Goal: Task Accomplishment & Management: Manage account settings

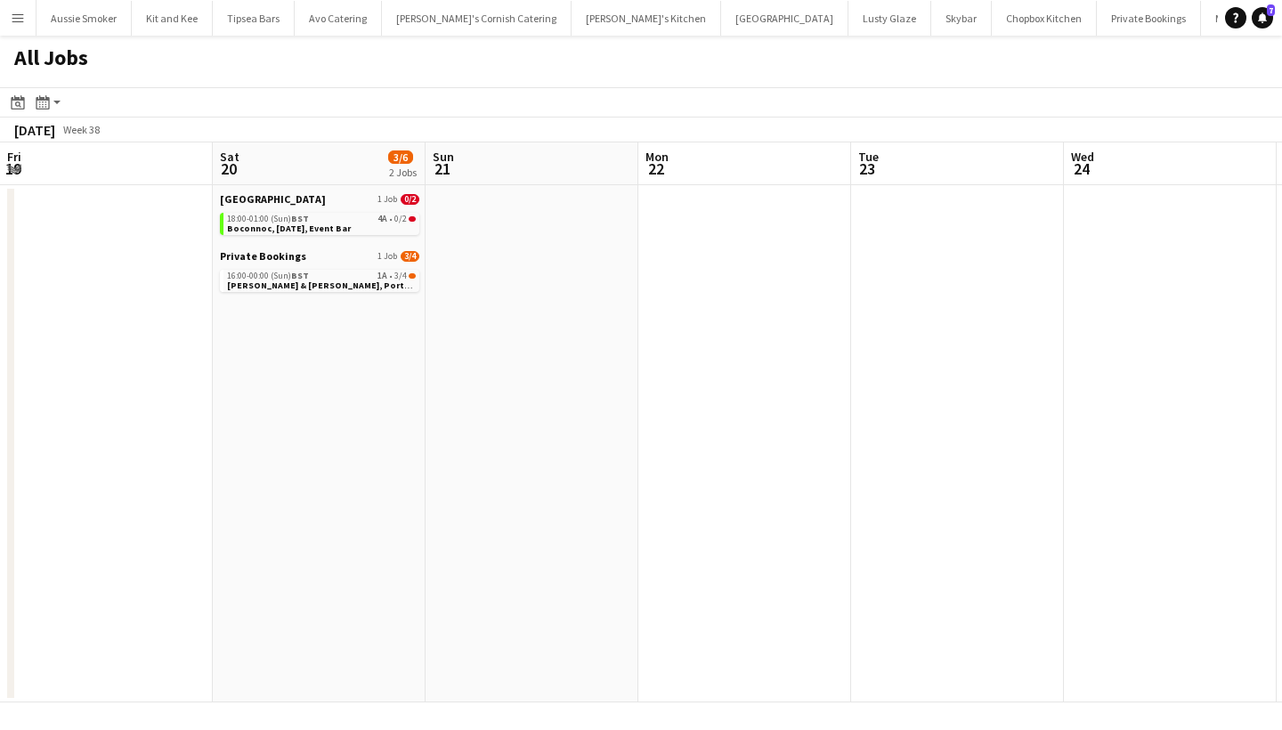
scroll to position [0, 457]
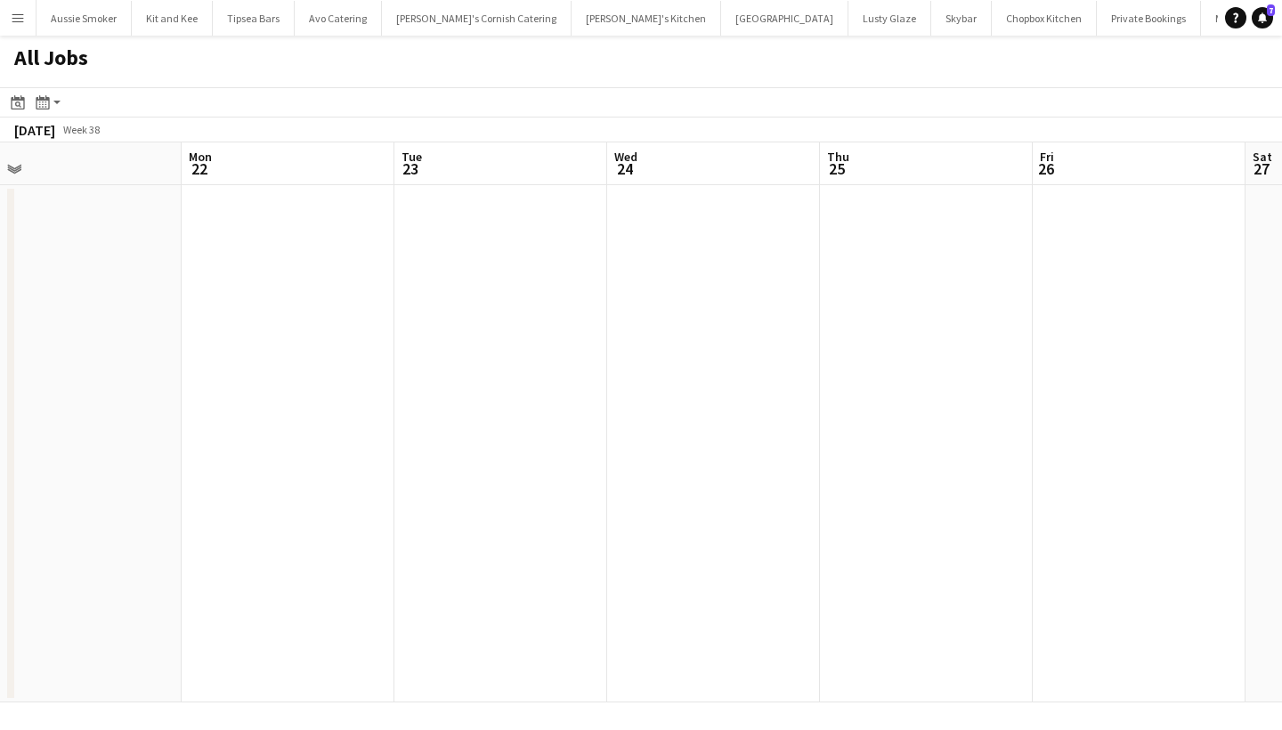
click at [19, 18] on app-icon "Menu" at bounding box center [18, 18] width 14 height 14
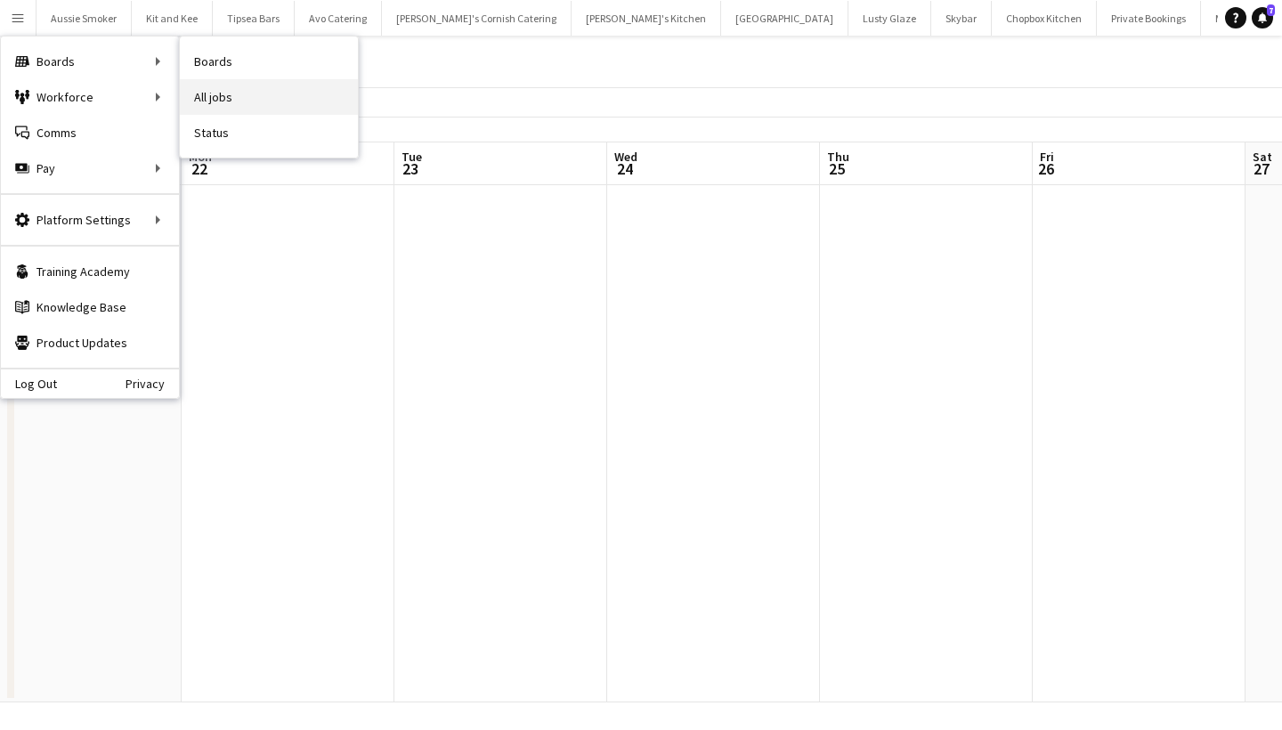
click at [235, 96] on link "All jobs" at bounding box center [269, 97] width 178 height 36
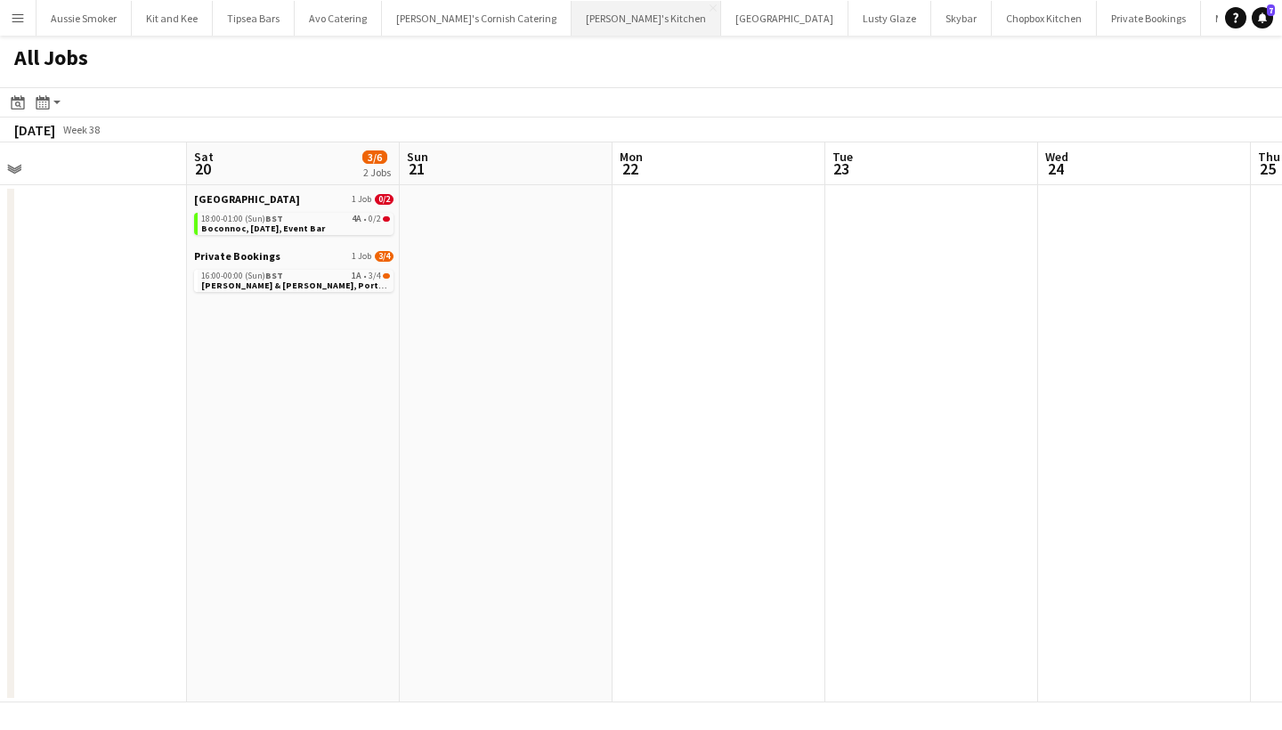
scroll to position [0, 377]
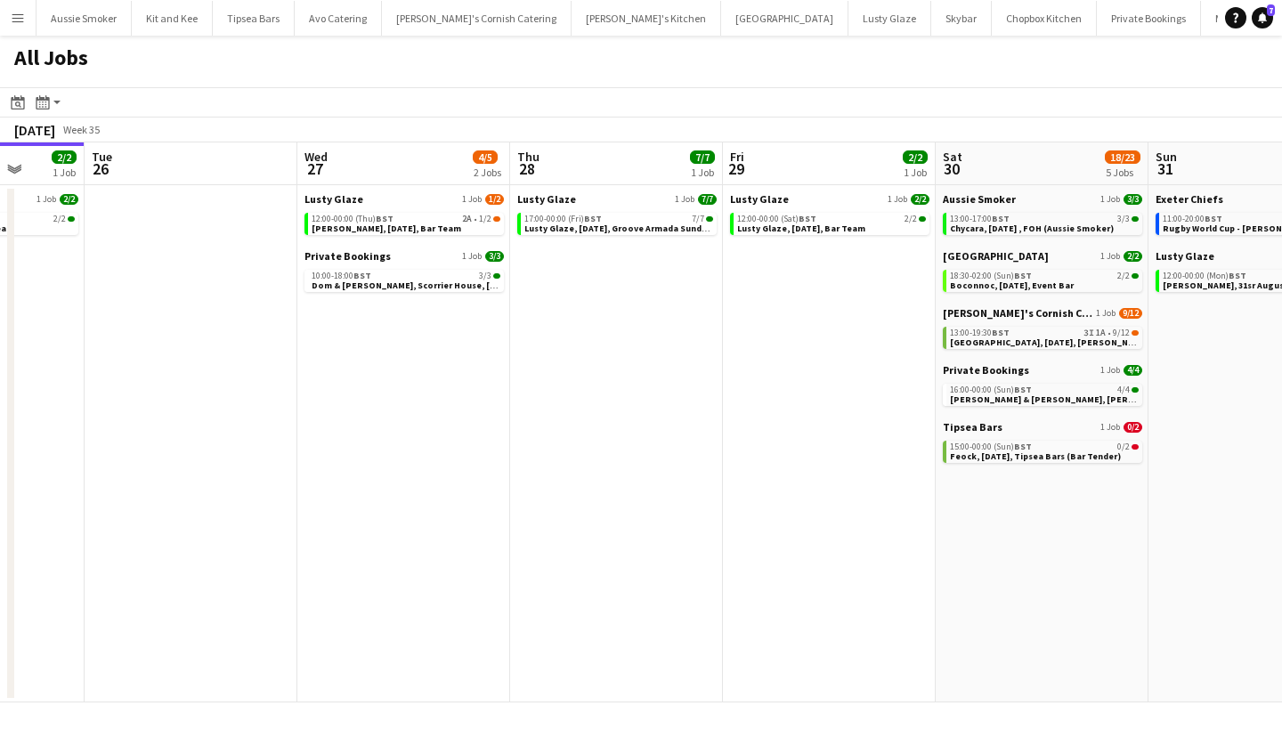
scroll to position [0, 771]
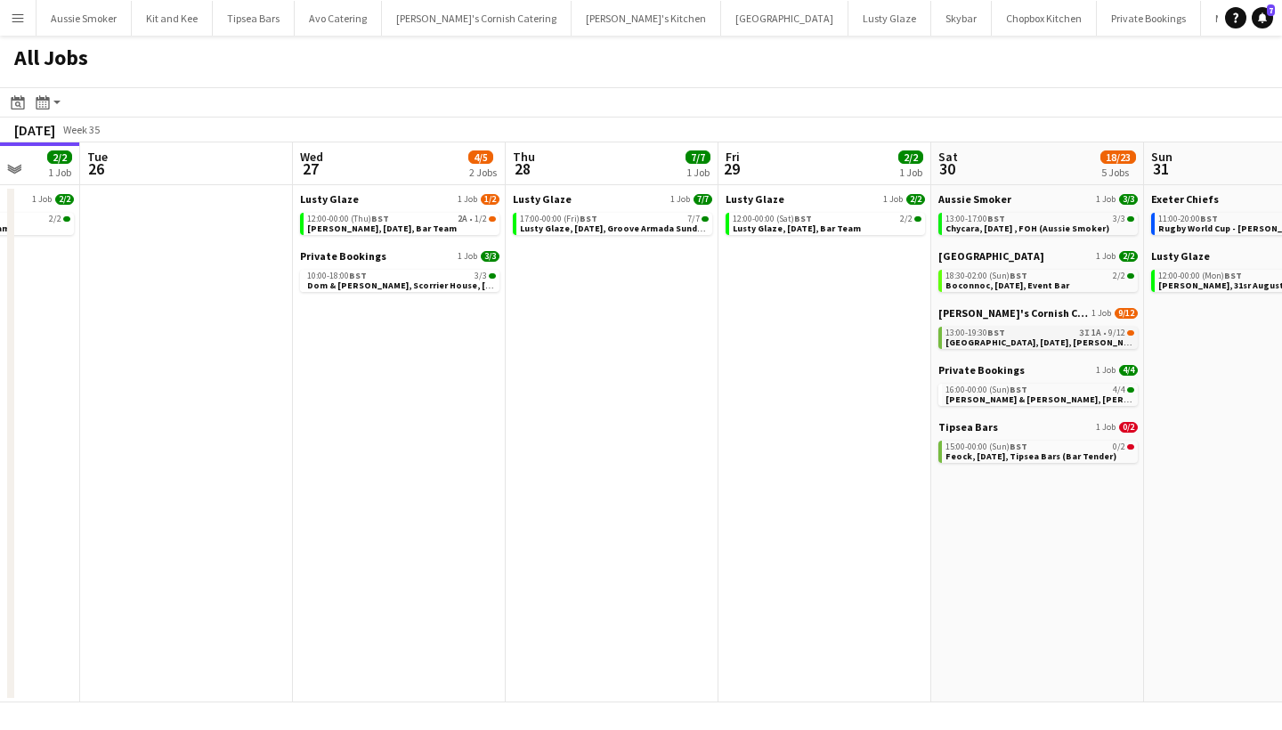
click at [1065, 334] on div "13:00-19:30 BST 3I 1A • 9/12" at bounding box center [1039, 332] width 189 height 9
click at [452, 226] on link "12:00-00:00 (Thu) BST 2A • 1/2 Lusty Glaze, 27th August, Bar Team" at bounding box center [401, 223] width 189 height 20
click at [809, 221] on span "BST" at bounding box center [803, 219] width 18 height 12
click at [1032, 335] on div "13:00-19:30 BST 3I 1A • 9/12" at bounding box center [1039, 332] width 189 height 9
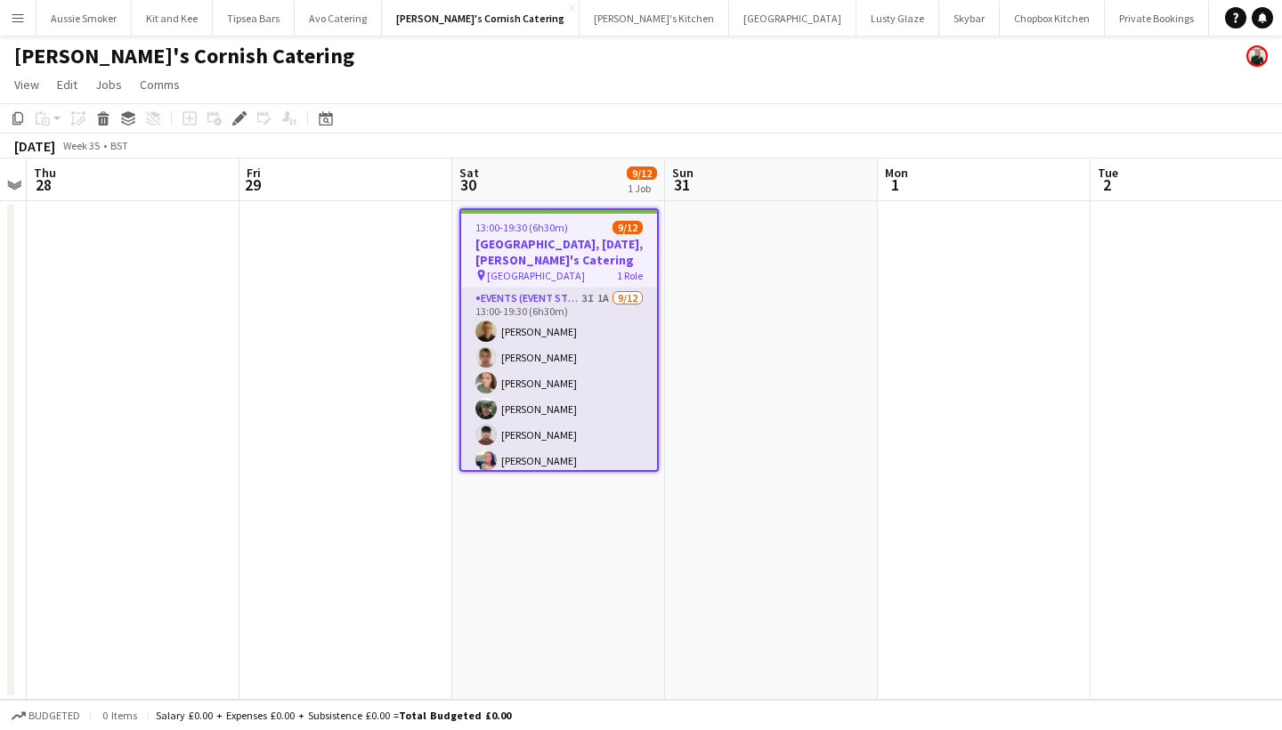
click at [589, 421] on app-card-role "Events (Event Staff) 3I 1A 9/12 13:00-19:30 (6h30m) Stephen Teasdale Debbie Ste…" at bounding box center [559, 460] width 196 height 344
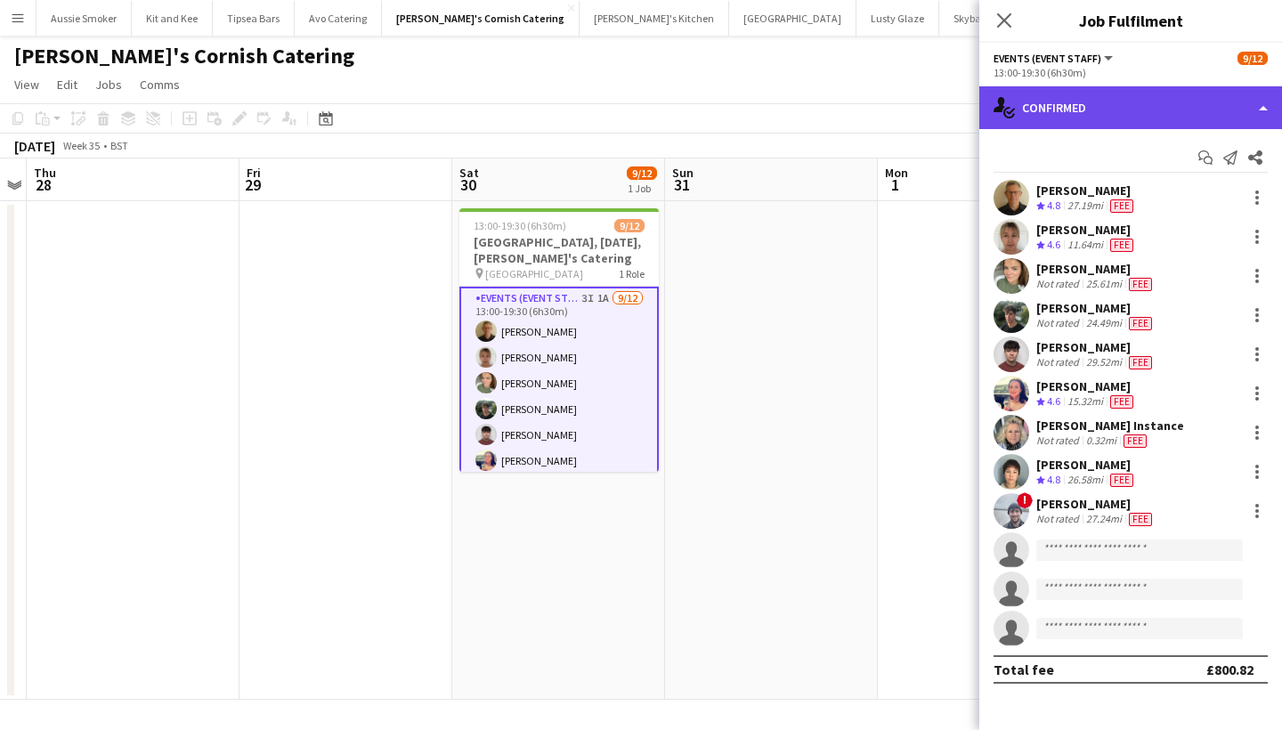
click at [1141, 118] on div "single-neutral-actions-check-2 Confirmed" at bounding box center [1130, 107] width 303 height 43
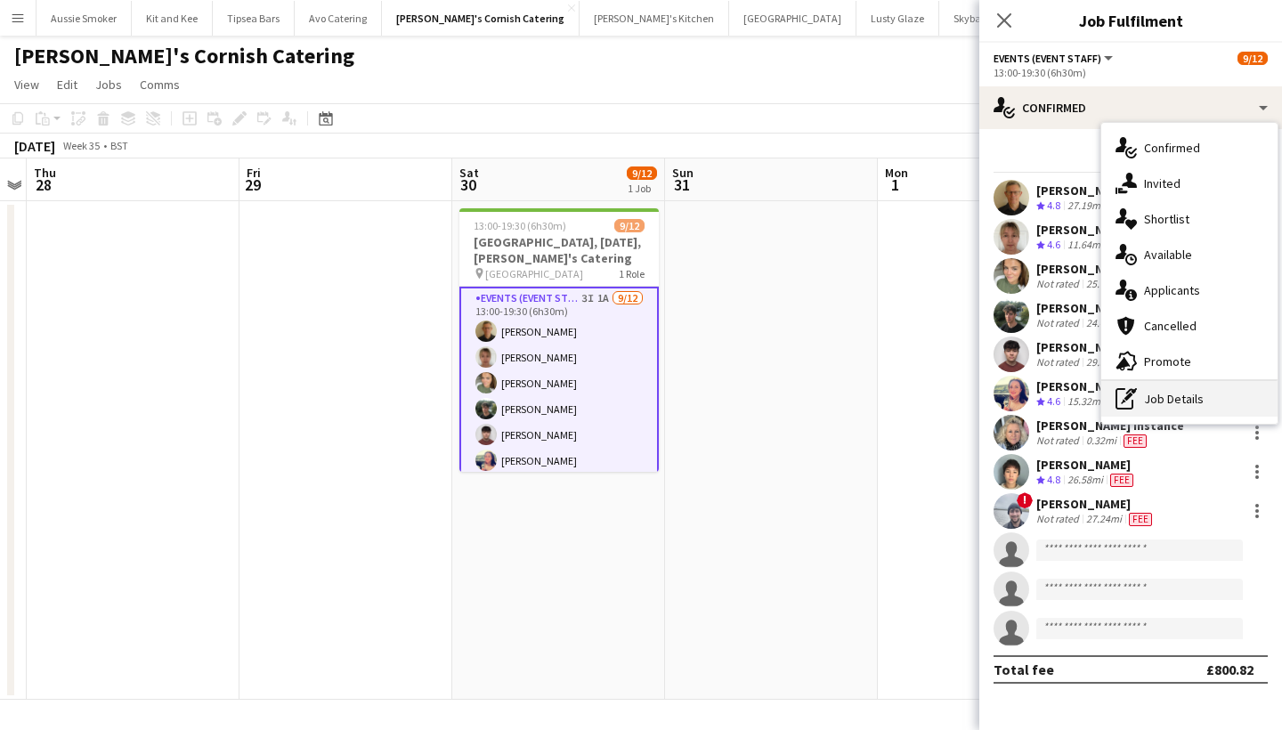
click at [1169, 406] on div "pen-write Job Details" at bounding box center [1189, 399] width 176 height 36
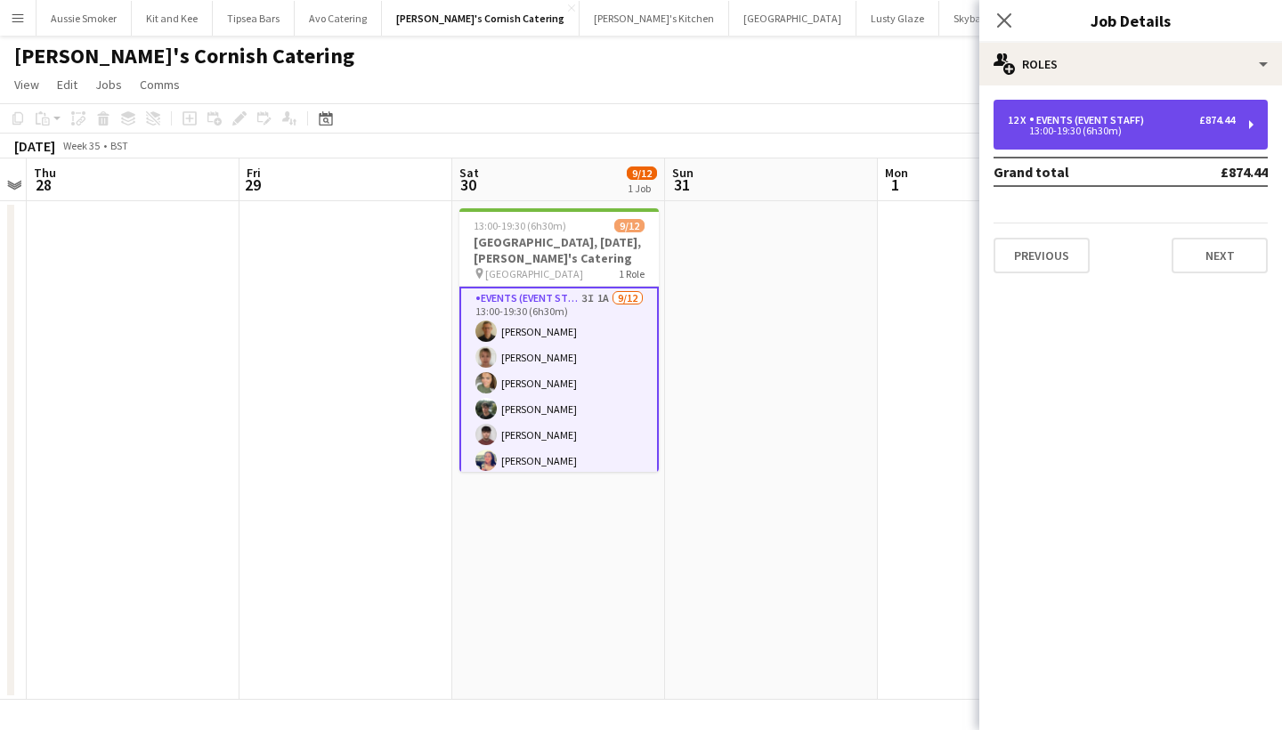
click at [1165, 129] on div "13:00-19:30 (6h30m)" at bounding box center [1121, 130] width 227 height 9
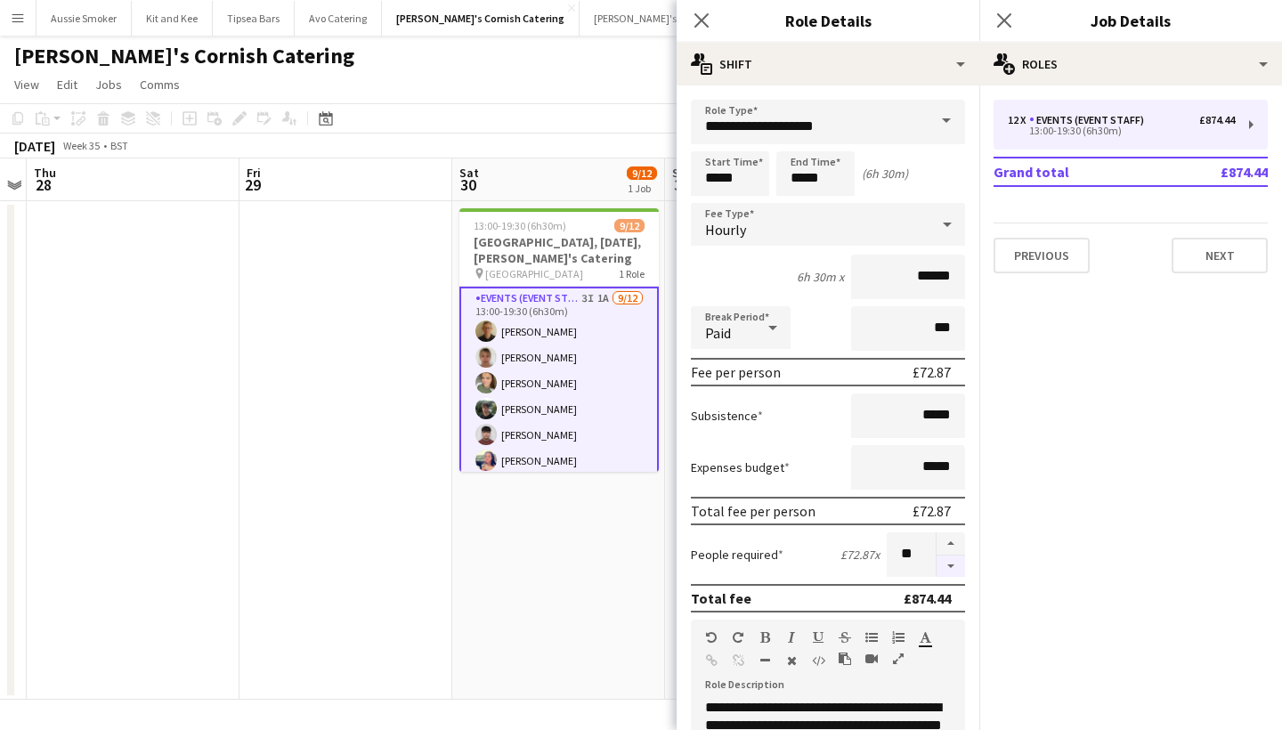
click at [960, 566] on button "button" at bounding box center [950, 566] width 28 height 22
type input "**"
click at [999, 16] on icon at bounding box center [1003, 20] width 17 height 17
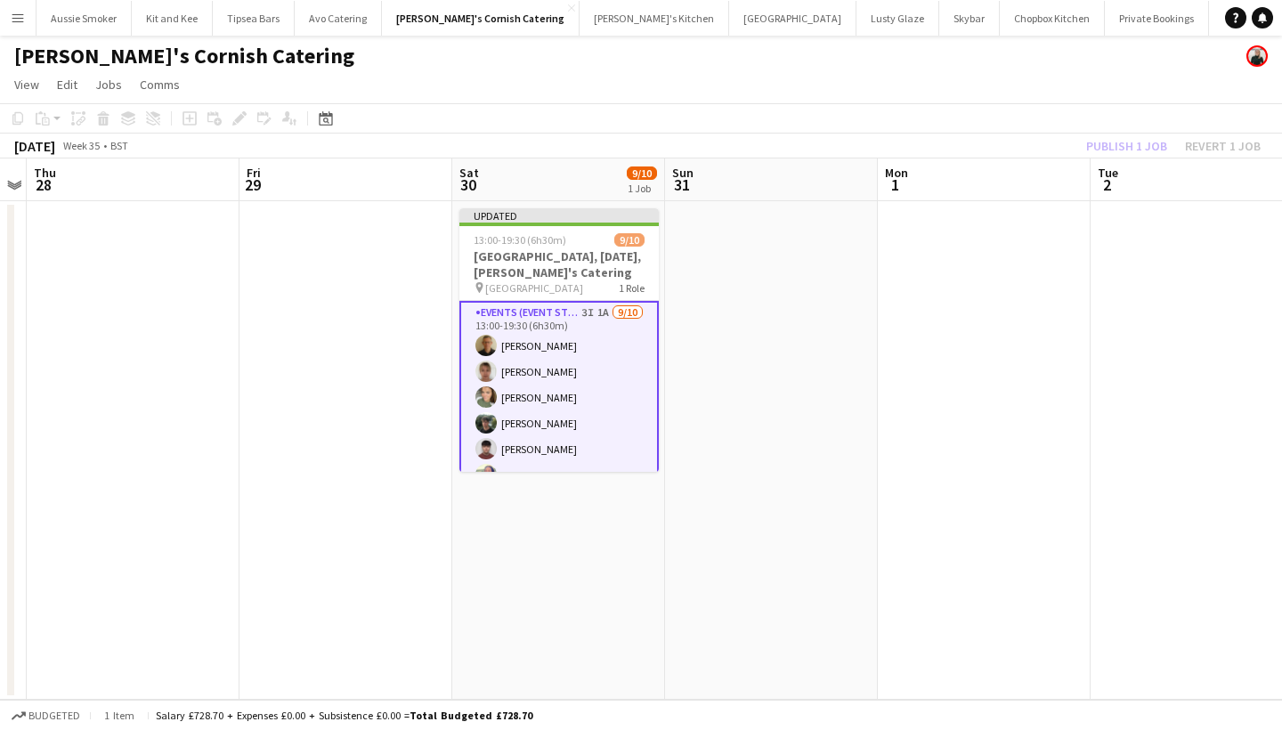
click at [1122, 145] on div "Publish 1 job Revert 1 job" at bounding box center [1173, 145] width 217 height 23
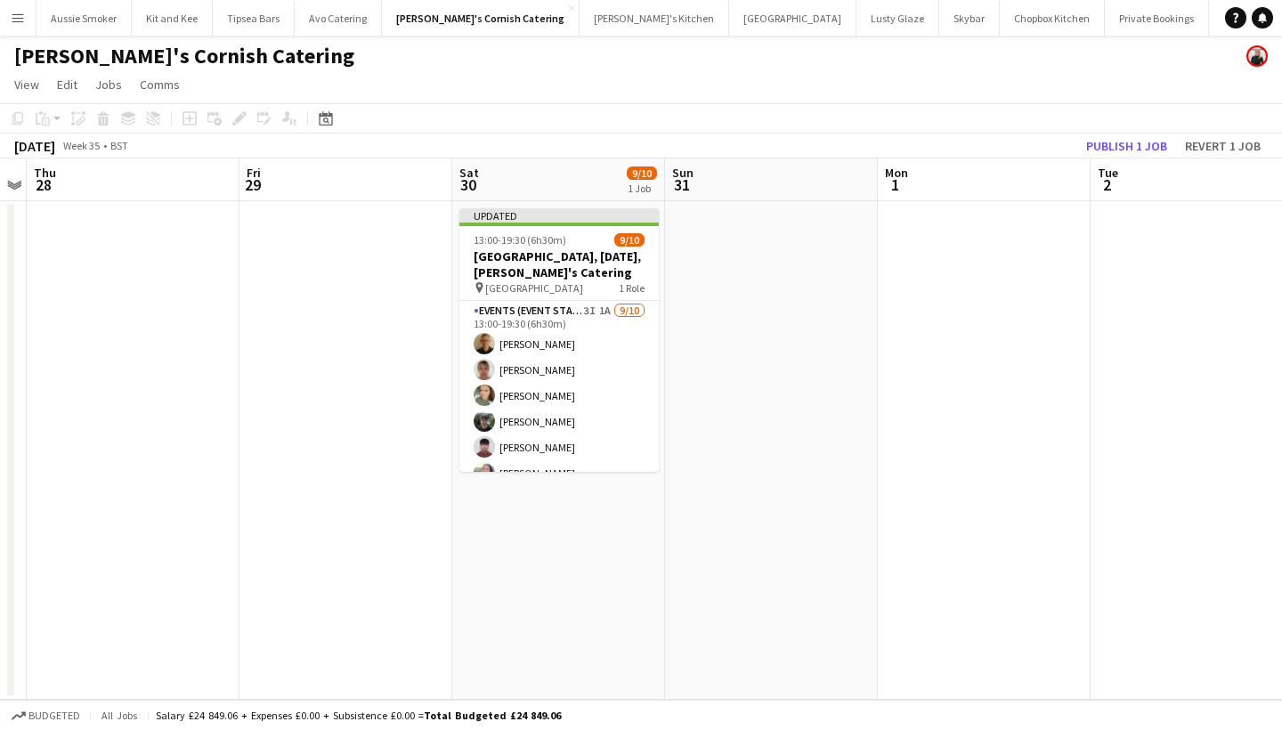
click at [1122, 145] on button "Publish 1 job" at bounding box center [1126, 145] width 95 height 23
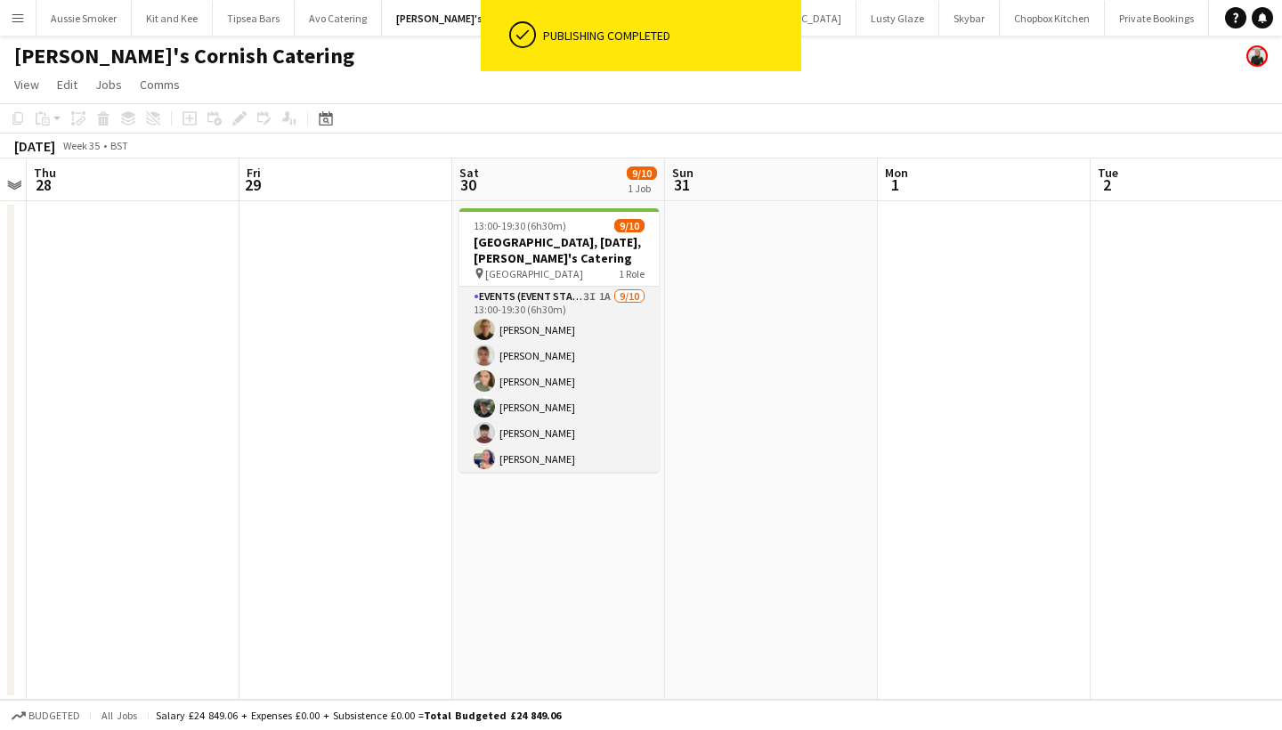
click at [604, 402] on app-card-role "Events (Event Staff) 3I 1A 9/10 13:00-19:30 (6h30m) Stephen Teasdale Debbie Ste…" at bounding box center [558, 433] width 199 height 293
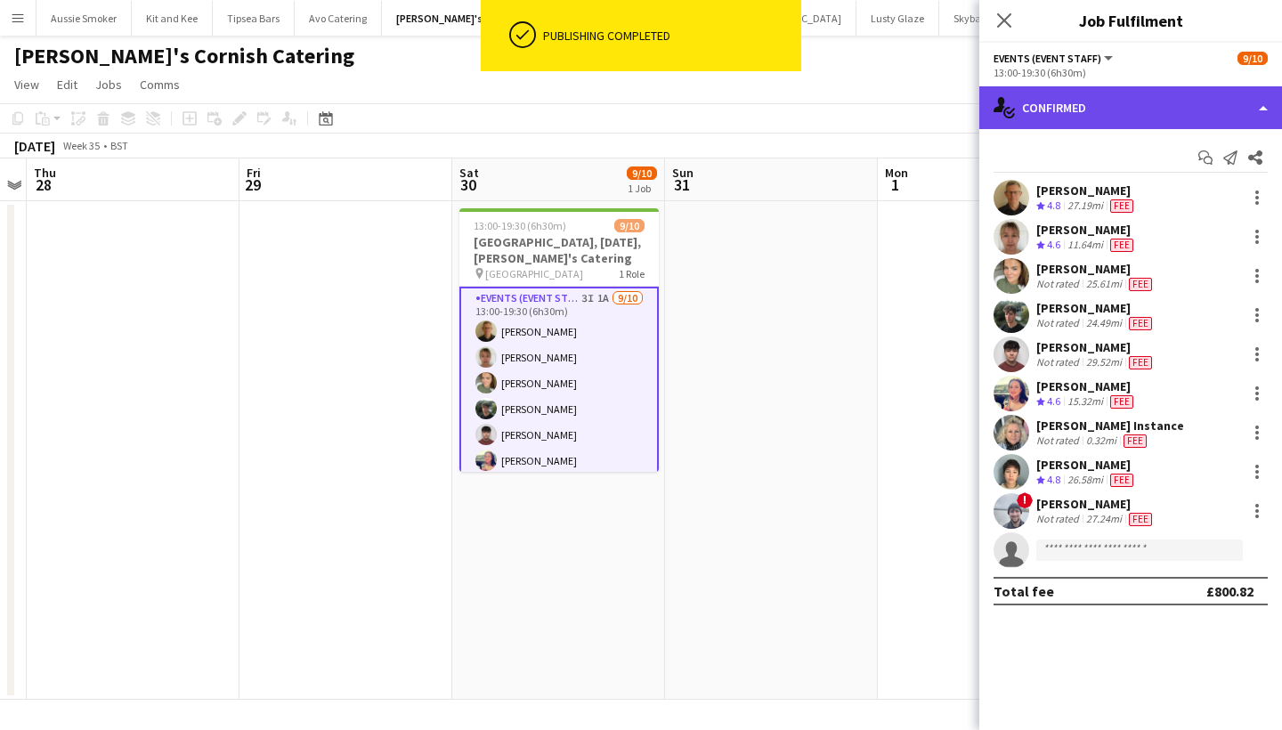
click at [1054, 122] on div "single-neutral-actions-check-2 Confirmed" at bounding box center [1130, 107] width 303 height 43
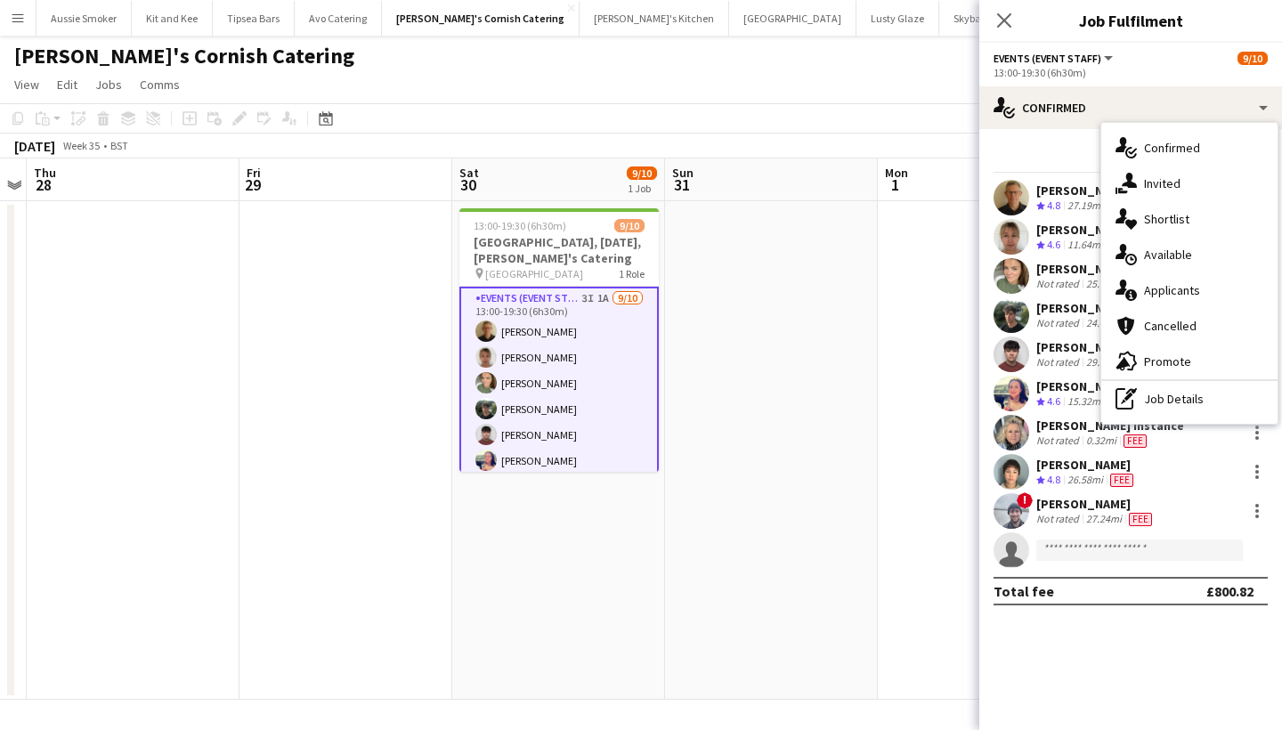
click at [1171, 310] on div "cancellation Cancelled" at bounding box center [1189, 326] width 176 height 36
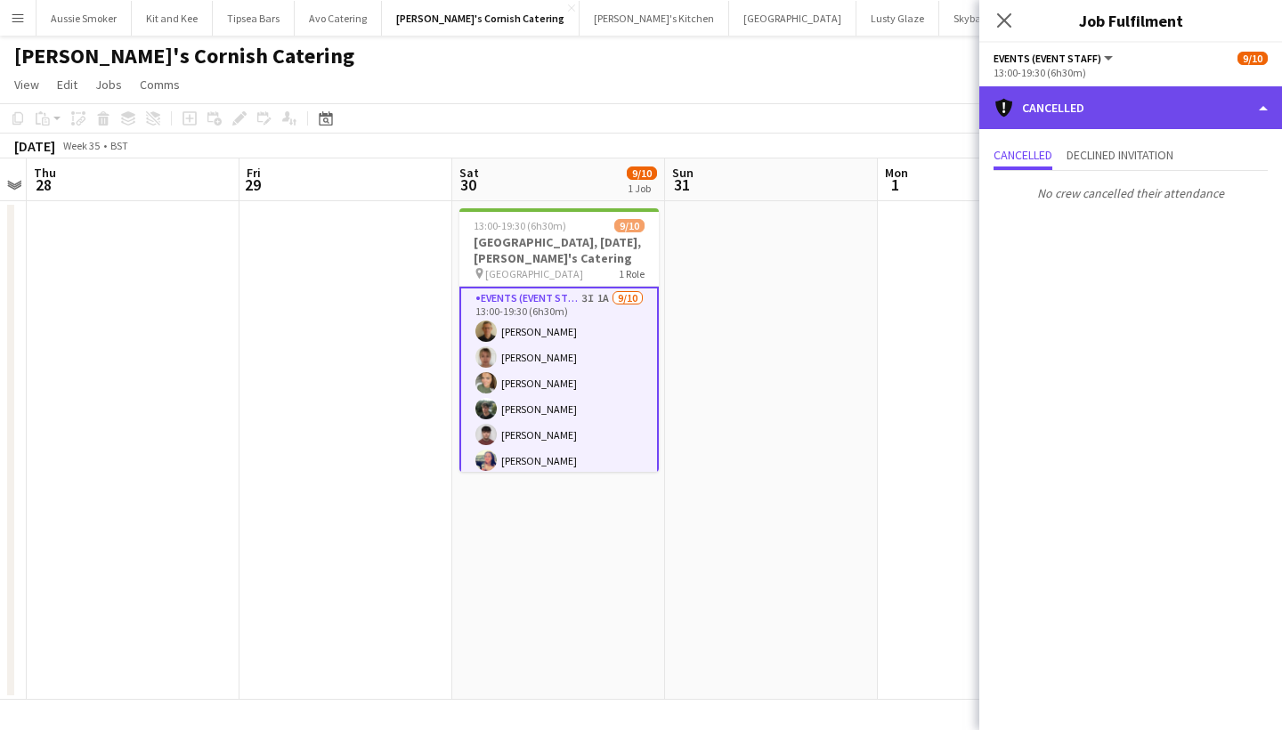
click at [1091, 109] on div "cancellation Cancelled" at bounding box center [1130, 107] width 303 height 43
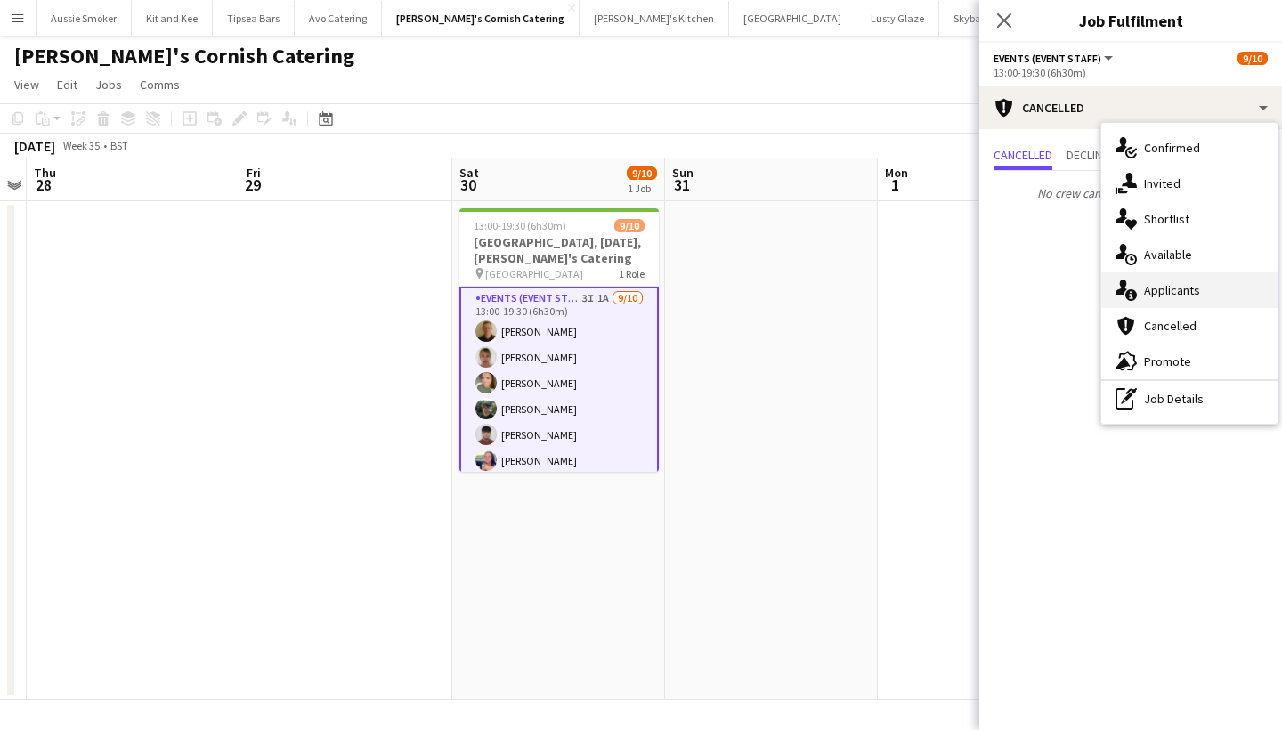
click at [1138, 287] on div "single-neutral-actions-information Applicants" at bounding box center [1189, 290] width 176 height 36
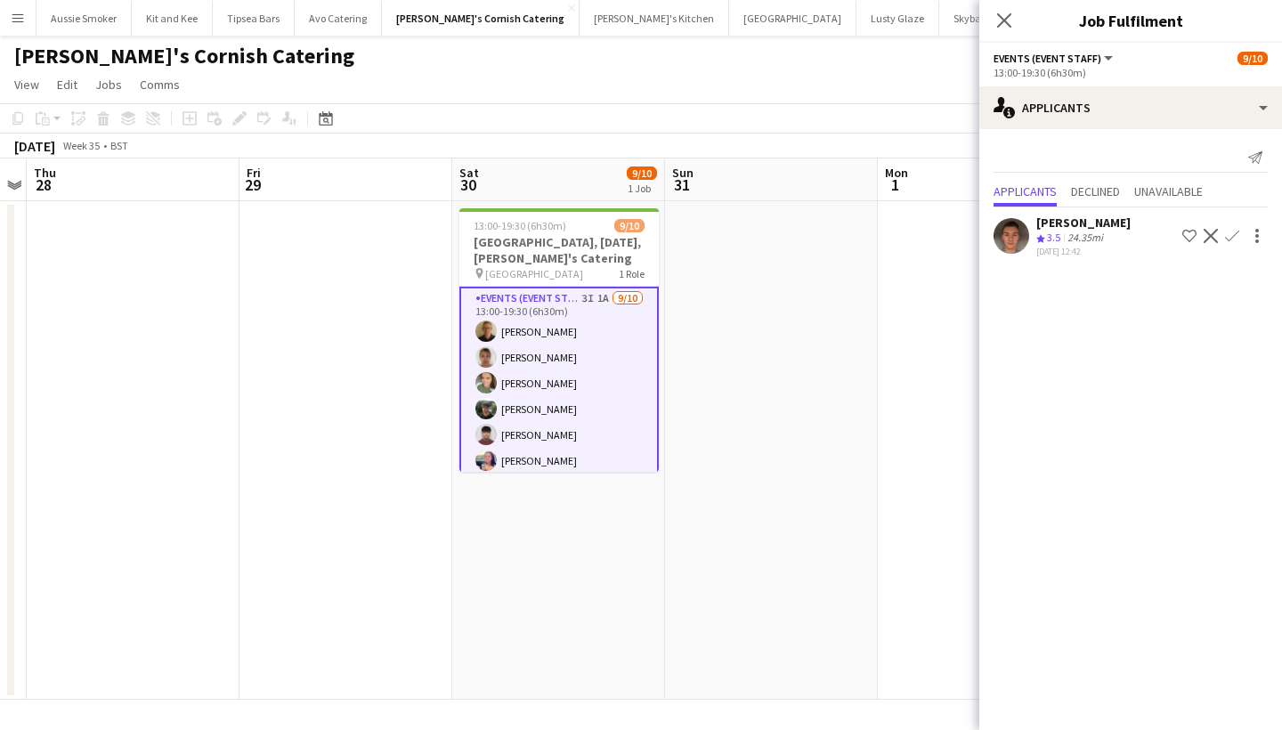
click at [1233, 232] on app-icon "Confirm" at bounding box center [1232, 236] width 14 height 14
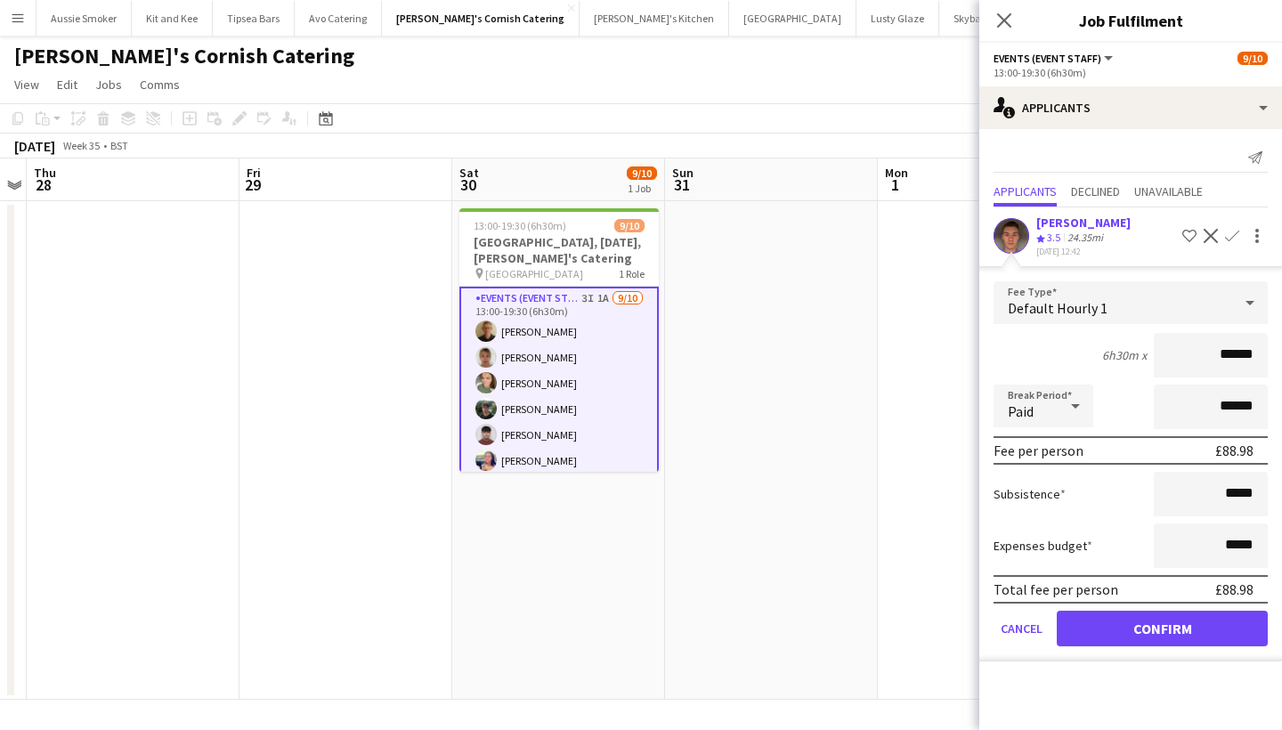
type input "******"
click at [1174, 649] on form "Fee Type Default Hourly 1 6h30m x ****** Break Period Paid ****** Fee per perso…" at bounding box center [1130, 471] width 303 height 380
click at [1162, 622] on button "Confirm" at bounding box center [1162, 629] width 211 height 36
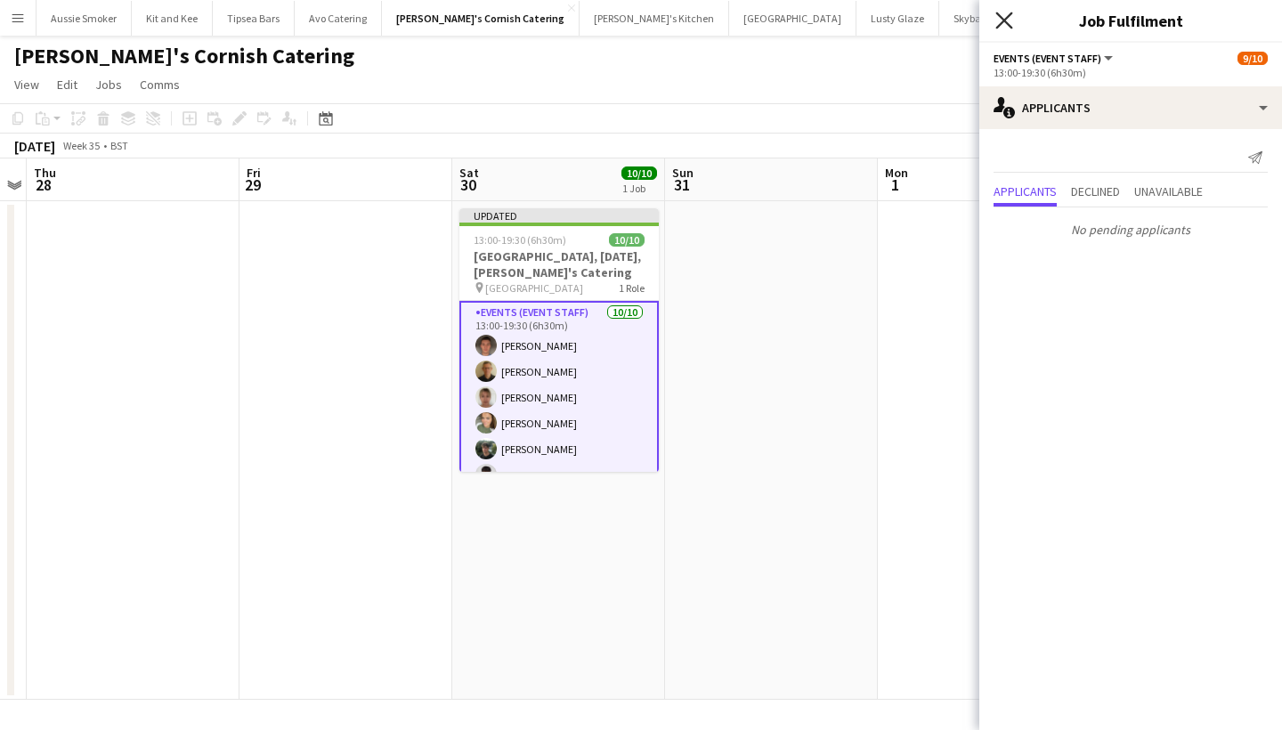
click at [996, 17] on icon "Close pop-in" at bounding box center [1003, 20] width 17 height 17
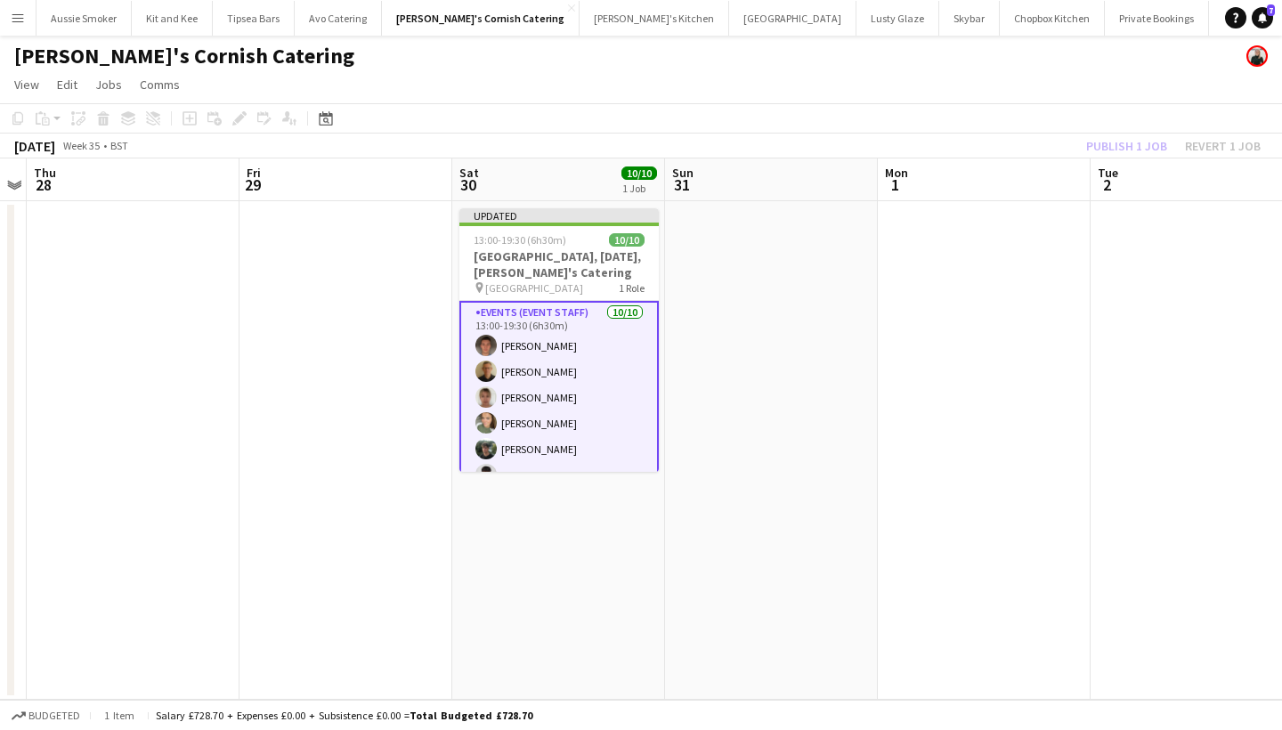
click at [1121, 145] on div "Publish 1 job Revert 1 job" at bounding box center [1173, 145] width 217 height 23
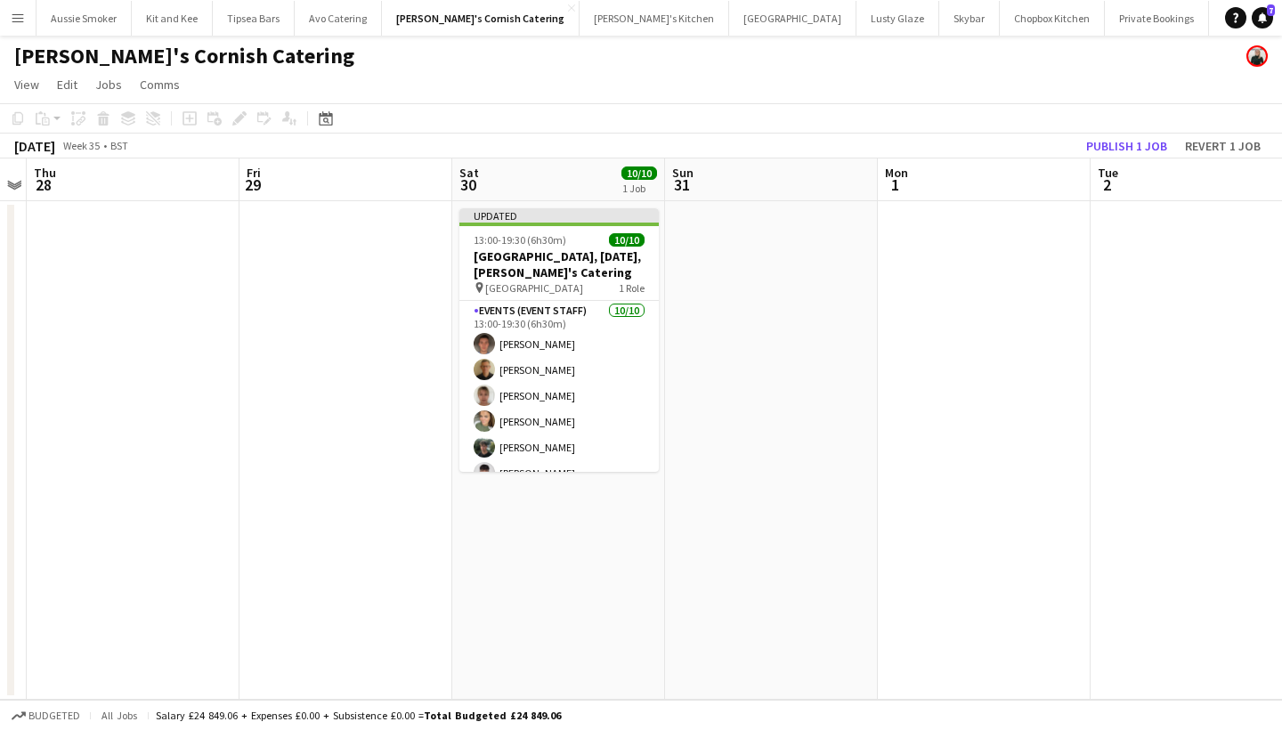
click at [1121, 145] on button "Publish 1 job" at bounding box center [1126, 145] width 95 height 23
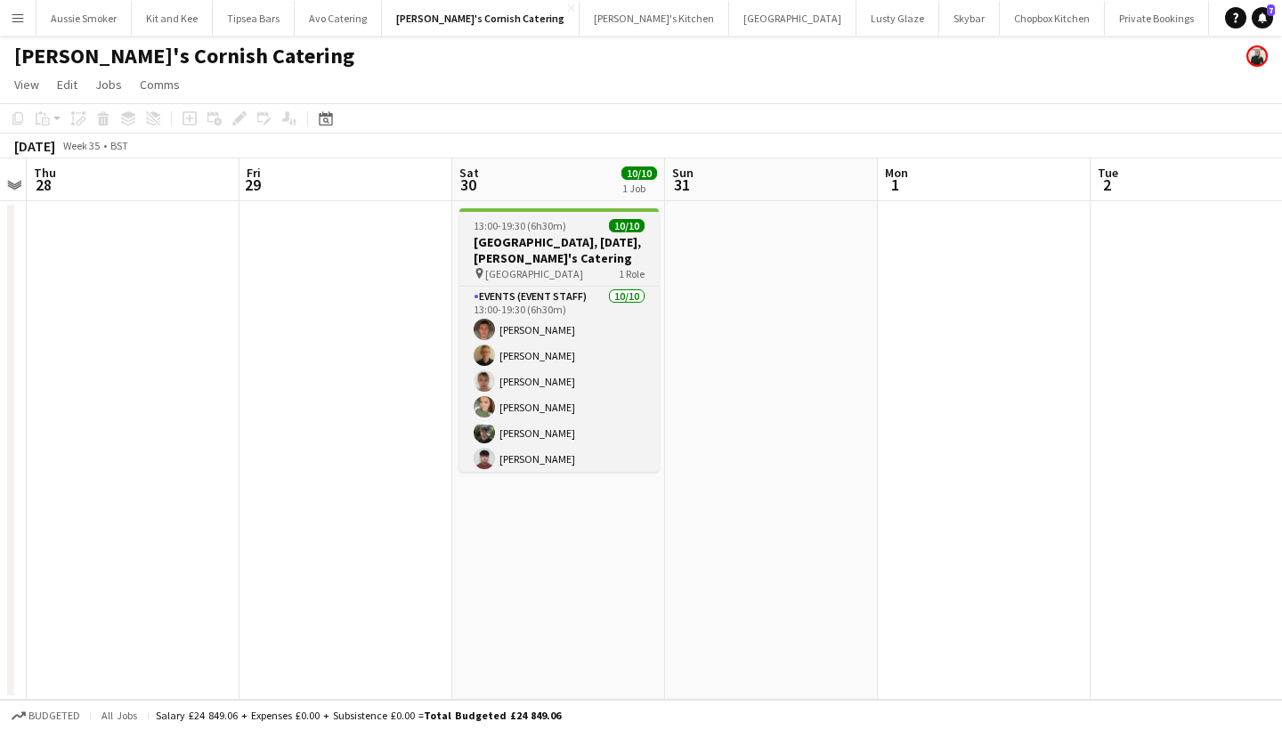
click at [558, 251] on h3 "[GEOGRAPHIC_DATA], [DATE], [PERSON_NAME]'s Catering" at bounding box center [558, 250] width 199 height 32
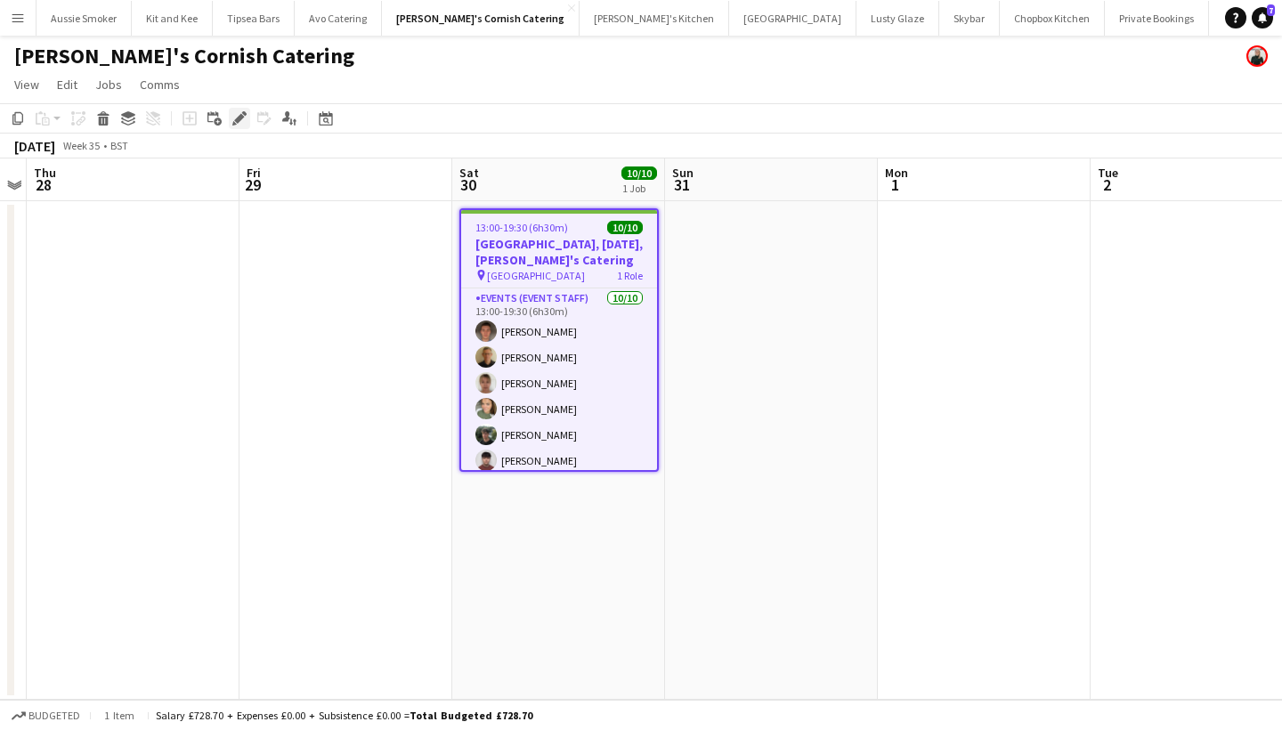
click at [239, 125] on icon "Edit" at bounding box center [239, 118] width 14 height 14
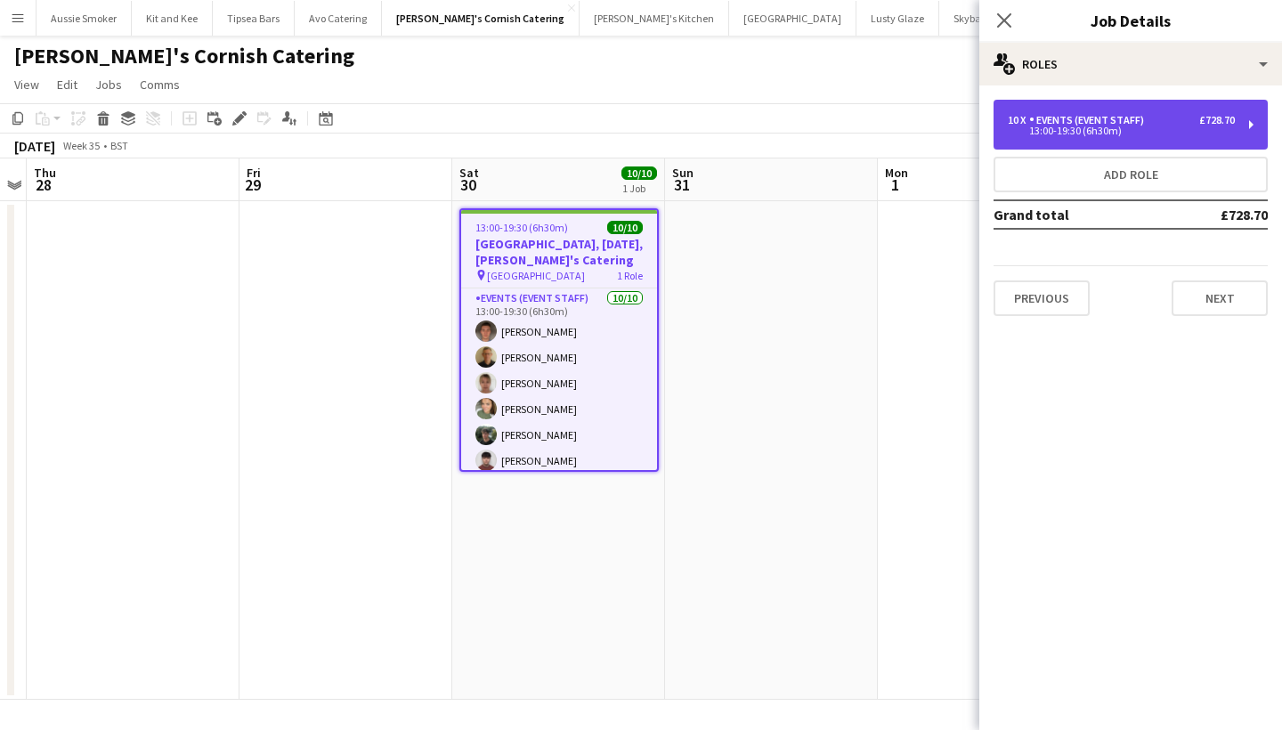
click at [1068, 135] on div "13:00-19:30 (6h30m)" at bounding box center [1121, 130] width 227 height 9
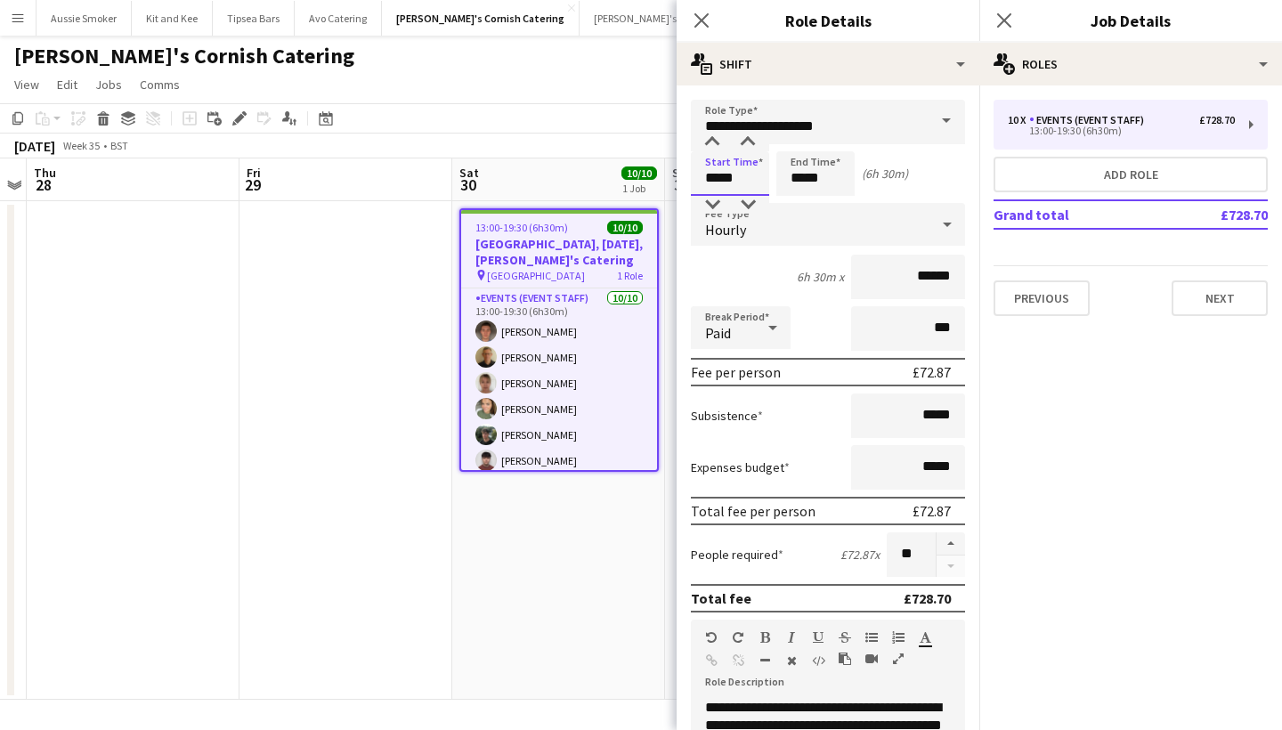
click at [711, 180] on input "*****" at bounding box center [730, 173] width 78 height 45
type input "*****"
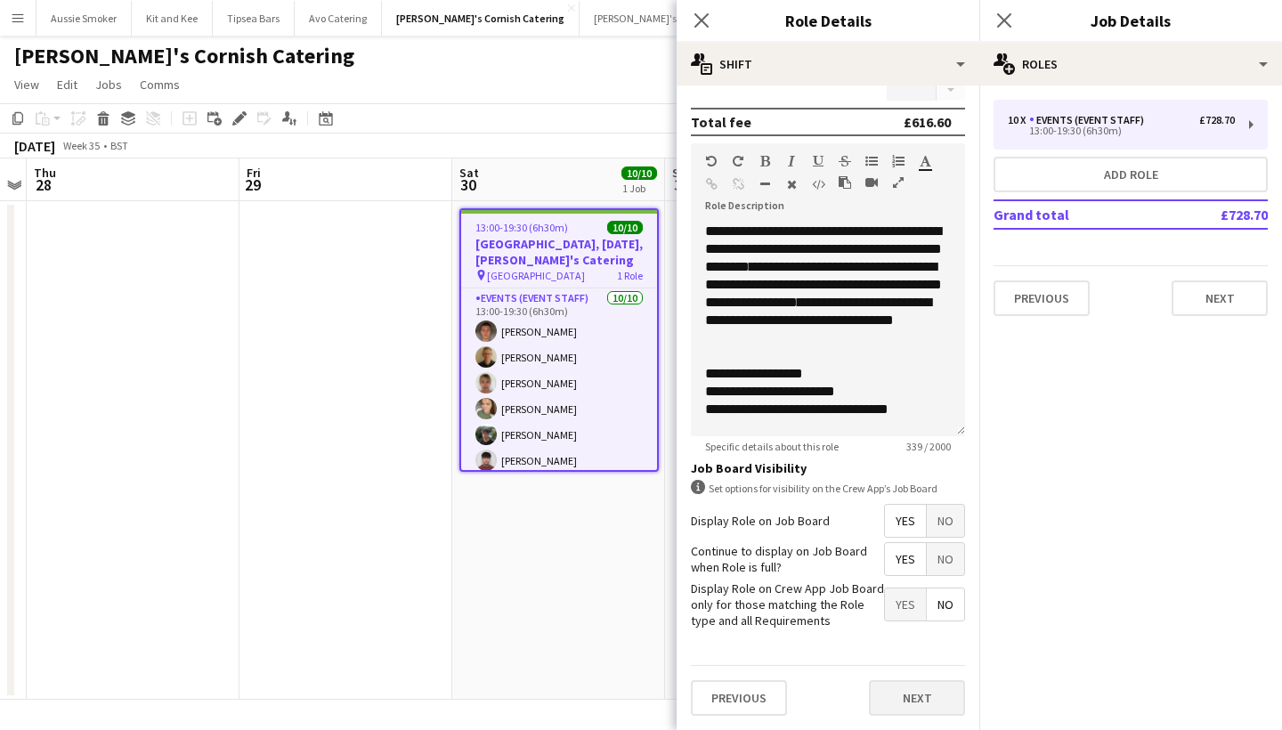
scroll to position [475, 0]
click at [909, 701] on button "Next" at bounding box center [917, 699] width 96 height 36
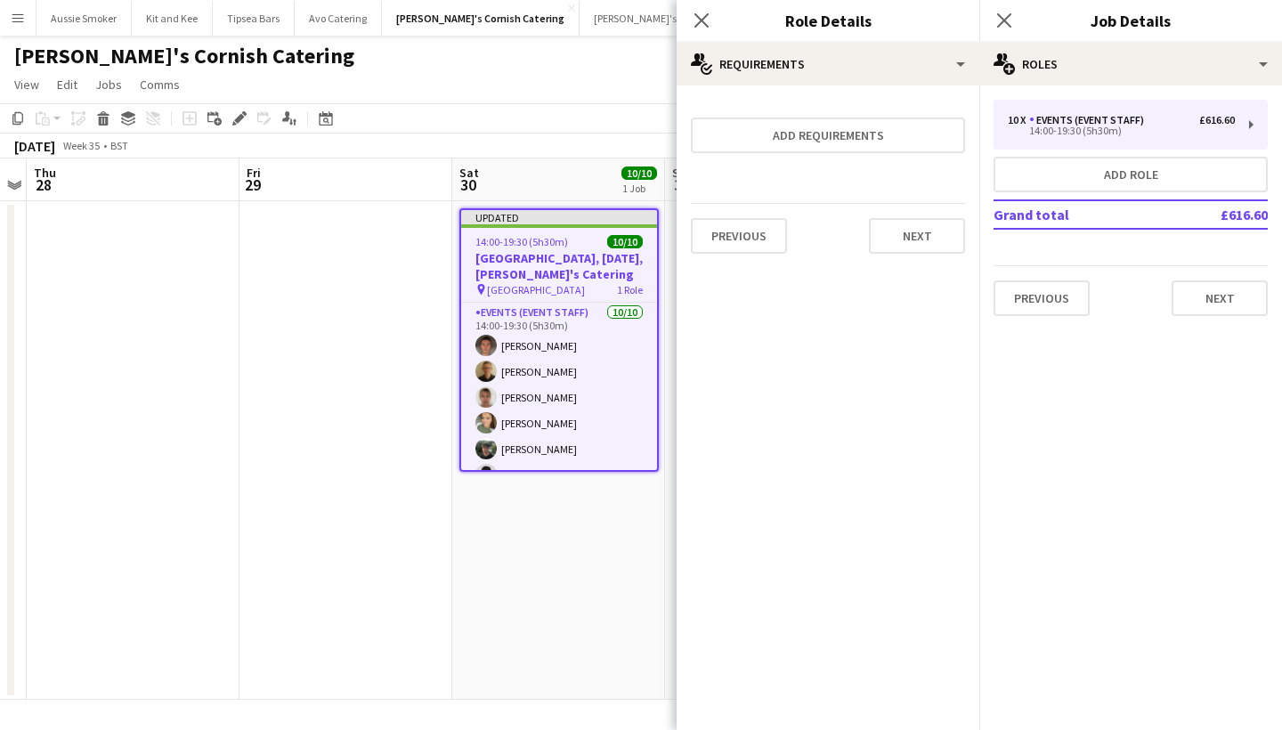
scroll to position [0, 0]
click at [1007, 11] on app-icon "Close pop-in" at bounding box center [1005, 21] width 26 height 26
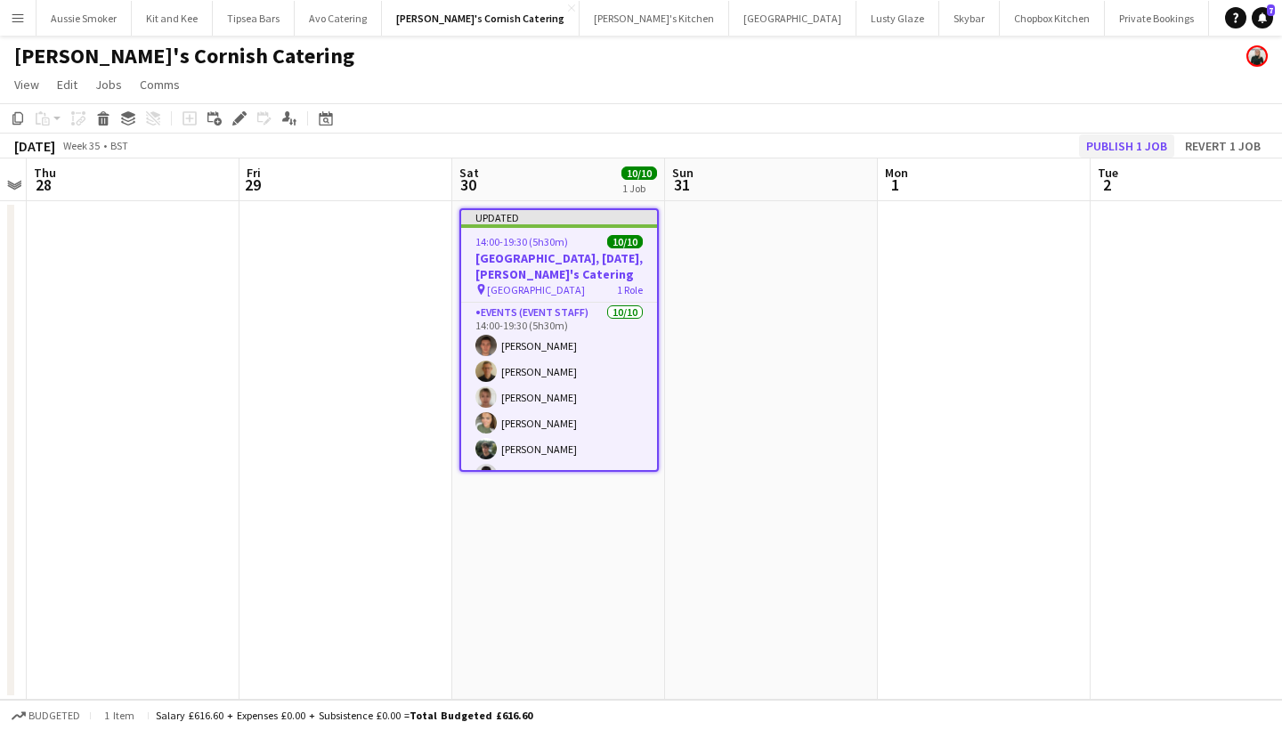
click at [1133, 143] on button "Publish 1 job" at bounding box center [1126, 145] width 95 height 23
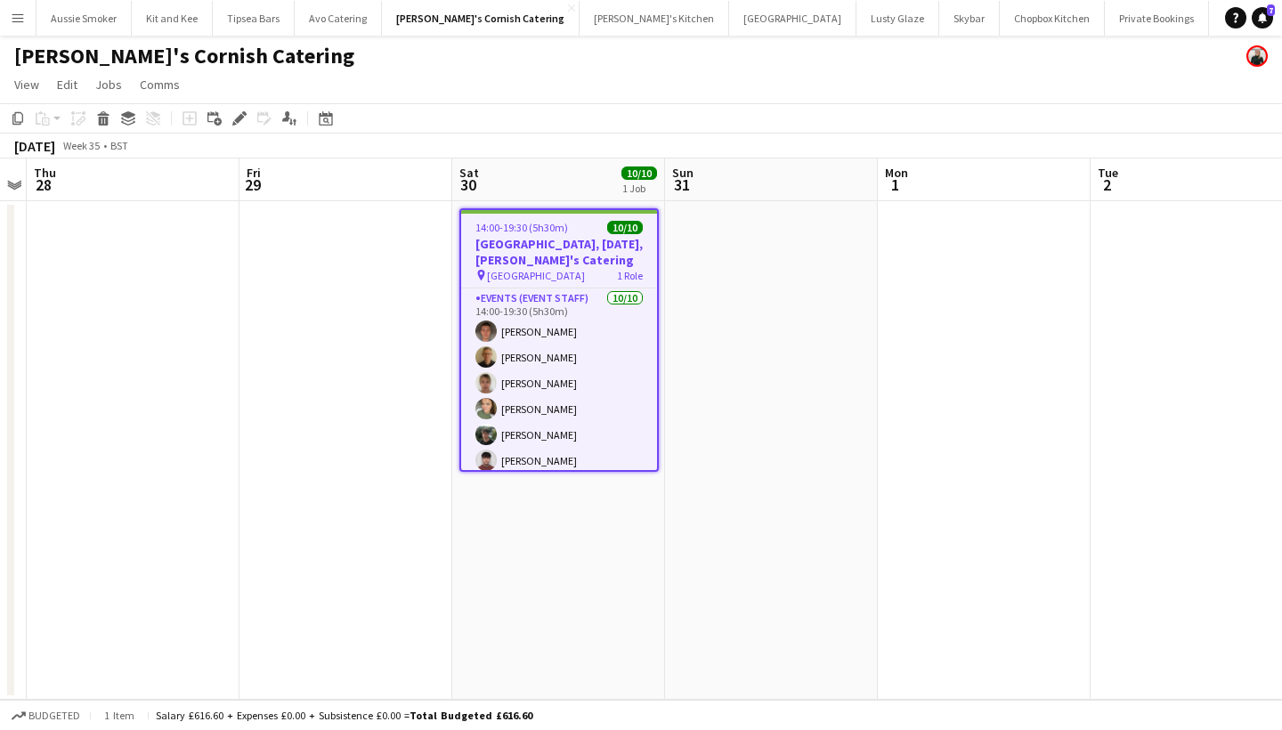
click at [546, 247] on h3 "Wadebridge, 30th August, Kerra's Catering" at bounding box center [559, 252] width 196 height 32
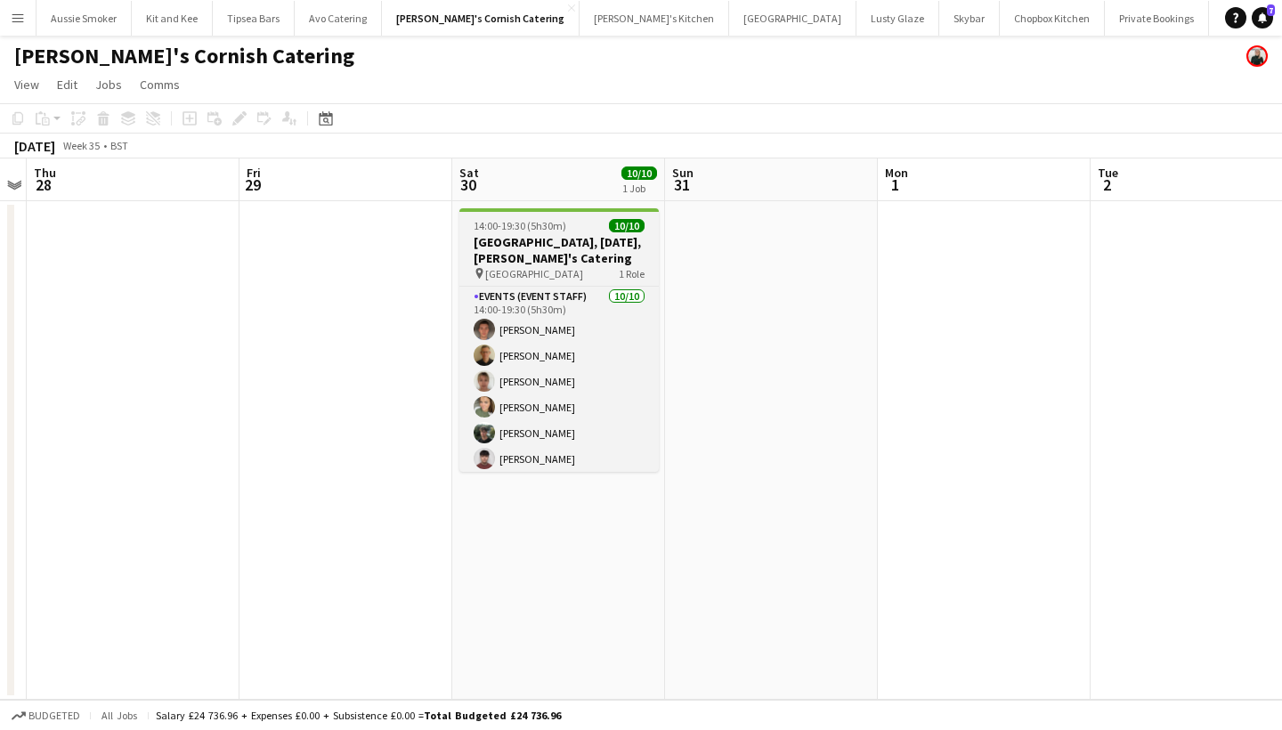
click at [584, 243] on h3 "Wadebridge, 30th August, Kerra's Catering" at bounding box center [558, 250] width 199 height 32
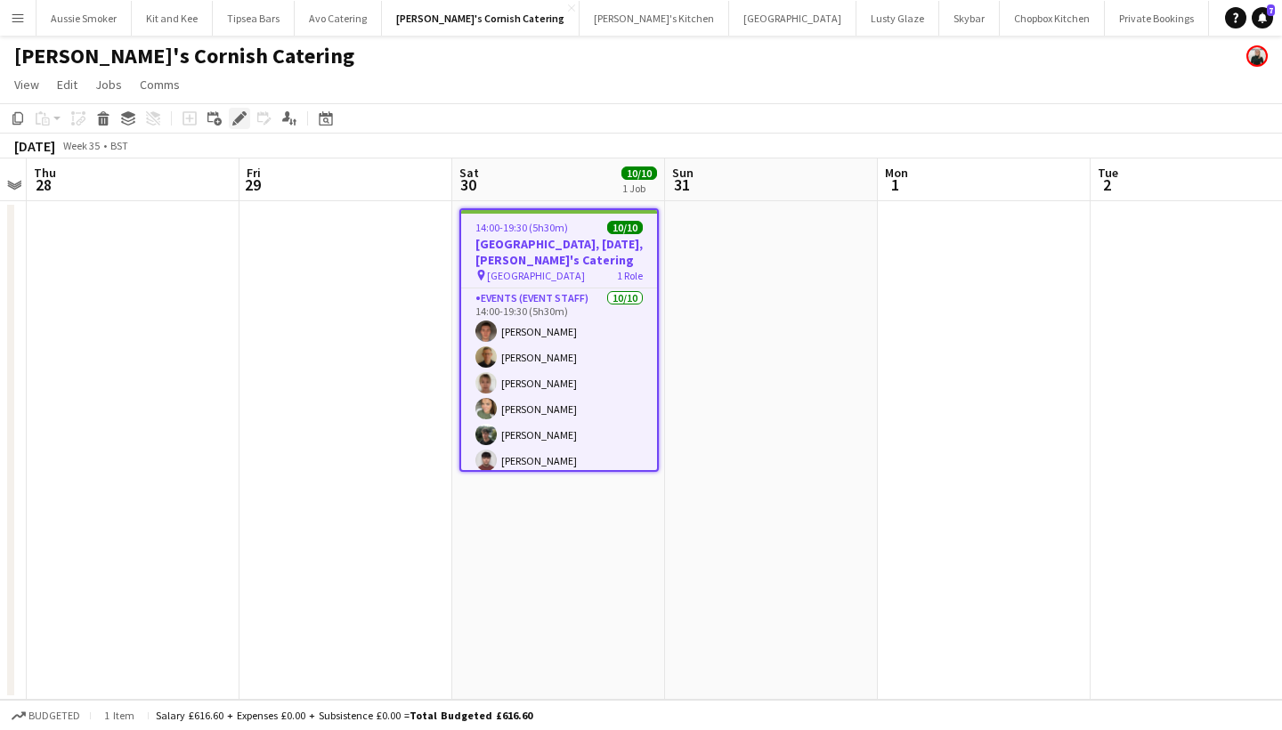
click at [239, 117] on icon at bounding box center [239, 119] width 10 height 10
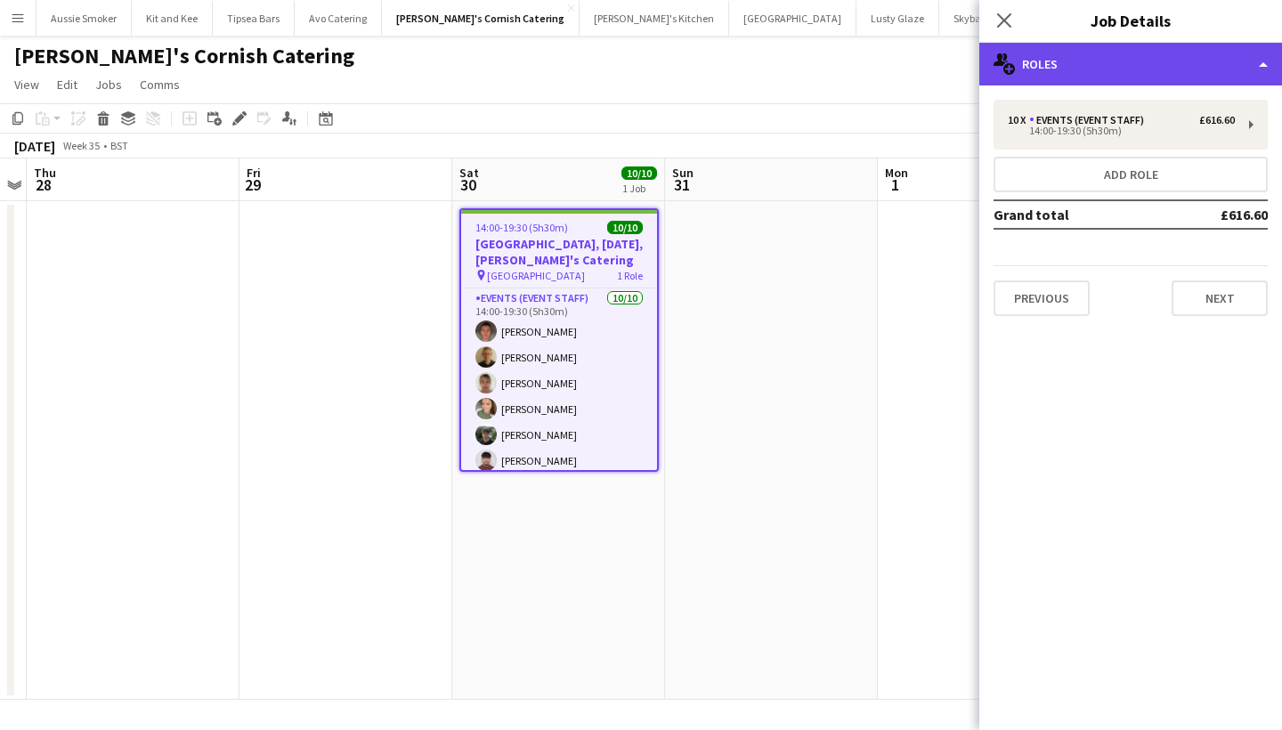
click at [1093, 78] on div "multiple-users-add Roles" at bounding box center [1130, 64] width 303 height 43
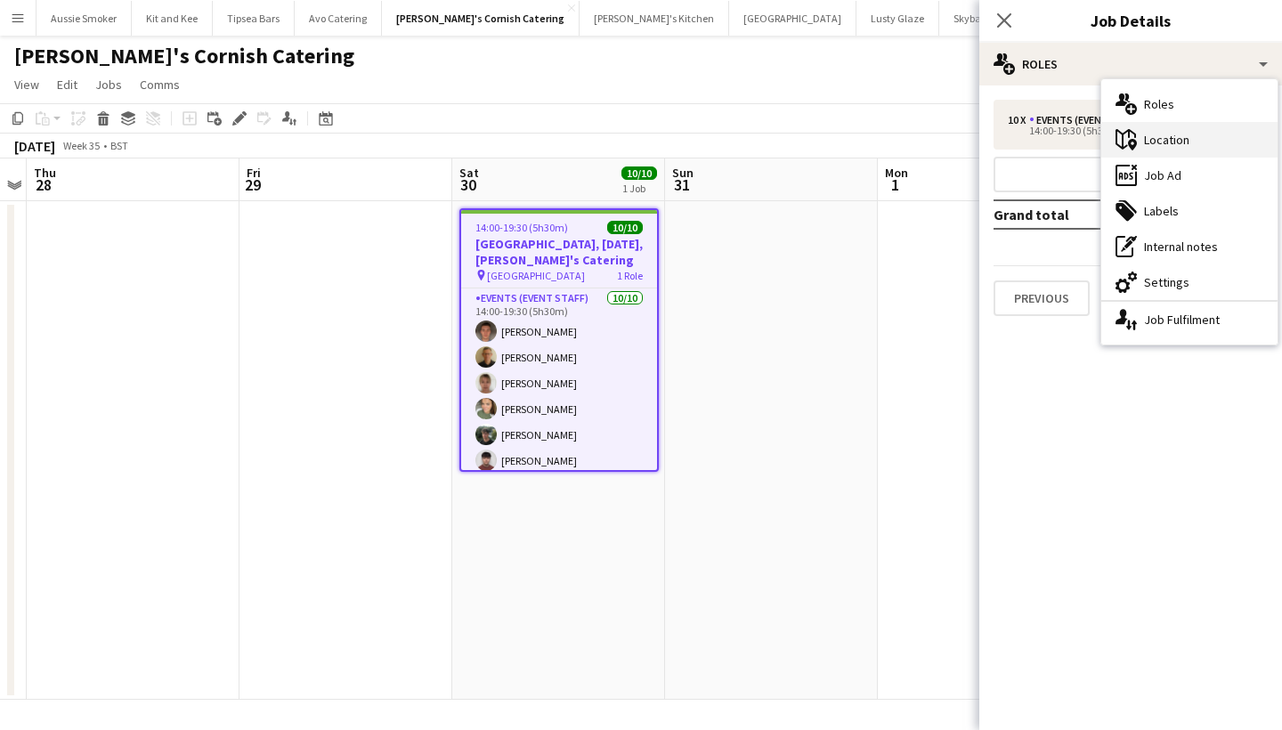
click at [1172, 145] on div "maps-pin-1 Location" at bounding box center [1189, 140] width 176 height 36
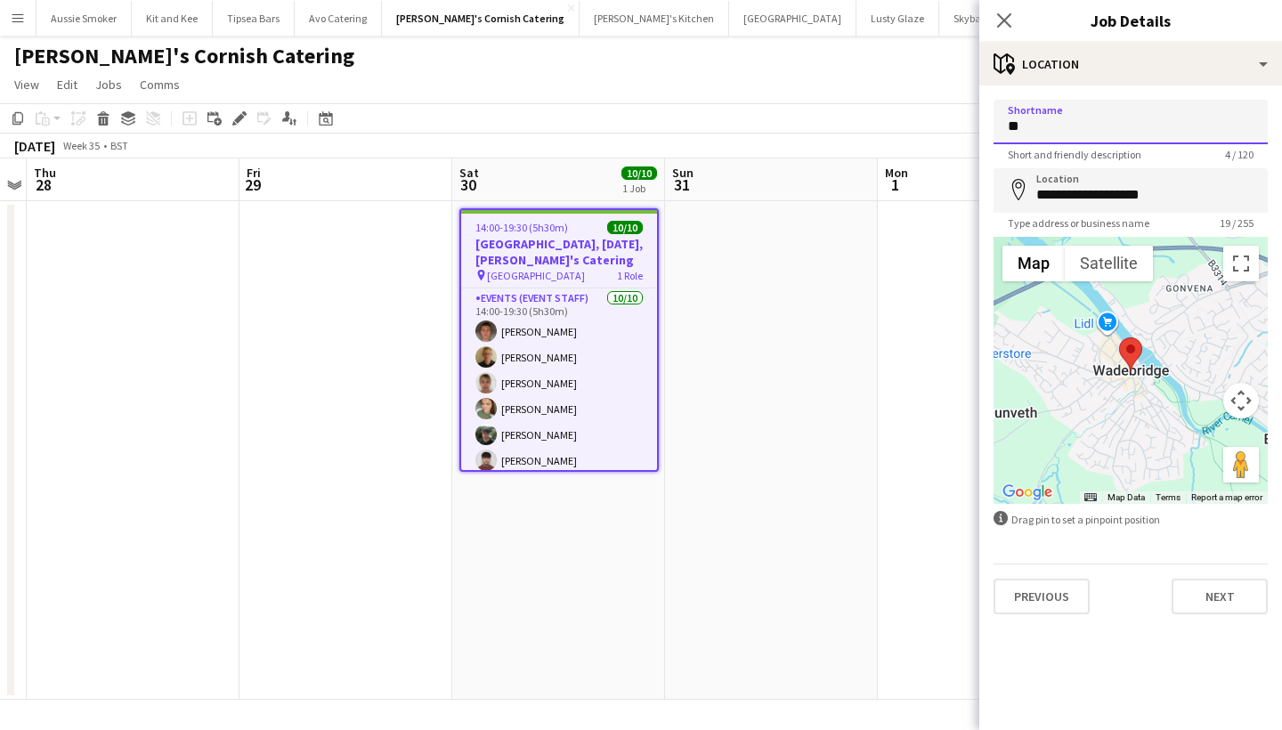
type input "*"
paste input "**********"
type input "**********"
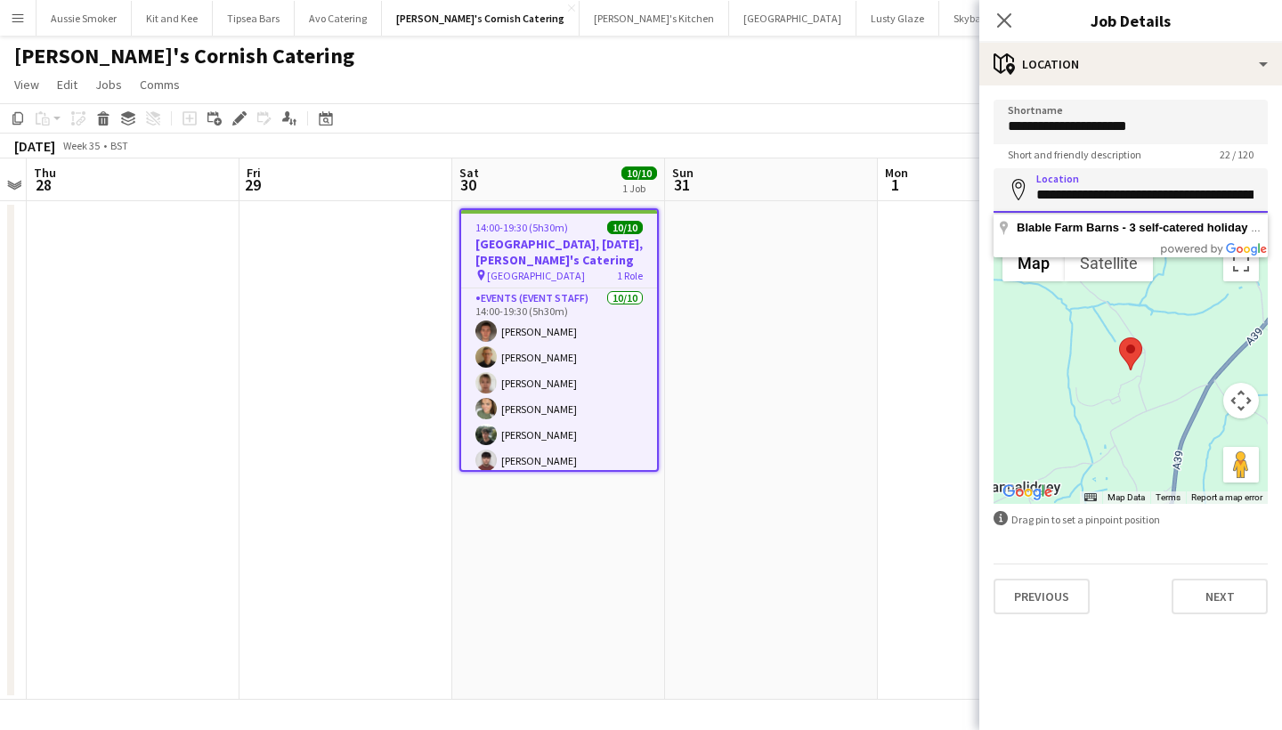
drag, startPoint x: 1141, startPoint y: 201, endPoint x: 1281, endPoint y: 205, distance: 139.8
click at [1281, 205] on form "**********" at bounding box center [1130, 357] width 303 height 515
click at [1221, 598] on button "Next" at bounding box center [1219, 597] width 96 height 36
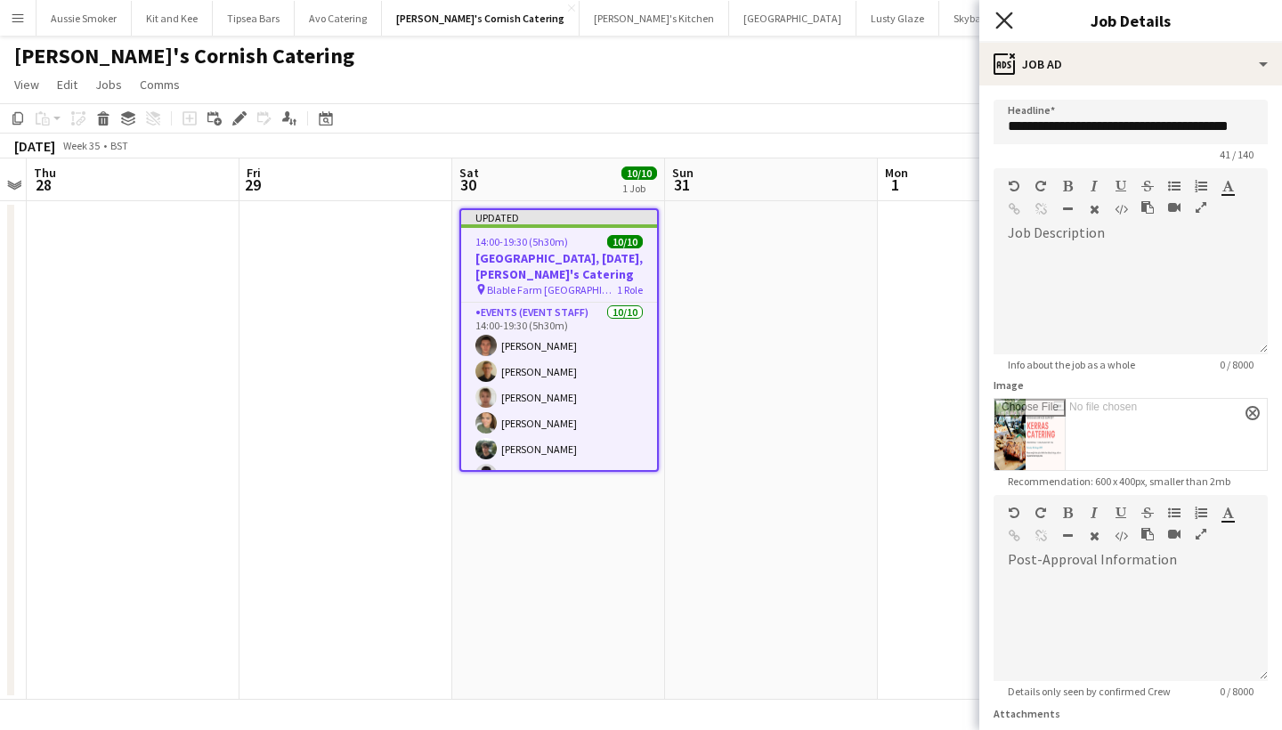
click at [1002, 19] on icon at bounding box center [1003, 20] width 17 height 17
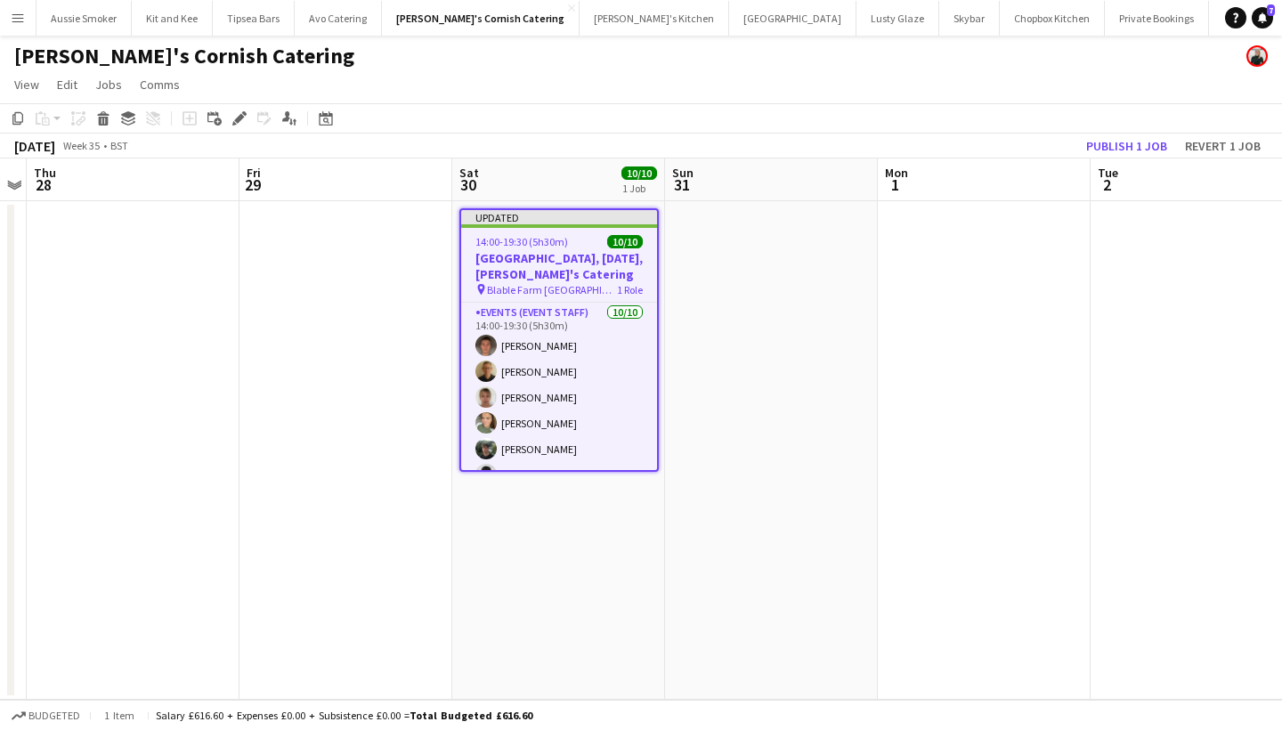
click at [1110, 131] on app-toolbar "Copy Paste Paste Command V Paste with crew Command Shift V Paste linked Job Del…" at bounding box center [641, 118] width 1282 height 30
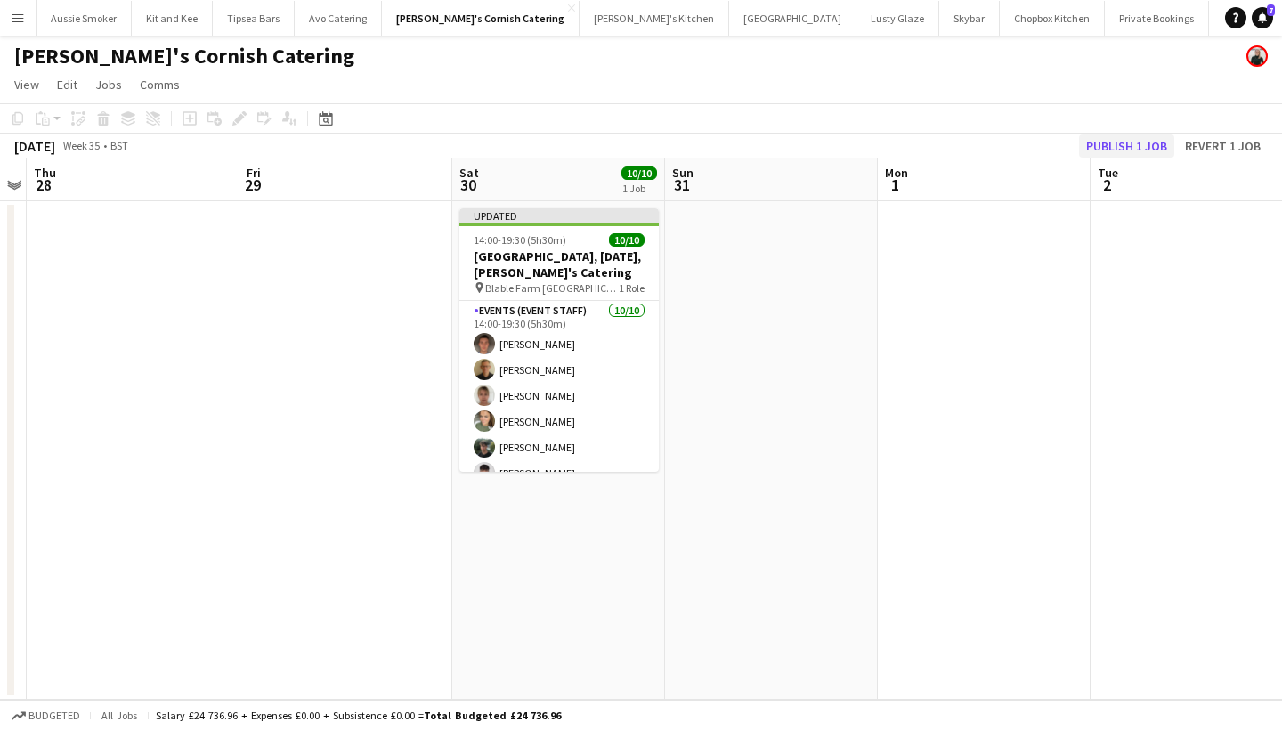
click at [1114, 150] on button "Publish 1 job" at bounding box center [1126, 145] width 95 height 23
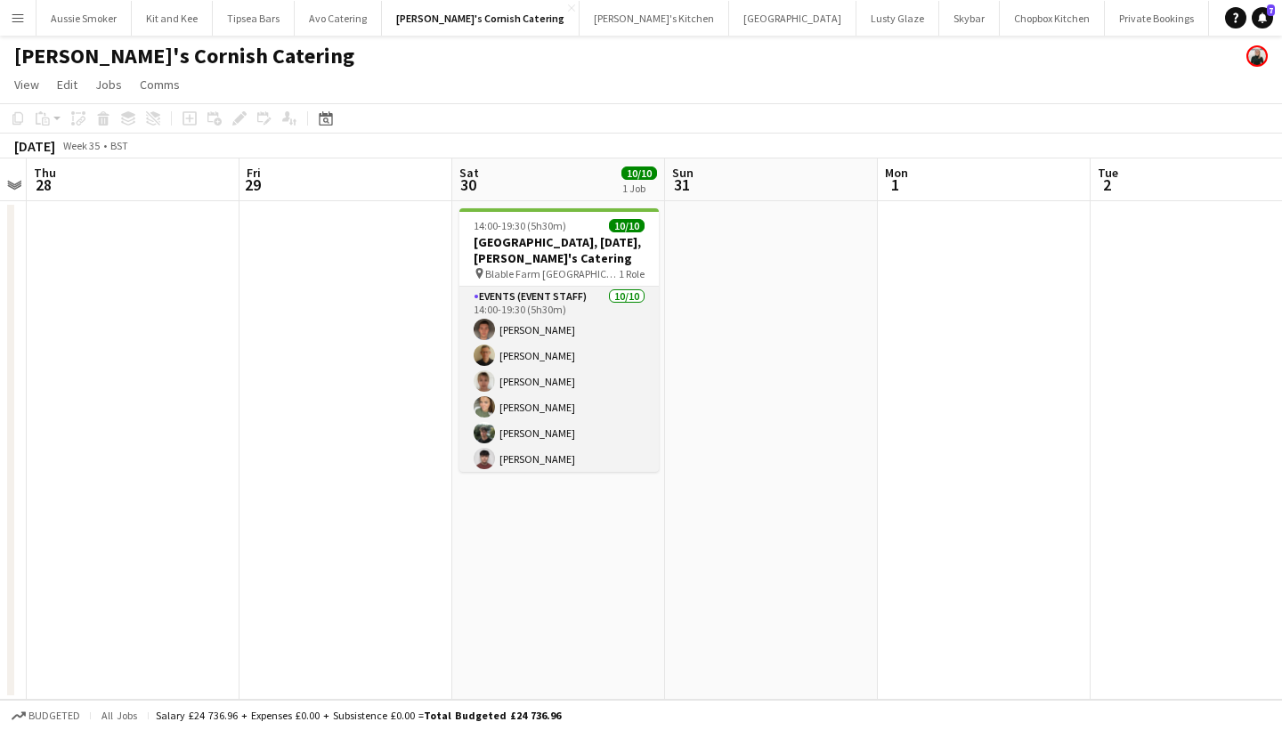
click at [592, 340] on app-card-role "Events (Event Staff) 10/10 14:00-19:30 (5h30m) Toby biggs Stephen Teasdale Debb…" at bounding box center [558, 433] width 199 height 293
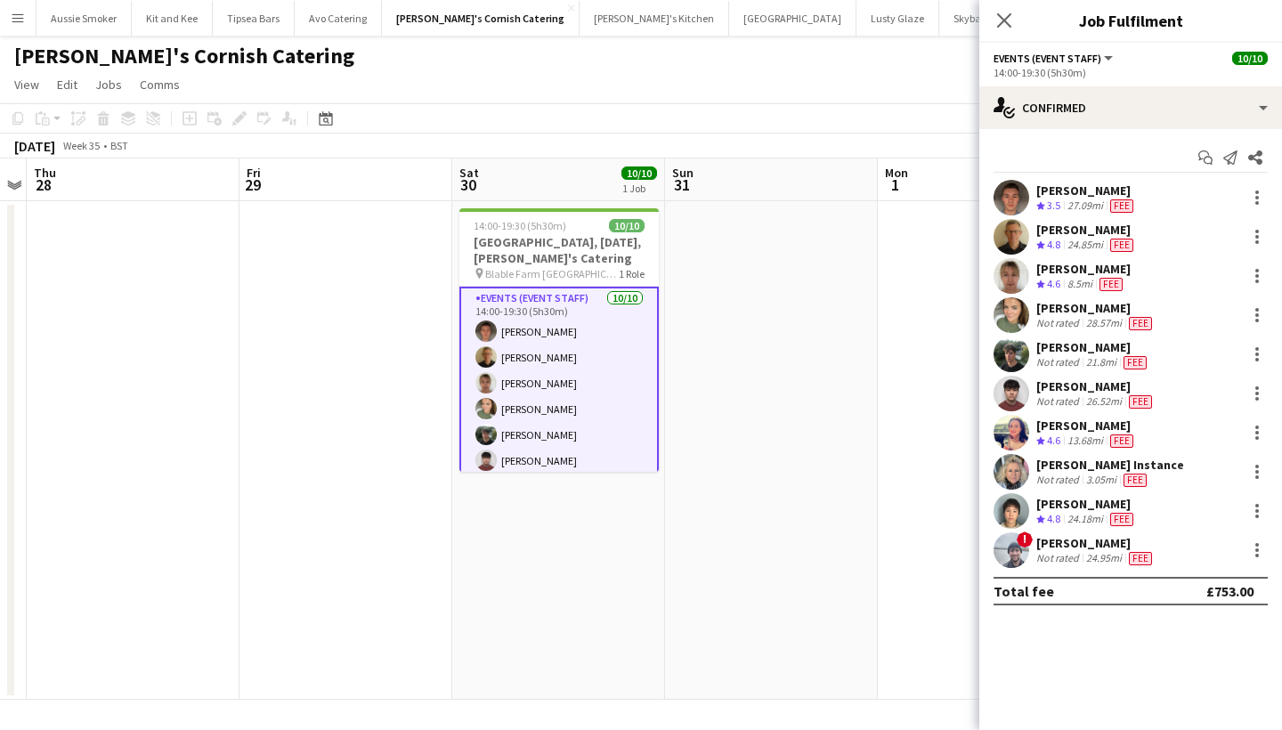
click at [1071, 197] on div "[PERSON_NAME]" at bounding box center [1086, 190] width 101 height 16
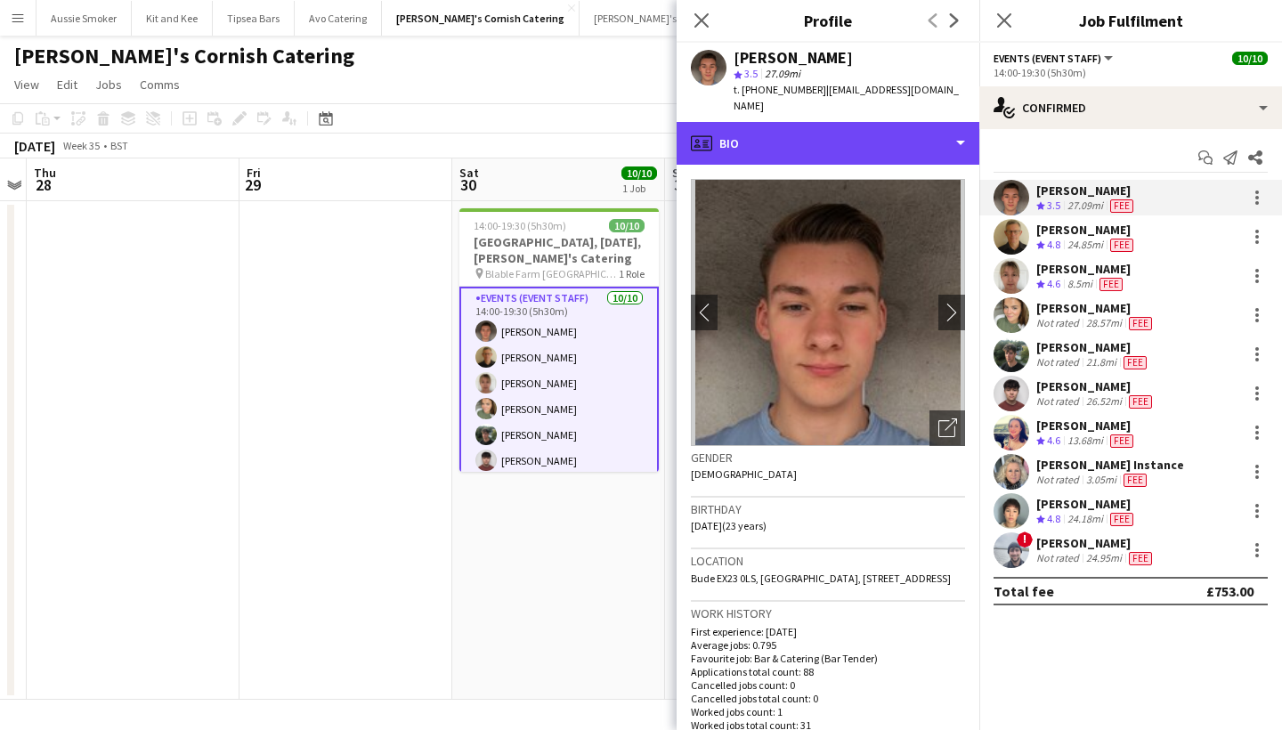
click at [833, 122] on div "profile Bio" at bounding box center [828, 143] width 303 height 43
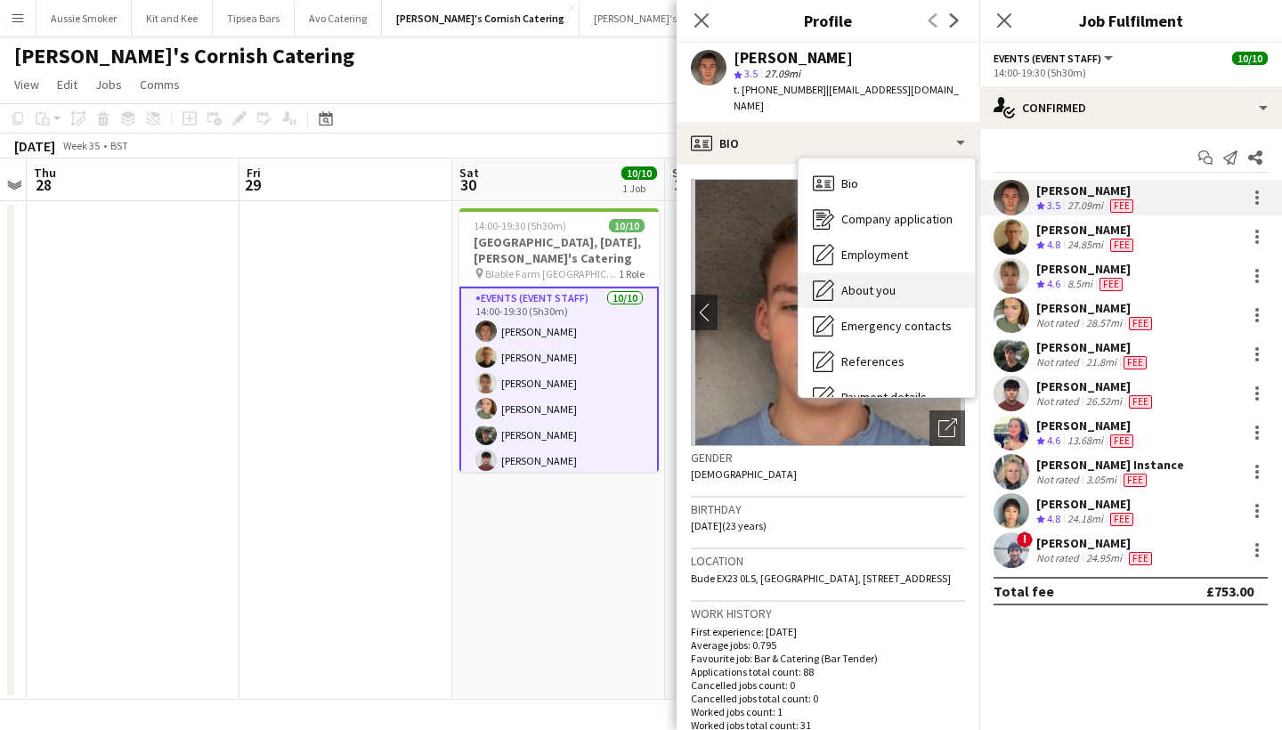
click at [883, 282] on span "About you" at bounding box center [868, 290] width 54 height 16
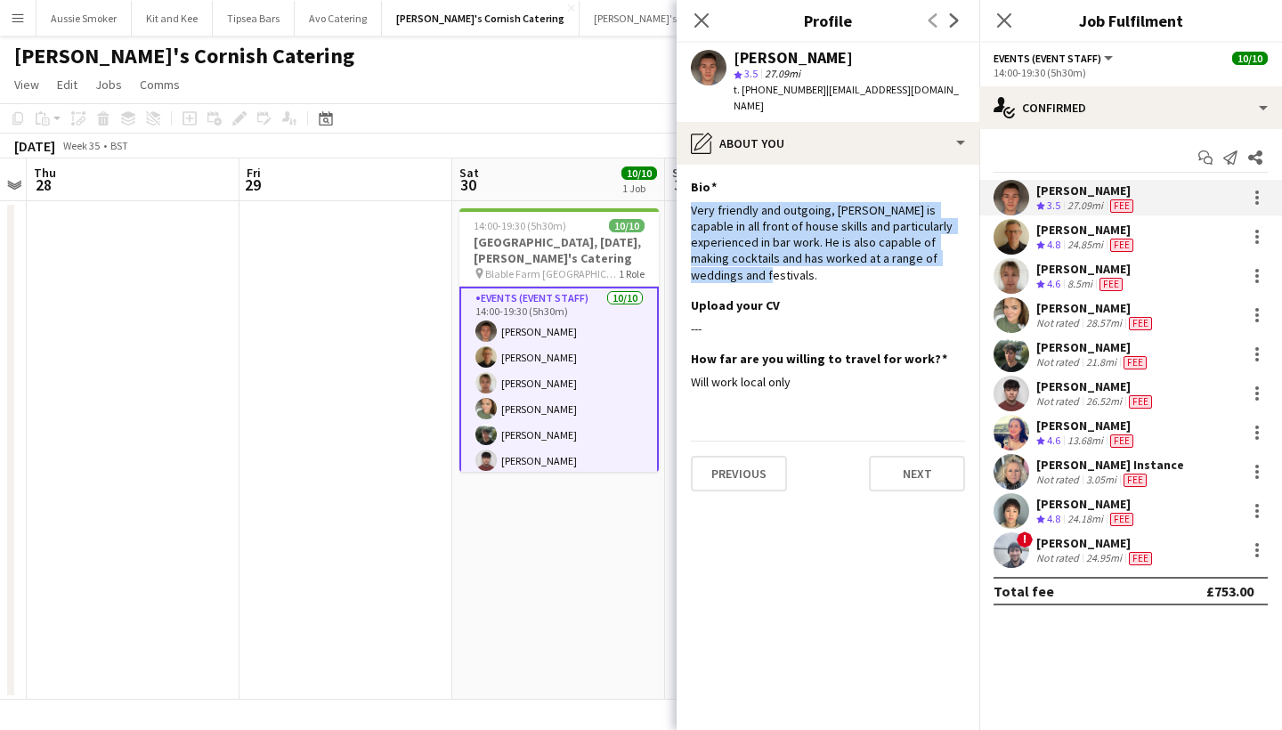
drag, startPoint x: 692, startPoint y: 192, endPoint x: 976, endPoint y: 245, distance: 289.6
click at [976, 245] on app-section-data-types "Bio Edit this field Very friendly and outgoing, Toby is capable in all front of…" at bounding box center [828, 447] width 303 height 565
copy div "Very friendly and outgoing, Toby is capable in all front of house skills and pa…"
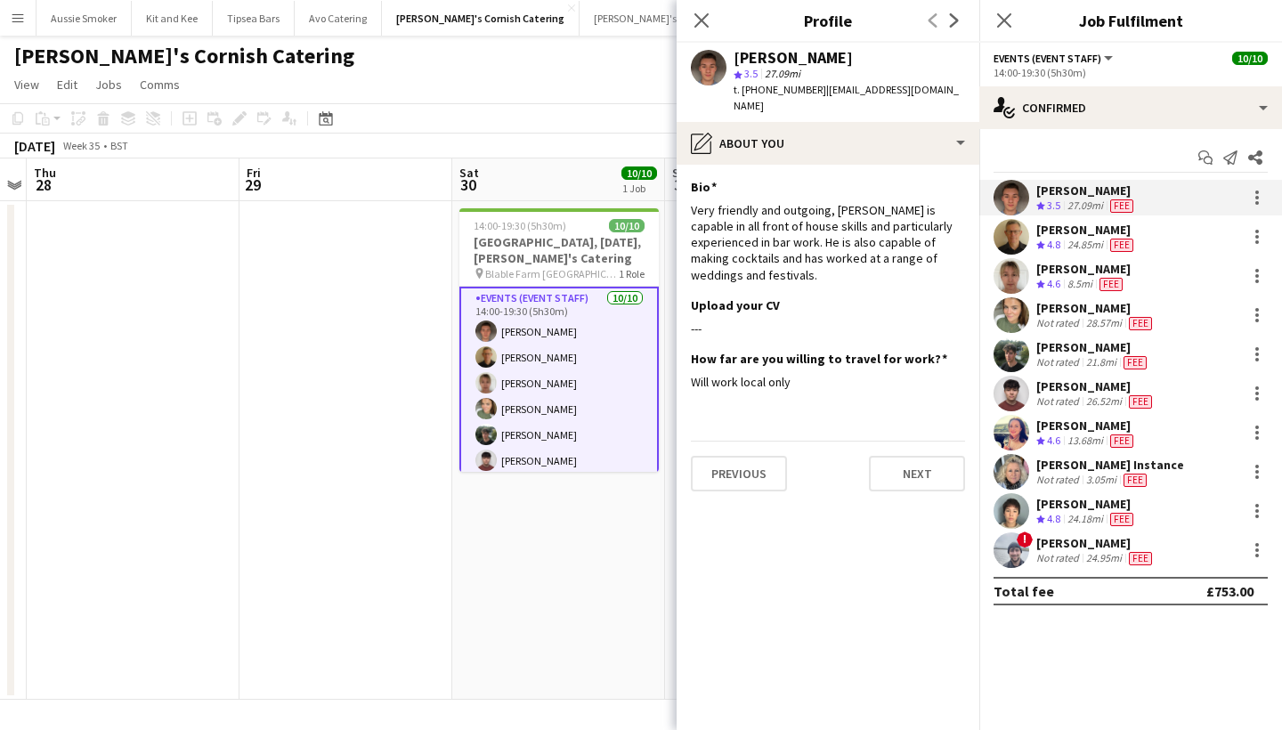
click at [1056, 227] on div "[PERSON_NAME]" at bounding box center [1086, 230] width 101 height 16
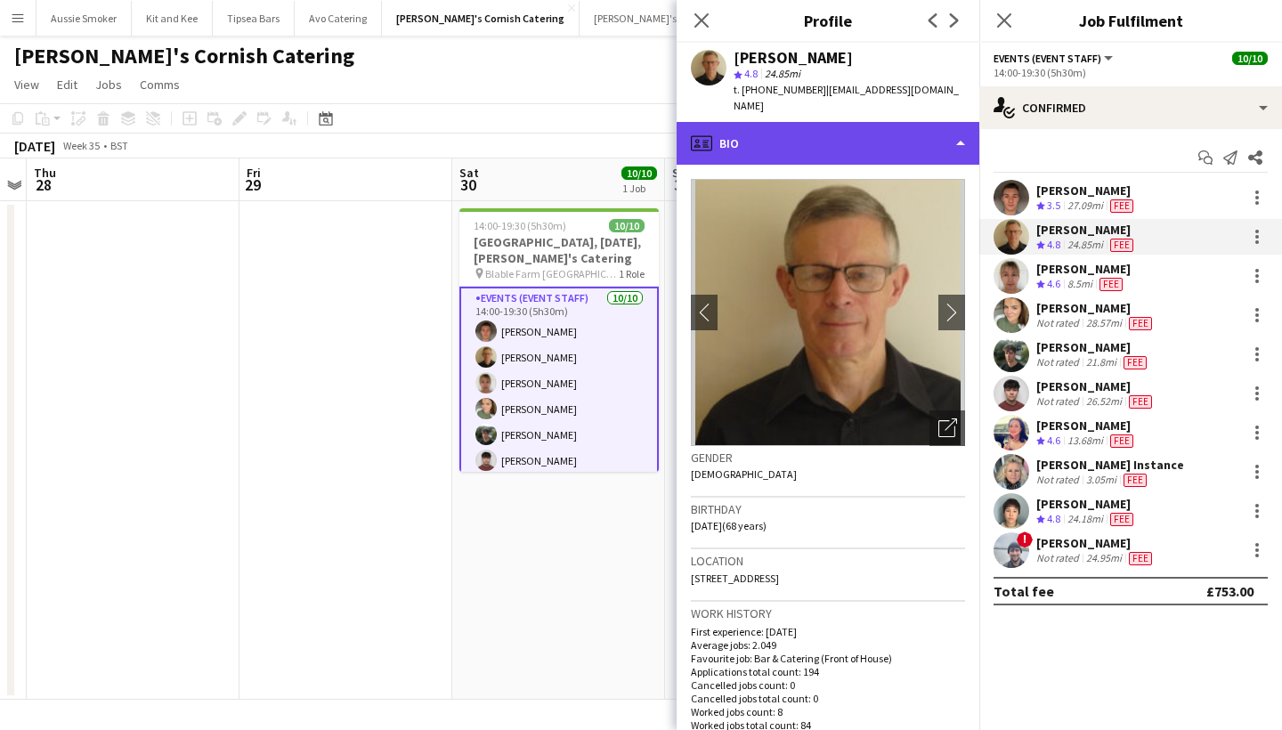
click at [906, 142] on div "profile Bio" at bounding box center [828, 143] width 303 height 43
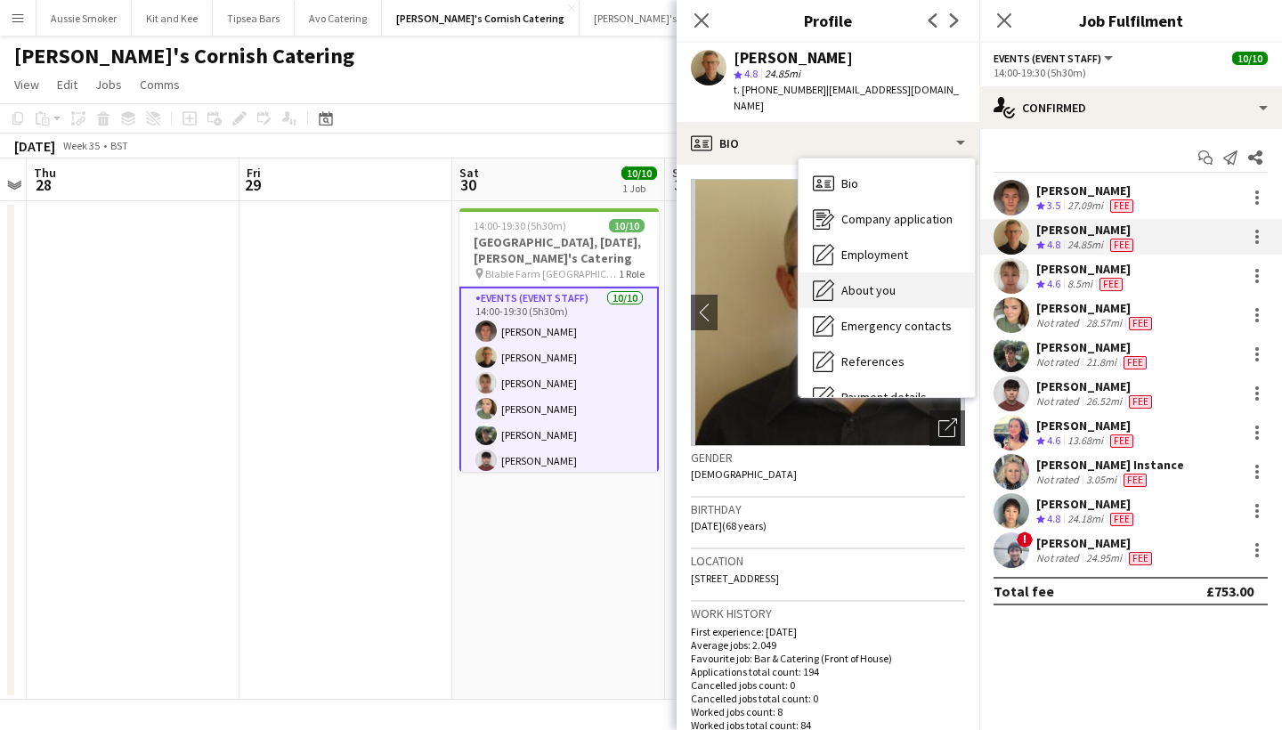
click at [899, 291] on div "About you About you" at bounding box center [886, 290] width 176 height 36
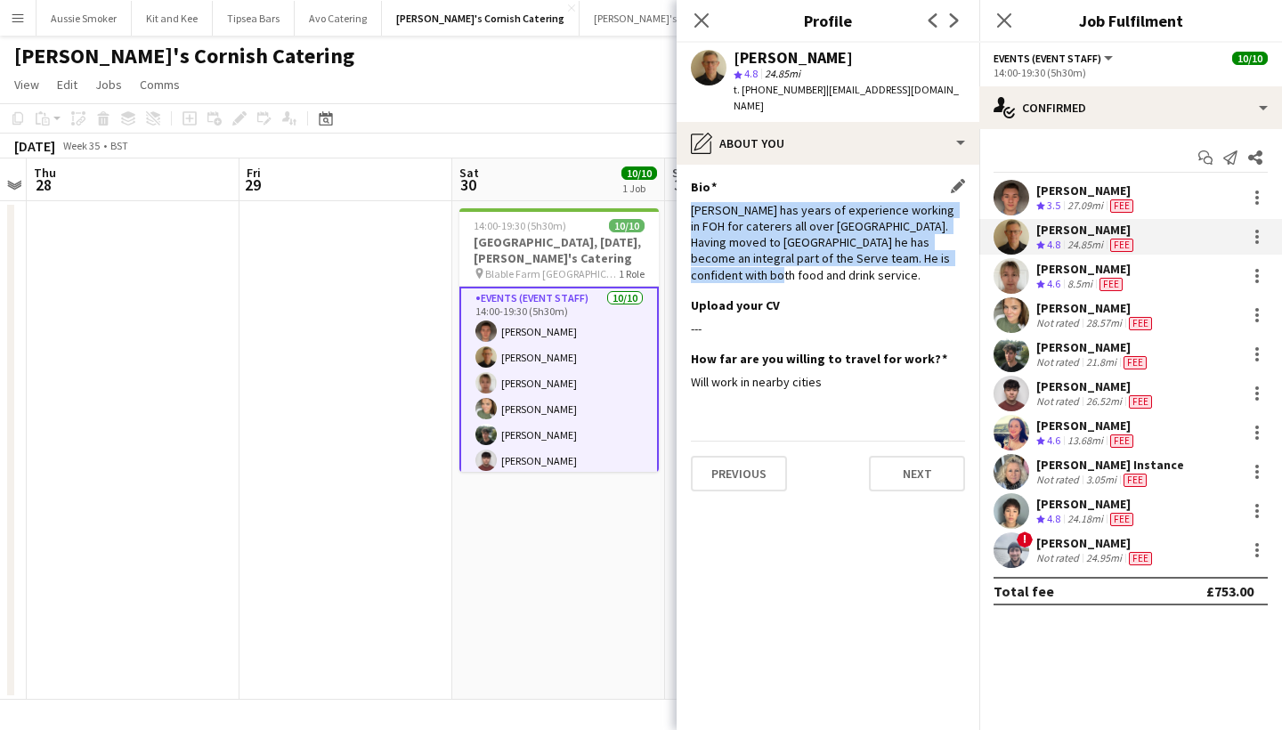
drag, startPoint x: 693, startPoint y: 209, endPoint x: 928, endPoint y: 256, distance: 239.7
click at [928, 256] on div "Stephen has years of experience working in FOH for caterers all over London. Ha…" at bounding box center [828, 242] width 274 height 81
copy div "Stephen has years of experience working in FOH for caterers all over London. Ha…"
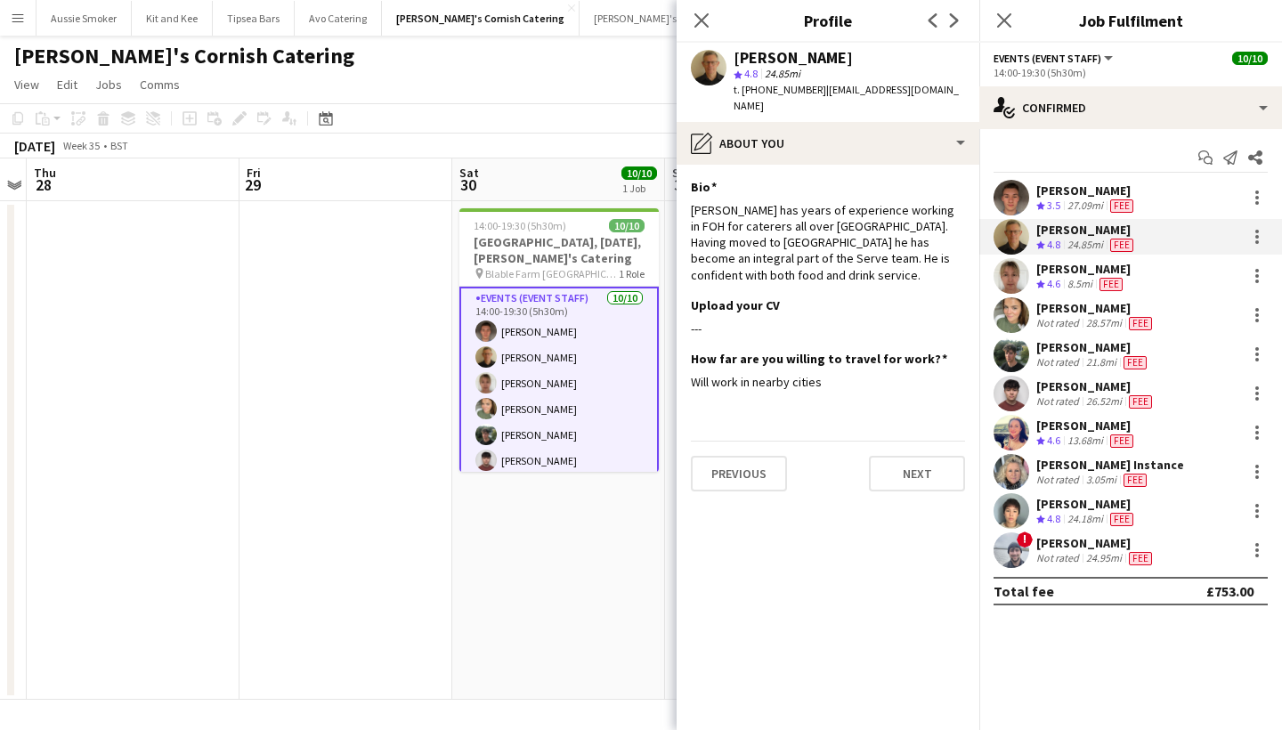
click at [1082, 284] on div "8.5mi" at bounding box center [1080, 284] width 32 height 15
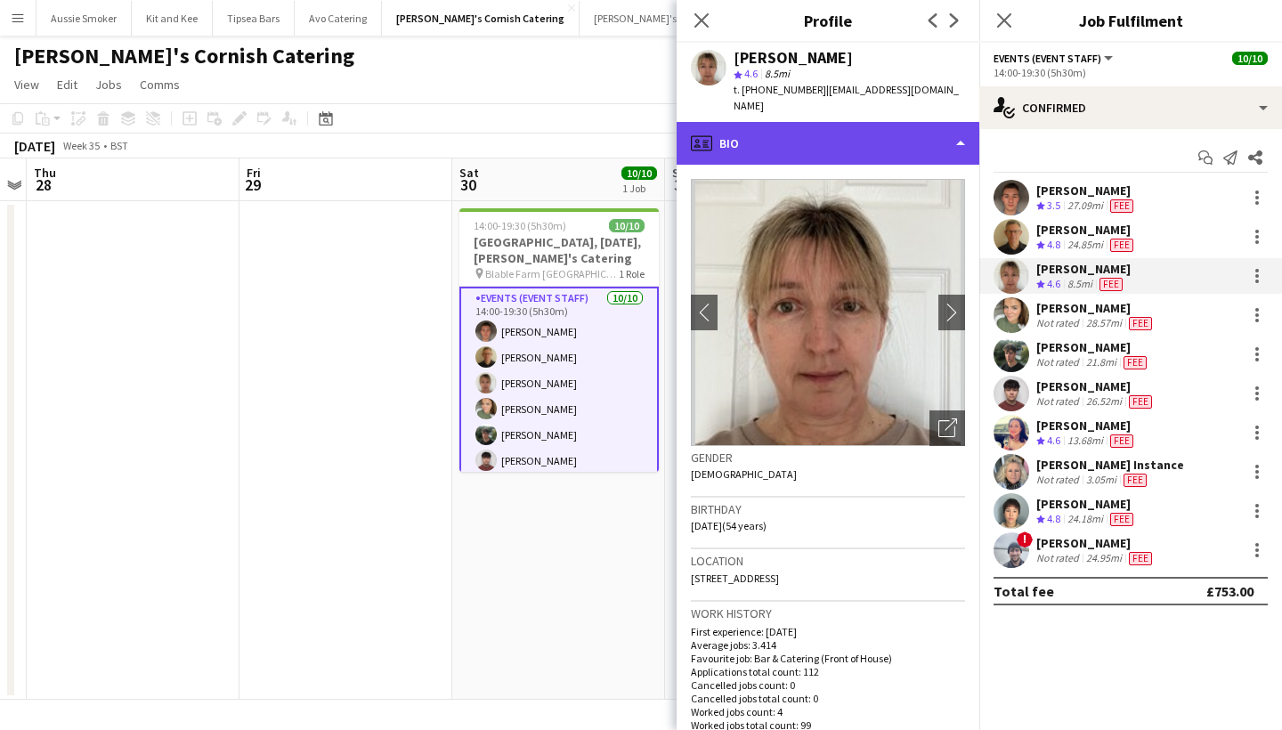
click at [860, 123] on div "profile Bio" at bounding box center [828, 143] width 303 height 43
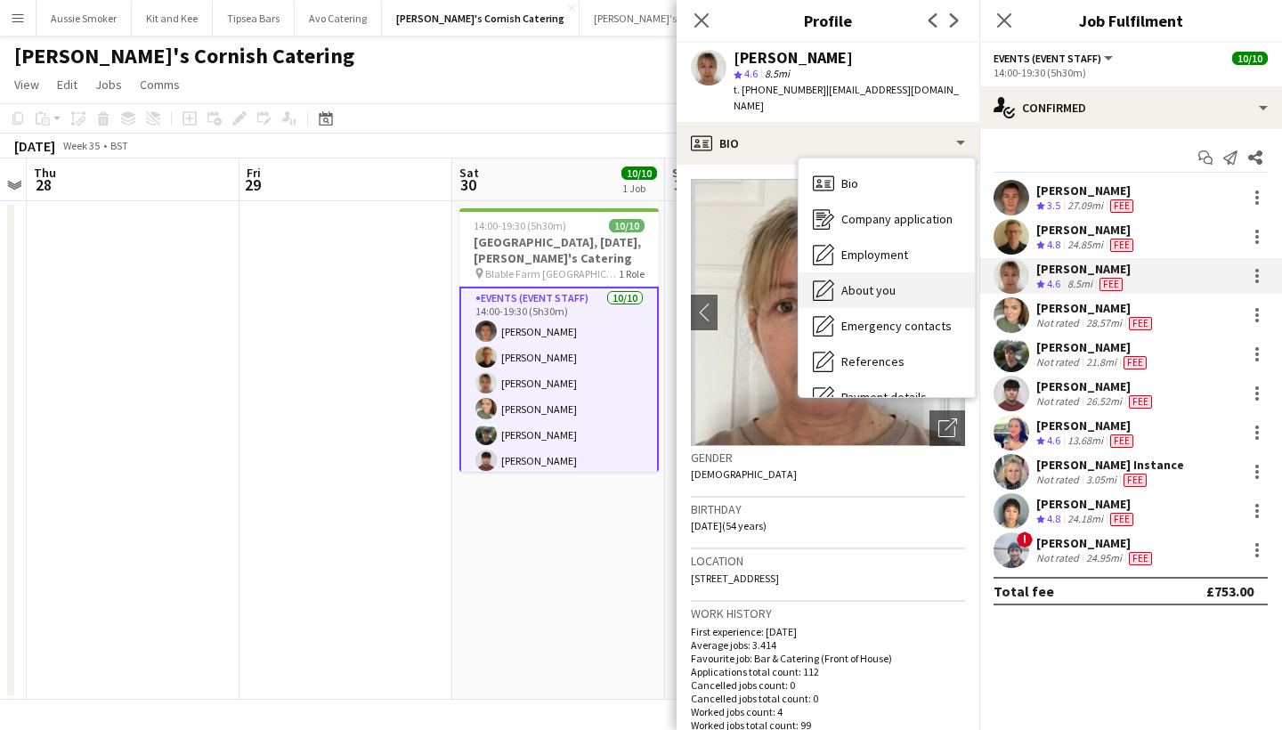
click at [885, 288] on div "About you About you" at bounding box center [886, 290] width 176 height 36
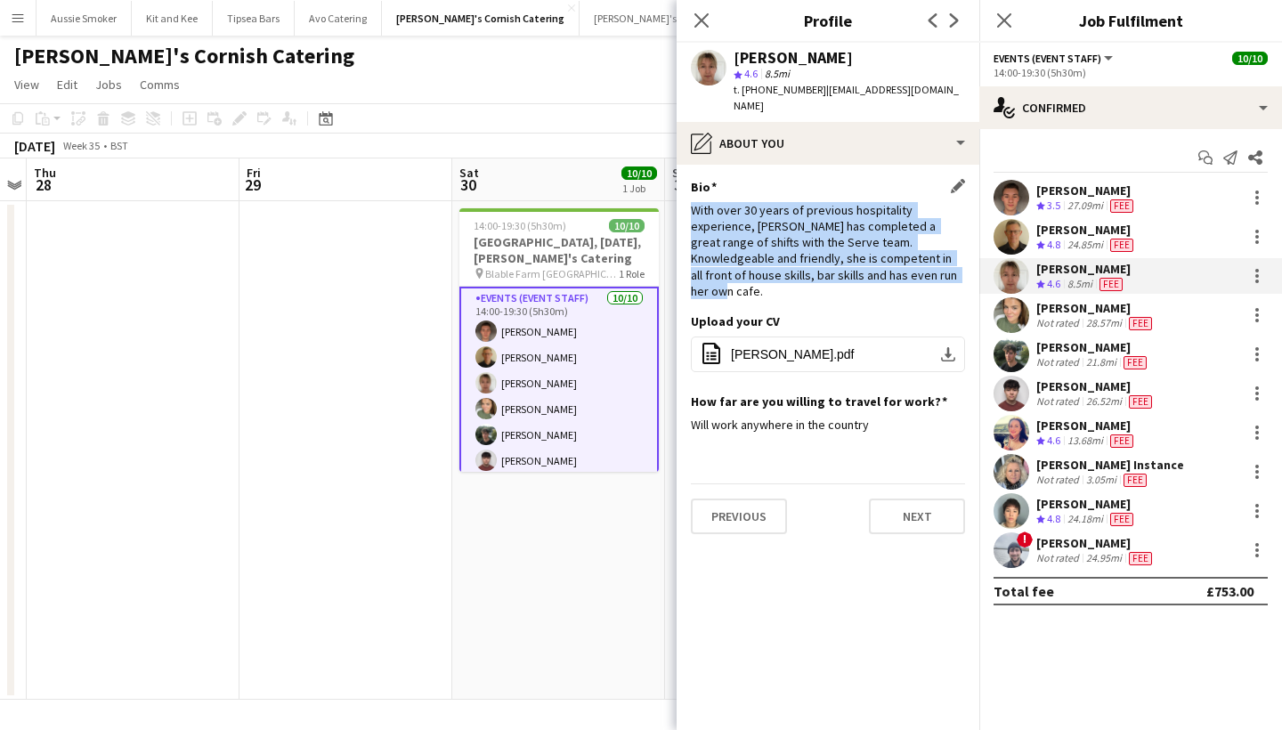
drag, startPoint x: 695, startPoint y: 194, endPoint x: 905, endPoint y: 270, distance: 223.3
click at [905, 270] on div "Bio Edit this field With over 30 years of previous hospitality experience, Debb…" at bounding box center [828, 246] width 274 height 134
copy div "With over 30 years of previous hospitality experience, Debbie has completed a g…"
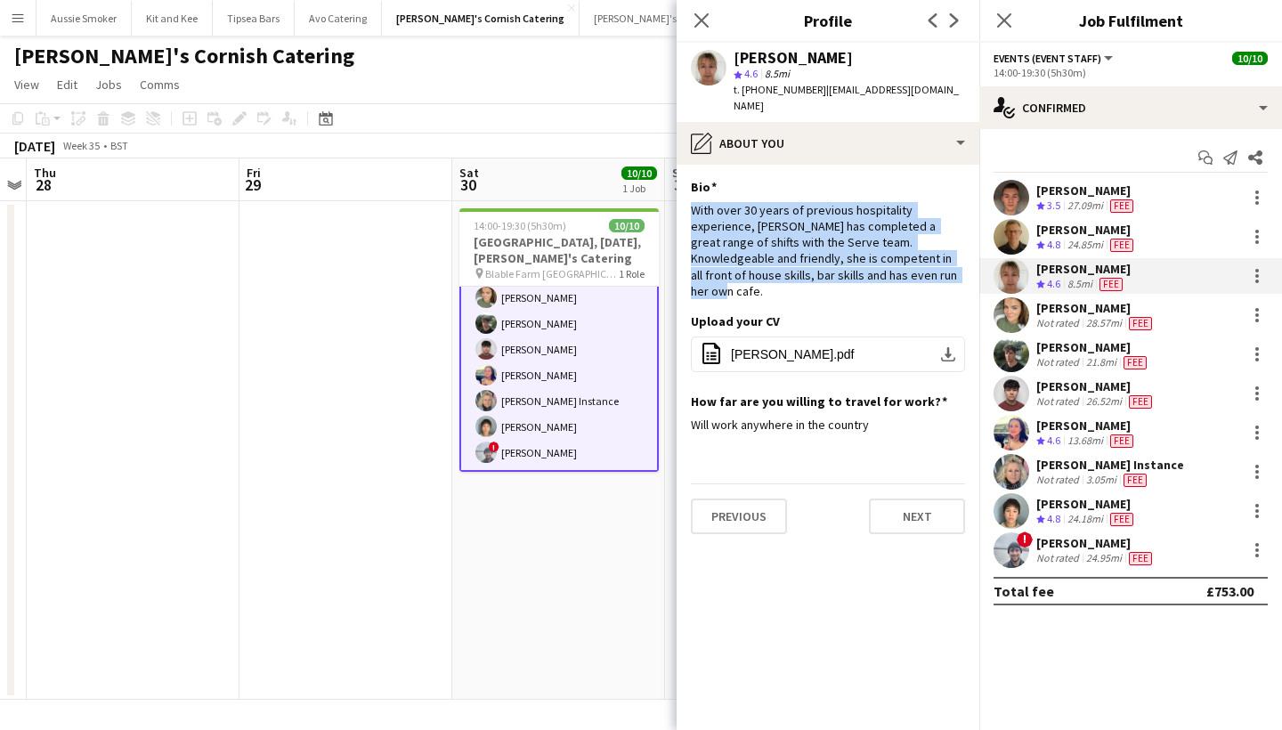
scroll to position [82, 0]
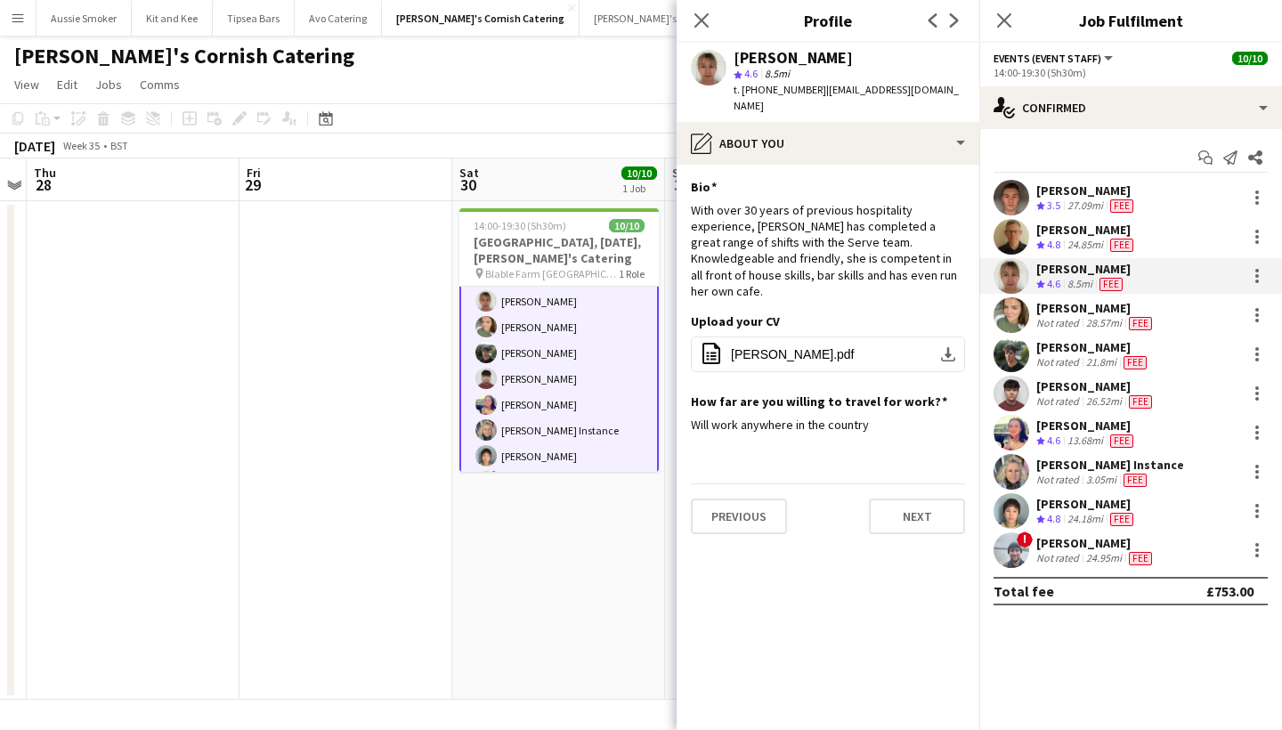
click at [1072, 316] on div "Not rated" at bounding box center [1059, 323] width 46 height 14
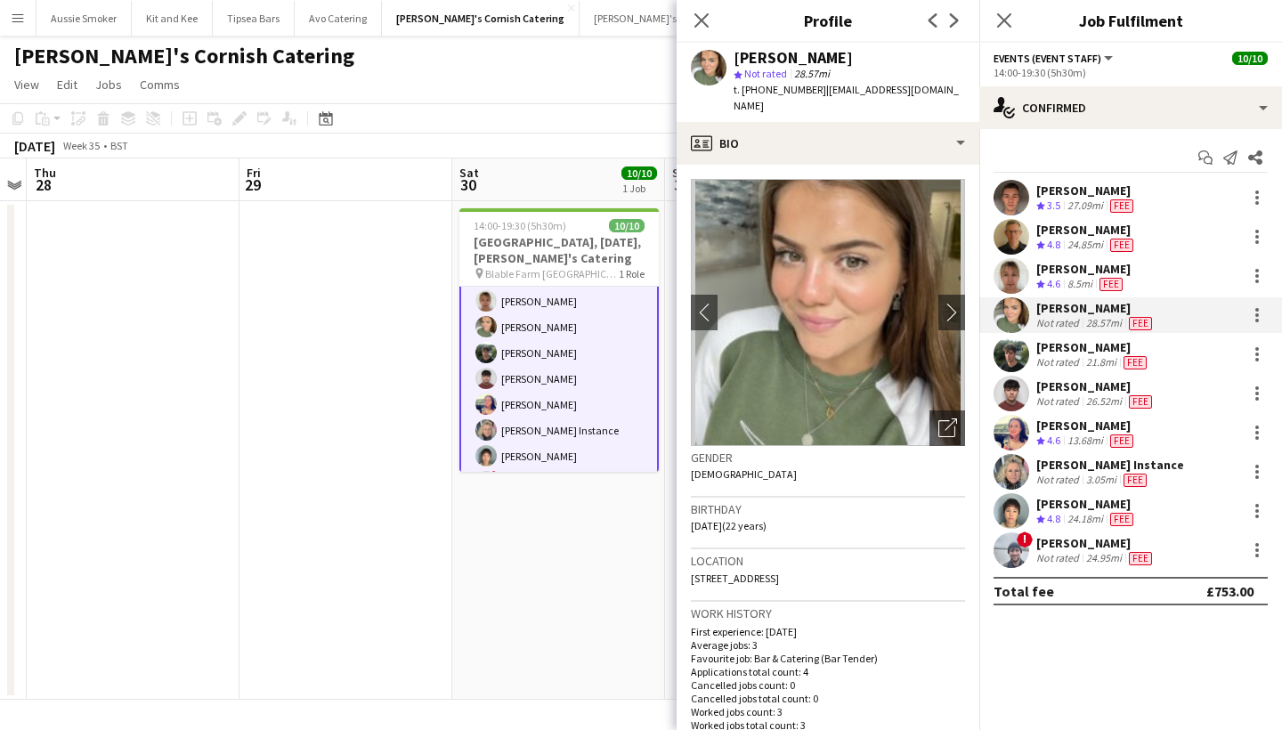
click at [939, 313] on img at bounding box center [828, 312] width 274 height 267
click at [944, 308] on button "chevron-right" at bounding box center [952, 313] width 36 height 36
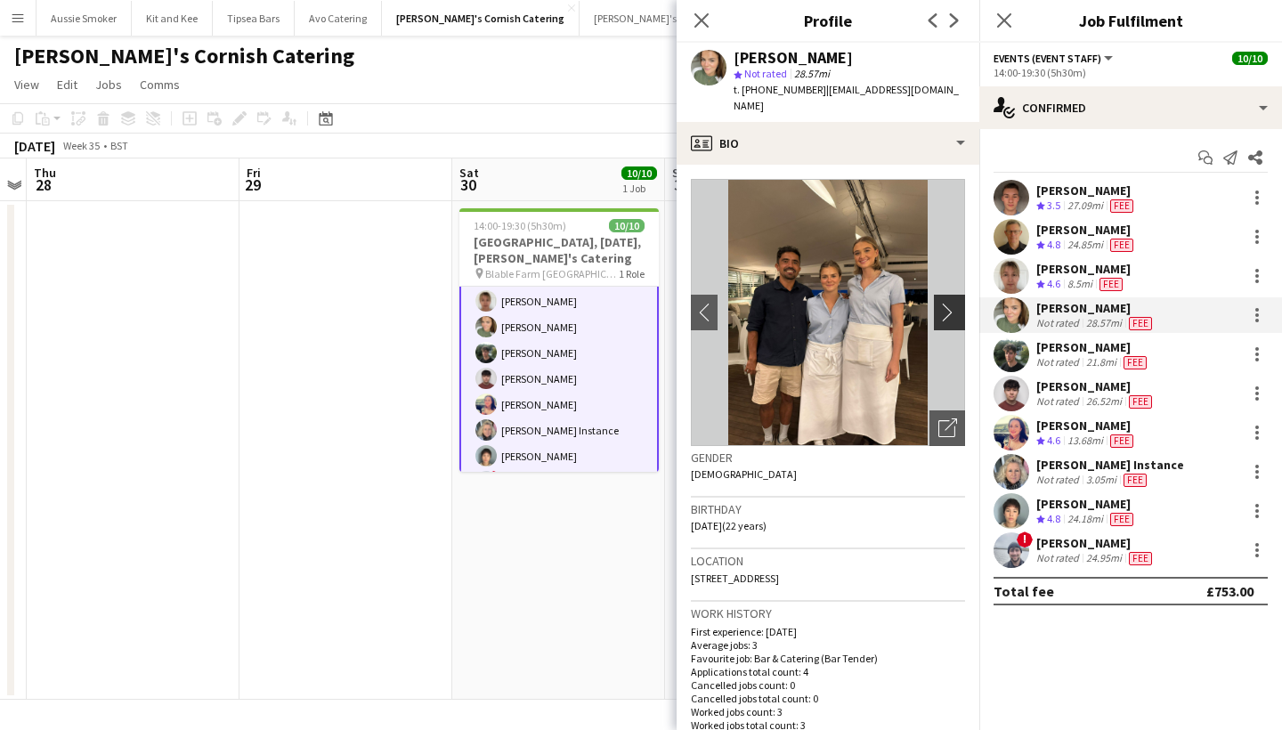
click at [959, 303] on app-icon "chevron-right" at bounding box center [952, 312] width 28 height 19
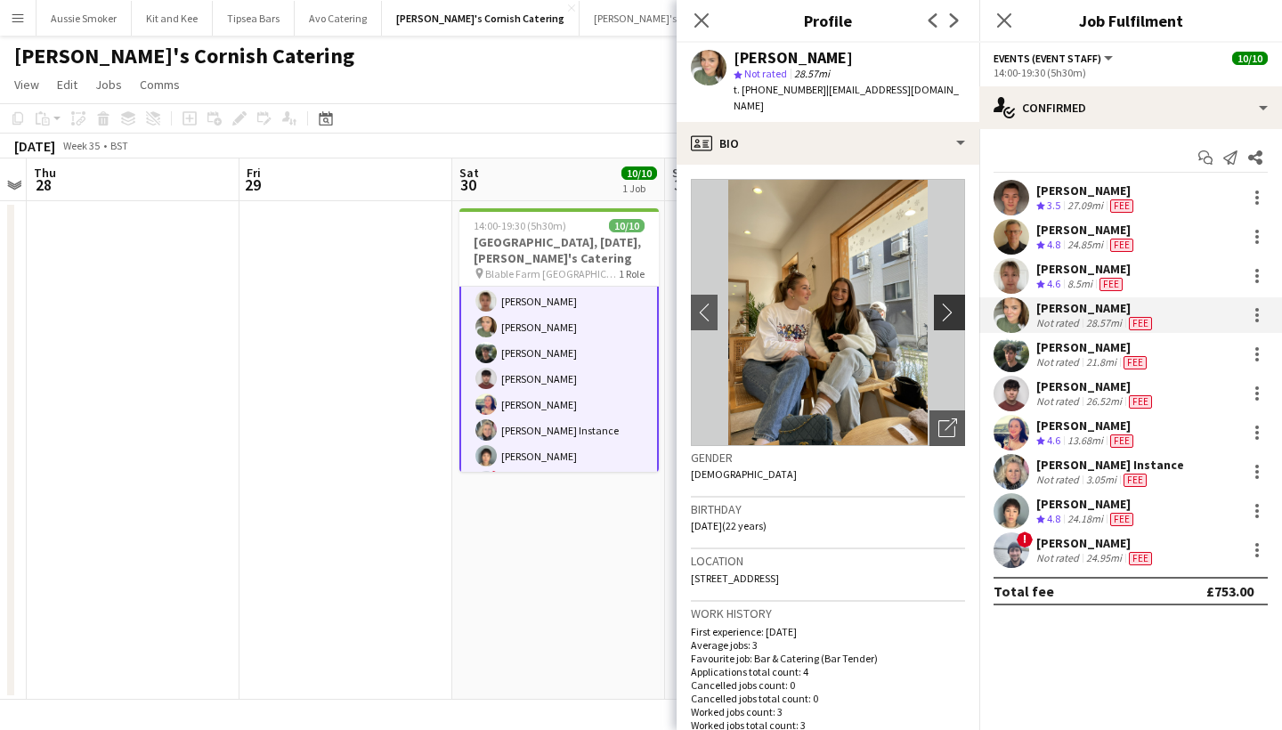
click at [959, 303] on app-icon "chevron-right" at bounding box center [952, 312] width 28 height 19
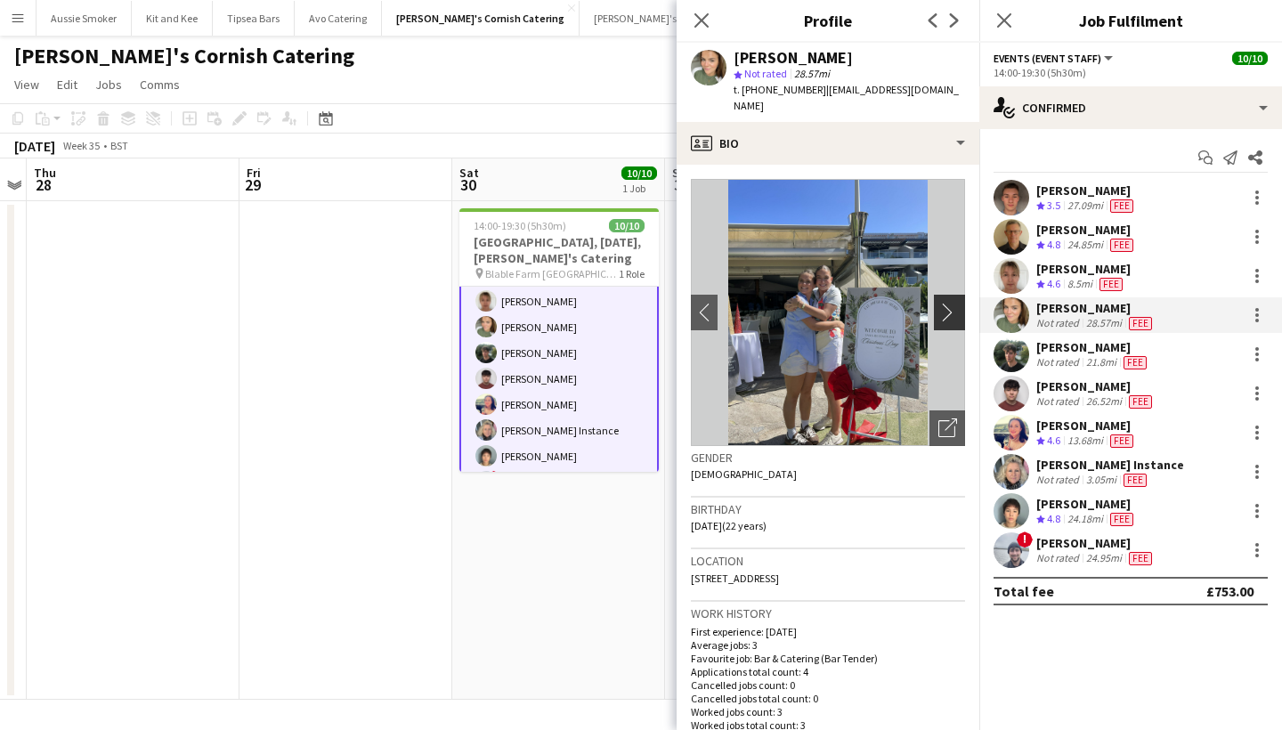
click at [959, 303] on app-icon "chevron-right" at bounding box center [952, 312] width 28 height 19
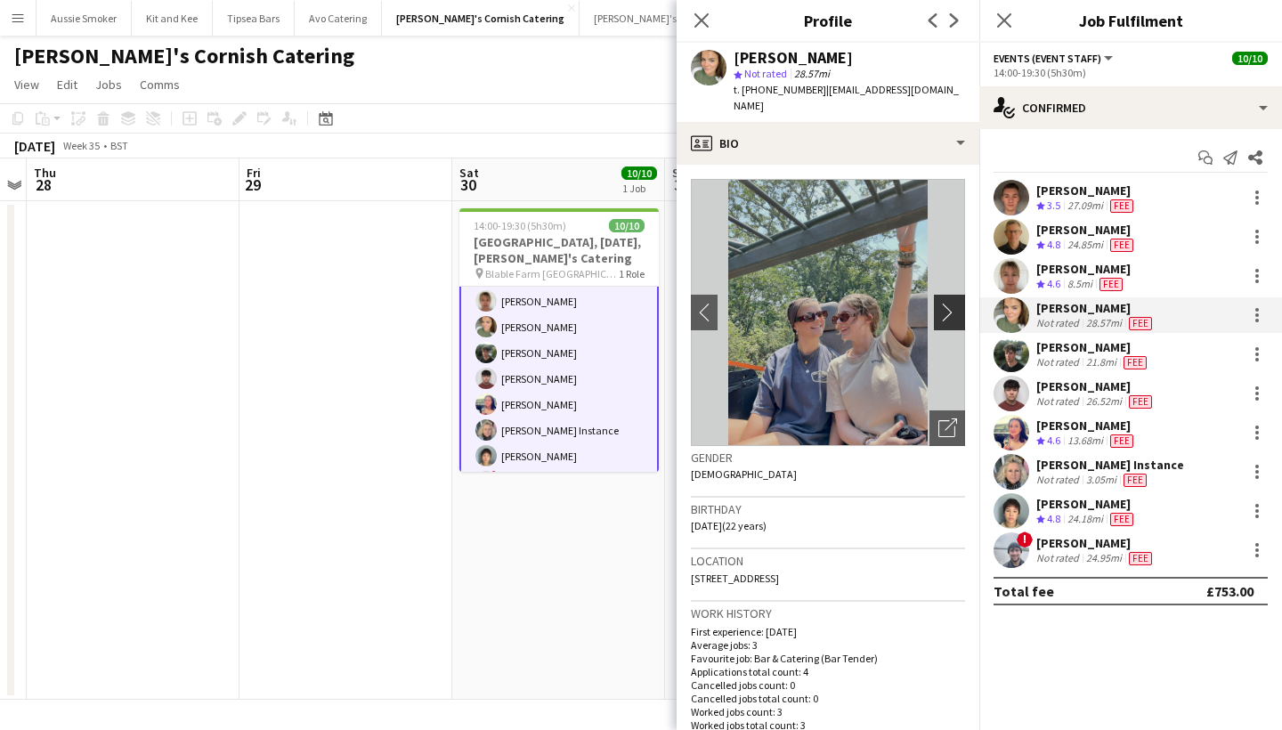
click at [959, 303] on app-icon "chevron-right" at bounding box center [952, 312] width 28 height 19
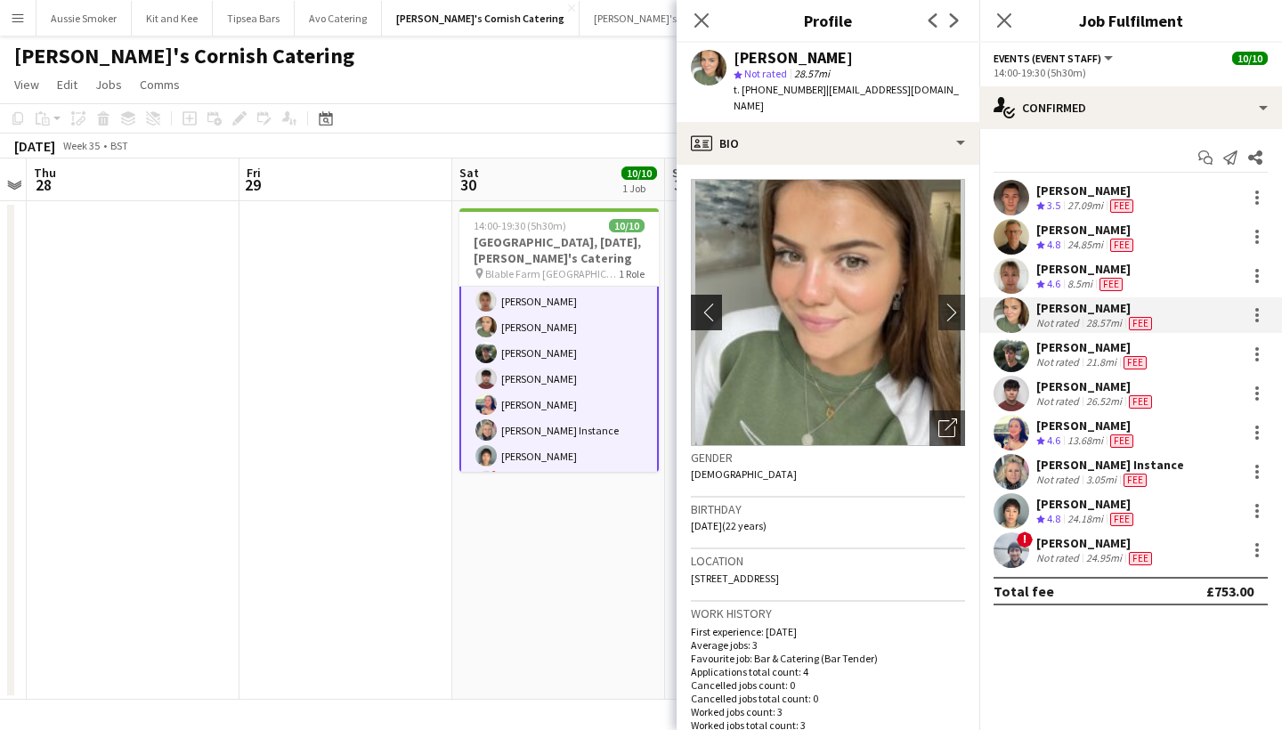
click at [713, 303] on app-icon "chevron-left" at bounding box center [705, 312] width 28 height 19
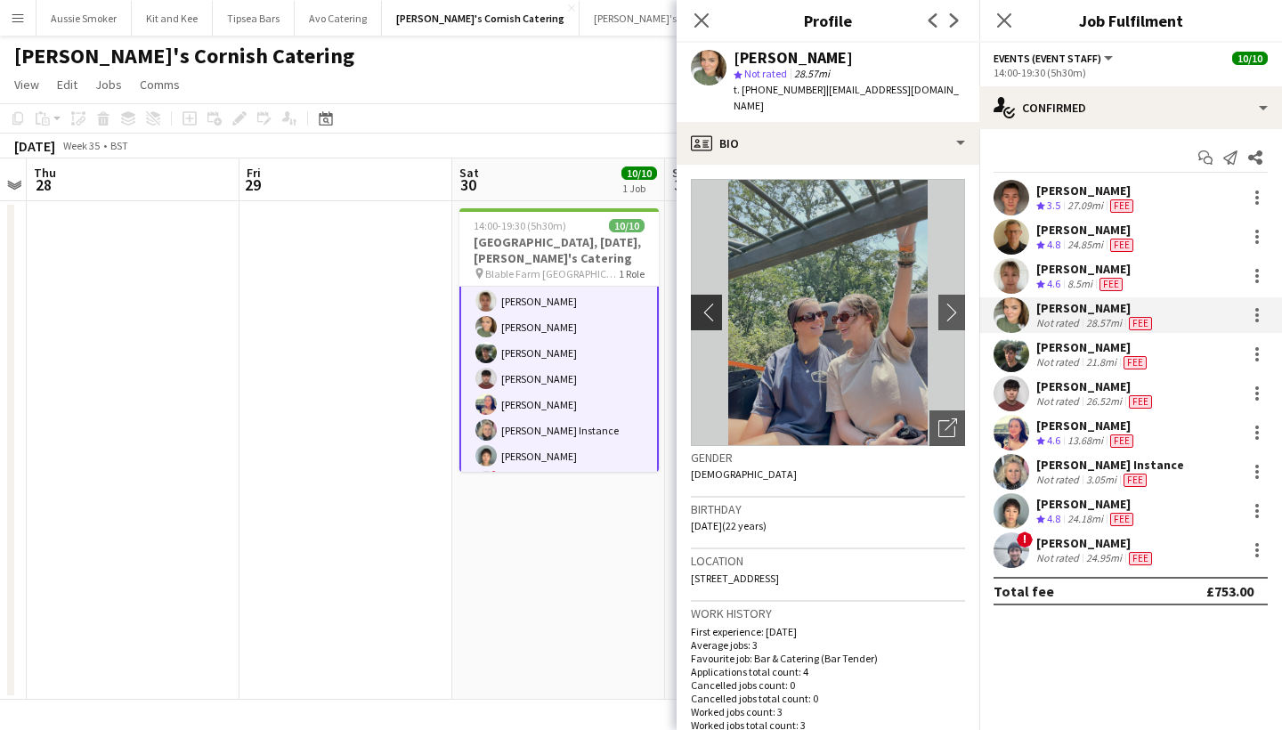
click at [713, 303] on app-icon "chevron-left" at bounding box center [705, 312] width 28 height 19
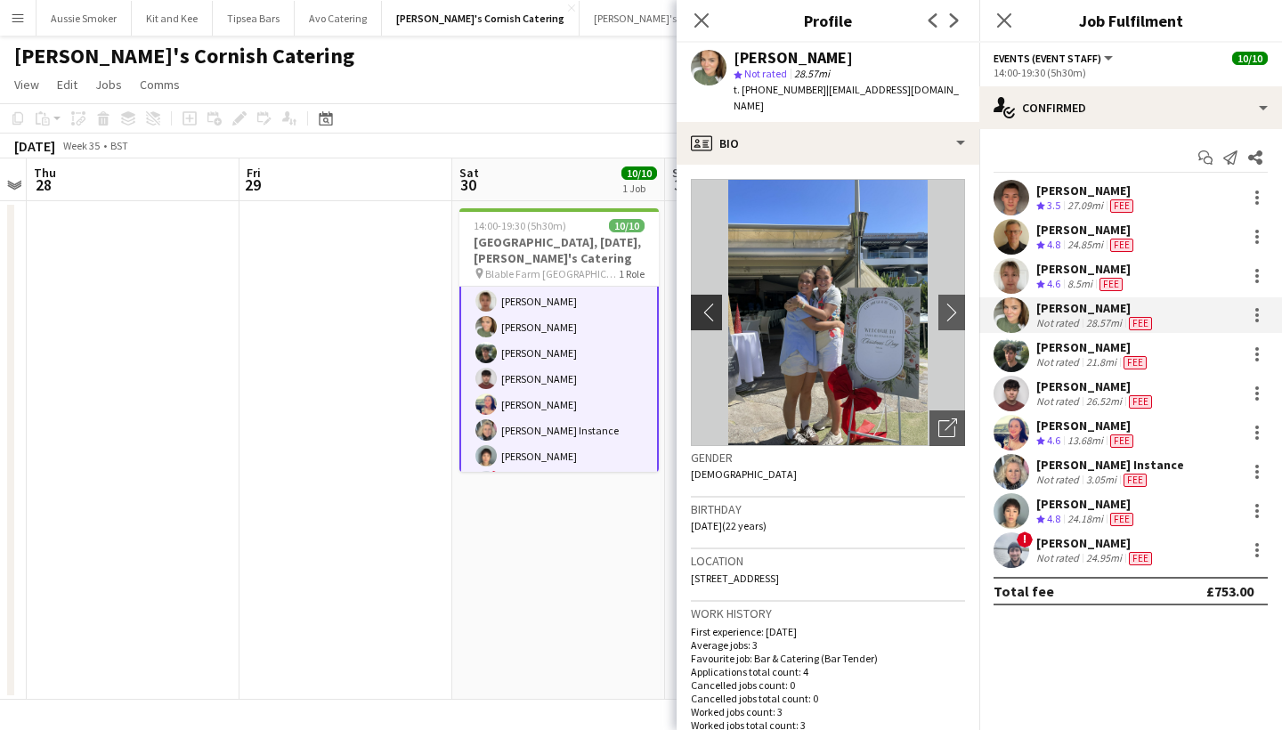
click at [715, 303] on app-icon "chevron-left" at bounding box center [705, 312] width 28 height 19
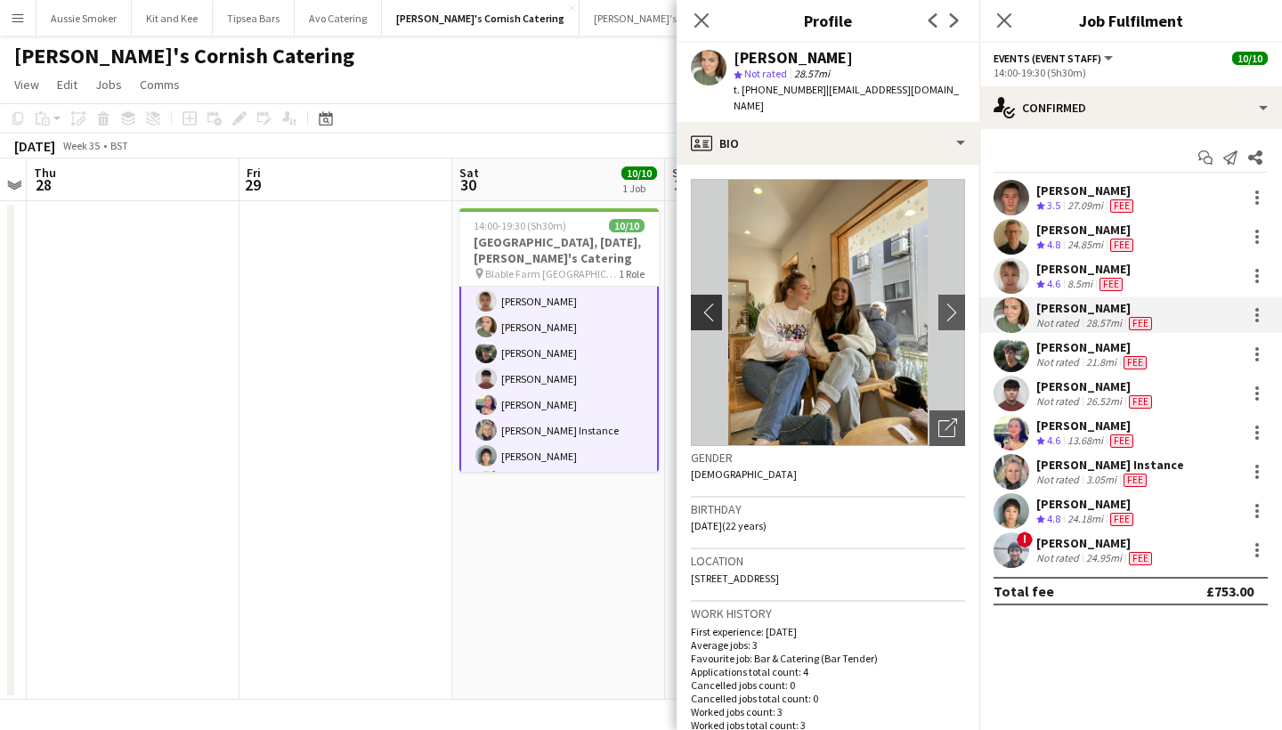
click at [715, 303] on app-icon "chevron-left" at bounding box center [705, 312] width 28 height 19
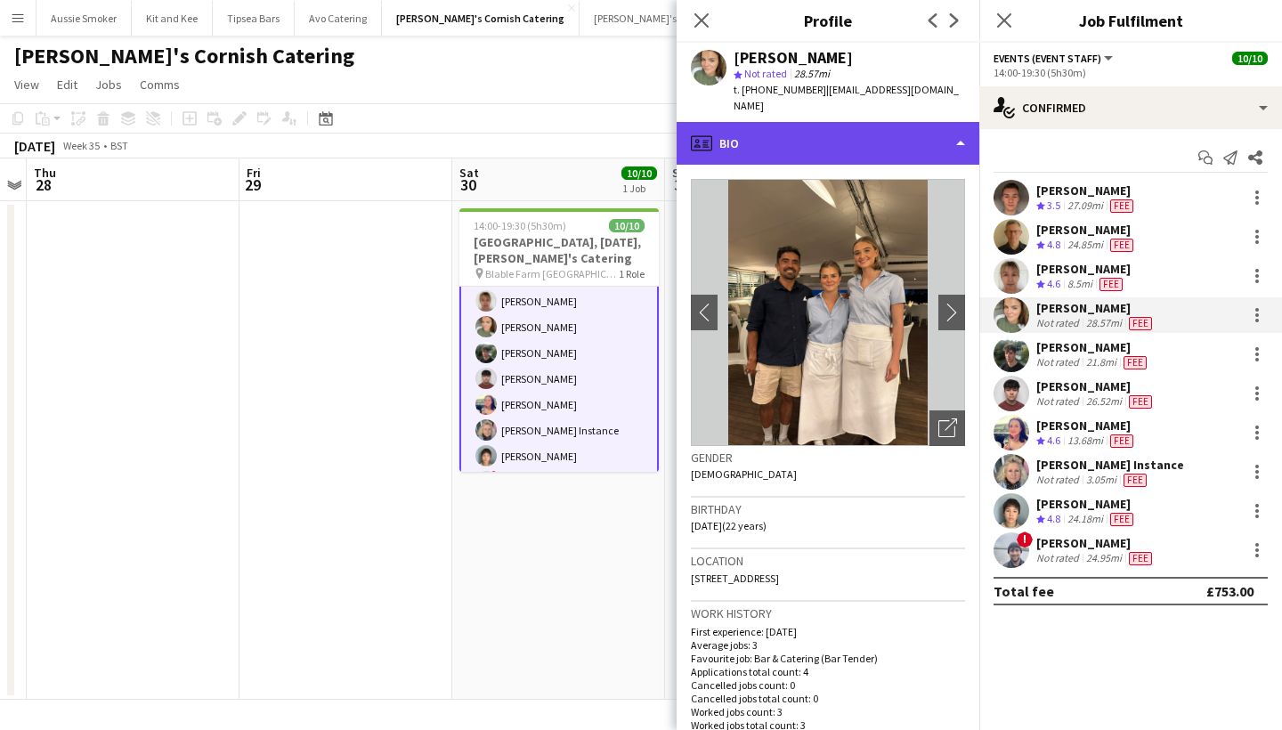
click at [855, 122] on div "profile Bio" at bounding box center [828, 143] width 303 height 43
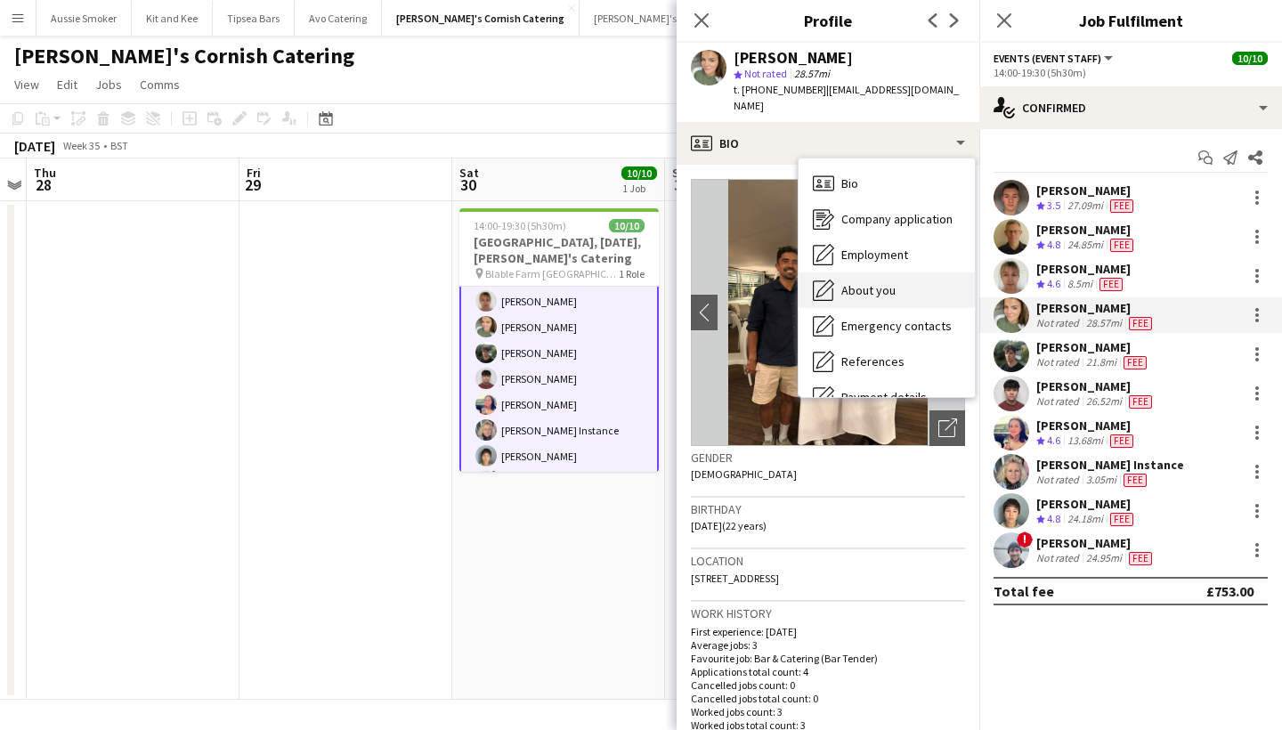
click at [884, 272] on div "About you About you" at bounding box center [886, 290] width 176 height 36
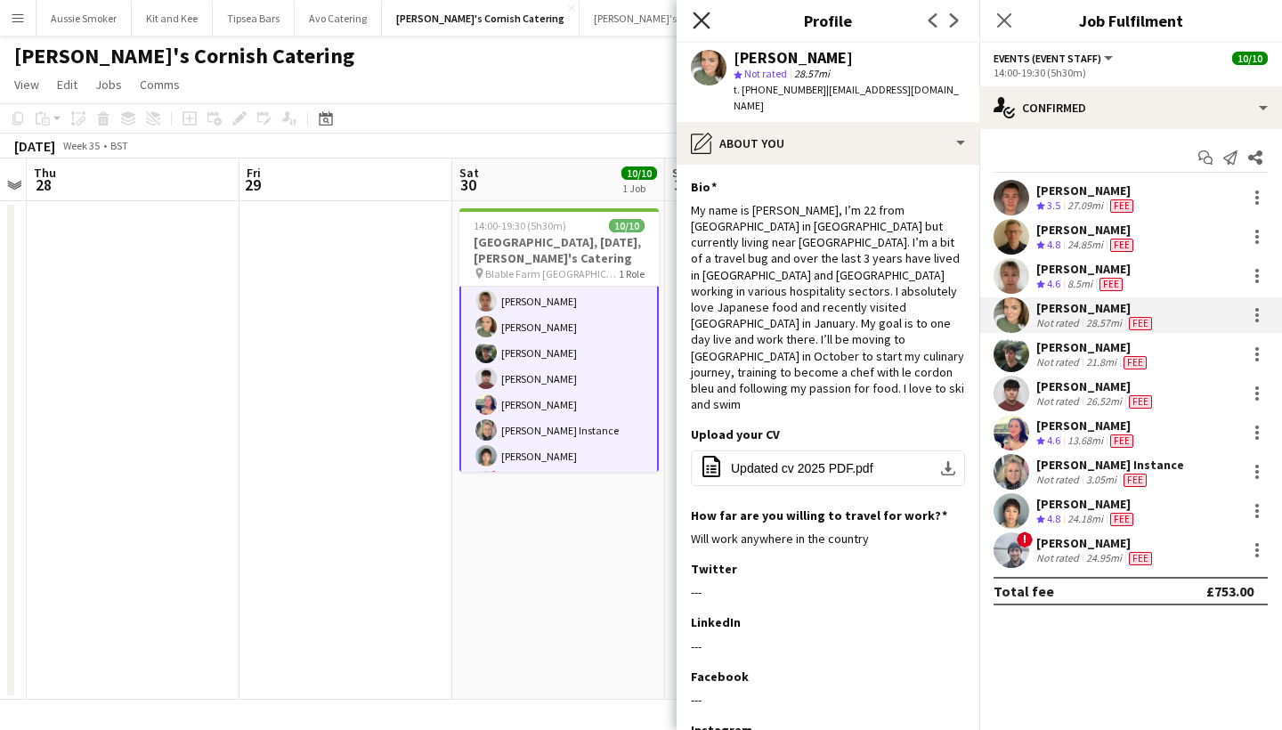
click at [704, 21] on icon "Close pop-in" at bounding box center [701, 20] width 17 height 17
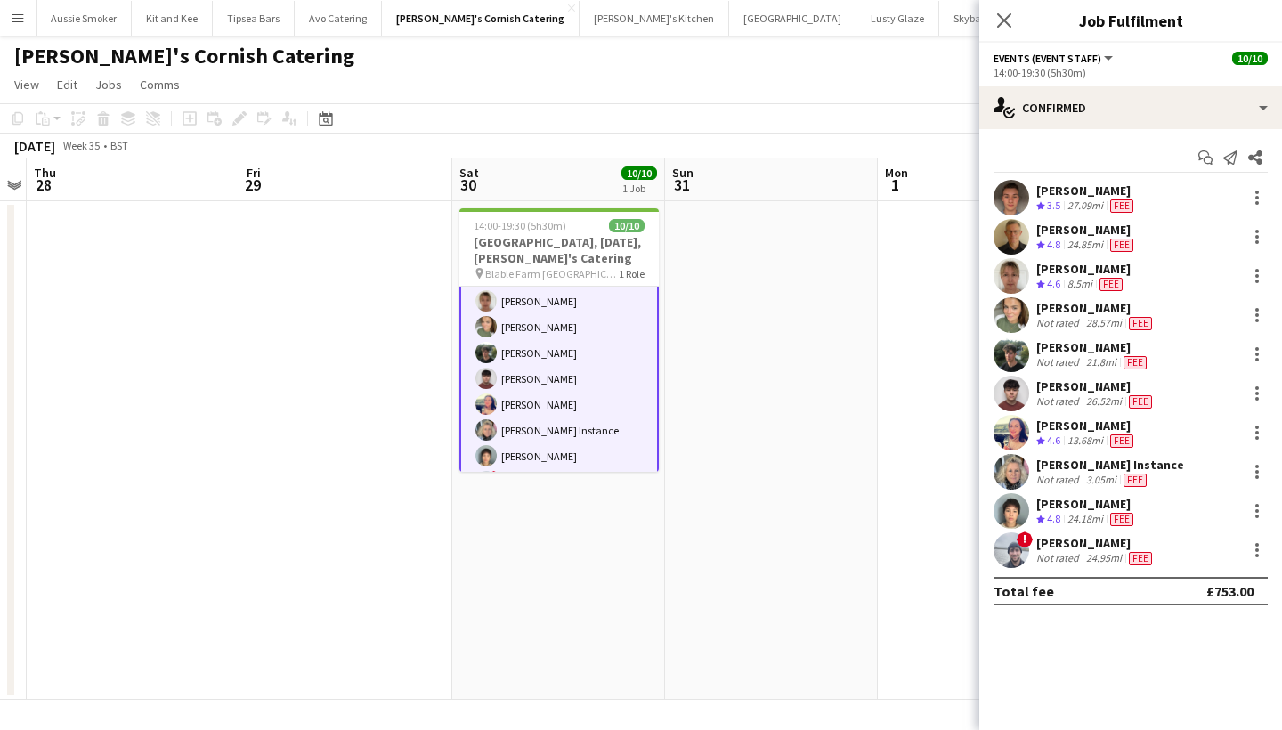
click at [1048, 355] on div "Not rated" at bounding box center [1059, 362] width 46 height 14
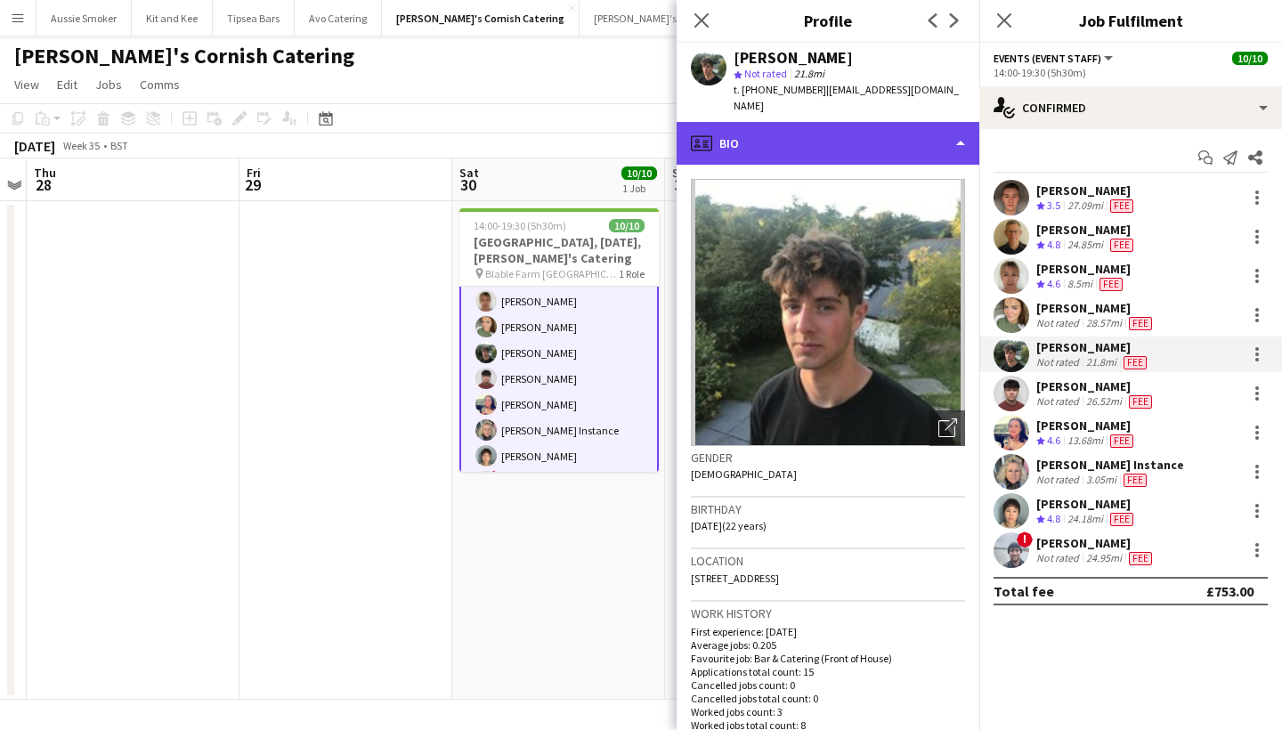
click at [869, 128] on div "profile Bio" at bounding box center [828, 143] width 303 height 43
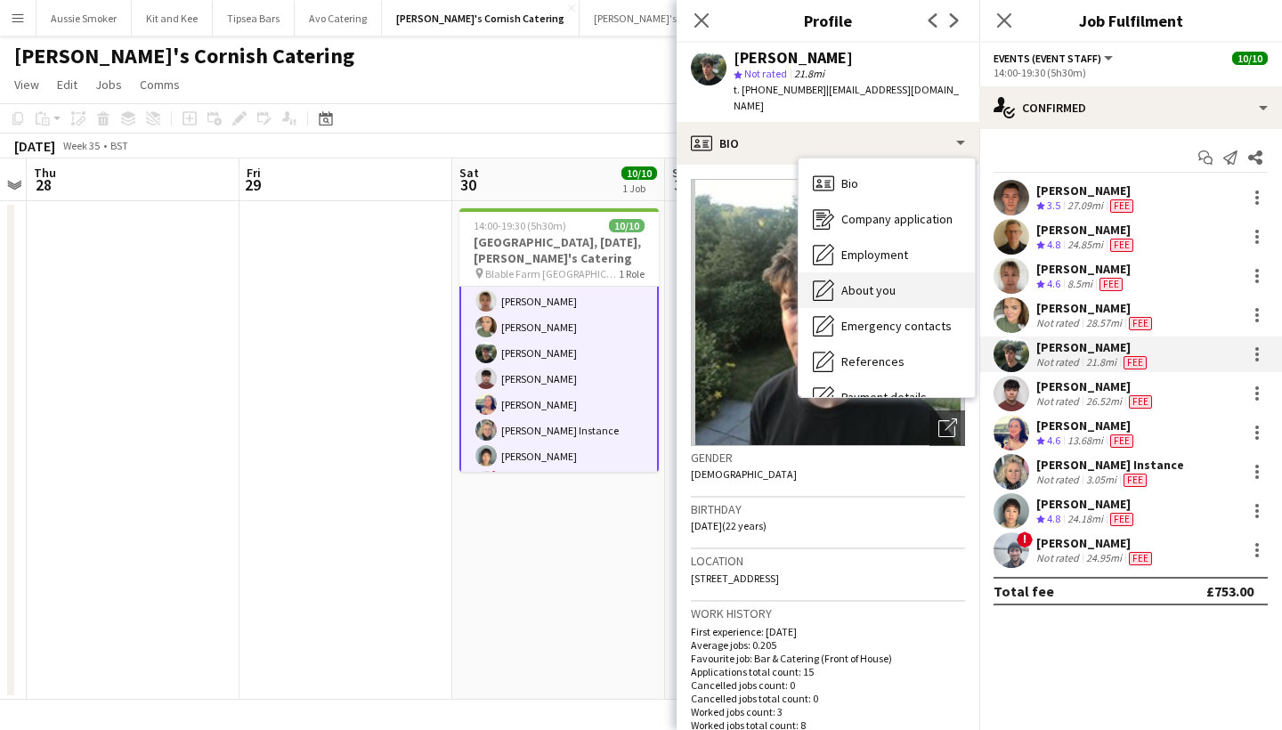
click at [898, 272] on div "About you About you" at bounding box center [886, 290] width 176 height 36
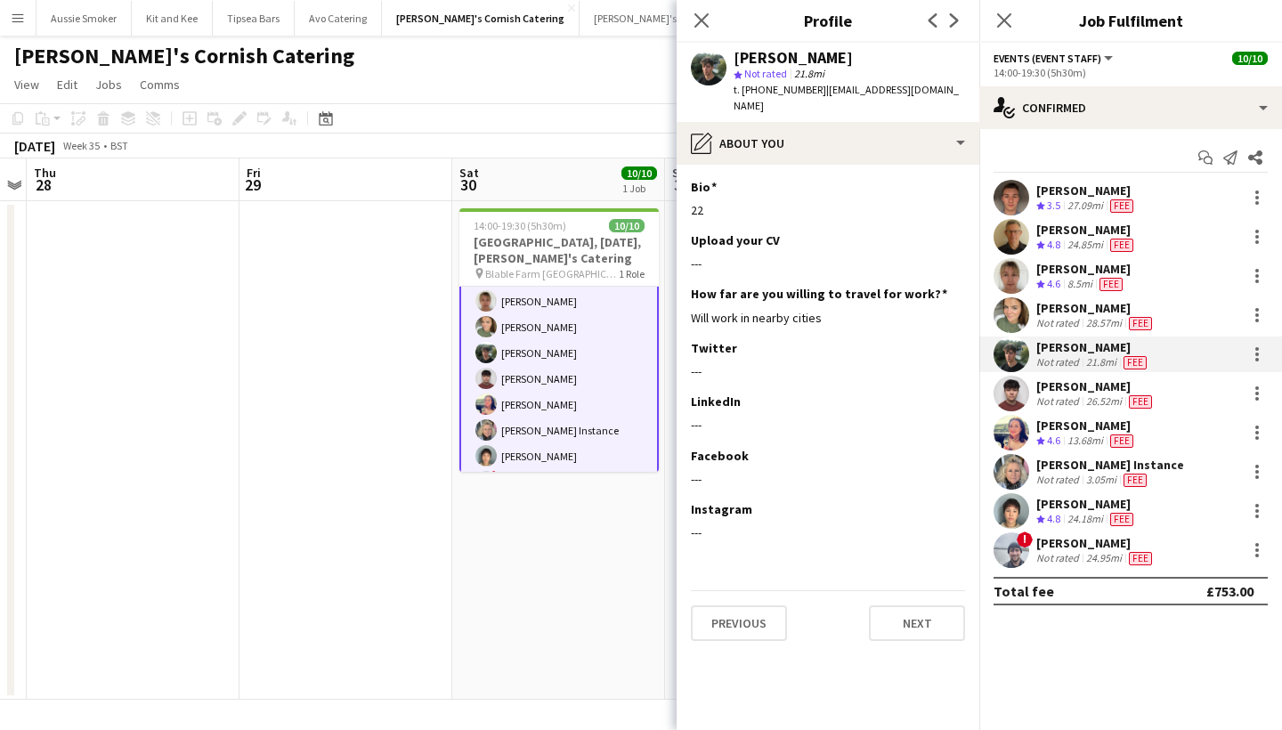
click at [1073, 385] on div "[PERSON_NAME]" at bounding box center [1095, 386] width 119 height 16
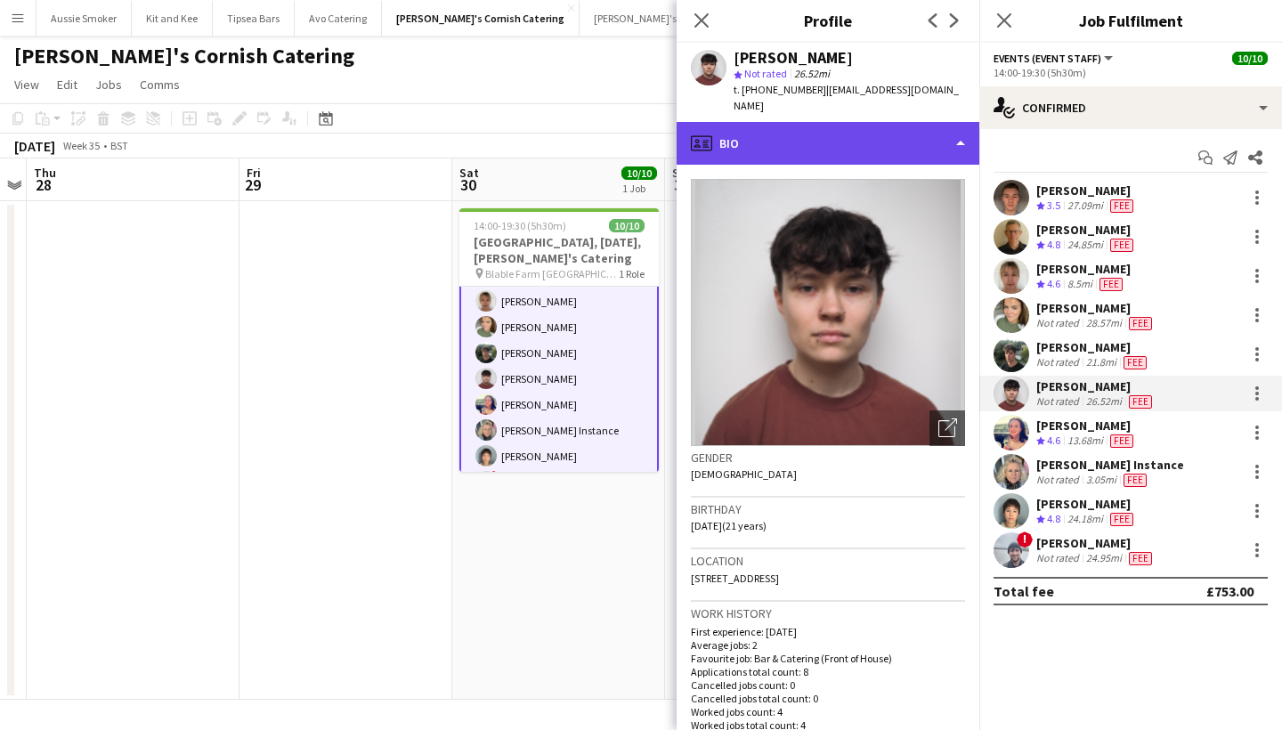
click at [885, 123] on div "profile Bio" at bounding box center [828, 143] width 303 height 43
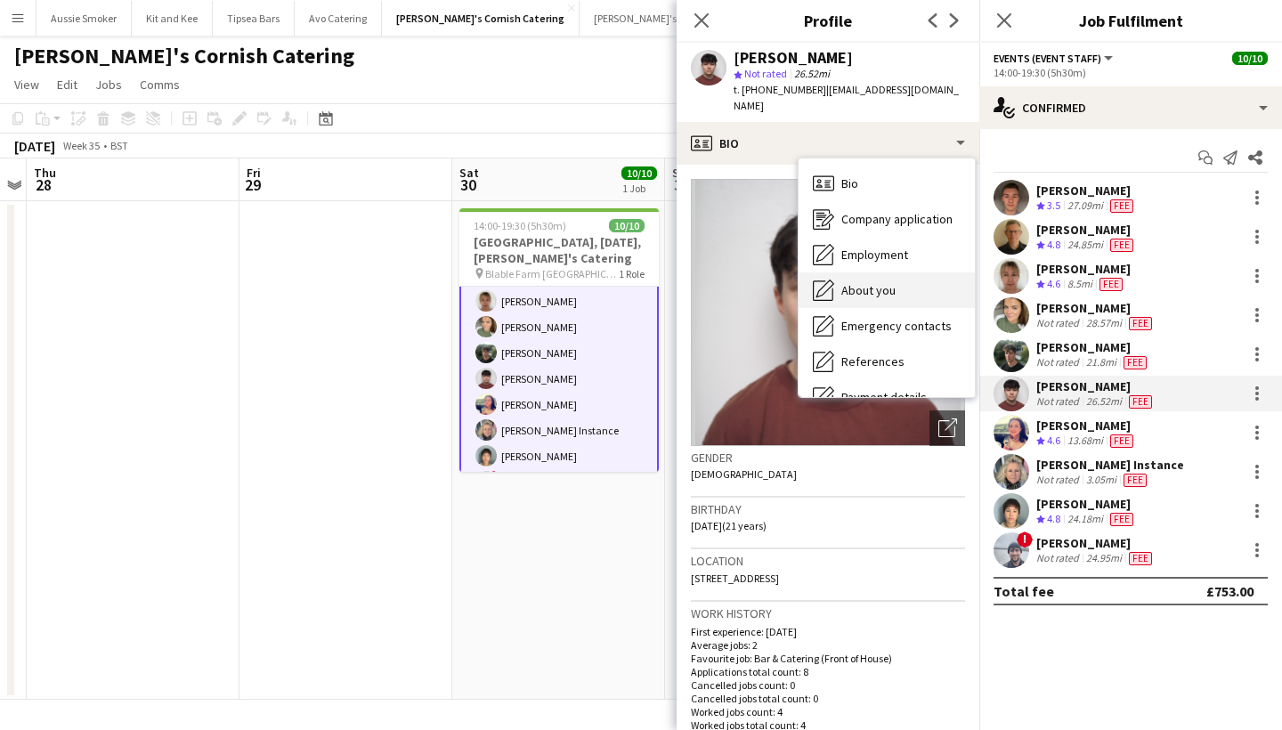
click at [918, 283] on div "About you About you" at bounding box center [886, 290] width 176 height 36
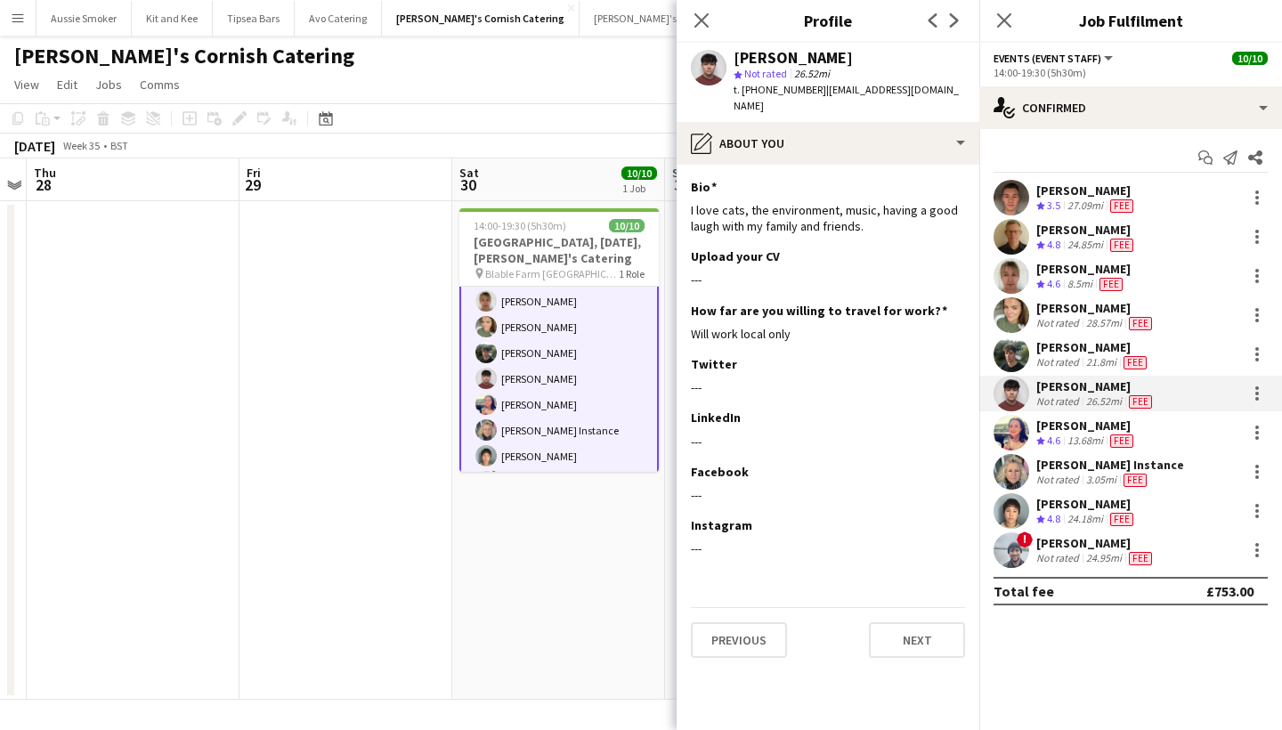
click at [1071, 437] on div "13.68mi" at bounding box center [1085, 440] width 43 height 15
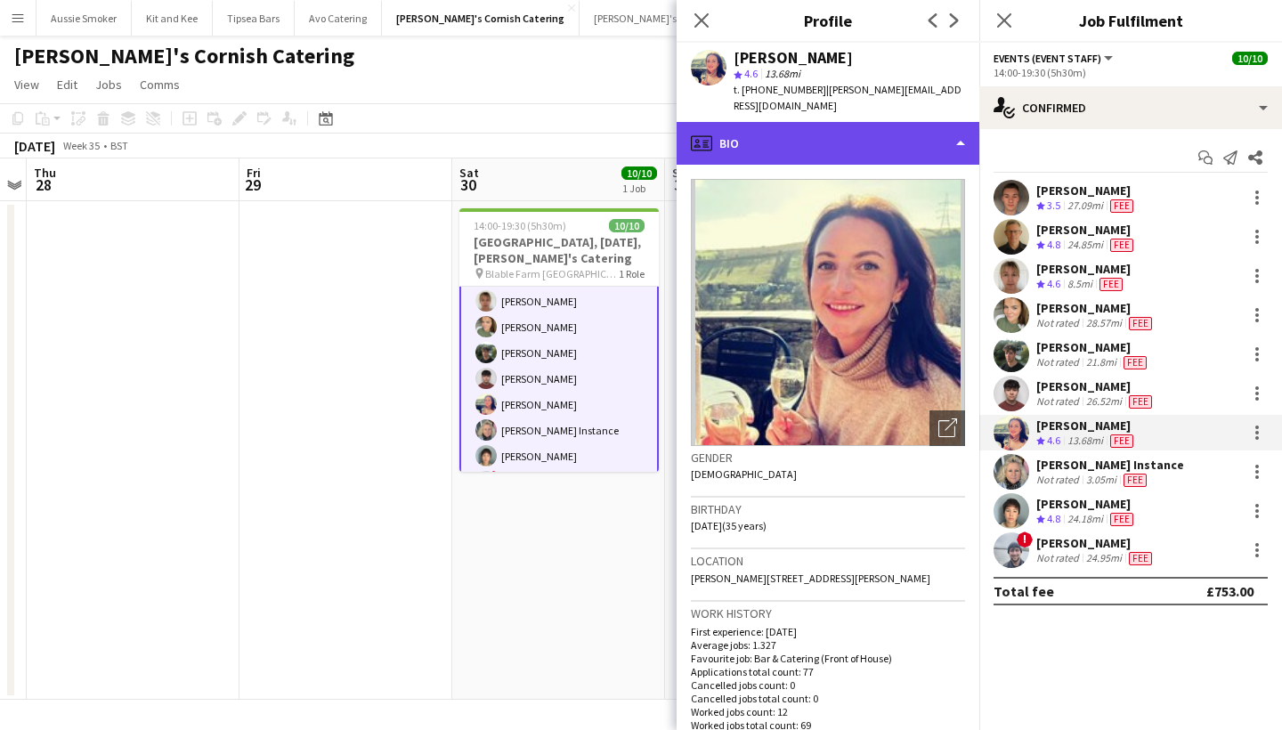
click at [798, 122] on div "profile Bio" at bounding box center [828, 143] width 303 height 43
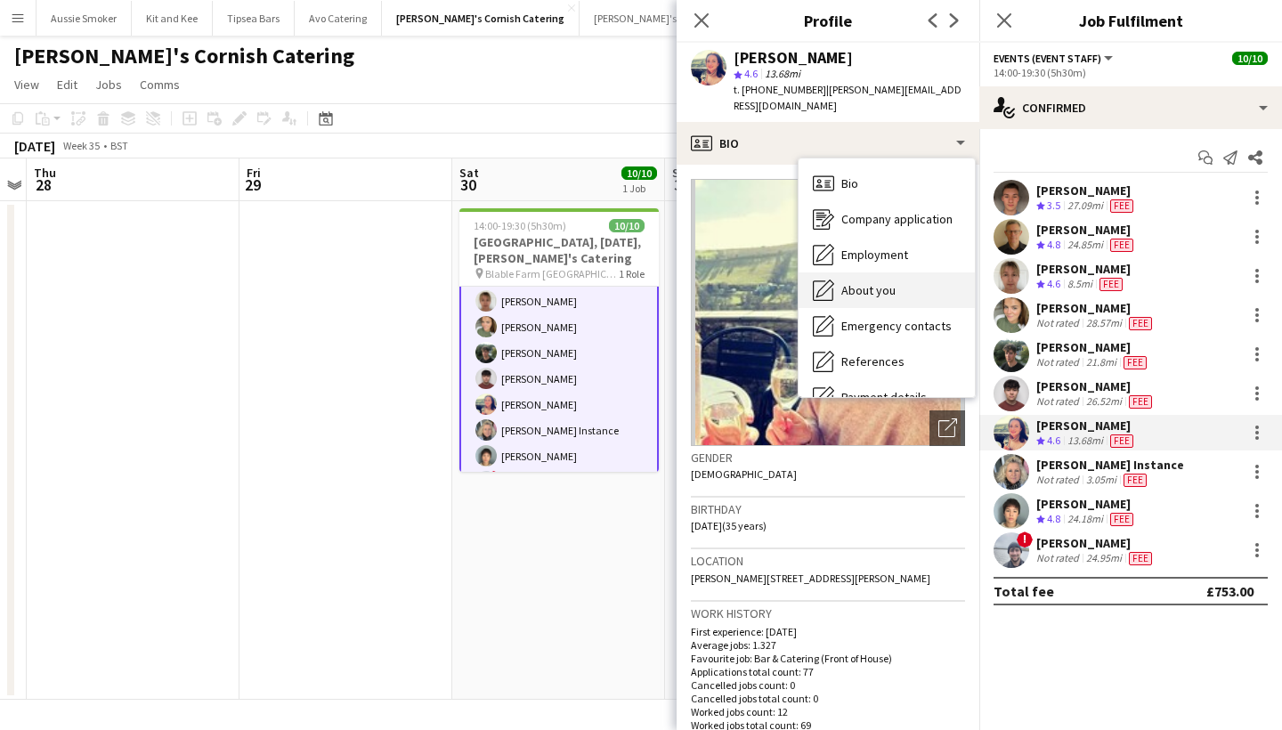
click at [863, 282] on span "About you" at bounding box center [868, 290] width 54 height 16
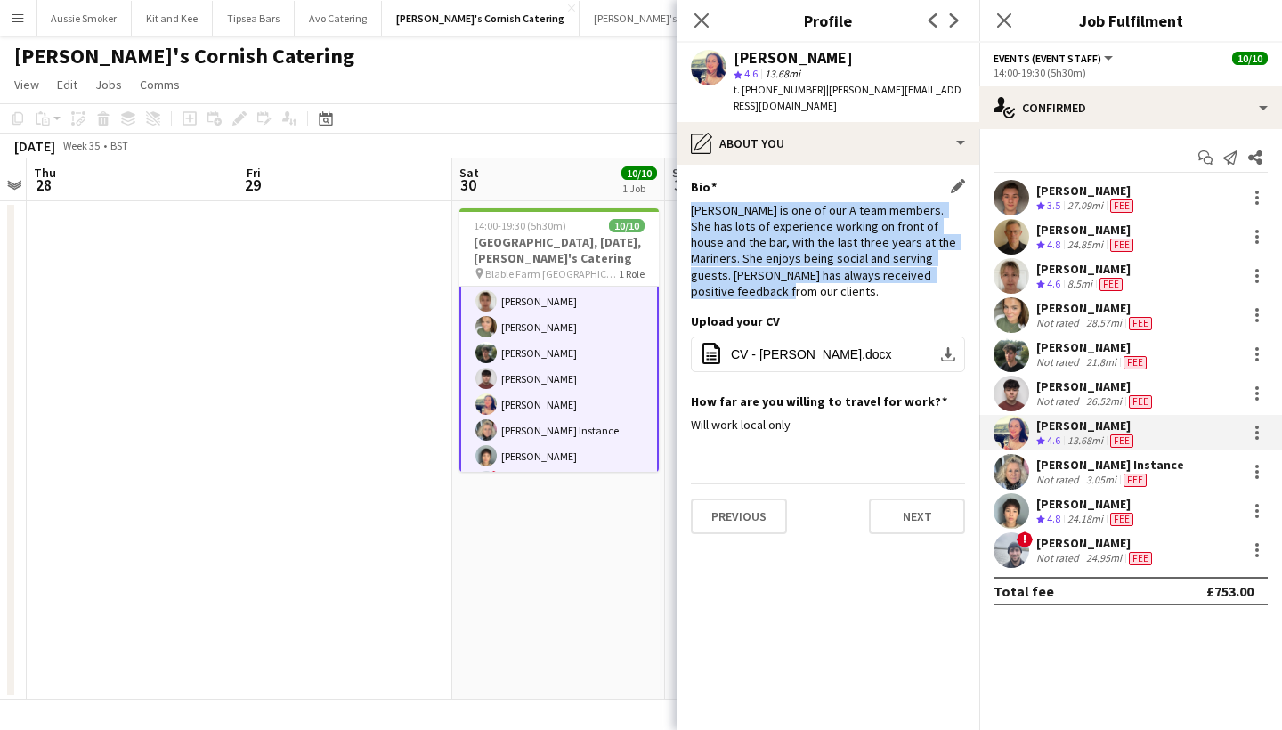
drag, startPoint x: 692, startPoint y: 192, endPoint x: 931, endPoint y: 268, distance: 251.1
click at [931, 268] on div "Bio Edit this field Sarah is one of our A team members. She has lots of experie…" at bounding box center [828, 246] width 274 height 134
copy div "Sarah is one of our A team members. She has lots of experience working on front…"
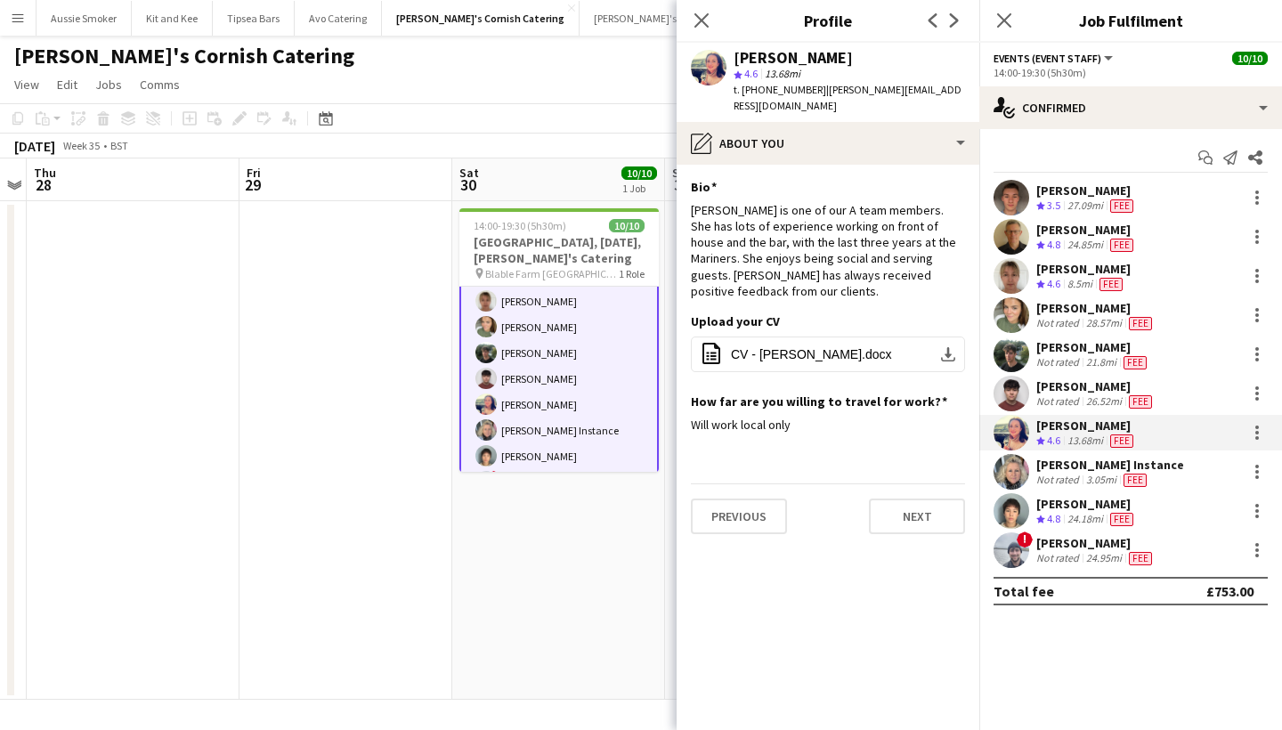
click at [1064, 469] on div "[PERSON_NAME] Instance" at bounding box center [1110, 465] width 148 height 16
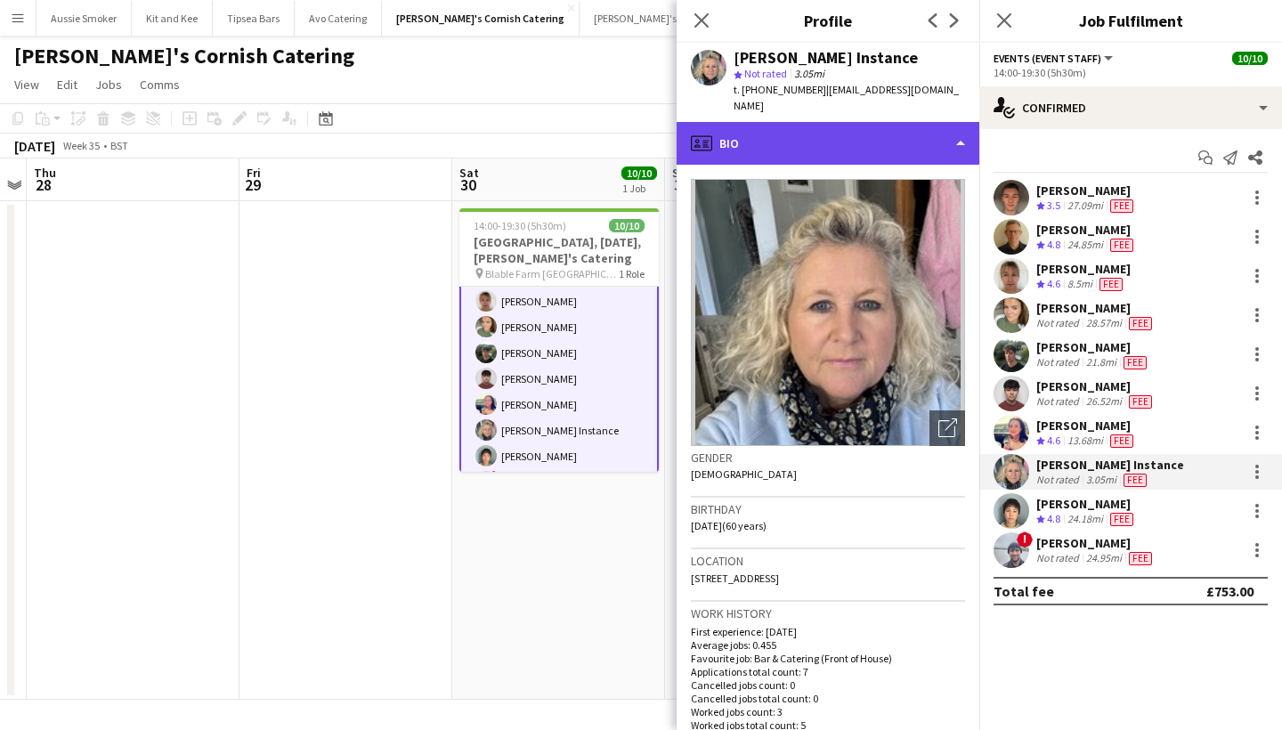
click at [827, 125] on div "profile Bio" at bounding box center [828, 143] width 303 height 43
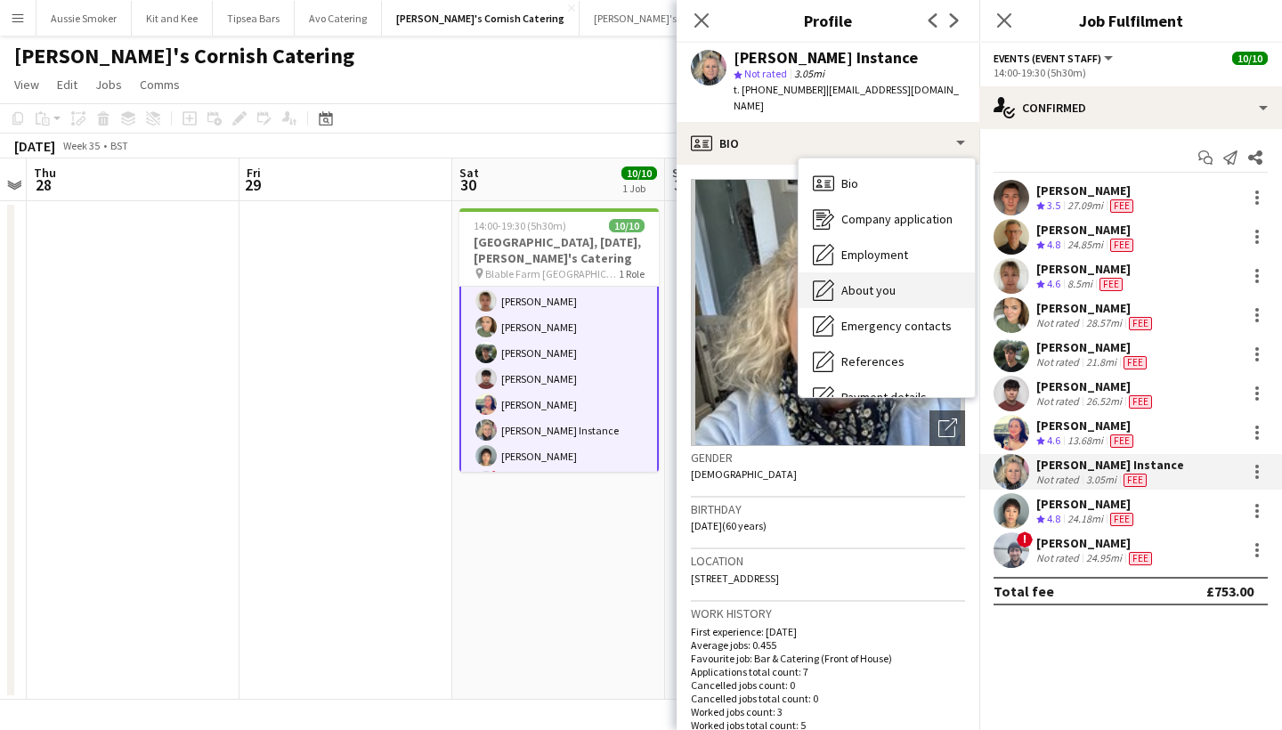
click at [884, 282] on span "About you" at bounding box center [868, 290] width 54 height 16
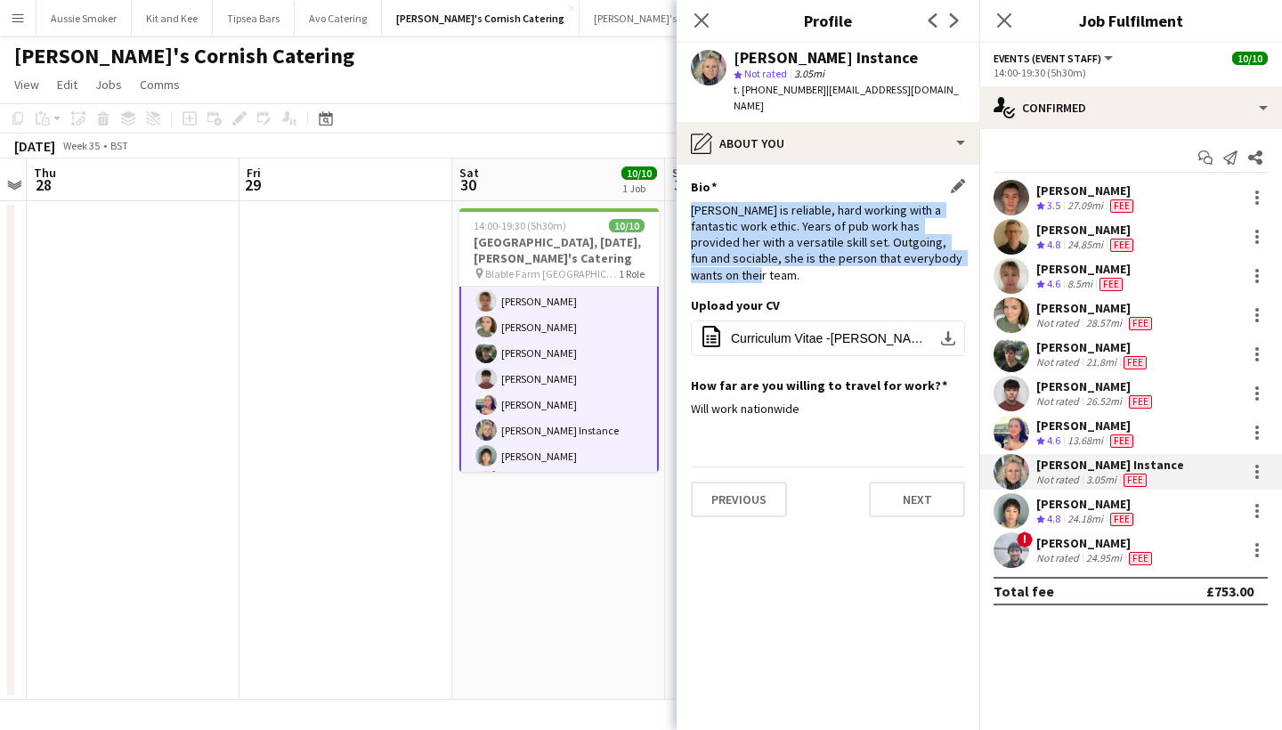
drag, startPoint x: 693, startPoint y: 189, endPoint x: 959, endPoint y: 235, distance: 270.1
click at [959, 235] on div "Janie is reliable, hard working with a fantastic work ethic. Years of pub work …" at bounding box center [828, 242] width 274 height 81
copy div "Janie is reliable, hard working with a fantastic work ethic. Years of pub work …"
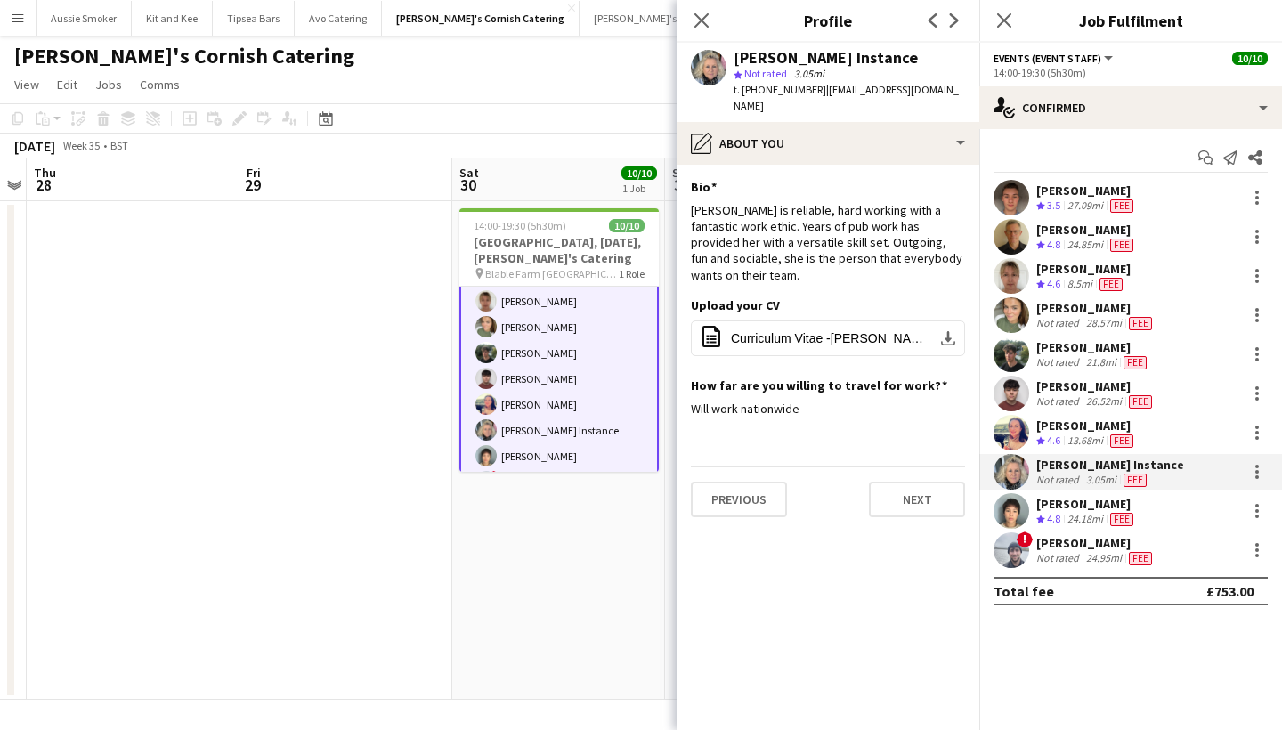
click at [1076, 506] on div "[PERSON_NAME]" at bounding box center [1086, 504] width 101 height 16
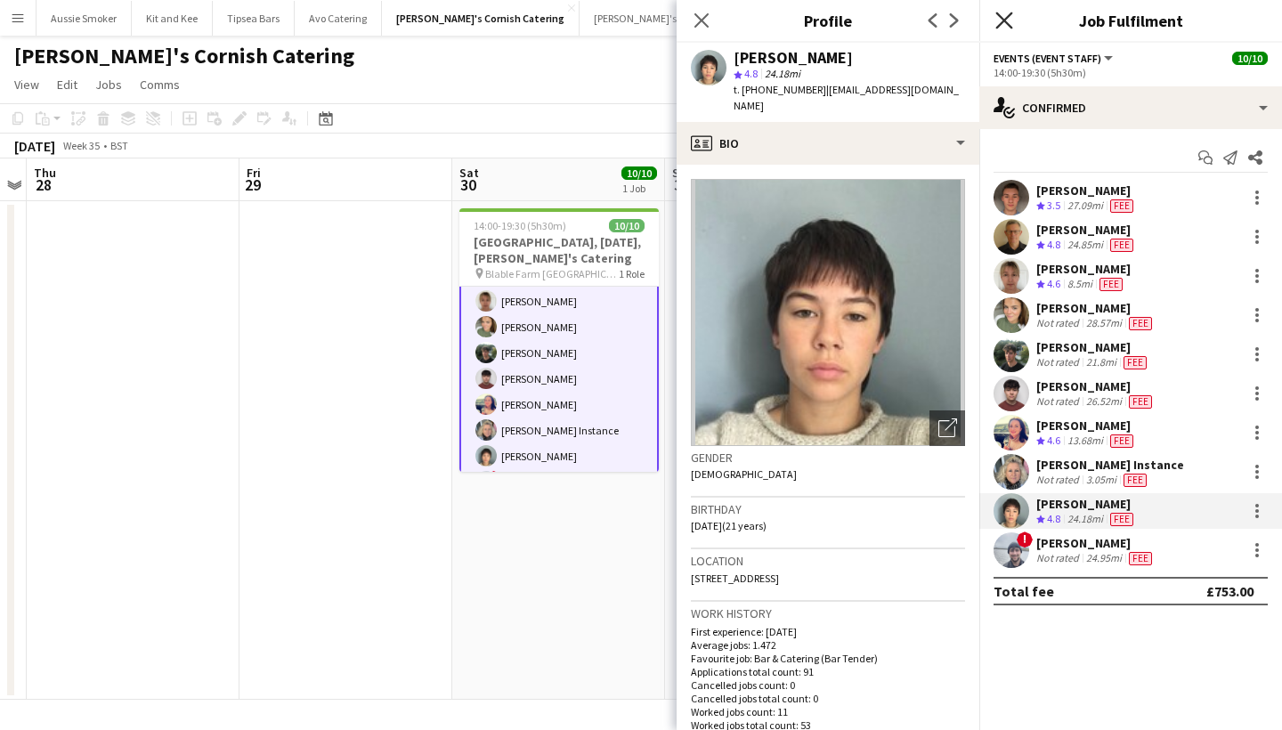
click at [1004, 20] on icon at bounding box center [1003, 20] width 17 height 17
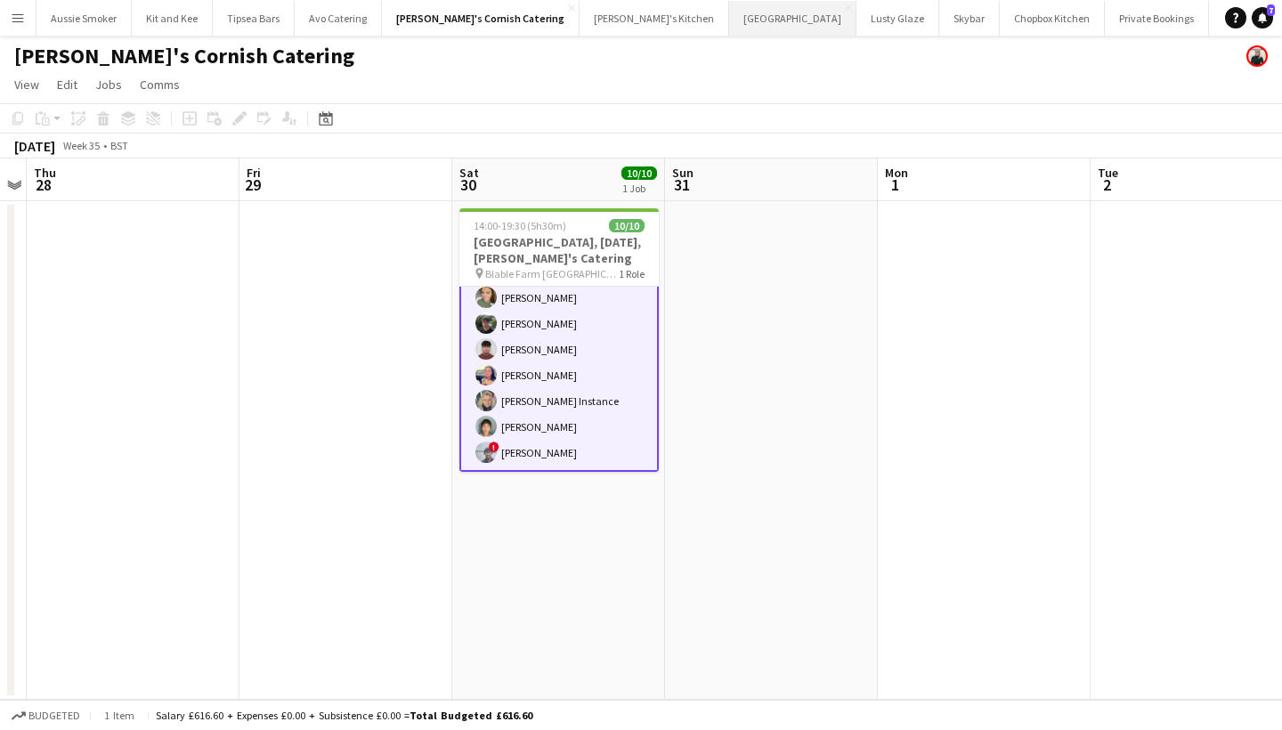
scroll to position [111, 0]
click at [565, 401] on app-card-role "Events (Event Staff) 10/10 14:00-19:30 (5h30m) Toby biggs Stephen Teasdale Debb…" at bounding box center [558, 323] width 199 height 296
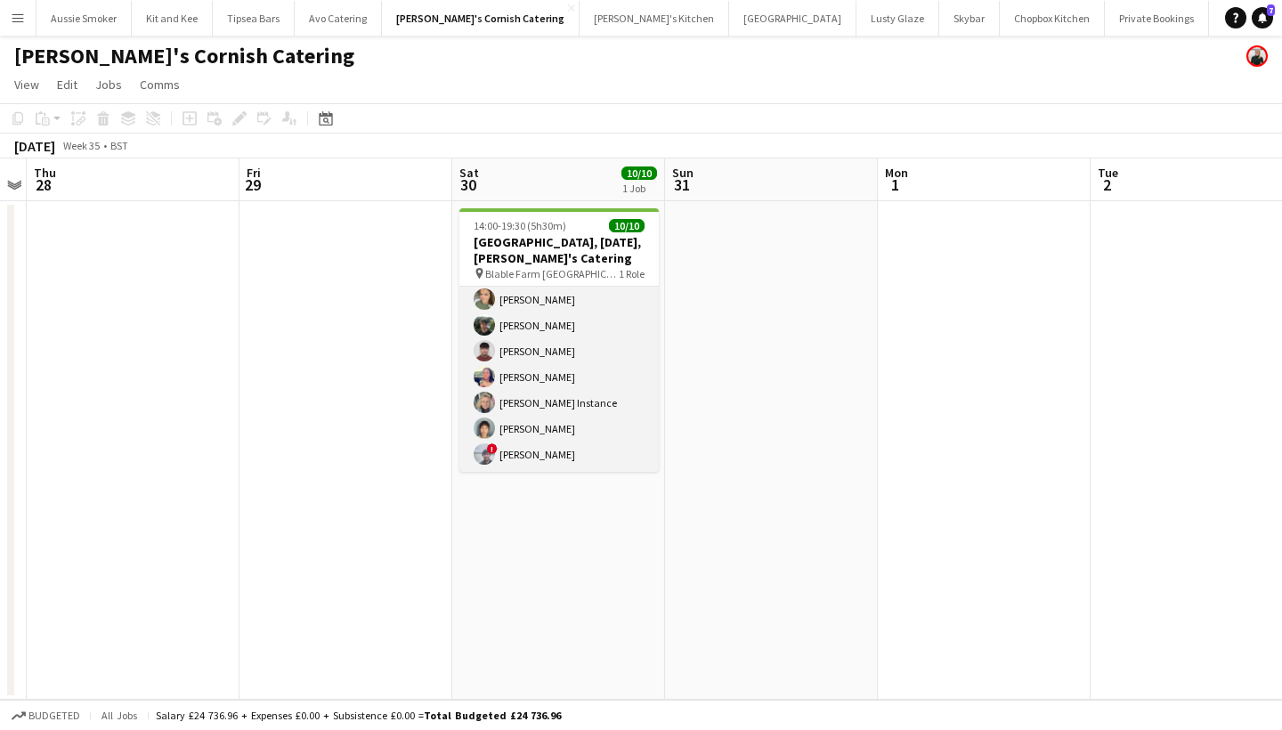
click at [542, 442] on app-card-role "Events (Event Staff) 10/10 14:00-19:30 (5h30m) Toby biggs Stephen Teasdale Debb…" at bounding box center [558, 325] width 199 height 293
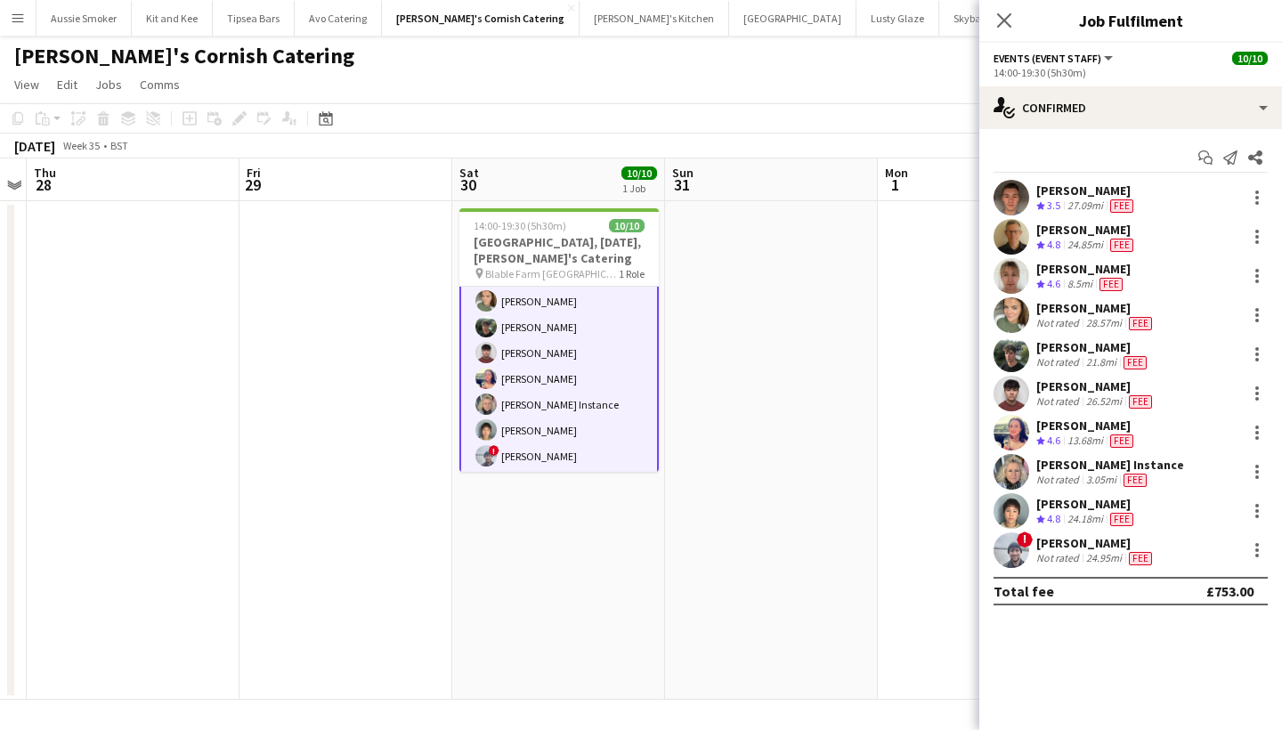
click at [1055, 505] on div "[PERSON_NAME]" at bounding box center [1086, 504] width 101 height 16
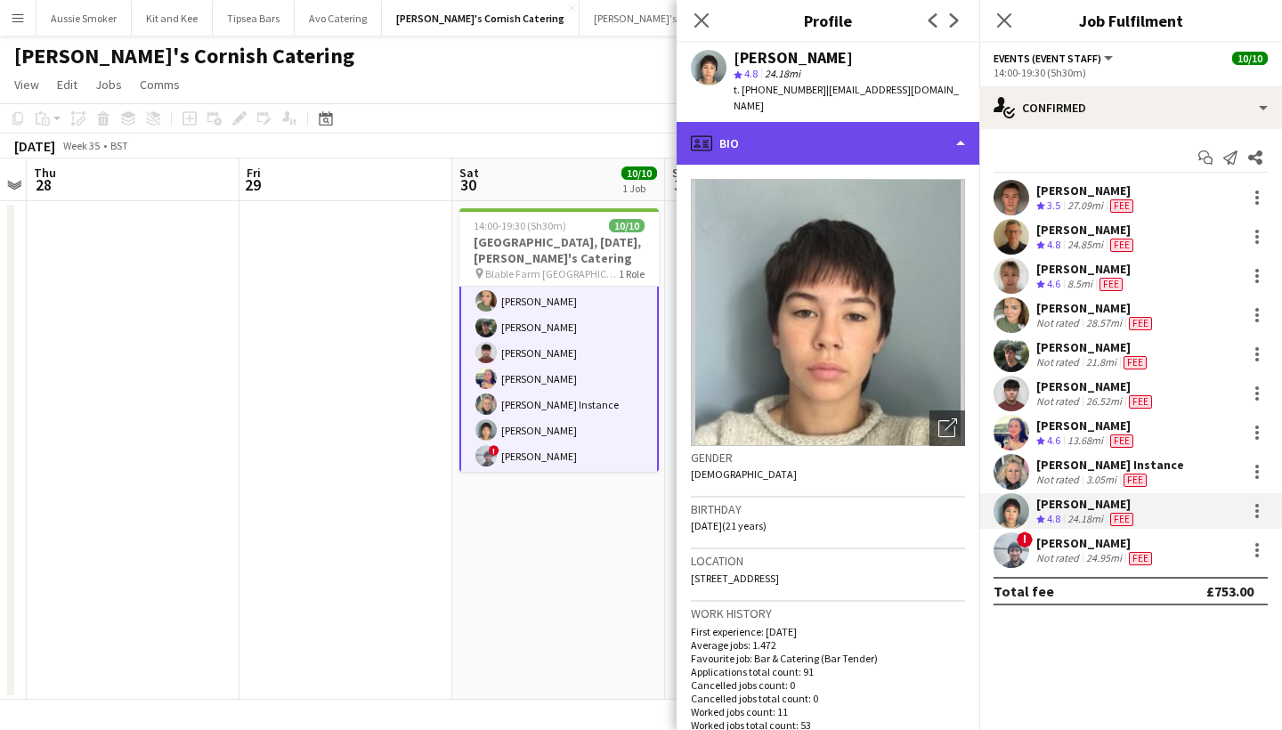
click at [916, 122] on div "profile Bio" at bounding box center [828, 143] width 303 height 43
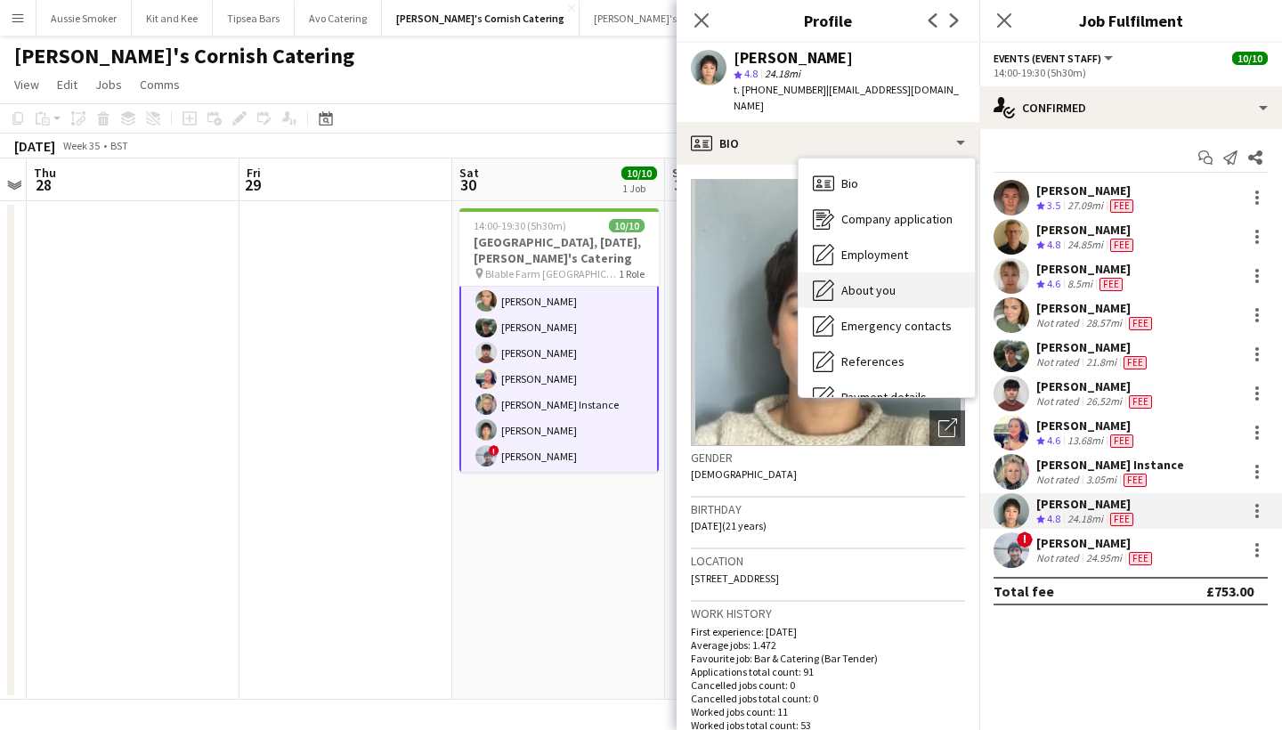
click at [898, 272] on div "About you About you" at bounding box center [886, 290] width 176 height 36
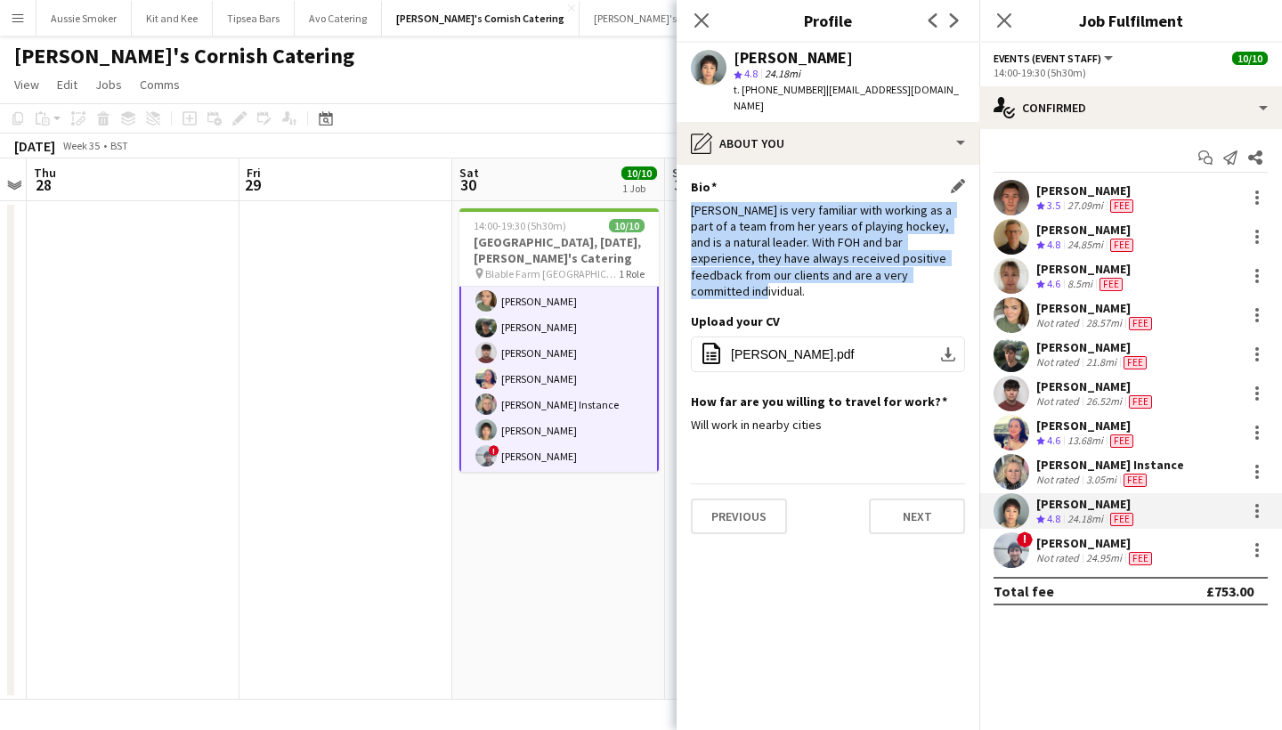
drag, startPoint x: 689, startPoint y: 183, endPoint x: 951, endPoint y: 258, distance: 272.2
click at [951, 258] on app-section-data-types "Bio Edit this field Yuki is very familiar with working as a part of a team from…" at bounding box center [828, 447] width 303 height 565
copy div "Yuki is very familiar with working as a part of a team from her years of playin…"
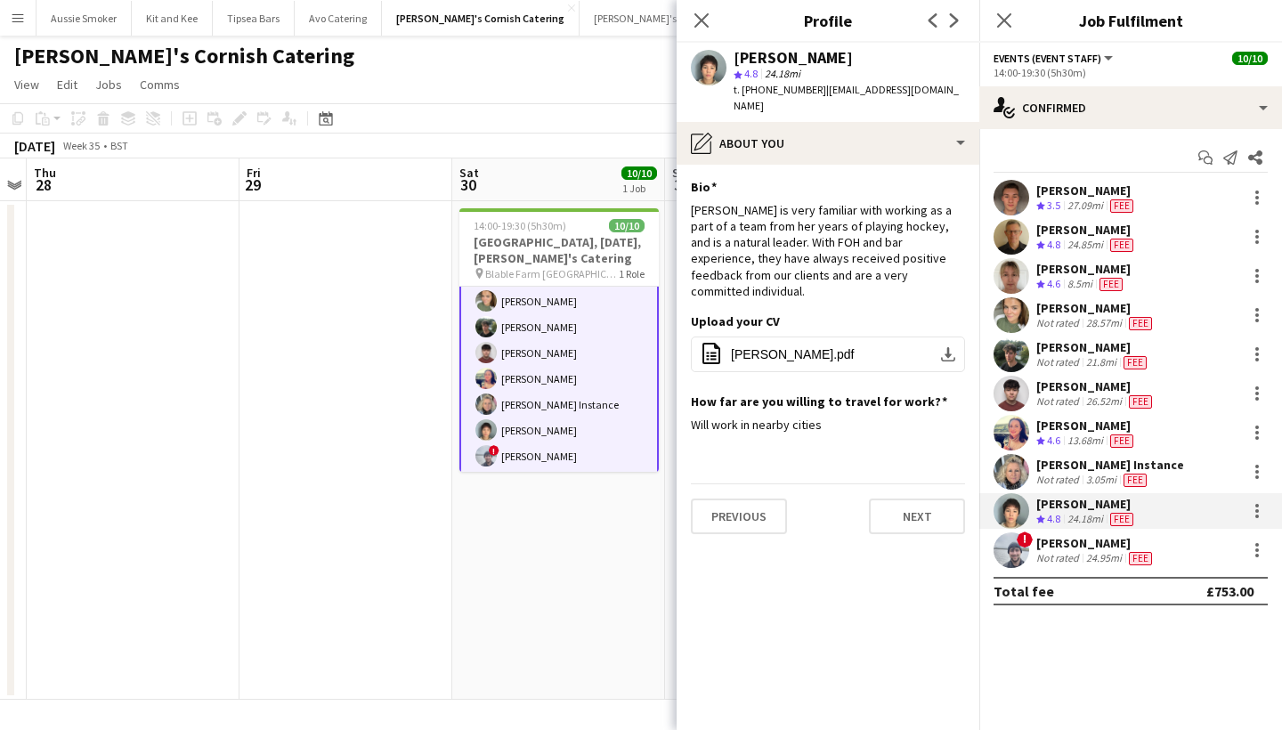
click at [1074, 538] on div "[PERSON_NAME]" at bounding box center [1095, 543] width 119 height 16
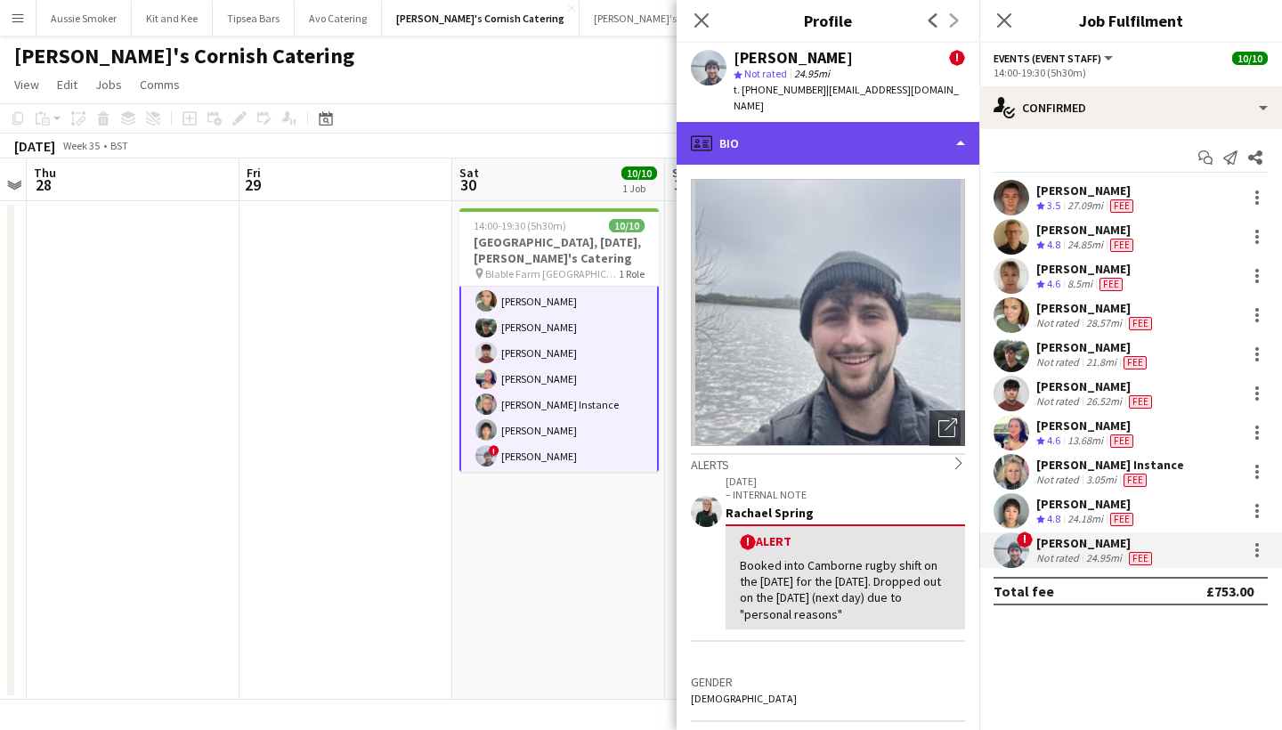
click at [878, 122] on div "profile Bio" at bounding box center [828, 143] width 303 height 43
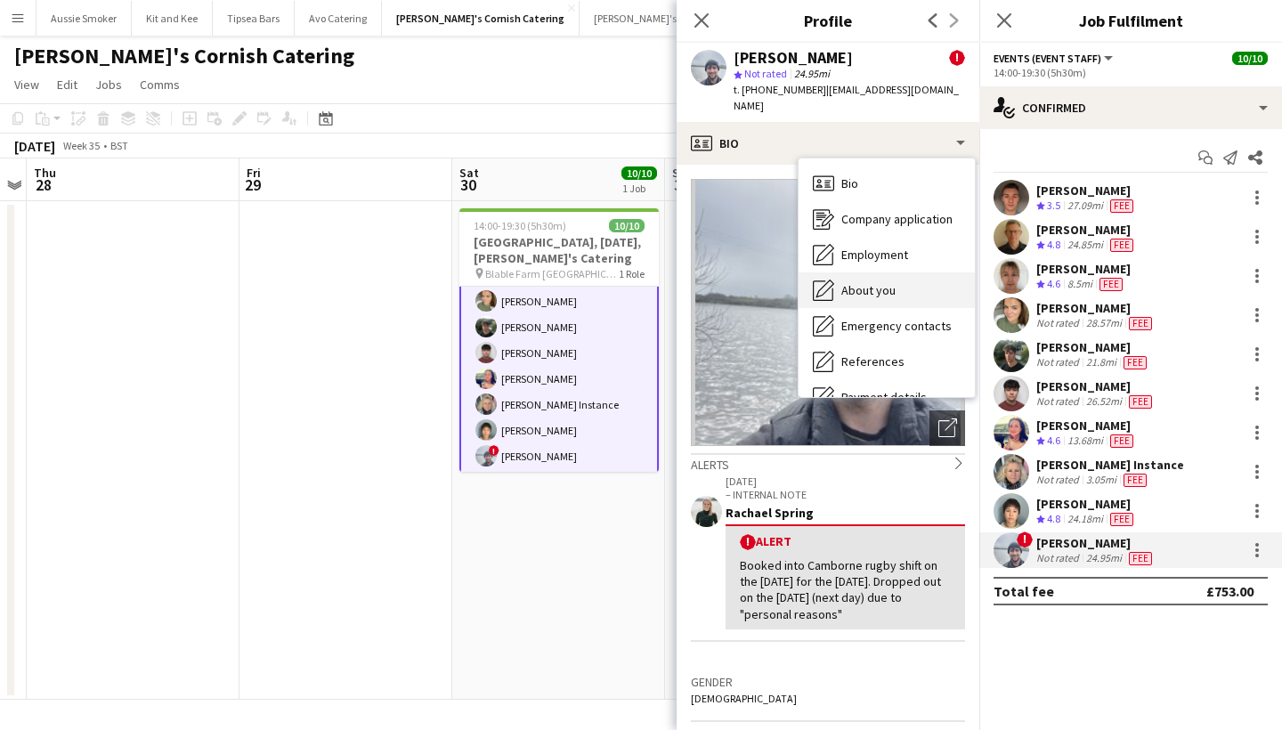
click at [890, 282] on span "About you" at bounding box center [868, 290] width 54 height 16
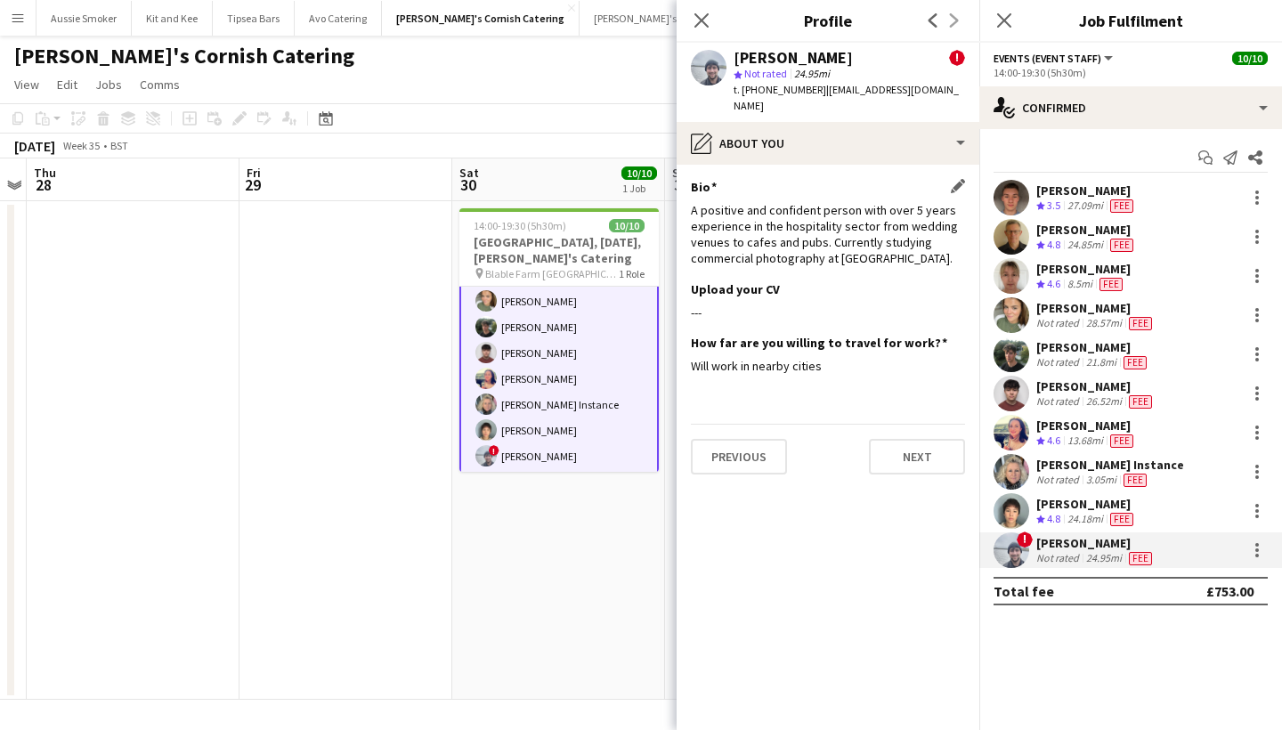
drag, startPoint x: 693, startPoint y: 191, endPoint x: 951, endPoint y: 245, distance: 263.6
click at [951, 245] on div "A positive and confident person with over 5 years experience in the hospitality…" at bounding box center [828, 234] width 274 height 65
copy div "A positive and confident person with over 5 years experience in the hospitality…"
click at [921, 1] on div "Previous Next" at bounding box center [943, 20] width 71 height 41
click at [1098, 312] on div "[PERSON_NAME]" at bounding box center [1095, 308] width 119 height 16
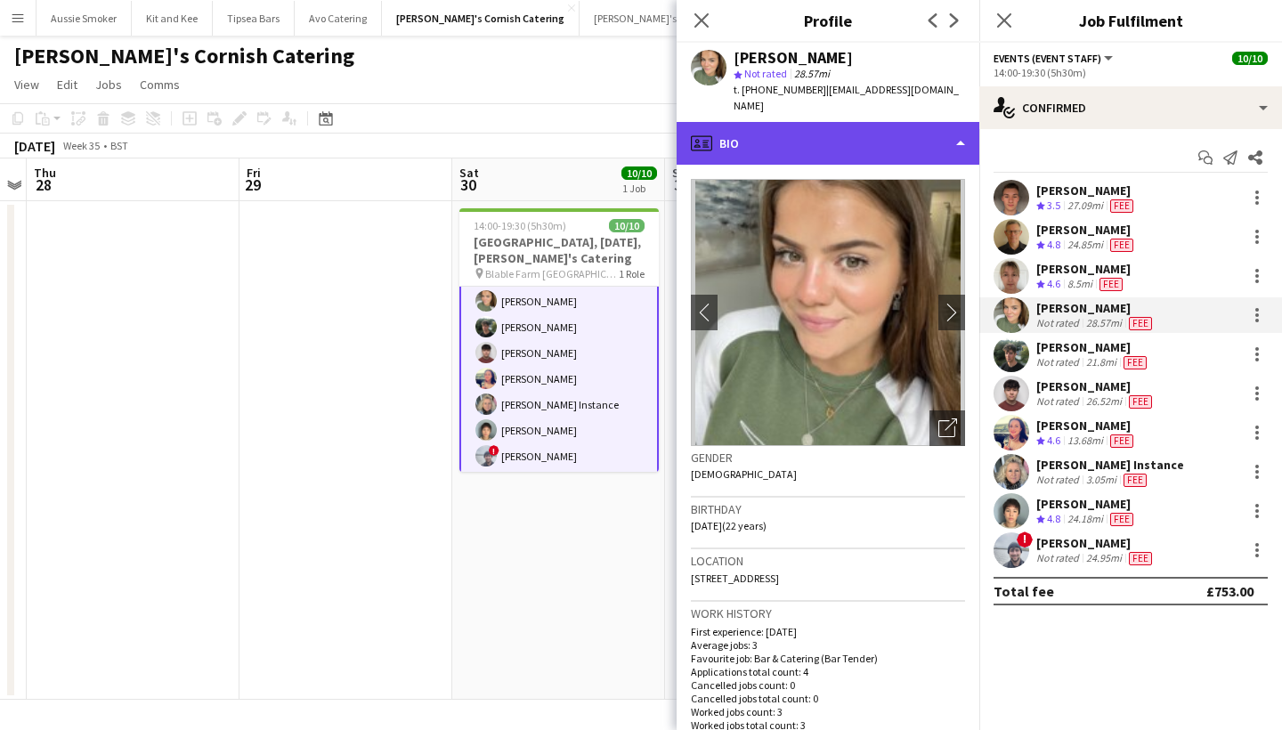
click at [847, 140] on div "profile Bio" at bounding box center [828, 143] width 303 height 43
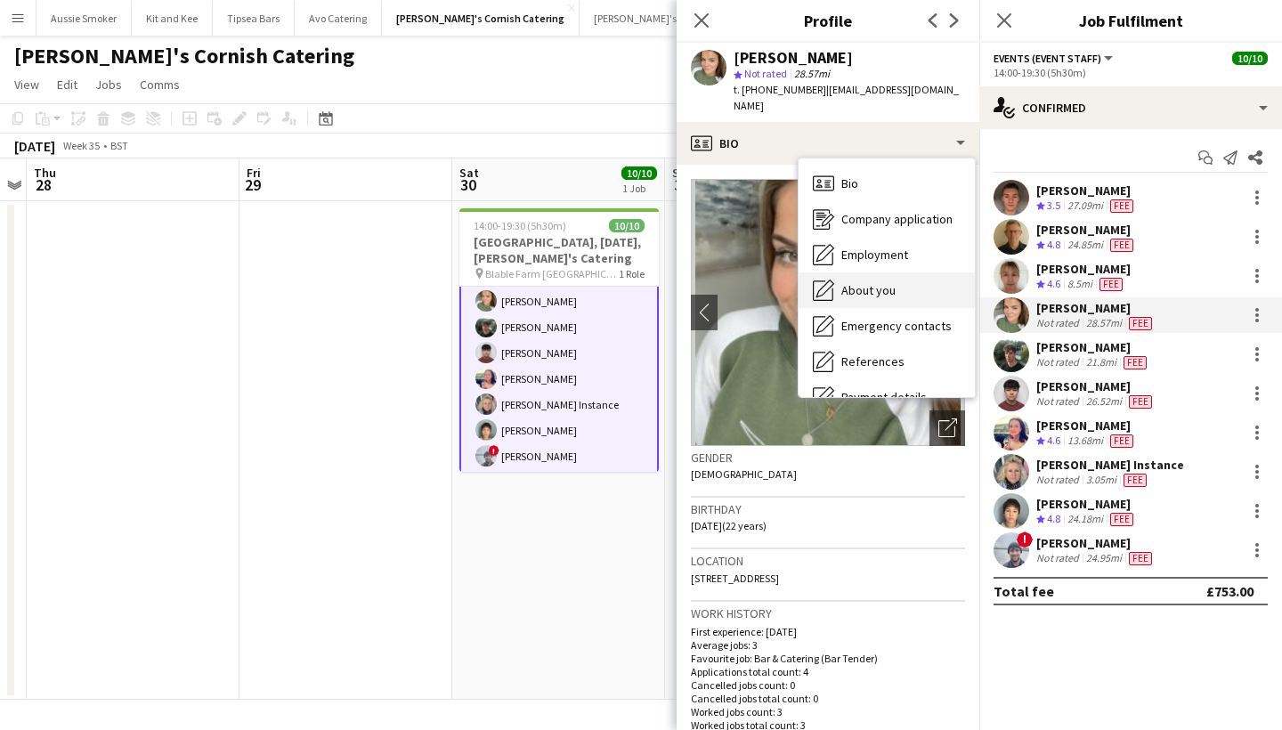
click at [883, 282] on span "About you" at bounding box center [868, 290] width 54 height 16
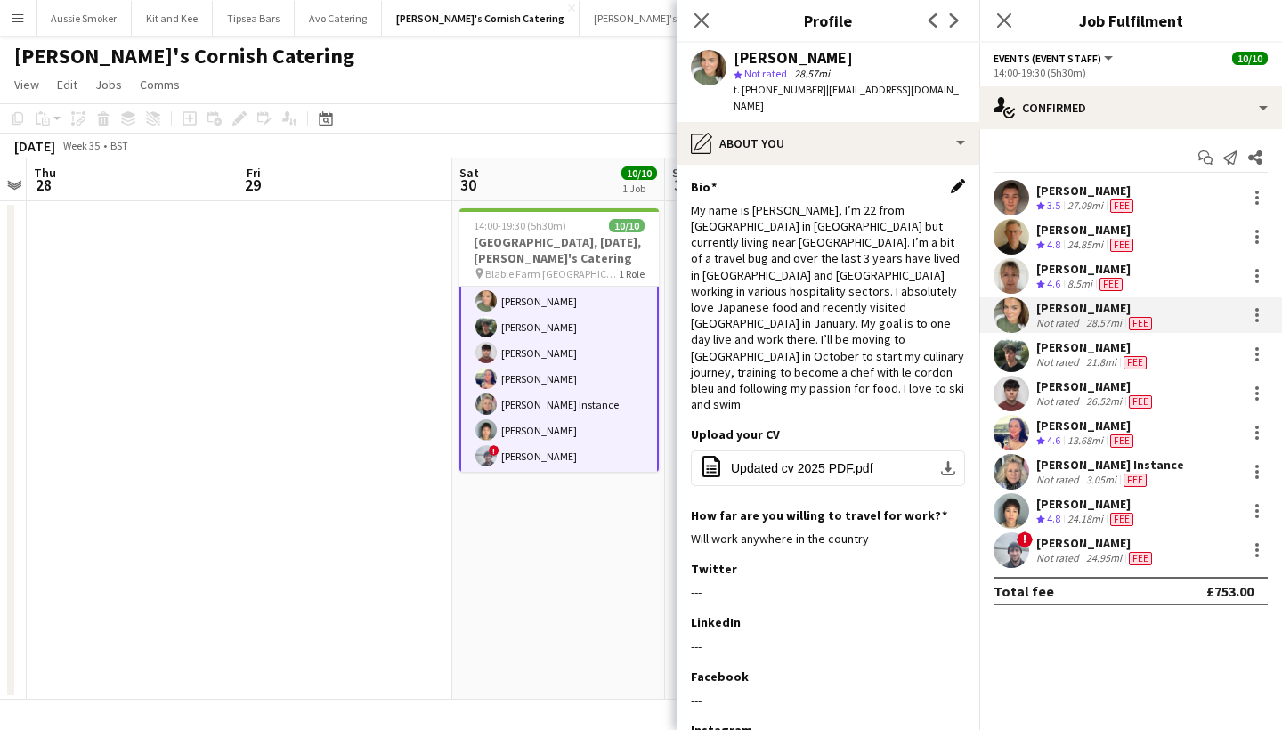
click at [952, 179] on app-icon "Edit this field" at bounding box center [958, 186] width 14 height 14
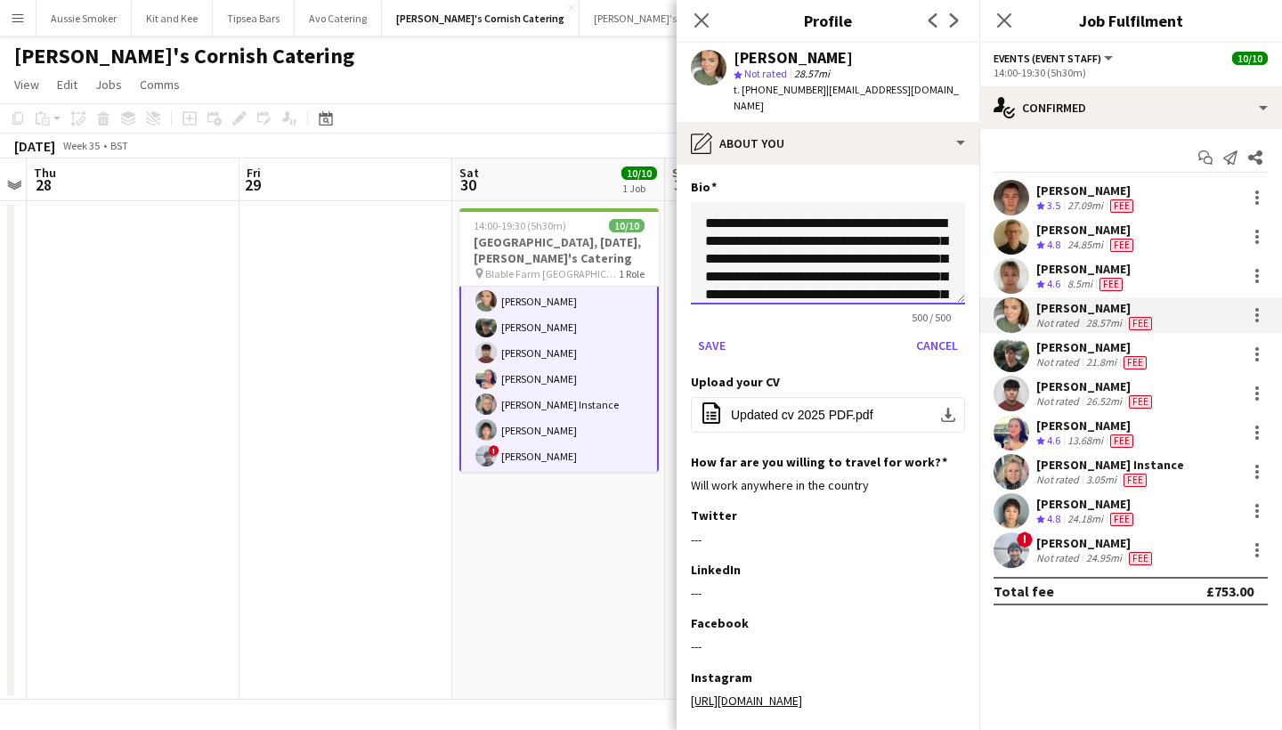
click at [841, 218] on textarea "**********" at bounding box center [828, 253] width 274 height 102
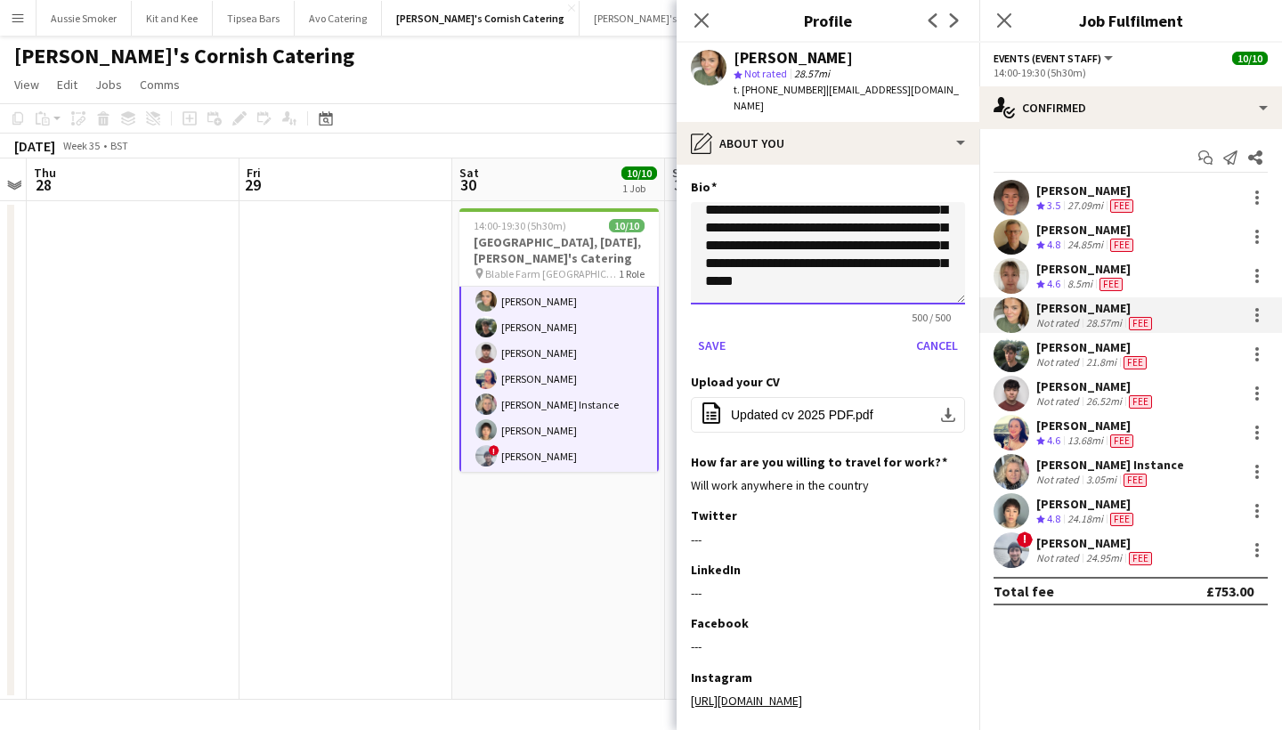
scroll to position [156, 0]
click at [774, 202] on textarea "**********" at bounding box center [828, 253] width 274 height 102
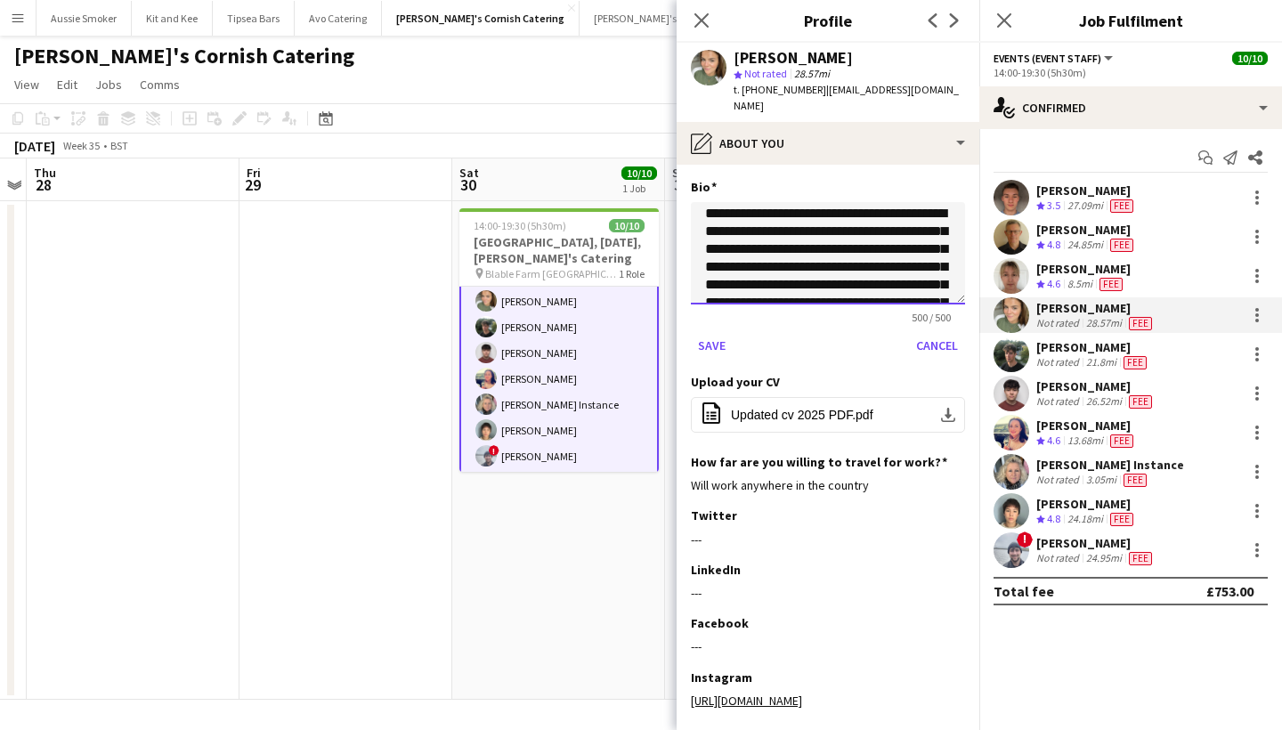
scroll to position [0, 0]
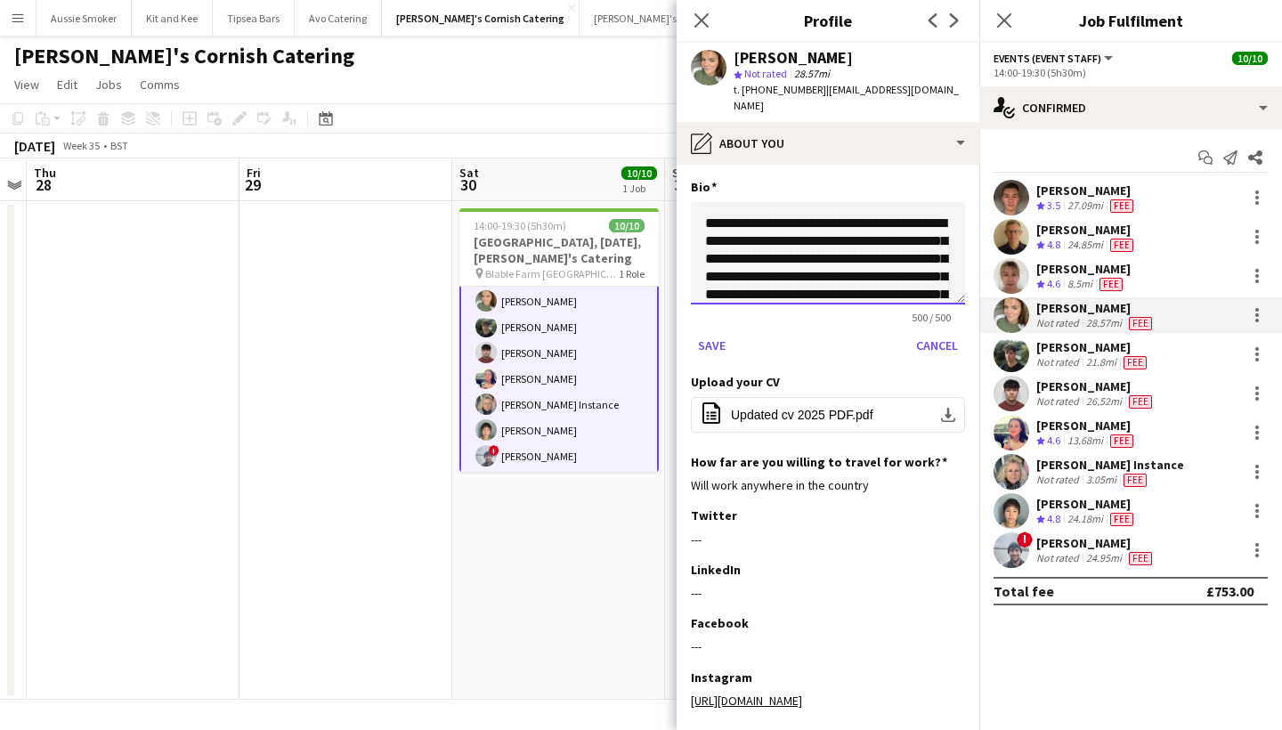
drag, startPoint x: 774, startPoint y: 194, endPoint x: 703, endPoint y: 175, distance: 72.8
click at [703, 179] on div "**********" at bounding box center [828, 276] width 274 height 195
paste textarea
click at [721, 207] on textarea "**********" at bounding box center [828, 253] width 274 height 102
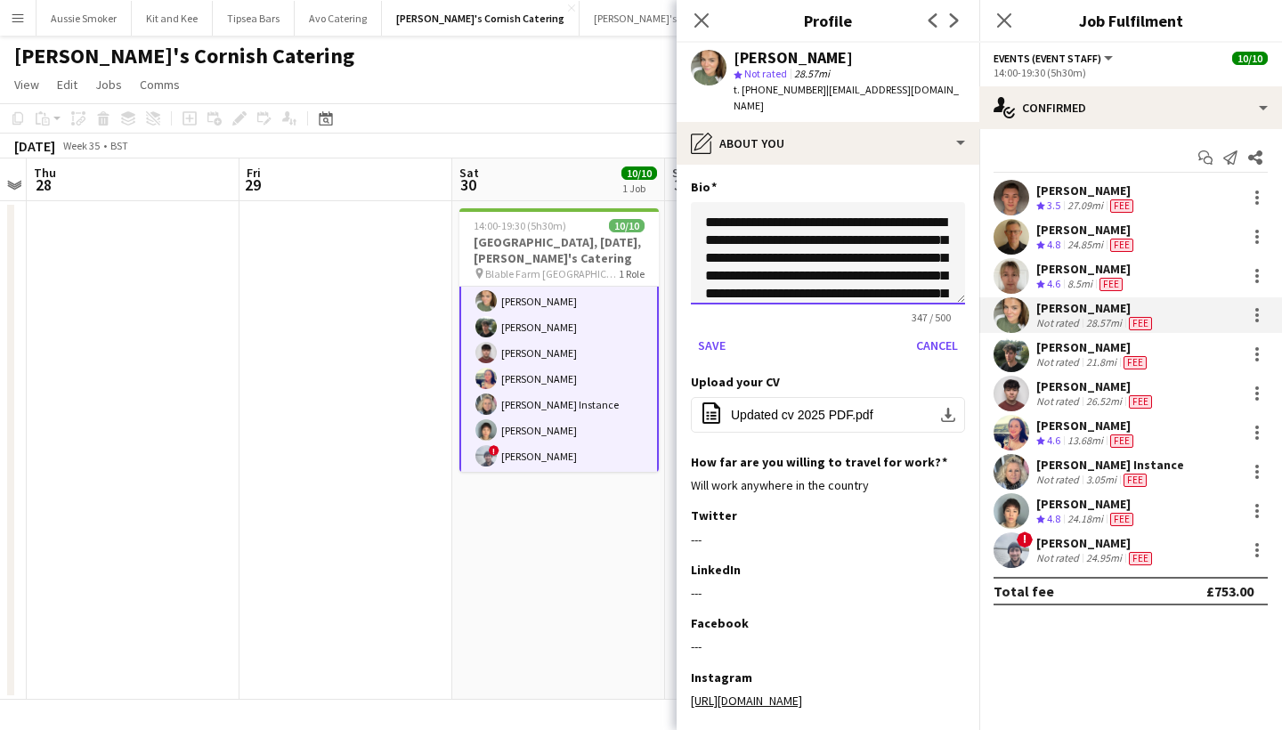
click at [910, 224] on textarea "**********" at bounding box center [828, 253] width 274 height 102
drag, startPoint x: 853, startPoint y: 241, endPoint x: 806, endPoint y: 280, distance: 60.8
click at [806, 280] on textarea "**********" at bounding box center [828, 253] width 274 height 102
click at [857, 258] on textarea "**********" at bounding box center [828, 253] width 274 height 102
drag, startPoint x: 888, startPoint y: 255, endPoint x: 859, endPoint y: 255, distance: 29.4
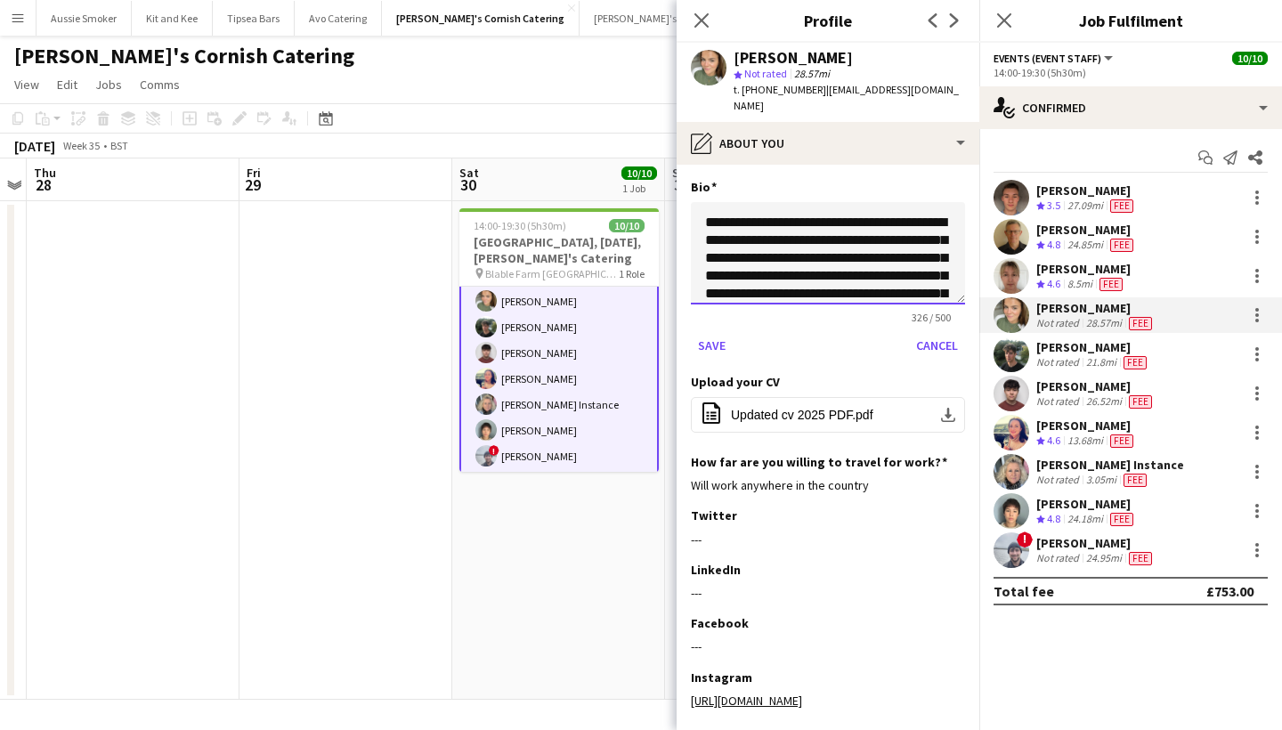
click at [859, 255] on textarea "**********" at bounding box center [828, 253] width 274 height 102
click at [893, 262] on textarea "**********" at bounding box center [828, 253] width 274 height 102
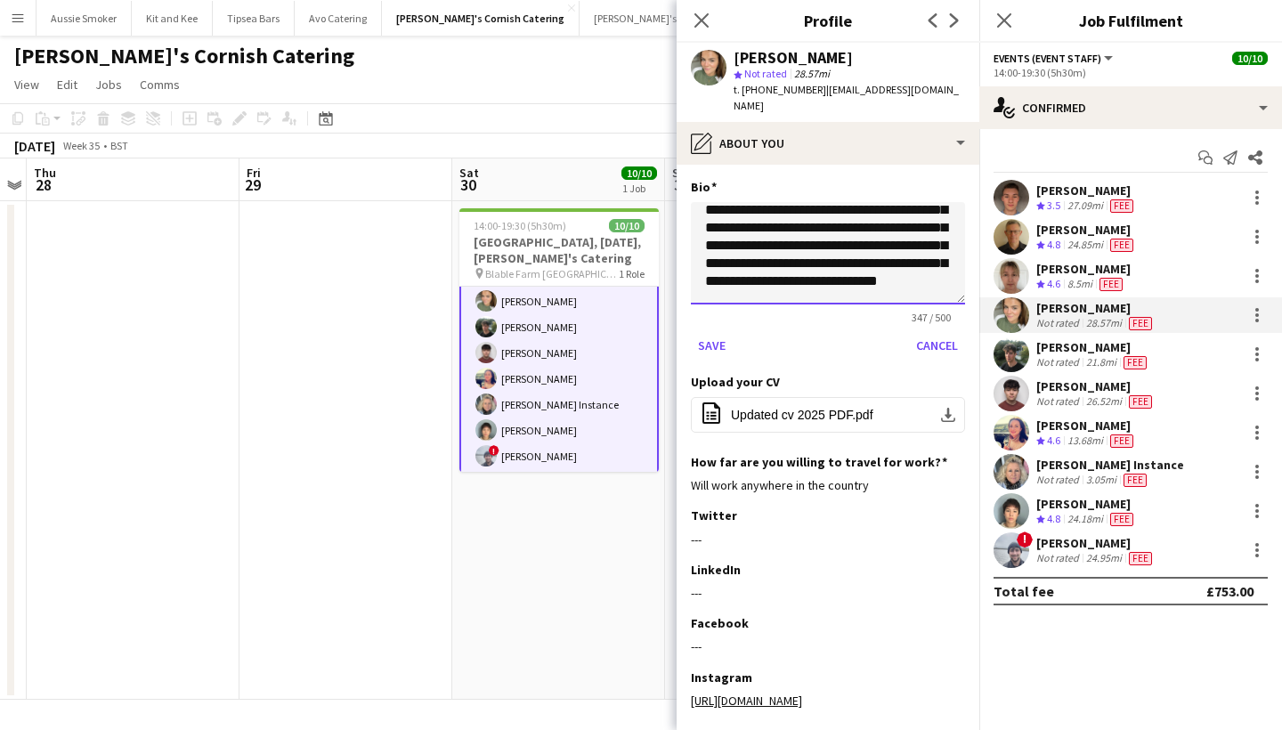
scroll to position [84, 0]
click at [831, 202] on textarea "**********" at bounding box center [828, 253] width 274 height 102
drag, startPoint x: 757, startPoint y: 233, endPoint x: 777, endPoint y: 215, distance: 27.7
click at [777, 215] on textarea "**********" at bounding box center [828, 253] width 274 height 102
drag, startPoint x: 827, startPoint y: 268, endPoint x: 734, endPoint y: 247, distance: 94.8
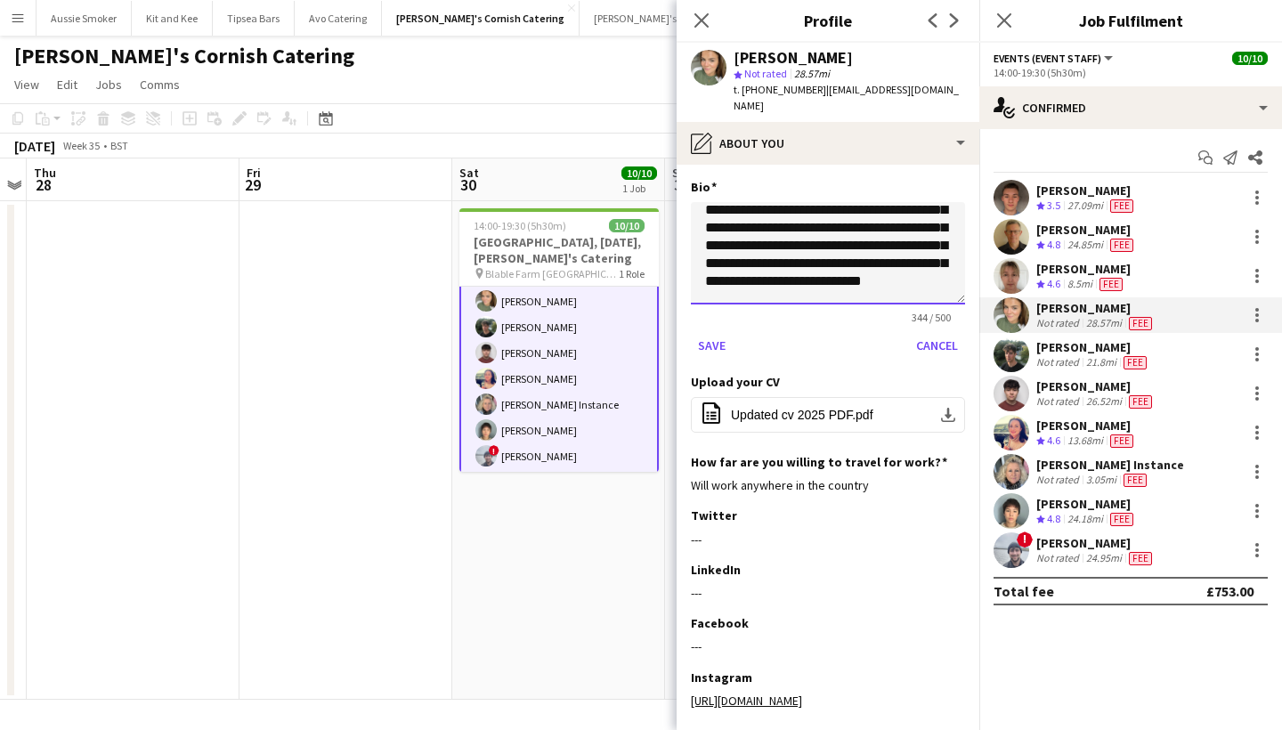
click at [734, 247] on textarea "**********" at bounding box center [828, 253] width 274 height 102
click at [836, 235] on textarea "**********" at bounding box center [828, 253] width 274 height 102
click at [838, 274] on textarea "**********" at bounding box center [828, 253] width 274 height 102
drag, startPoint x: 945, startPoint y: 233, endPoint x: 891, endPoint y: 232, distance: 54.3
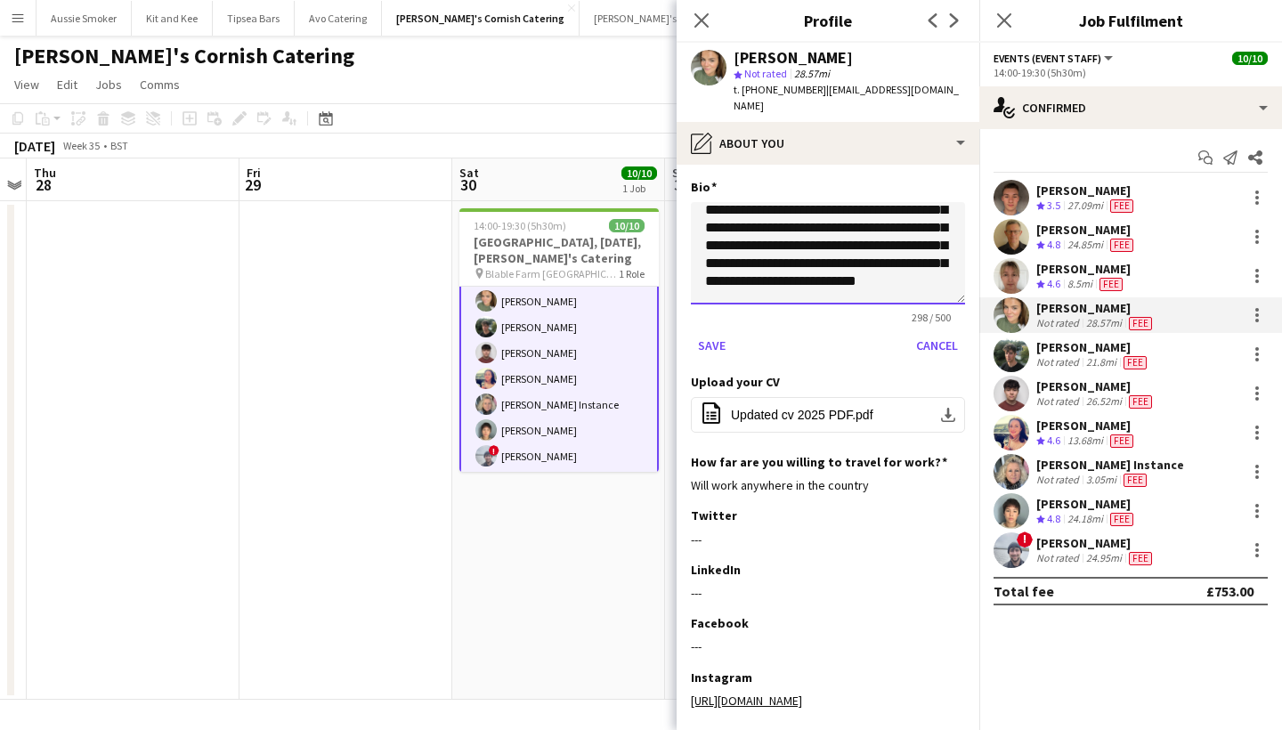
click at [891, 232] on textarea "**********" at bounding box center [828, 253] width 274 height 102
click at [824, 249] on textarea "**********" at bounding box center [828, 253] width 274 height 102
click at [855, 275] on textarea "**********" at bounding box center [828, 253] width 274 height 102
type textarea "**********"
click at [713, 331] on button "Save" at bounding box center [712, 345] width 42 height 28
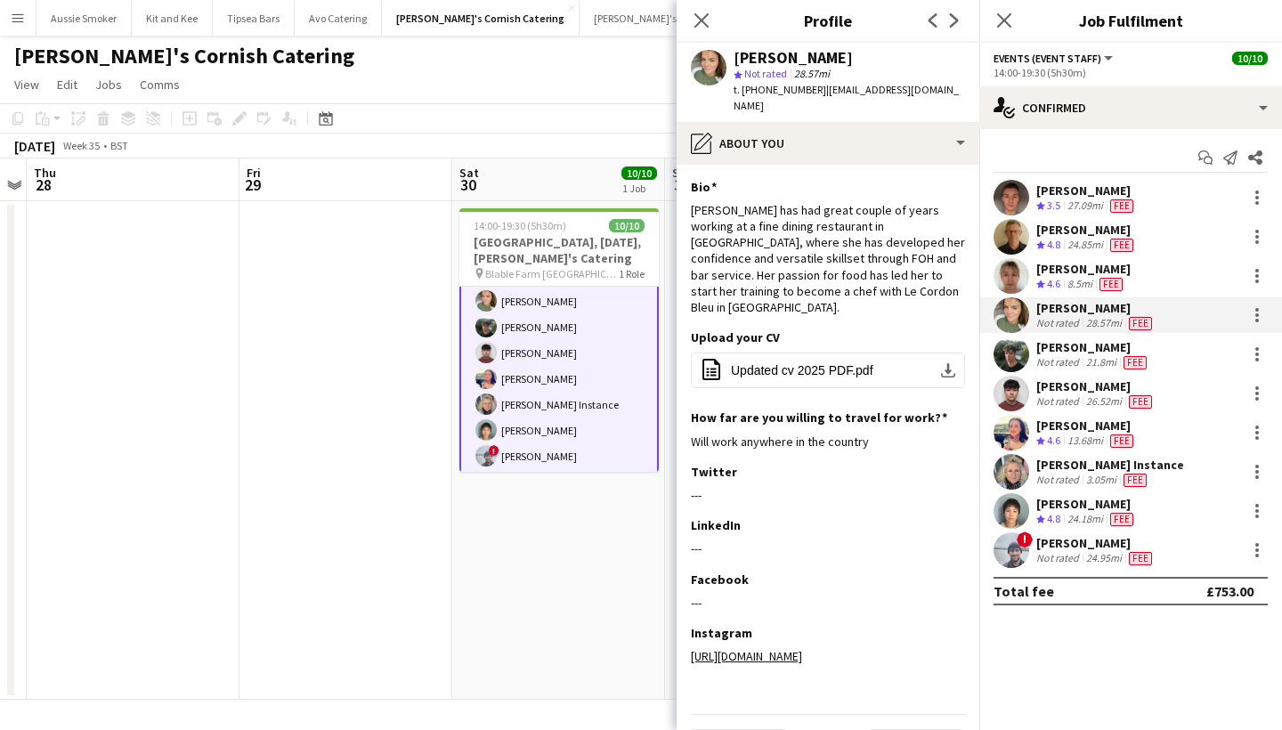
click at [688, 194] on app-section-data-types "Bio Edit this field Molly has had great couple of years working at a fine dinin…" at bounding box center [828, 447] width 303 height 565
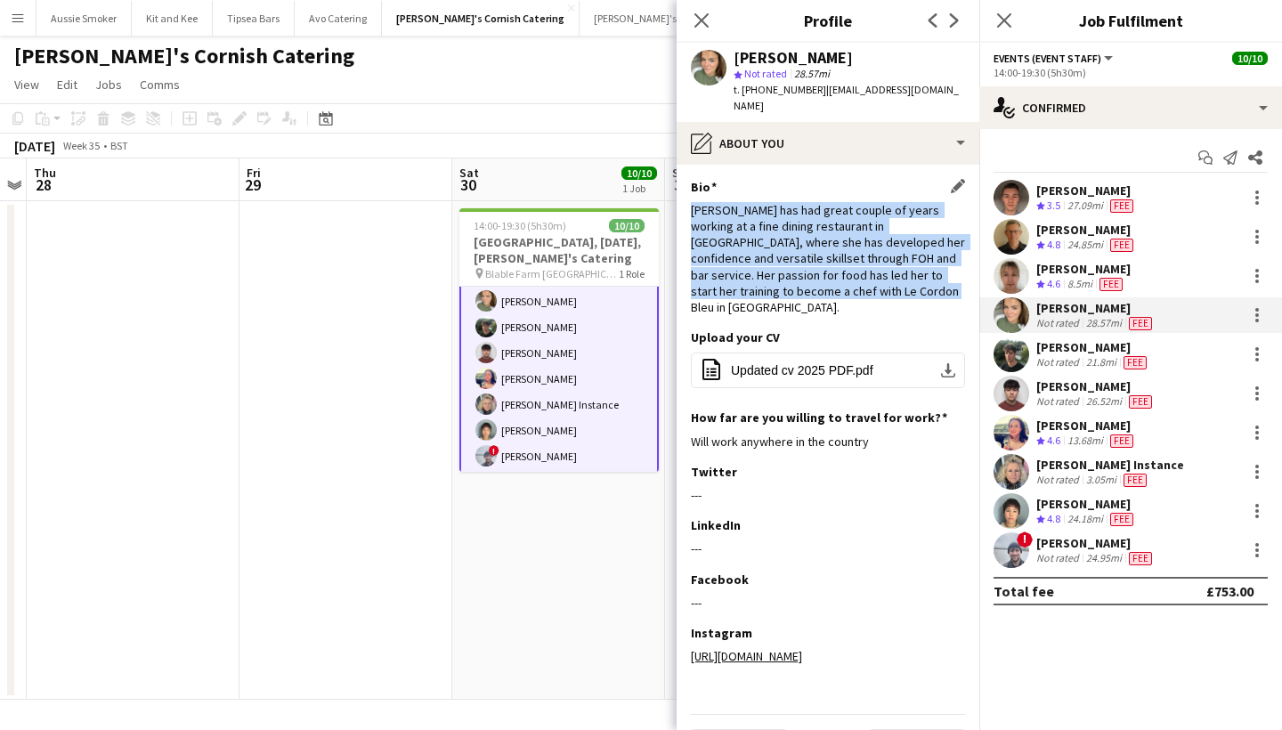
drag, startPoint x: 692, startPoint y: 193, endPoint x: 882, endPoint y: 283, distance: 210.6
click at [882, 283] on div "Bio Edit this field Molly has had great couple of years working at a fine dinin…" at bounding box center [828, 254] width 274 height 151
copy div "Molly has had great couple of years working at a fine dining restaurant in Aust…"
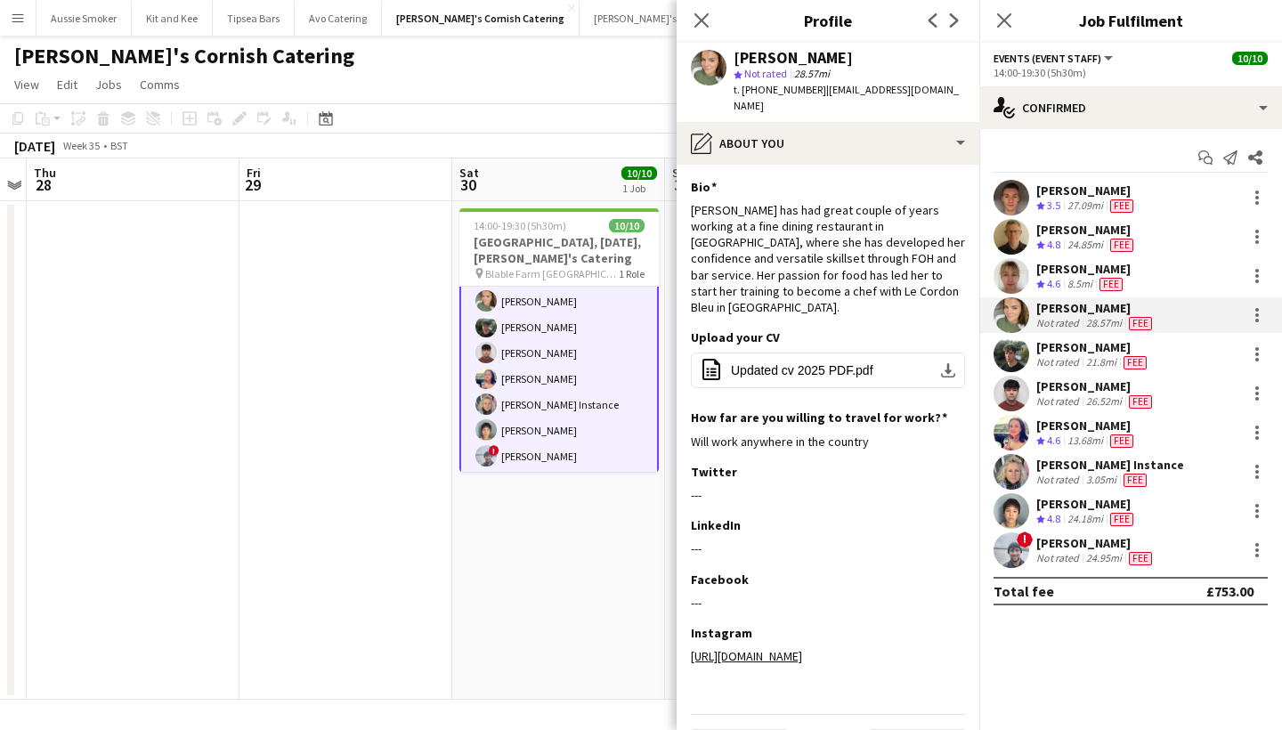
click at [1060, 361] on div "Not rated" at bounding box center [1059, 362] width 46 height 14
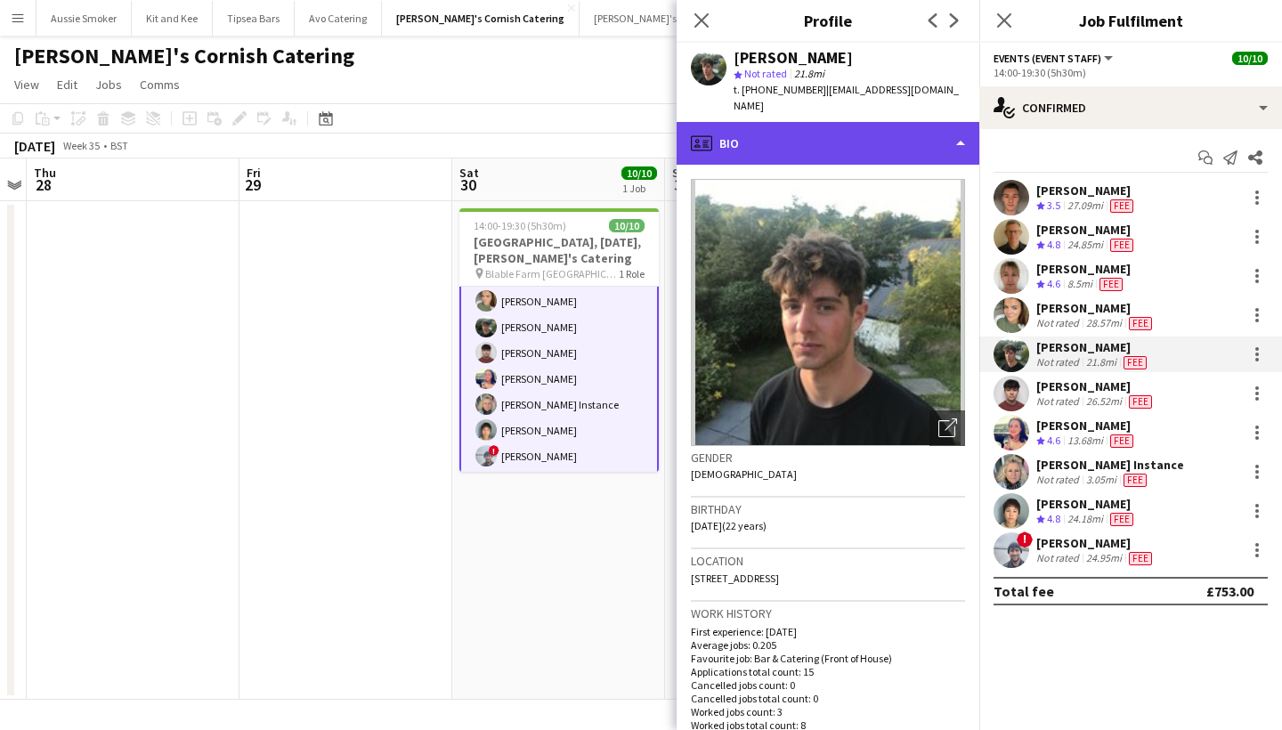
click at [785, 139] on div "profile Bio" at bounding box center [828, 143] width 303 height 43
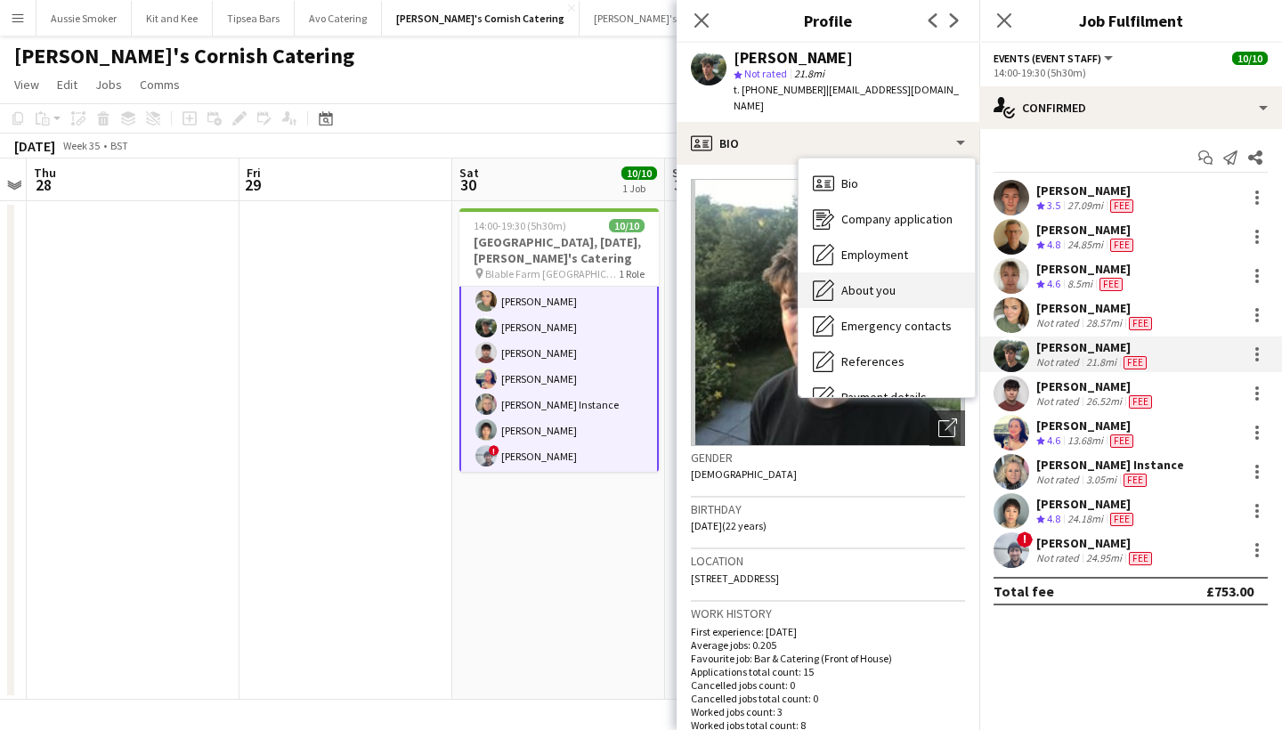
click at [843, 282] on span "About you" at bounding box center [868, 290] width 54 height 16
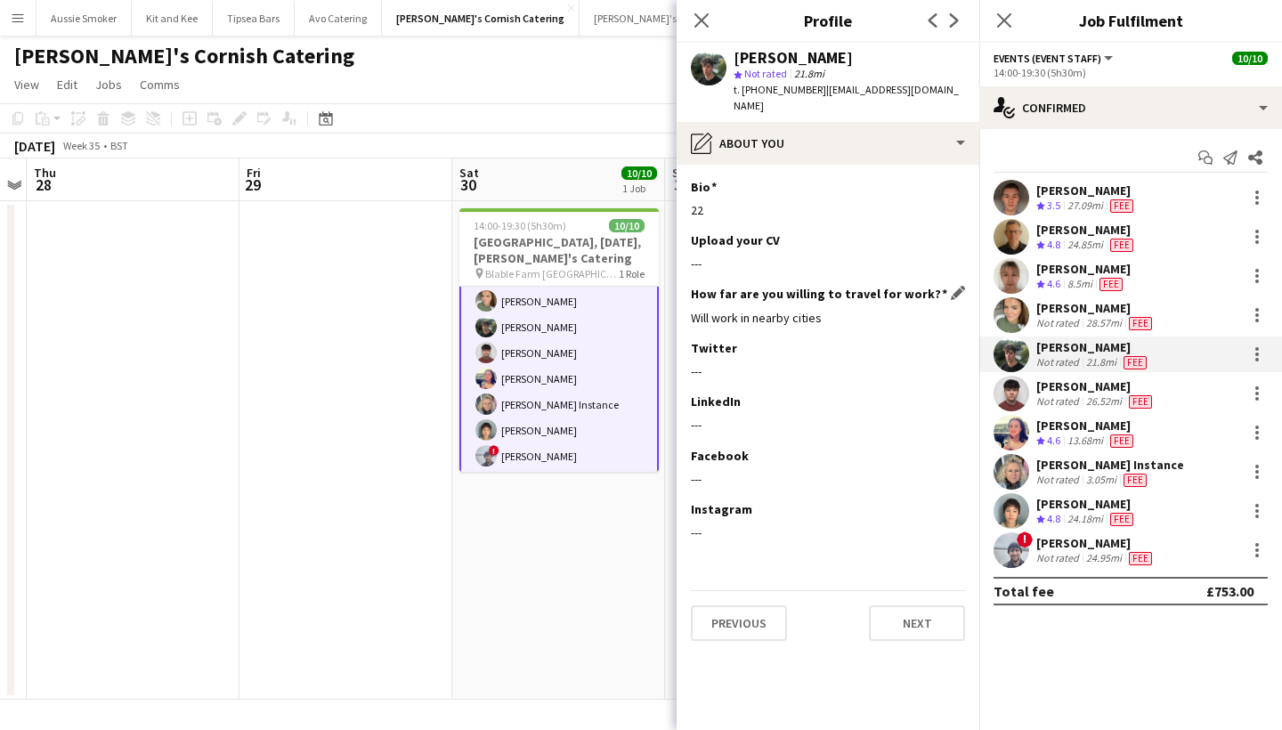
scroll to position [0, 0]
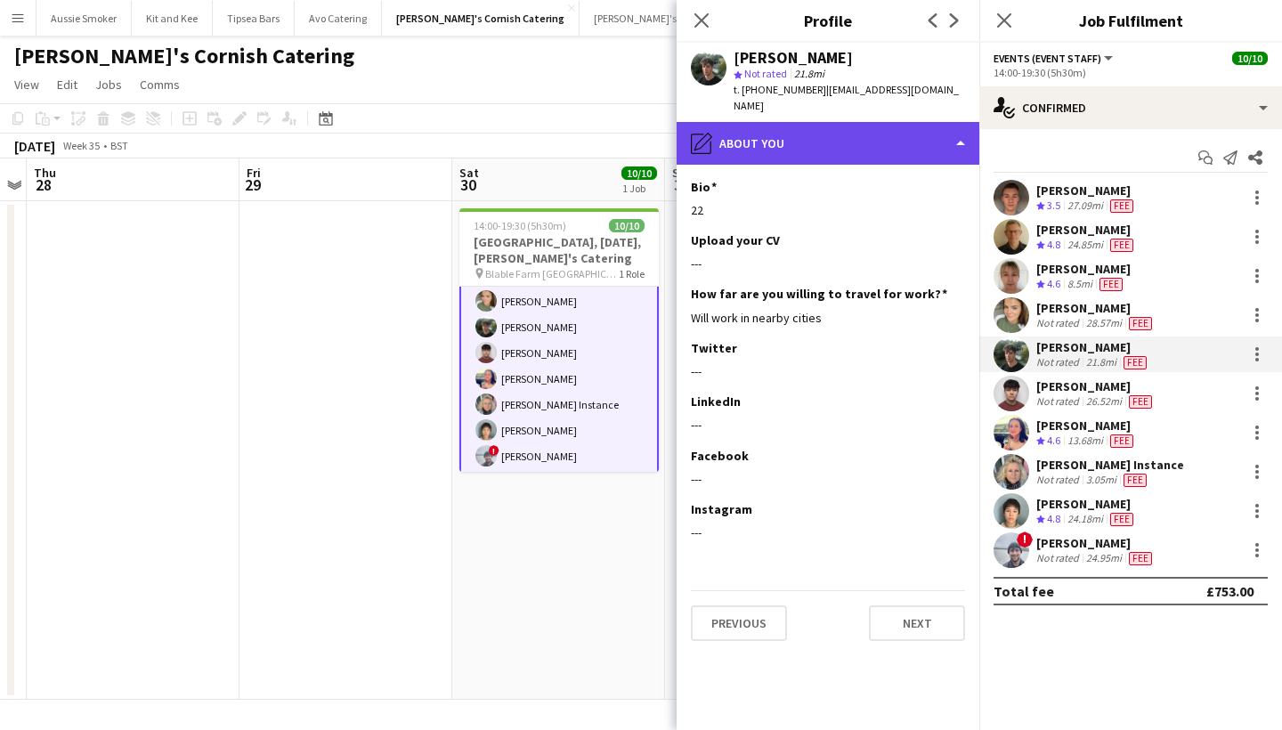
click at [883, 122] on div "pencil4 About you" at bounding box center [828, 143] width 303 height 43
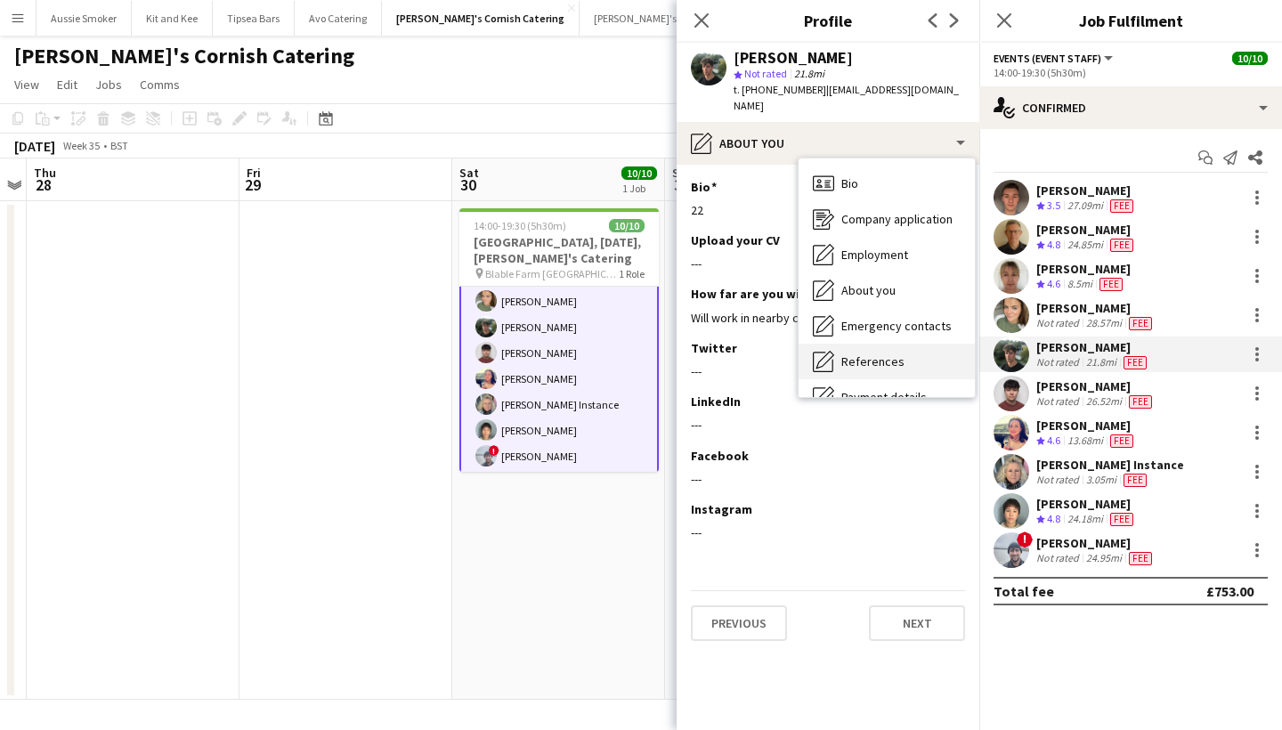
click at [917, 352] on div "References References" at bounding box center [886, 362] width 176 height 36
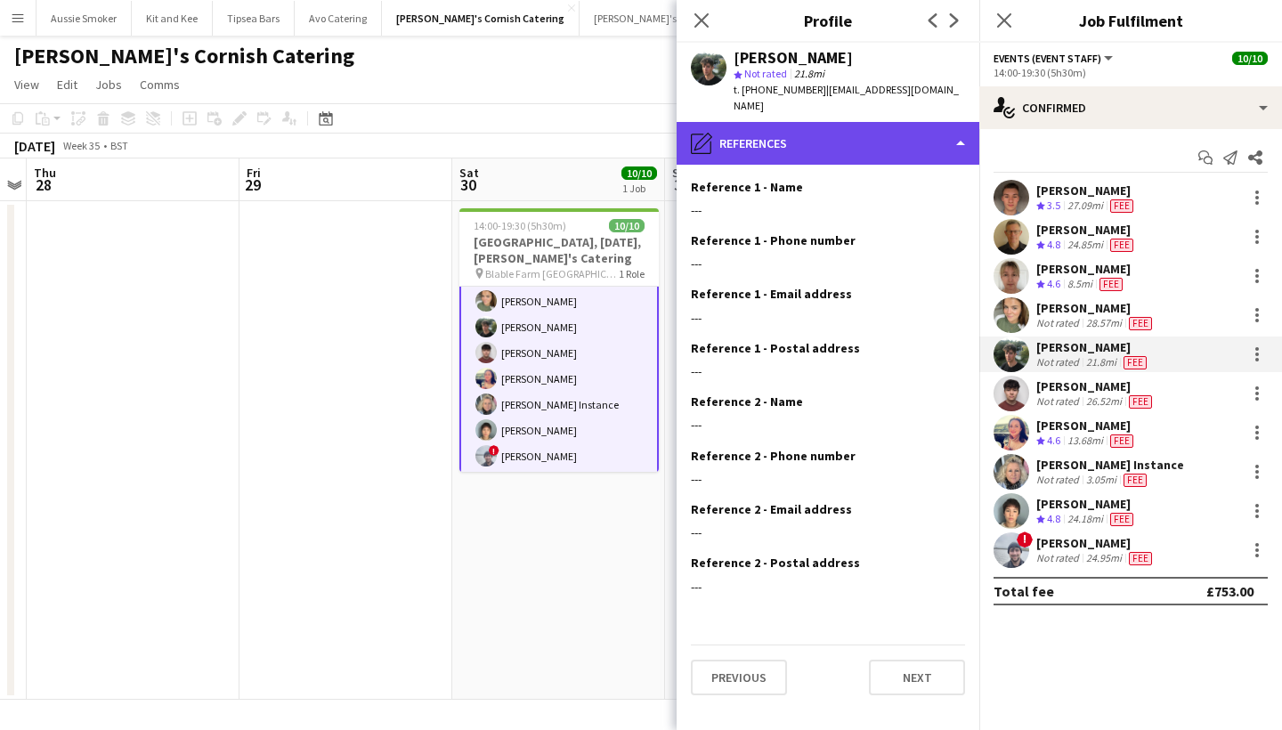
click at [879, 141] on div "pencil4 References" at bounding box center [828, 143] width 303 height 43
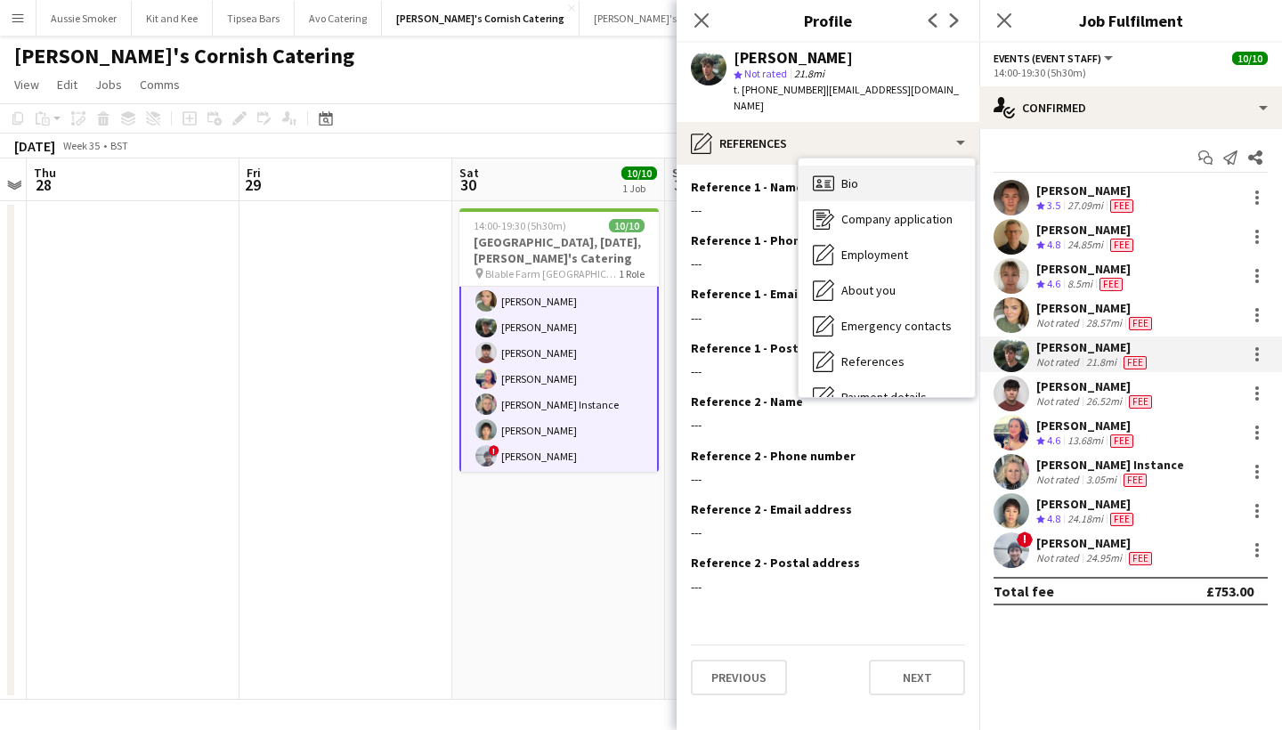
click at [893, 174] on div "Bio Bio" at bounding box center [886, 184] width 176 height 36
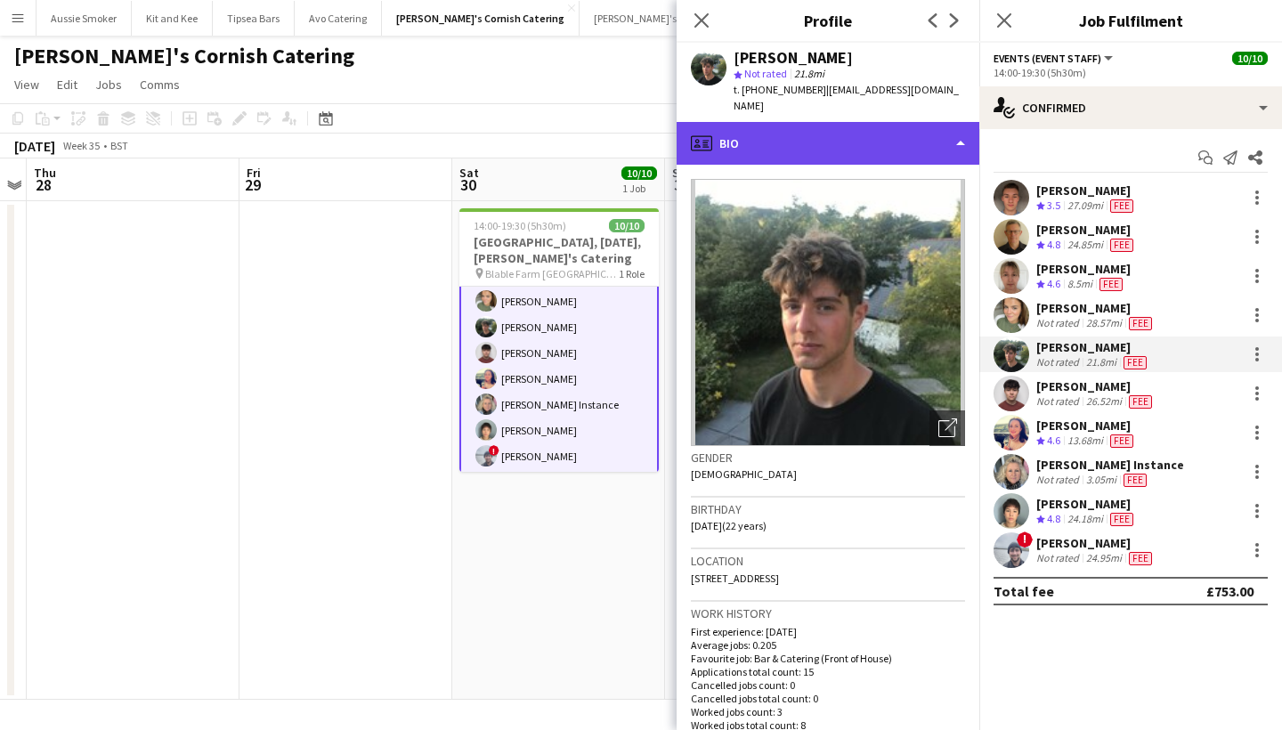
click at [898, 129] on div "profile Bio" at bounding box center [828, 143] width 303 height 43
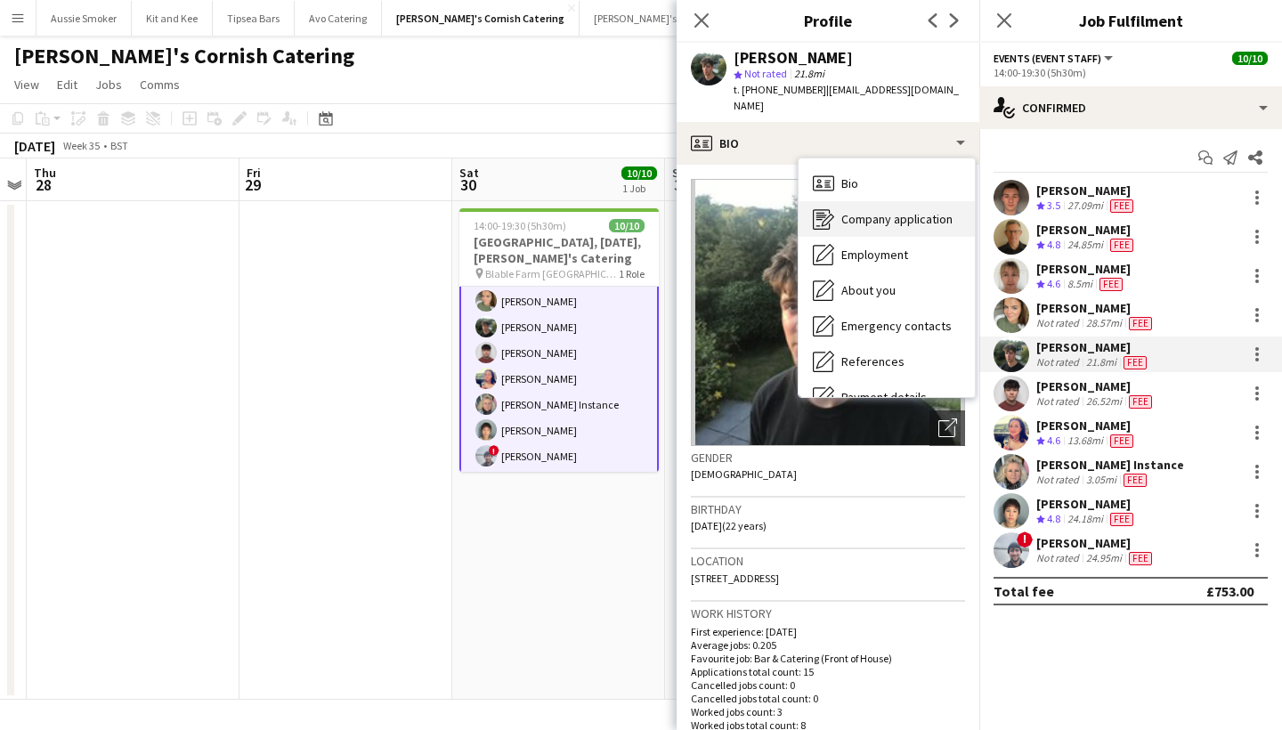
click at [905, 201] on div "Company application Company application" at bounding box center [886, 219] width 176 height 36
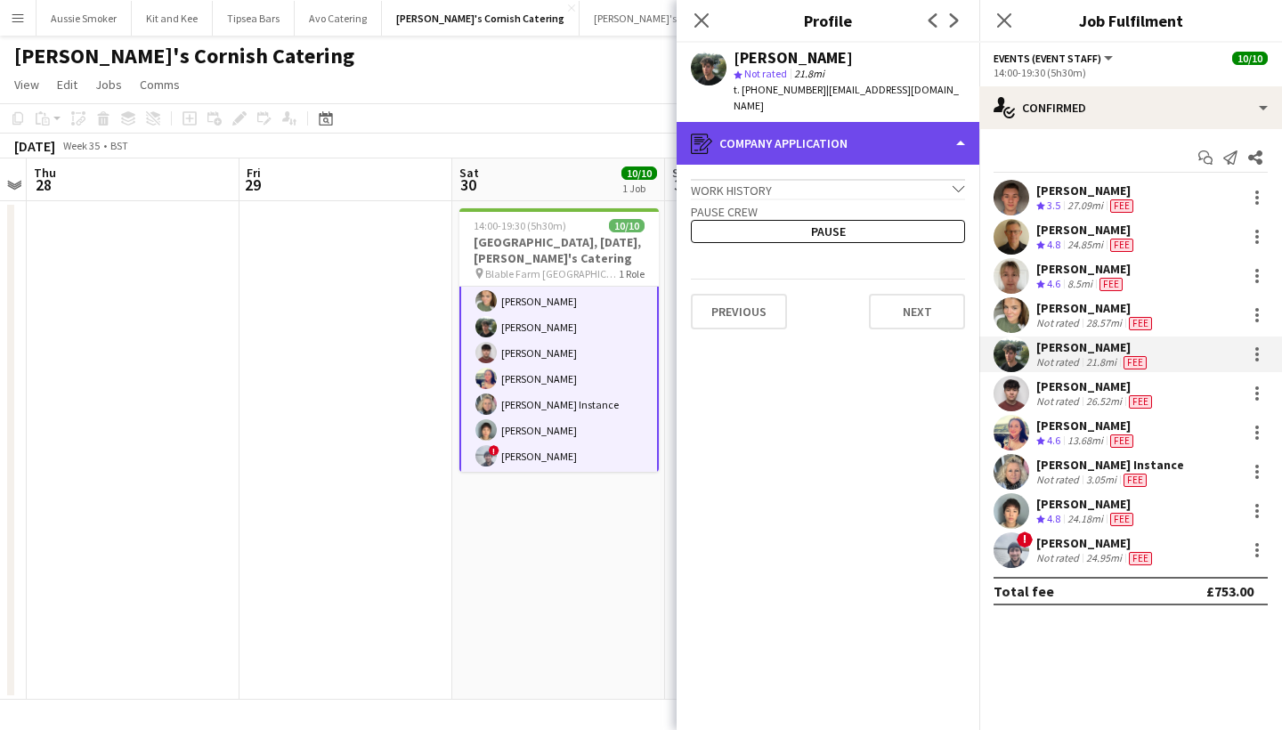
click at [893, 135] on div "register Company application" at bounding box center [828, 143] width 303 height 43
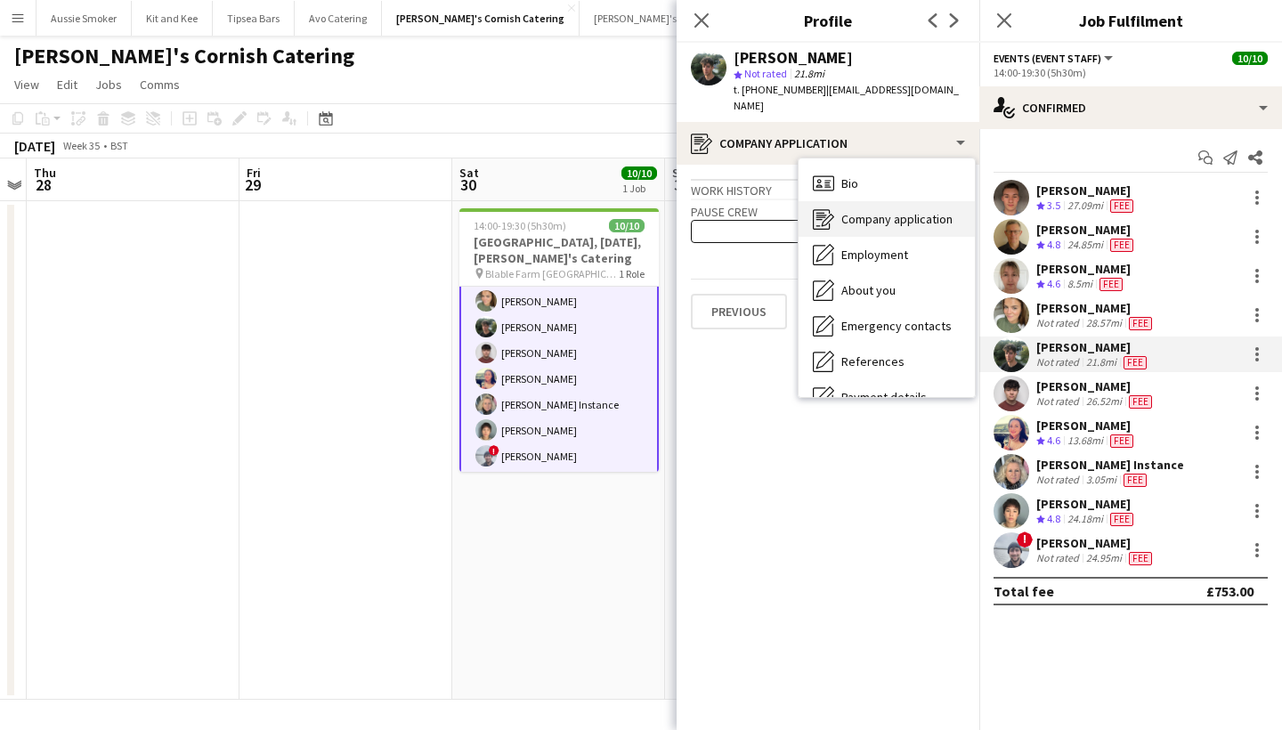
click at [903, 211] on span "Company application" at bounding box center [896, 219] width 111 height 16
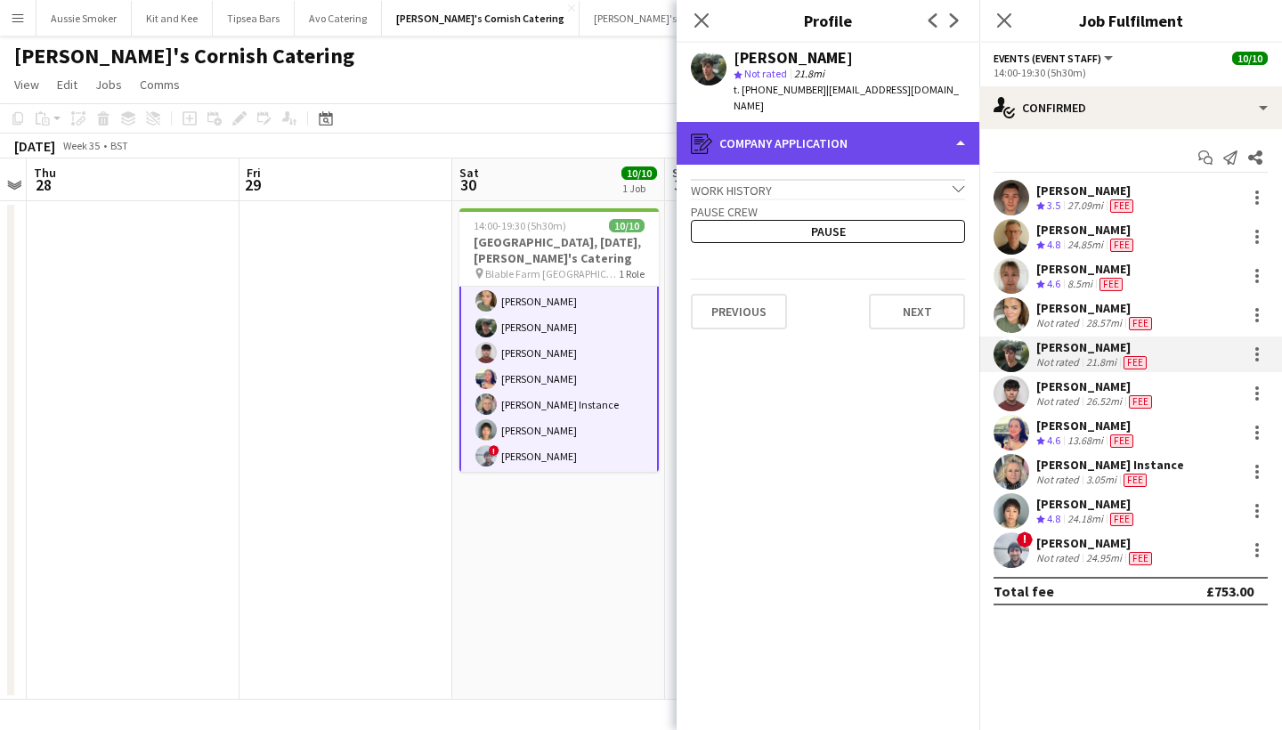
click at [893, 134] on div "register Company application" at bounding box center [828, 143] width 303 height 43
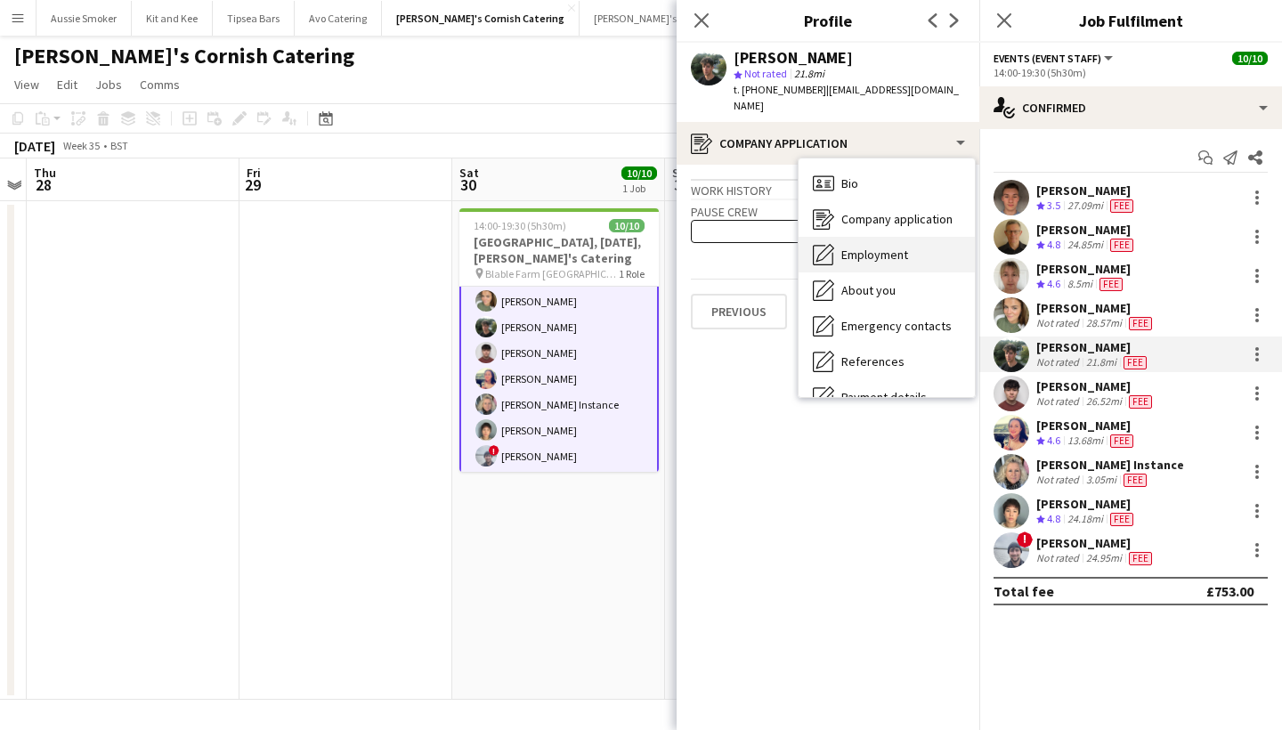
click at [910, 237] on div "Employment Employment" at bounding box center [886, 255] width 176 height 36
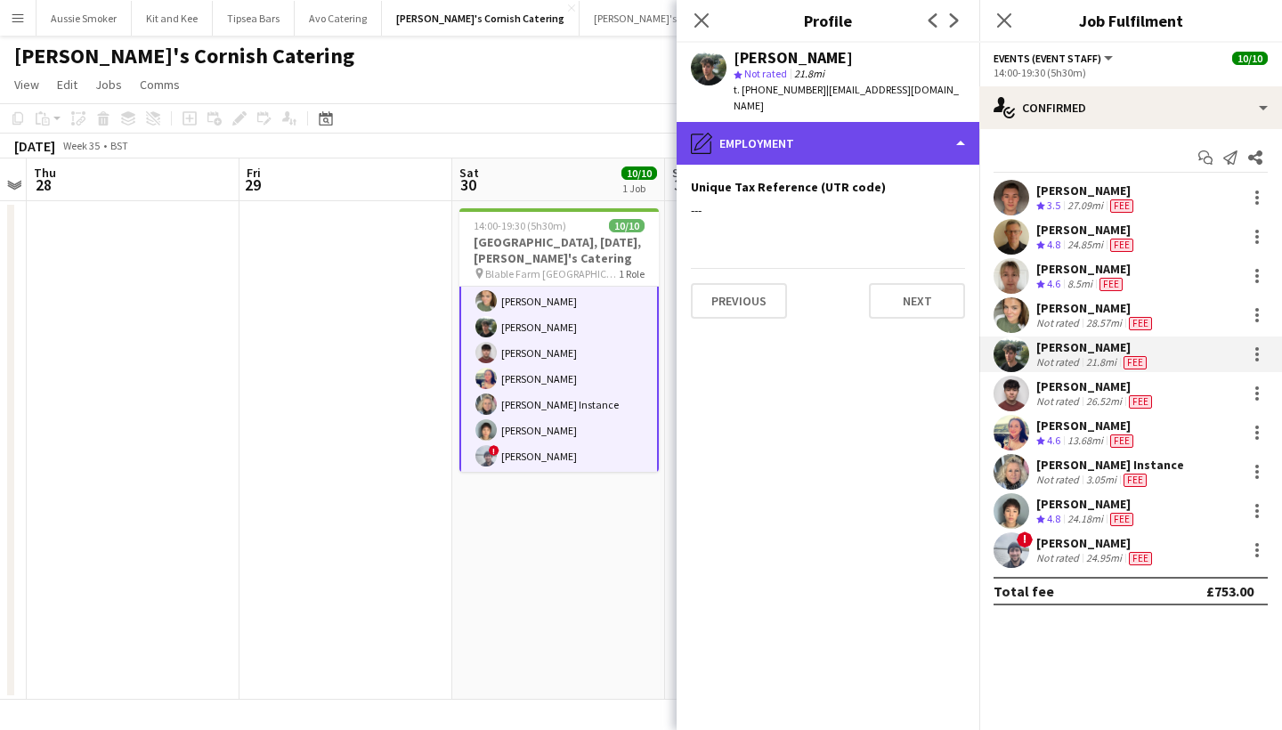
click at [896, 138] on div "pencil4 Employment" at bounding box center [828, 143] width 303 height 43
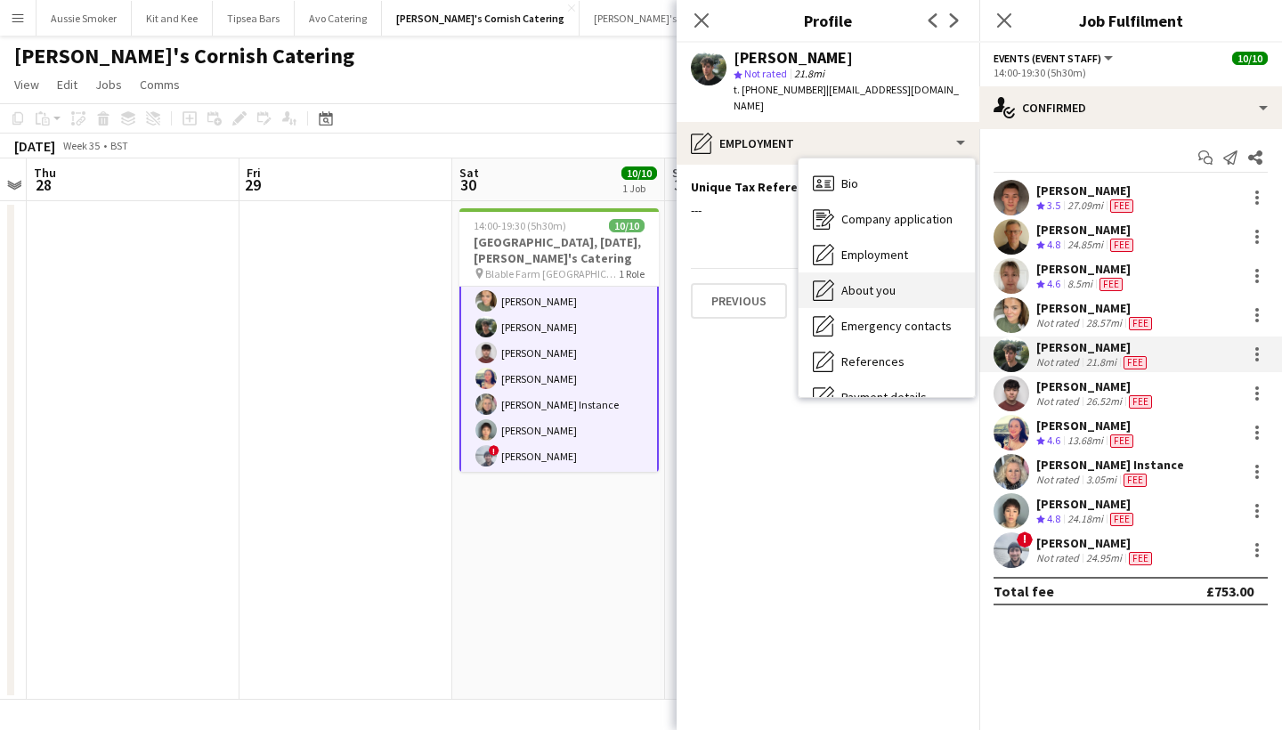
click at [914, 272] on div "About you About you" at bounding box center [886, 290] width 176 height 36
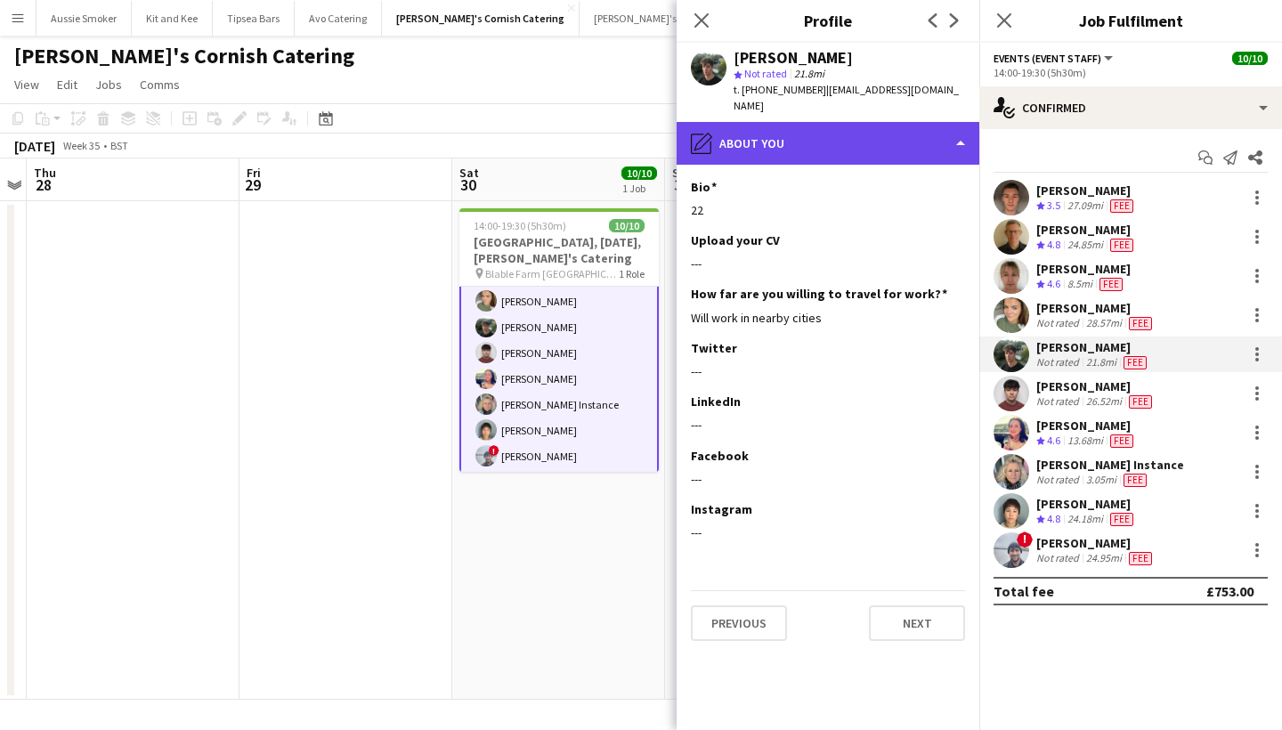
click at [895, 122] on div "pencil4 About you" at bounding box center [828, 143] width 303 height 43
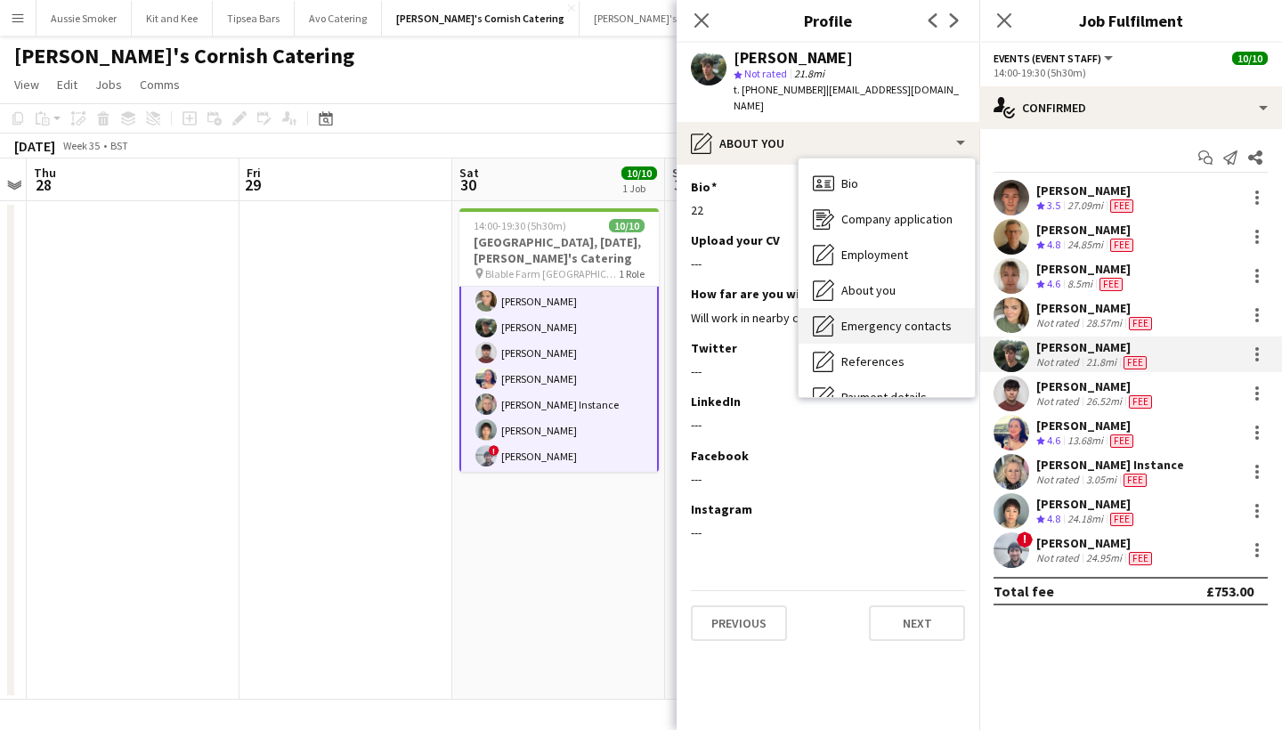
click at [911, 319] on div "Emergency contacts Emergency contacts" at bounding box center [886, 326] width 176 height 36
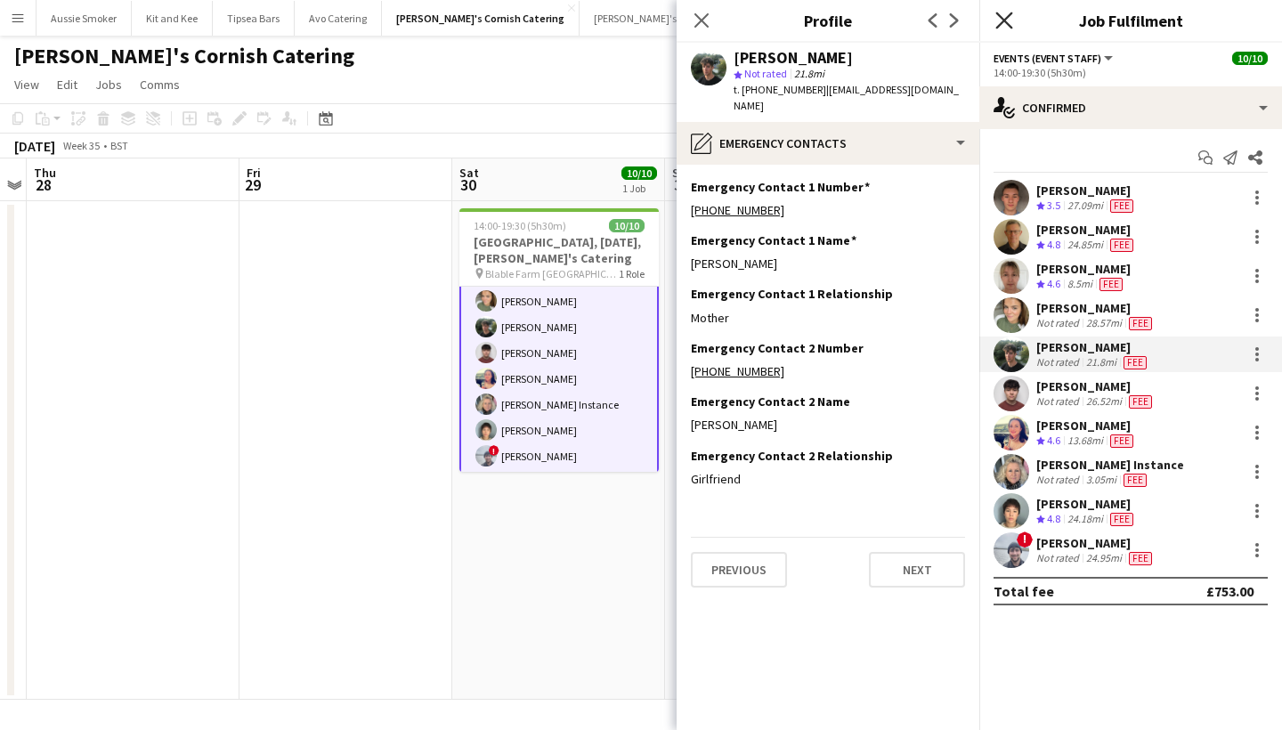
click at [996, 17] on icon "Close pop-in" at bounding box center [1003, 20] width 17 height 17
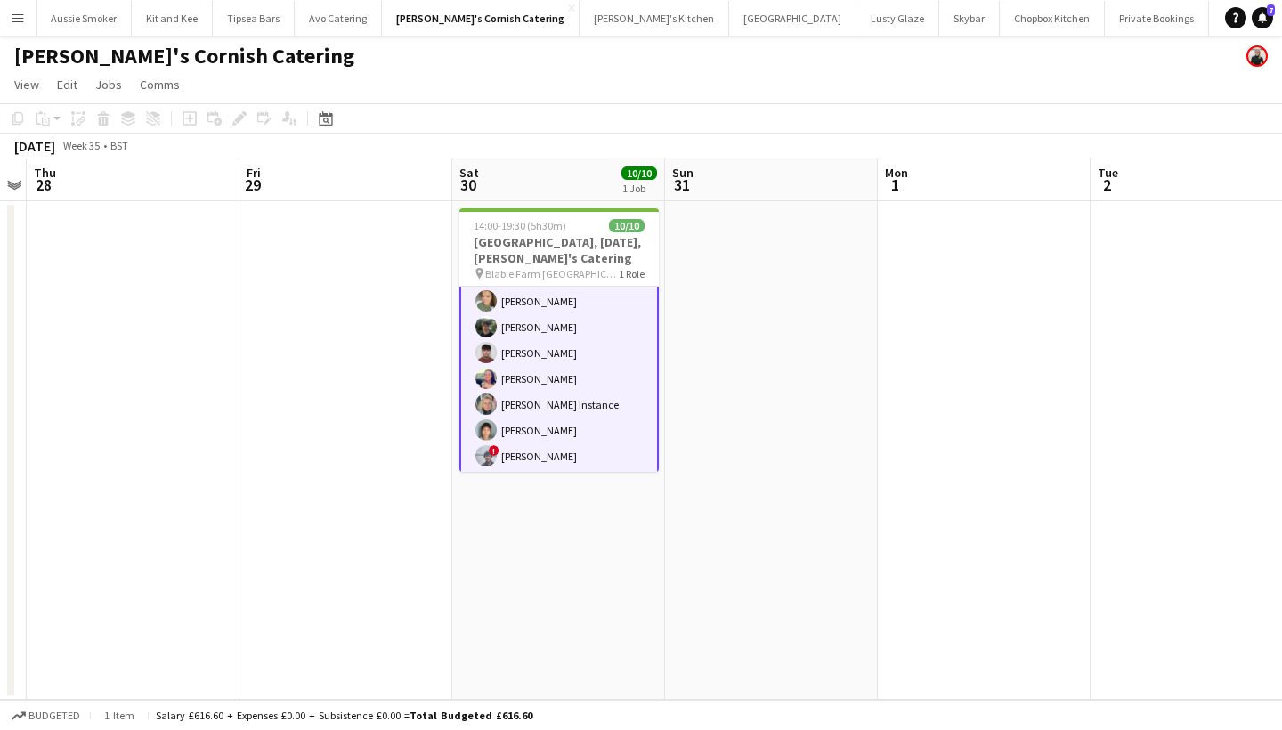
click at [15, 21] on app-icon "Menu" at bounding box center [18, 18] width 14 height 14
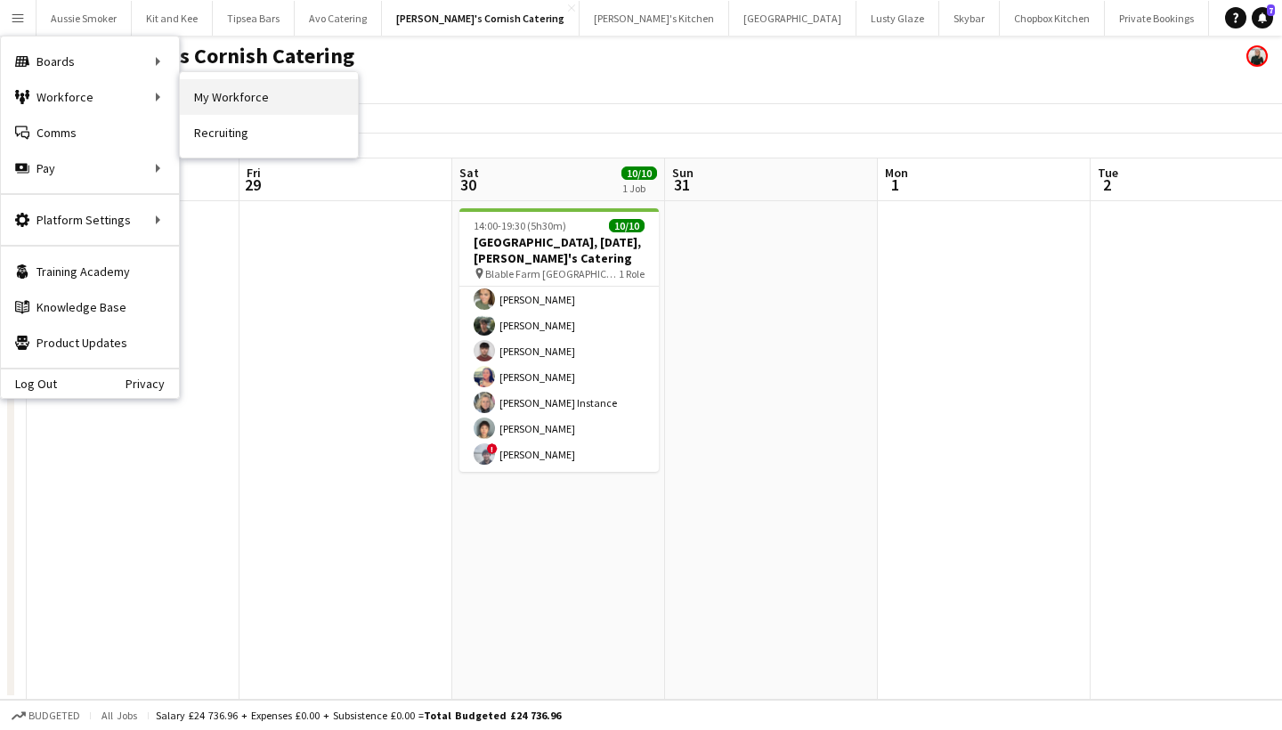
click at [257, 88] on link "My Workforce" at bounding box center [269, 97] width 178 height 36
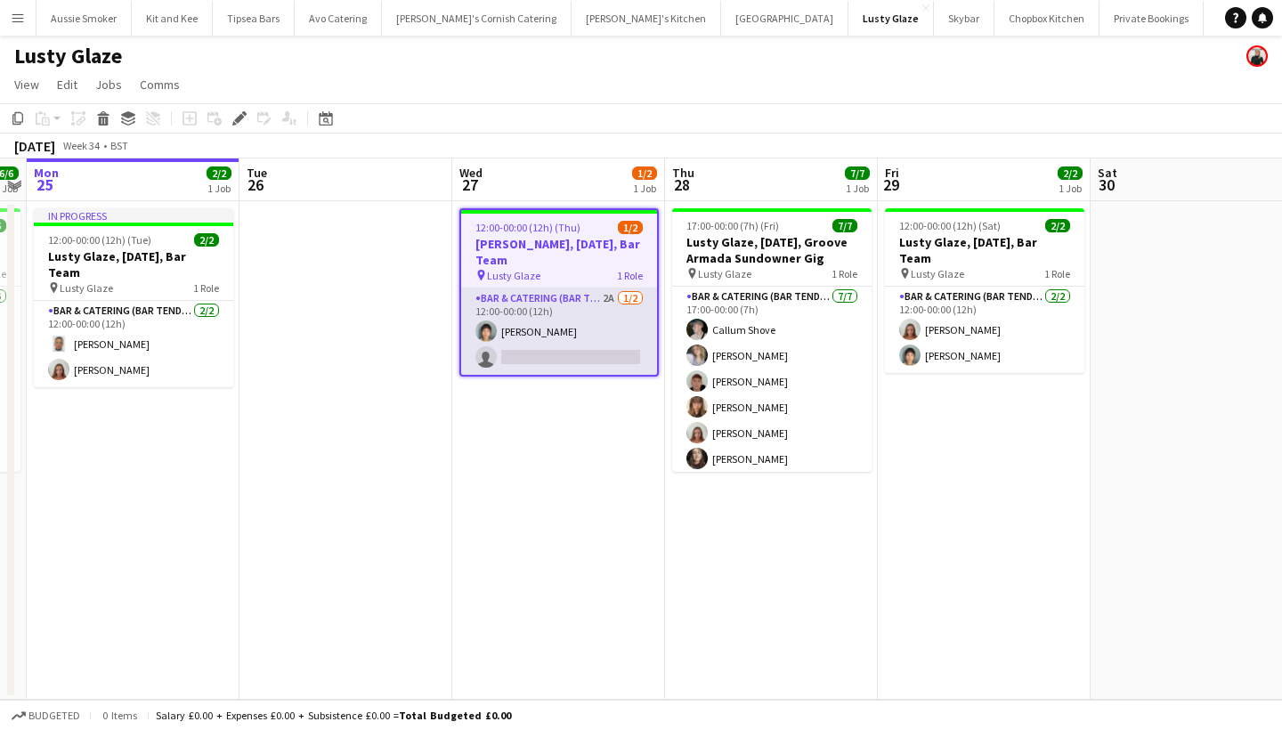
click at [596, 348] on app-card-role "Bar & Catering (Bar Tender) 2A 1/2 12:00-00:00 (12h) Yuki Cornish single-neutra…" at bounding box center [559, 331] width 196 height 86
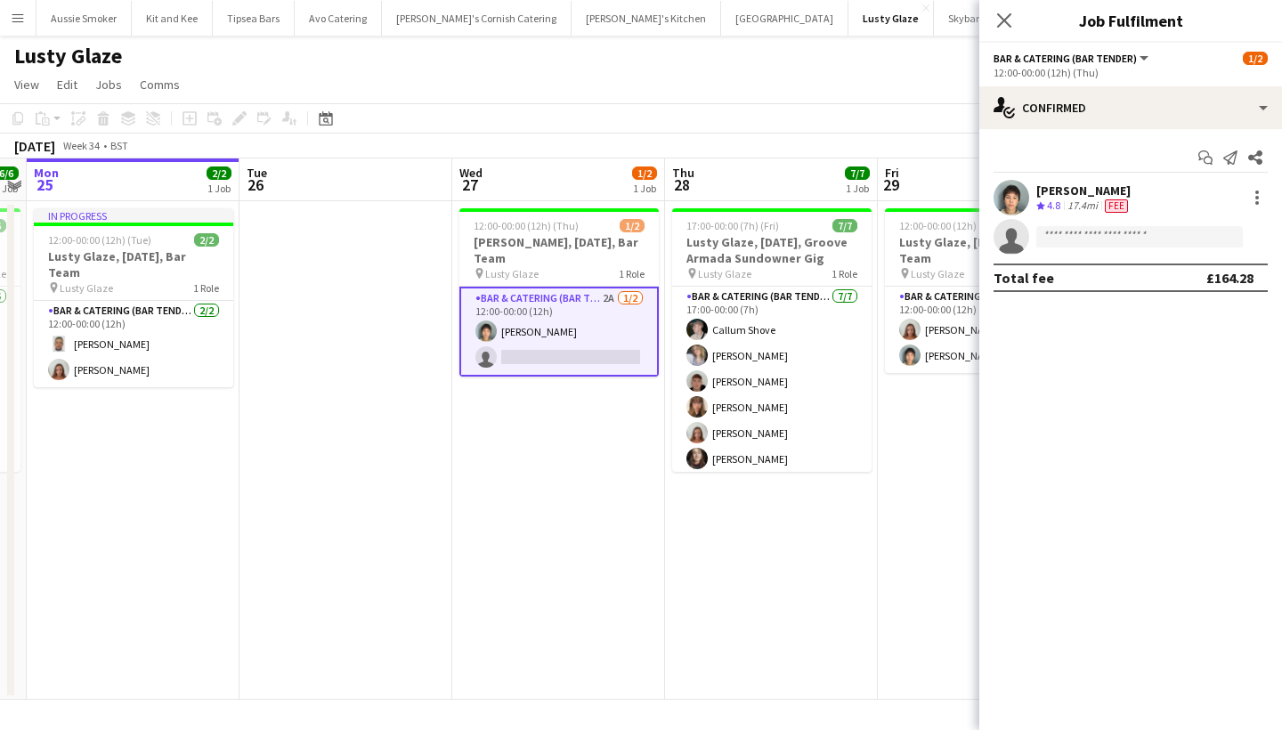
click at [1099, 132] on div "Start chat Send notification Share Yuki Cornish Crew rating 4.8 17.4mi Fee sing…" at bounding box center [1130, 217] width 303 height 177
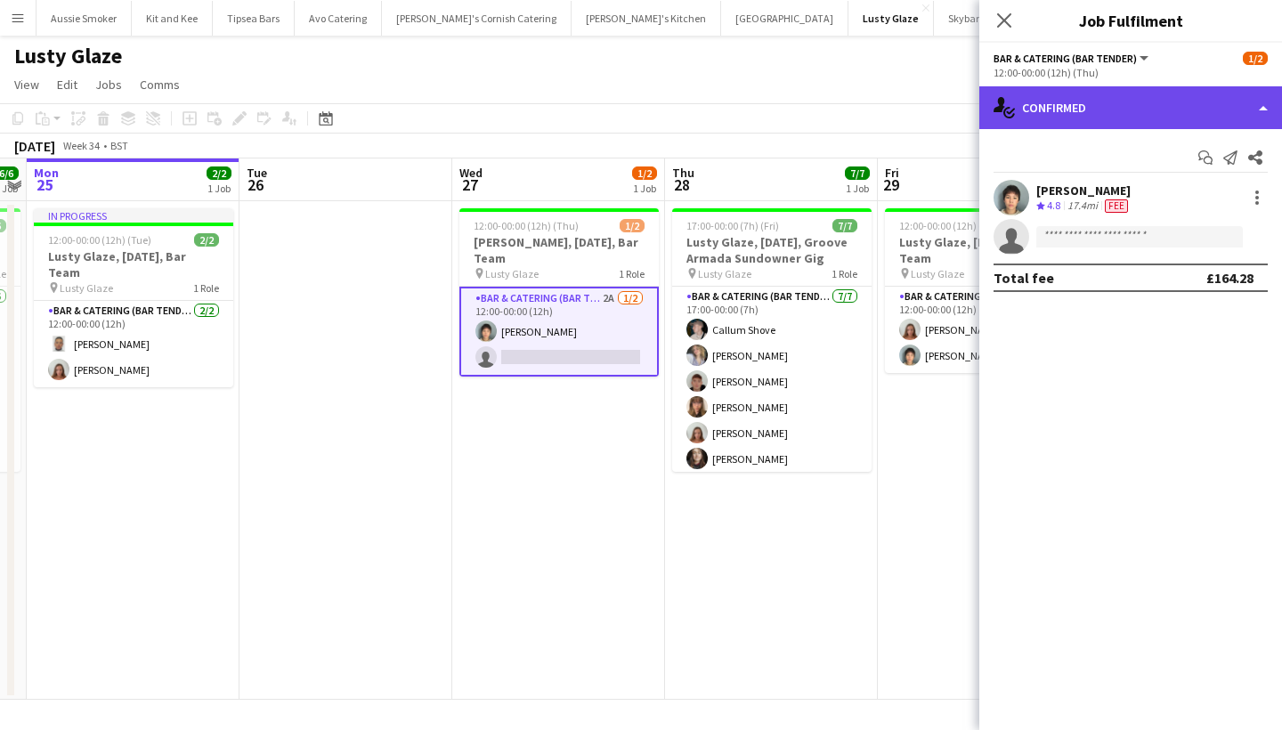
click at [1073, 101] on div "single-neutral-actions-check-2 Confirmed" at bounding box center [1130, 107] width 303 height 43
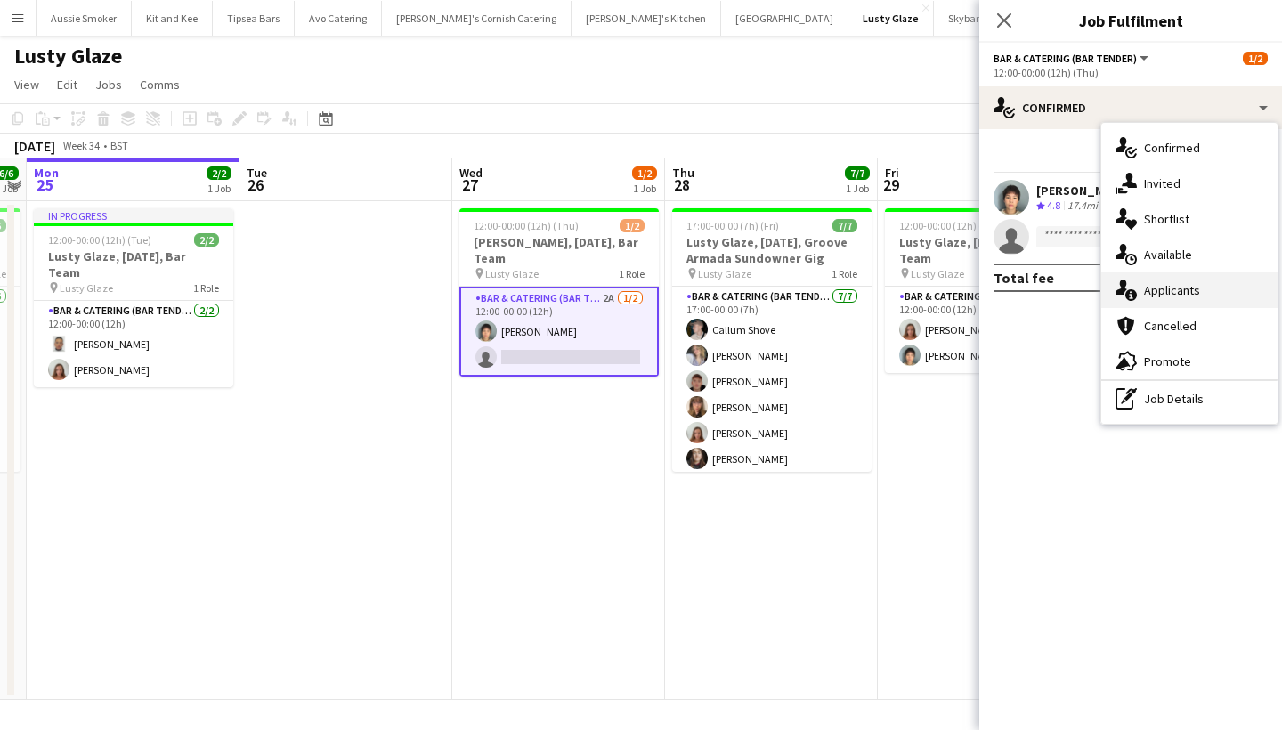
click at [1154, 284] on div "single-neutral-actions-information Applicants" at bounding box center [1189, 290] width 176 height 36
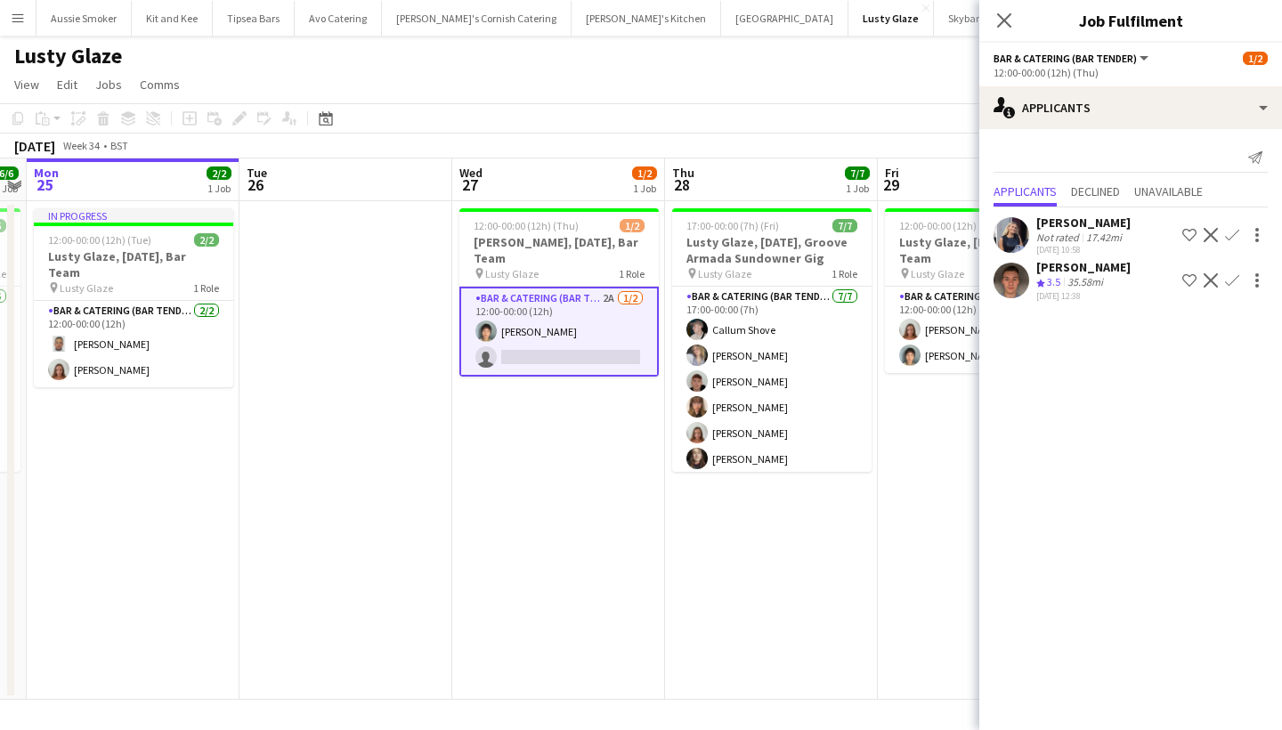
click at [1232, 229] on app-icon "Confirm" at bounding box center [1232, 235] width 14 height 14
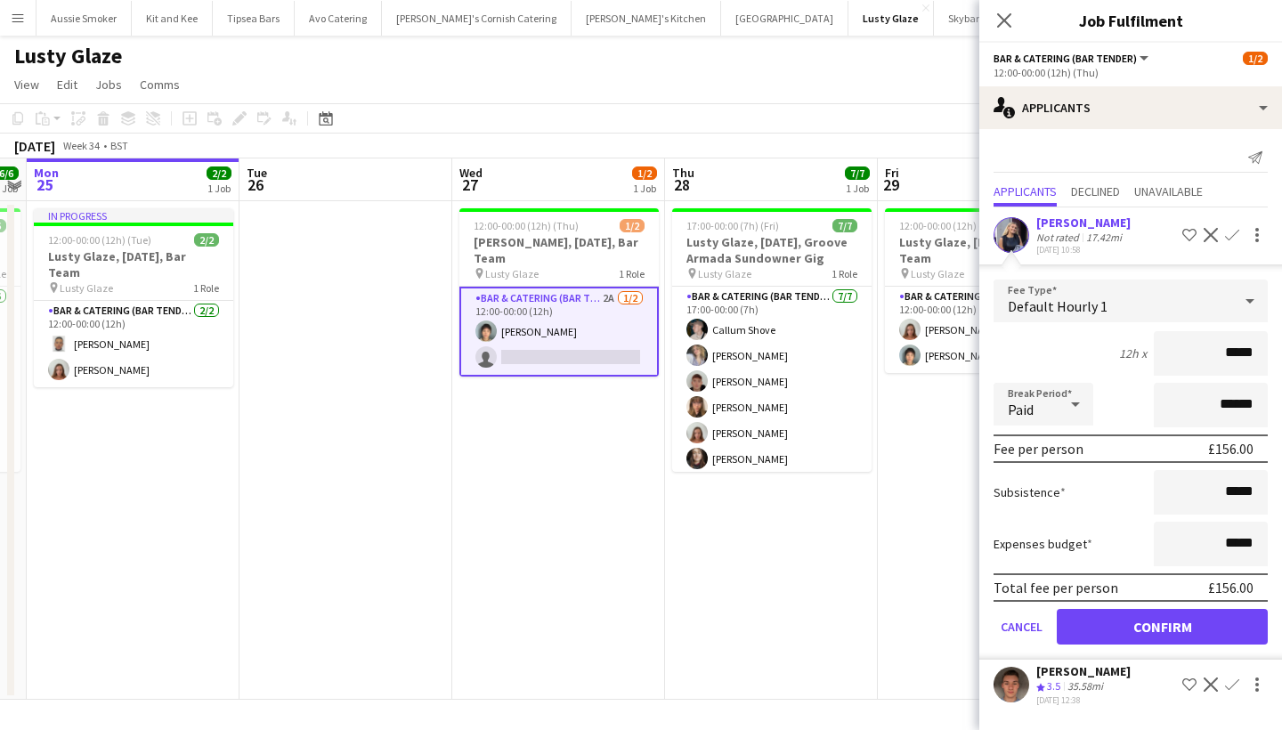
type input "******"
click at [1183, 630] on button "Confirm" at bounding box center [1162, 627] width 211 height 36
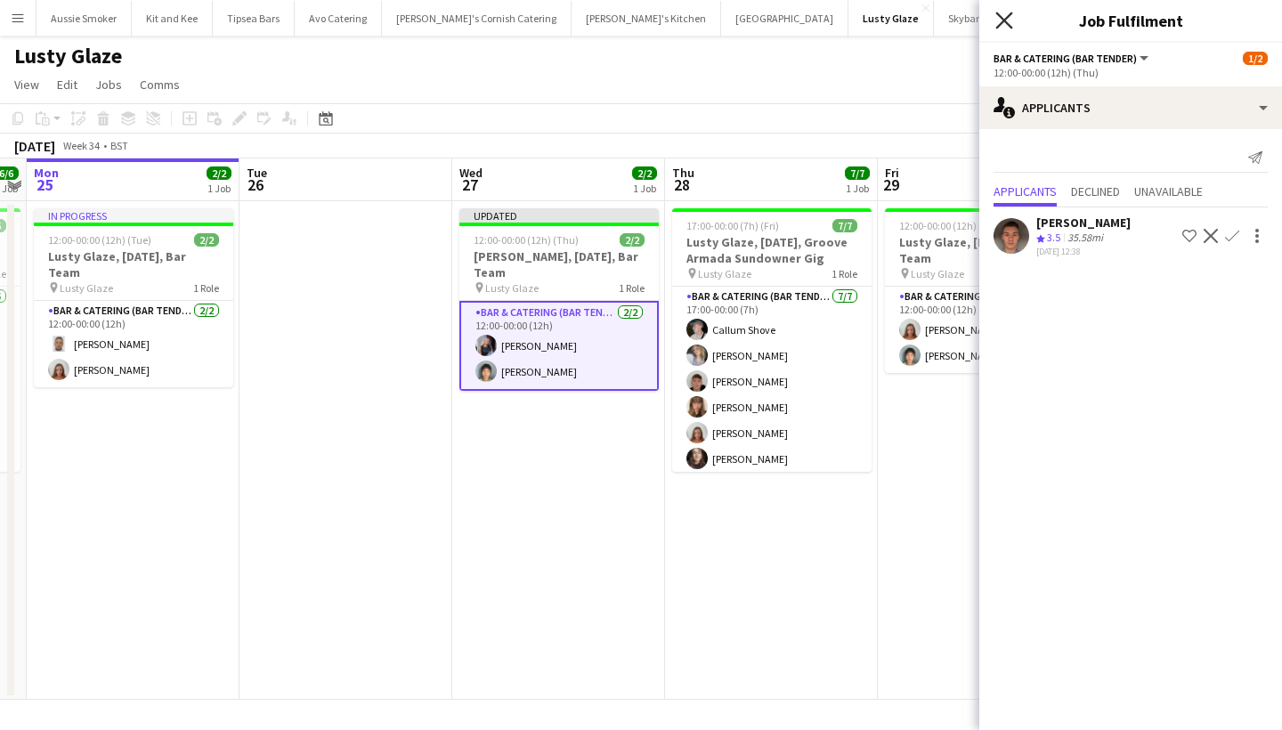
click at [1003, 19] on icon at bounding box center [1003, 20] width 17 height 17
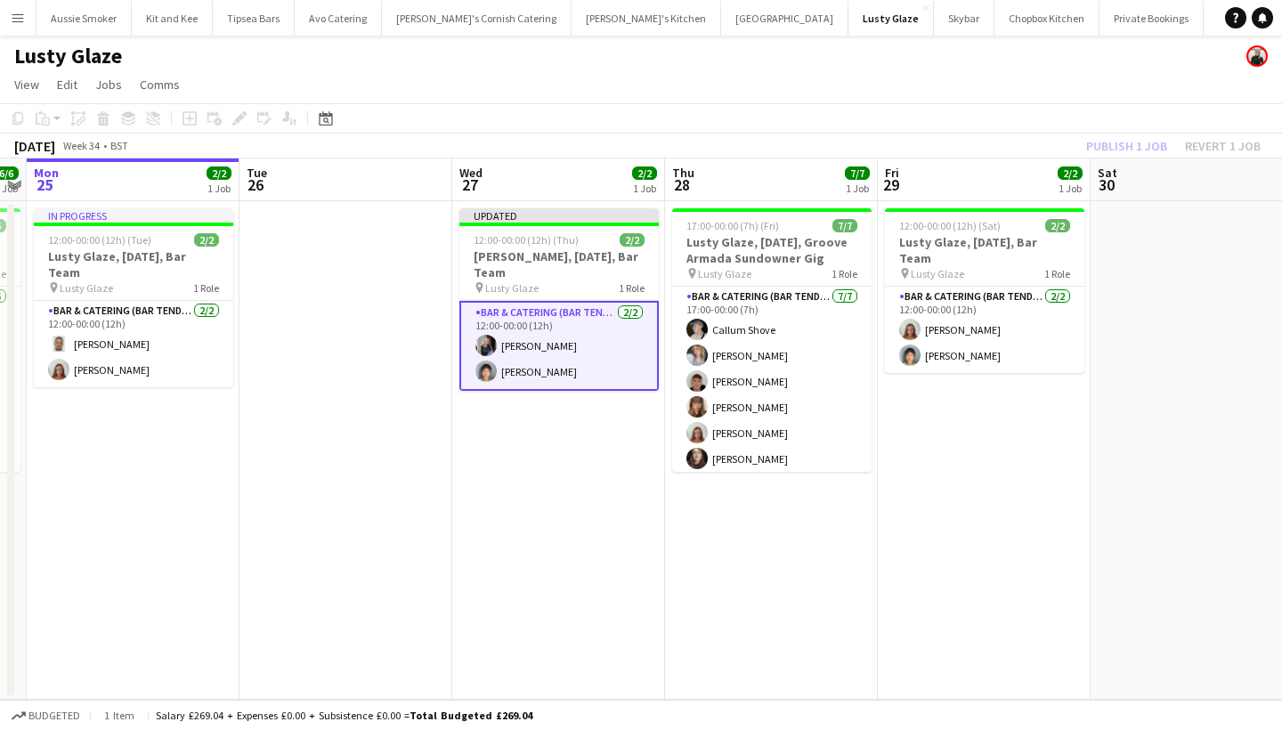
click at [1138, 145] on div "Publish 1 job Revert 1 job" at bounding box center [1173, 145] width 217 height 23
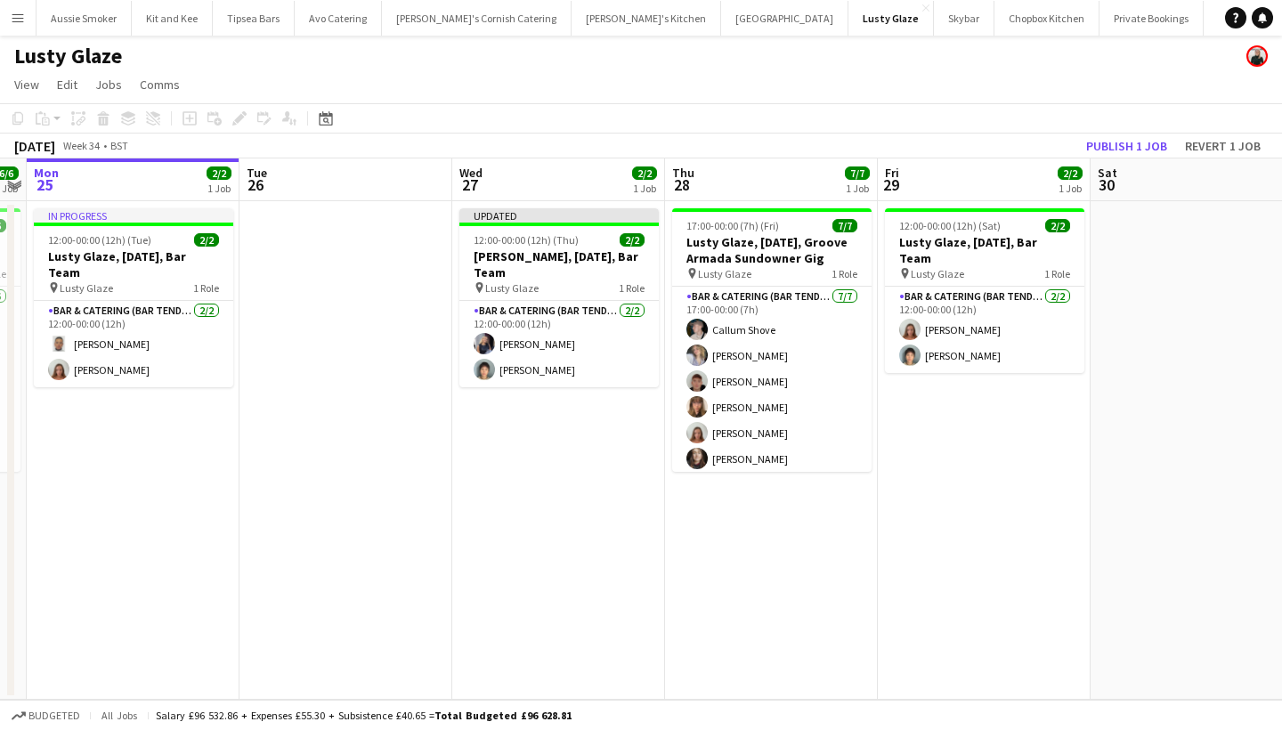
click at [1138, 145] on button "Publish 1 job" at bounding box center [1126, 145] width 95 height 23
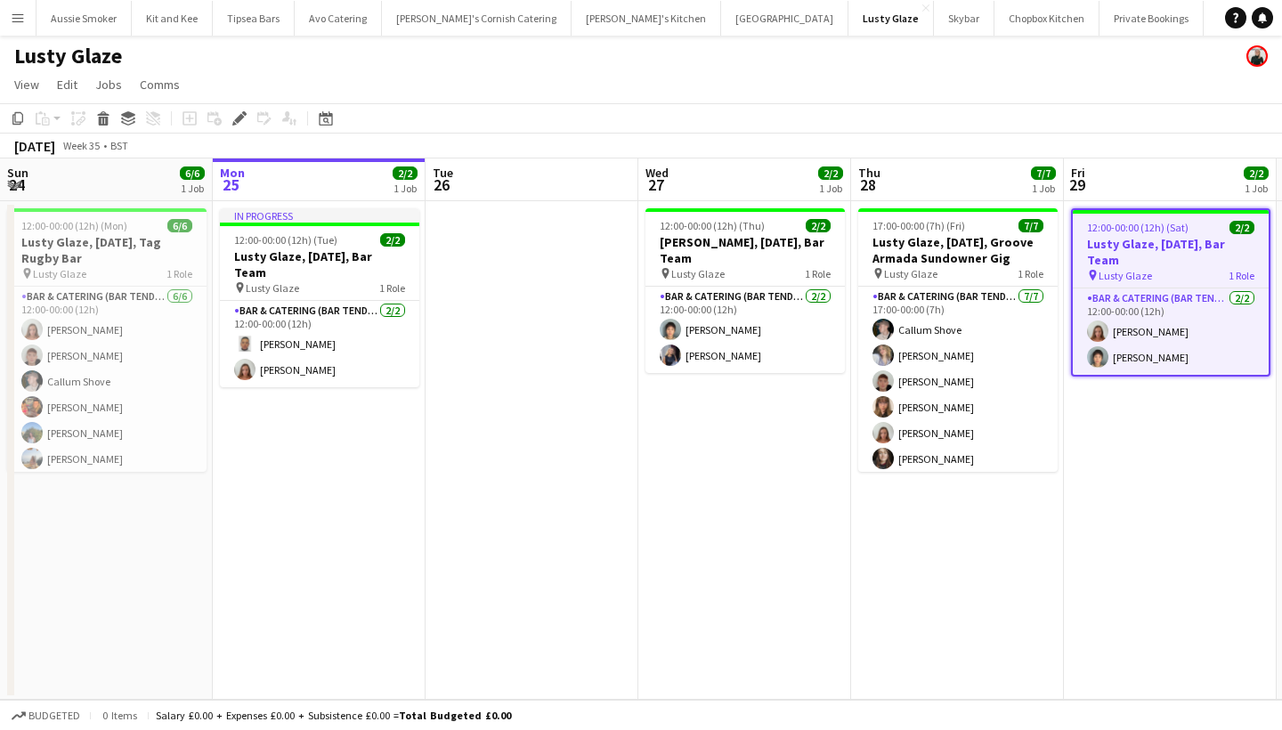
scroll to position [0, 612]
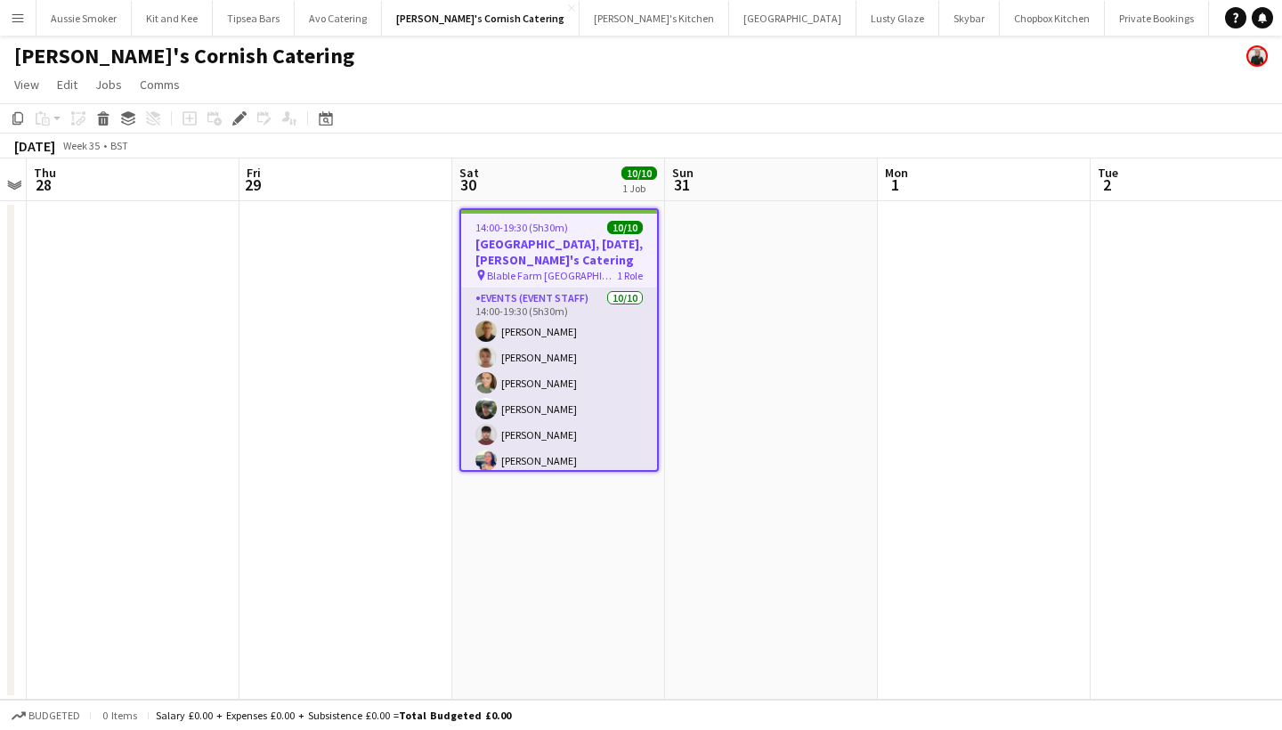
click at [632, 389] on app-card-role "Events (Event Staff) [DATE] 14:00-19:30 (5h30m) [PERSON_NAME] [PERSON_NAME] [PE…" at bounding box center [559, 434] width 196 height 293
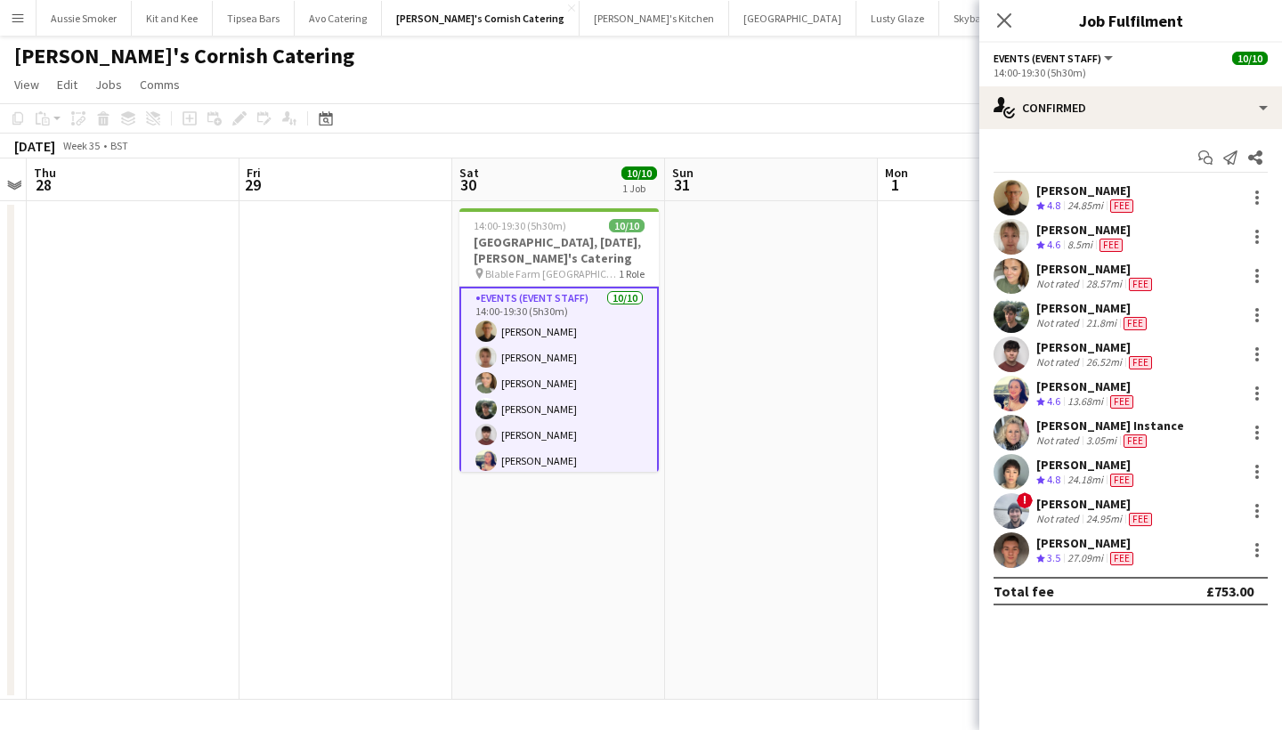
click at [1066, 305] on div "[PERSON_NAME]" at bounding box center [1093, 308] width 114 height 16
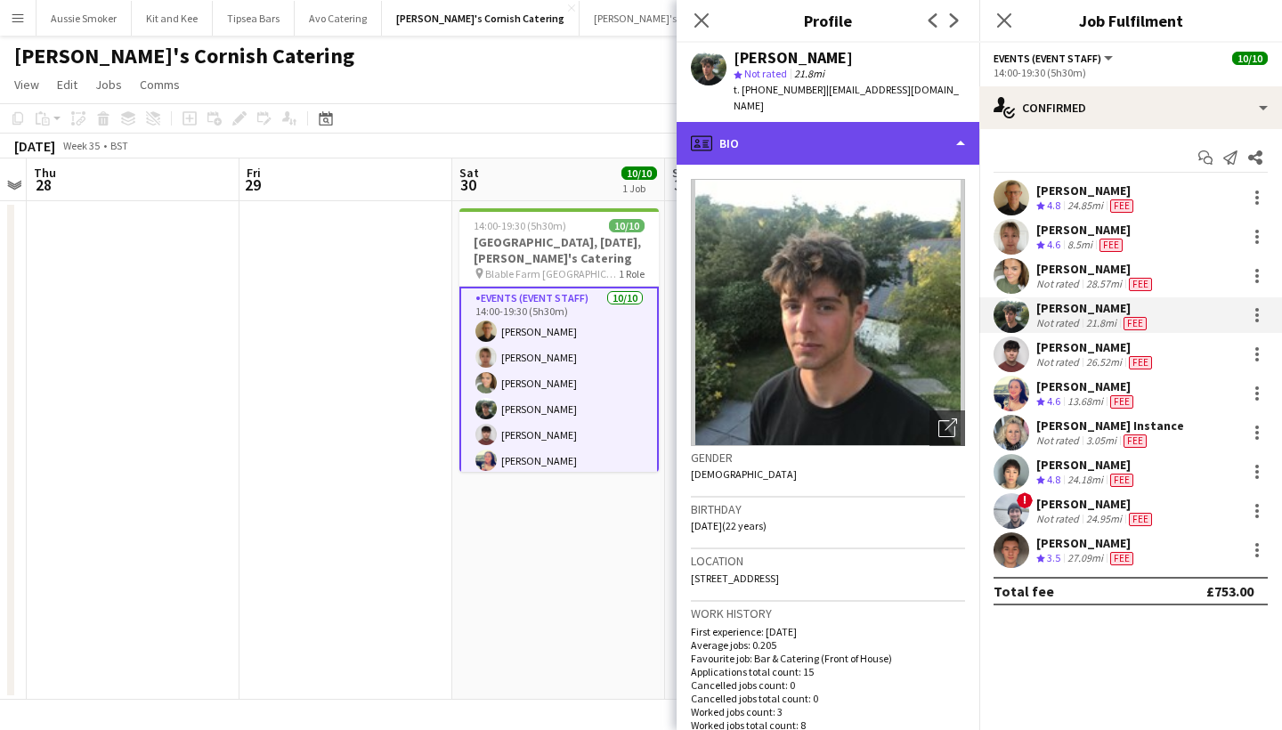
click at [920, 128] on div "profile Bio" at bounding box center [828, 143] width 303 height 43
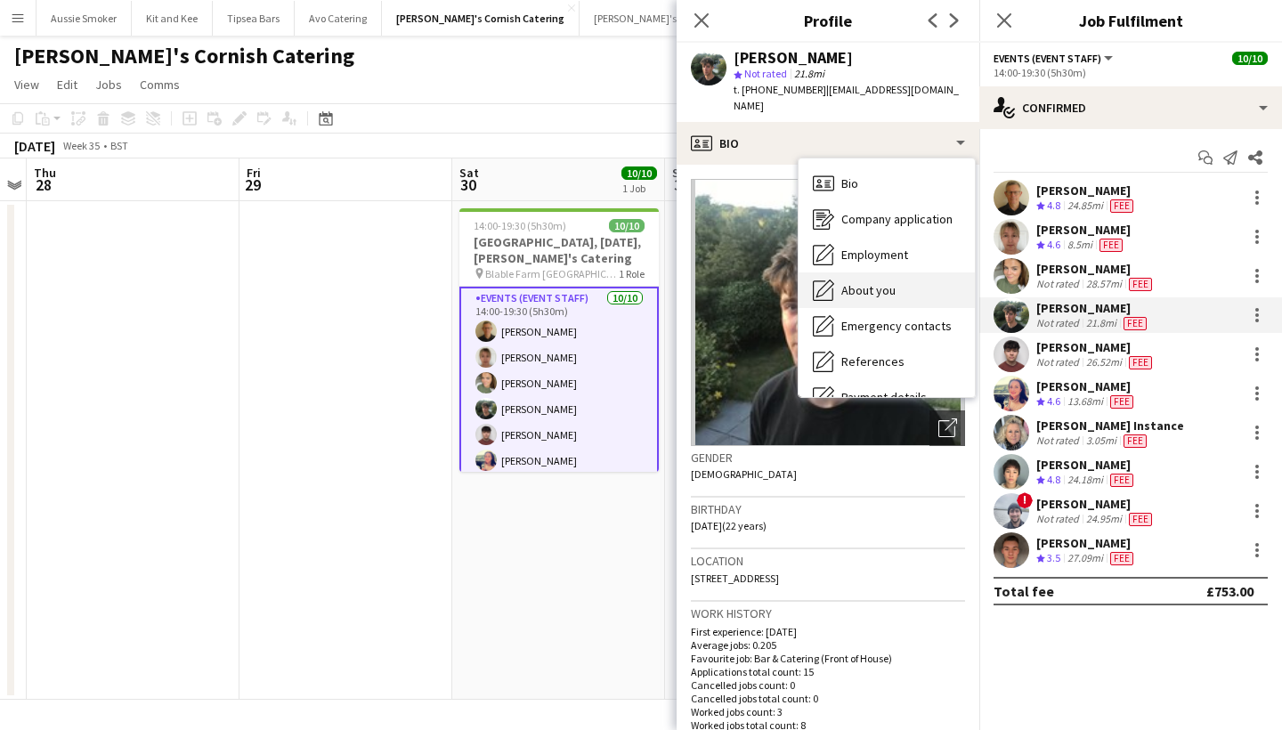
click at [902, 276] on div "About you About you" at bounding box center [886, 290] width 176 height 36
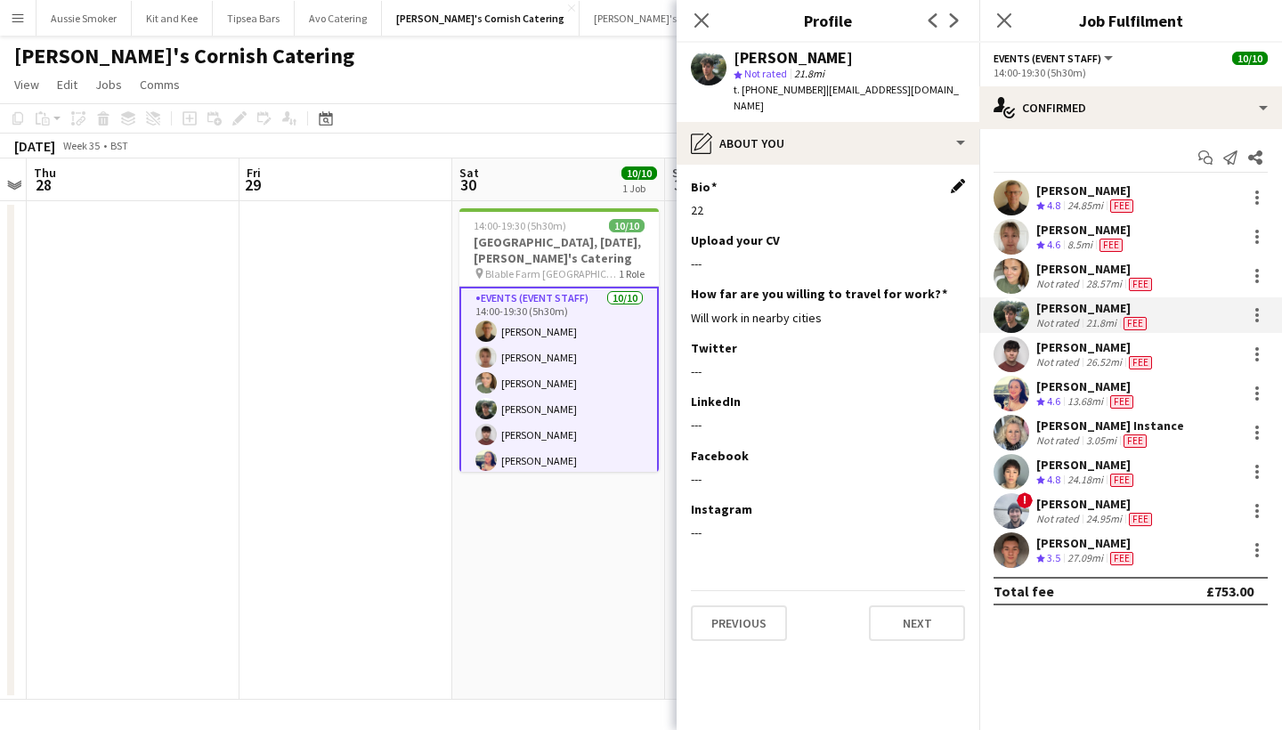
click at [956, 179] on app-icon "Edit this field" at bounding box center [958, 186] width 14 height 14
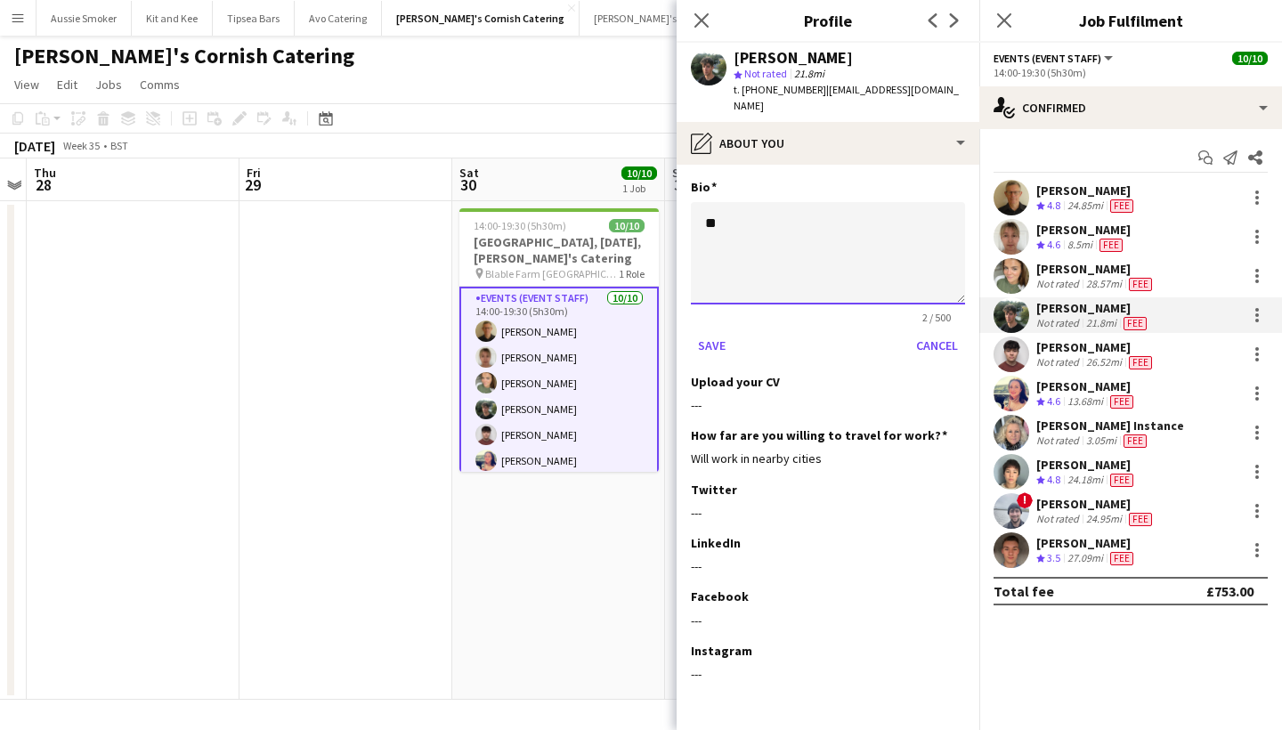
click at [877, 229] on textarea "**" at bounding box center [828, 253] width 274 height 102
paste textarea "**********"
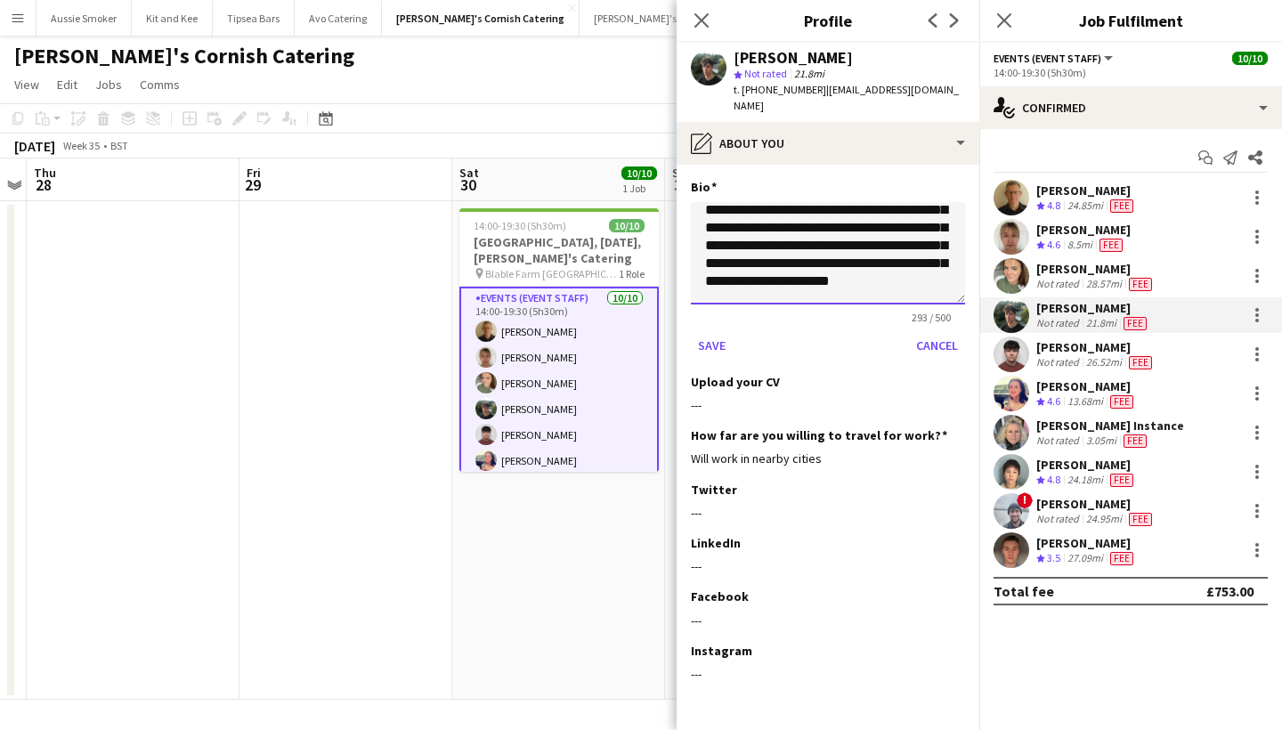
scroll to position [53, 0]
click at [712, 227] on textarea "**********" at bounding box center [828, 253] width 274 height 102
click at [806, 274] on textarea "**********" at bounding box center [828, 253] width 274 height 102
click at [869, 288] on div "**********" at bounding box center [828, 254] width 274 height 105
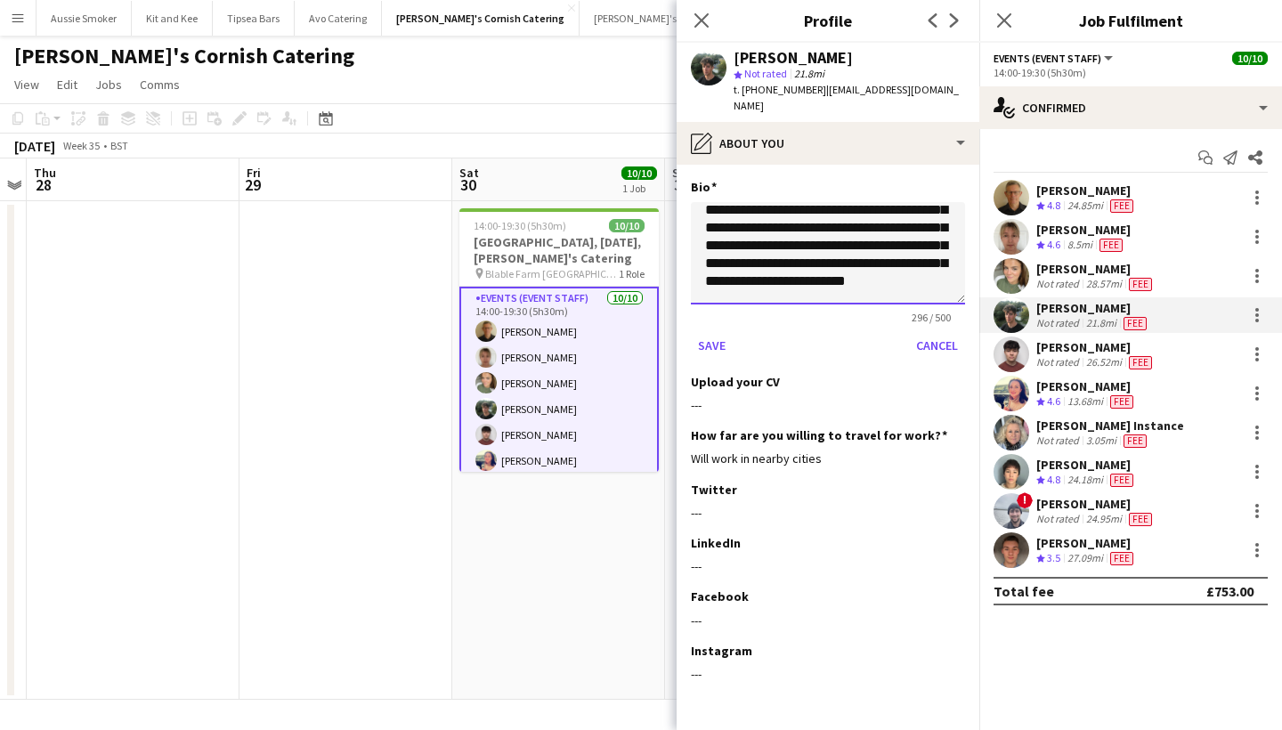
click at [793, 275] on textarea "**********" at bounding box center [828, 253] width 274 height 102
type textarea "**********"
click at [712, 331] on button "Save" at bounding box center [712, 345] width 42 height 28
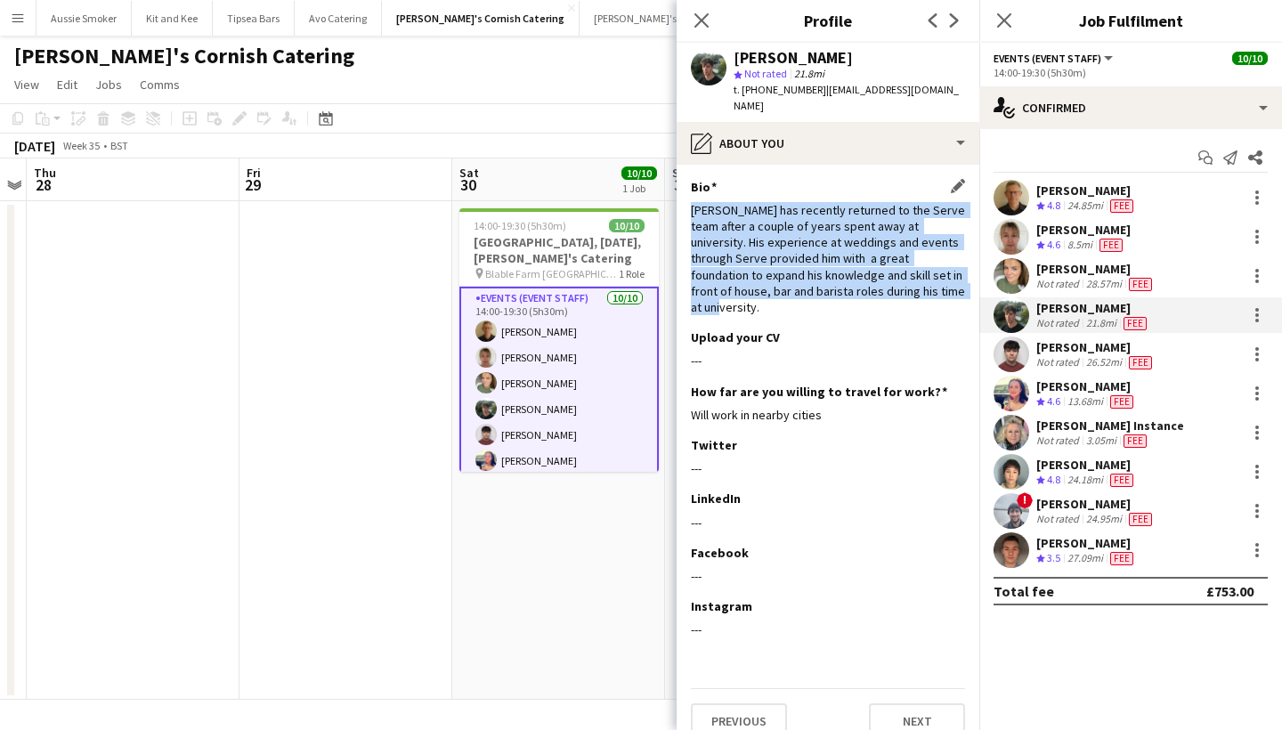
drag, startPoint x: 684, startPoint y: 198, endPoint x: 912, endPoint y: 286, distance: 244.3
click at [912, 286] on app-section-data-types "Bio Edit this field [PERSON_NAME] has recently returned to the Serve team after…" at bounding box center [828, 447] width 303 height 565
copy div "[PERSON_NAME] has recently returned to the Serve team after a couple of years s…"
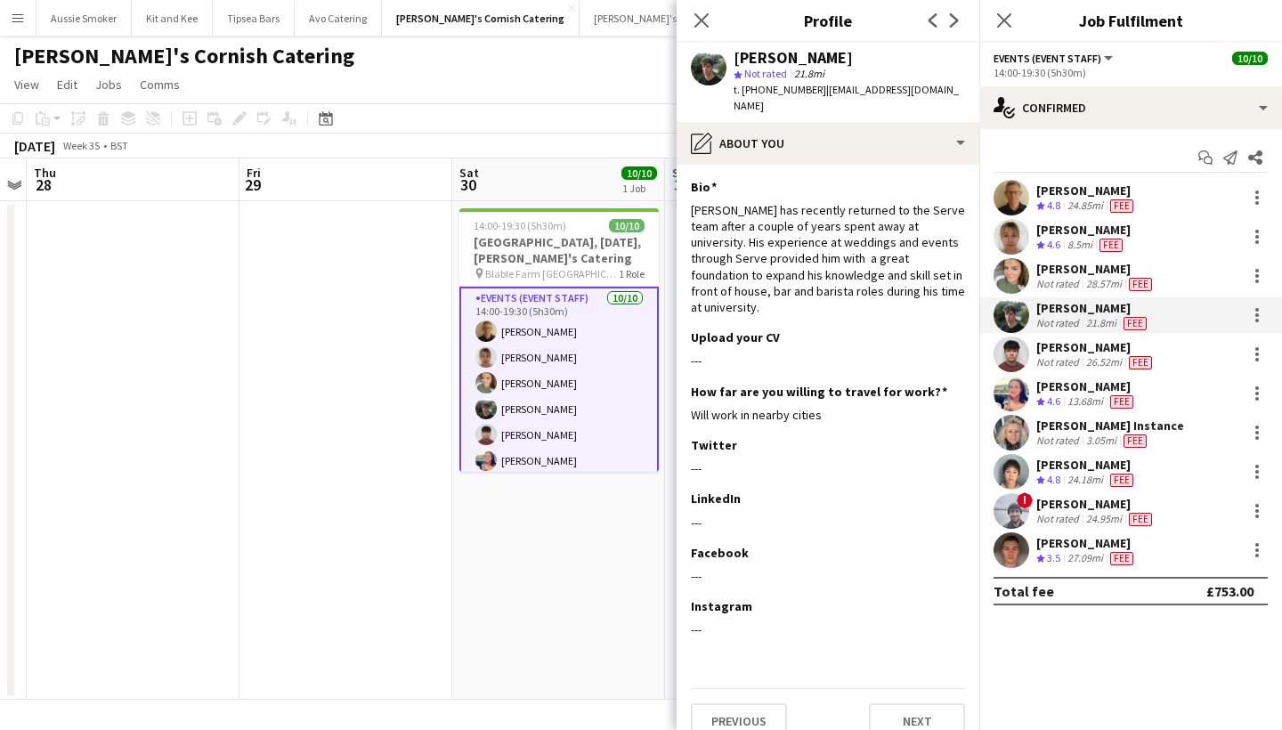
click at [1053, 352] on div "Justin Odgers" at bounding box center [1095, 347] width 119 height 16
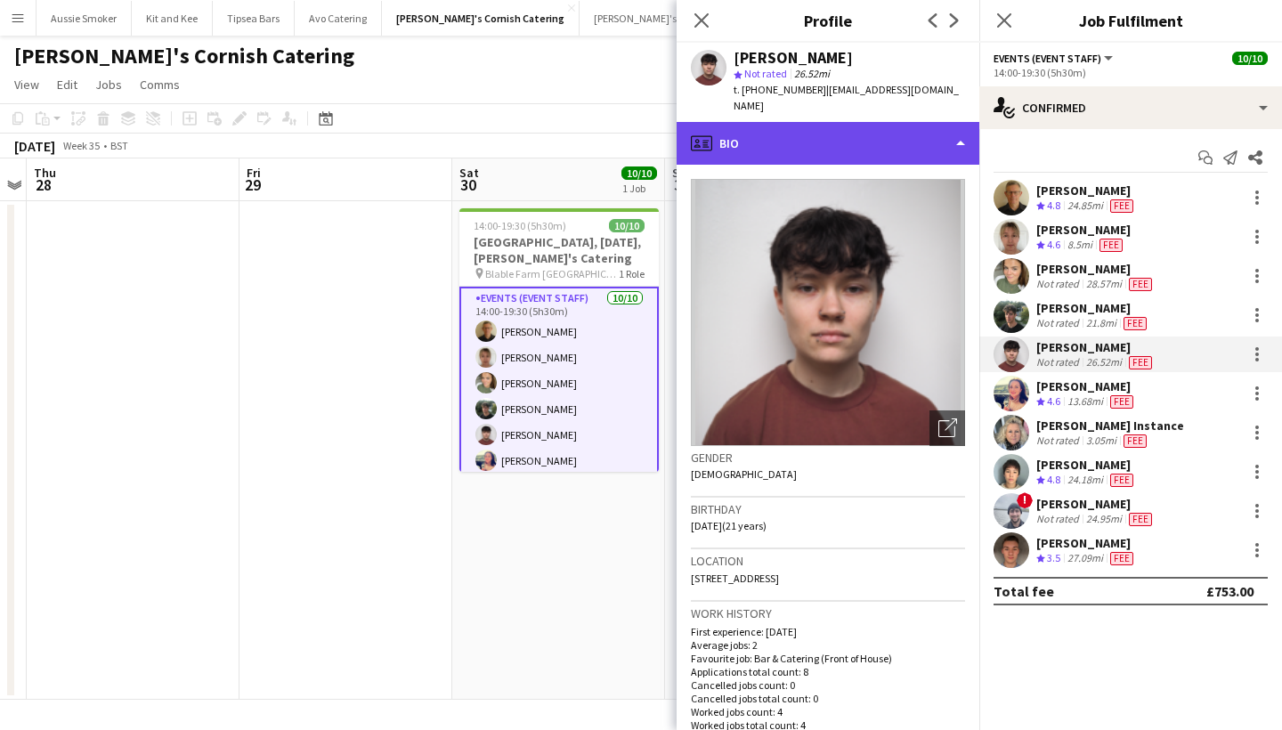
click at [923, 122] on div "profile Bio" at bounding box center [828, 143] width 303 height 43
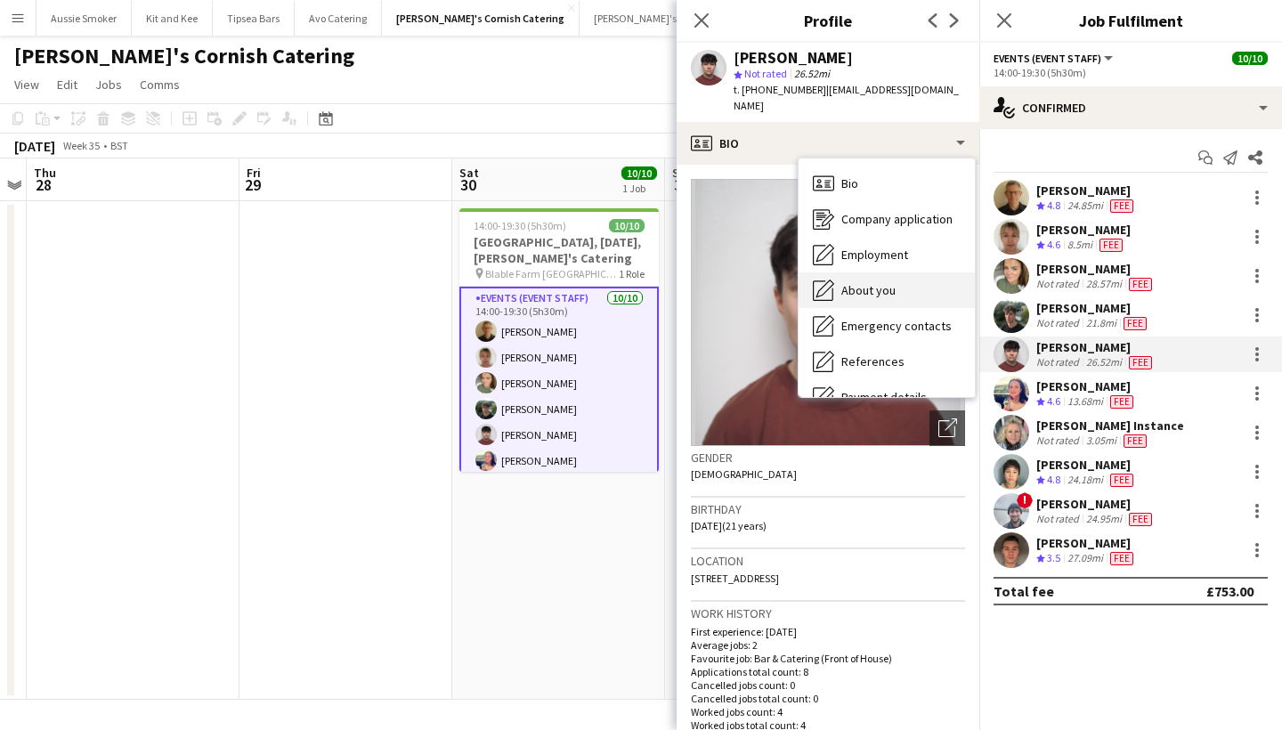
click at [903, 285] on div "About you About you" at bounding box center [886, 290] width 176 height 36
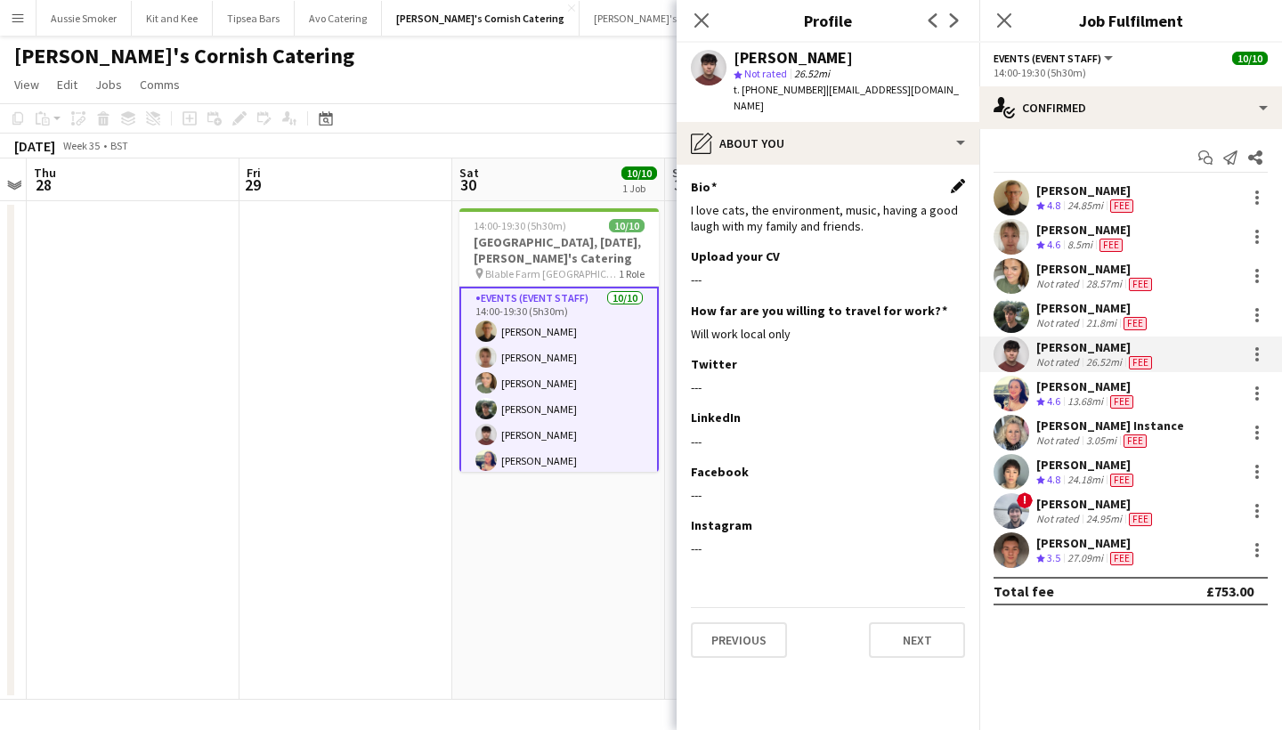
click at [953, 179] on app-icon "Edit this field" at bounding box center [958, 186] width 14 height 14
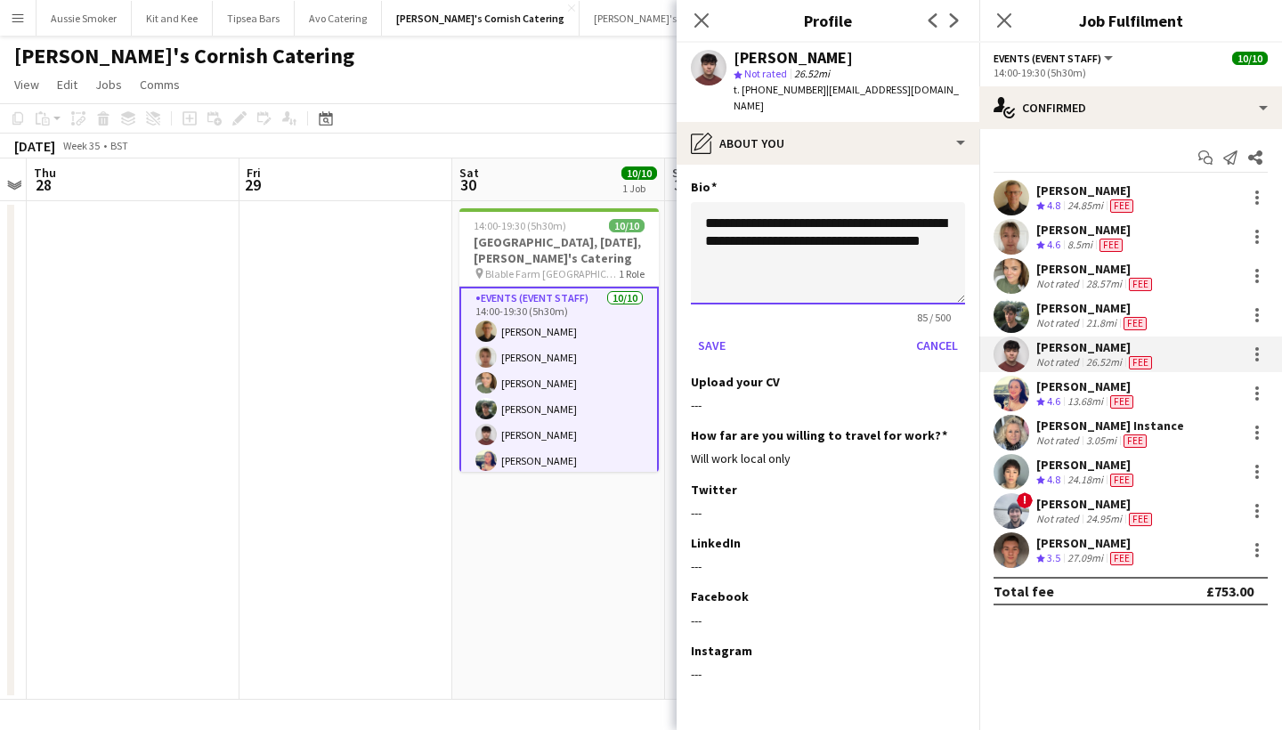
click at [834, 235] on textarea "**********" at bounding box center [828, 253] width 274 height 102
type textarea "*"
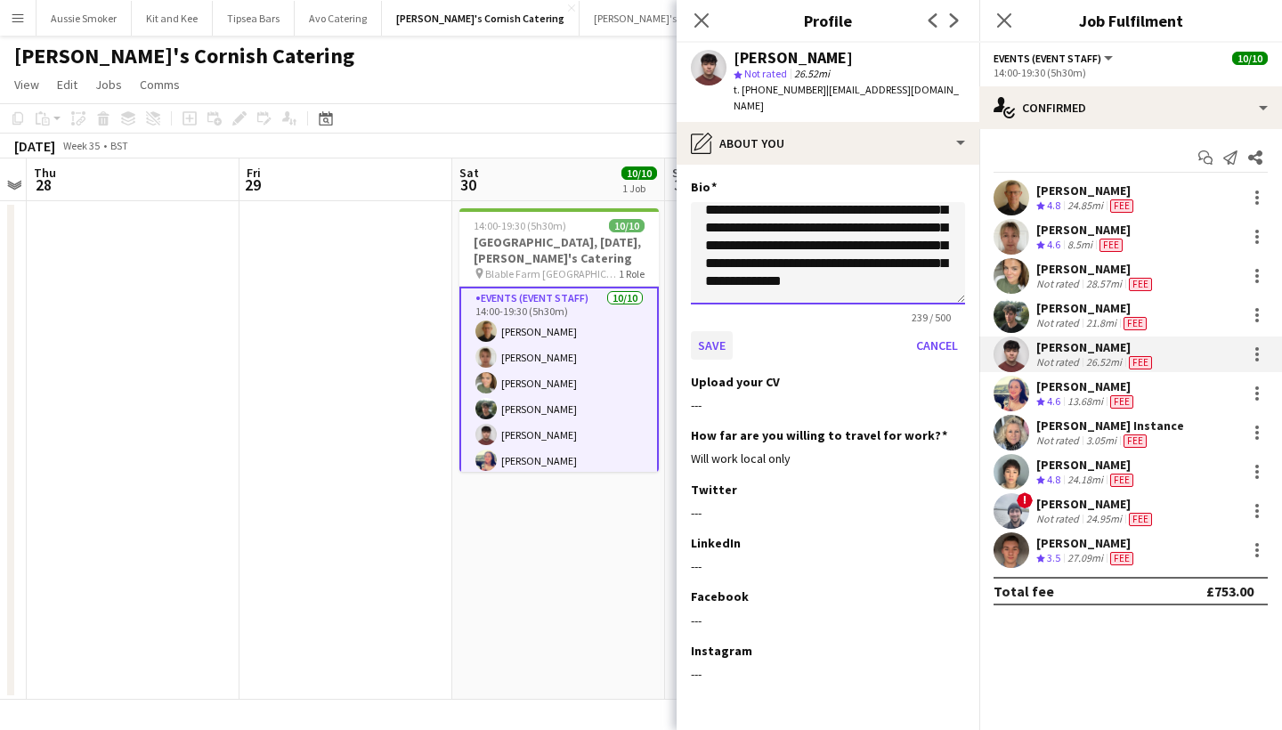
type textarea "**********"
click at [703, 331] on button "Save" at bounding box center [712, 345] width 42 height 28
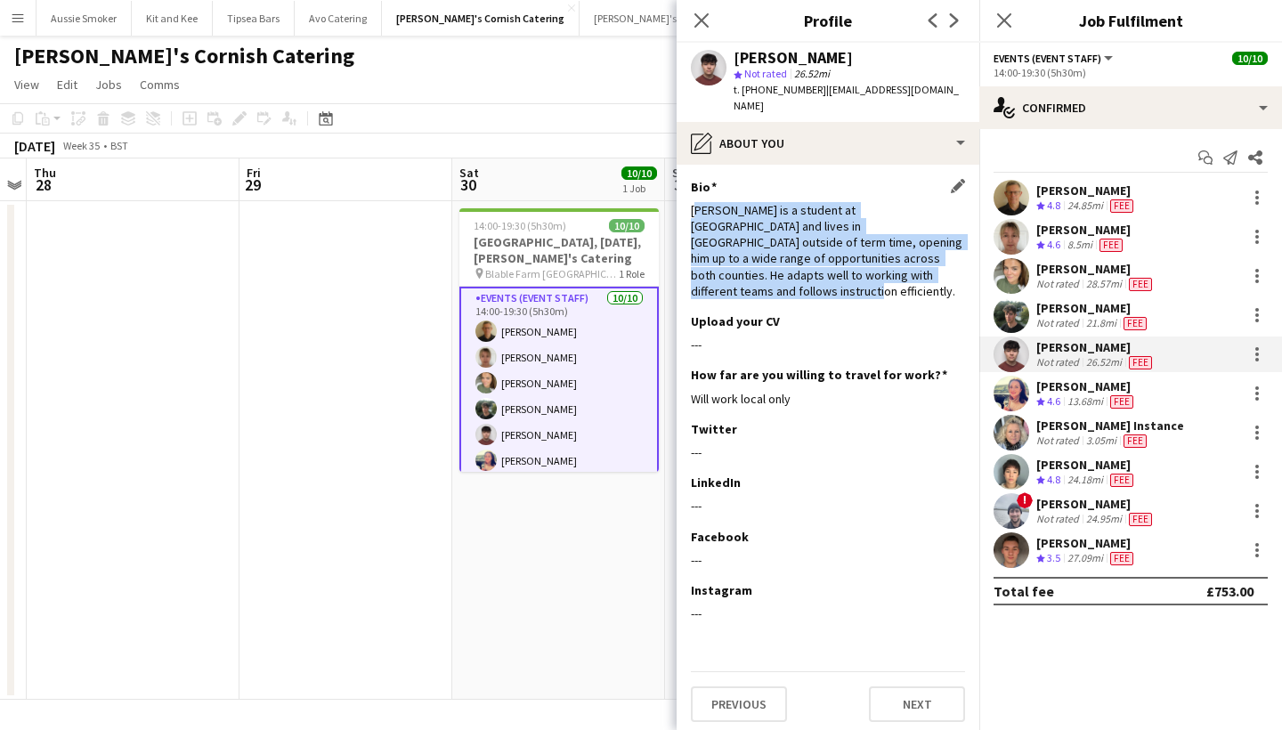
drag, startPoint x: 695, startPoint y: 194, endPoint x: 842, endPoint y: 275, distance: 167.7
click at [838, 272] on div "Bio Edit this field Justin is a student at Exeter university and lives in Cornw…" at bounding box center [828, 246] width 274 height 134
drag, startPoint x: 871, startPoint y: 265, endPoint x: 677, endPoint y: 184, distance: 210.3
click at [677, 184] on app-section-data-types "Bio Edit this field Justin is a student at Exeter university and lives in Cornw…" at bounding box center [828, 447] width 303 height 565
copy div "Justin is a student at Exeter university and lives in Cornwall outside of term …"
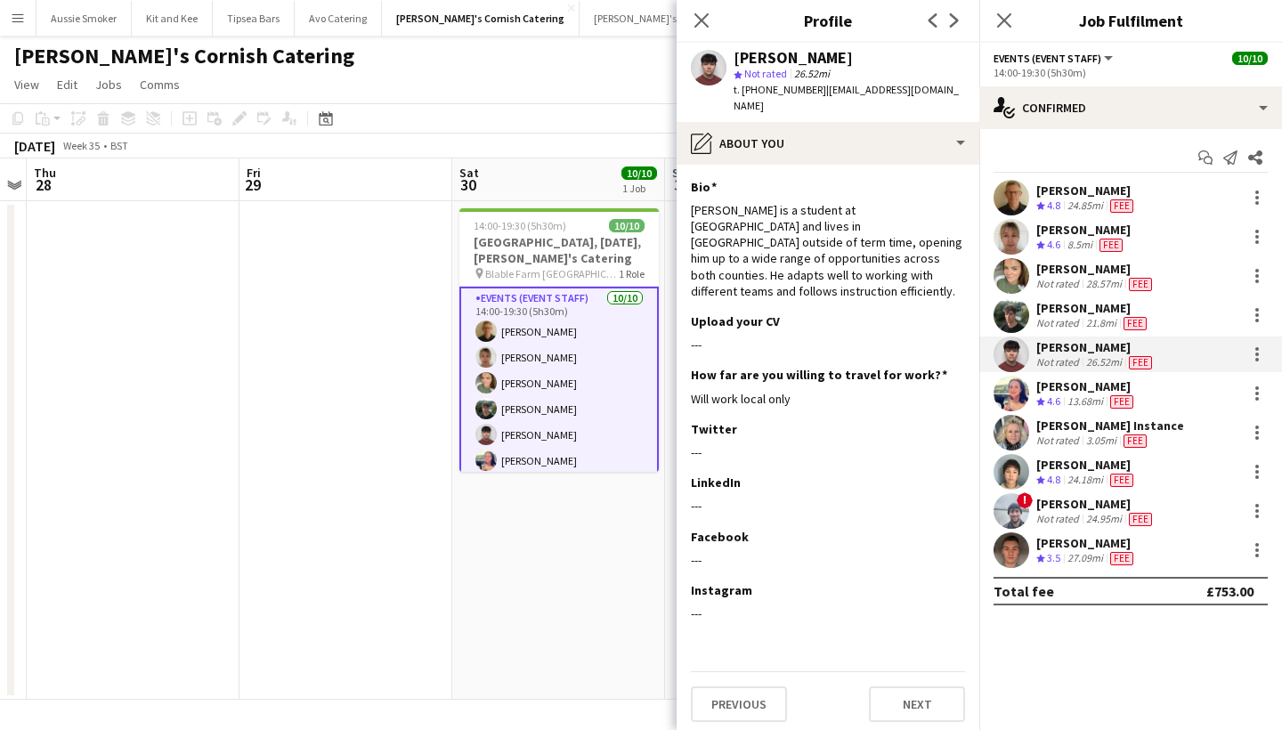
click at [1021, 352] on app-user-avatar at bounding box center [1011, 354] width 36 height 36
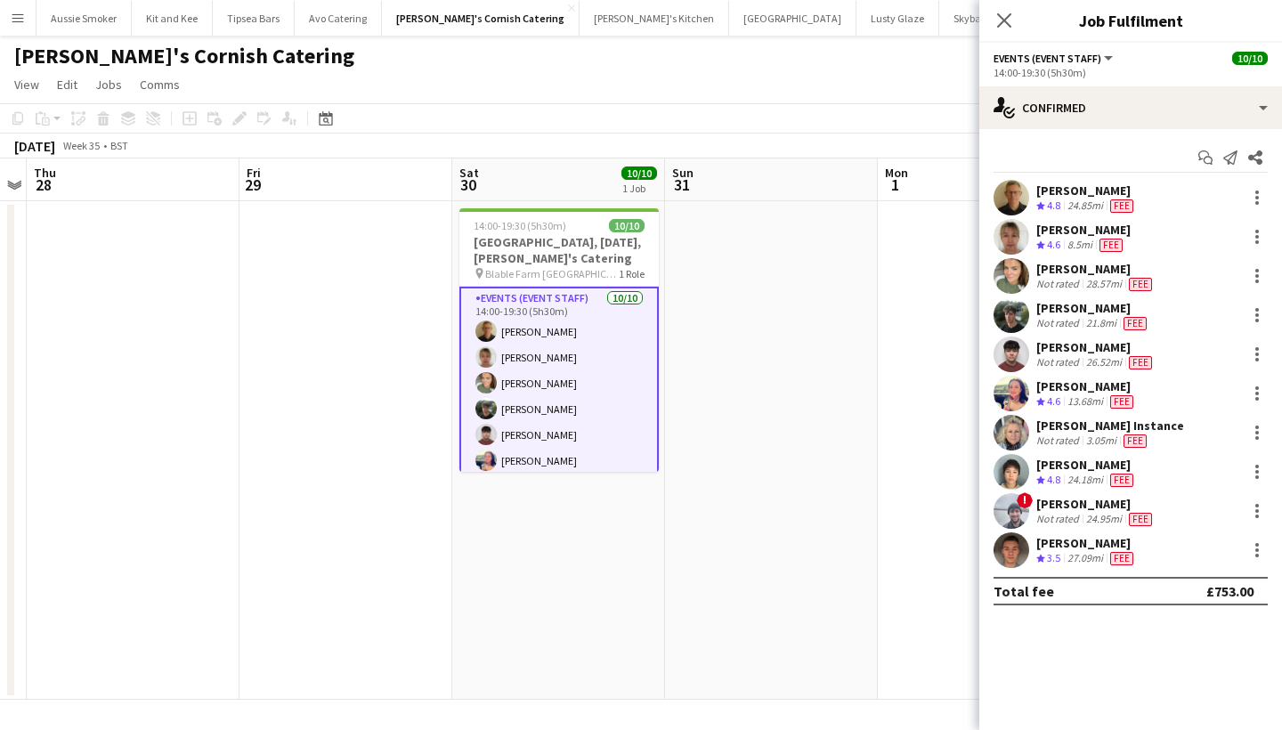
click at [1021, 352] on app-user-avatar at bounding box center [1011, 354] width 36 height 36
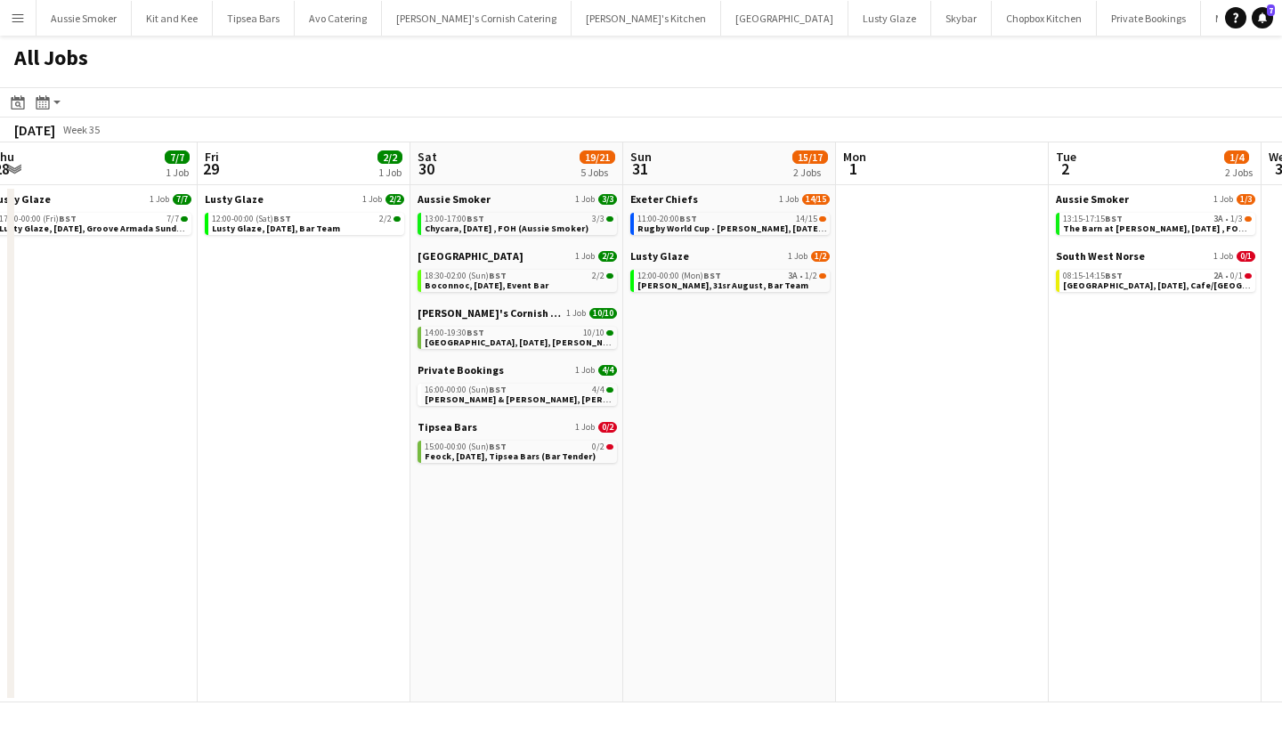
scroll to position [0, 437]
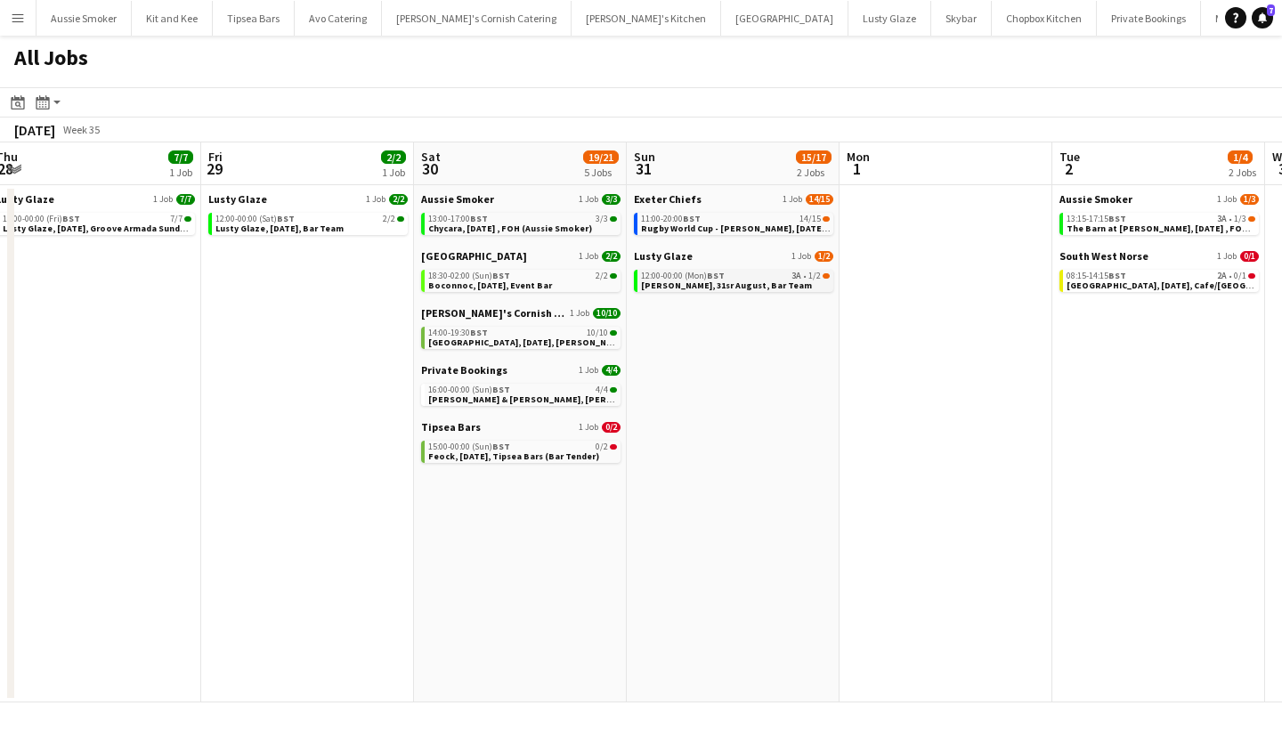
click at [797, 284] on link "12:00-00:00 (Mon) BST 3A • 1/2 Lusty Glaze, 31sr August, Bar Team" at bounding box center [735, 280] width 189 height 20
click at [4, 18] on button "Menu" at bounding box center [18, 18] width 36 height 36
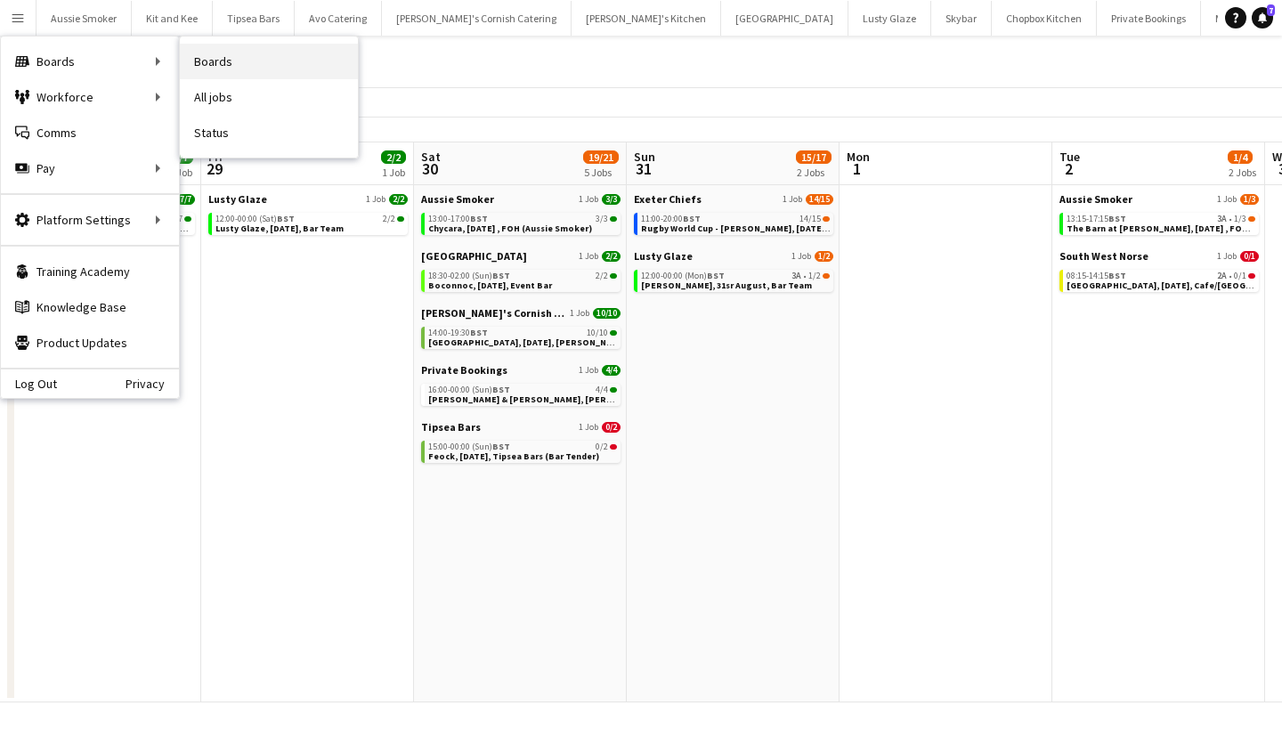
click at [238, 71] on link "Boards" at bounding box center [269, 62] width 178 height 36
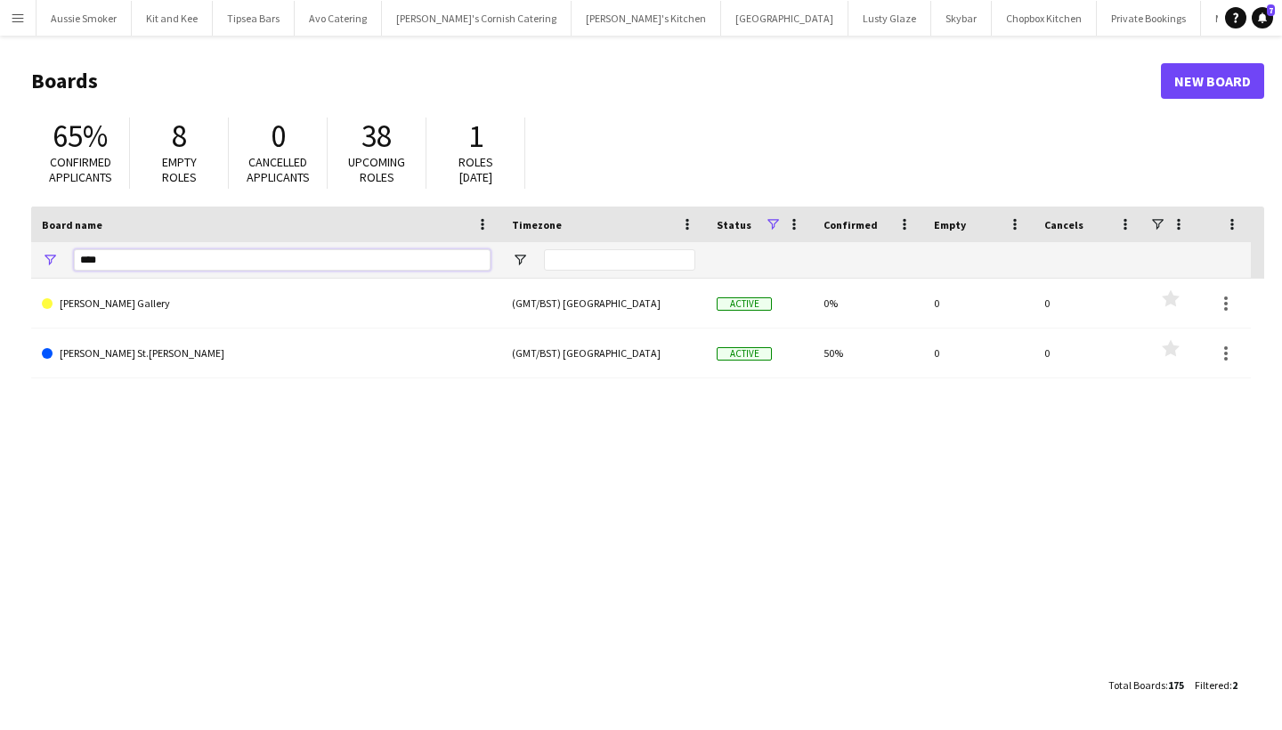
click at [117, 259] on input "****" at bounding box center [282, 259] width 417 height 21
type input "*"
type input "***"
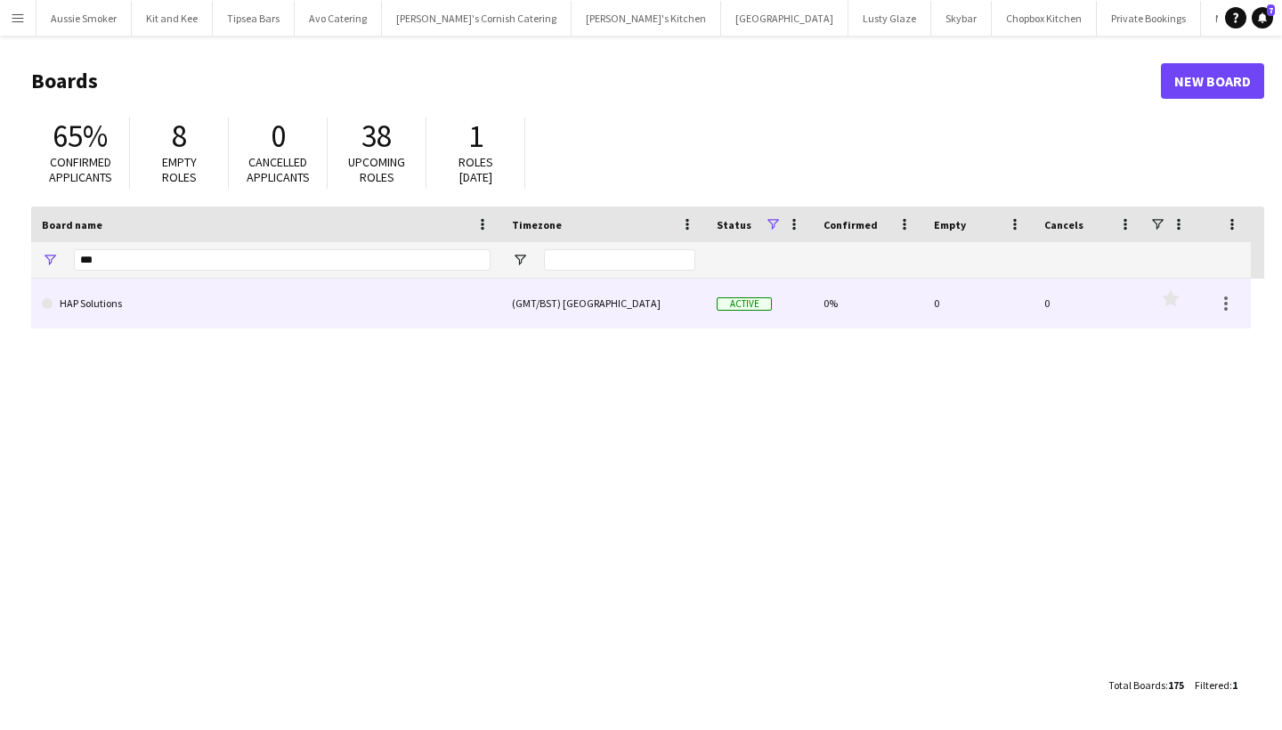
click at [84, 293] on link "HAP Solutions" at bounding box center [266, 304] width 449 height 50
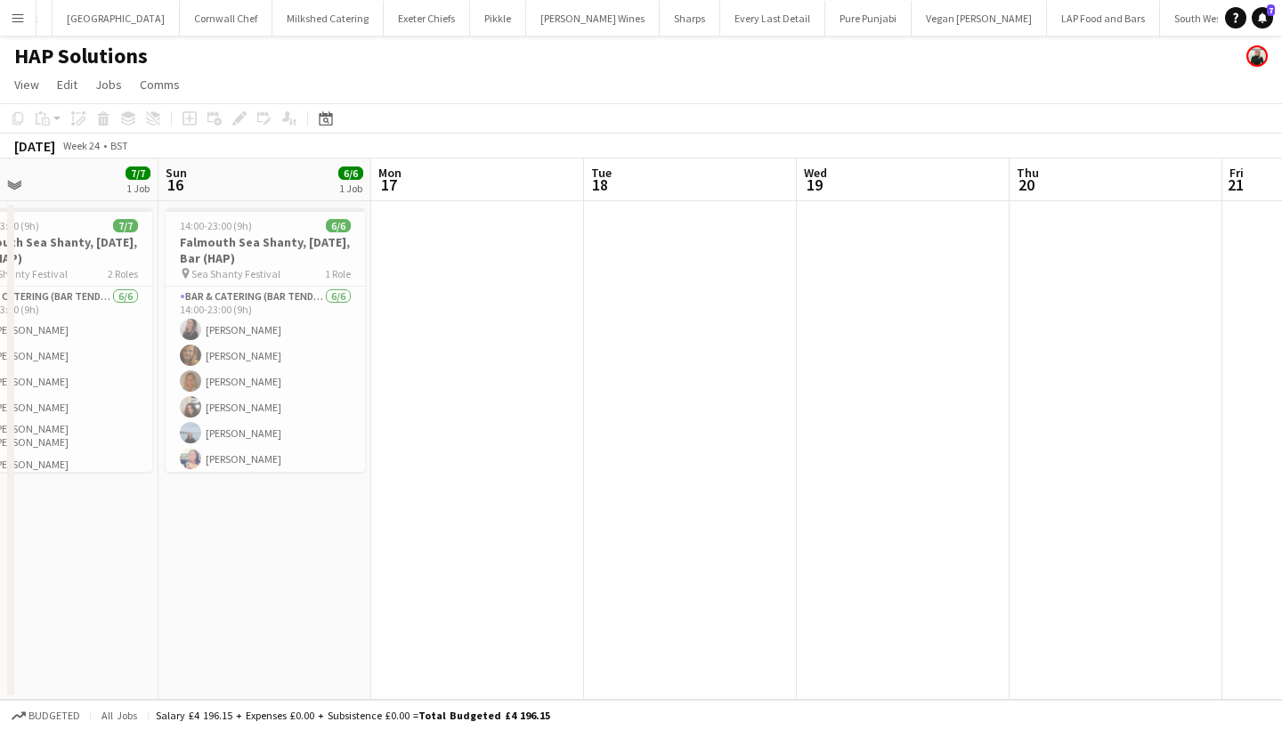
scroll to position [0, 478]
click at [239, 249] on h3 "Falmouth Sea Shanty, 16th June, Bar (HAP)" at bounding box center [266, 250] width 199 height 32
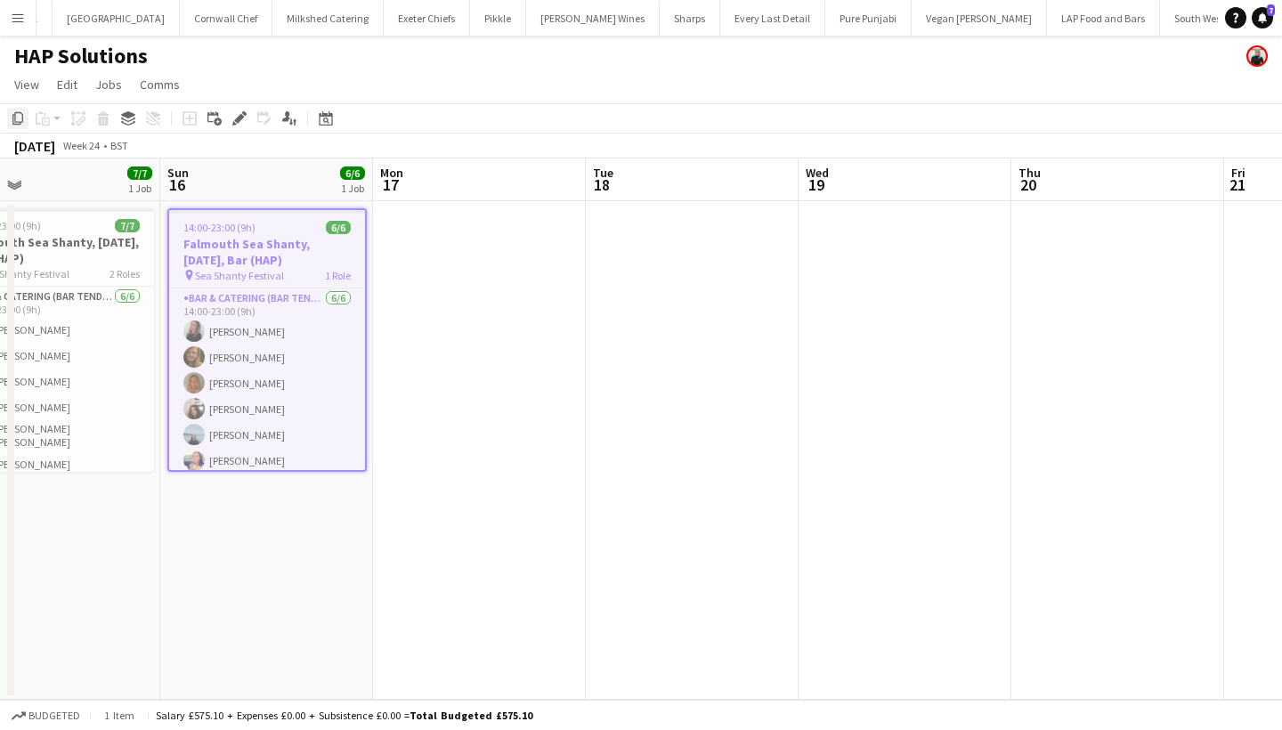
click at [15, 118] on icon at bounding box center [17, 118] width 11 height 12
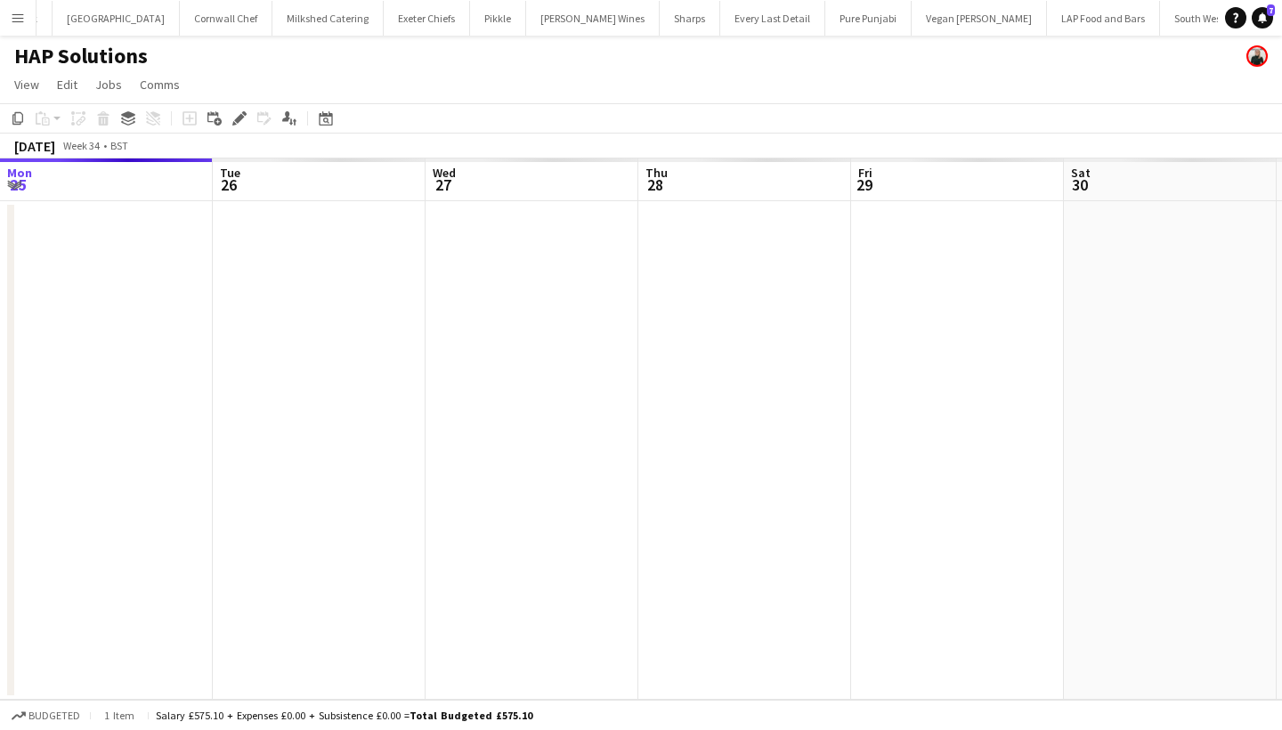
scroll to position [0, 562]
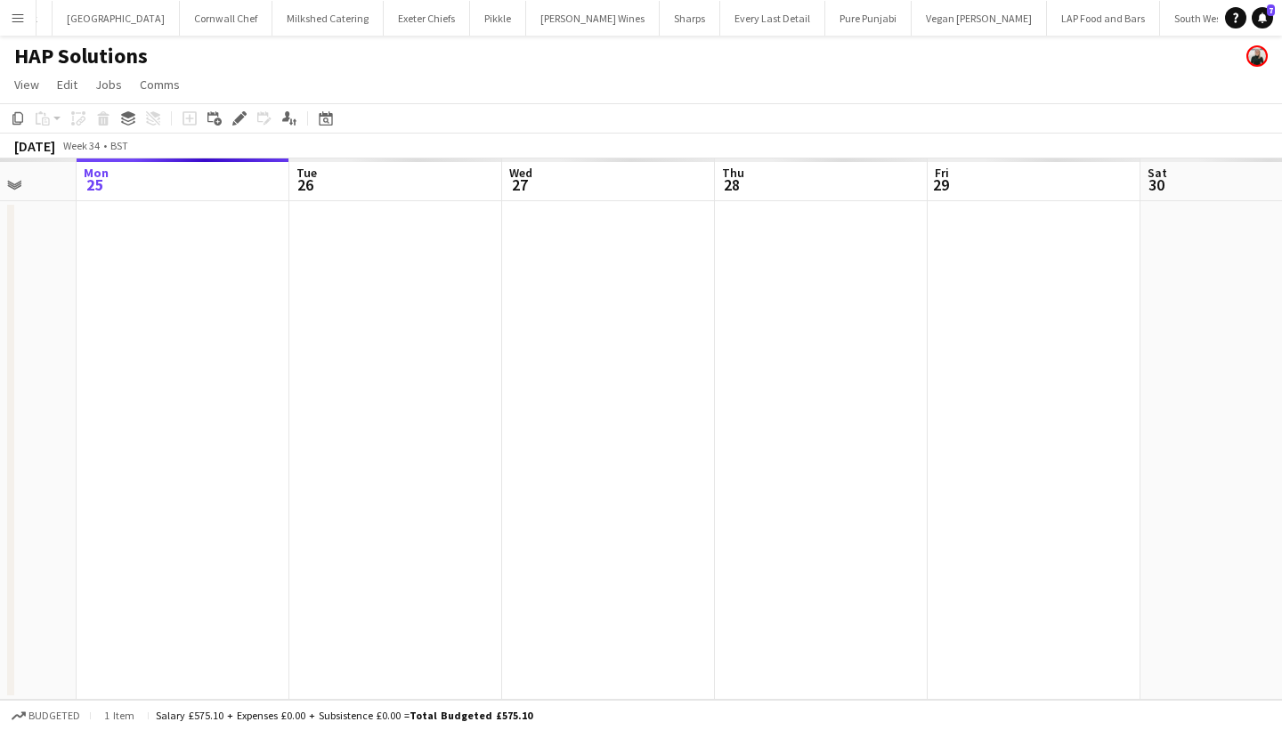
click at [1071, 258] on app-date-cell at bounding box center [1034, 450] width 213 height 498
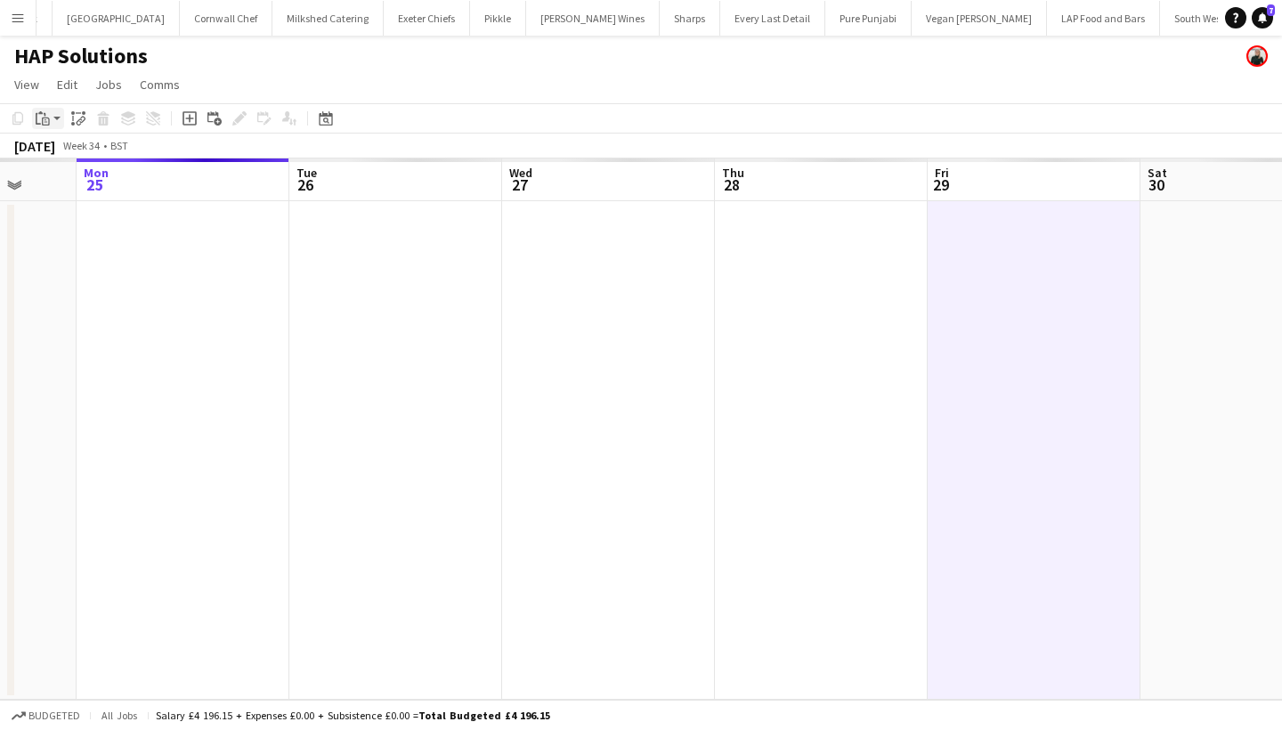
click at [44, 123] on icon "Paste" at bounding box center [43, 118] width 14 height 14
click at [63, 150] on link "Paste Command V" at bounding box center [117, 152] width 141 height 16
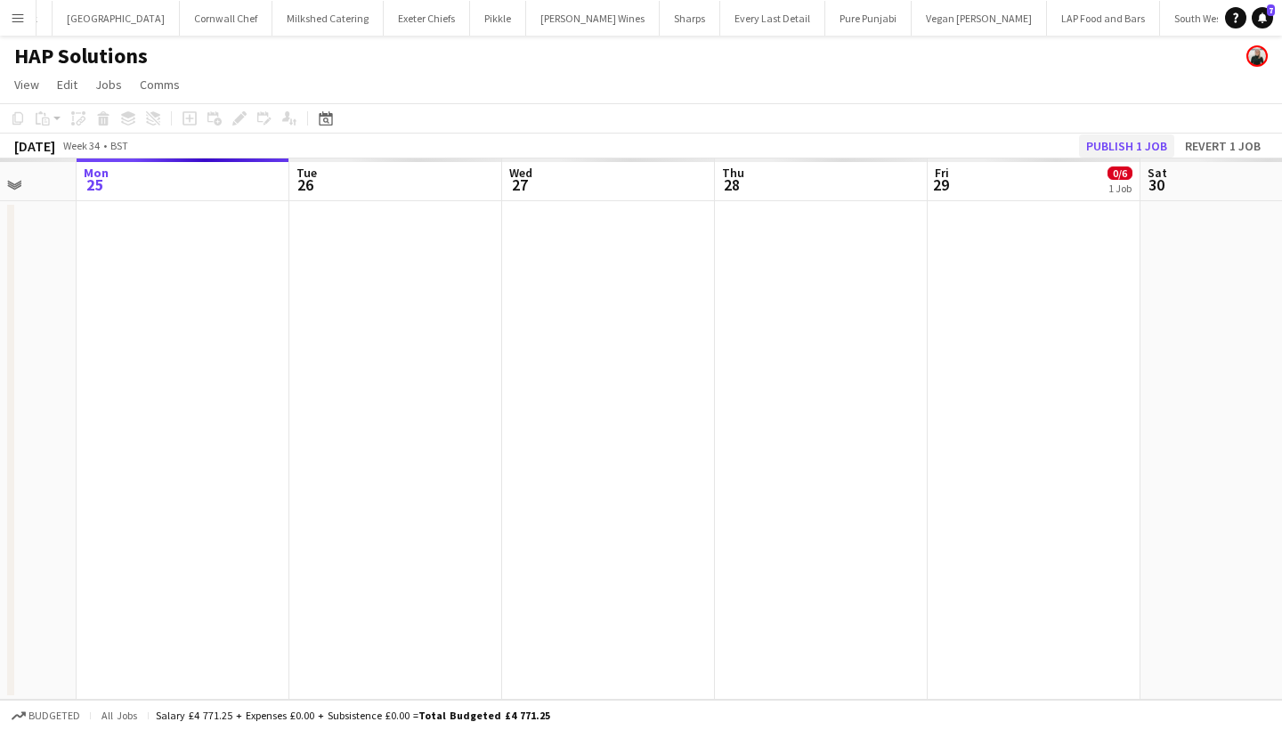
click at [1131, 144] on button "Publish 1 job" at bounding box center [1126, 145] width 95 height 23
click at [1106, 146] on button "Publish 1 job" at bounding box center [1126, 145] width 95 height 23
click at [1120, 142] on button "Publish 1 job" at bounding box center [1126, 145] width 95 height 23
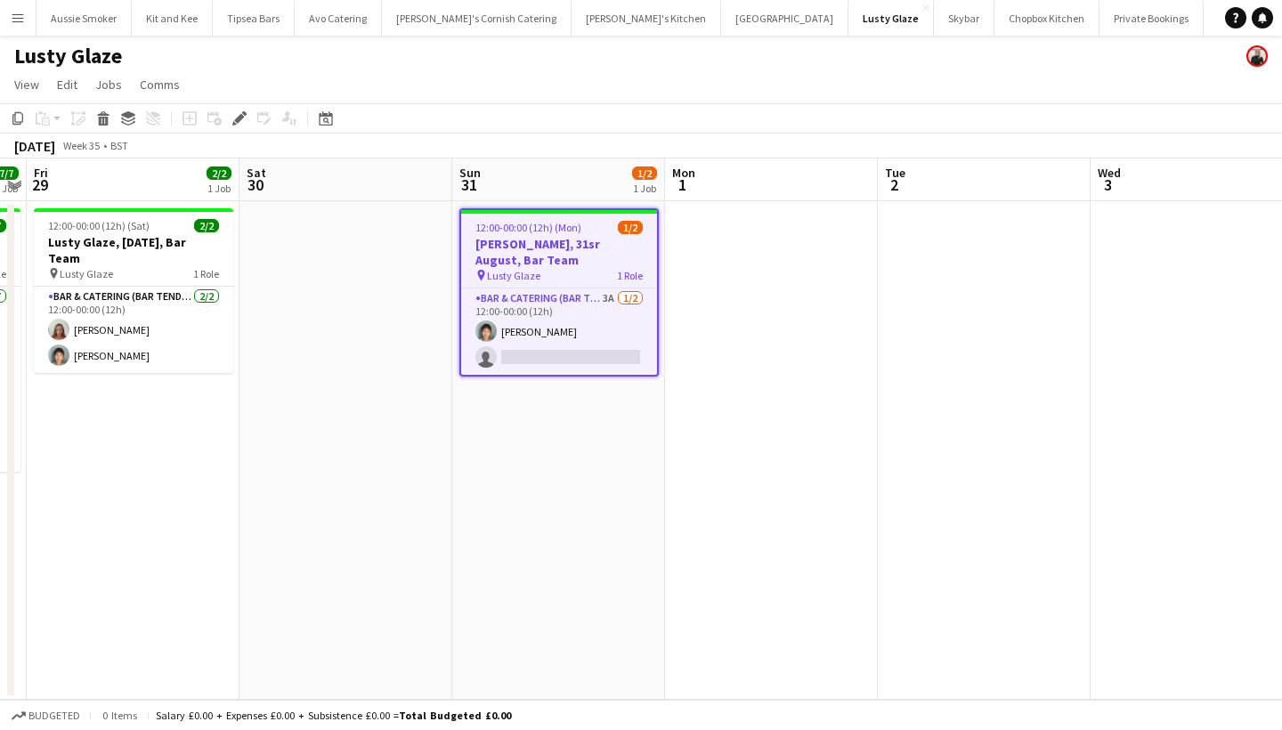
click at [650, 308] on app-card-role "Bar & Catering (Bar Tender) 3A [DATE] 12:00-00:00 (12h) [PERSON_NAME] single-ne…" at bounding box center [559, 331] width 196 height 86
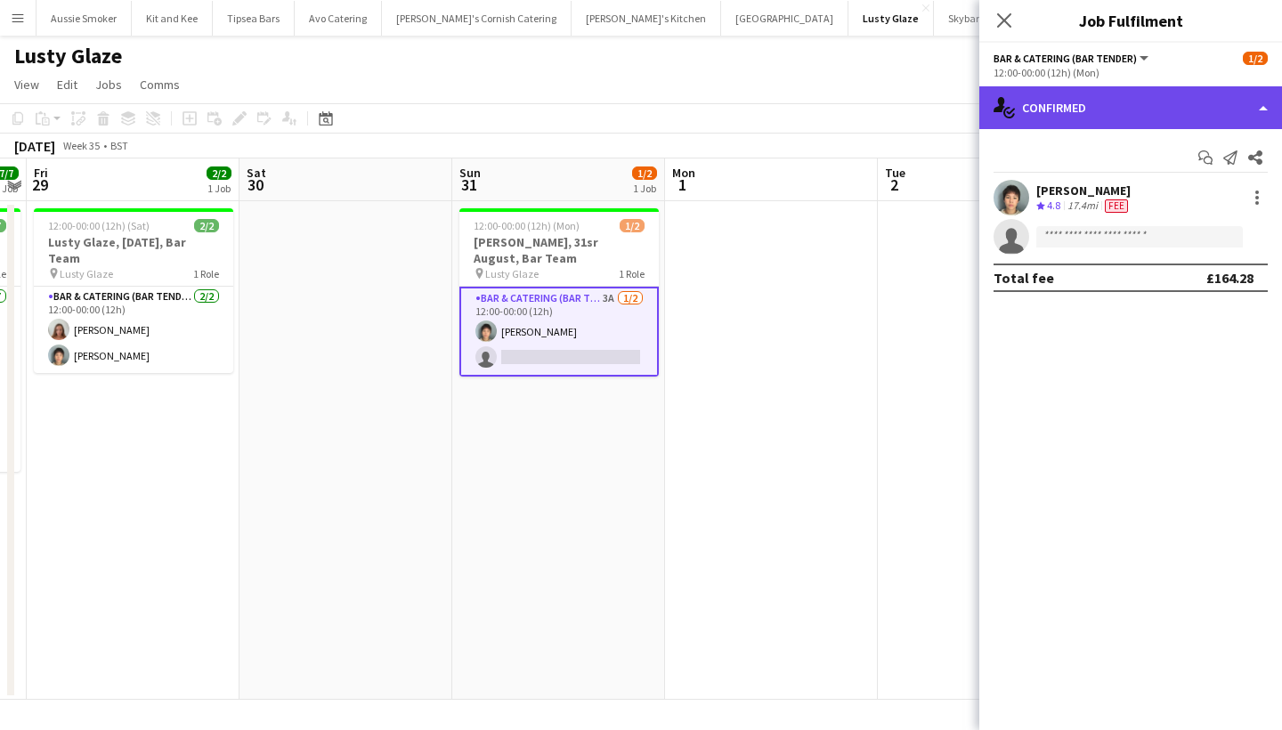
click at [1071, 100] on div "single-neutral-actions-check-2 Confirmed" at bounding box center [1130, 107] width 303 height 43
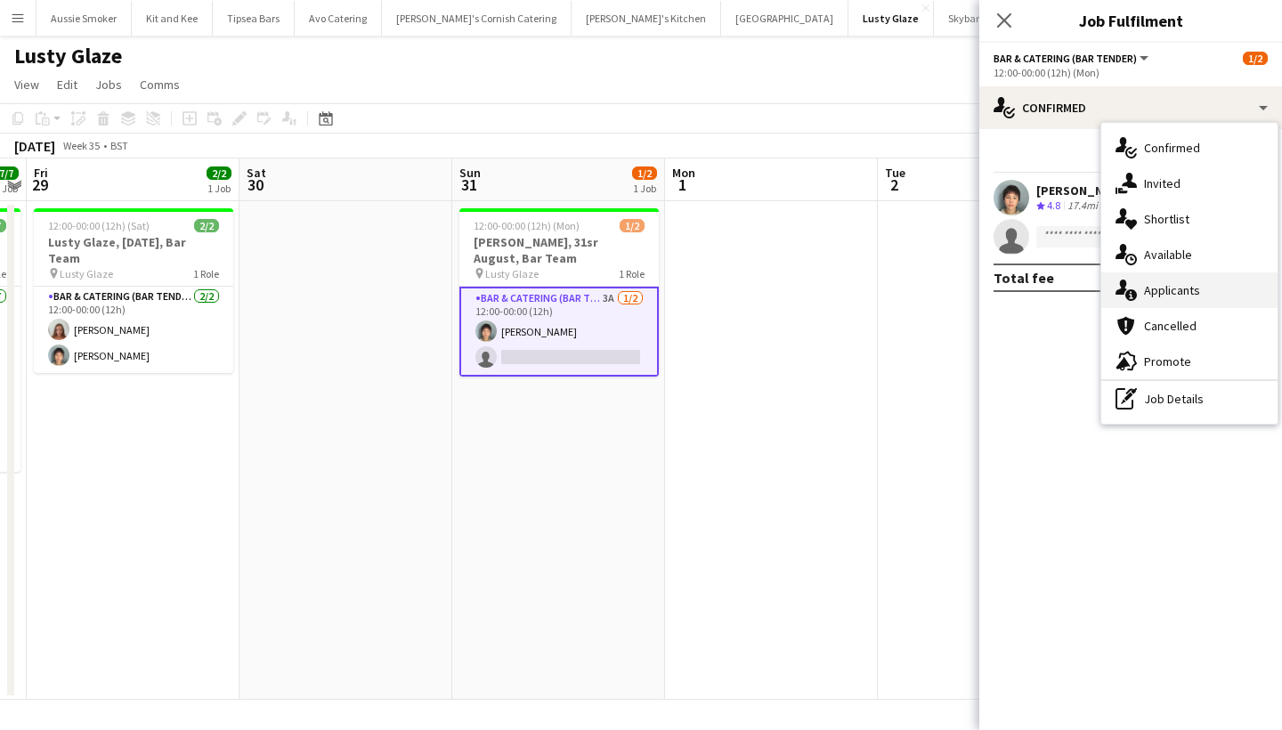
click at [1196, 294] on div "single-neutral-actions-information Applicants" at bounding box center [1189, 290] width 176 height 36
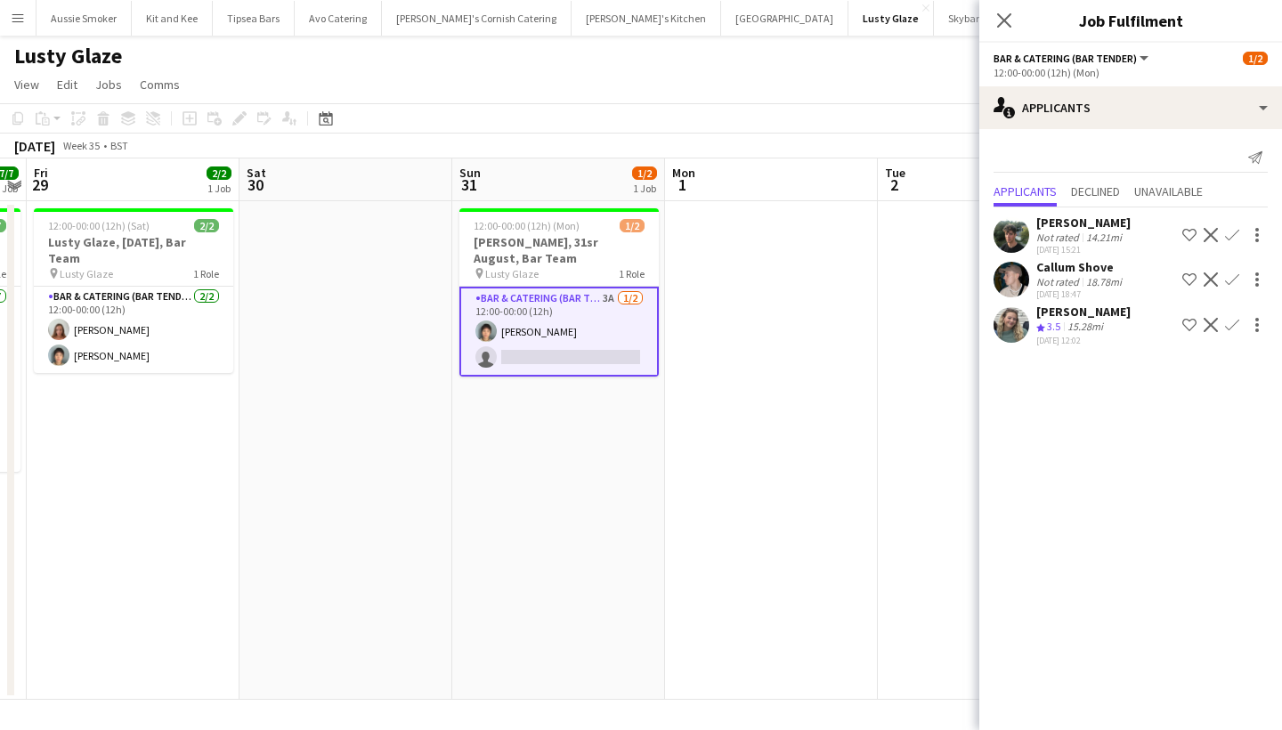
click at [1237, 280] on app-icon "Confirm" at bounding box center [1232, 279] width 14 height 14
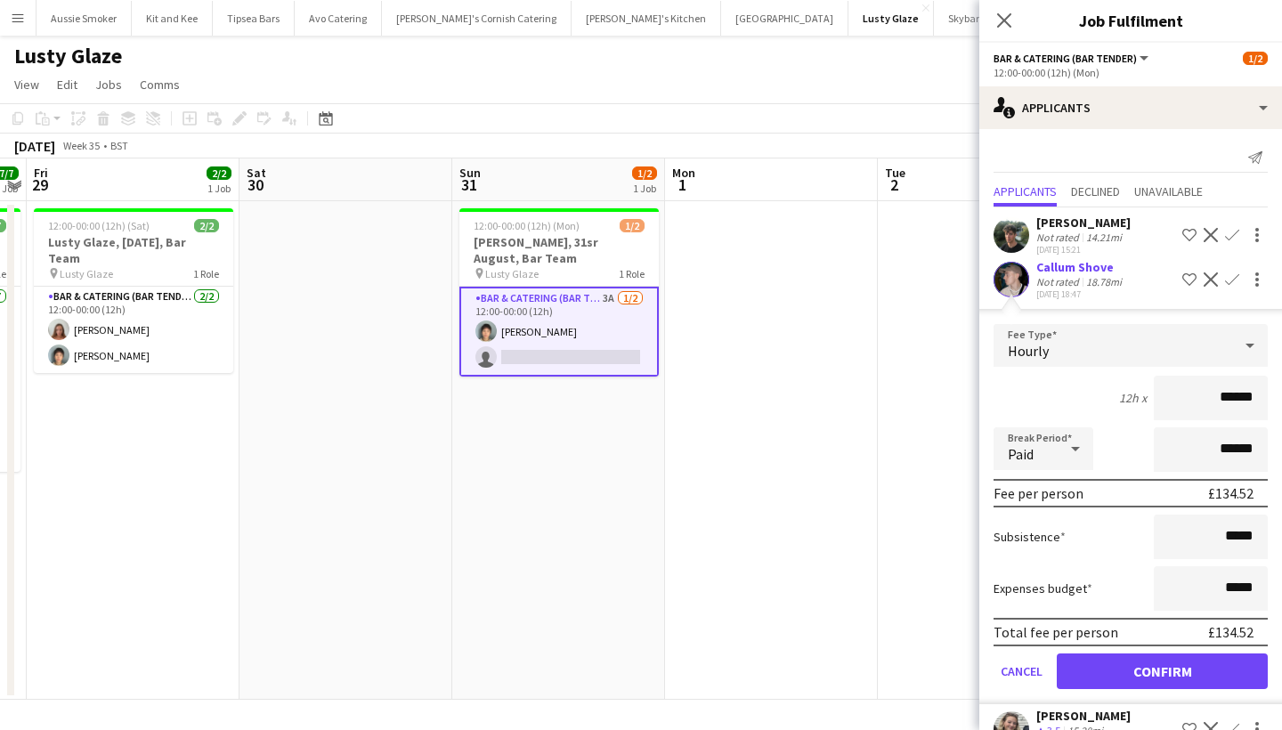
click at [1169, 59] on div "Bar & Catering (Bar Tender) All roles Bar & Catering (Bar Tender) 1/2" at bounding box center [1130, 58] width 274 height 16
click at [1232, 279] on app-icon "Confirm" at bounding box center [1232, 279] width 14 height 14
click at [1161, 659] on button "Confirm" at bounding box center [1162, 671] width 211 height 36
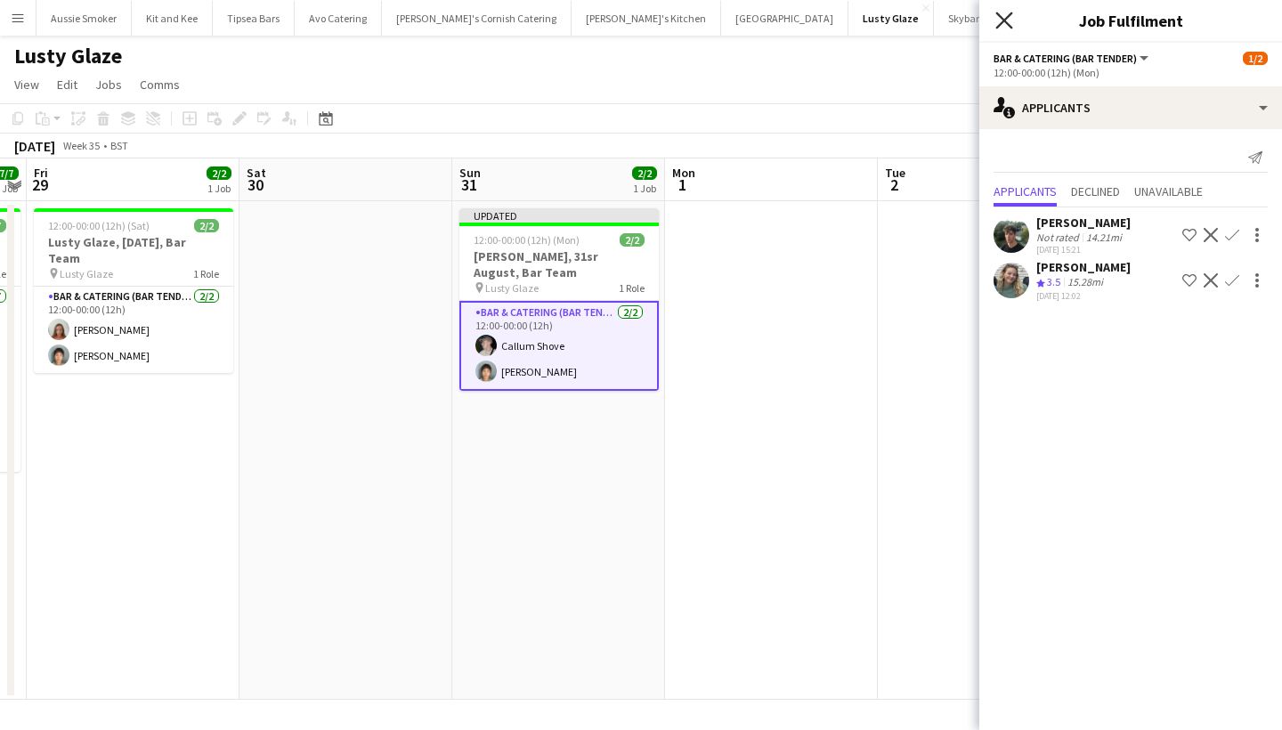
click at [1009, 18] on icon "Close pop-in" at bounding box center [1003, 20] width 17 height 17
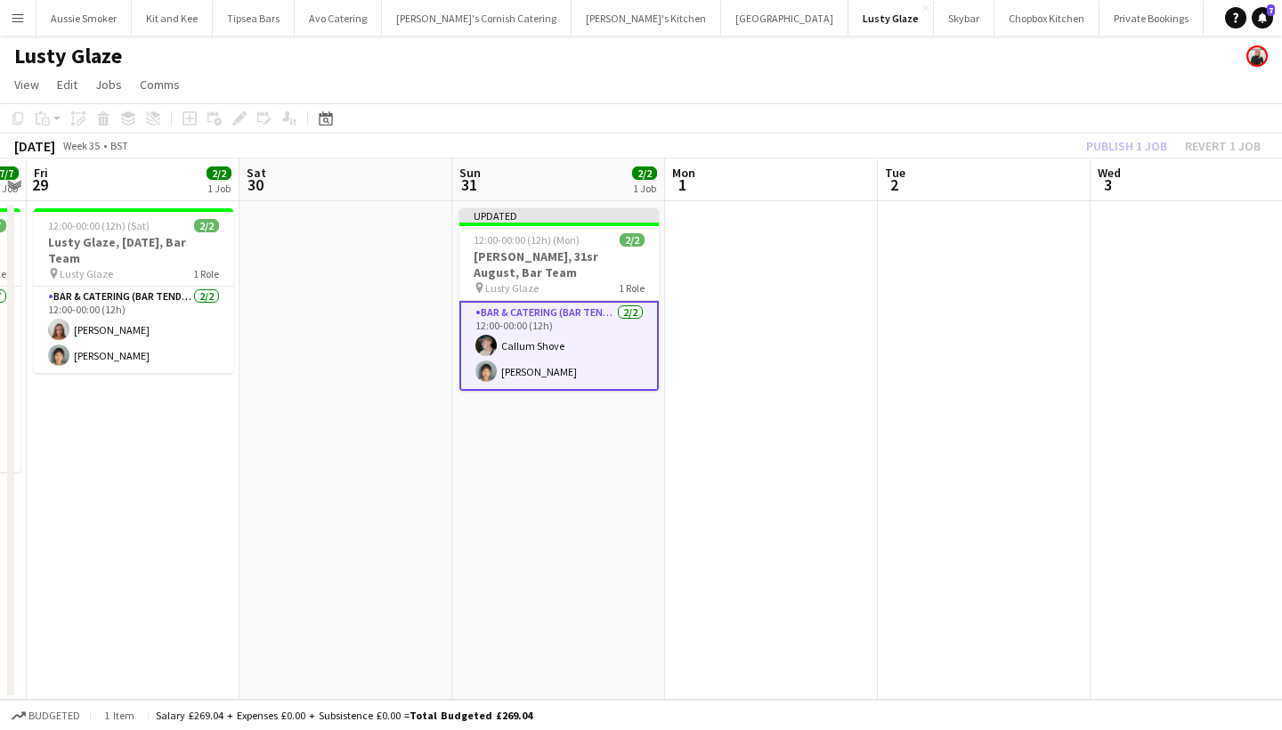
click at [1113, 142] on div "Publish 1 job Revert 1 job" at bounding box center [1173, 145] width 217 height 23
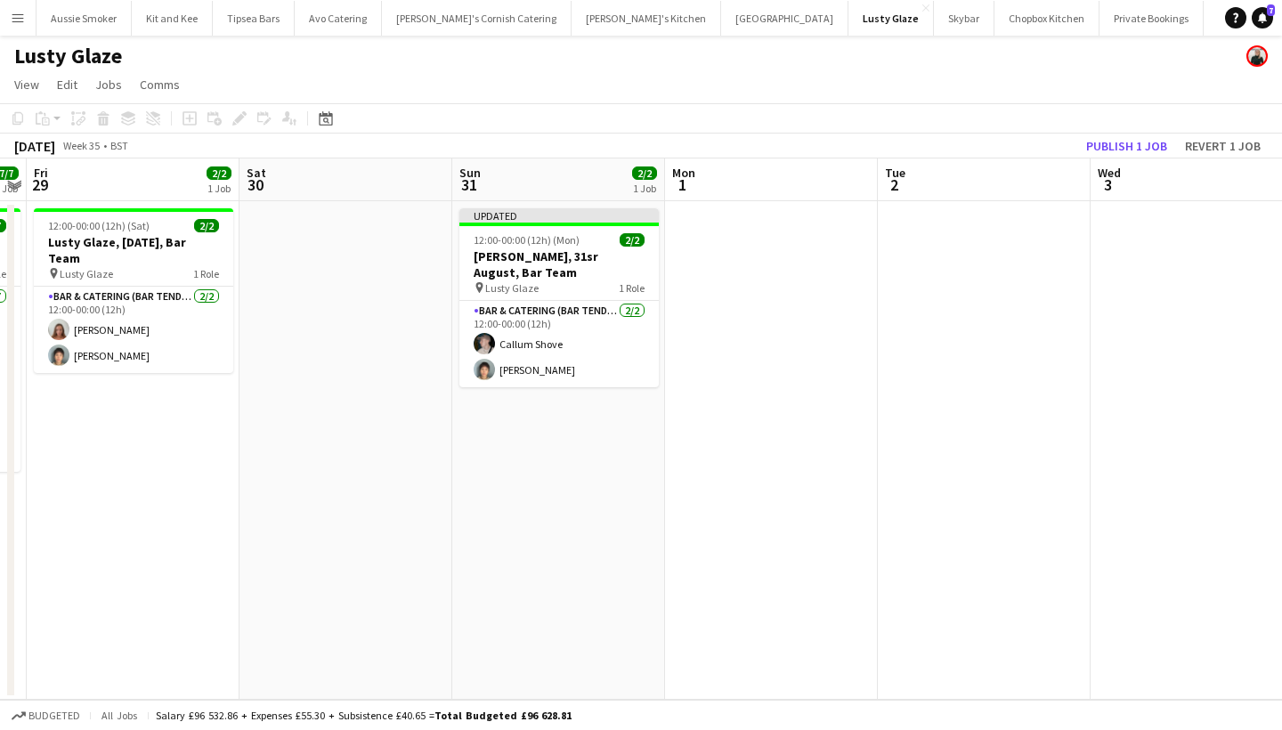
click at [1113, 142] on button "Publish 1 job" at bounding box center [1126, 145] width 95 height 23
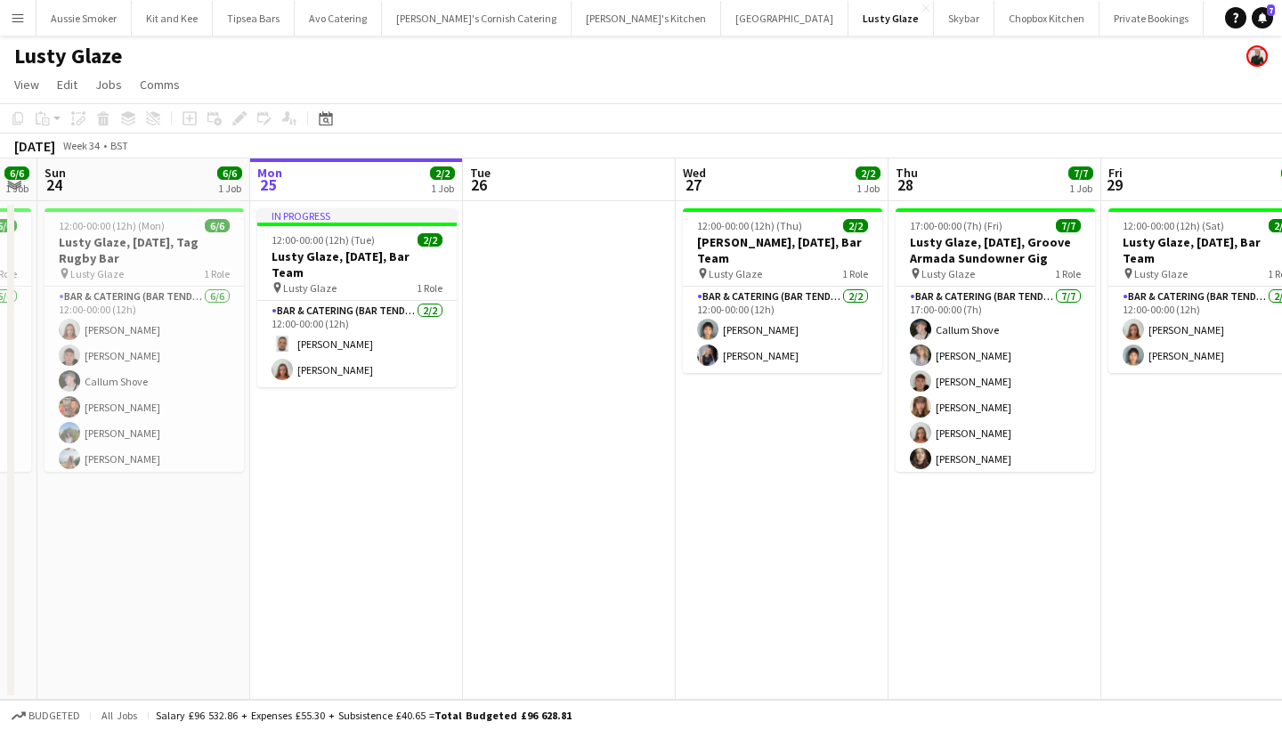
scroll to position [0, 383]
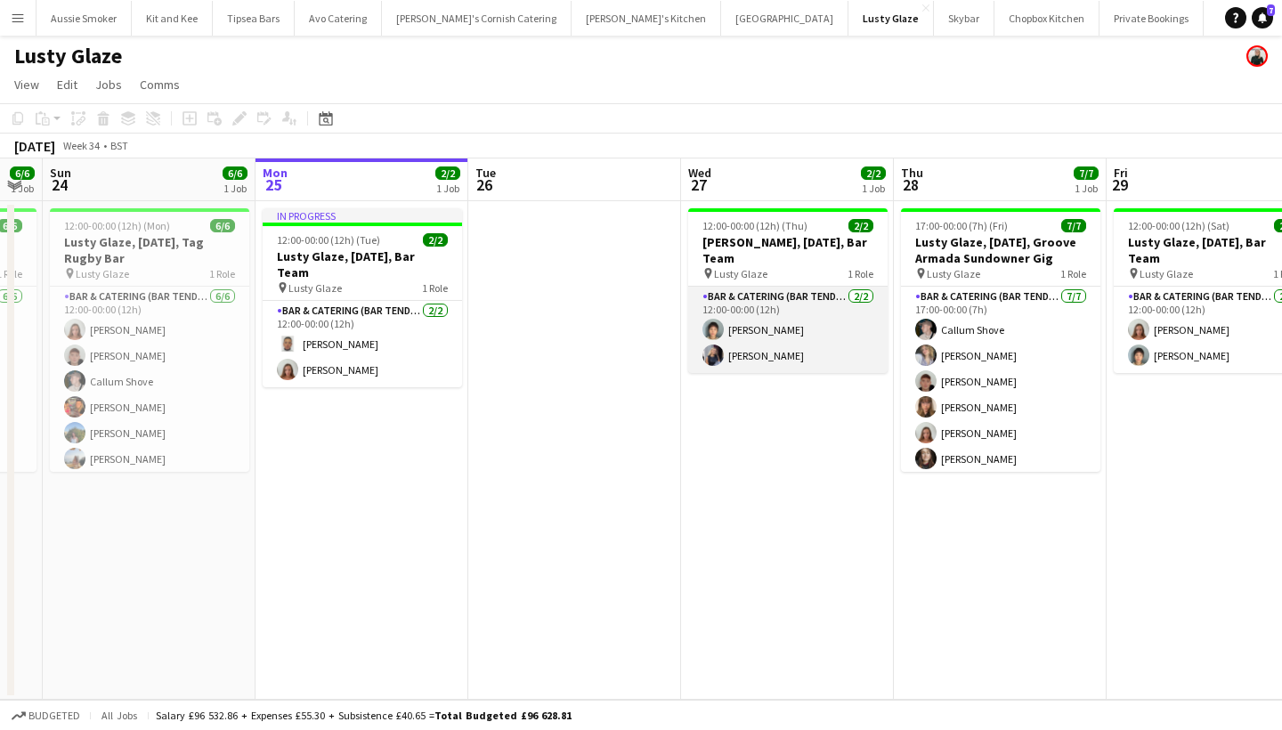
click at [782, 344] on app-card-role "Bar & Catering (Bar Tender) 2/2 12:00-00:00 (12h) Yuki Cornish Beth Noble" at bounding box center [787, 330] width 199 height 86
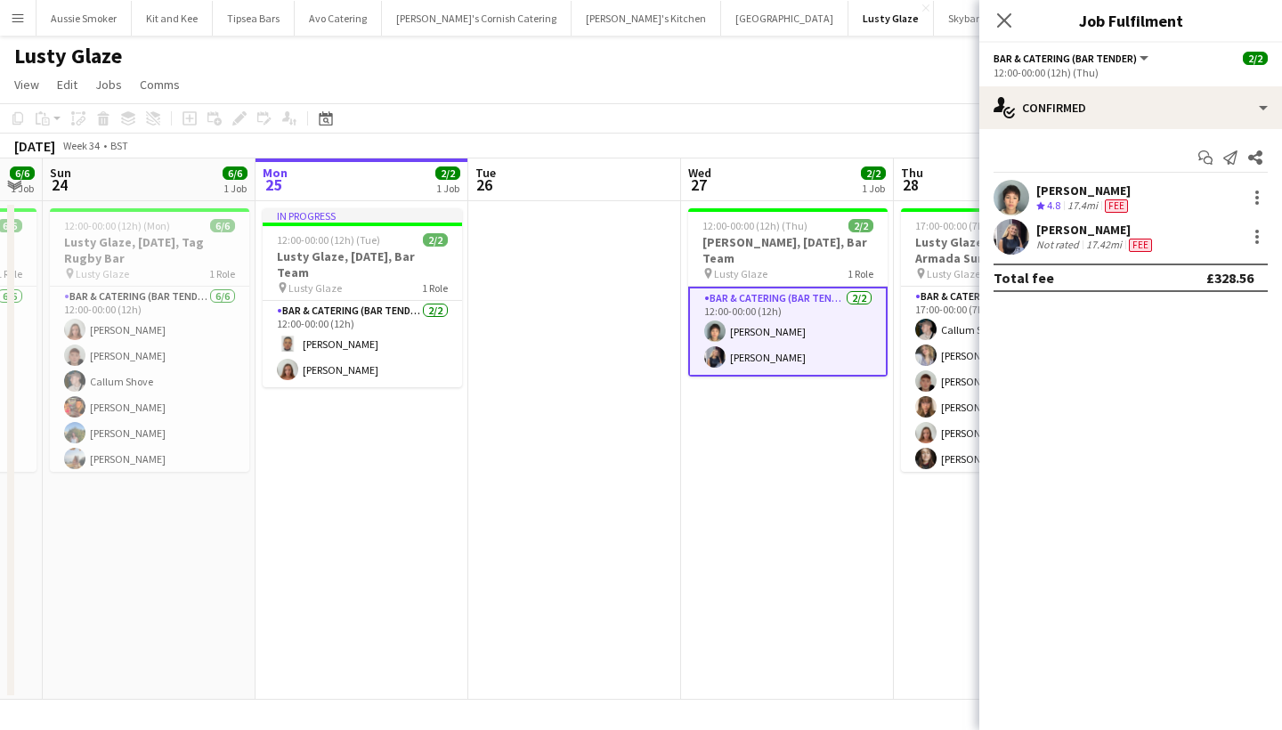
click at [1071, 197] on div "Yuki Cornish" at bounding box center [1083, 190] width 95 height 16
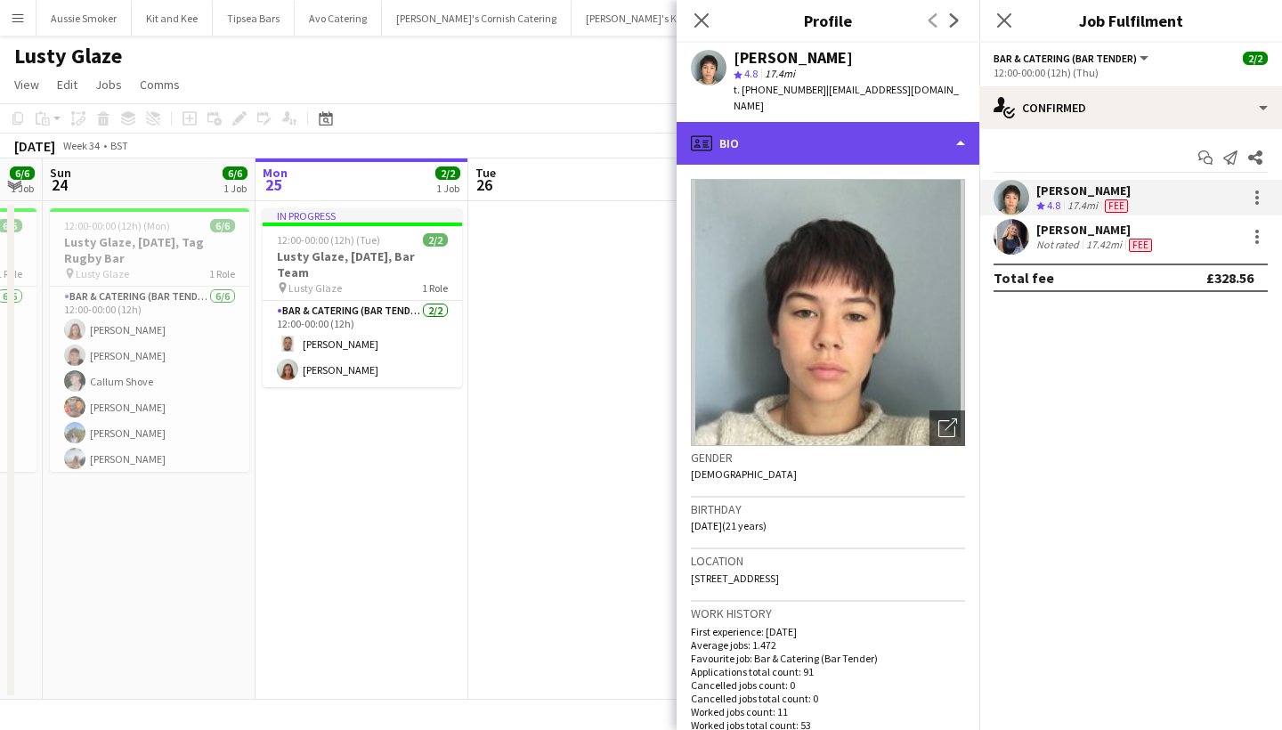
click at [888, 122] on div "profile Bio" at bounding box center [828, 143] width 303 height 43
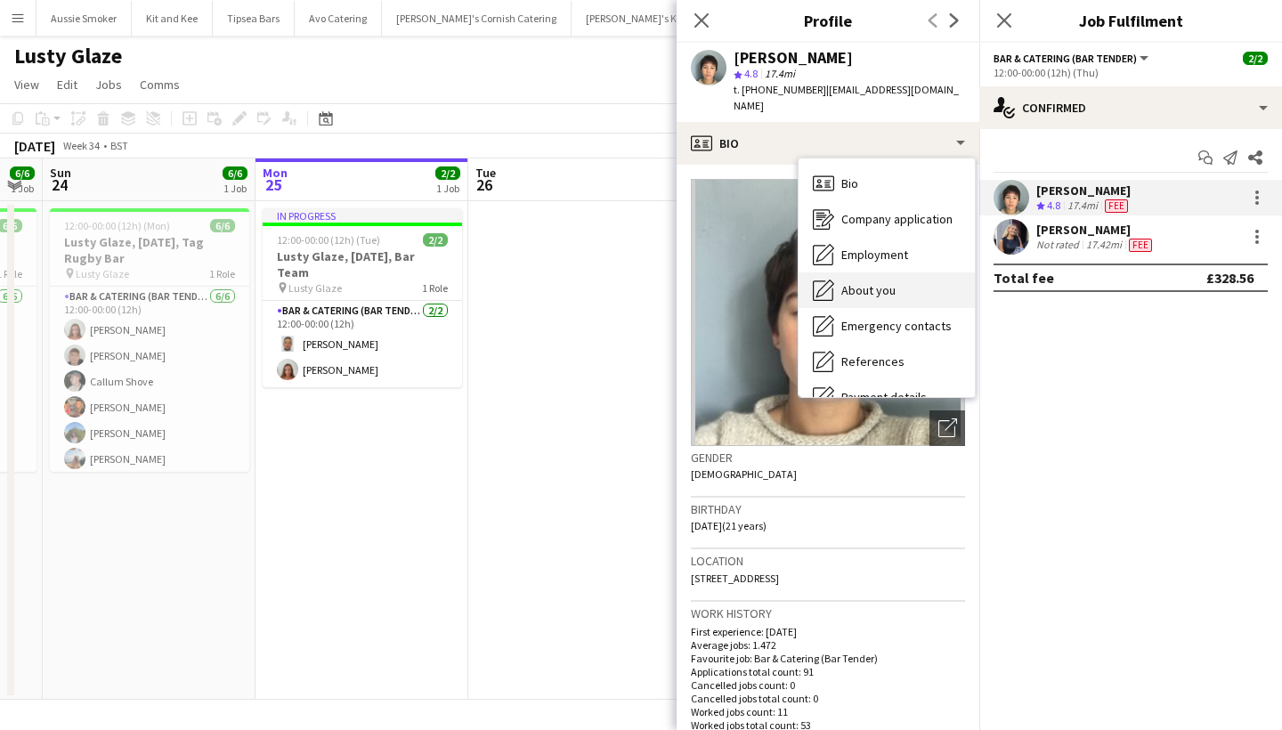
click at [887, 282] on div "About you About you" at bounding box center [886, 290] width 176 height 36
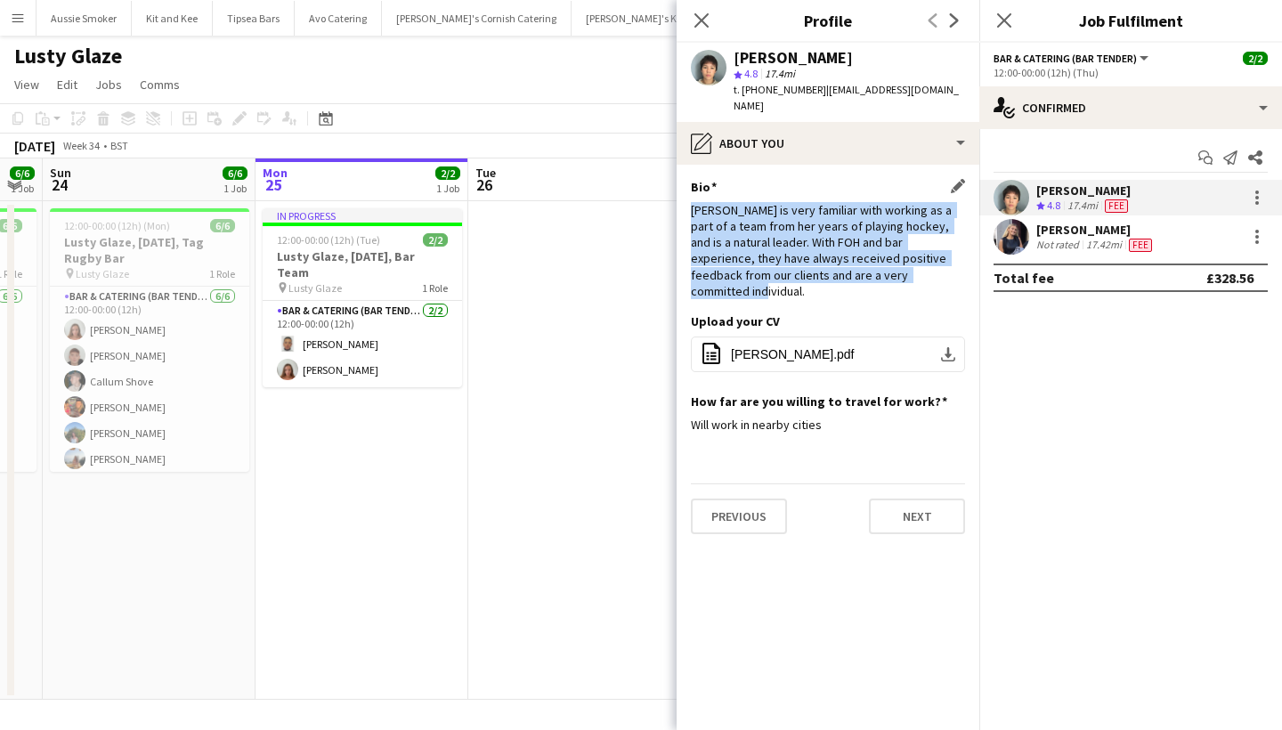
drag, startPoint x: 692, startPoint y: 187, endPoint x: 931, endPoint y: 250, distance: 247.6
click at [931, 250] on div "Yuki is very familiar with working as a part of a team from her years of playin…" at bounding box center [828, 250] width 274 height 97
copy div "Yuki is very familiar with working as a part of a team from her years of playin…"
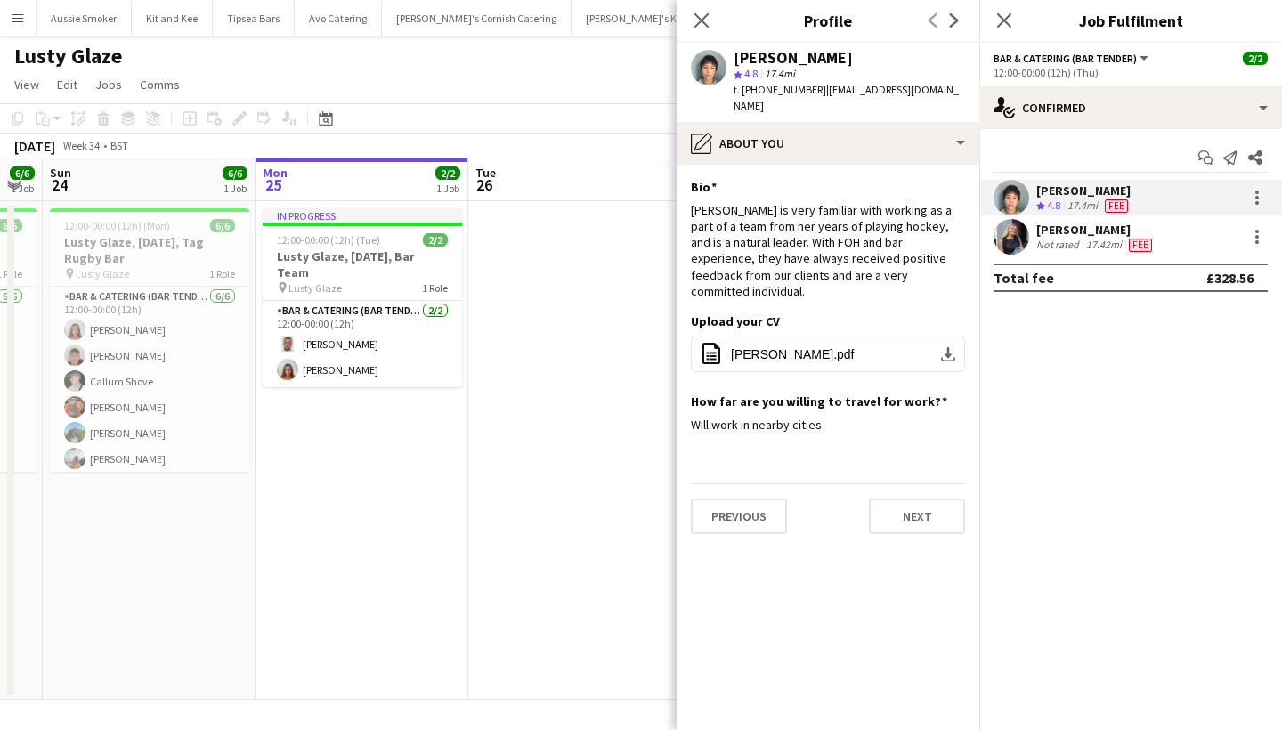
click at [1071, 231] on div "Beth Noble" at bounding box center [1095, 230] width 119 height 16
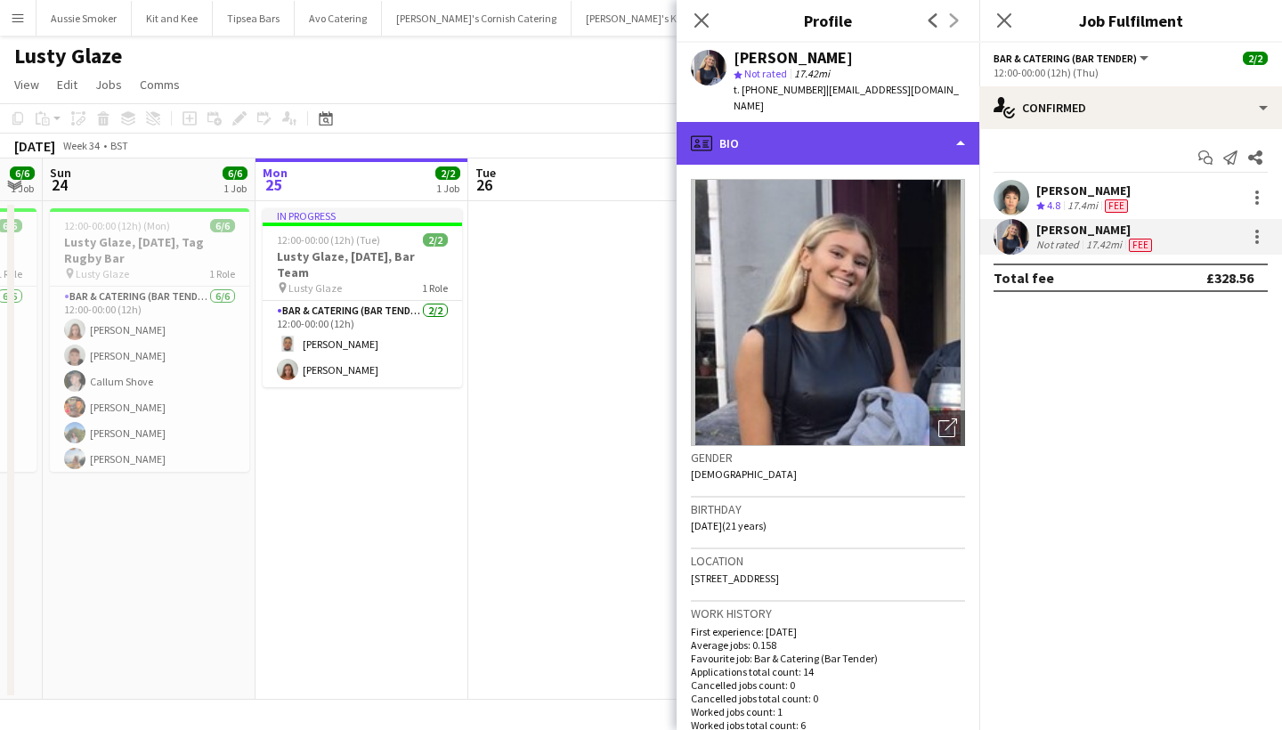
click at [804, 124] on div "profile Bio" at bounding box center [828, 143] width 303 height 43
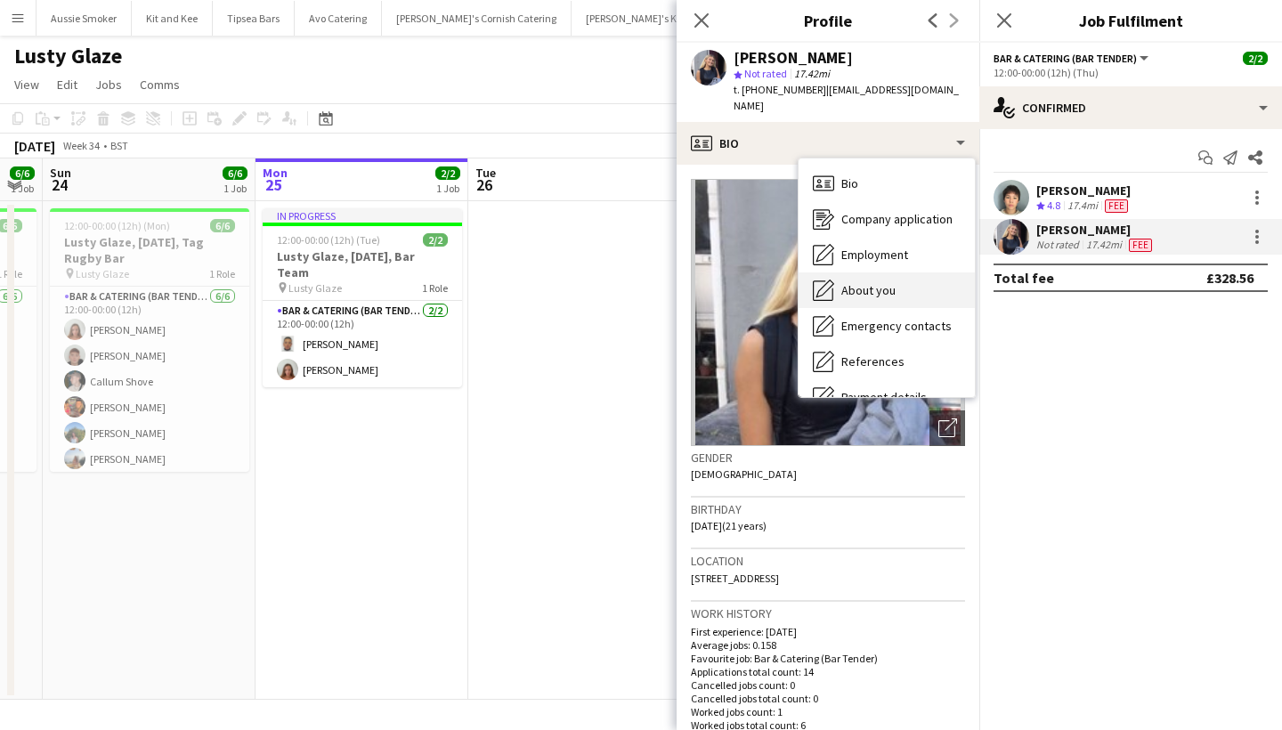
click at [879, 282] on span "About you" at bounding box center [868, 290] width 54 height 16
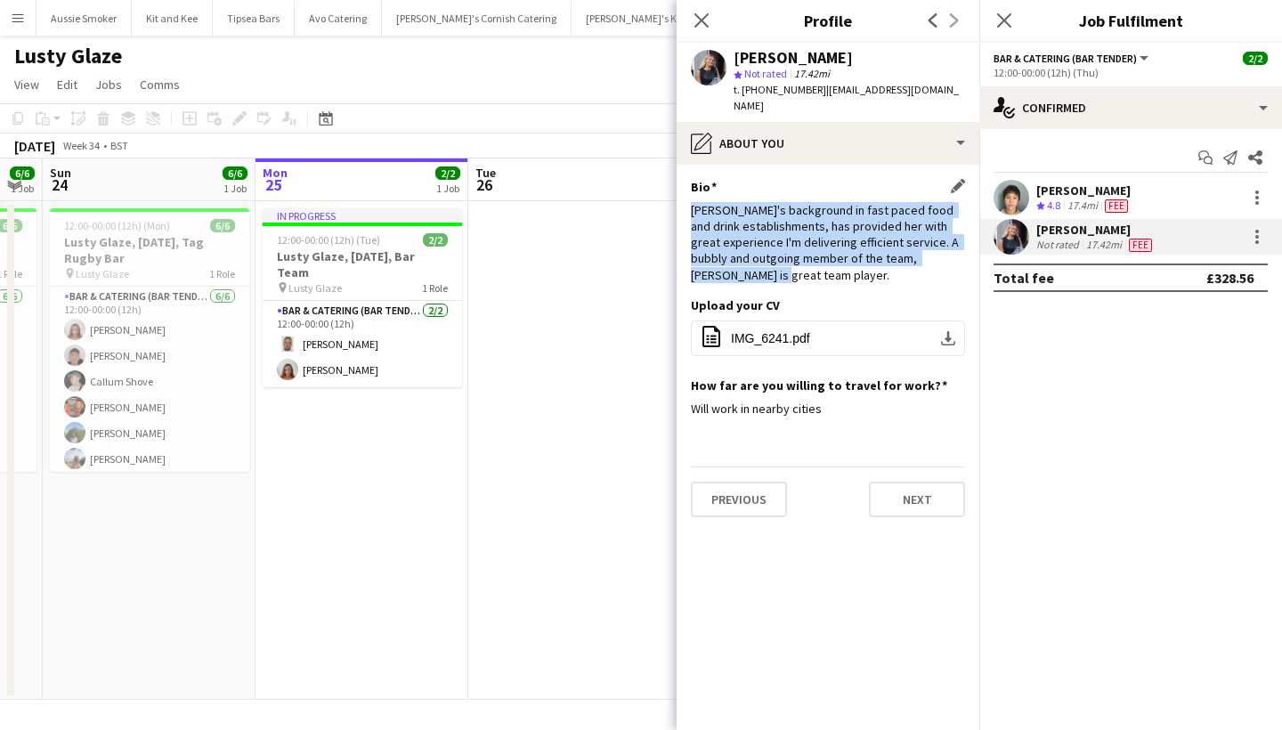
drag, startPoint x: 688, startPoint y: 194, endPoint x: 806, endPoint y: 260, distance: 135.5
click at [806, 260] on app-section-data-types "Bio Edit this field Beth's background in fast paced food and drink establishmen…" at bounding box center [828, 447] width 303 height 565
copy div "Beth's background in fast paced food and drink establishments, has provided her…"
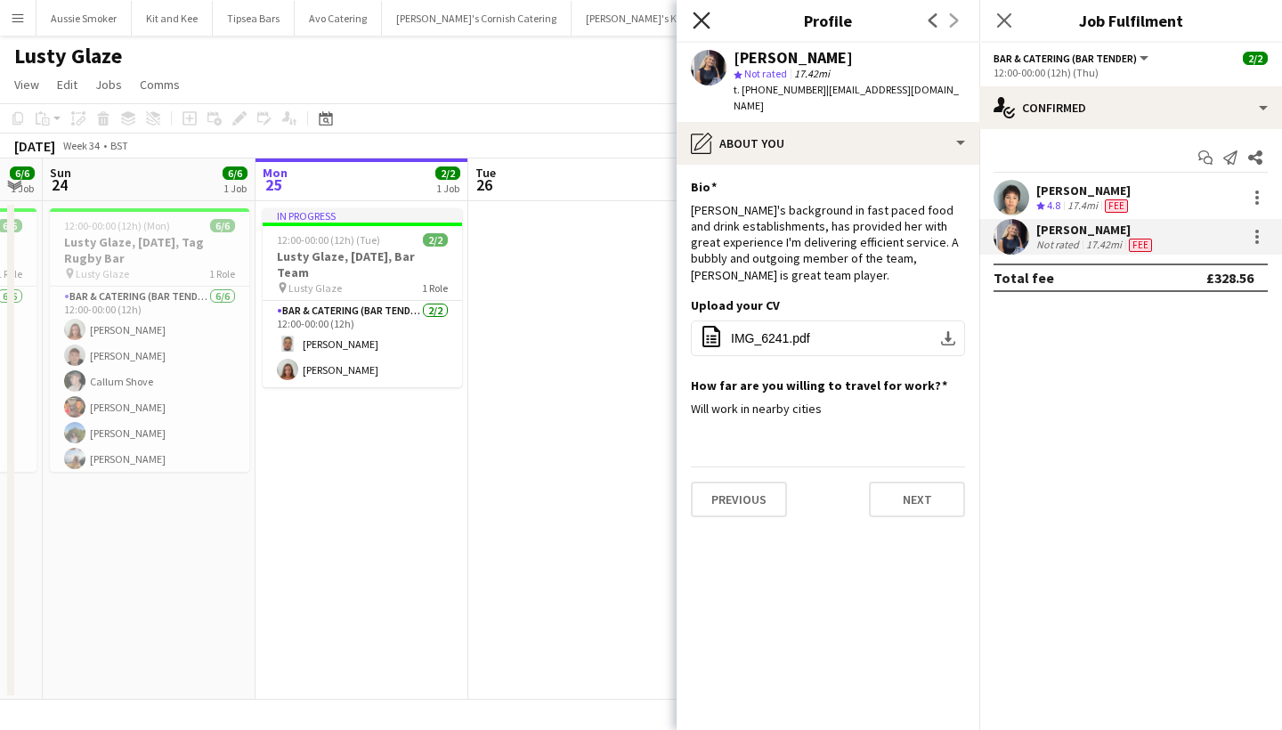
click at [697, 28] on icon "Close pop-in" at bounding box center [701, 20] width 17 height 17
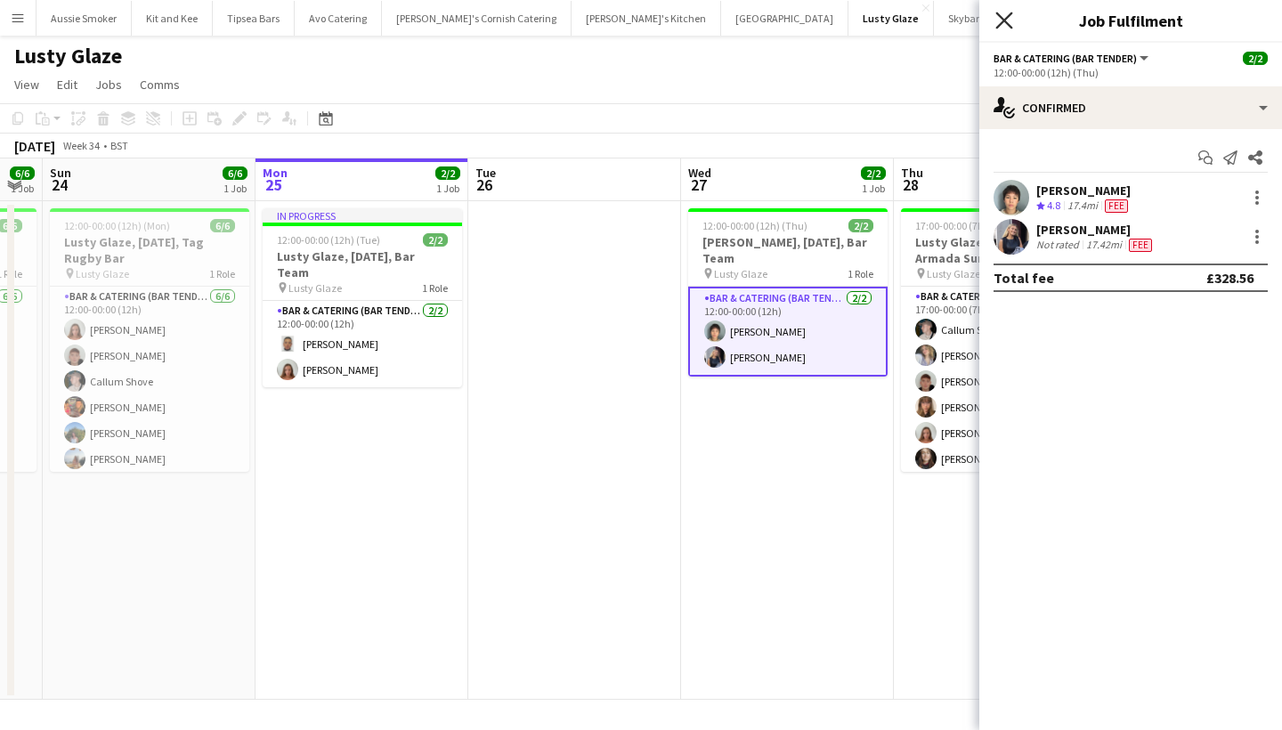
click at [1002, 20] on icon at bounding box center [1003, 20] width 17 height 17
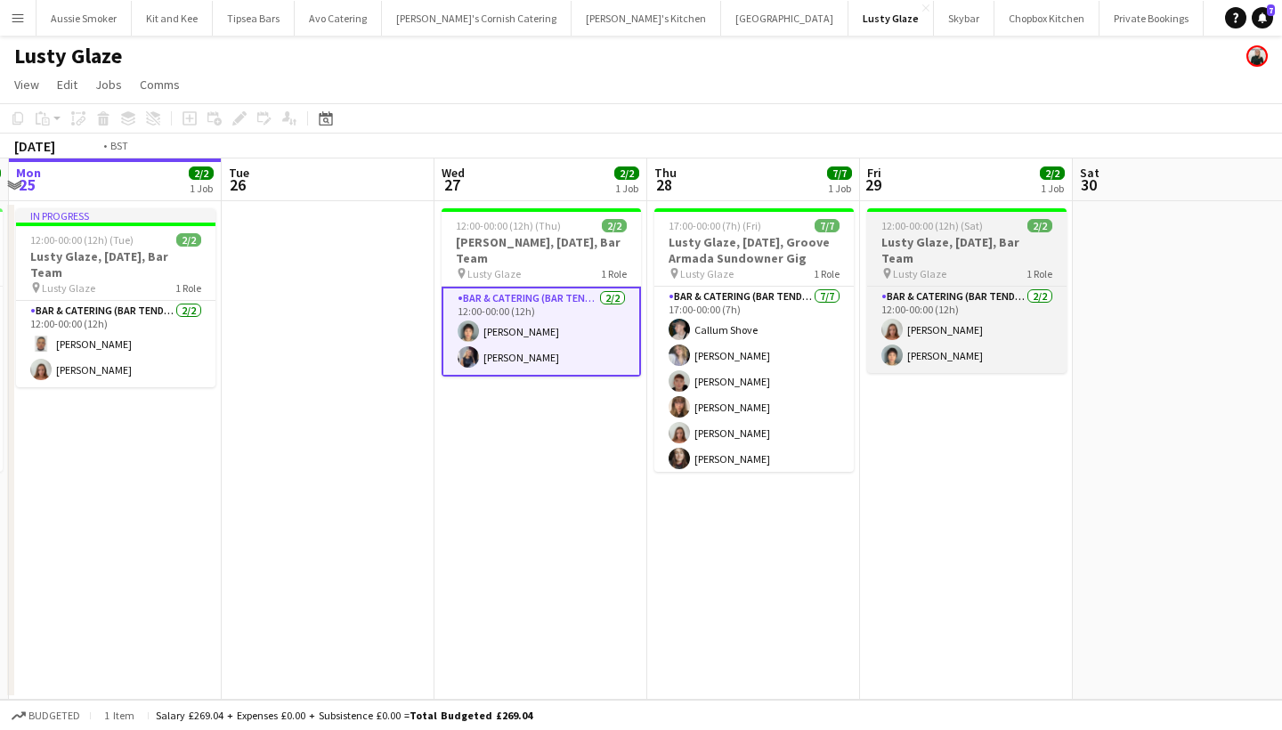
scroll to position [0, 652]
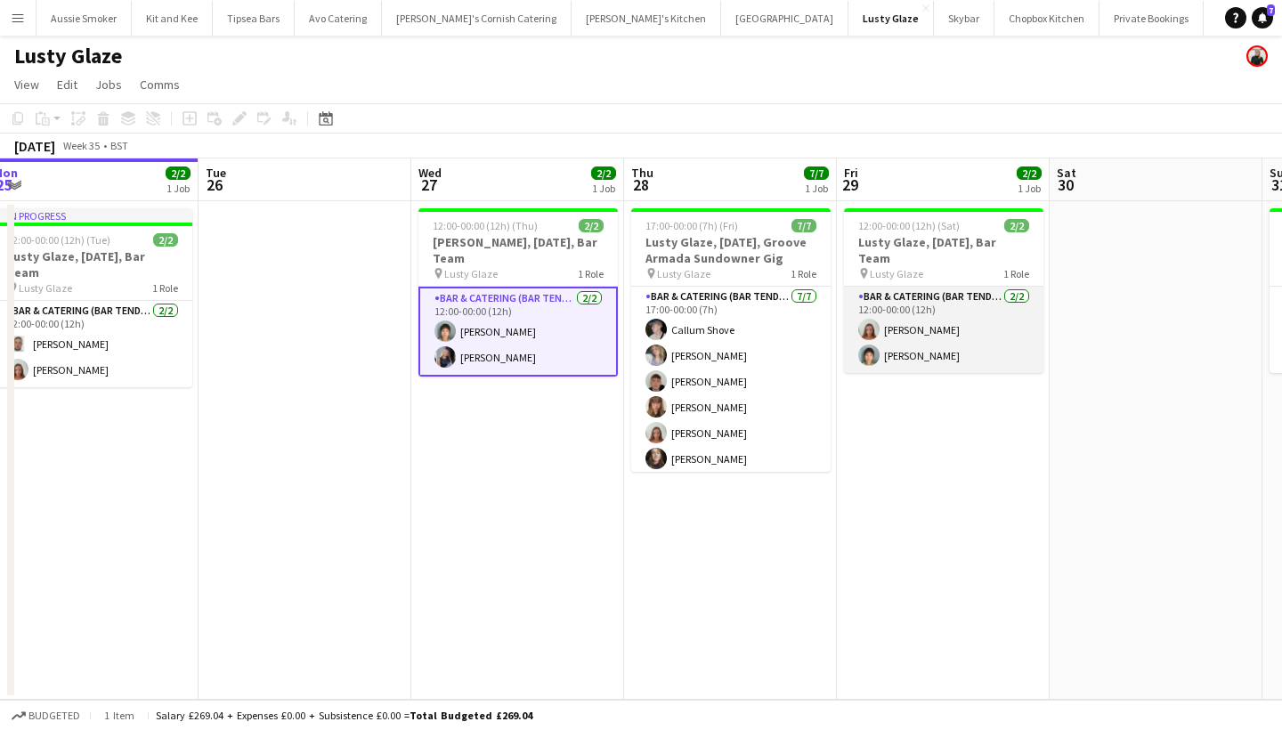
click at [954, 330] on app-card-role "Bar & Catering (Bar Tender) 2/2 12:00-00:00 (12h) Sarah Parker Yuki Cornish" at bounding box center [943, 330] width 199 height 86
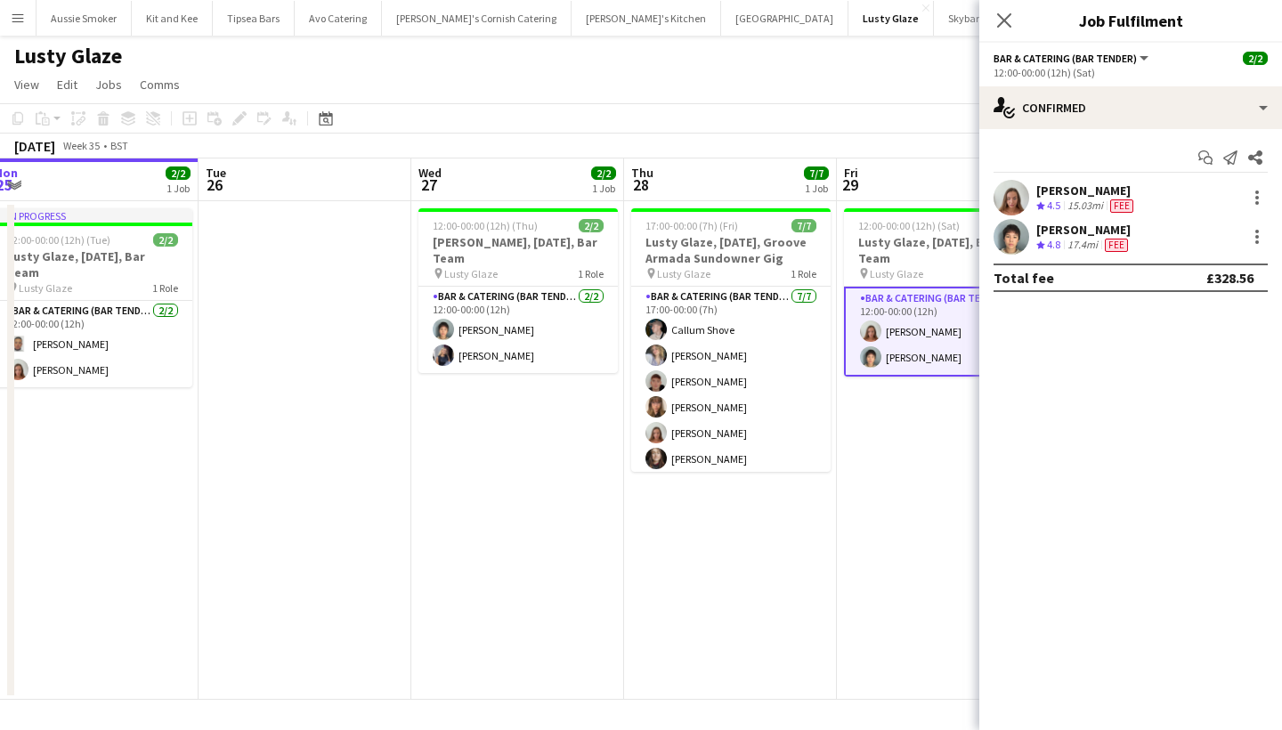
click at [1095, 203] on div "15.03mi" at bounding box center [1085, 206] width 43 height 15
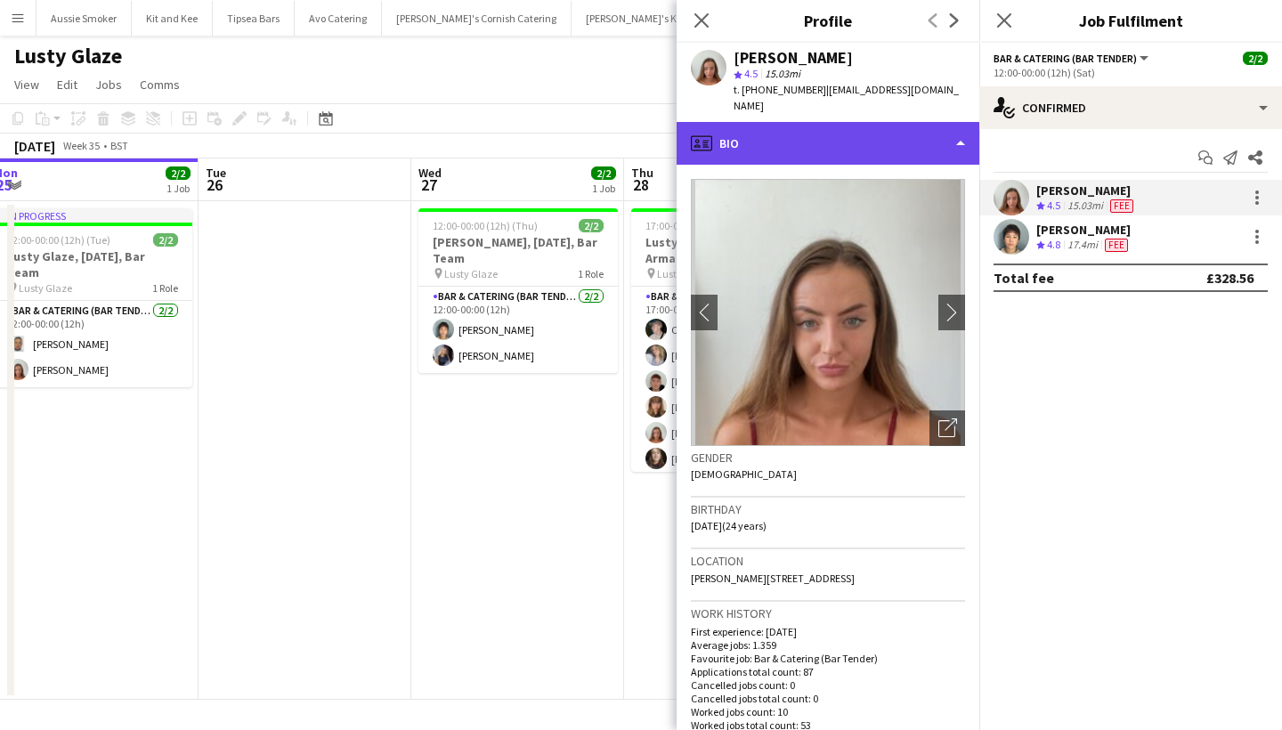
click at [793, 131] on div "profile Bio" at bounding box center [828, 143] width 303 height 43
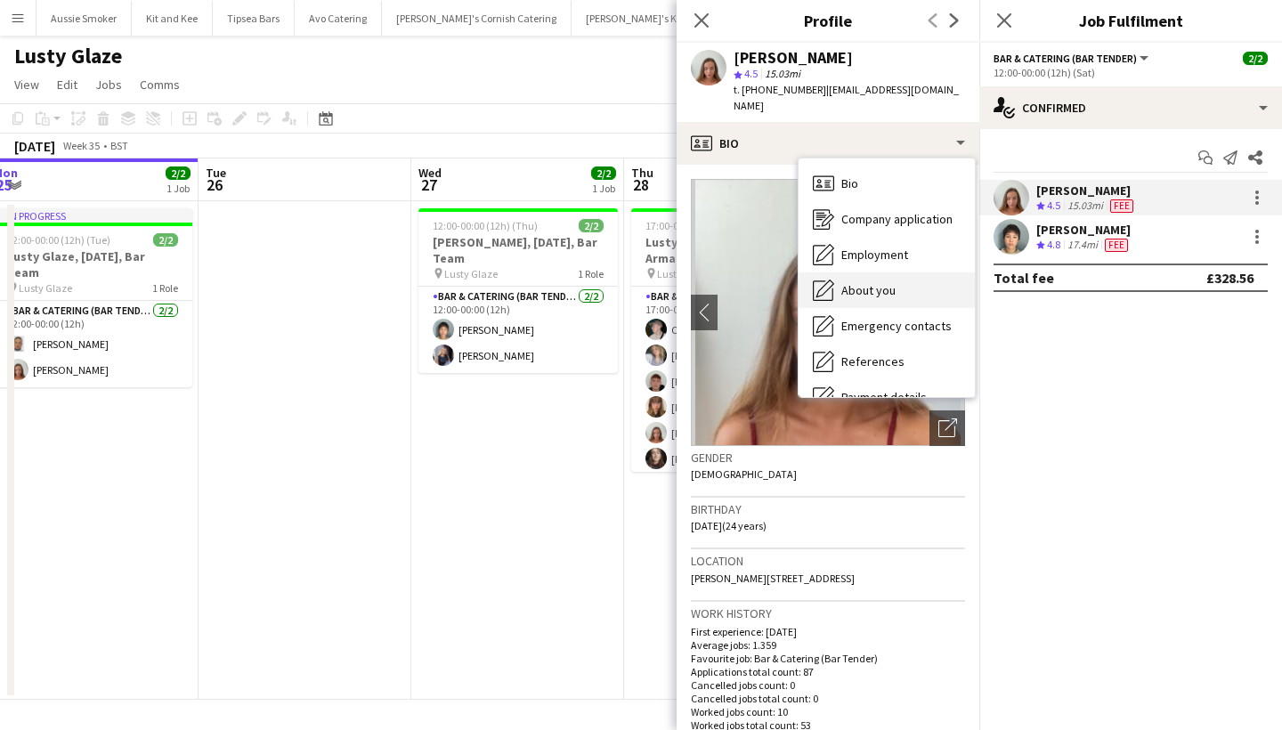
click at [896, 279] on div "About you About you" at bounding box center [886, 290] width 176 height 36
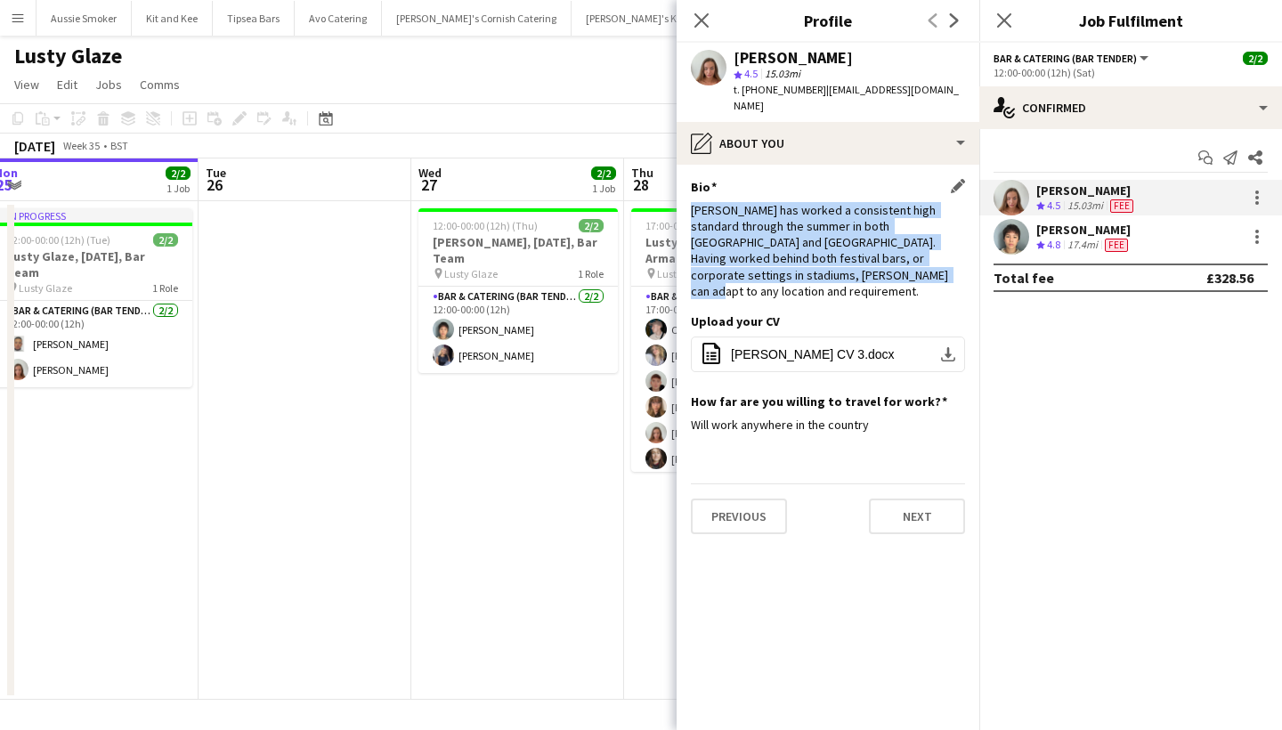
drag, startPoint x: 688, startPoint y: 193, endPoint x: 895, endPoint y: 261, distance: 217.3
click at [895, 261] on app-section-data-types "Bio Edit this field Sarah has worked a consistent high standard through the sum…" at bounding box center [828, 447] width 303 height 565
copy div "Sarah has worked a consistent high standard through the summer in both Cornwall…"
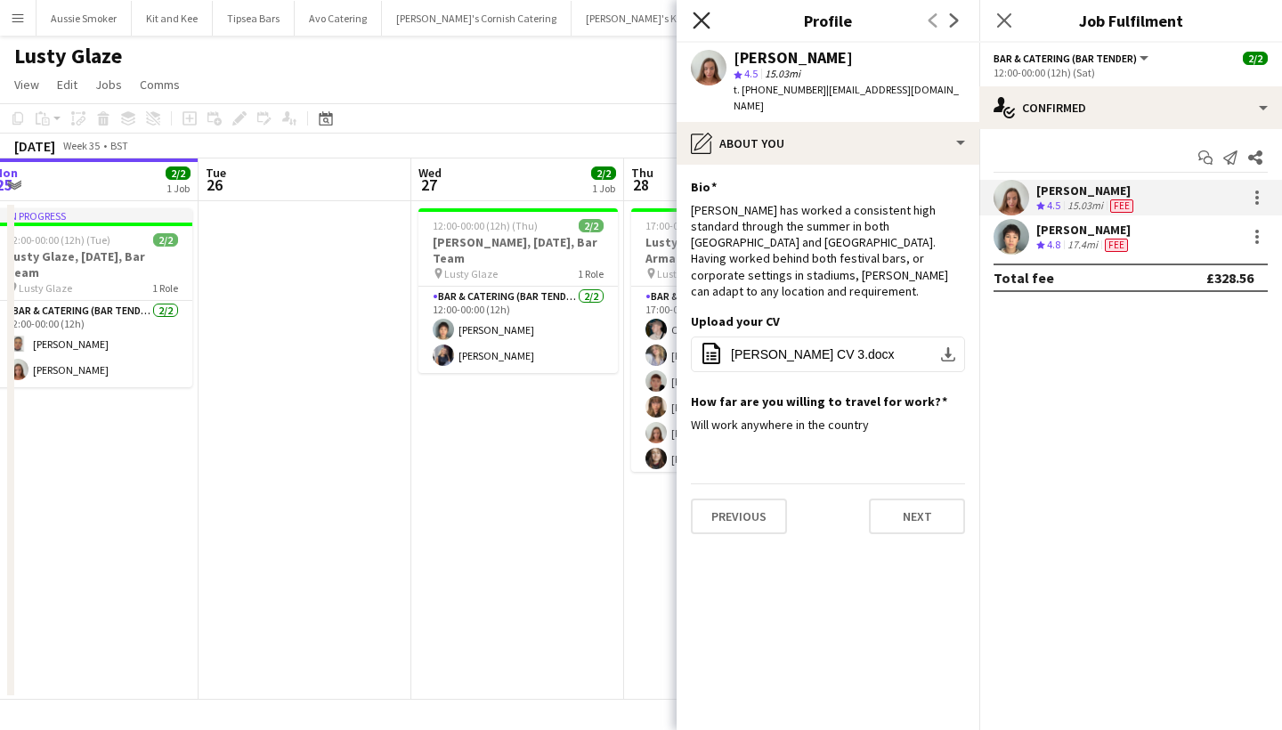
click at [701, 22] on icon "Close pop-in" at bounding box center [701, 20] width 17 height 17
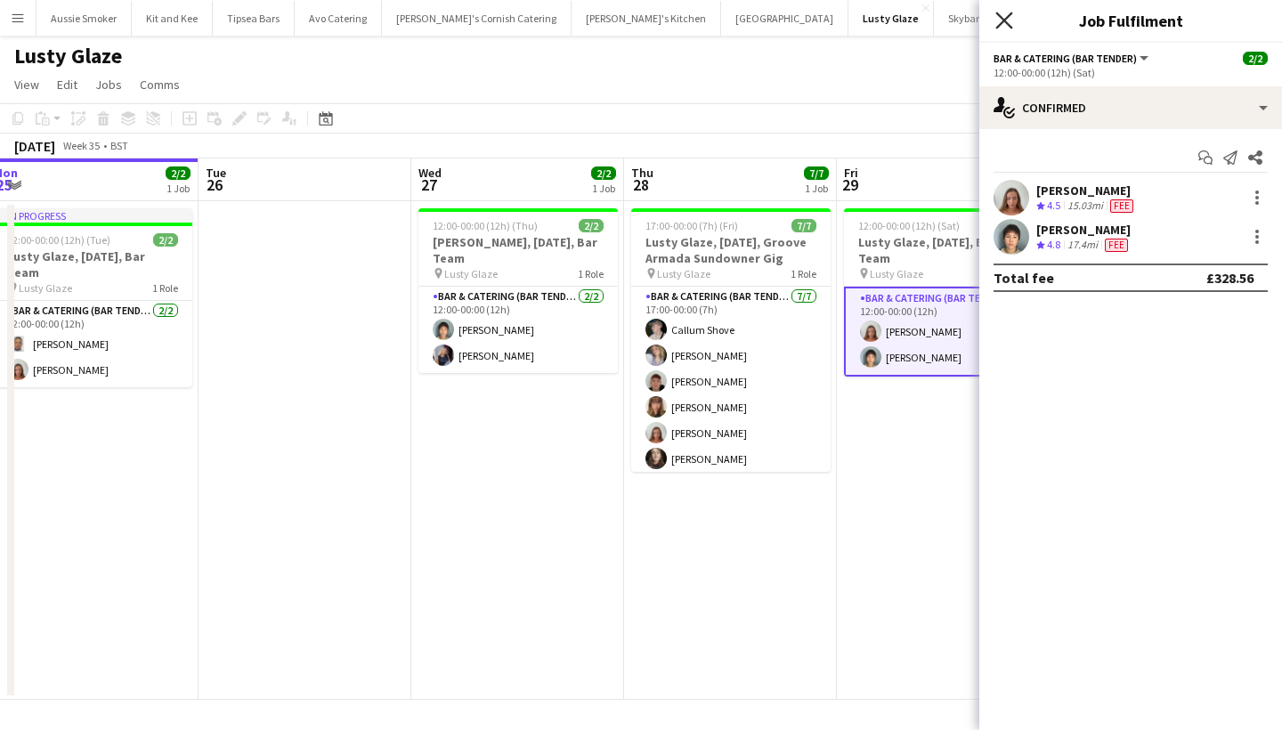
click at [1001, 24] on icon at bounding box center [1003, 20] width 17 height 17
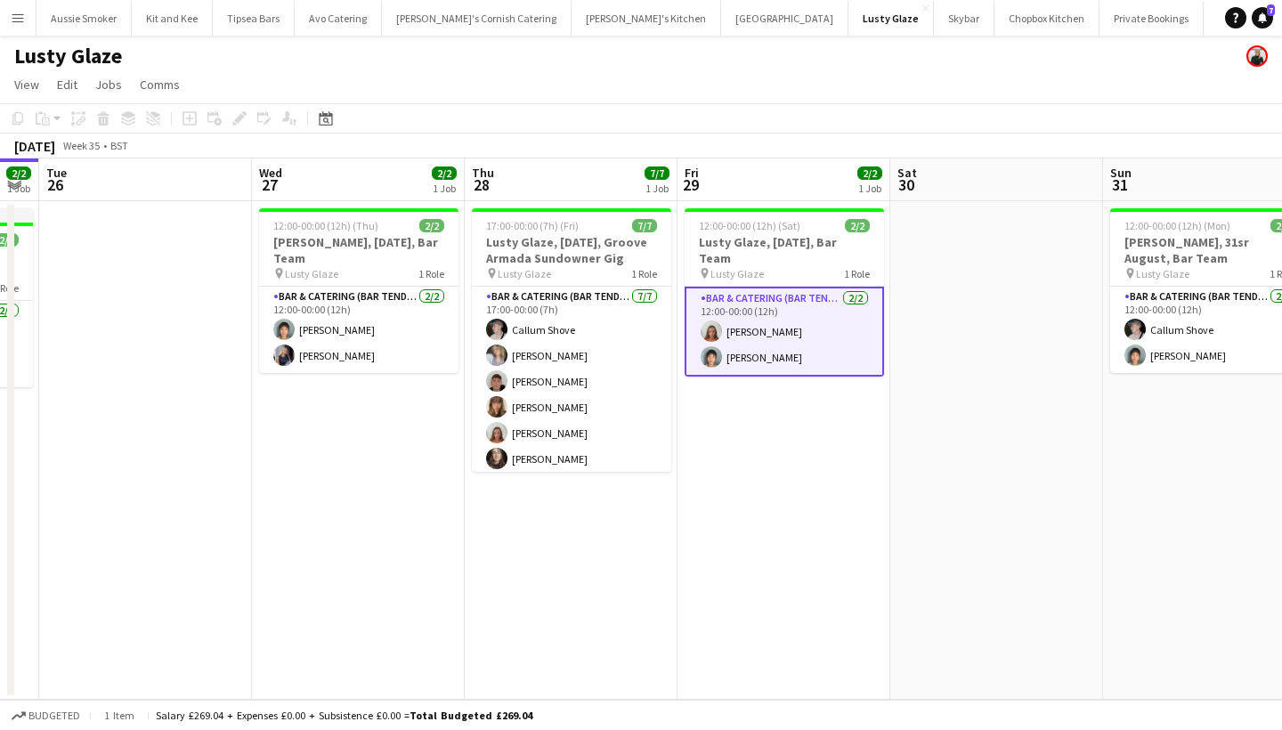
scroll to position [0, 815]
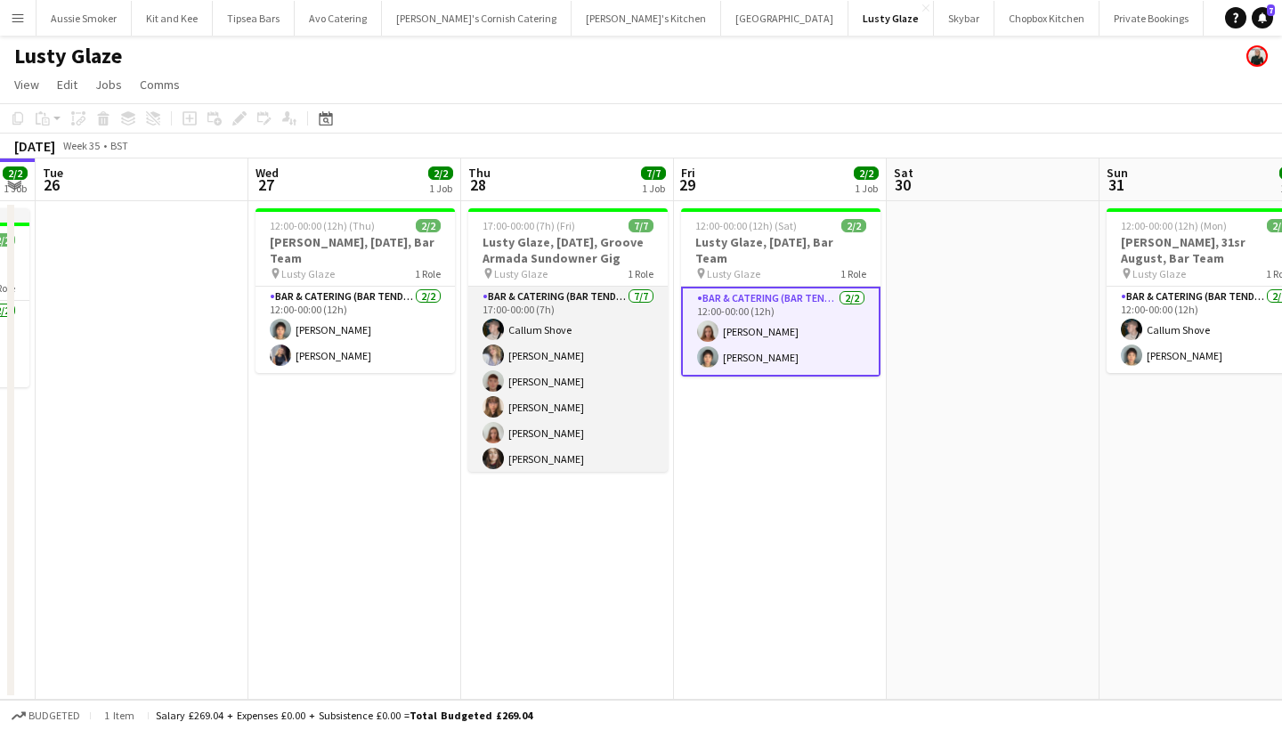
click at [582, 363] on app-card-role "Bar & Catering (Bar Tender) 7/7 17:00-00:00 (7h) Callum Shove Mckayla Smuts Dom…" at bounding box center [567, 394] width 199 height 215
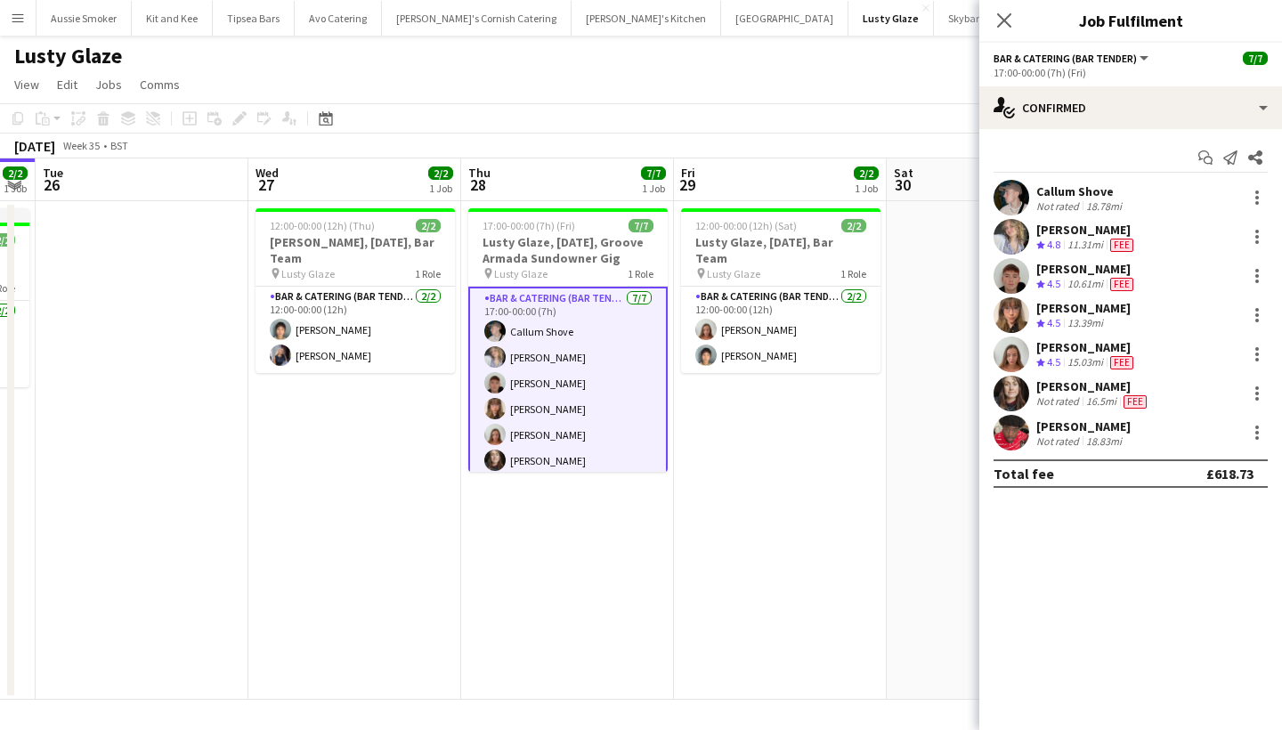
click at [1091, 196] on div "Callum Shove" at bounding box center [1080, 191] width 89 height 16
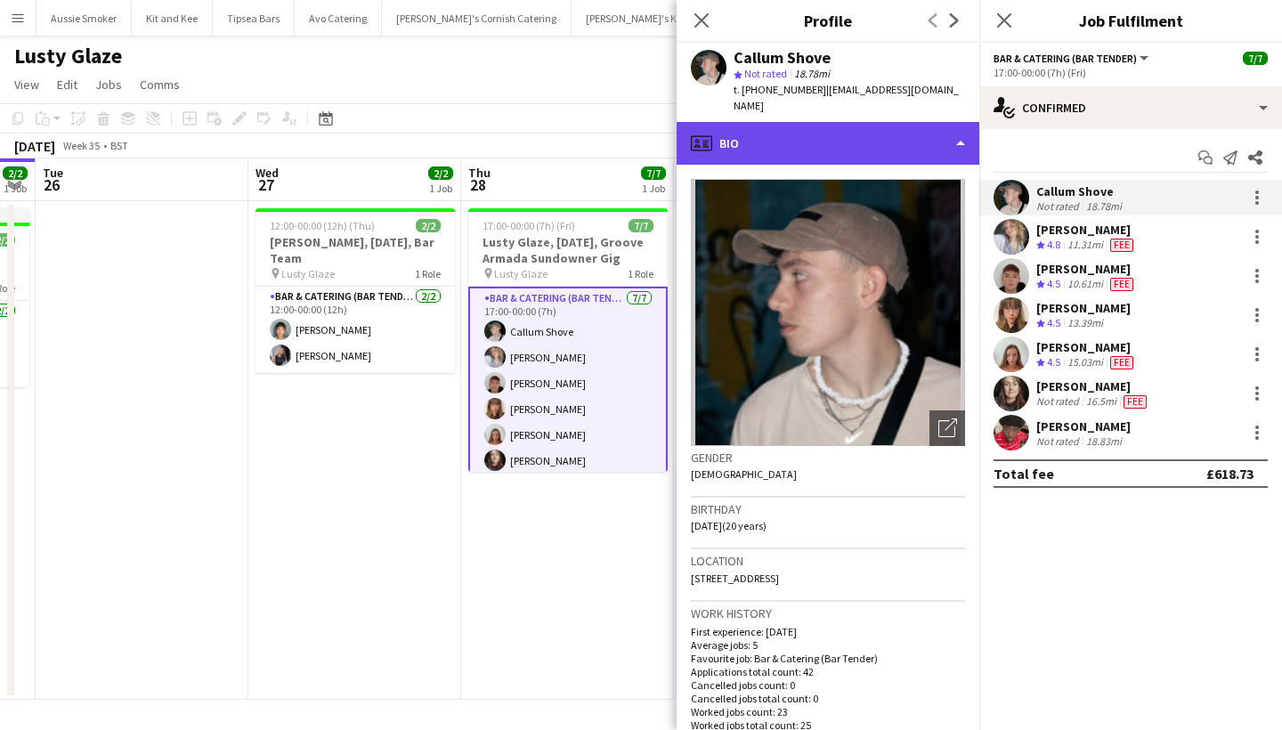
click at [894, 122] on div "profile Bio" at bounding box center [828, 143] width 303 height 43
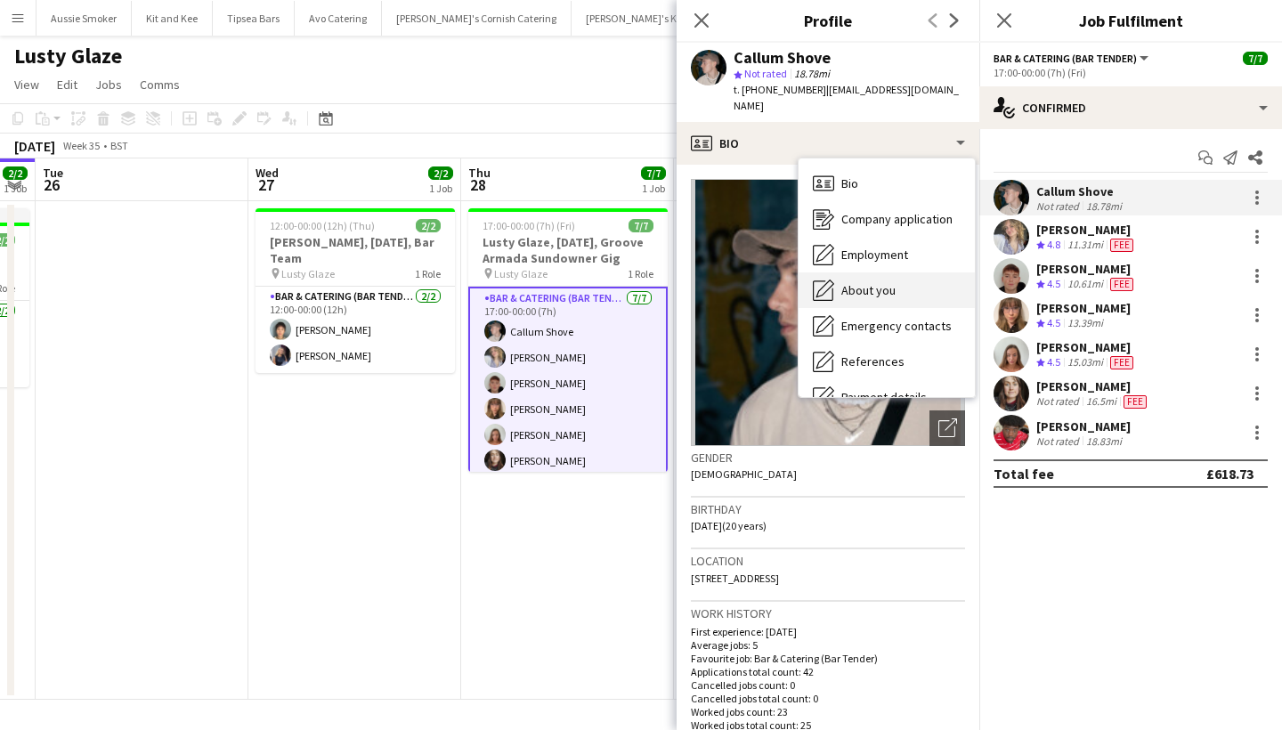
click at [894, 282] on span "About you" at bounding box center [868, 290] width 54 height 16
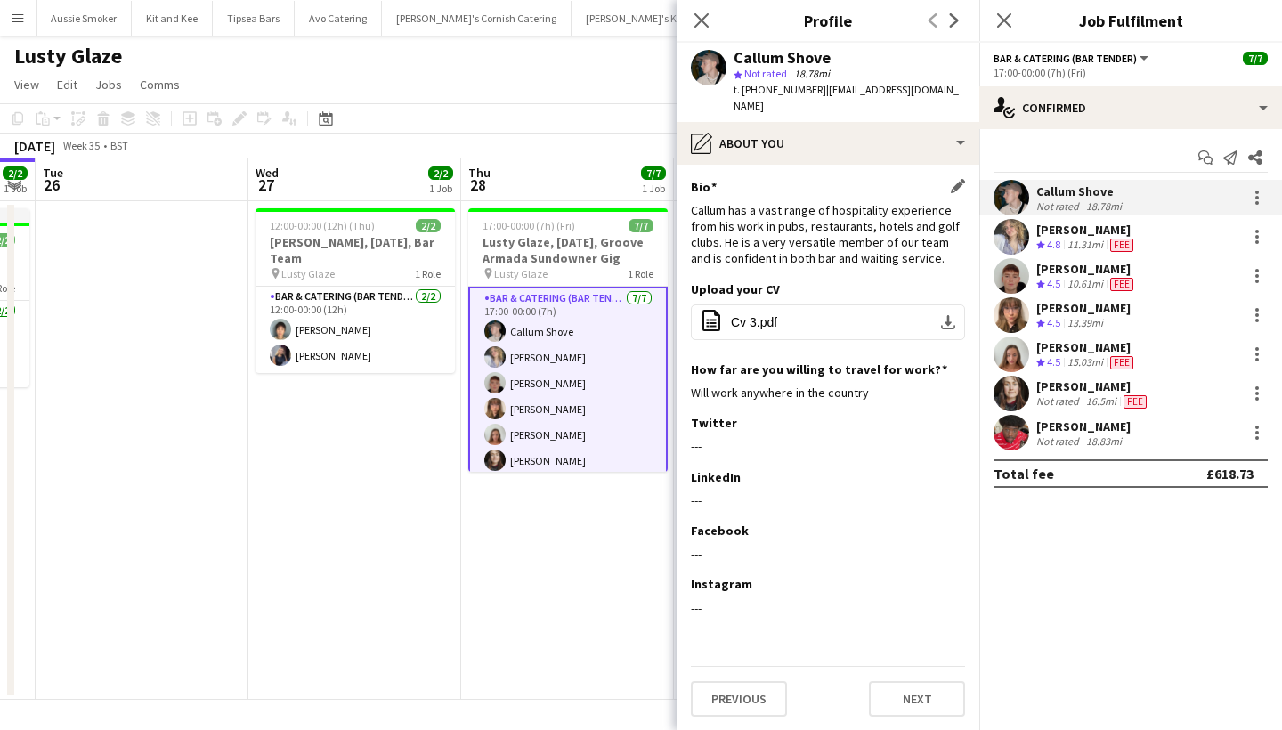
drag, startPoint x: 691, startPoint y: 195, endPoint x: 945, endPoint y: 247, distance: 259.9
click at [945, 247] on div "Callum has a vast range of hospitality experience from his work in pubs, restau…" at bounding box center [828, 234] width 274 height 65
copy div "Callum has a vast range of hospitality experience from his work in pubs, restau…"
click at [703, 12] on icon "Close pop-in" at bounding box center [701, 20] width 17 height 17
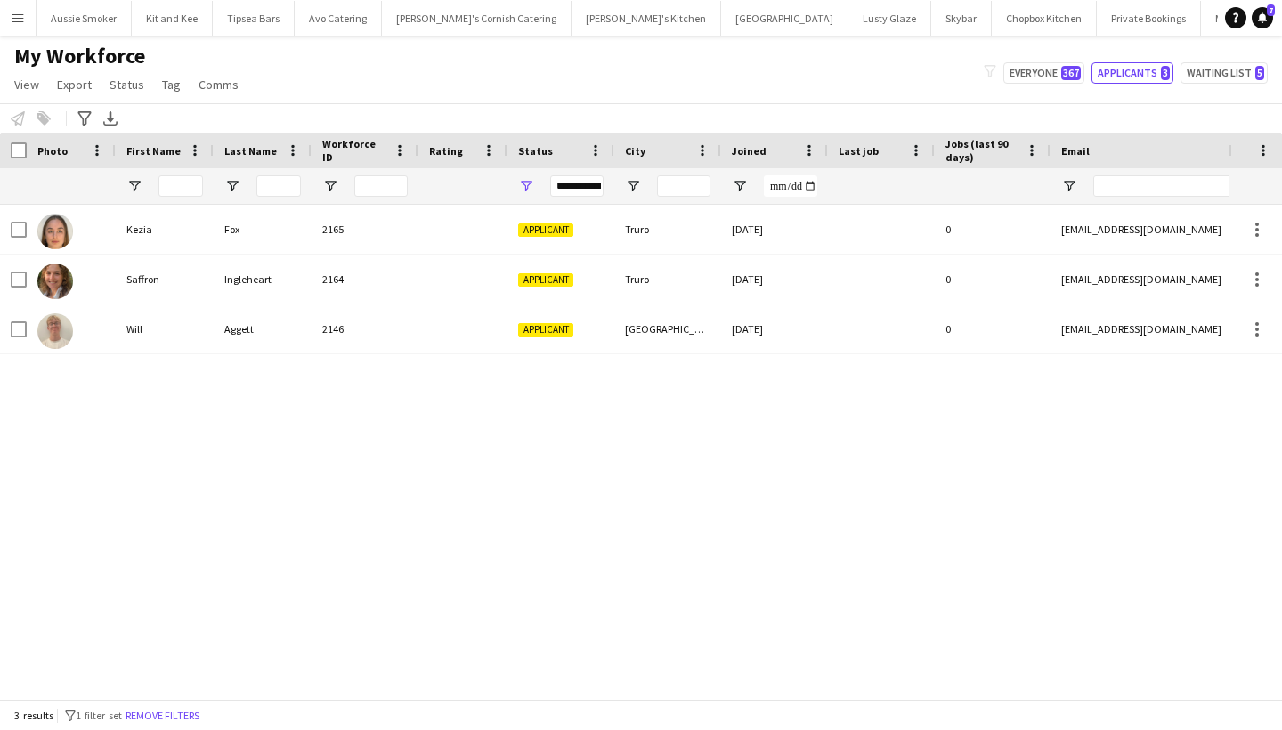
click at [5, 20] on button "Menu" at bounding box center [18, 18] width 36 height 36
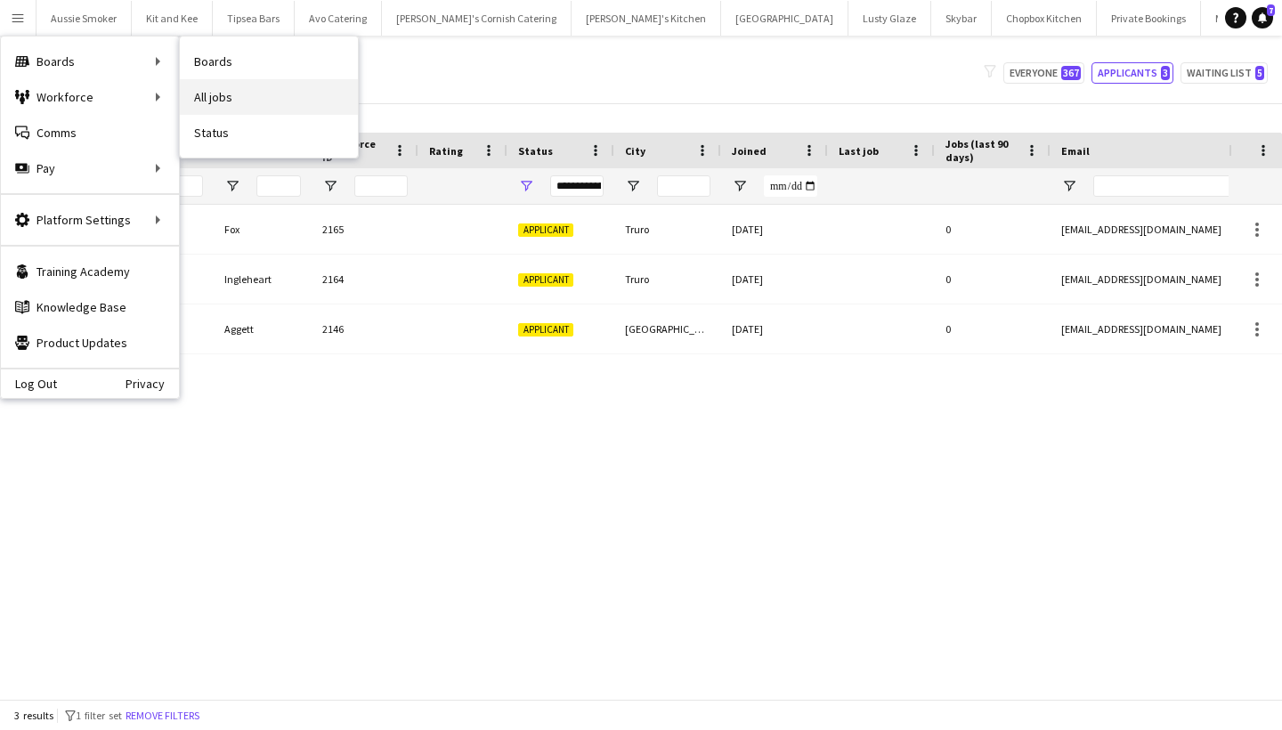
click at [266, 85] on link "All jobs" at bounding box center [269, 97] width 178 height 36
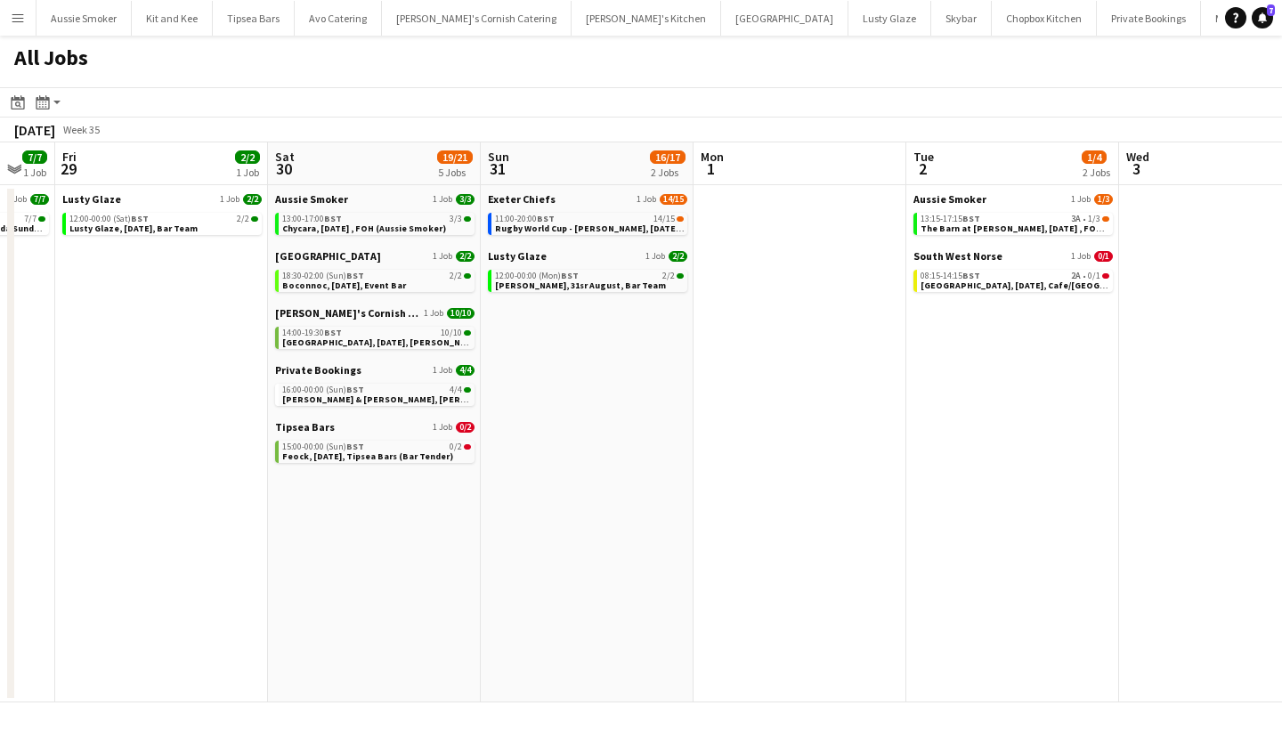
scroll to position [0, 598]
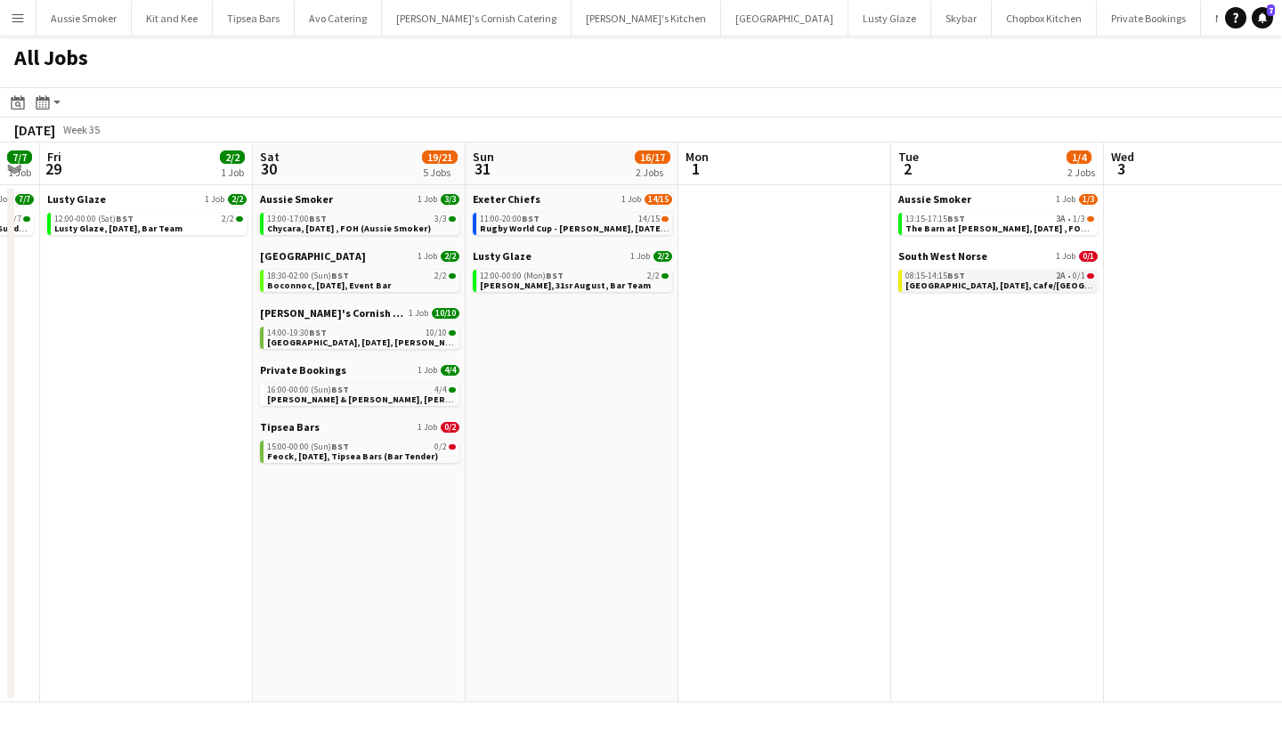
click at [918, 273] on span "08:15-14:15 BST" at bounding box center [935, 275] width 60 height 9
click at [1025, 220] on div "13:15-17:15 BST 3A • 1/3" at bounding box center [999, 219] width 189 height 9
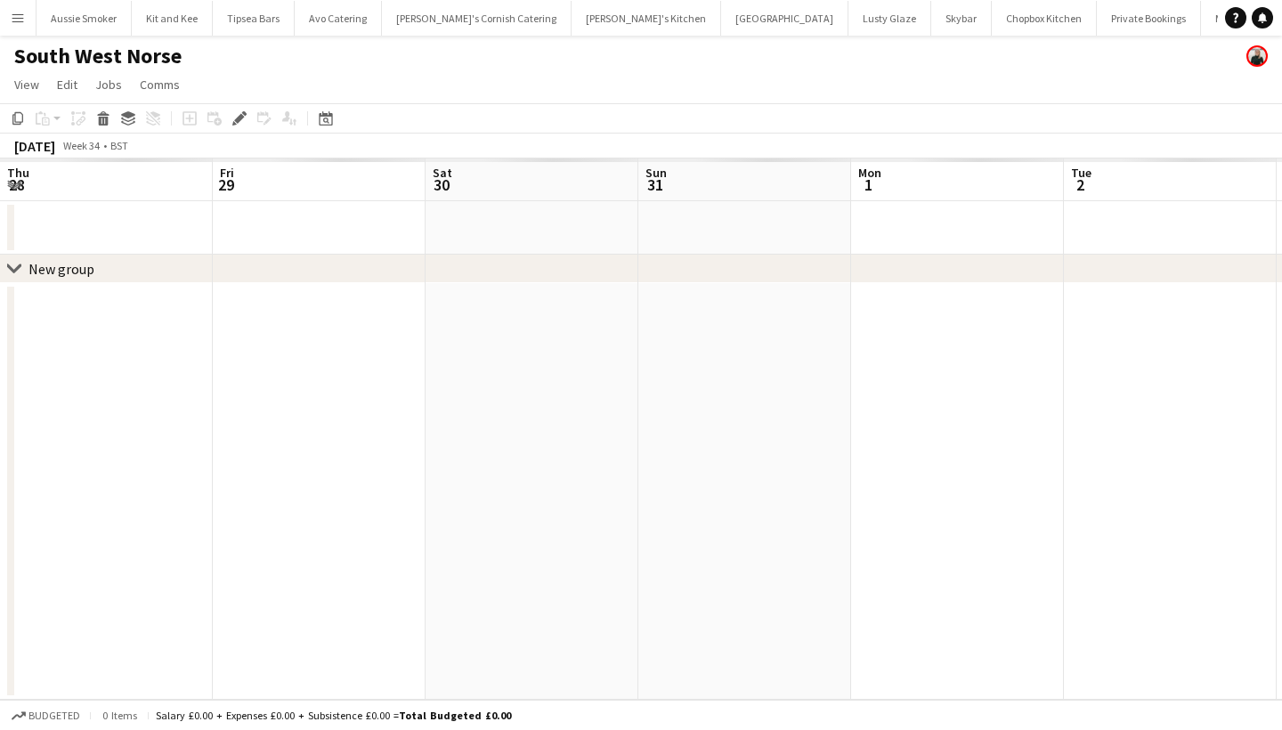
scroll to position [0, 612]
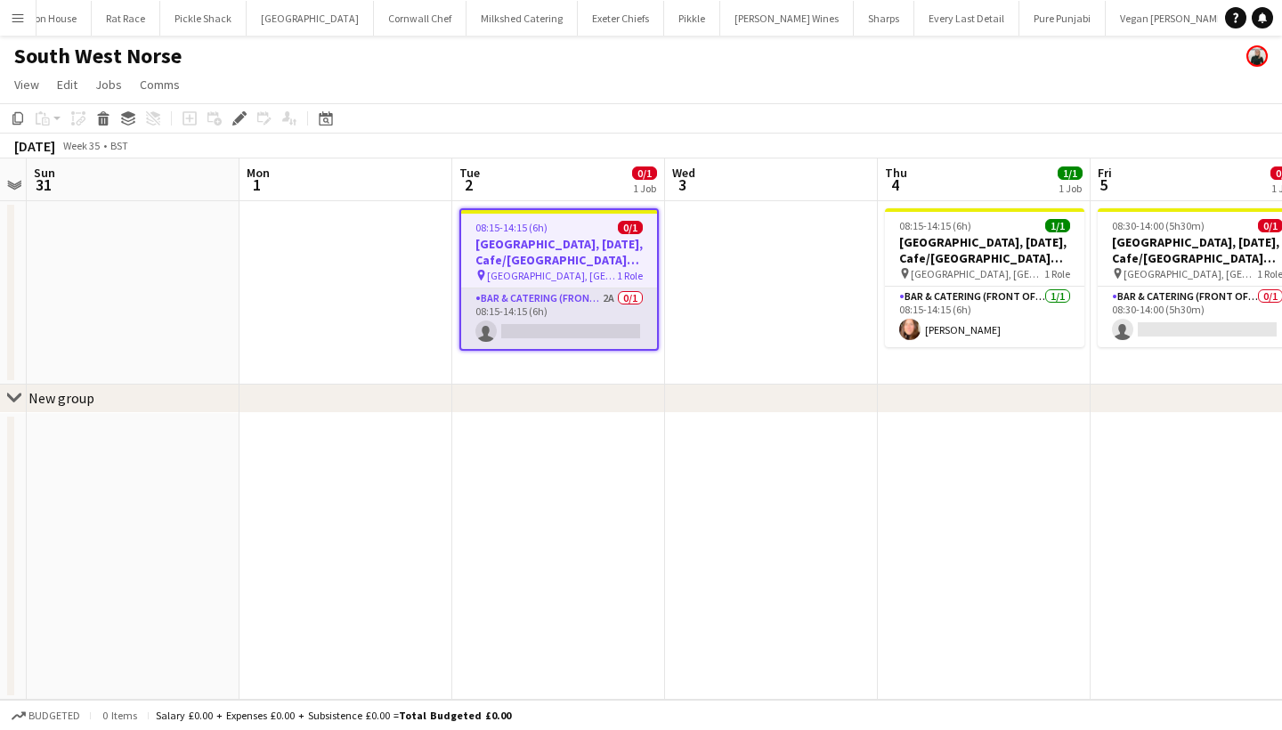
click at [579, 320] on app-card-role "Bar & Catering (Front of House) 2A 0/1 08:15-14:15 (6h) single-neutral-actions" at bounding box center [559, 318] width 196 height 61
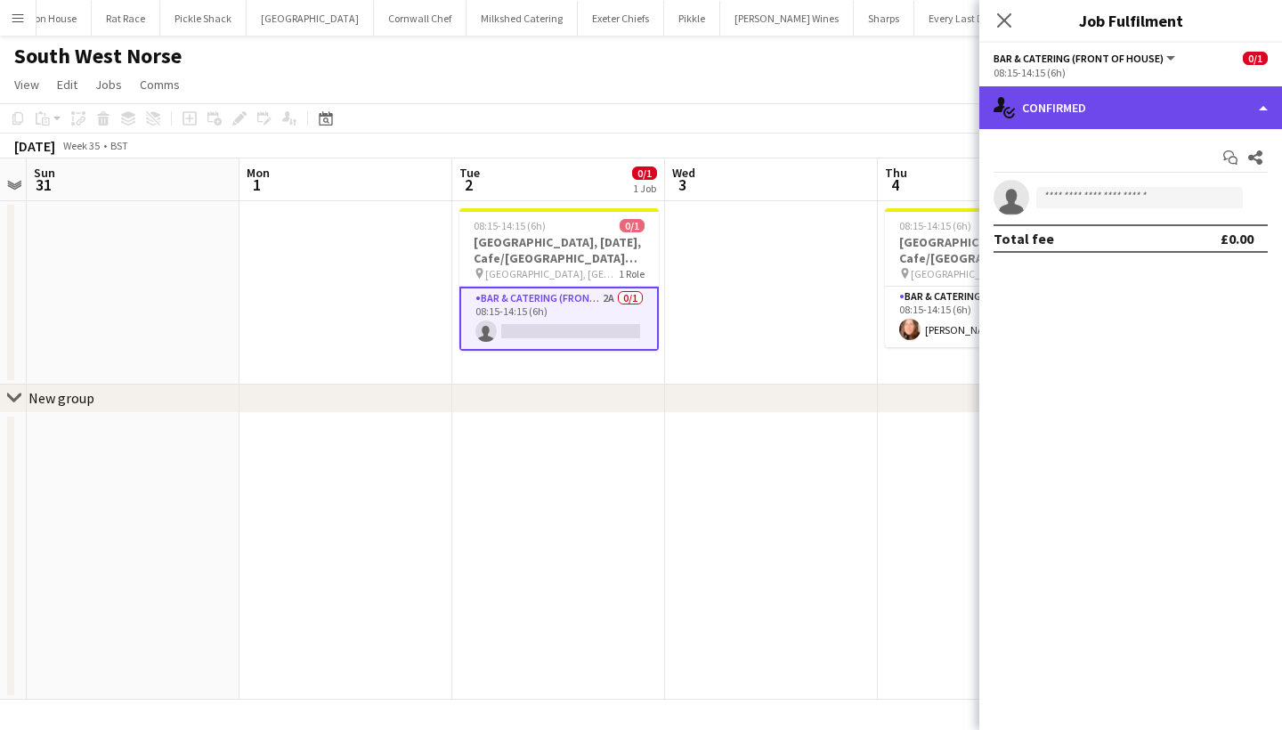
click at [1124, 102] on div "single-neutral-actions-check-2 Confirmed" at bounding box center [1130, 107] width 303 height 43
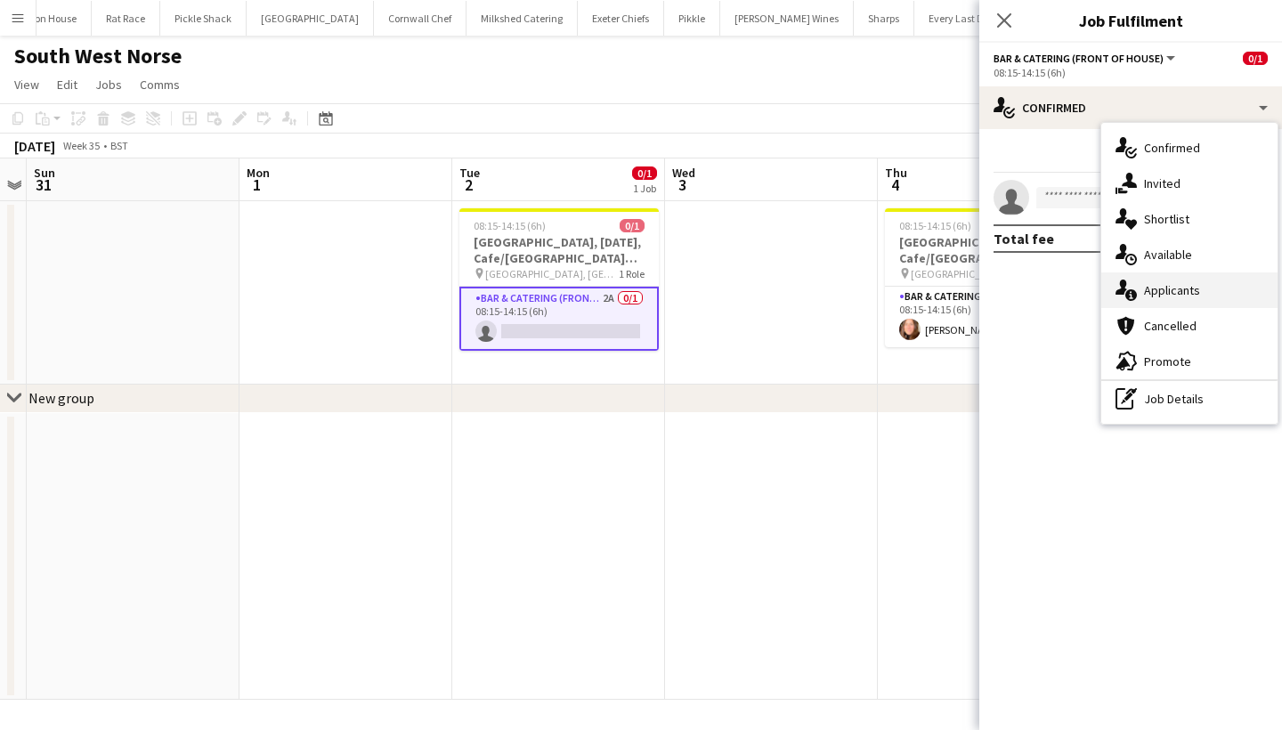
click at [1186, 297] on div "single-neutral-actions-information Applicants" at bounding box center [1189, 290] width 176 height 36
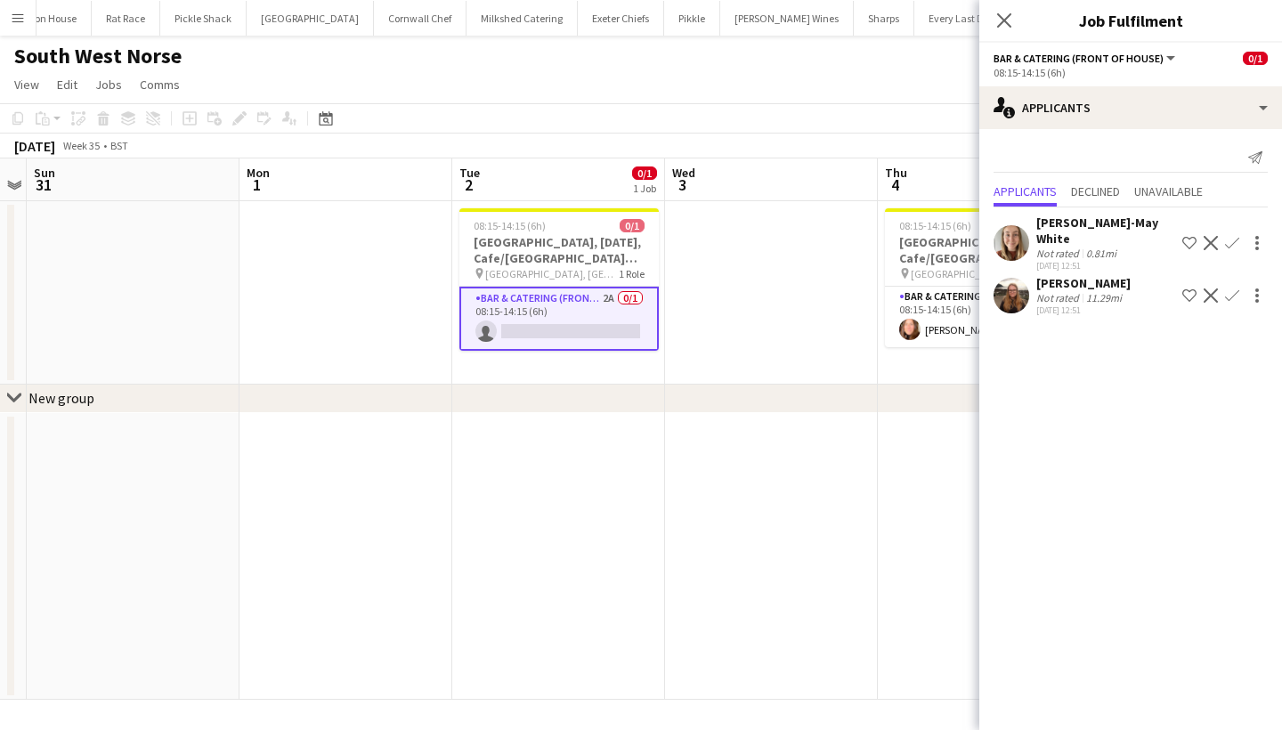
click at [1234, 236] on app-icon "Confirm" at bounding box center [1232, 243] width 14 height 14
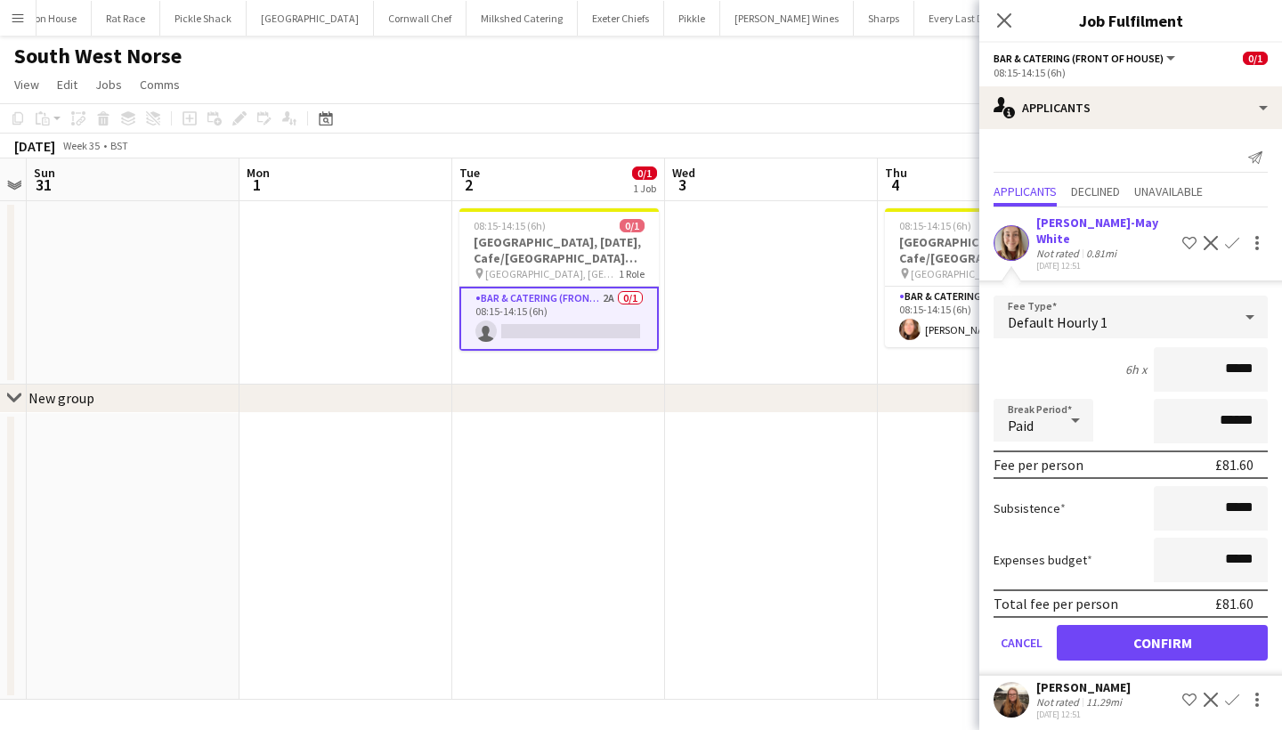
type input "******"
click at [1175, 625] on button "Confirm" at bounding box center [1162, 643] width 211 height 36
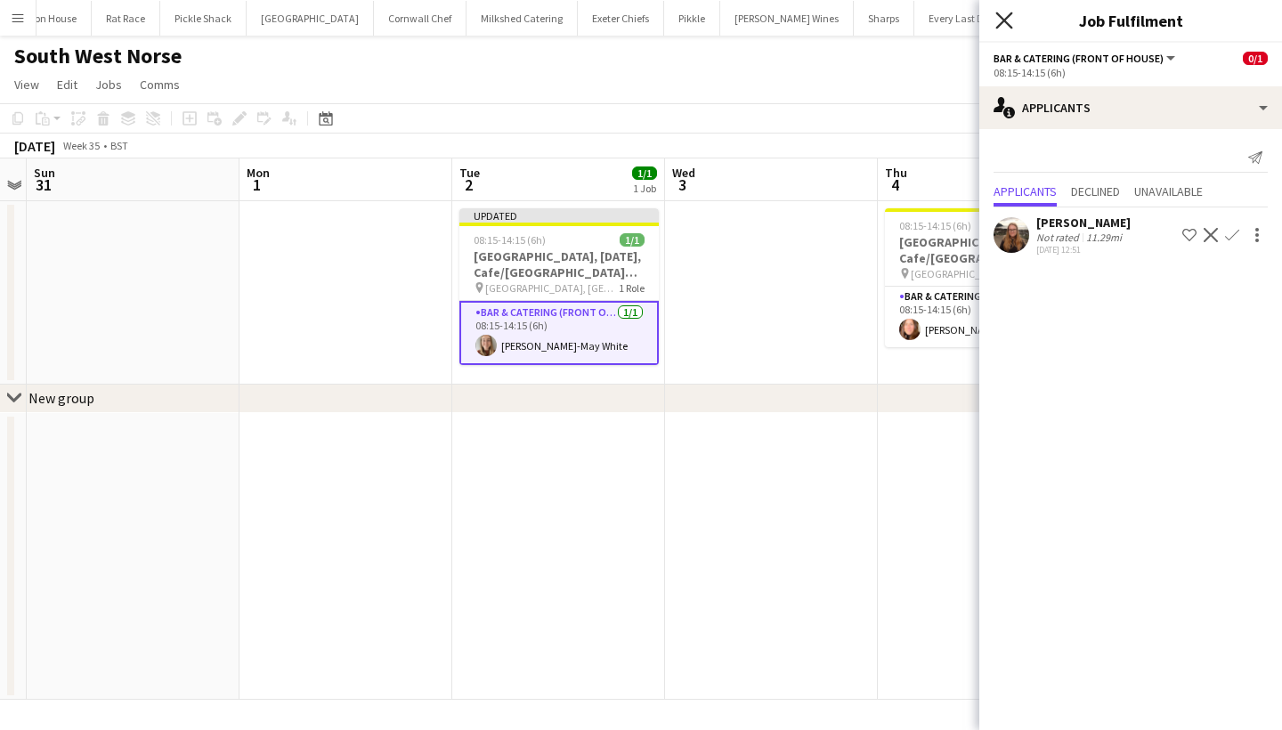
click at [1002, 16] on icon "Close pop-in" at bounding box center [1003, 20] width 17 height 17
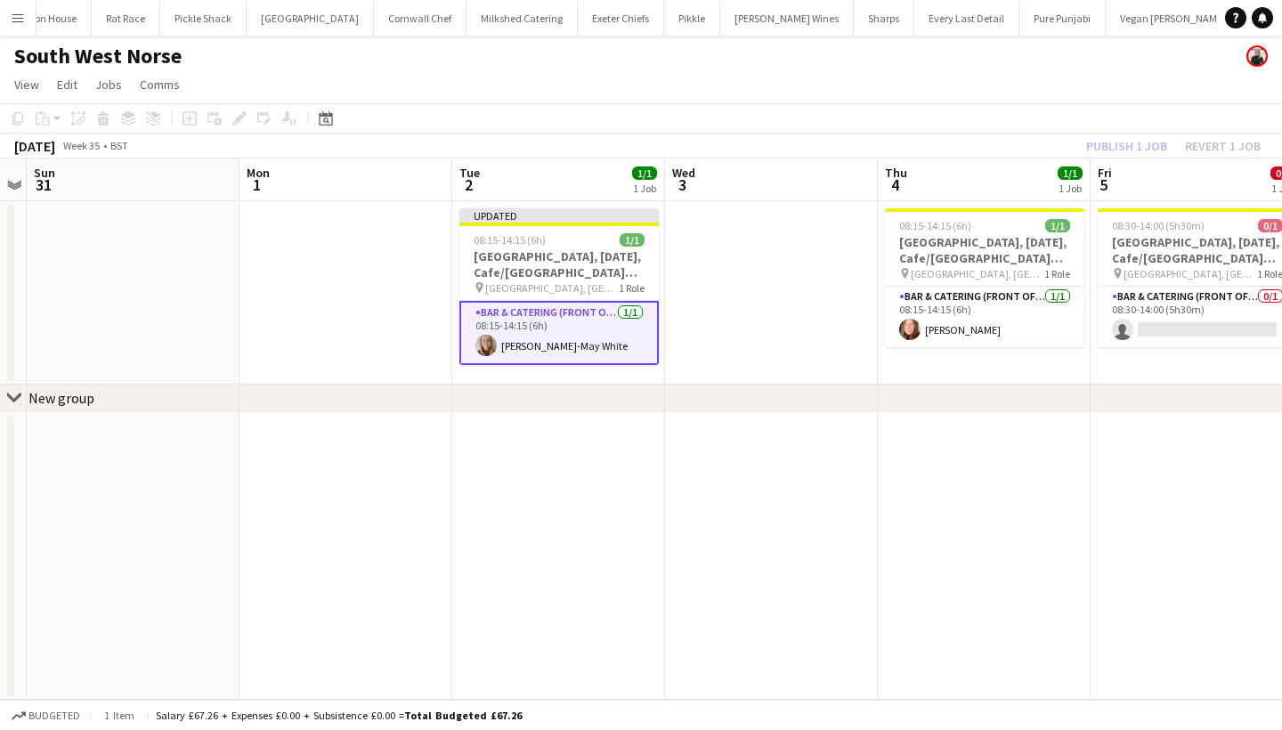
click at [1146, 148] on div "Publish 1 job Revert 1 job" at bounding box center [1173, 145] width 217 height 23
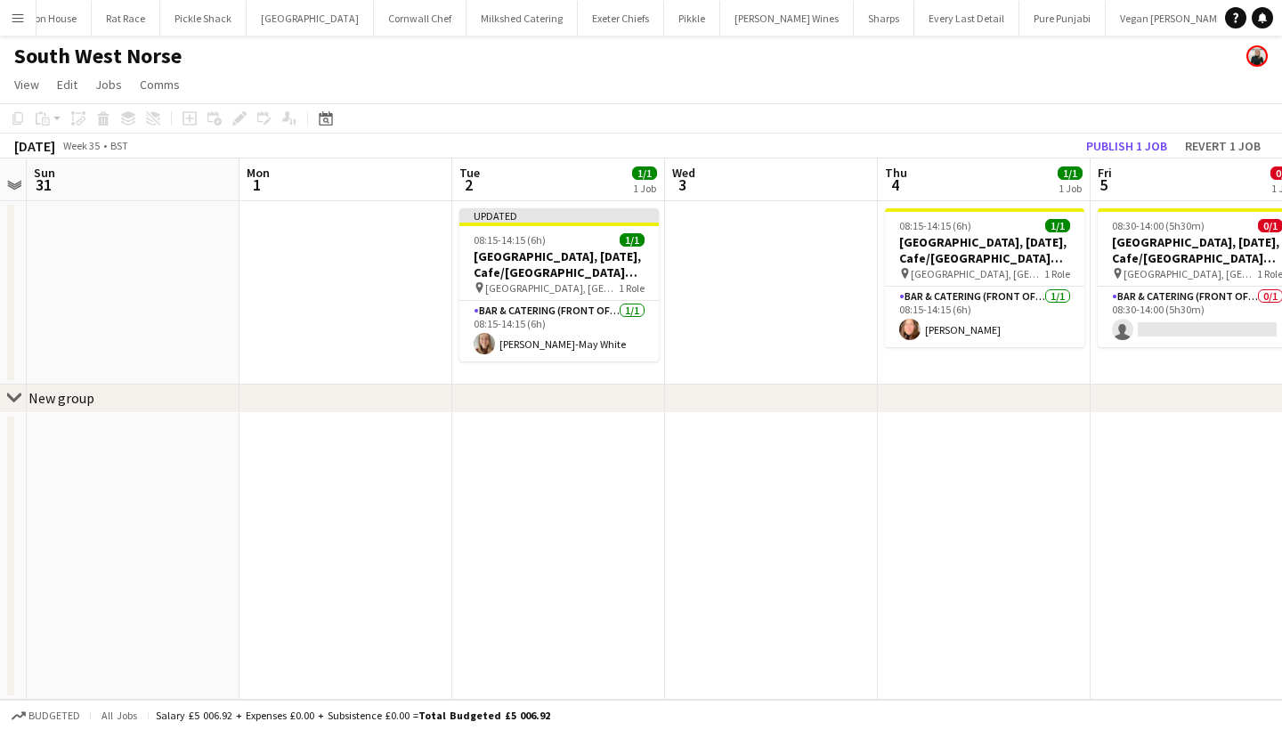
click at [1146, 148] on button "Publish 1 job" at bounding box center [1126, 145] width 95 height 23
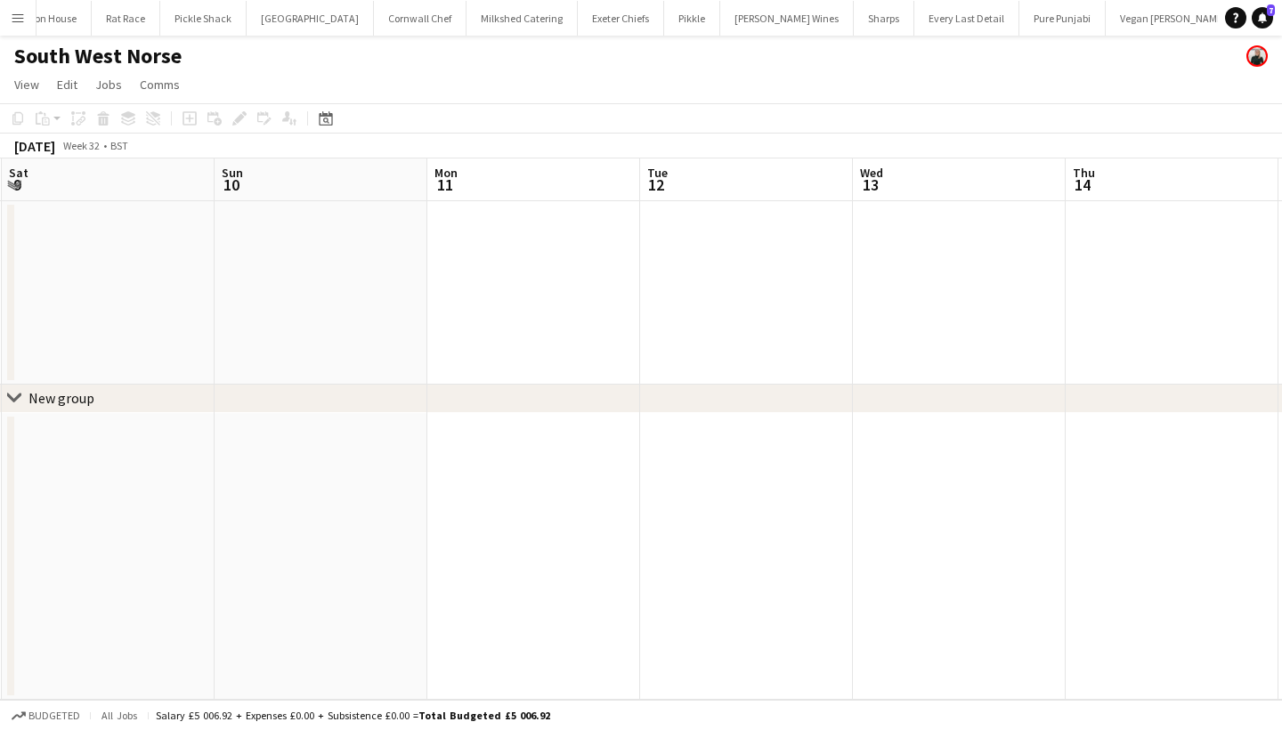
scroll to position [0, 409]
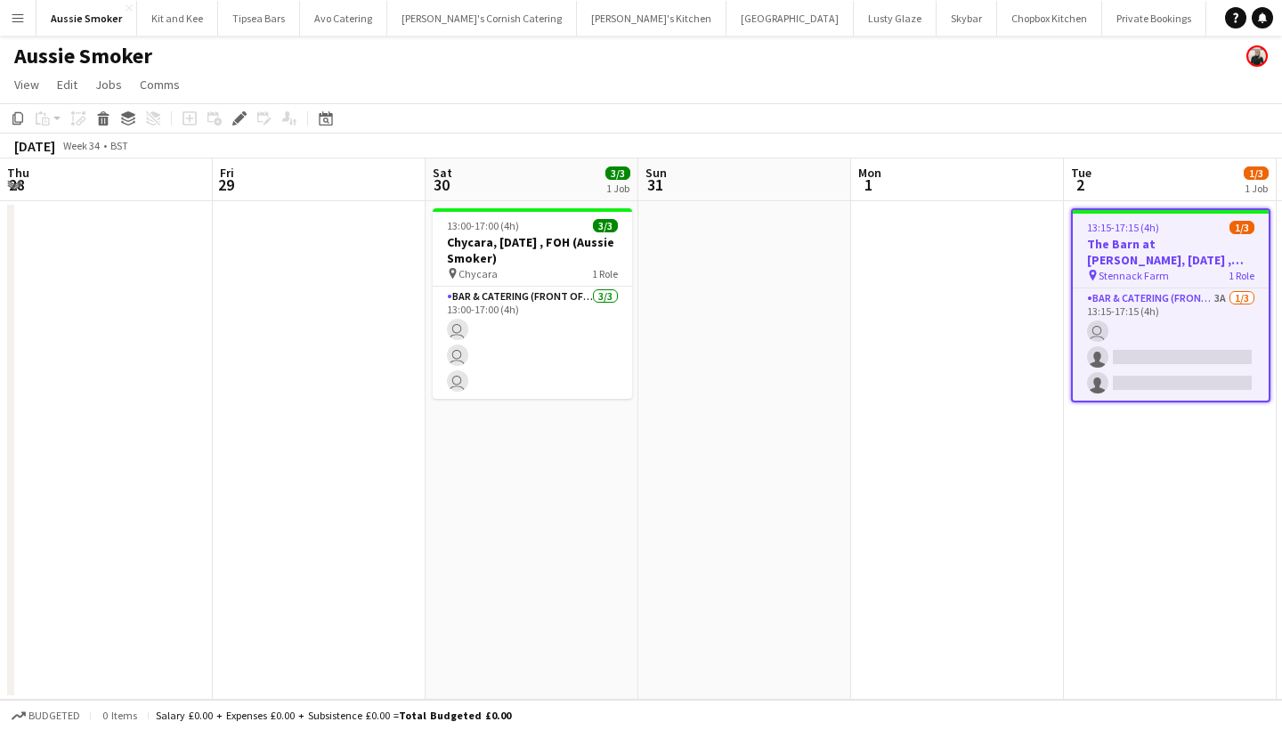
scroll to position [0, 612]
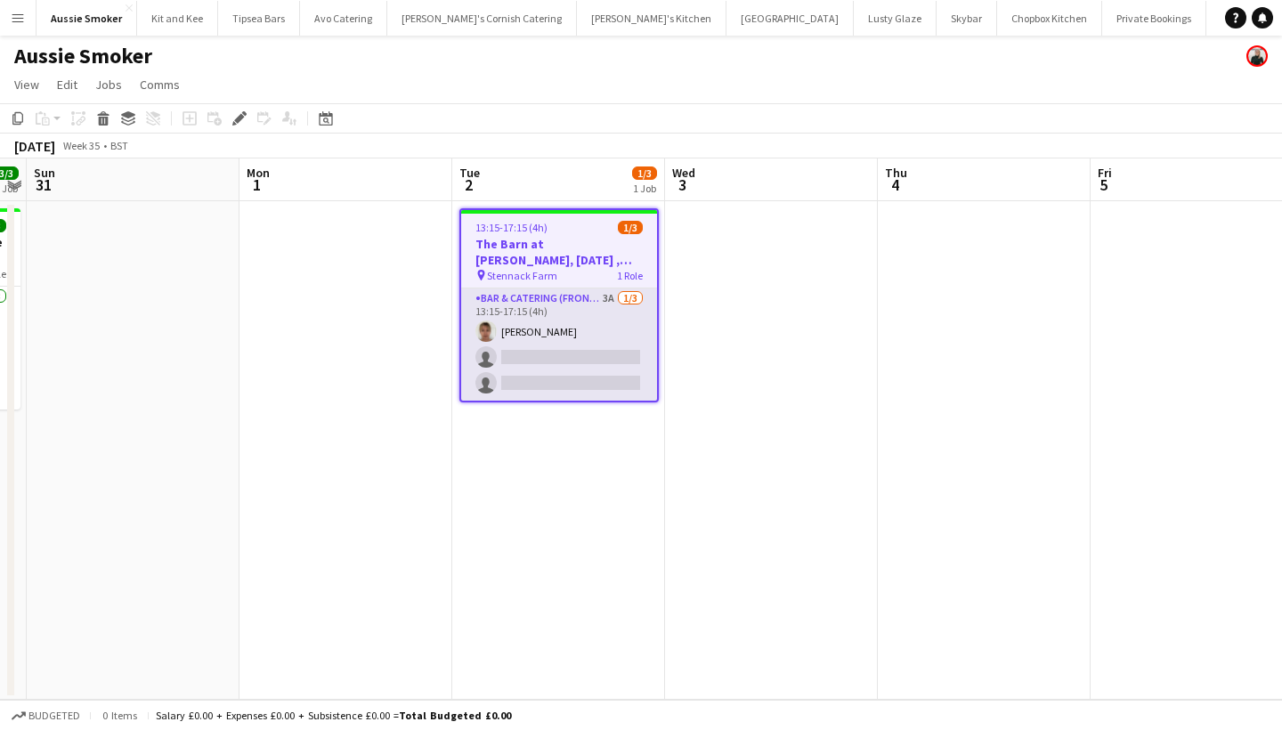
click at [577, 367] on app-card-role "Bar & Catering (Front of House) 3A [DATE] 13:15-17:15 (4h) [PERSON_NAME] single…" at bounding box center [559, 344] width 196 height 112
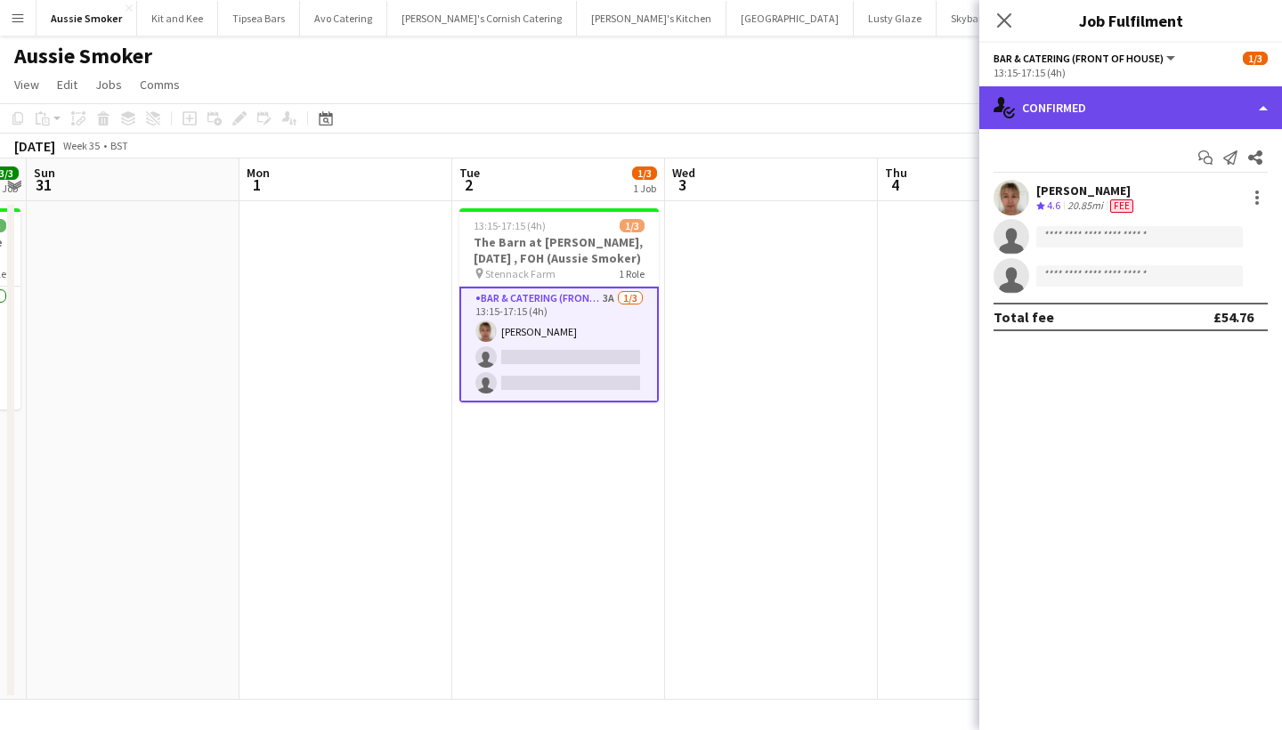
click at [1129, 101] on div "single-neutral-actions-check-2 Confirmed" at bounding box center [1130, 107] width 303 height 43
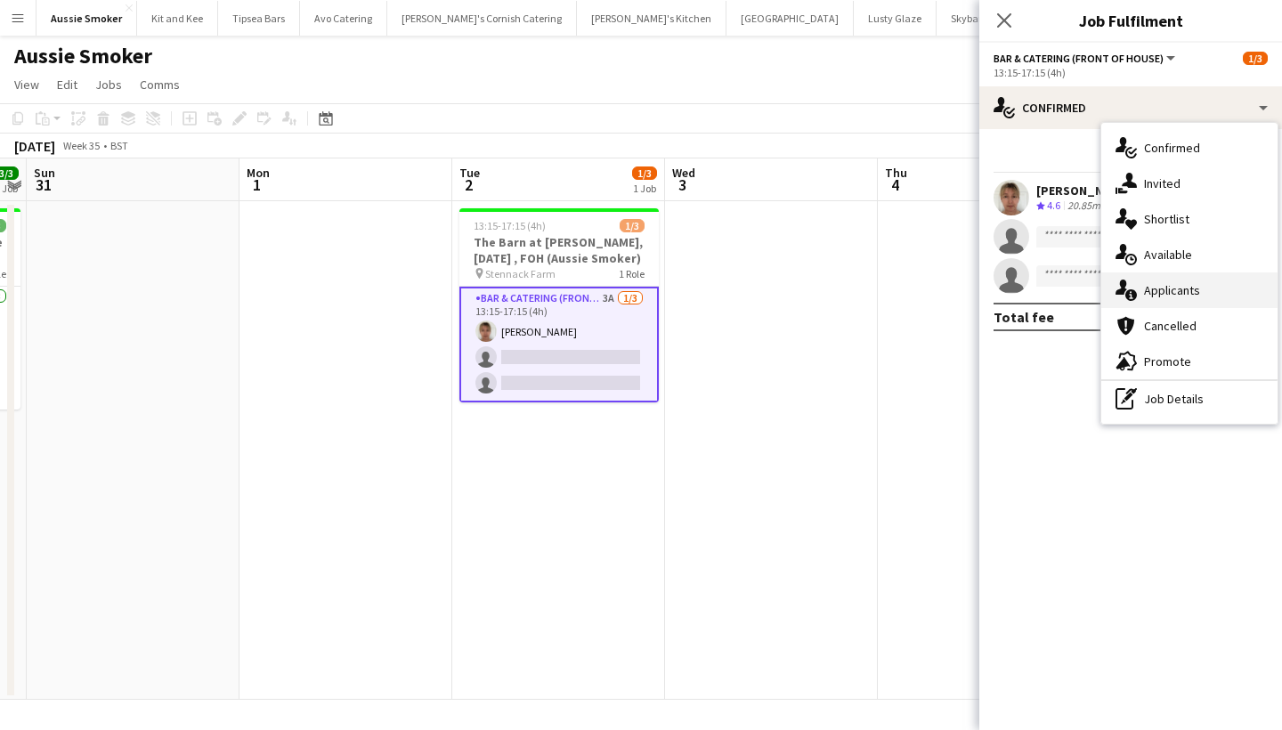
click at [1167, 287] on div "single-neutral-actions-information Applicants" at bounding box center [1189, 290] width 176 height 36
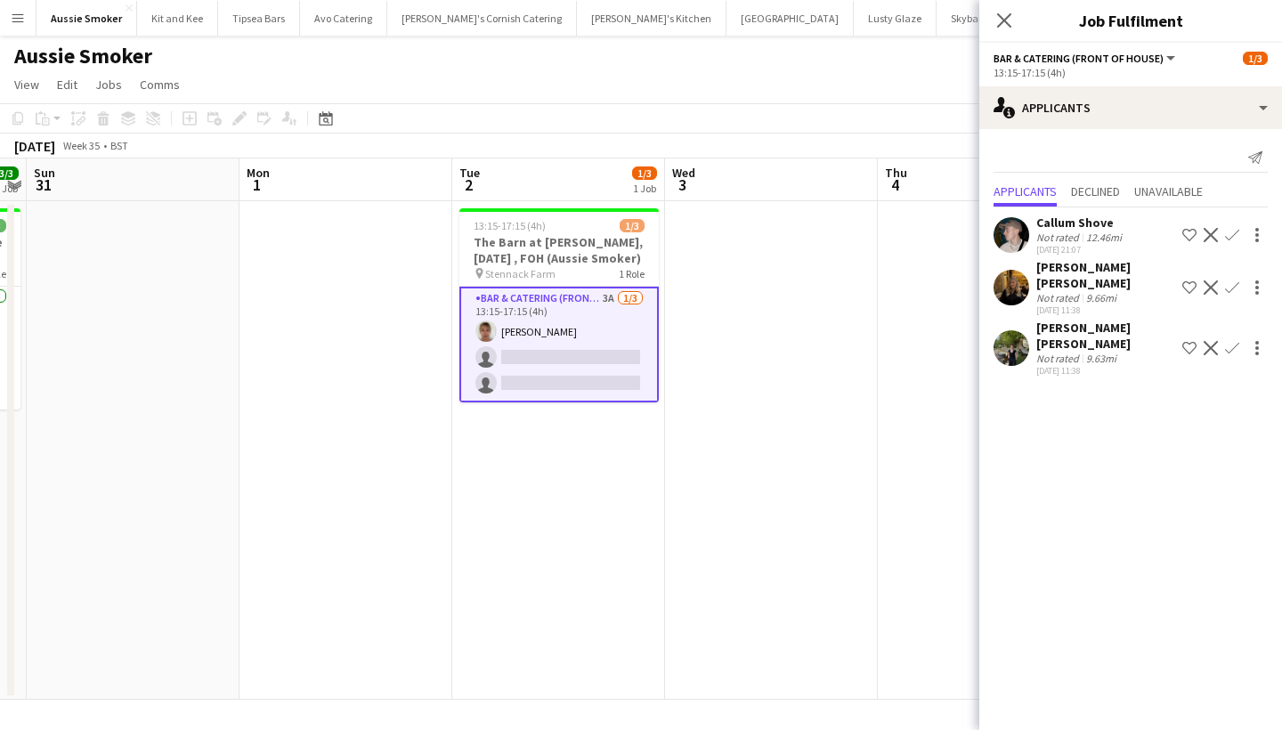
click at [1229, 280] on app-icon "Confirm" at bounding box center [1232, 287] width 14 height 14
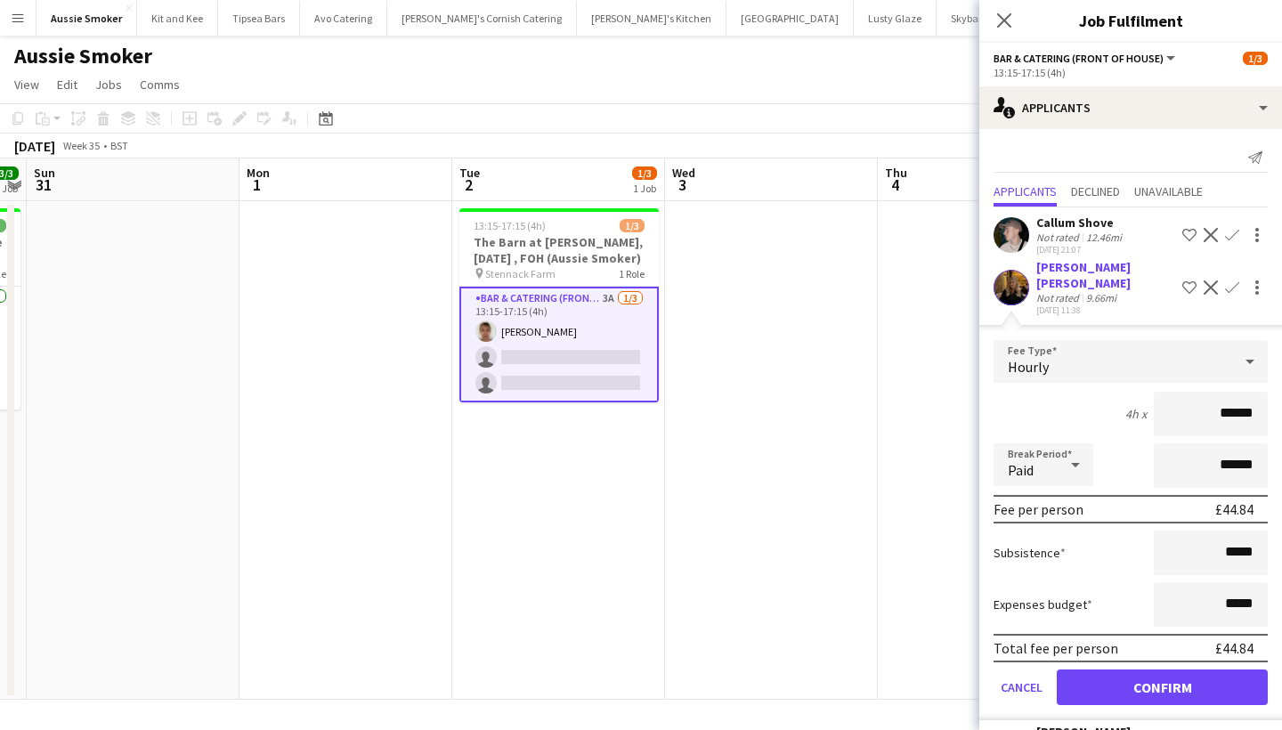
click at [1076, 268] on div "Evelyn Heather" at bounding box center [1105, 275] width 139 height 32
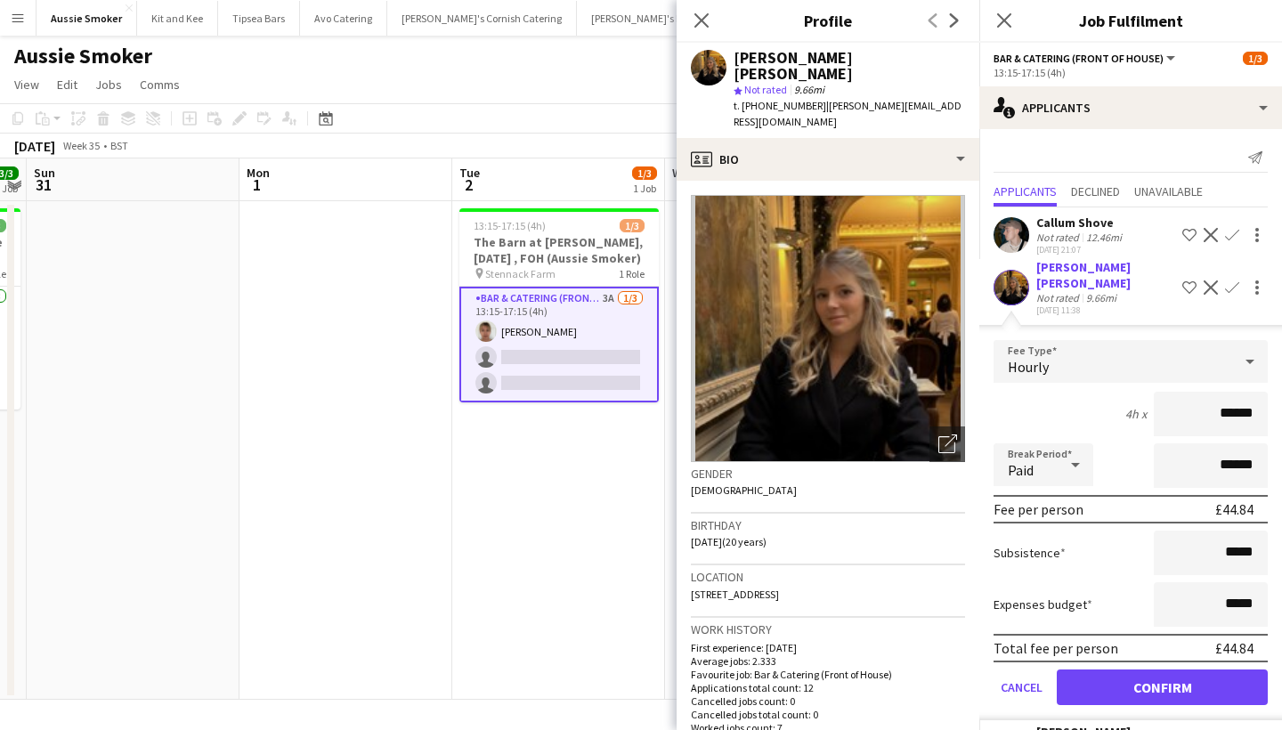
click at [1177, 679] on button "Confirm" at bounding box center [1162, 687] width 211 height 36
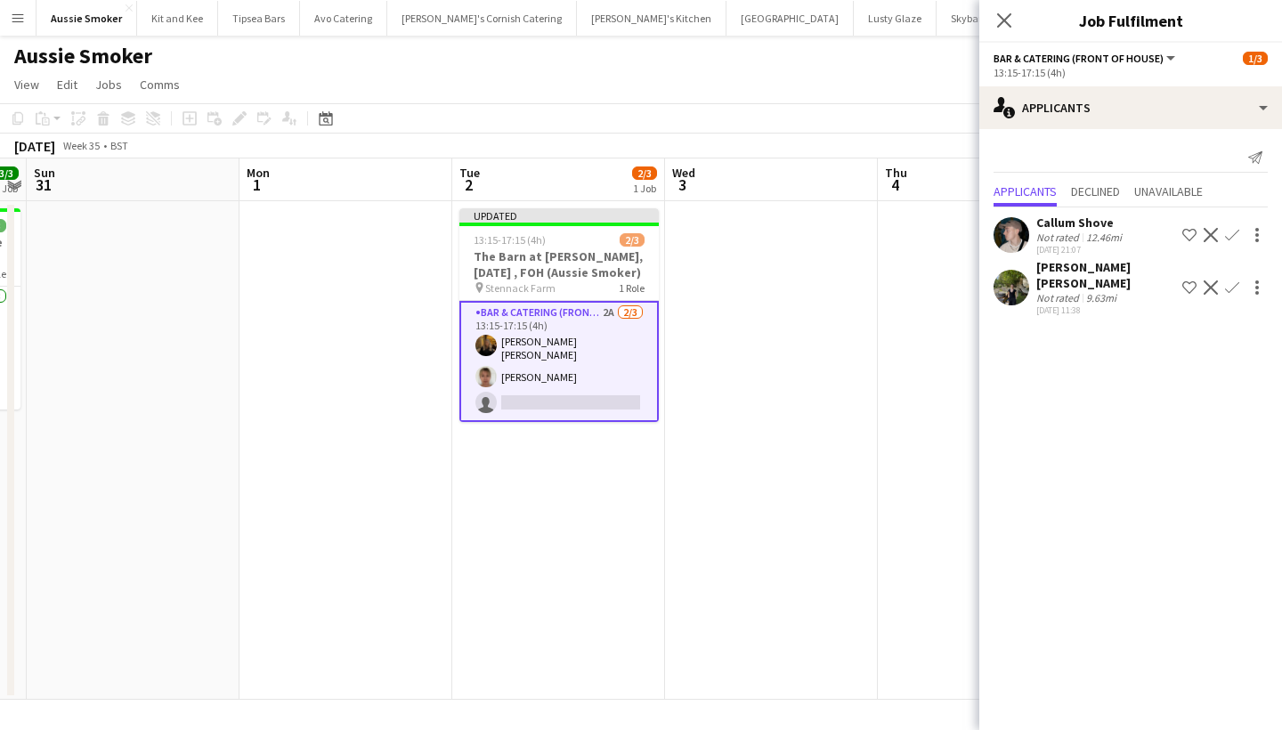
click at [1232, 280] on app-icon "Confirm" at bounding box center [1232, 287] width 14 height 14
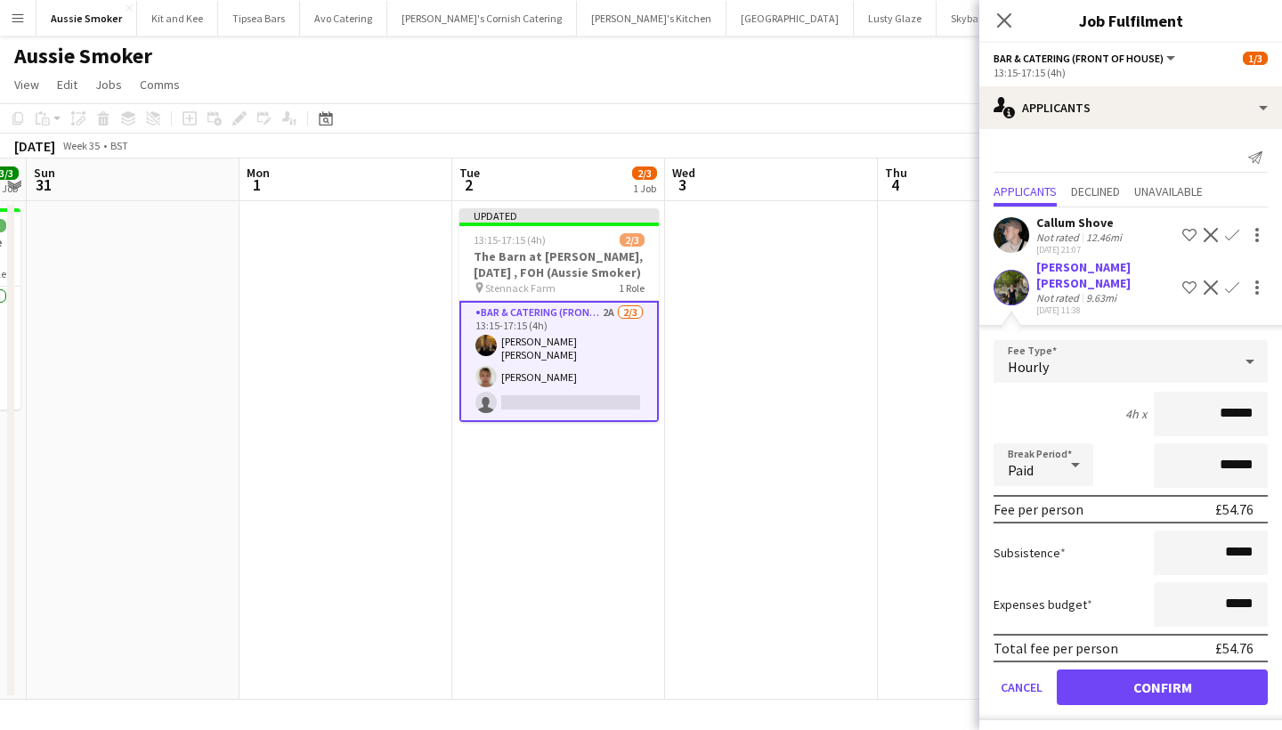
type input "******"
click at [1194, 669] on button "Confirm" at bounding box center [1162, 687] width 211 height 36
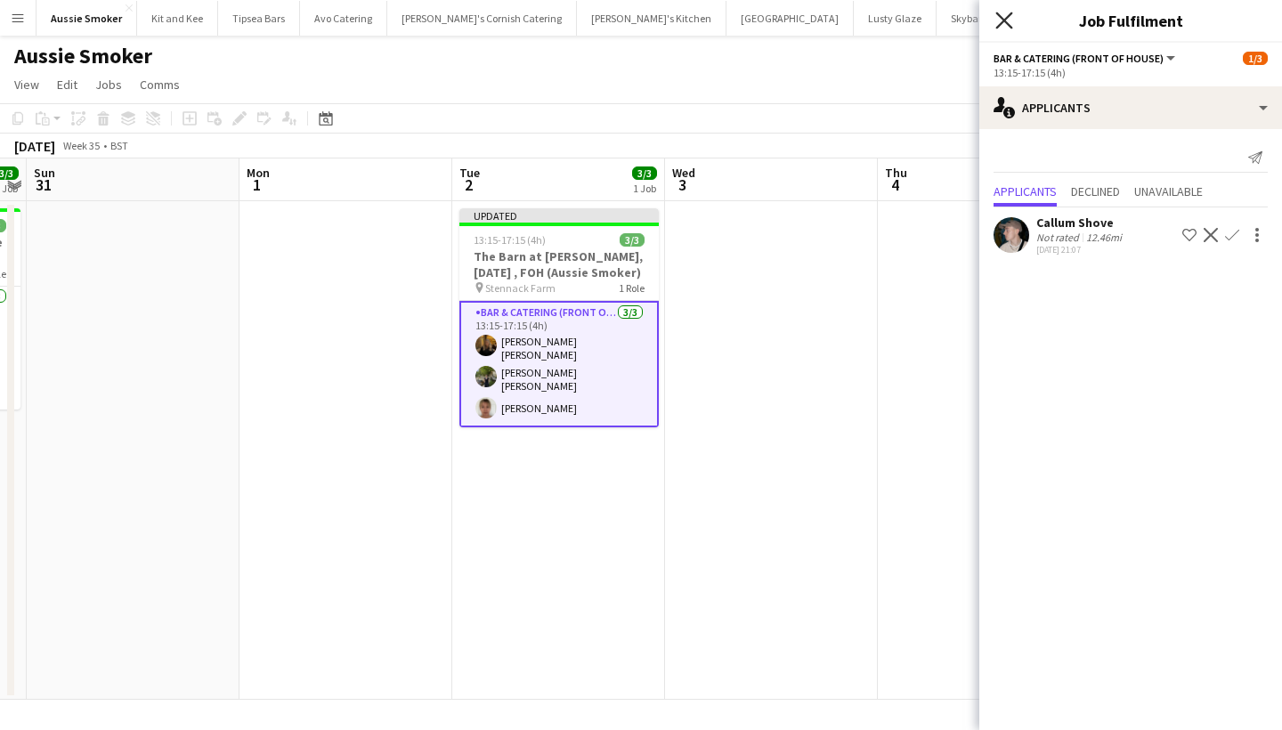
click at [1008, 23] on icon at bounding box center [1003, 20] width 17 height 17
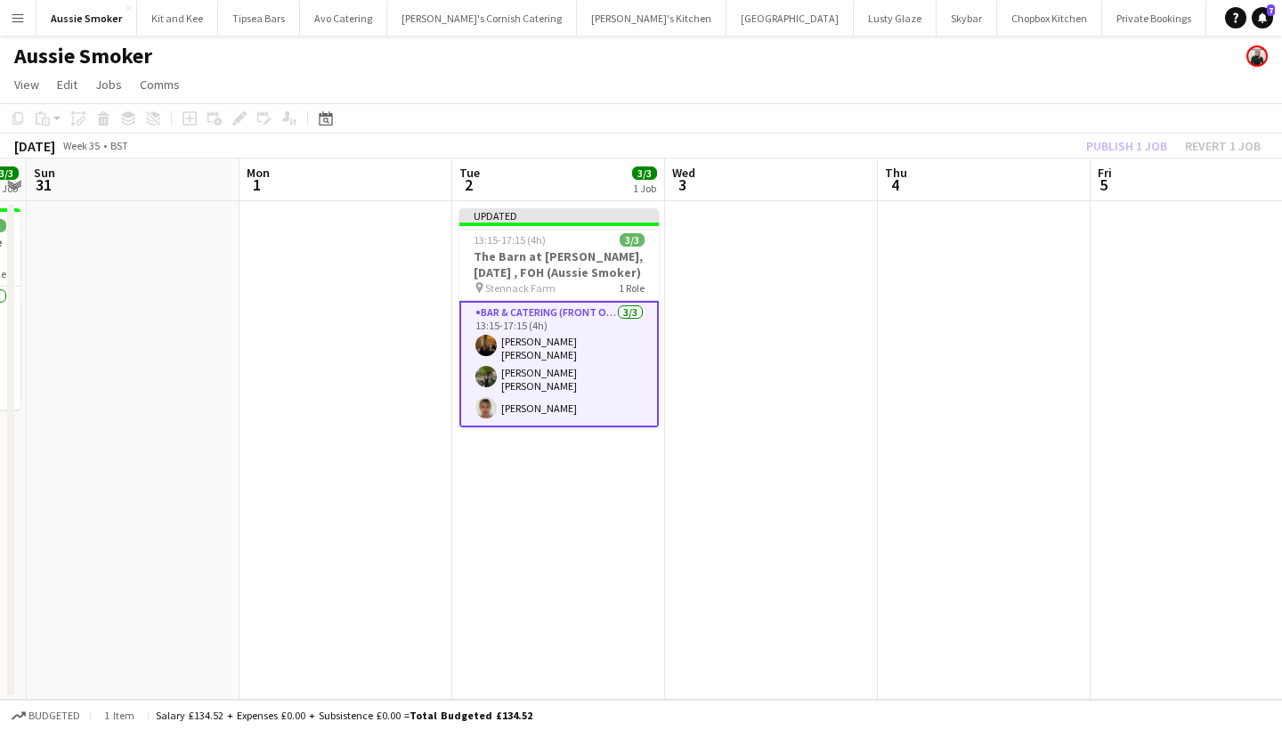
click at [1135, 143] on div "Publish 1 job Revert 1 job" at bounding box center [1173, 145] width 217 height 23
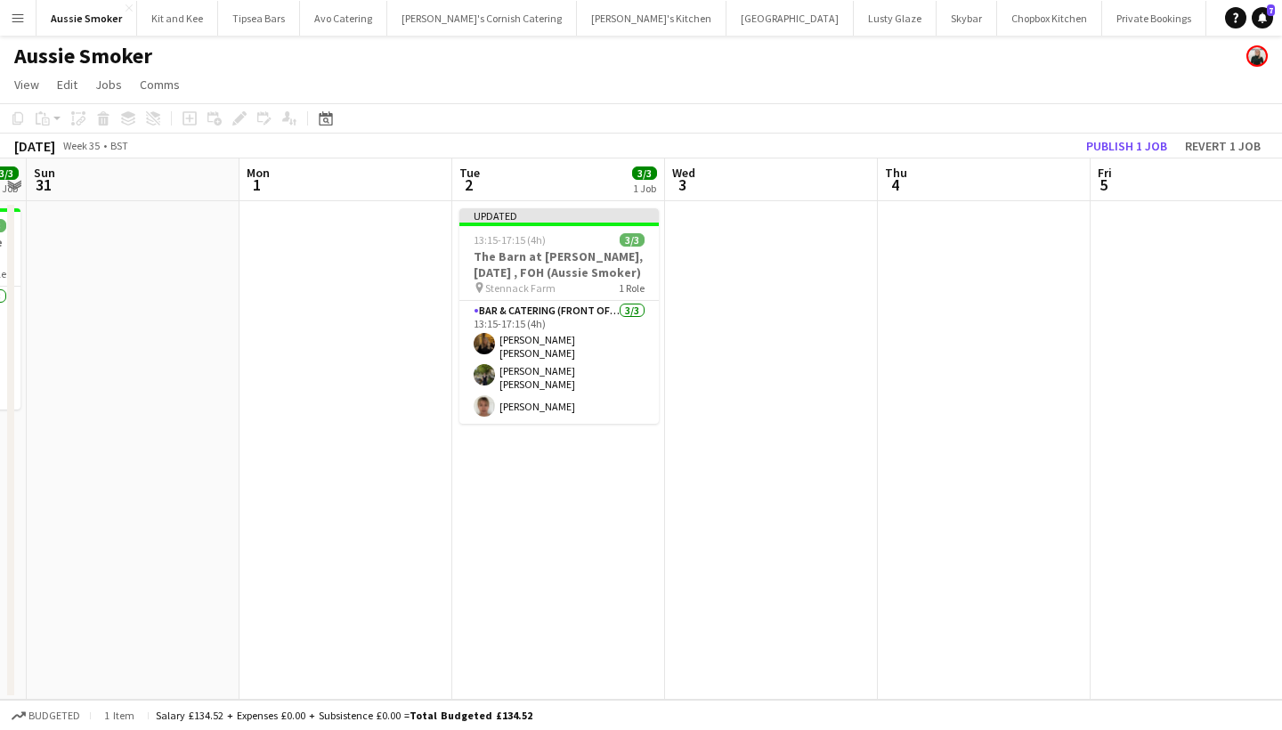
click at [1135, 143] on button "Publish 1 job" at bounding box center [1126, 145] width 95 height 23
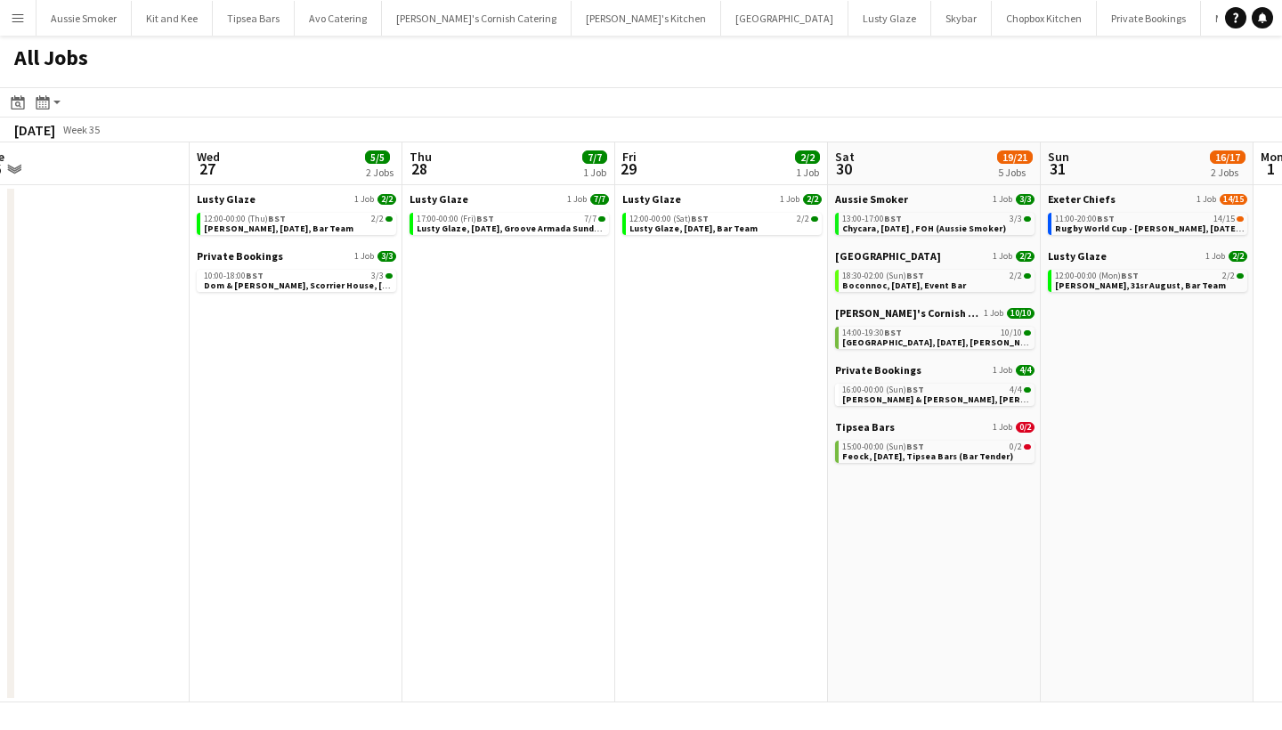
scroll to position [0, 875]
click at [919, 284] on span "Boconnoc, [DATE], Event Bar" at bounding box center [903, 286] width 124 height 12
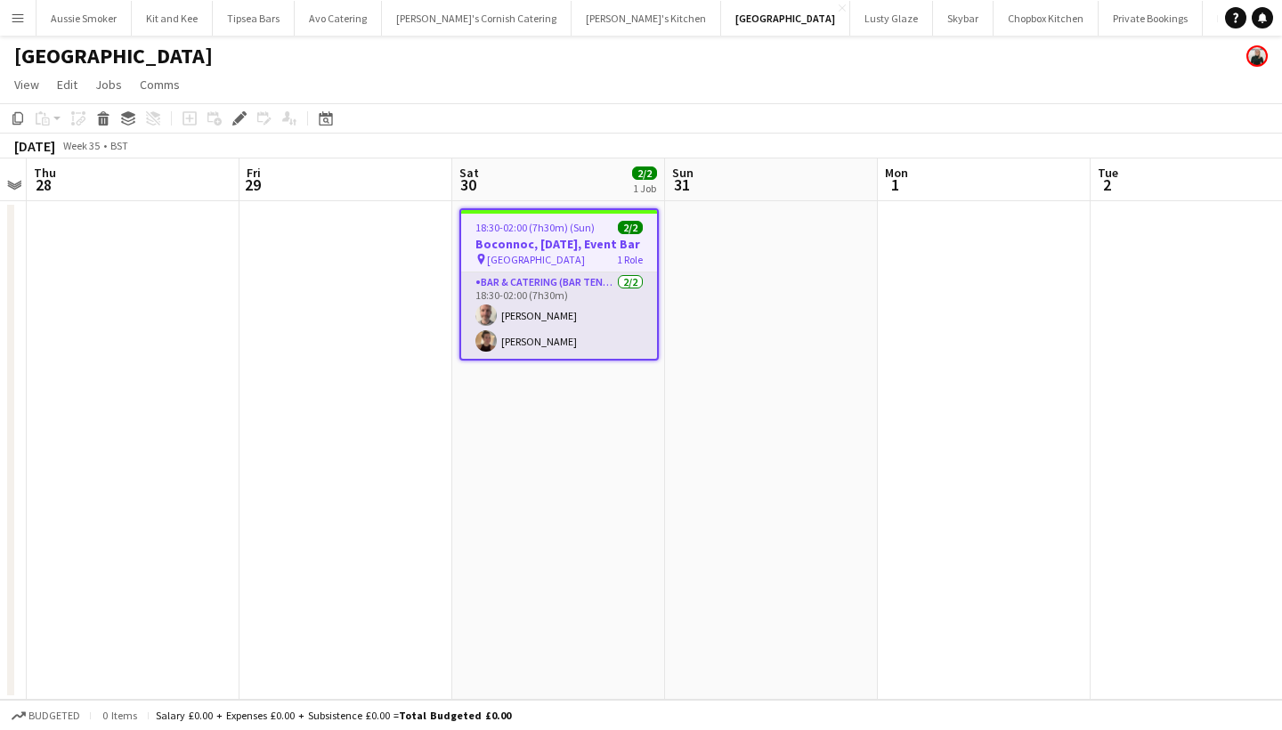
click at [583, 332] on app-card-role "Bar & Catering (Bar Tender) [DATE] 18:30-02:00 (7h30m) [PERSON_NAME] [PERSON_NA…" at bounding box center [559, 315] width 196 height 86
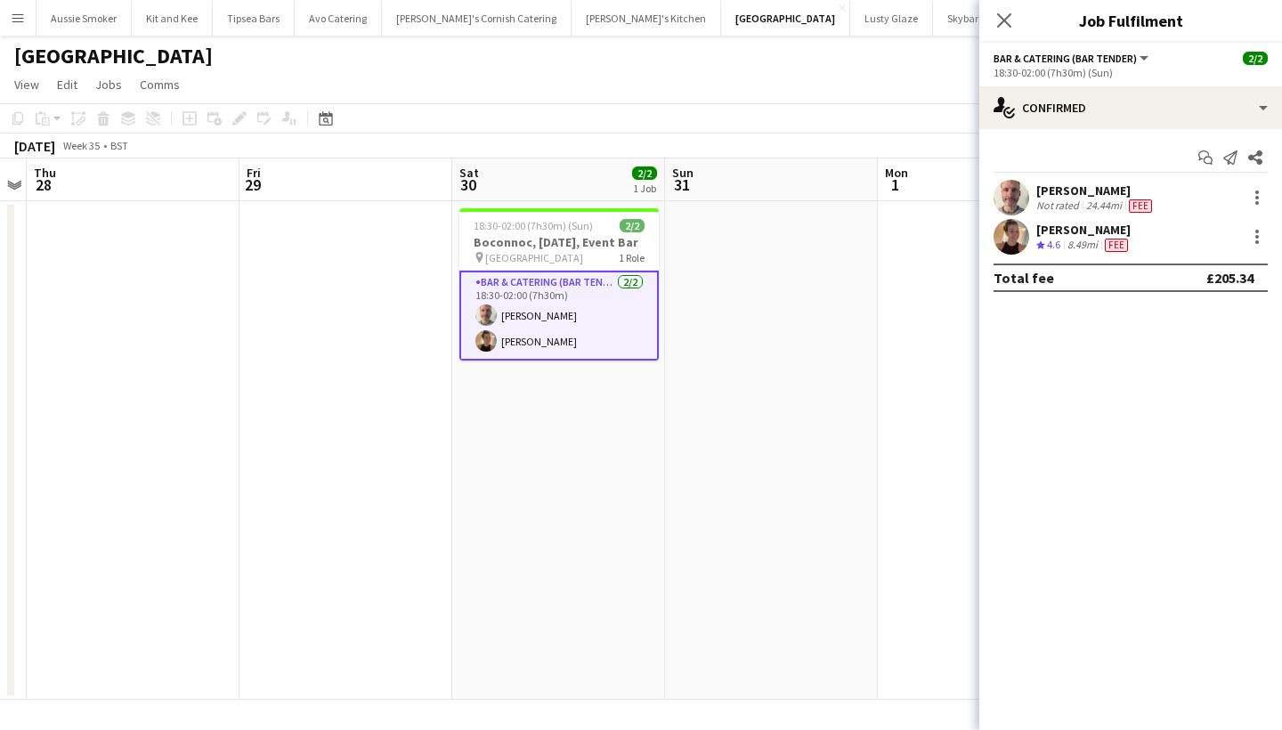
click at [1077, 209] on div "Not rated" at bounding box center [1059, 206] width 46 height 14
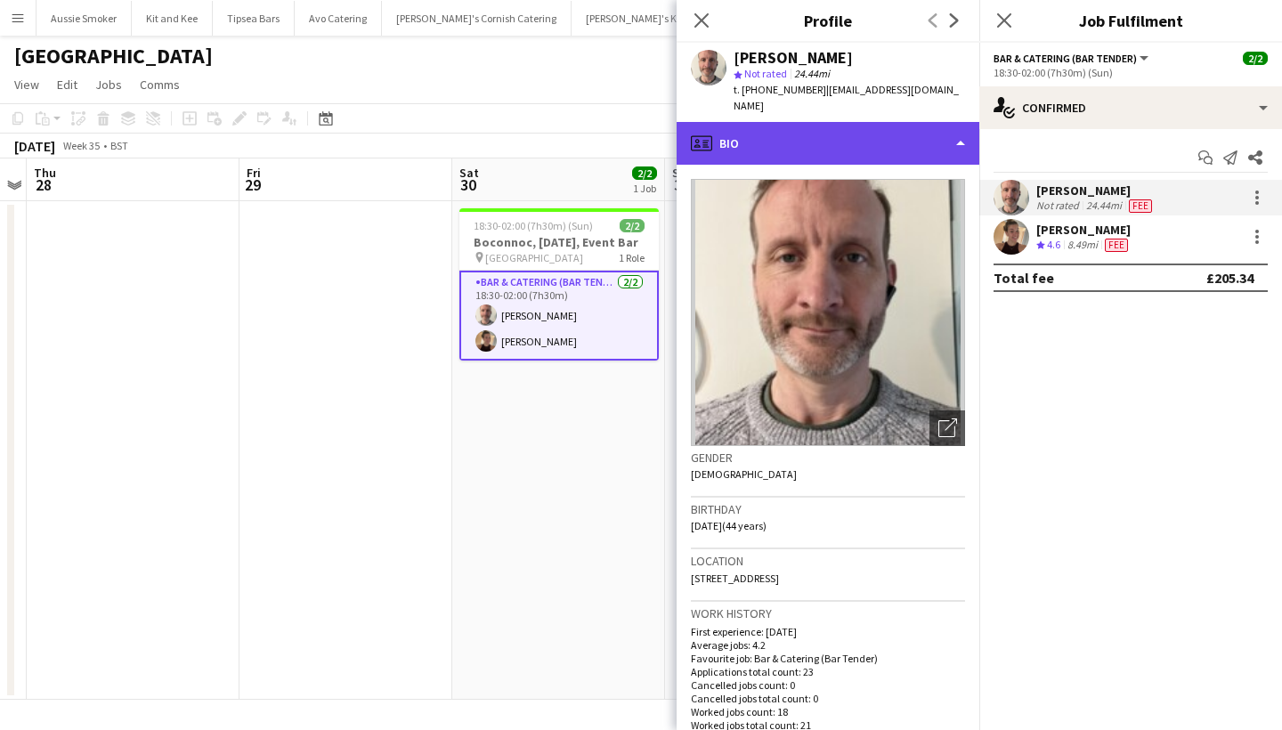
click at [965, 125] on div "profile Bio" at bounding box center [828, 143] width 303 height 43
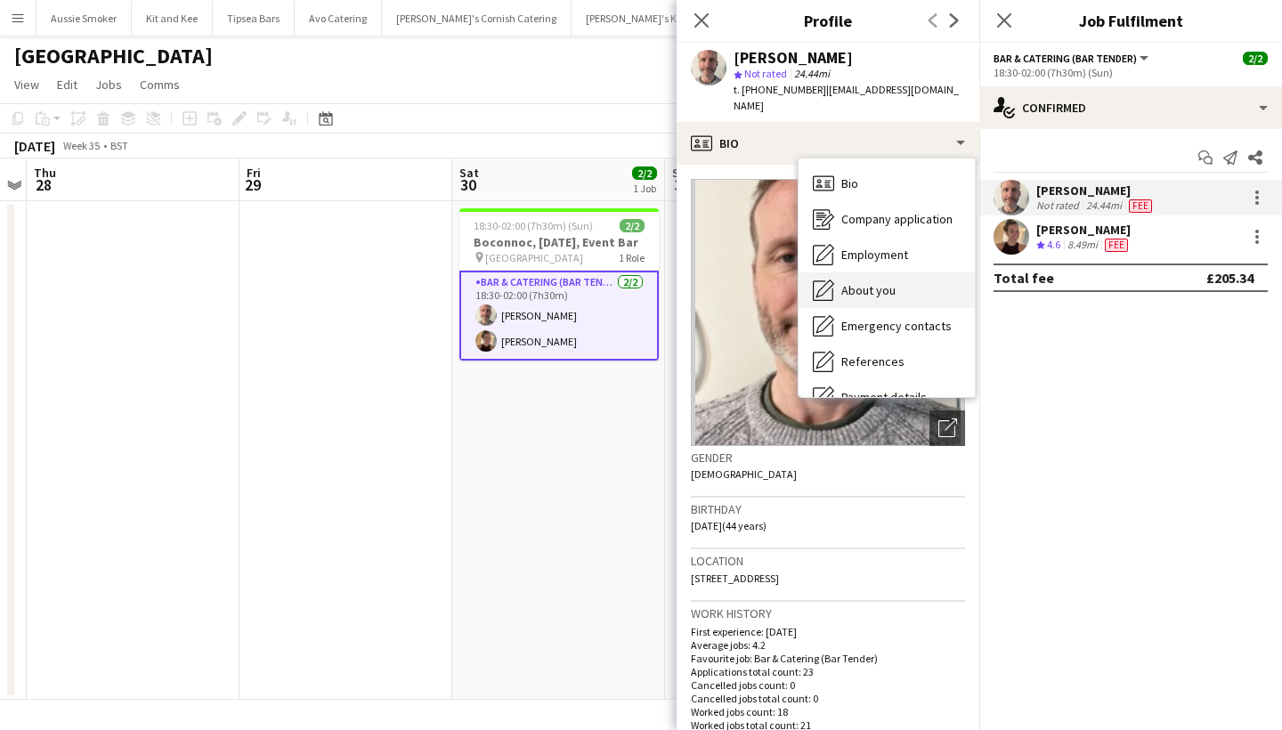
click at [874, 282] on span "About you" at bounding box center [868, 290] width 54 height 16
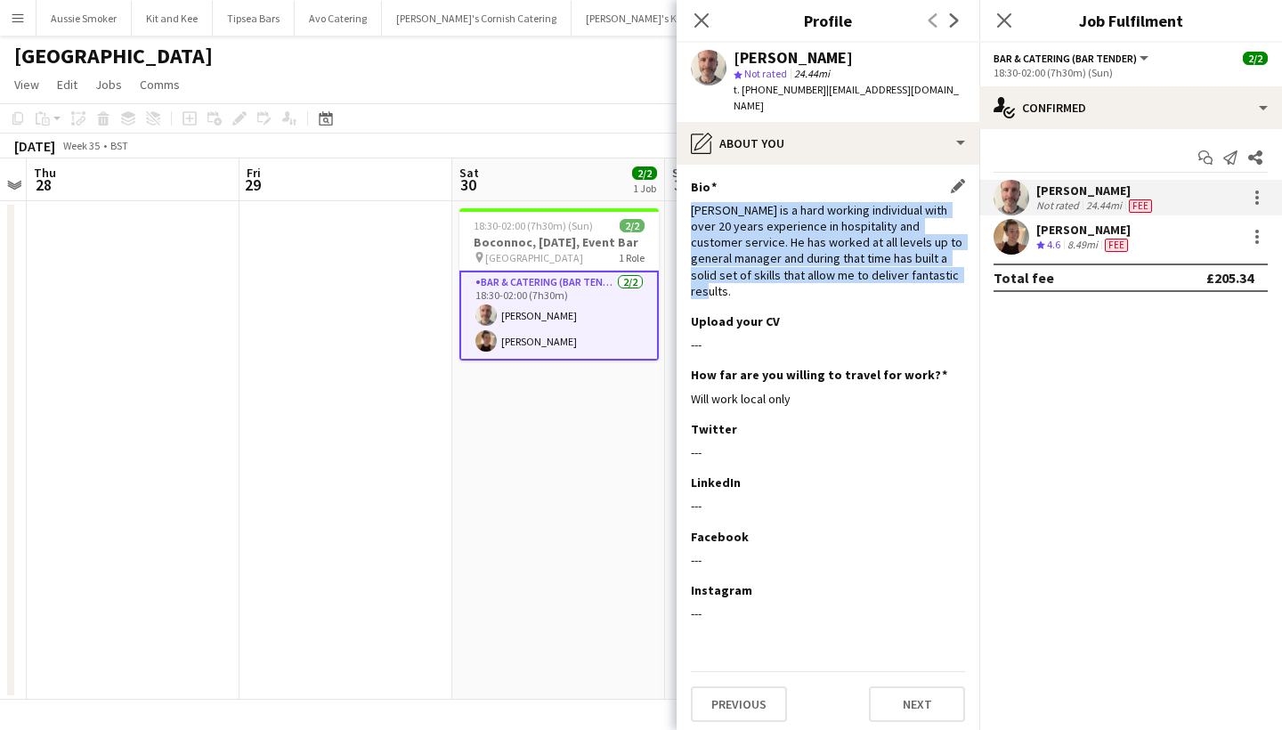
drag, startPoint x: 687, startPoint y: 190, endPoint x: 910, endPoint y: 249, distance: 230.2
click at [910, 249] on app-section-data-types "Bio Edit this field [PERSON_NAME] is a hard working individual with over 20 yea…" at bounding box center [828, 447] width 303 height 565
copy div "[PERSON_NAME] is a hard working individual with over 20 years experience in hos…"
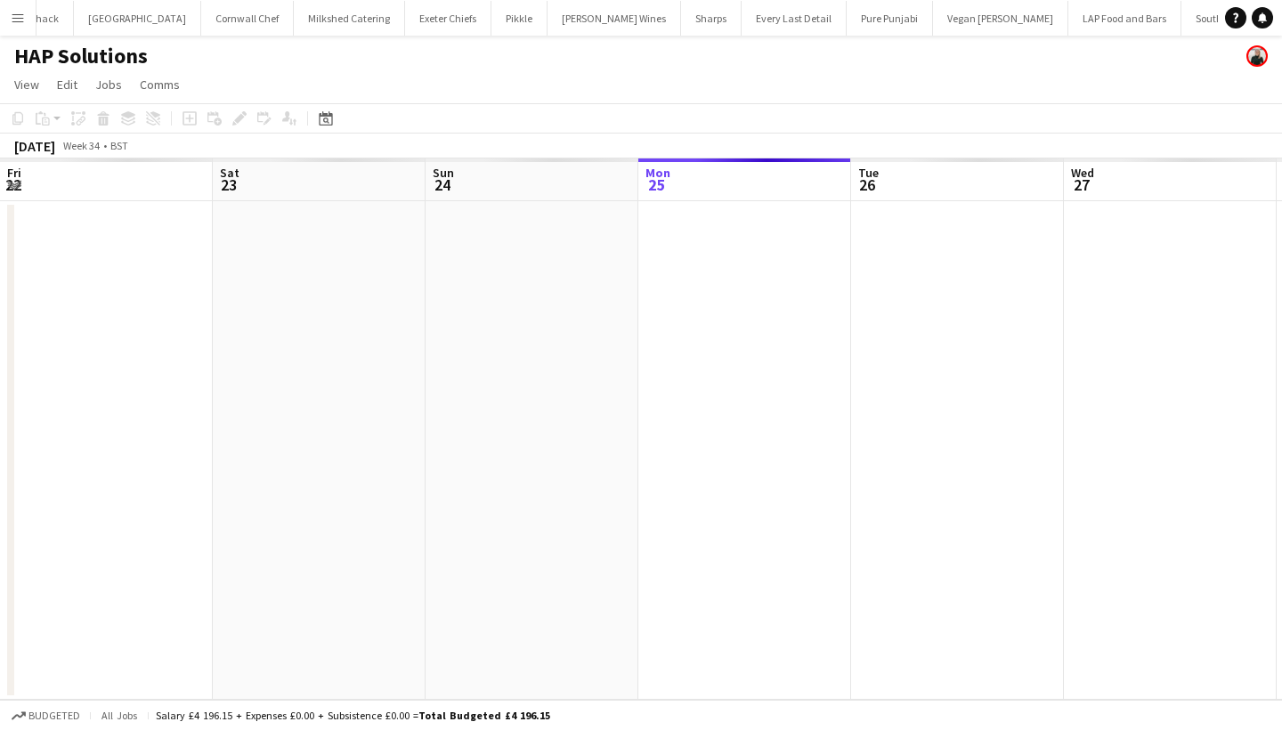
scroll to position [0, 425]
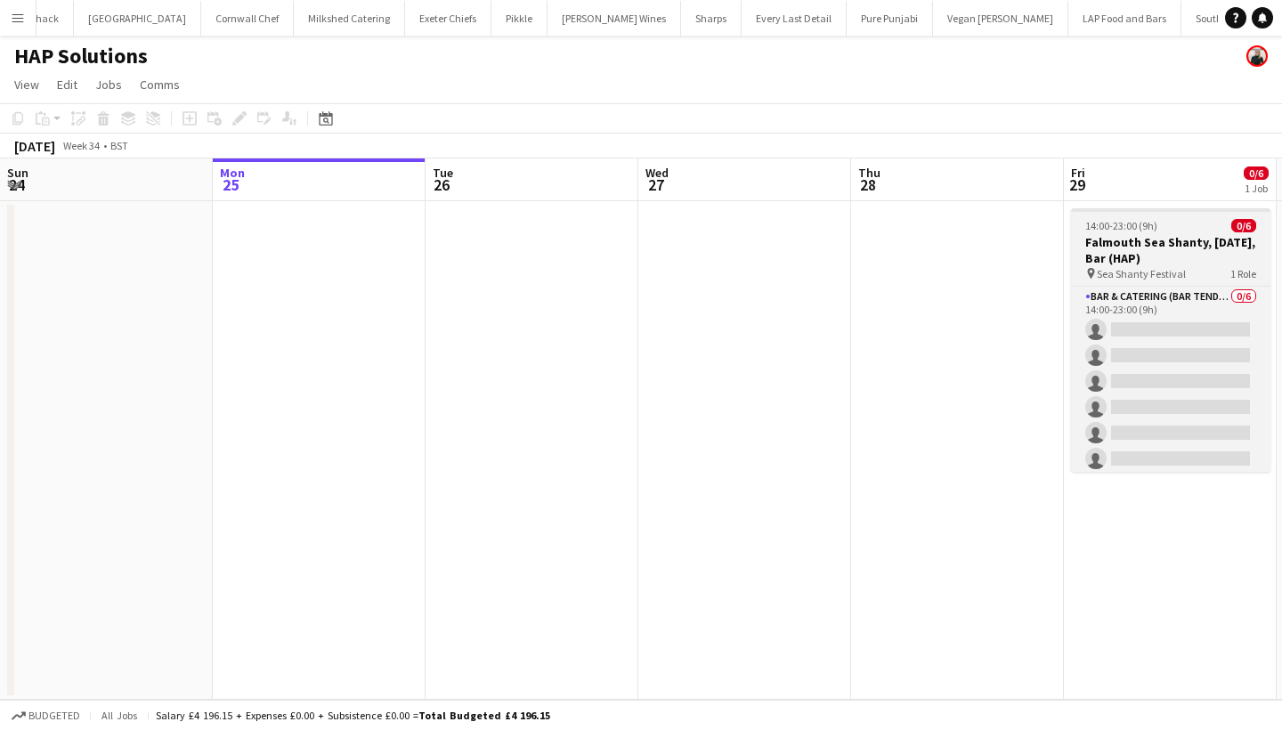
click at [1149, 244] on h3 "Falmouth Sea Shanty, [DATE], Bar (HAP)" at bounding box center [1170, 250] width 199 height 32
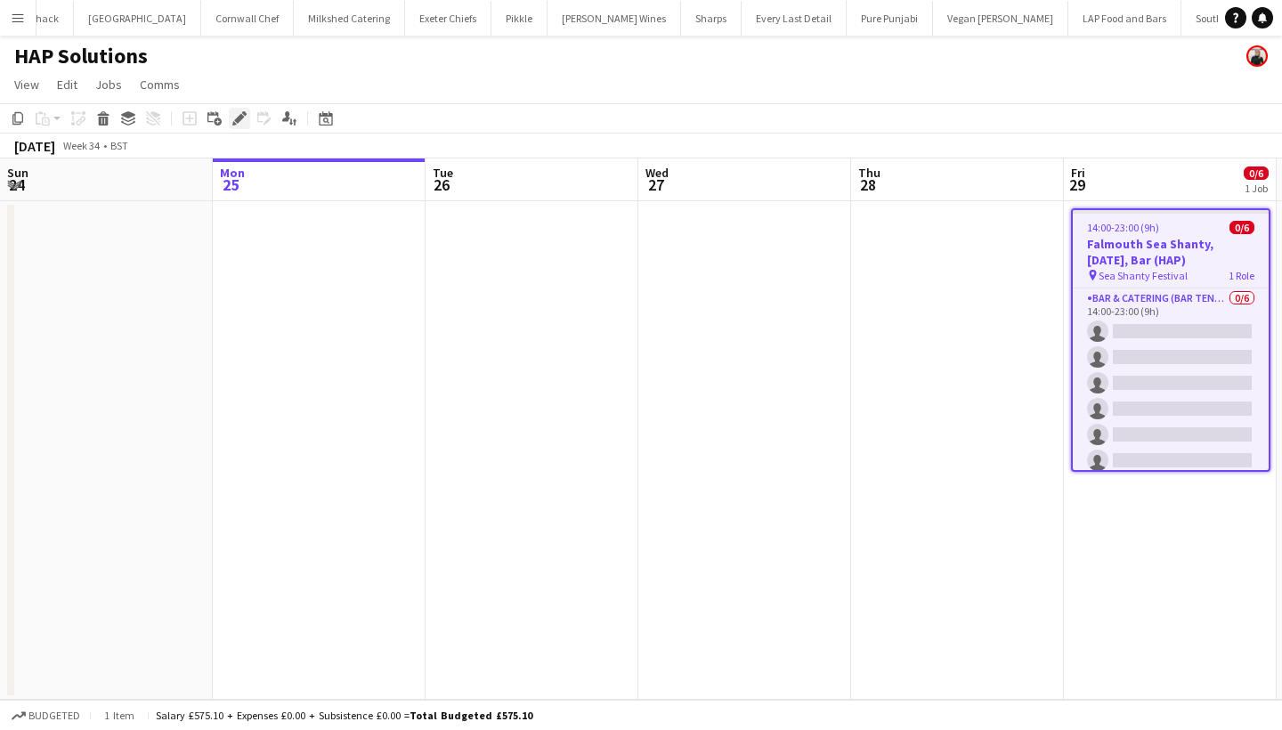
click at [239, 114] on icon "Edit" at bounding box center [239, 118] width 14 height 14
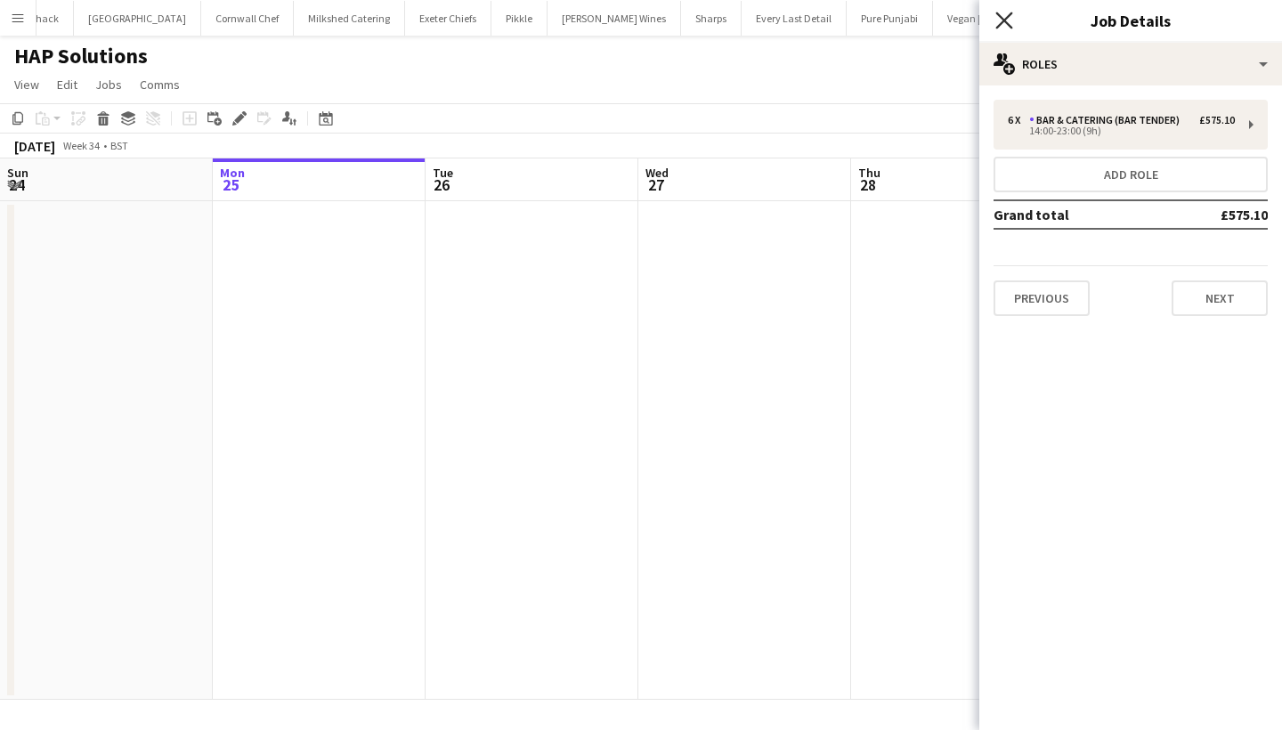
click at [1007, 23] on icon at bounding box center [1003, 20] width 17 height 17
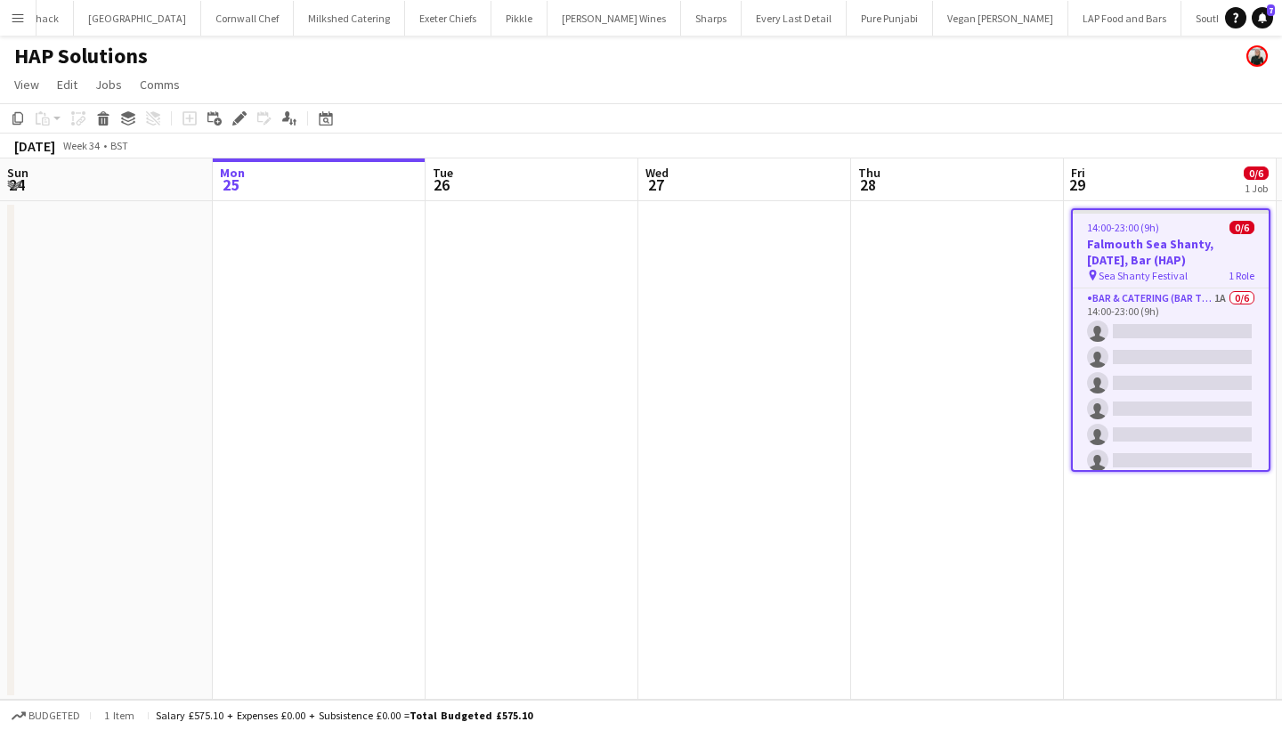
click at [1142, 258] on h3 "Falmouth Sea Shanty, [DATE], Bar (HAP)" at bounding box center [1171, 252] width 196 height 32
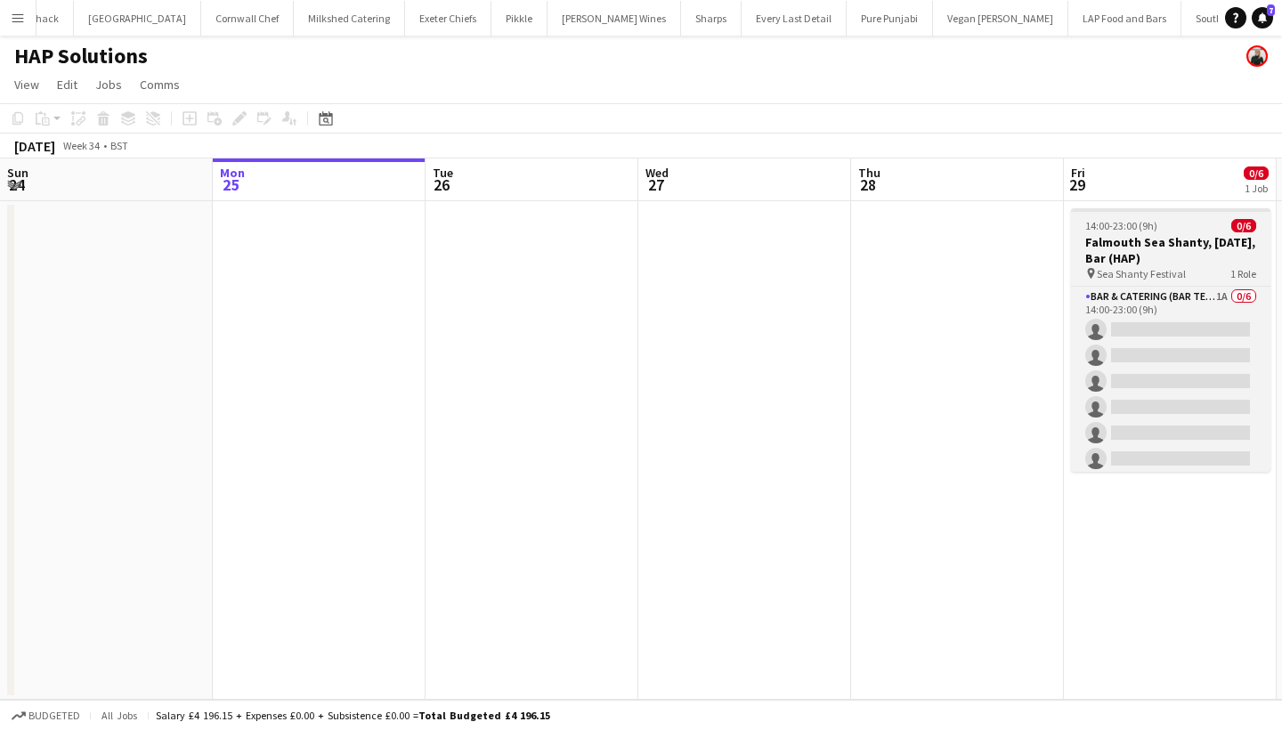
click at [1142, 258] on h3 "Falmouth Sea Shanty, [DATE], Bar (HAP)" at bounding box center [1170, 250] width 199 height 32
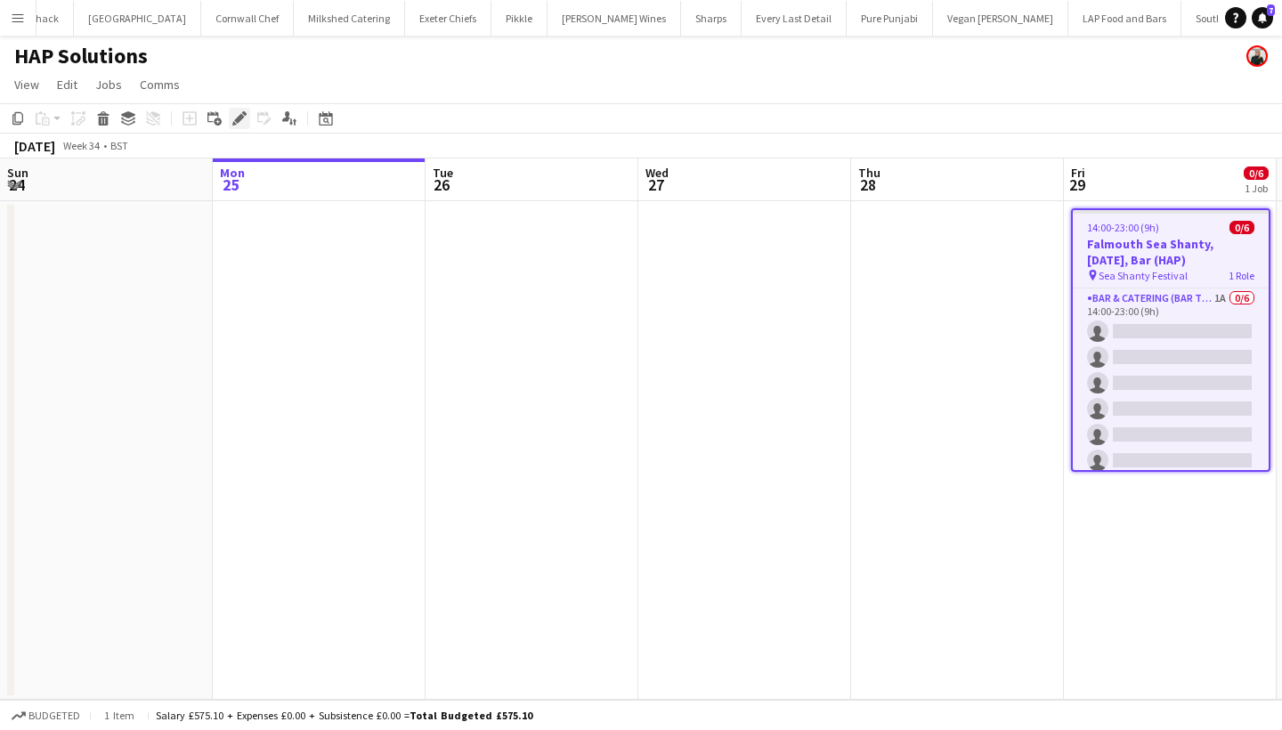
click at [239, 120] on icon at bounding box center [239, 119] width 10 height 10
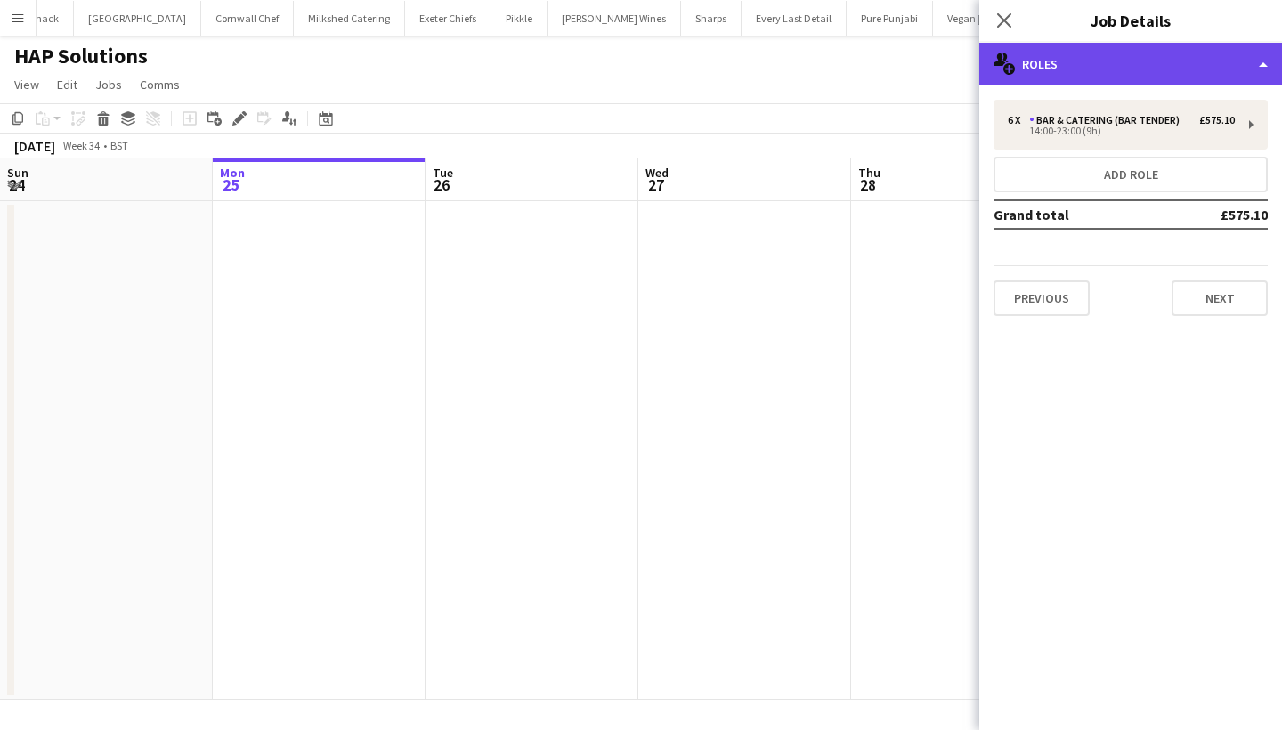
click at [1070, 77] on div "multiple-users-add Roles" at bounding box center [1130, 64] width 303 height 43
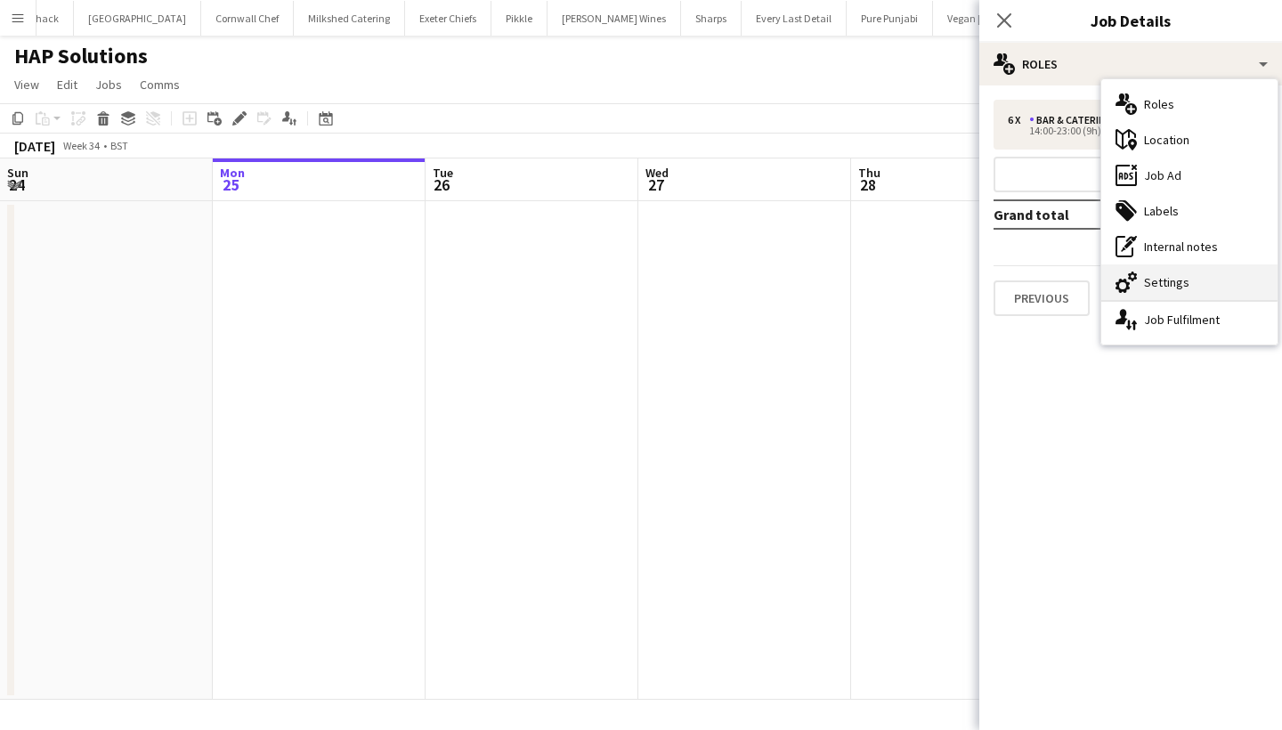
click at [1173, 286] on div "cog-double-3 Settings" at bounding box center [1189, 282] width 176 height 36
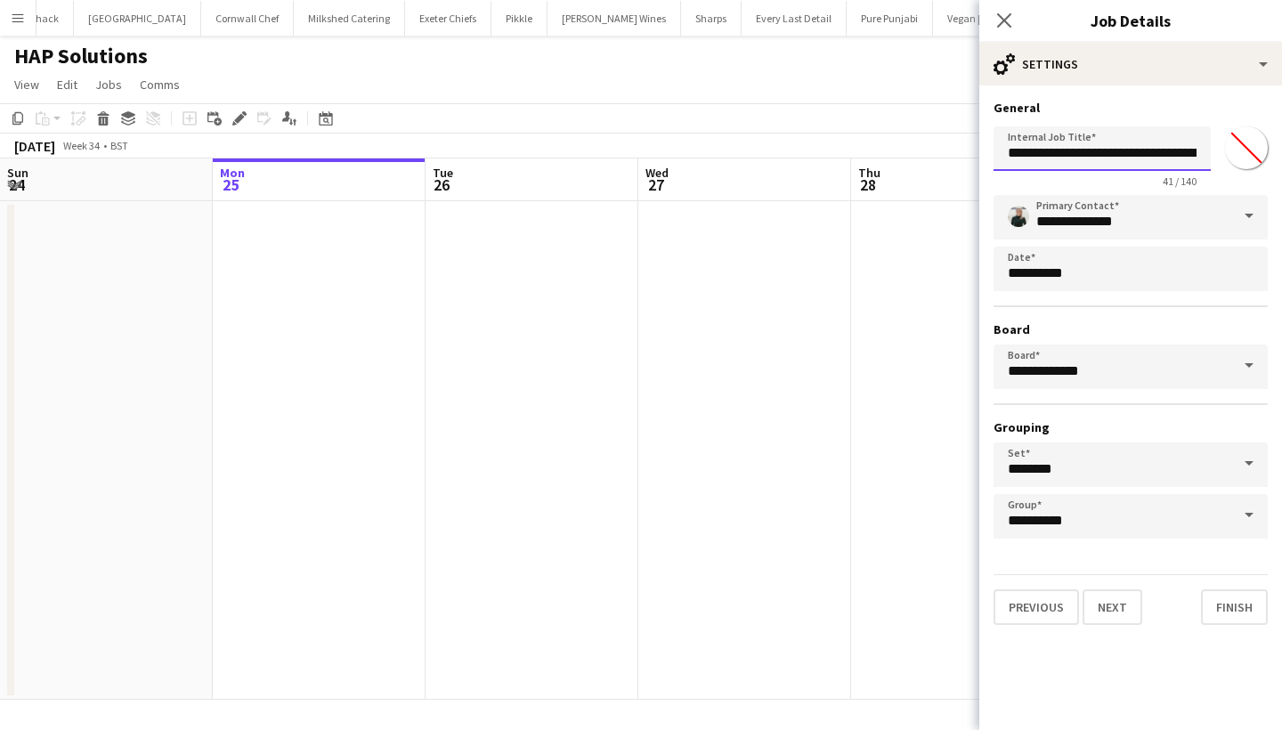
click at [1071, 157] on input "**********" at bounding box center [1101, 148] width 217 height 45
drag, startPoint x: 1133, startPoint y: 153, endPoint x: 952, endPoint y: 152, distance: 180.7
click at [952, 152] on body "Menu Boards Boards Boards All jobs Status Workforce Workforce My Workforce Recr…" at bounding box center [641, 365] width 1282 height 730
click at [1123, 158] on input "**********" at bounding box center [1101, 148] width 217 height 45
type input "**********"
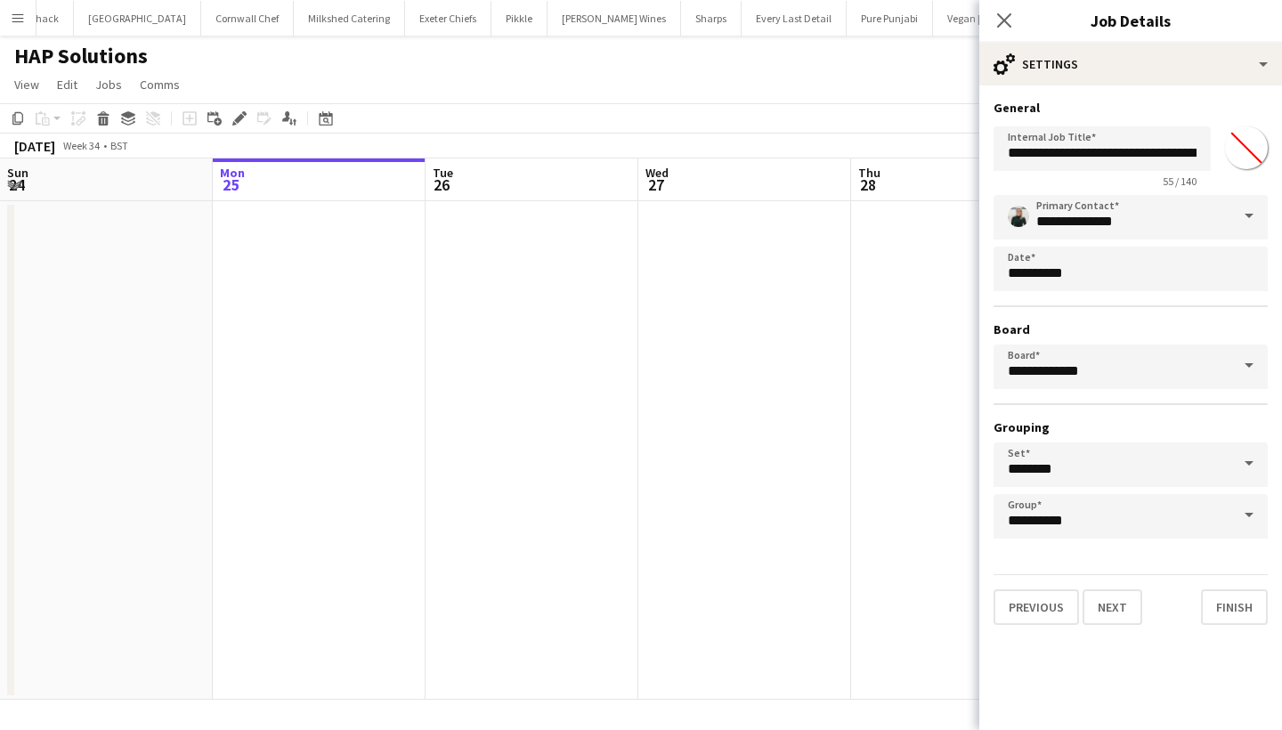
click at [1252, 140] on input "*******" at bounding box center [1246, 148] width 64 height 64
type input "*******"
click at [1118, 609] on button "Next" at bounding box center [1112, 607] width 60 height 36
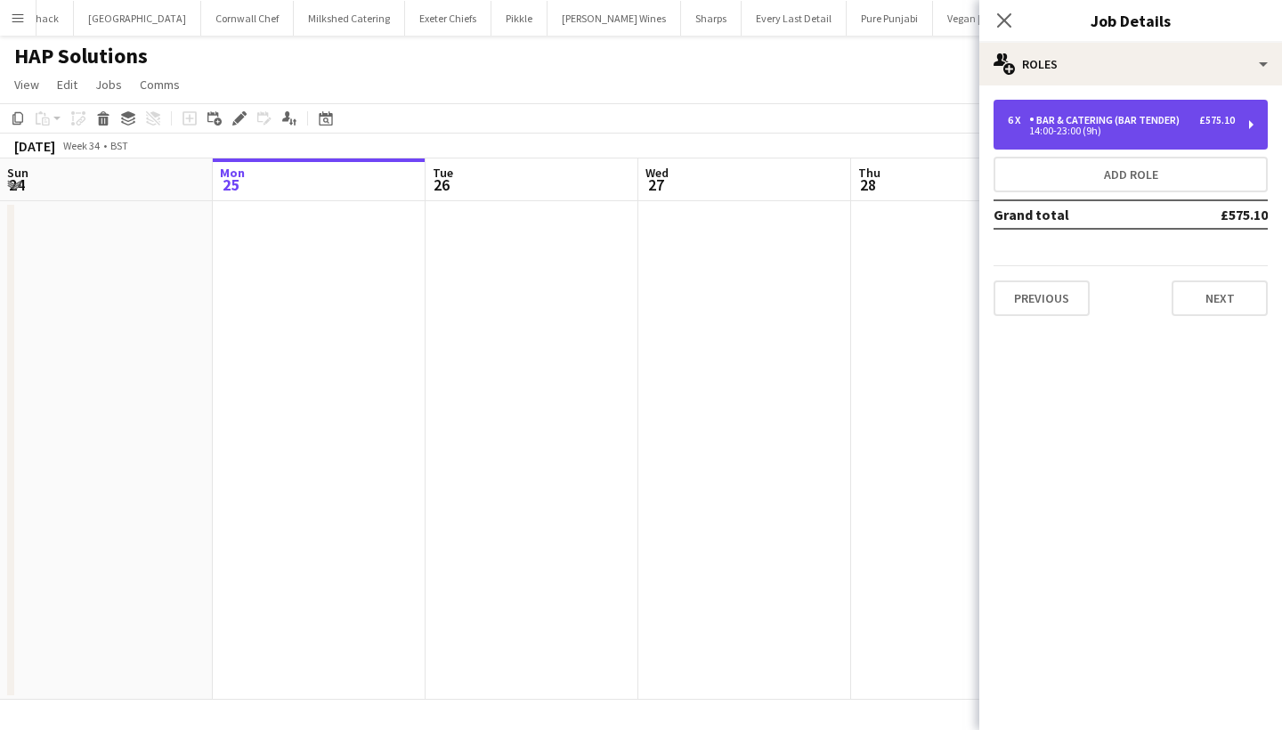
click at [1114, 111] on div "6 x Bar & Catering (Bar Tender) £575.10 14:00-23:00 (9h)" at bounding box center [1130, 125] width 274 height 50
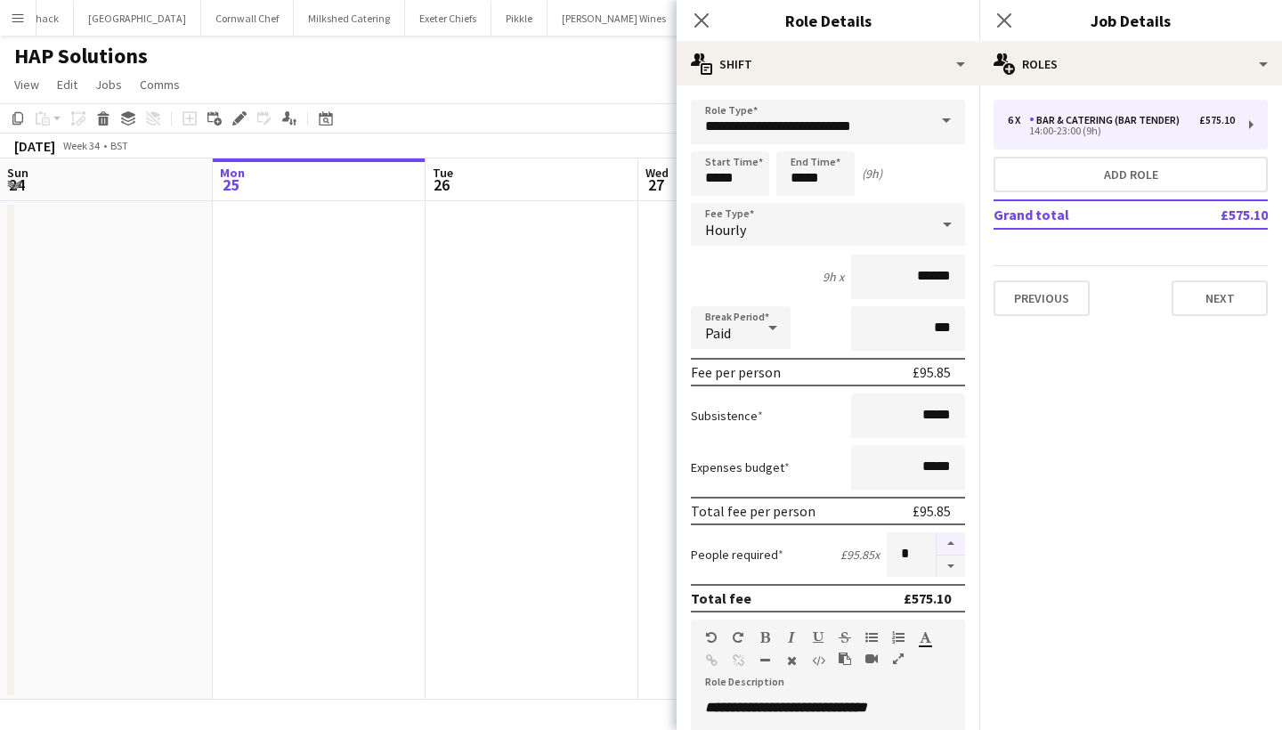
click at [943, 545] on button "button" at bounding box center [950, 543] width 28 height 23
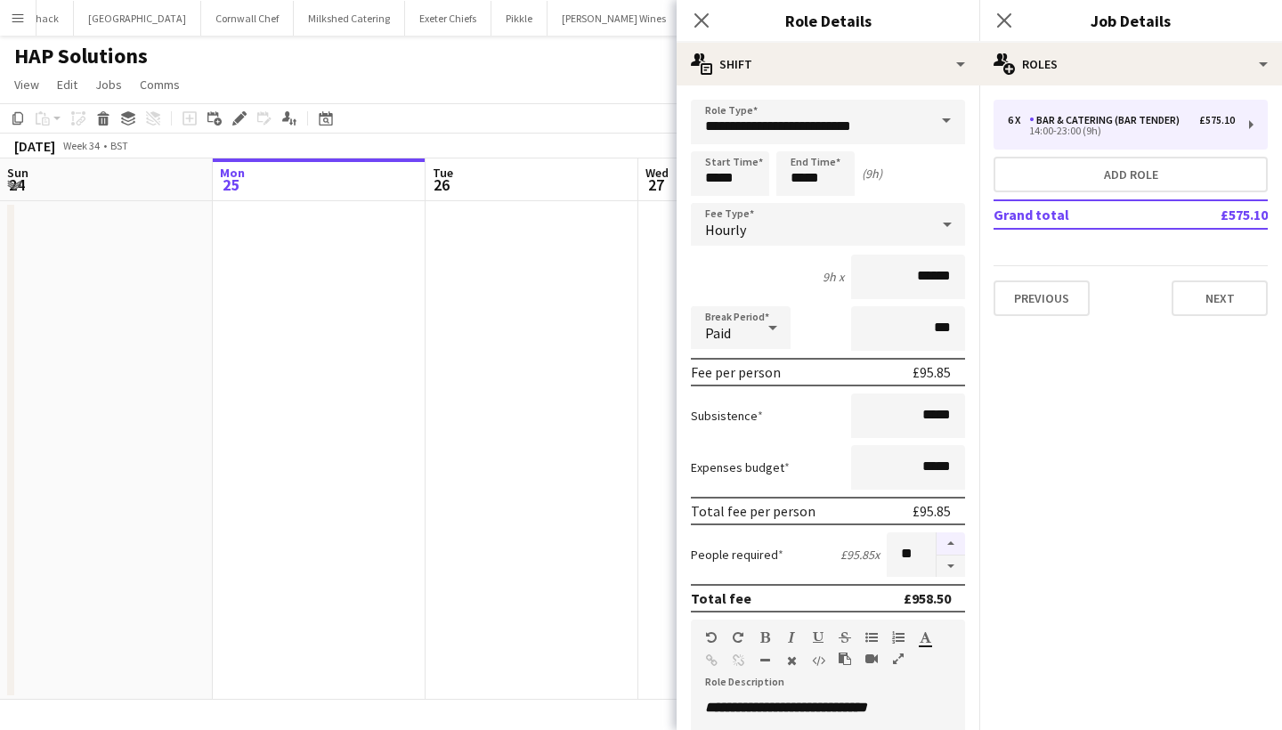
click at [943, 545] on button "button" at bounding box center [950, 543] width 28 height 23
type input "**"
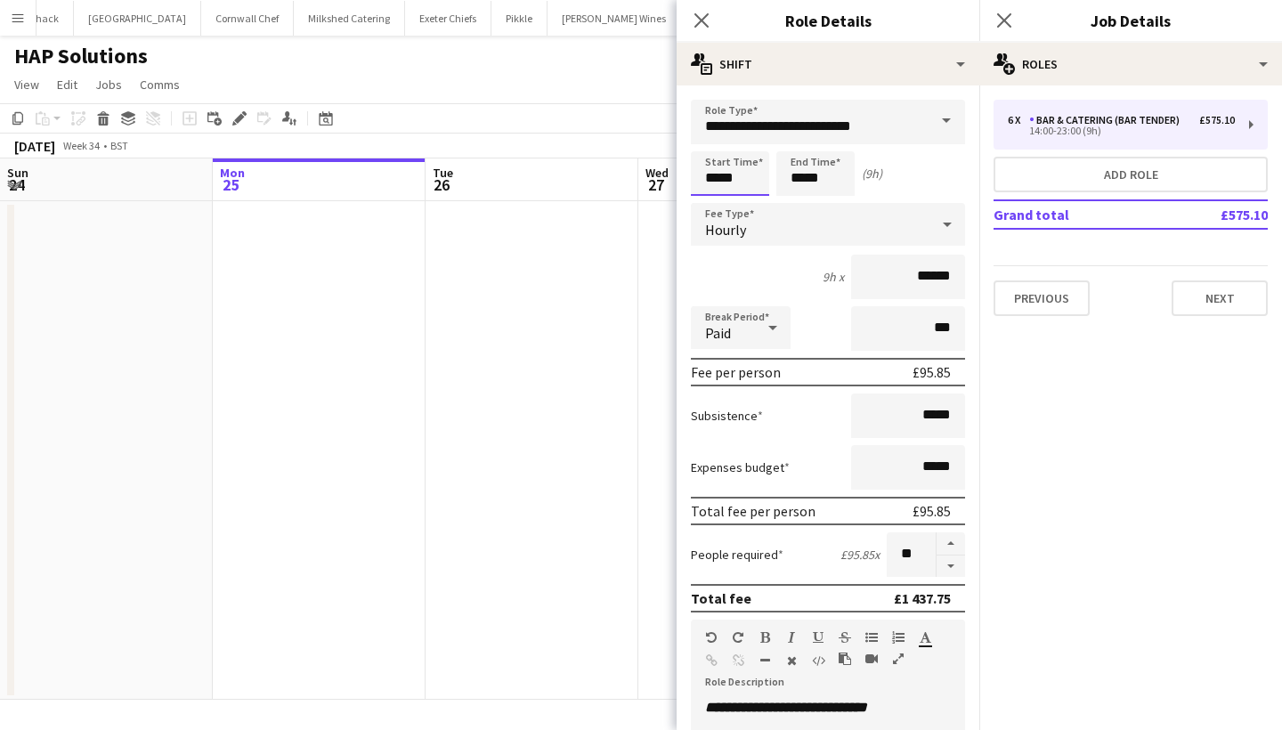
click at [731, 178] on input "*****" at bounding box center [730, 173] width 78 height 45
type input "*****"
click at [798, 183] on input "*****" at bounding box center [815, 173] width 78 height 45
type input "*****"
click at [945, 281] on input "******" at bounding box center [908, 277] width 114 height 45
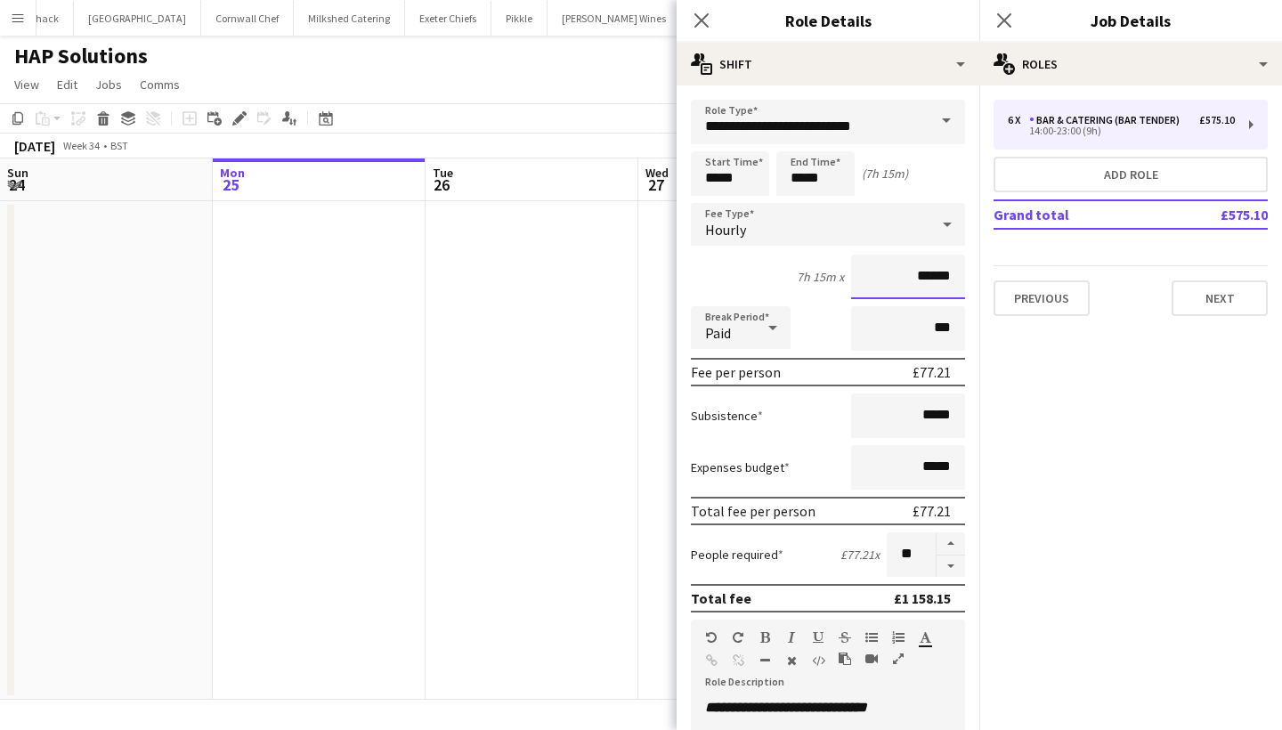
drag, startPoint x: 962, startPoint y: 281, endPoint x: 928, endPoint y: 281, distance: 34.7
click at [928, 281] on input "******" at bounding box center [908, 277] width 114 height 45
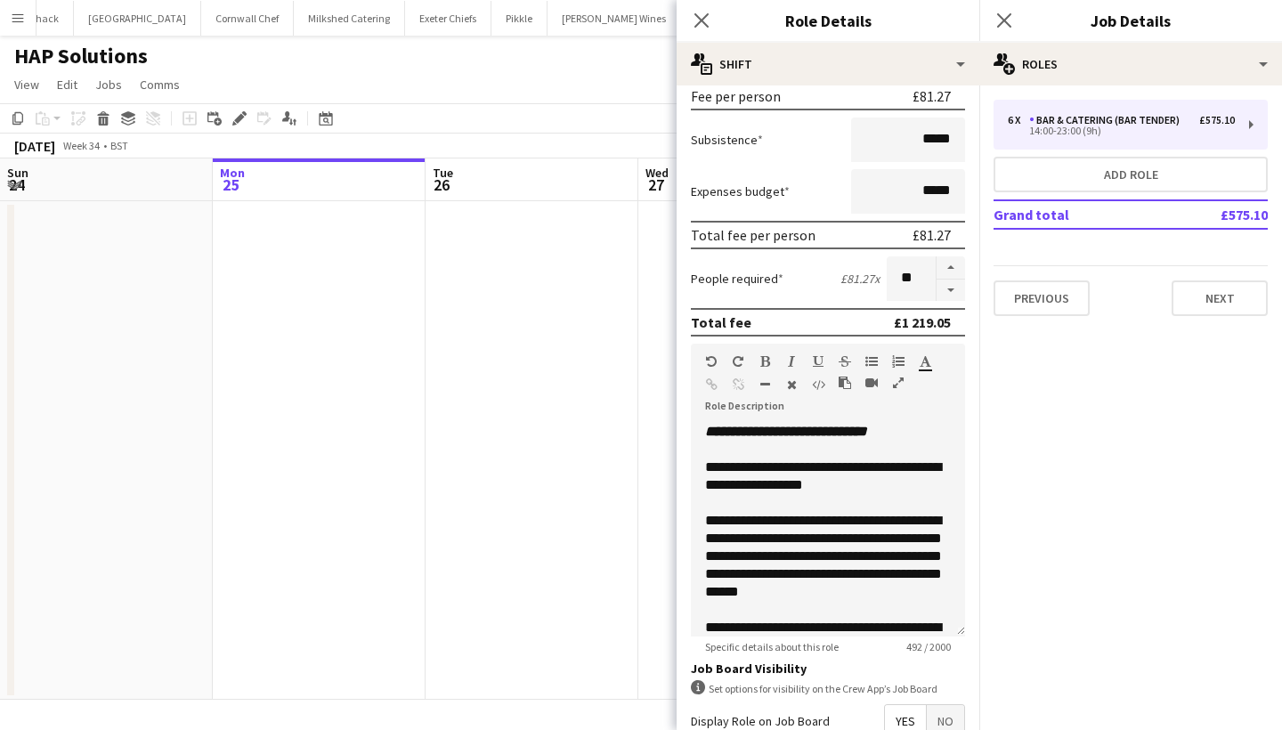
scroll to position [0, 0]
type input "******"
drag, startPoint x: 920, startPoint y: 446, endPoint x: 750, endPoint y: 427, distance: 171.0
click at [750, 427] on div "**********" at bounding box center [828, 530] width 274 height 214
click at [858, 448] on div at bounding box center [828, 450] width 246 height 18
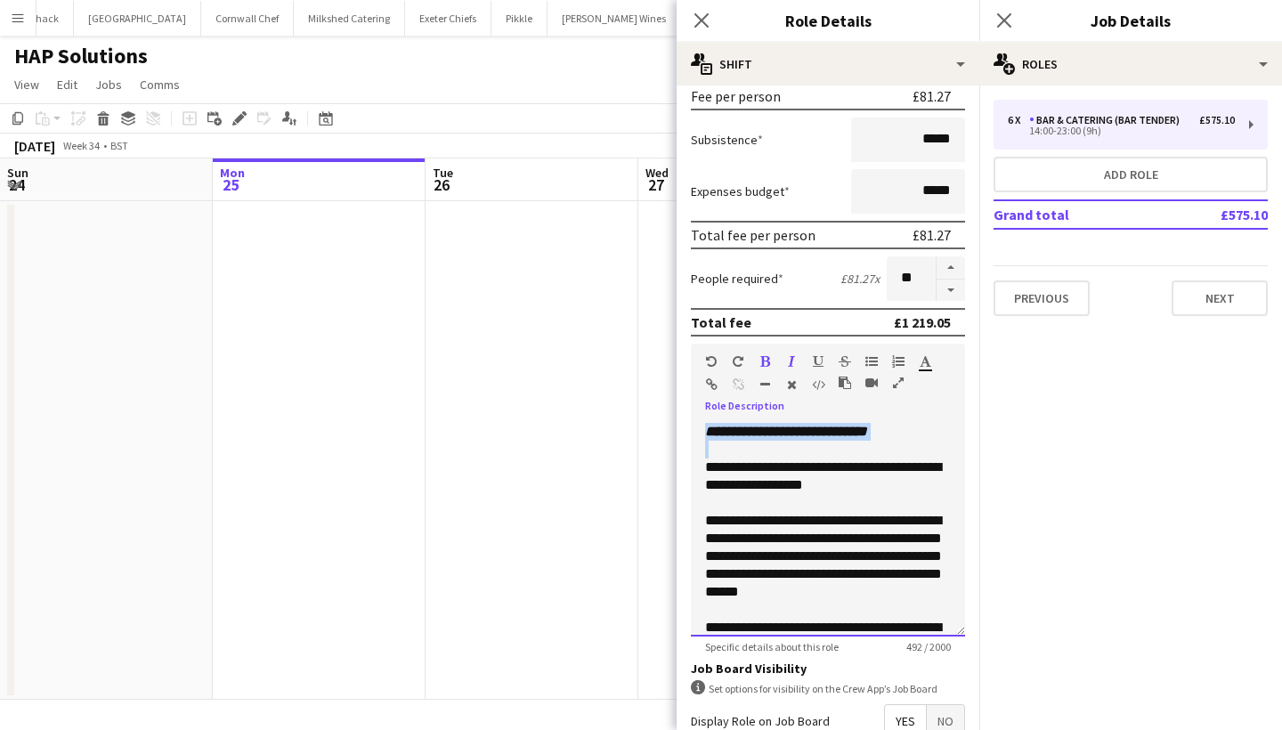
drag, startPoint x: 910, startPoint y: 442, endPoint x: 667, endPoint y: 425, distance: 243.7
click at [667, 425] on body "Menu Boards Boards Boards All jobs Status Workforce Workforce My Workforce Recr…" at bounding box center [641, 365] width 1282 height 730
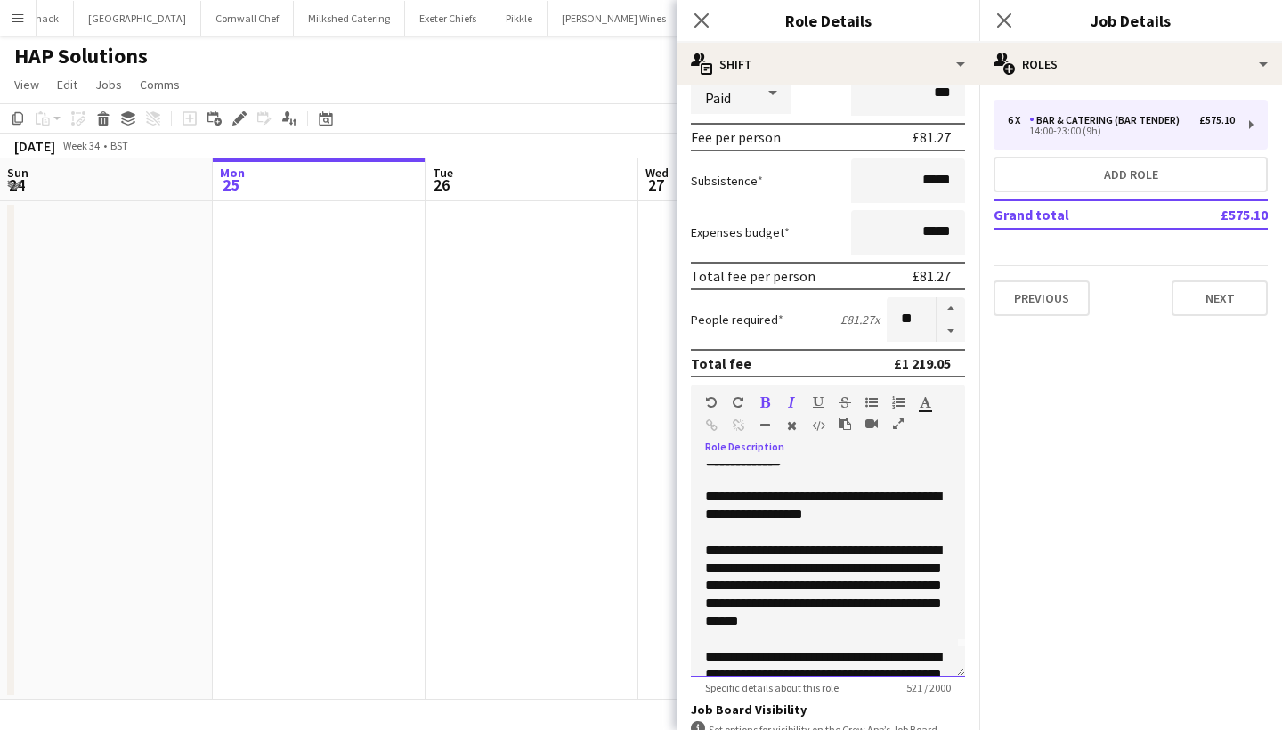
scroll to position [19, 0]
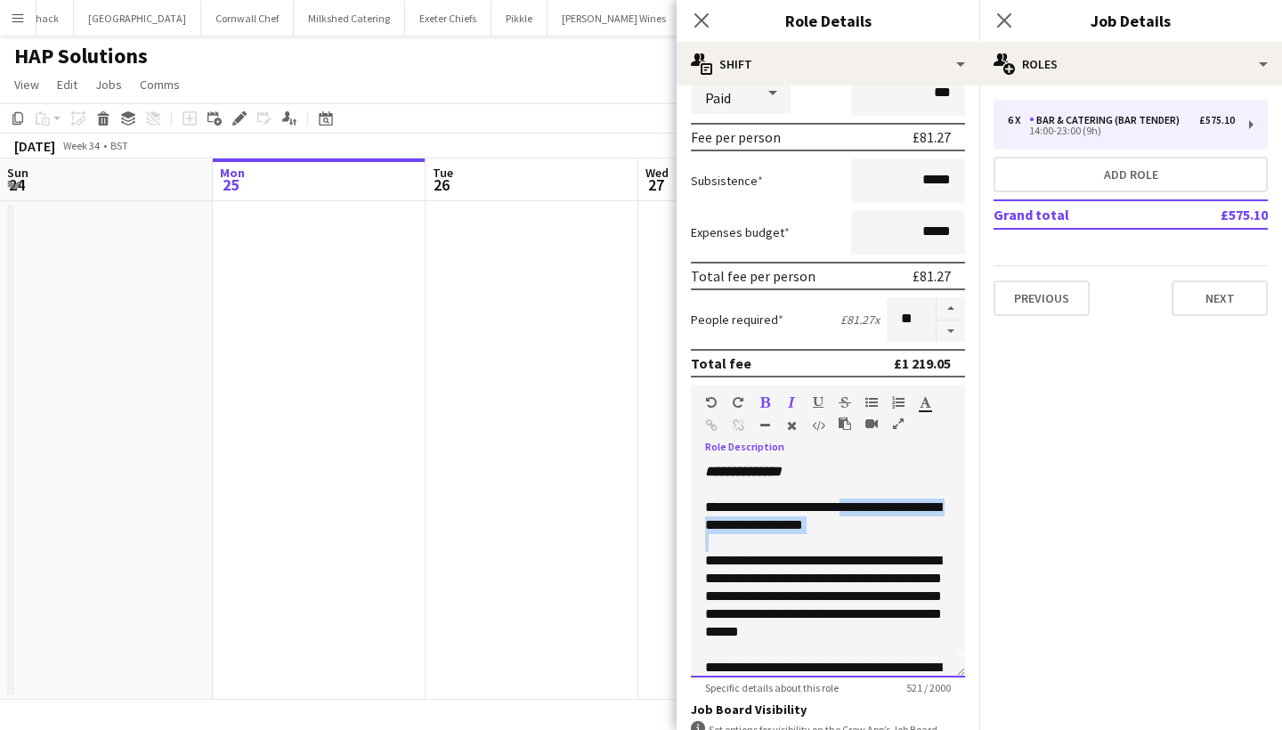
drag, startPoint x: 858, startPoint y: 536, endPoint x: 859, endPoint y: 515, distance: 21.4
click at [859, 515] on div "**********" at bounding box center [828, 571] width 274 height 214
click at [859, 515] on div "**********" at bounding box center [828, 516] width 246 height 36
drag, startPoint x: 868, startPoint y: 504, endPoint x: 897, endPoint y: 512, distance: 30.4
click at [897, 512] on div "**********" at bounding box center [828, 516] width 246 height 36
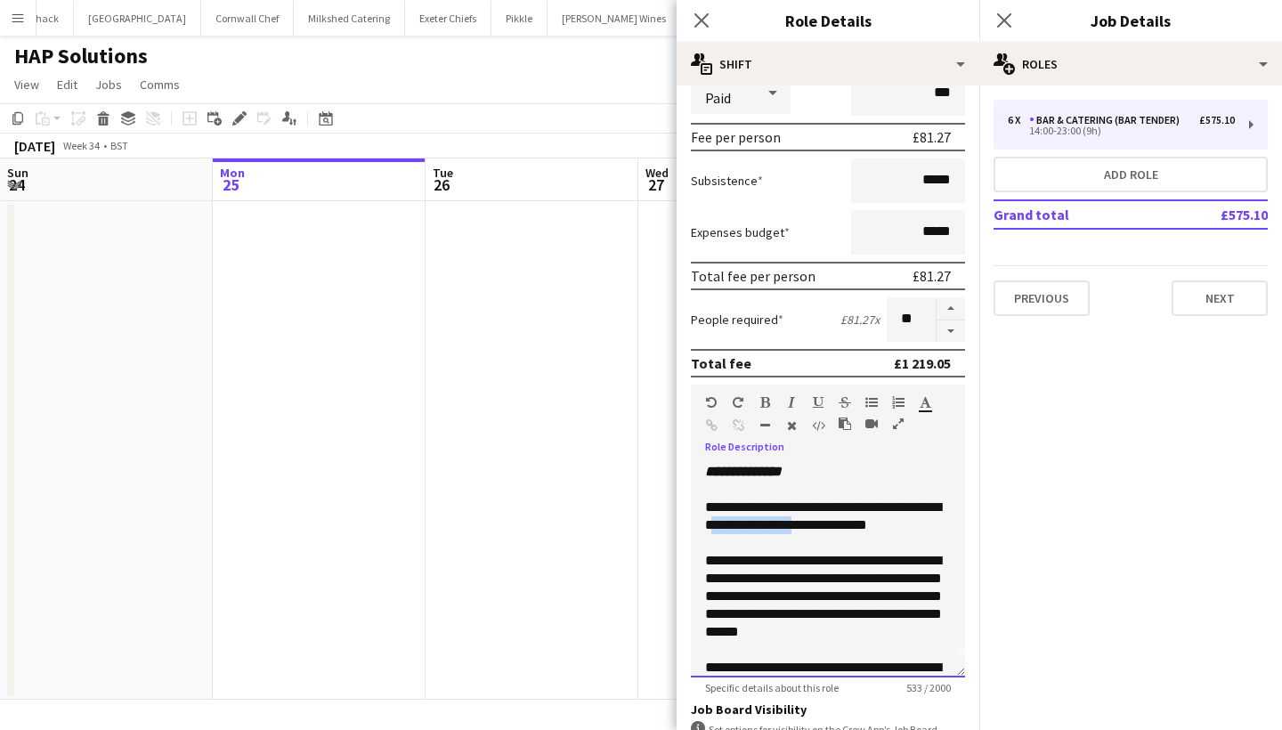
drag, startPoint x: 778, startPoint y: 524, endPoint x: 865, endPoint y: 526, distance: 87.3
click at [865, 526] on div "**********" at bounding box center [828, 516] width 246 height 36
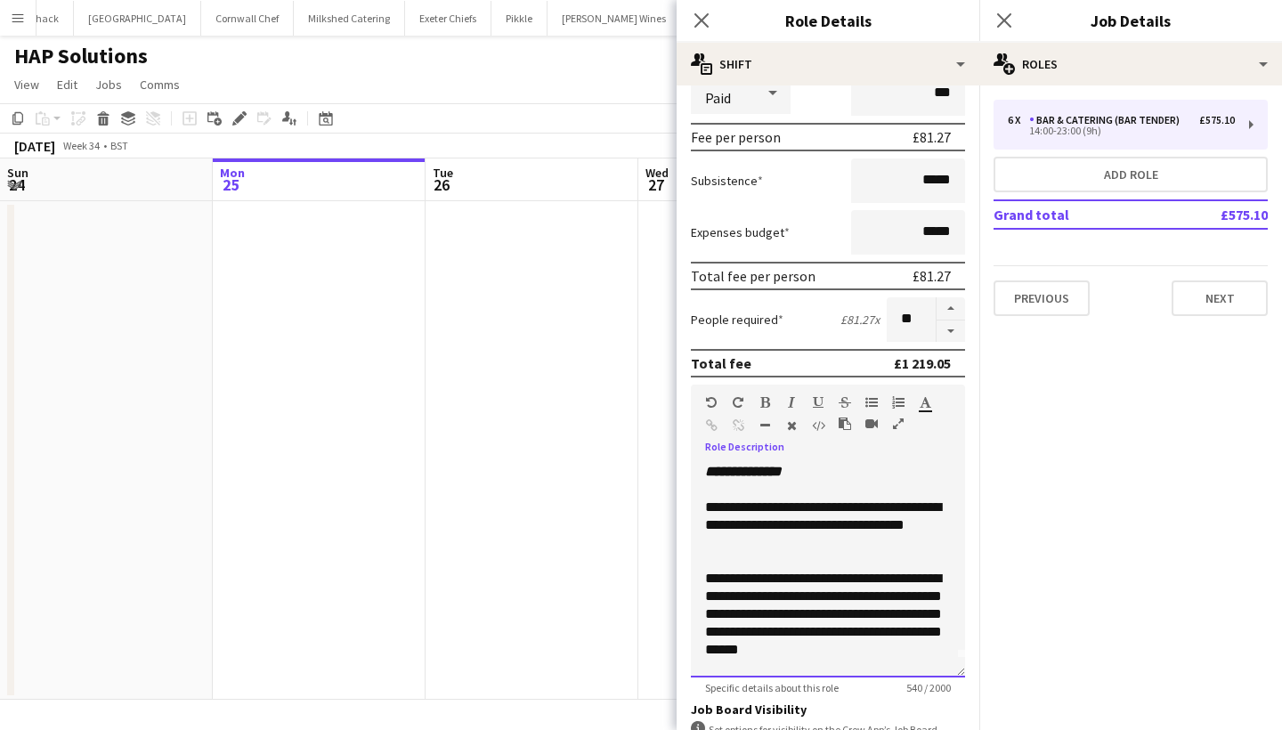
click at [774, 528] on div "**********" at bounding box center [828, 524] width 246 height 53
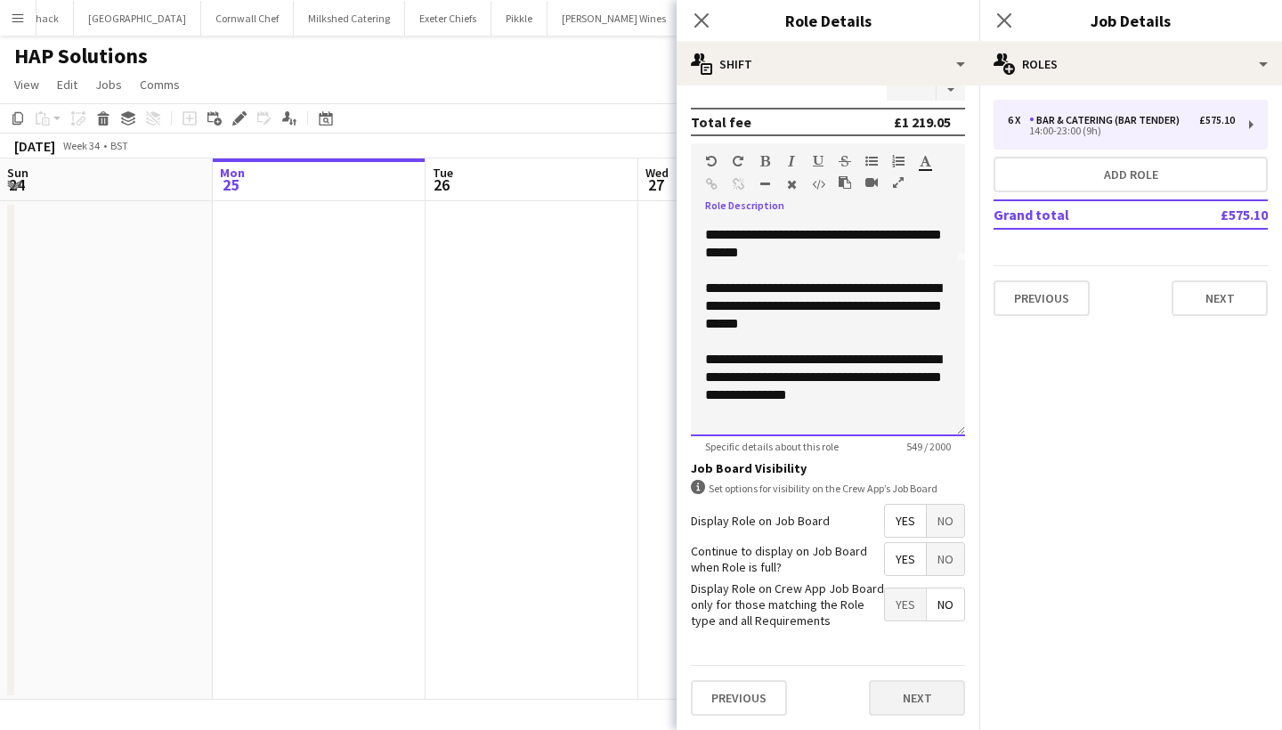
scroll to position [475, 0]
click at [931, 703] on button "Next" at bounding box center [917, 699] width 96 height 36
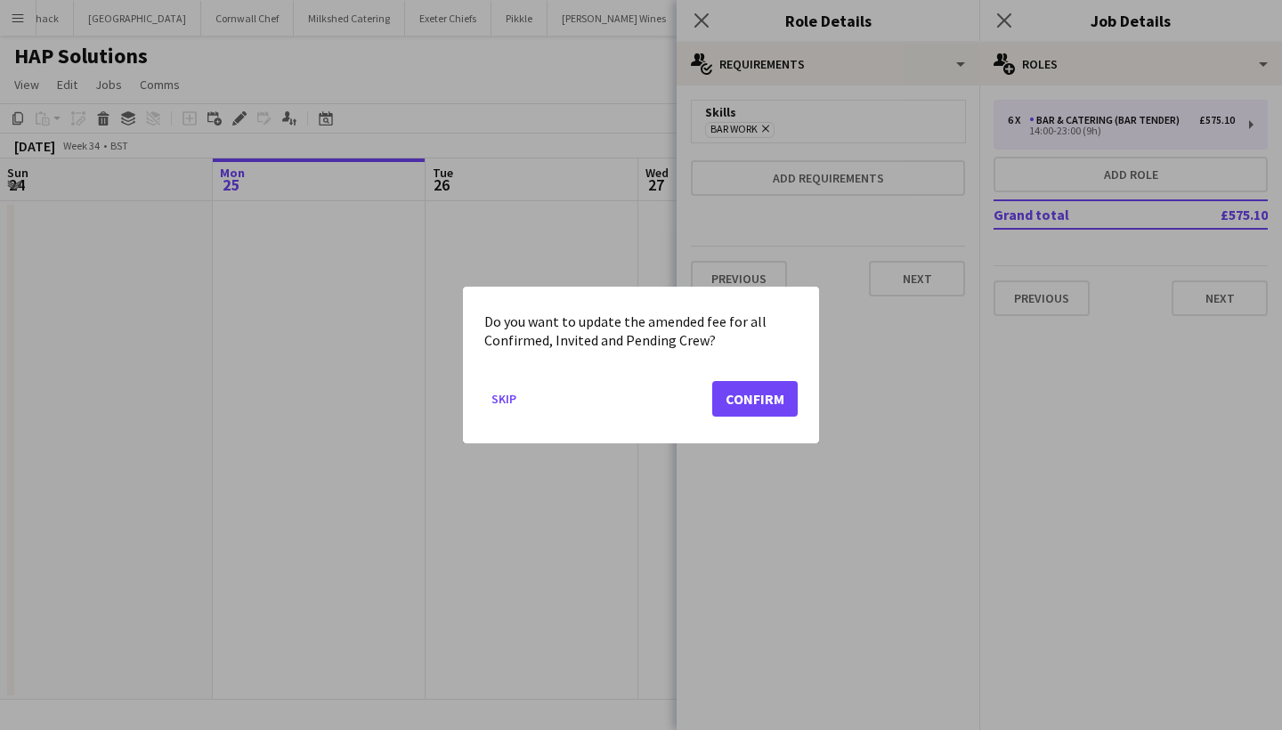
scroll to position [0, 0]
click at [757, 396] on button "Confirm" at bounding box center [754, 399] width 85 height 36
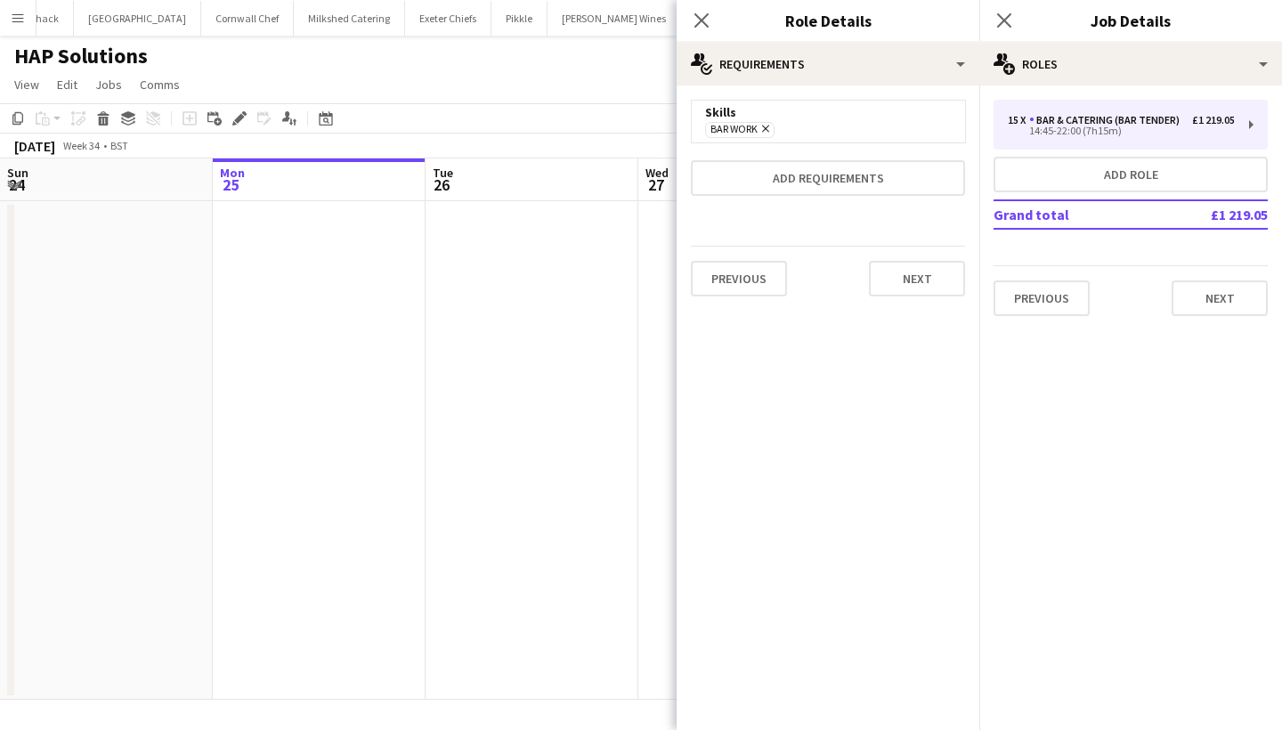
click at [767, 129] on icon at bounding box center [765, 129] width 7 height 7
click at [1225, 299] on button "Next" at bounding box center [1219, 298] width 96 height 36
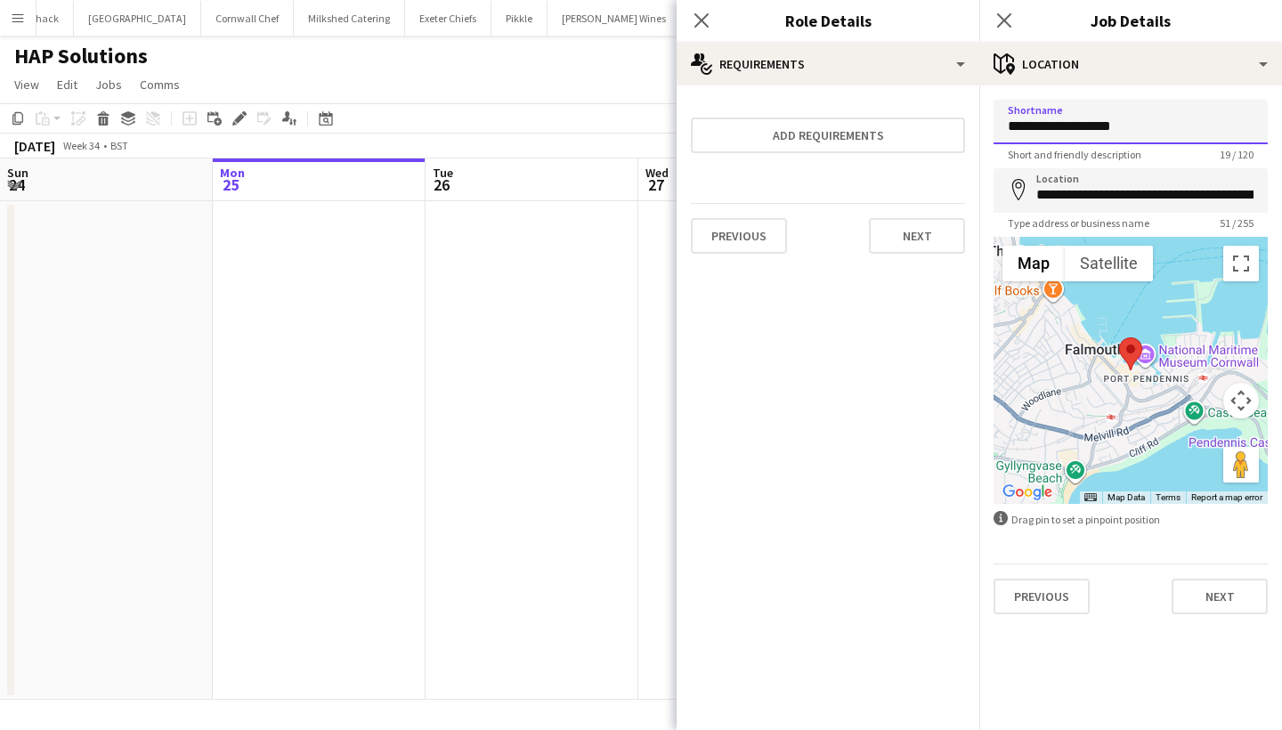
click at [1112, 132] on input "**********" at bounding box center [1130, 122] width 274 height 45
type input "*"
type input "**********"
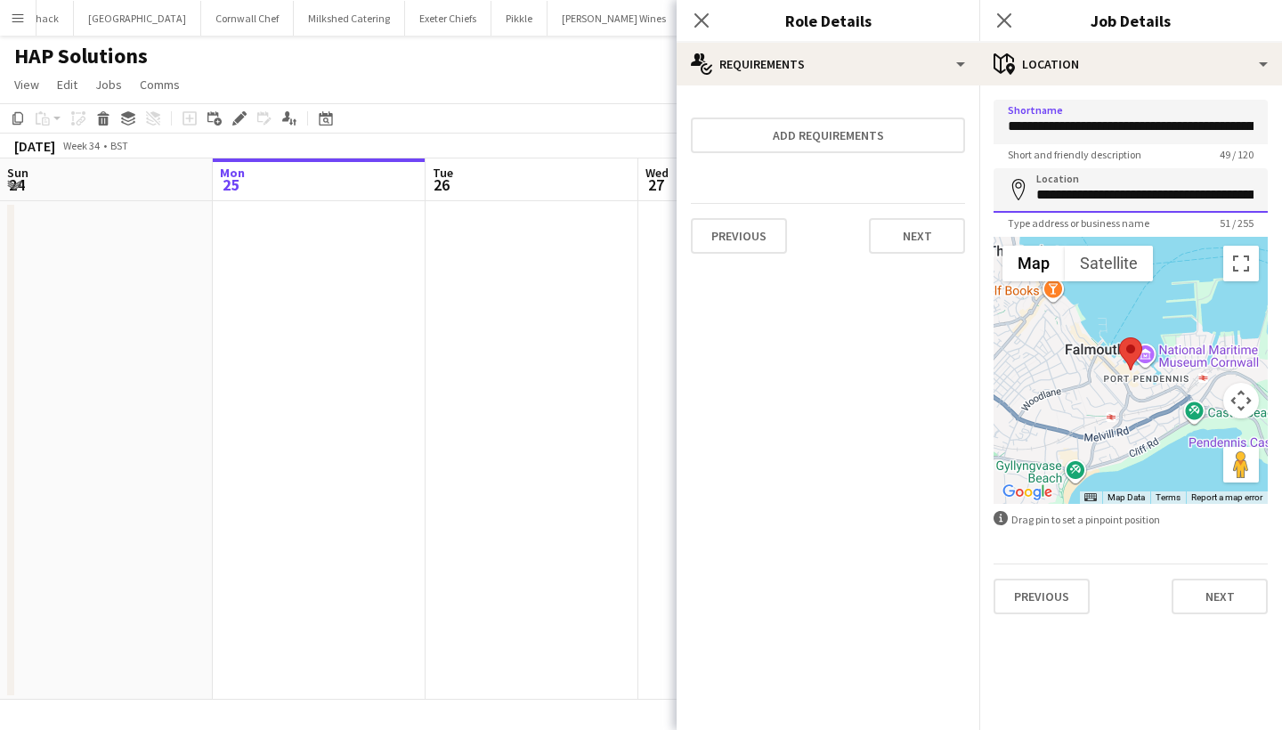
click at [1085, 187] on input "**********" at bounding box center [1130, 190] width 274 height 45
type input "**********"
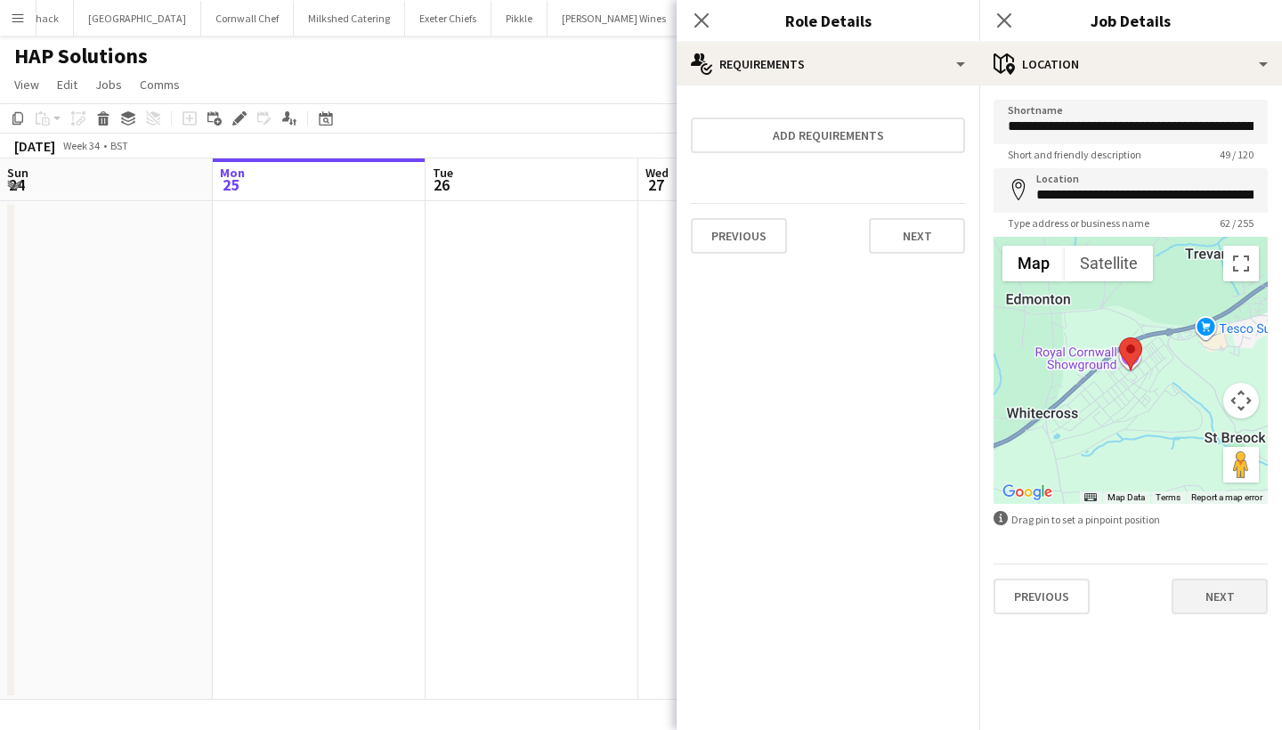
click at [1205, 587] on button "Next" at bounding box center [1219, 597] width 96 height 36
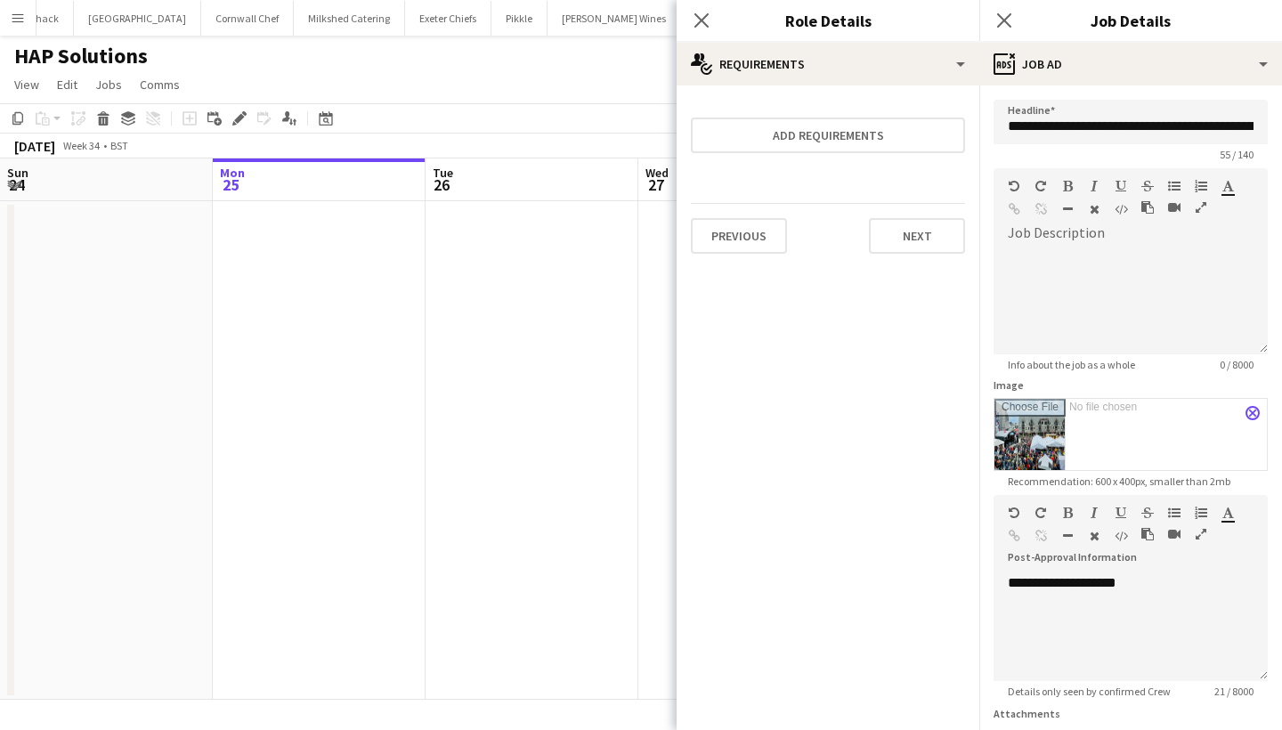
click at [1254, 411] on app-icon "close" at bounding box center [1252, 412] width 11 height 7
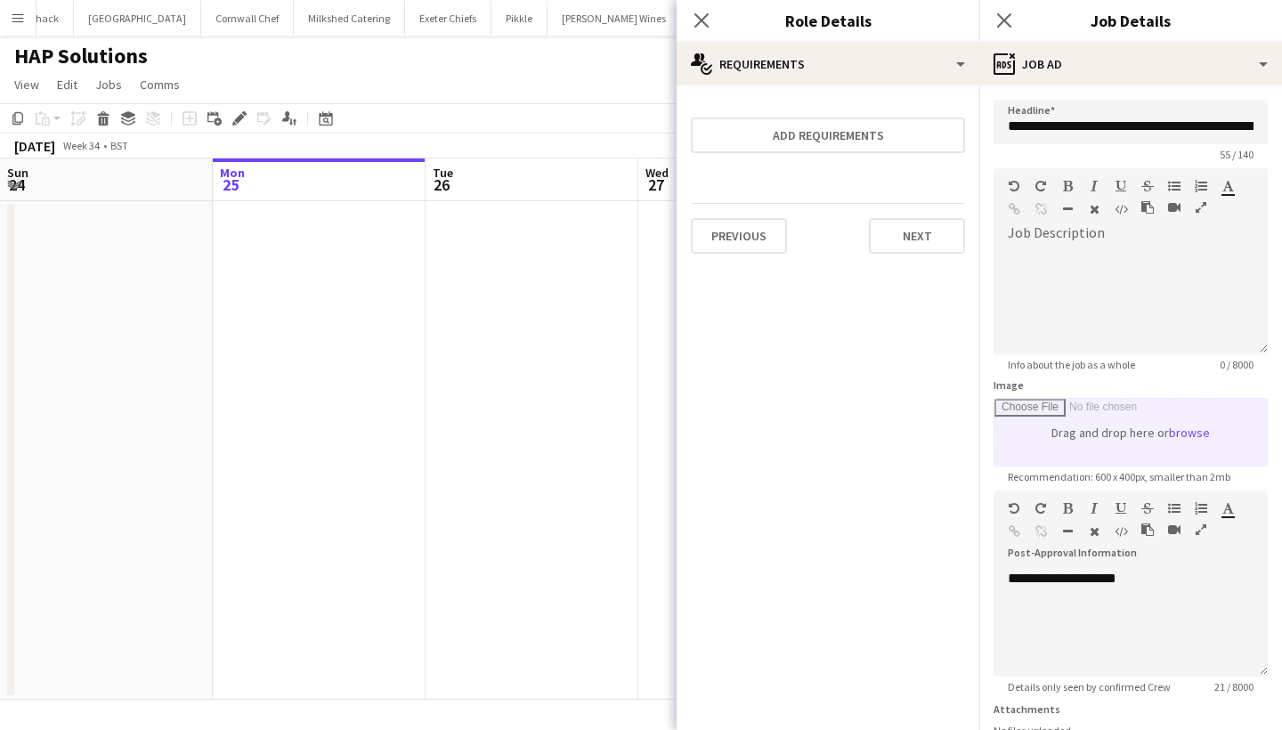
click at [1168, 426] on input "Image" at bounding box center [1130, 432] width 272 height 67
type input "**********"
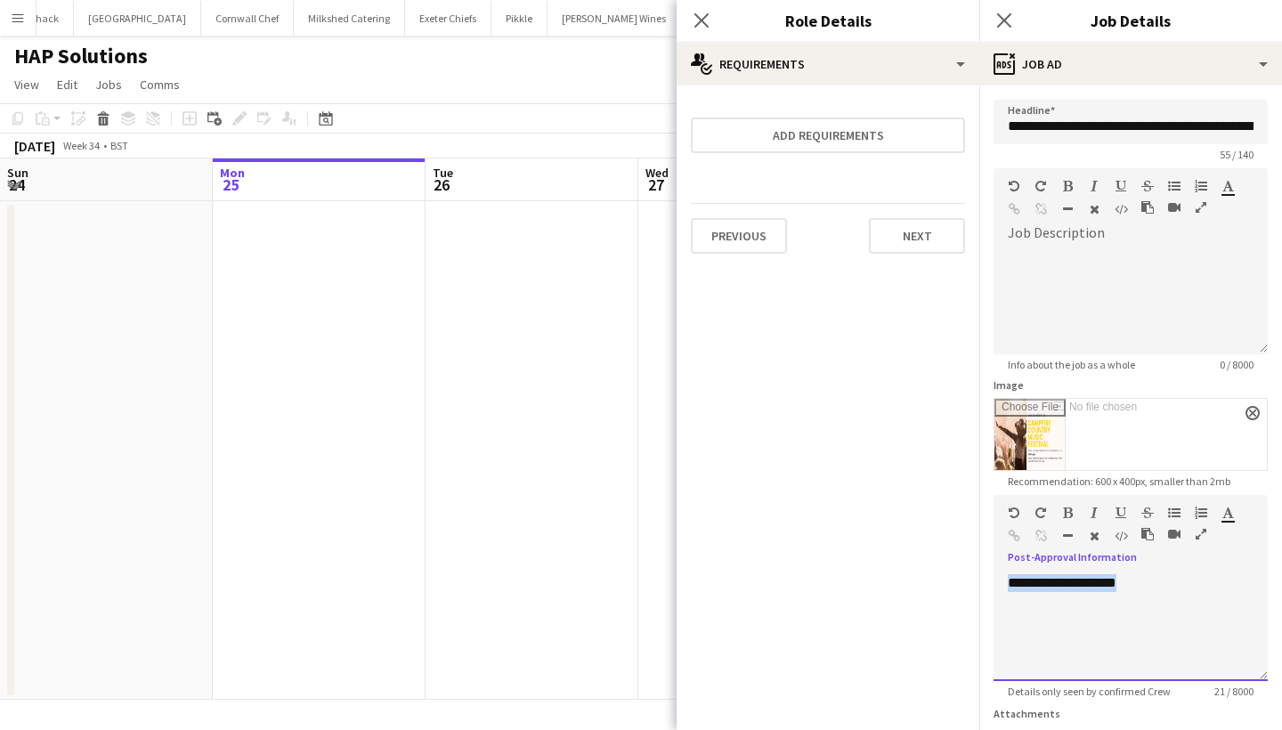
drag, startPoint x: 1223, startPoint y: 615, endPoint x: 998, endPoint y: 577, distance: 228.4
click at [998, 577] on div "**********" at bounding box center [1130, 627] width 274 height 107
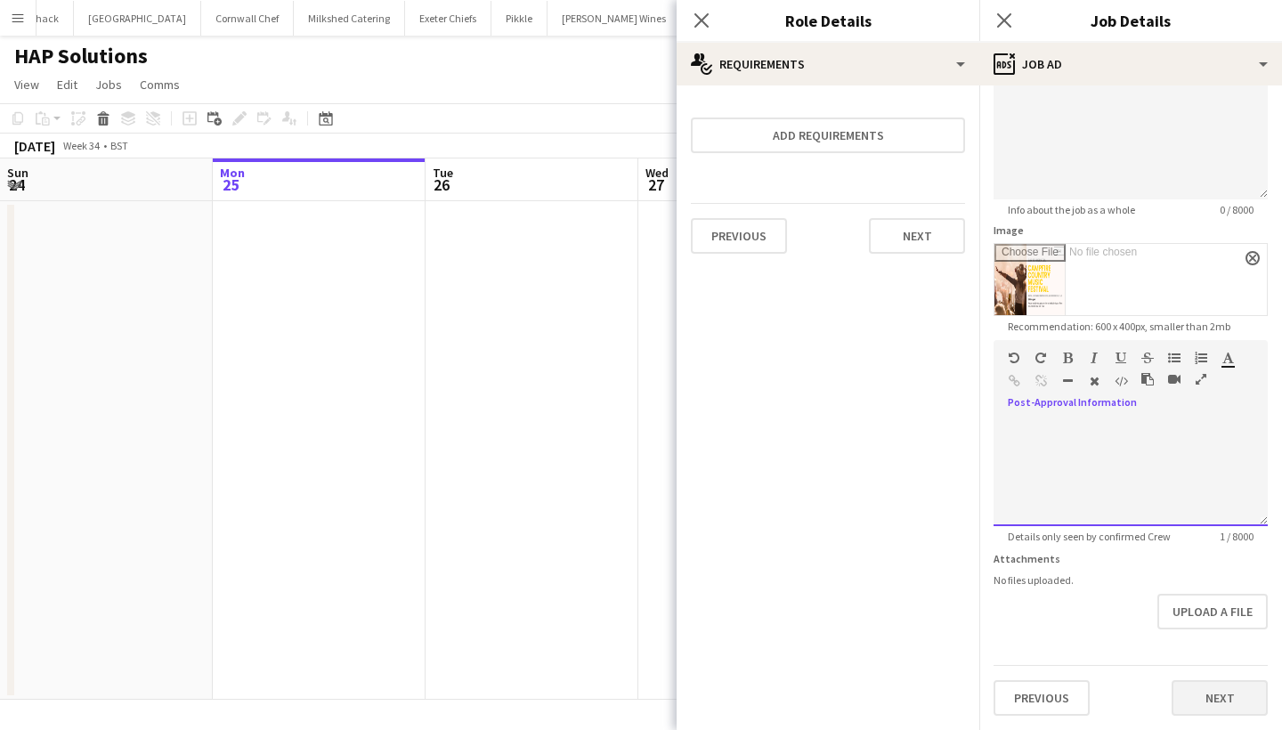
scroll to position [155, 0]
click at [1205, 693] on button "Next" at bounding box center [1219, 698] width 96 height 36
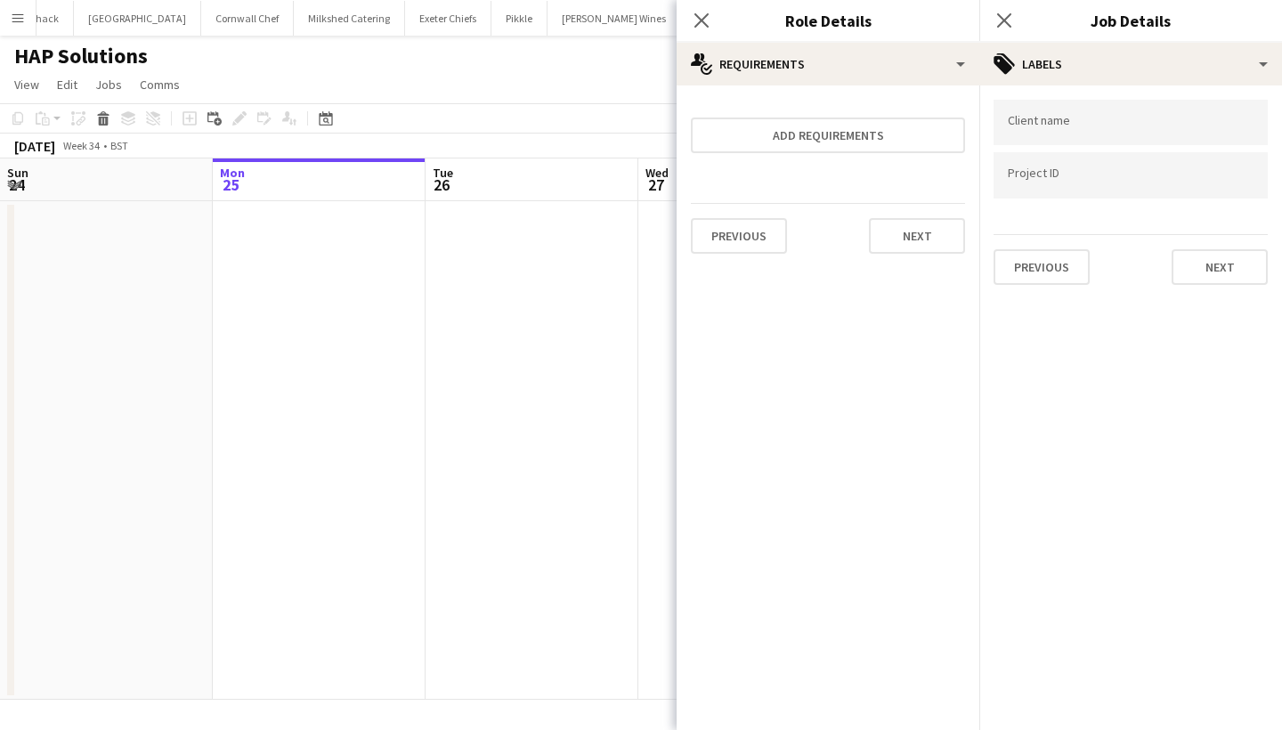
scroll to position [0, 0]
click at [1207, 250] on button "Next" at bounding box center [1219, 267] width 96 height 36
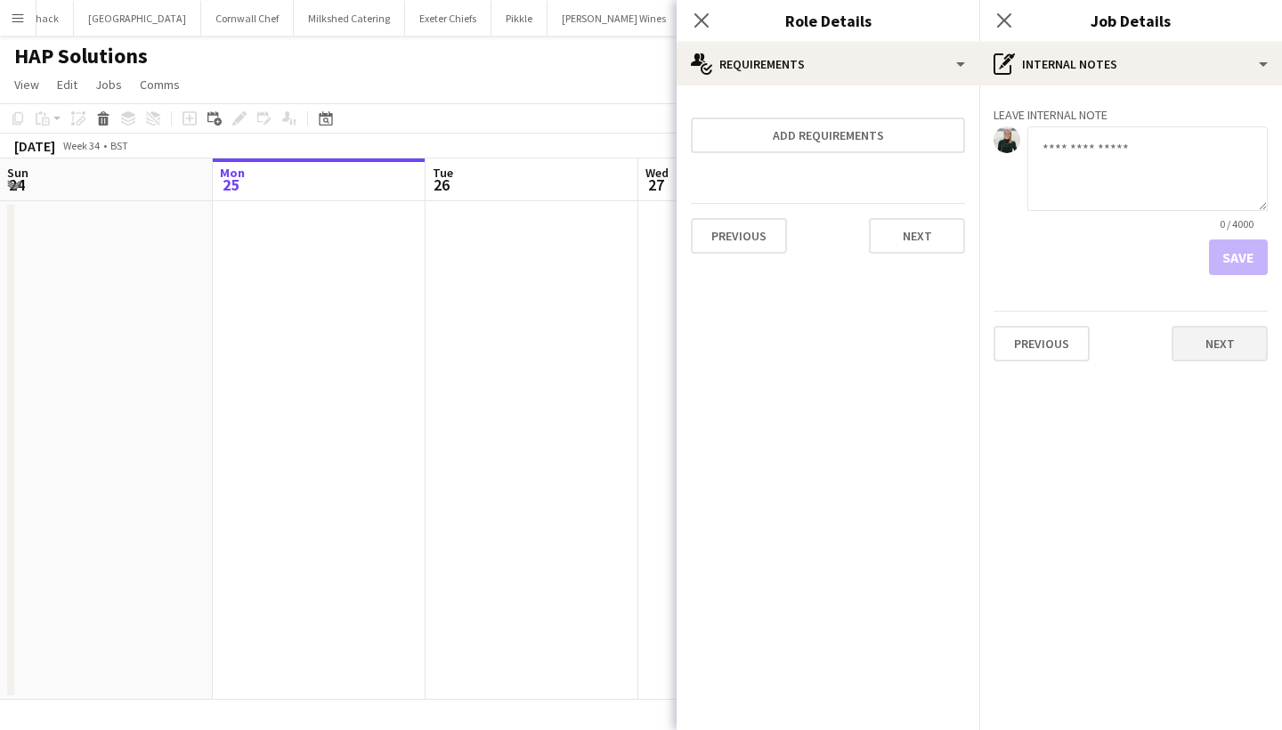
click at [1243, 339] on button "Next" at bounding box center [1219, 344] width 96 height 36
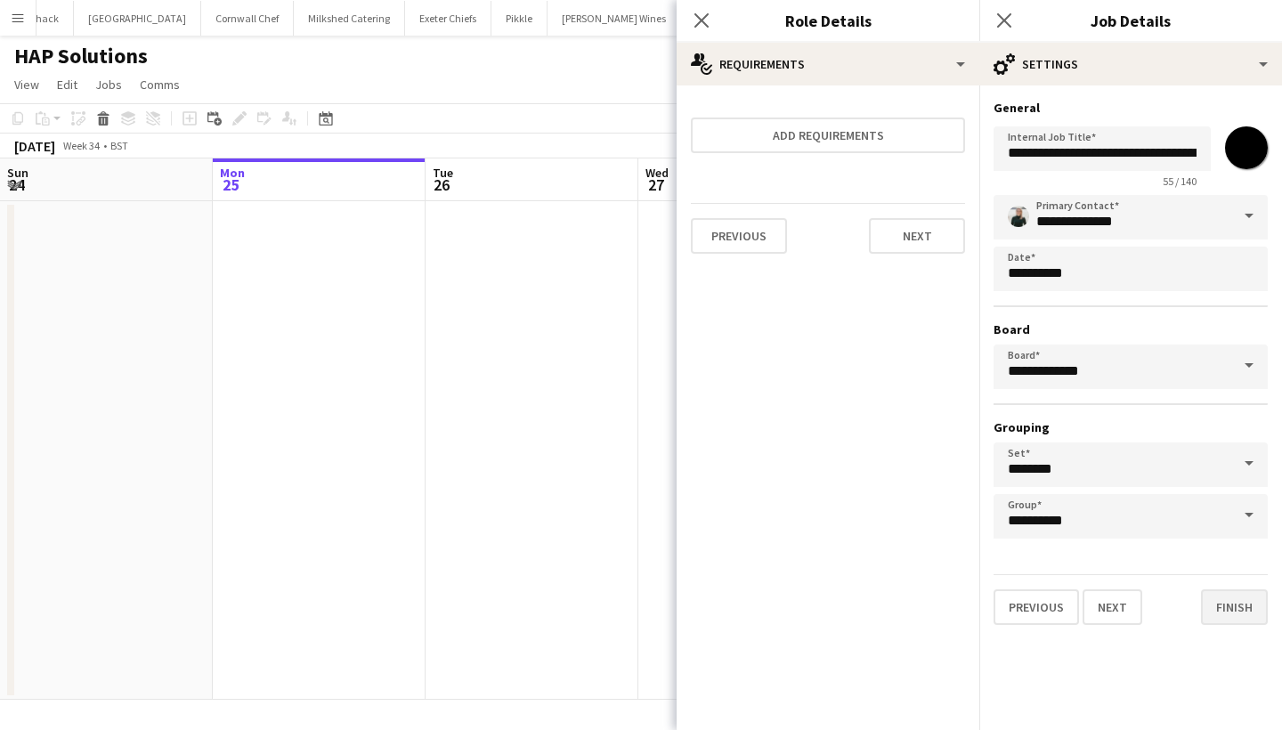
click at [1254, 610] on button "Finish" at bounding box center [1234, 607] width 67 height 36
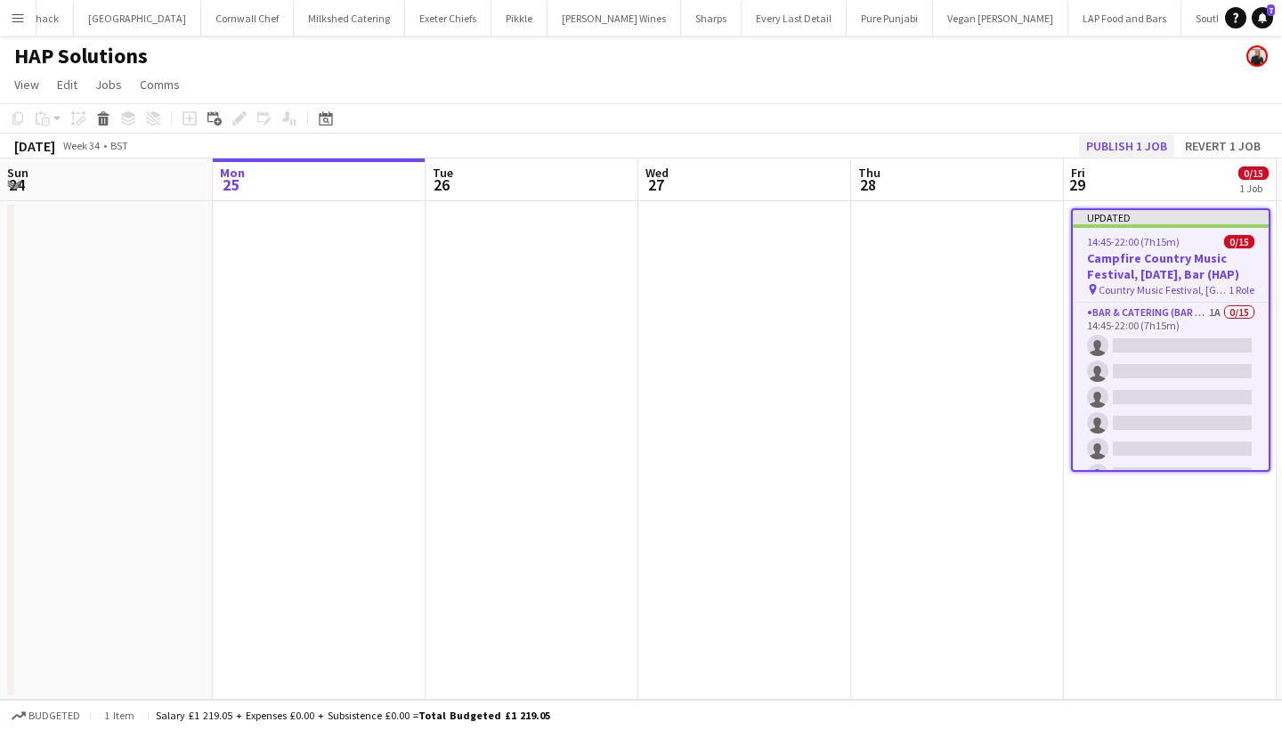
click at [1130, 138] on button "Publish 1 job" at bounding box center [1126, 145] width 95 height 23
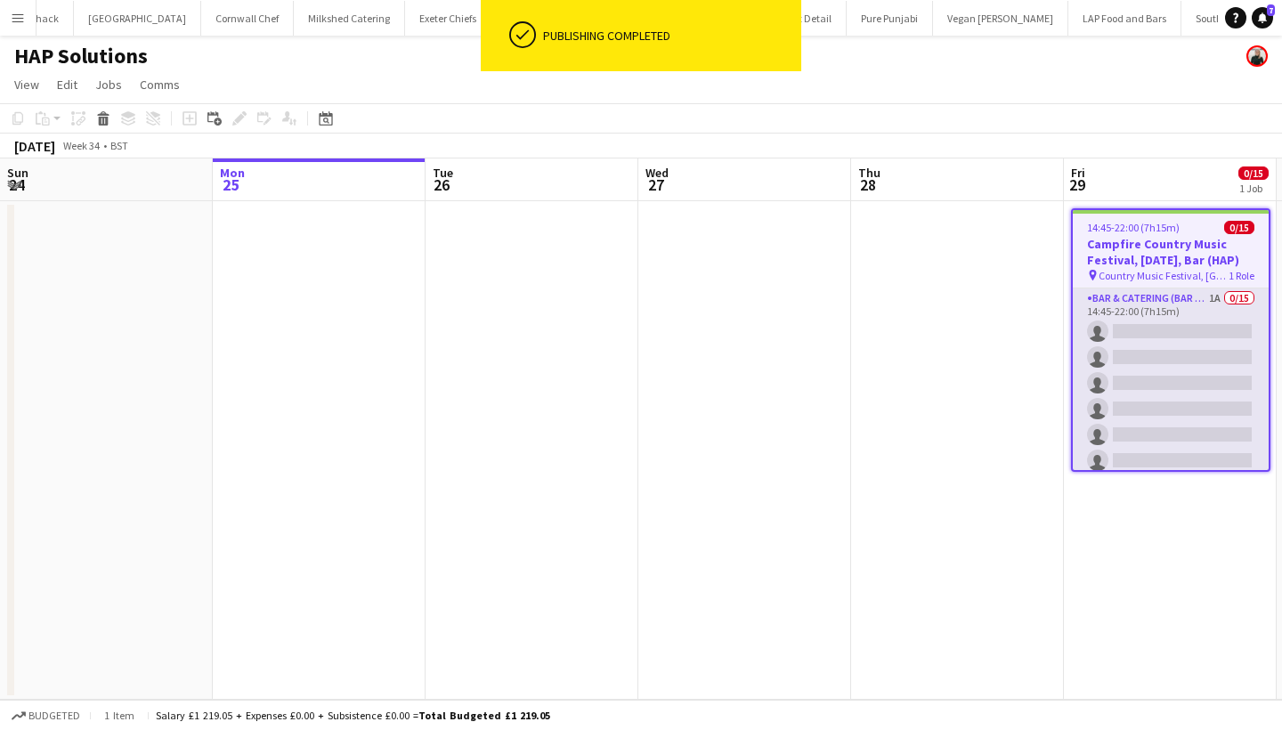
click at [1195, 328] on app-card-role "Bar & Catering (Bar Tender) 1A 0/15 14:45-22:00 (7h15m) single-neutral-actions …" at bounding box center [1171, 499] width 196 height 422
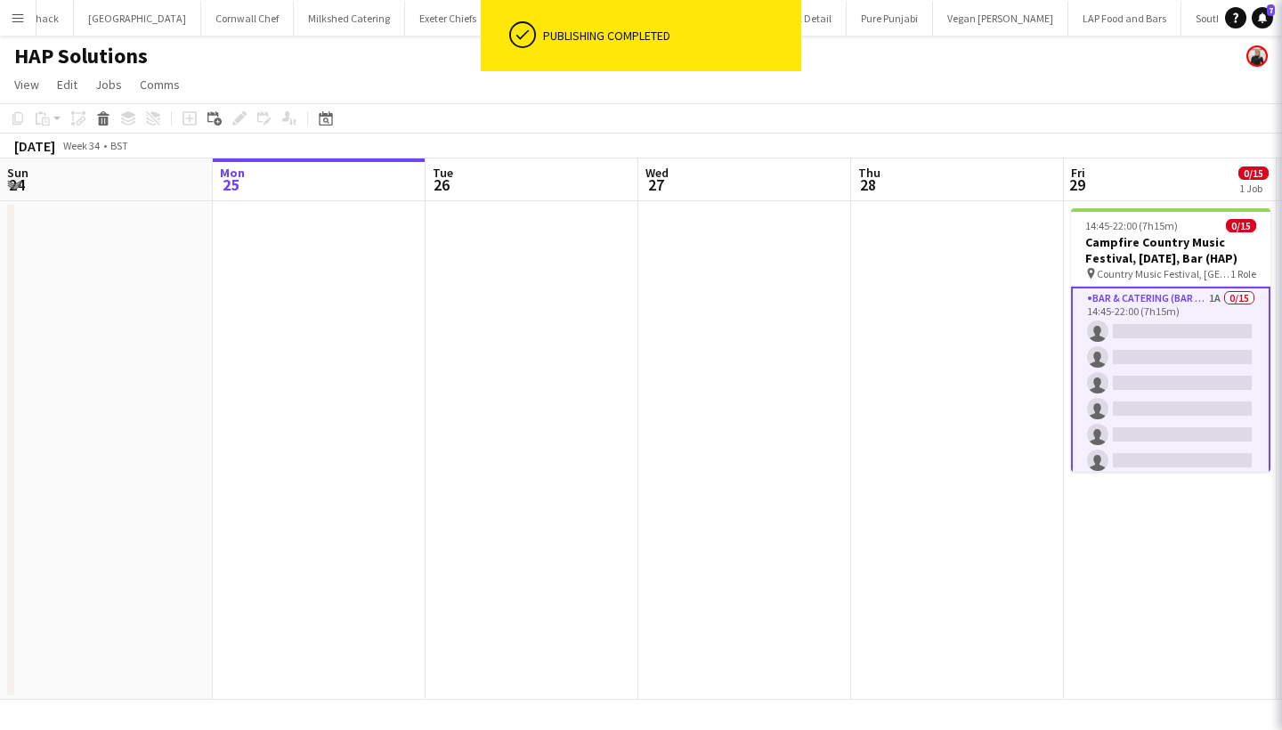
scroll to position [0, 428]
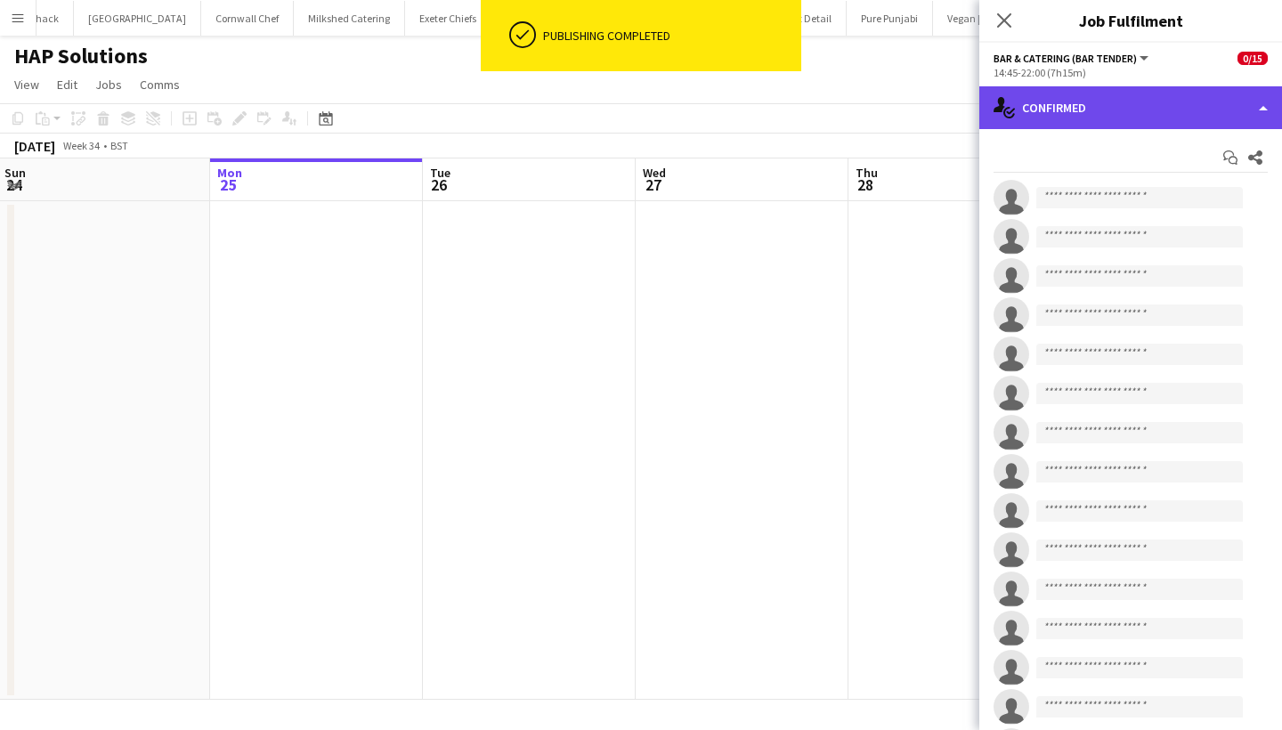
click at [1085, 100] on div "single-neutral-actions-check-2 Confirmed" at bounding box center [1130, 107] width 303 height 43
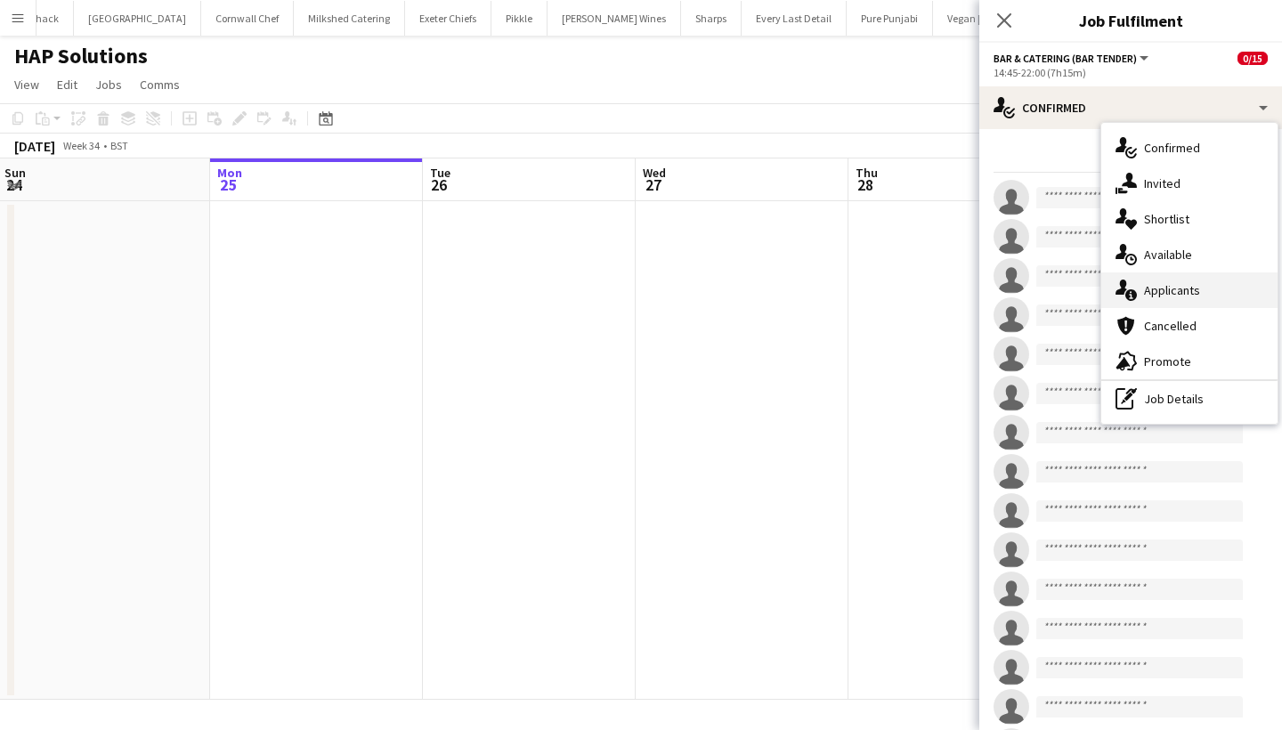
click at [1182, 306] on div "single-neutral-actions-information Applicants" at bounding box center [1189, 290] width 176 height 36
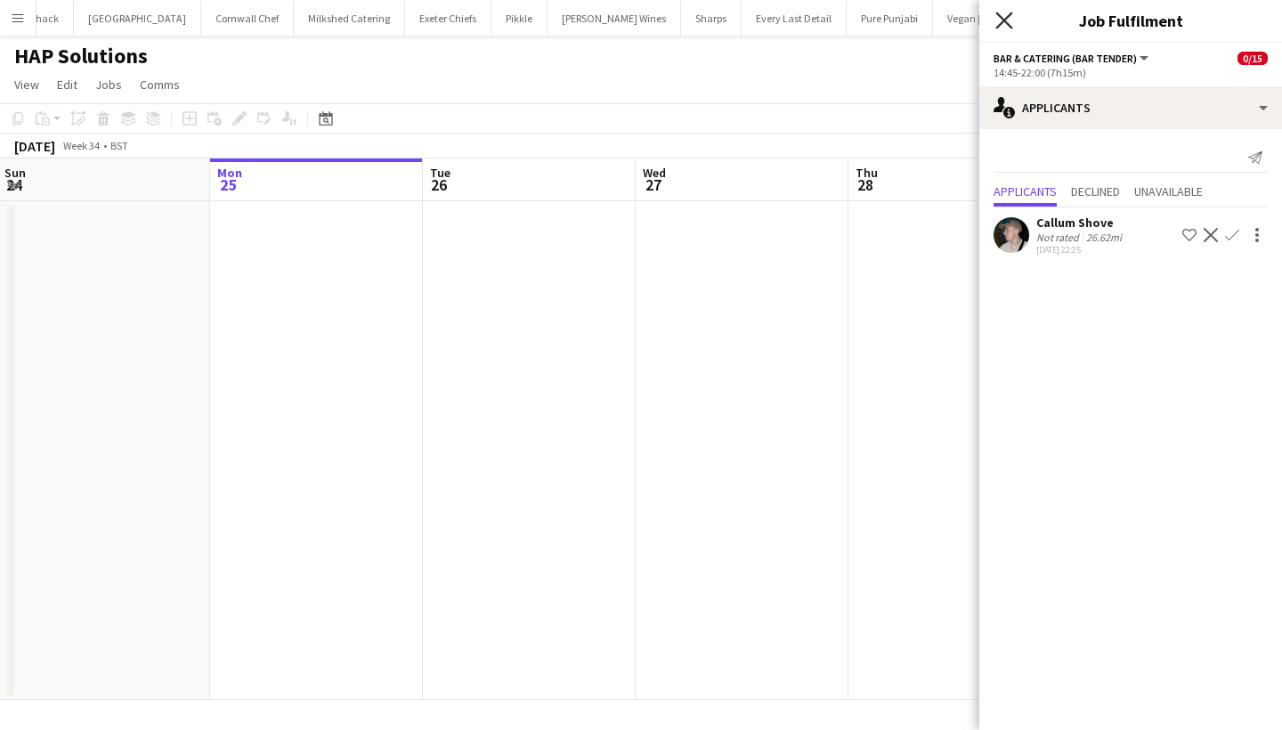
click at [1011, 16] on icon "Close pop-in" at bounding box center [1003, 20] width 17 height 17
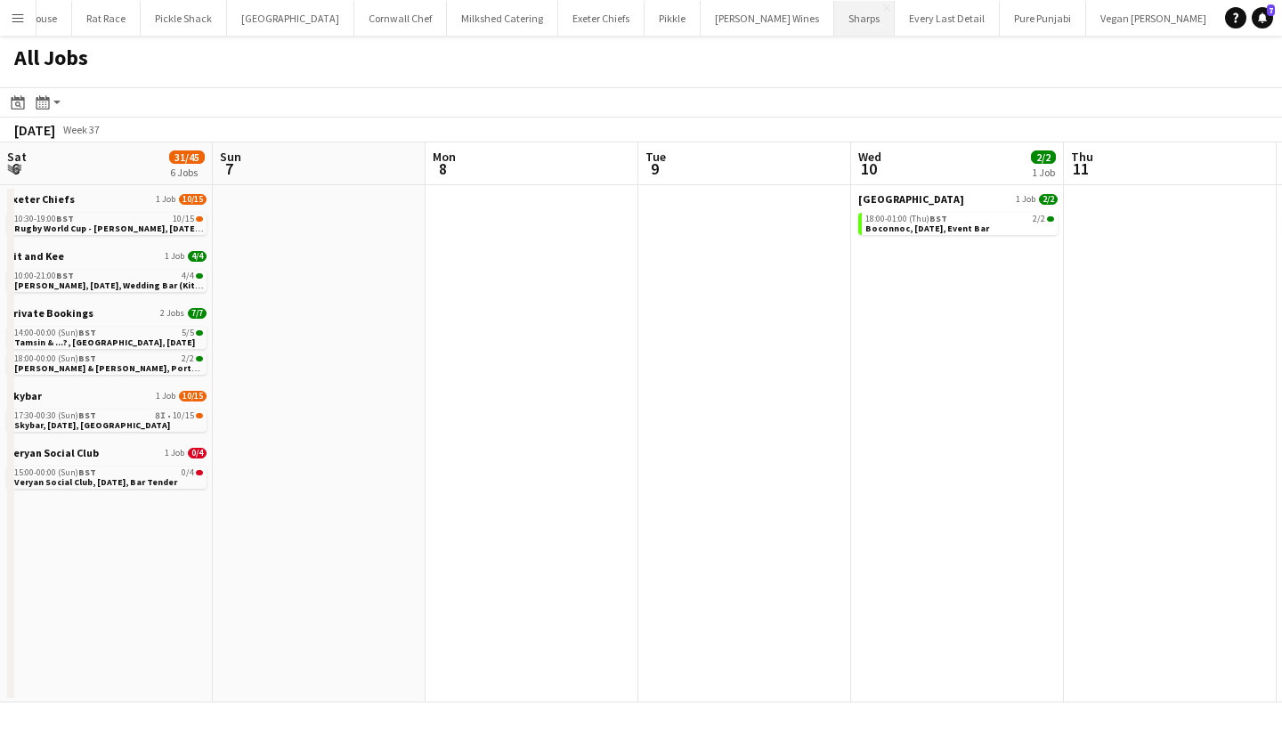
scroll to position [0, 737]
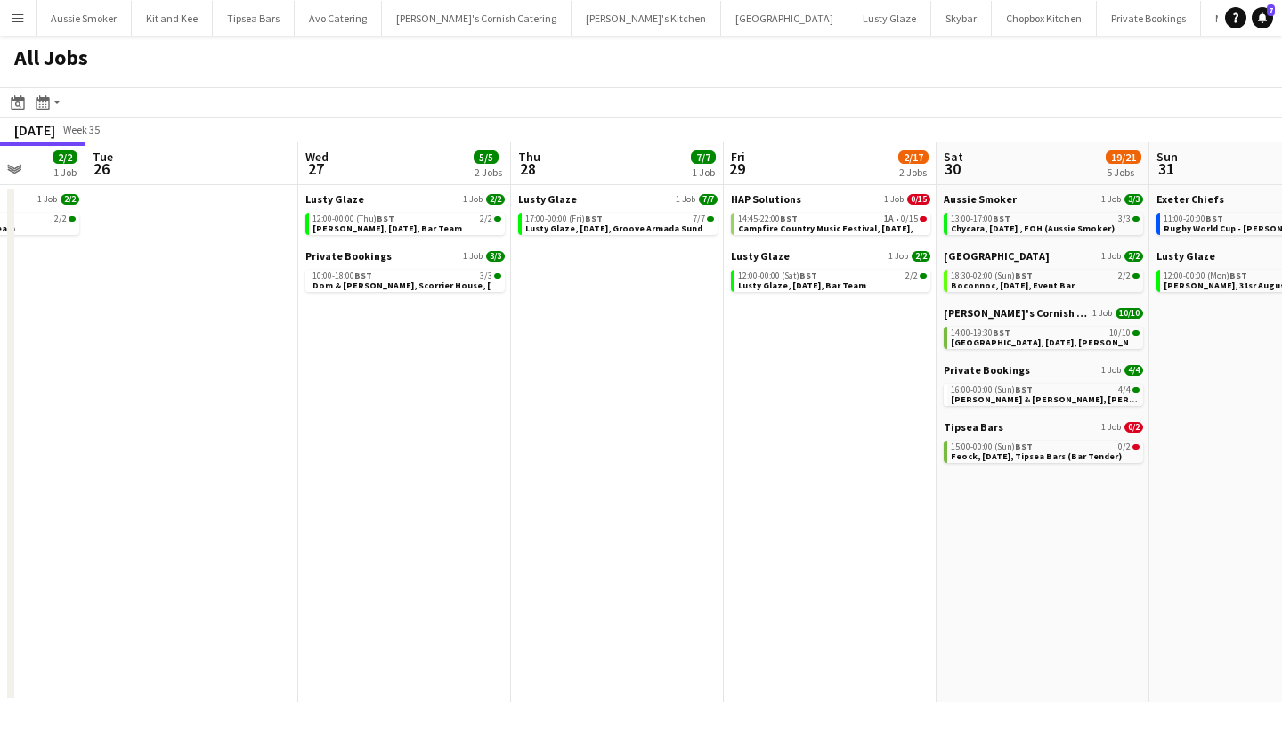
scroll to position [0, 774]
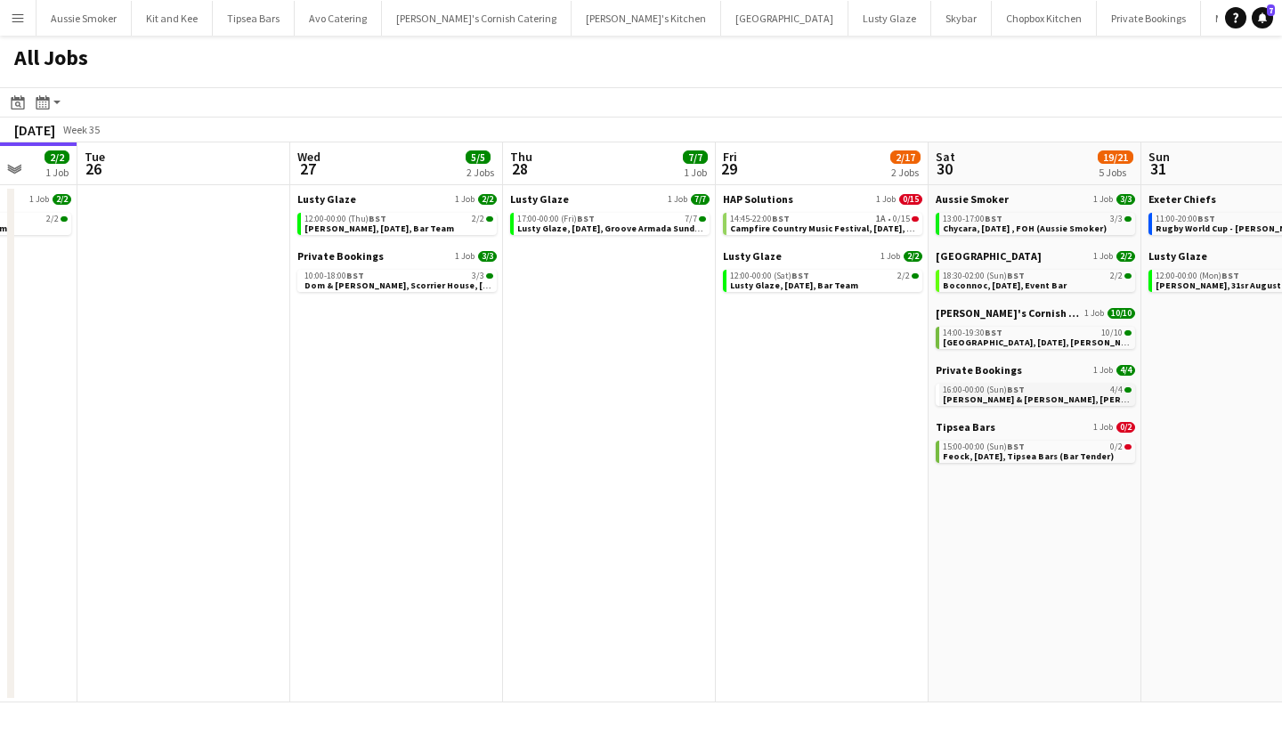
click at [1018, 392] on span "BST" at bounding box center [1016, 390] width 18 height 12
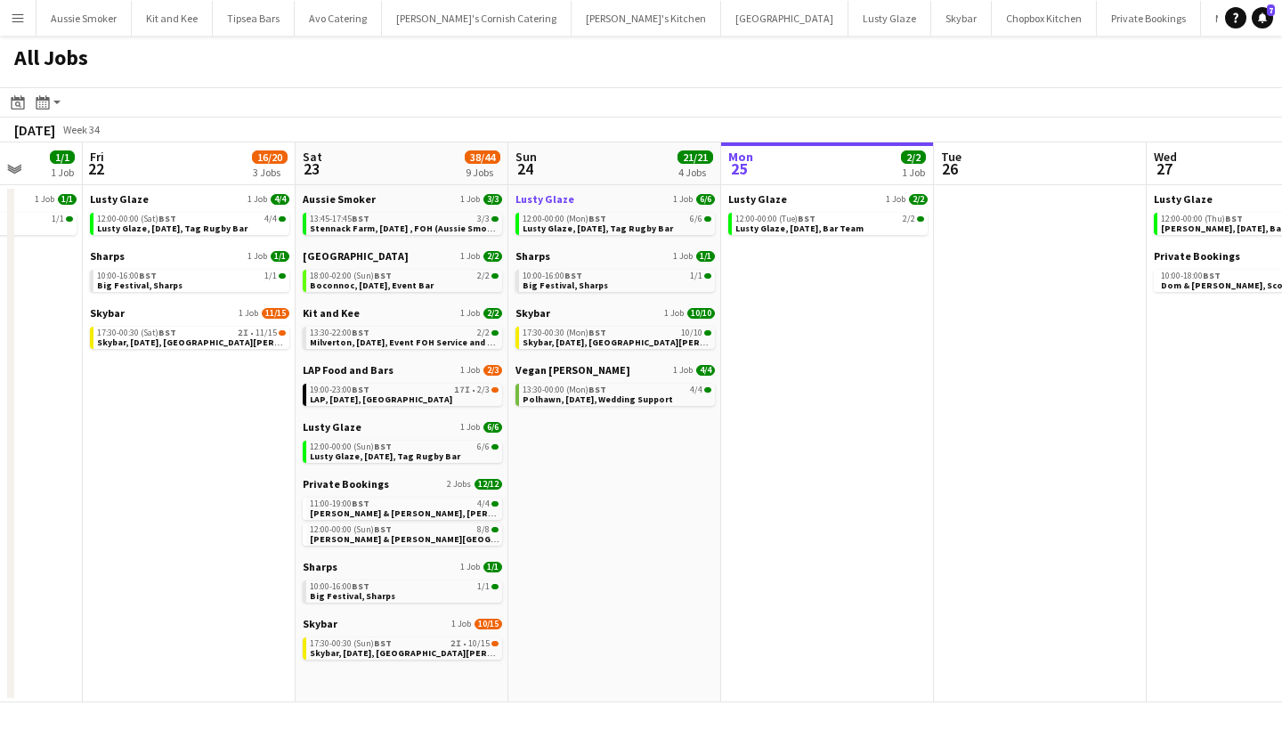
scroll to position [0, 553]
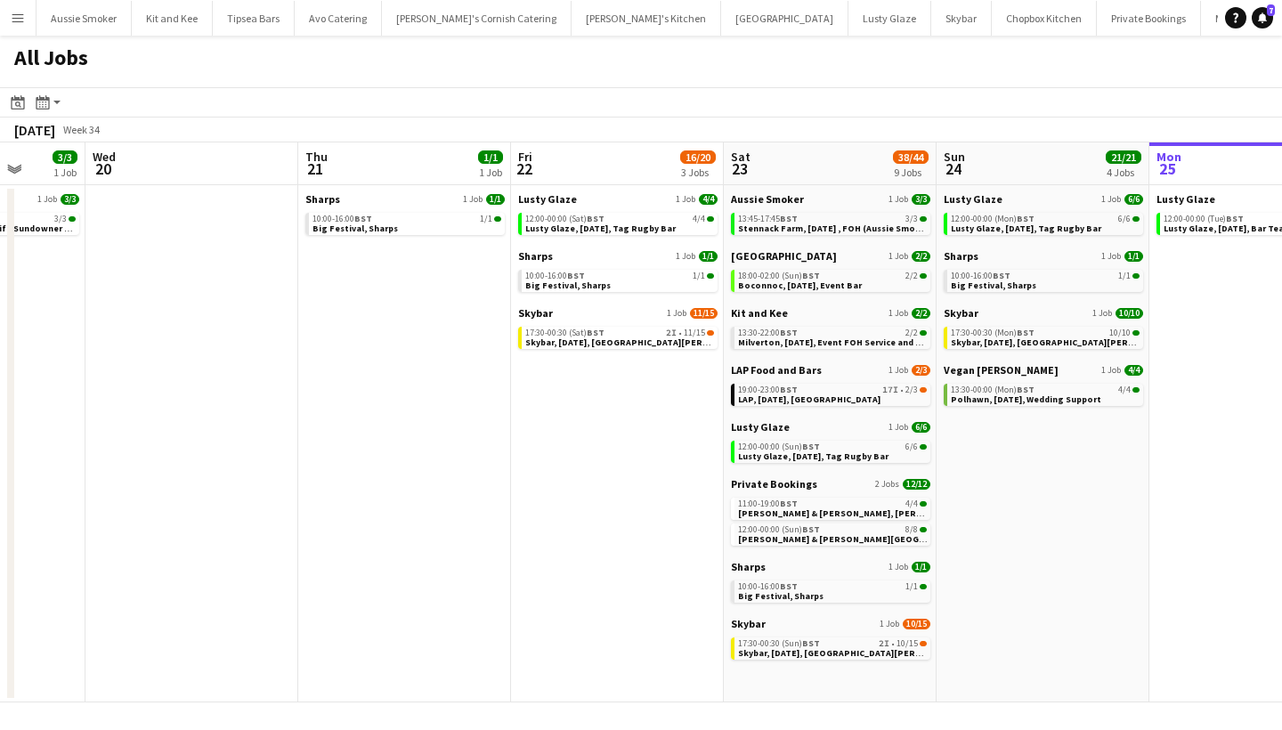
click at [20, 28] on button "Menu" at bounding box center [18, 18] width 36 height 36
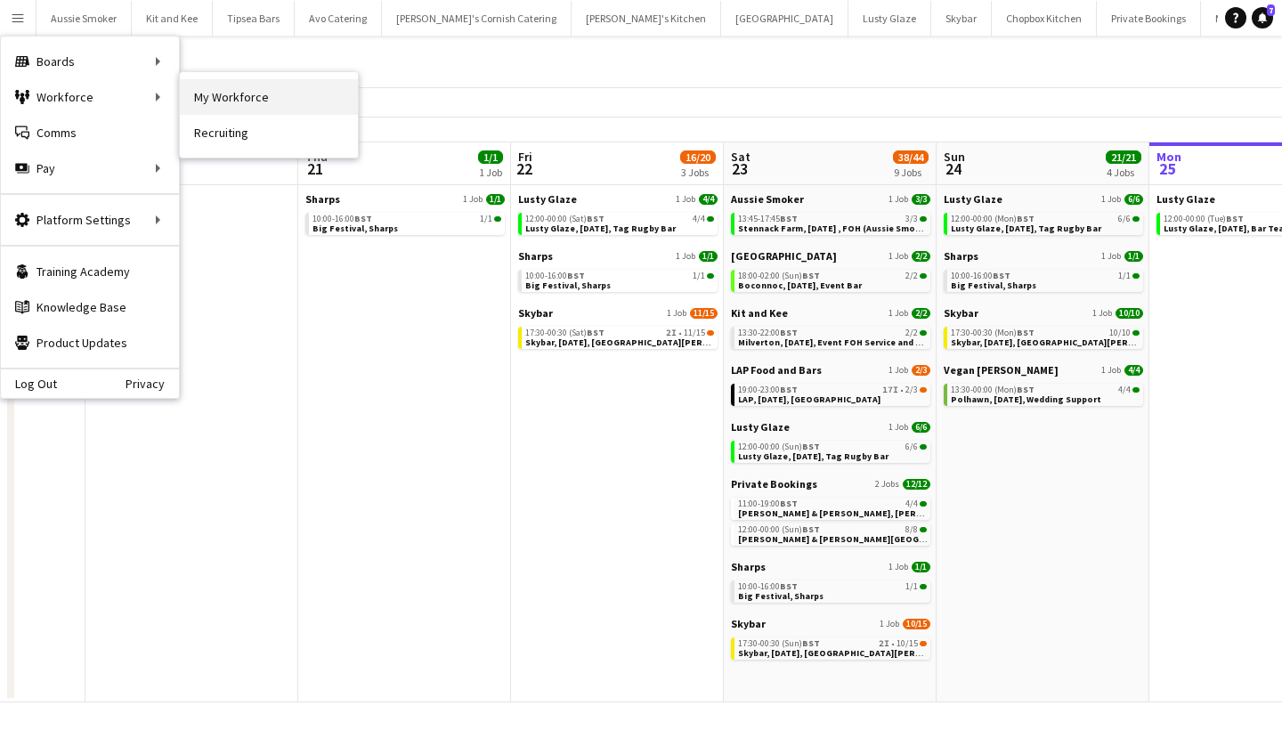
click at [223, 99] on link "My Workforce" at bounding box center [269, 97] width 178 height 36
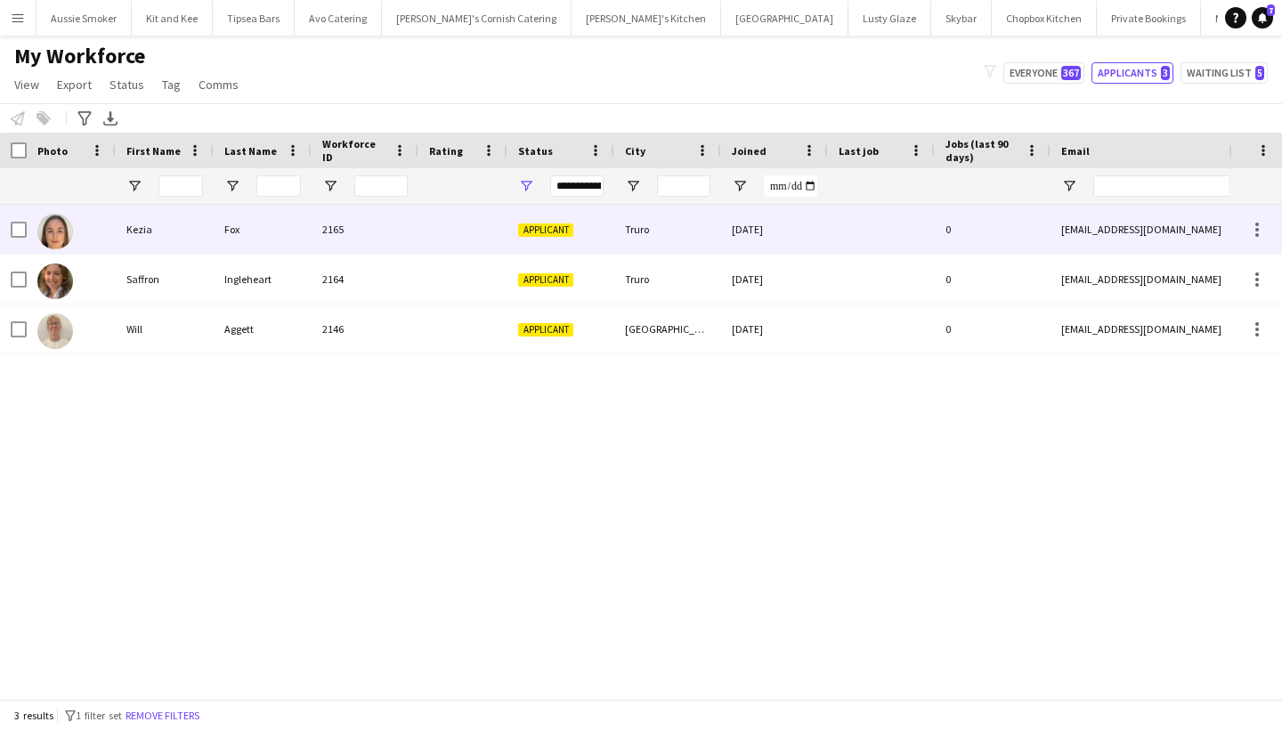
click at [328, 224] on div "2165" at bounding box center [365, 229] width 107 height 49
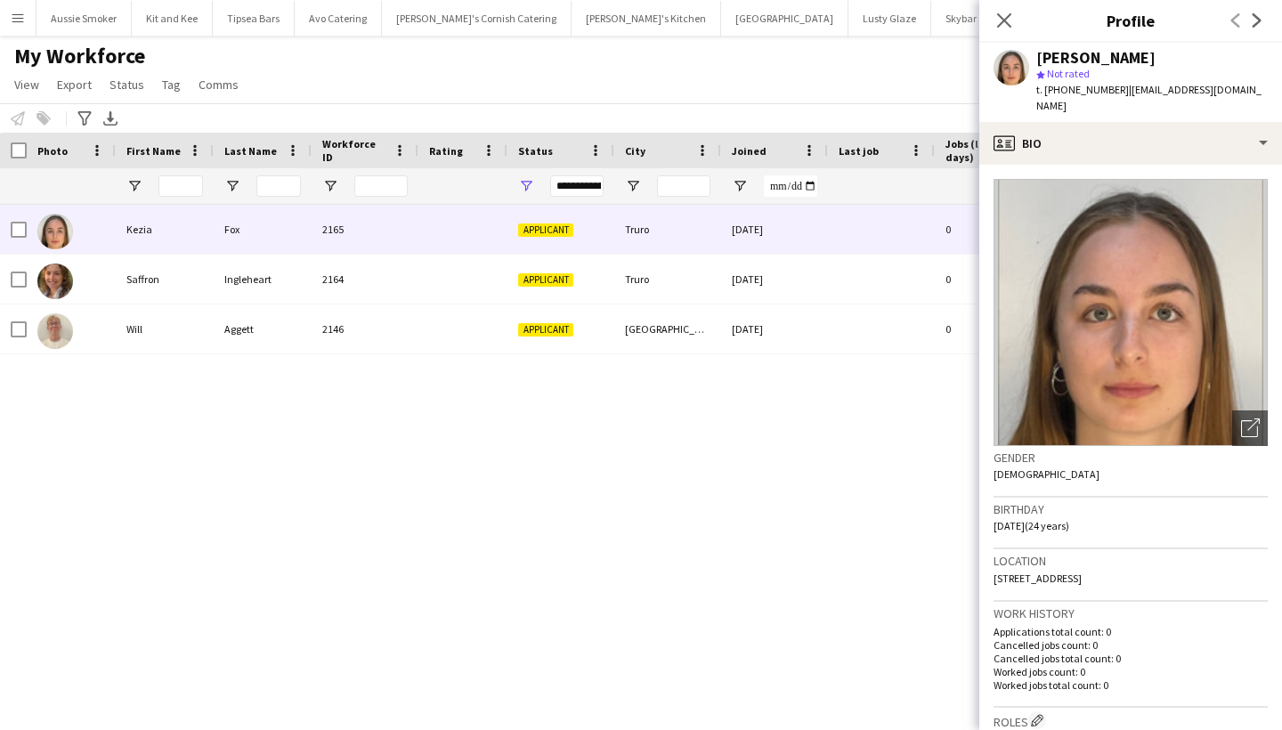
click at [16, 18] on app-icon "Menu" at bounding box center [18, 18] width 14 height 14
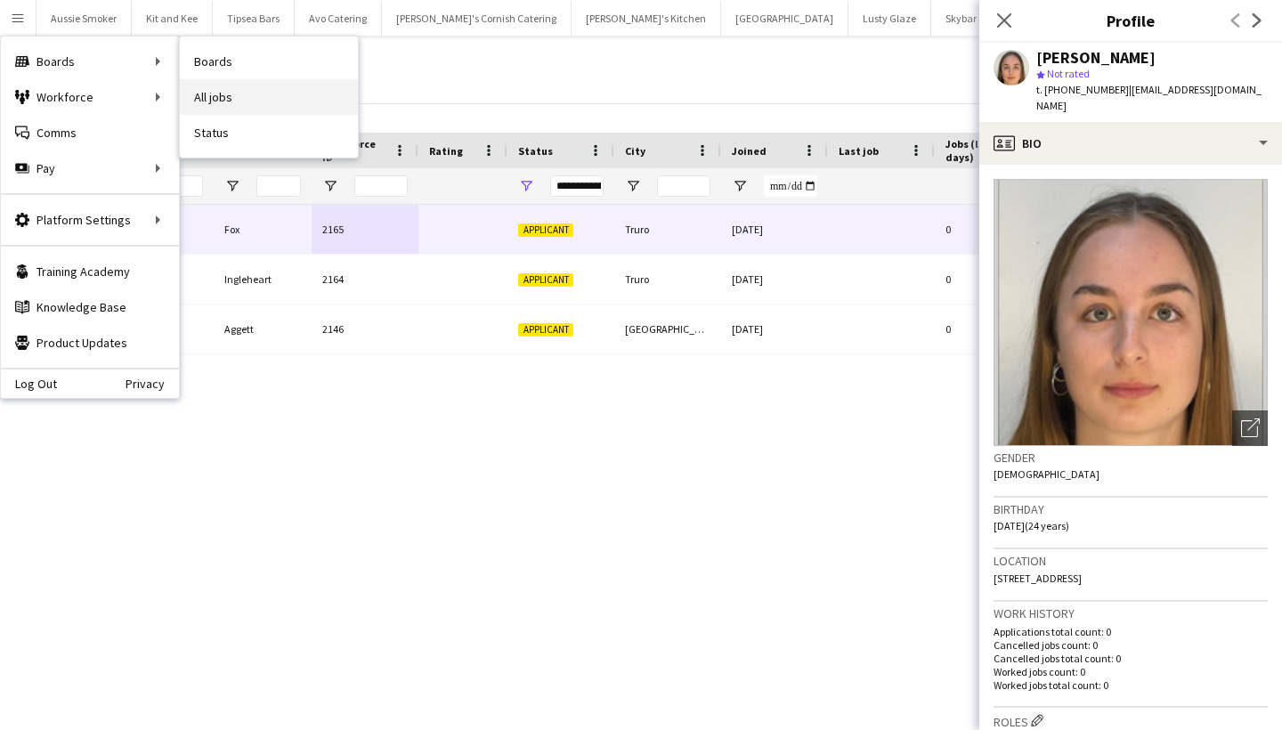
click at [288, 89] on link "All jobs" at bounding box center [269, 97] width 178 height 36
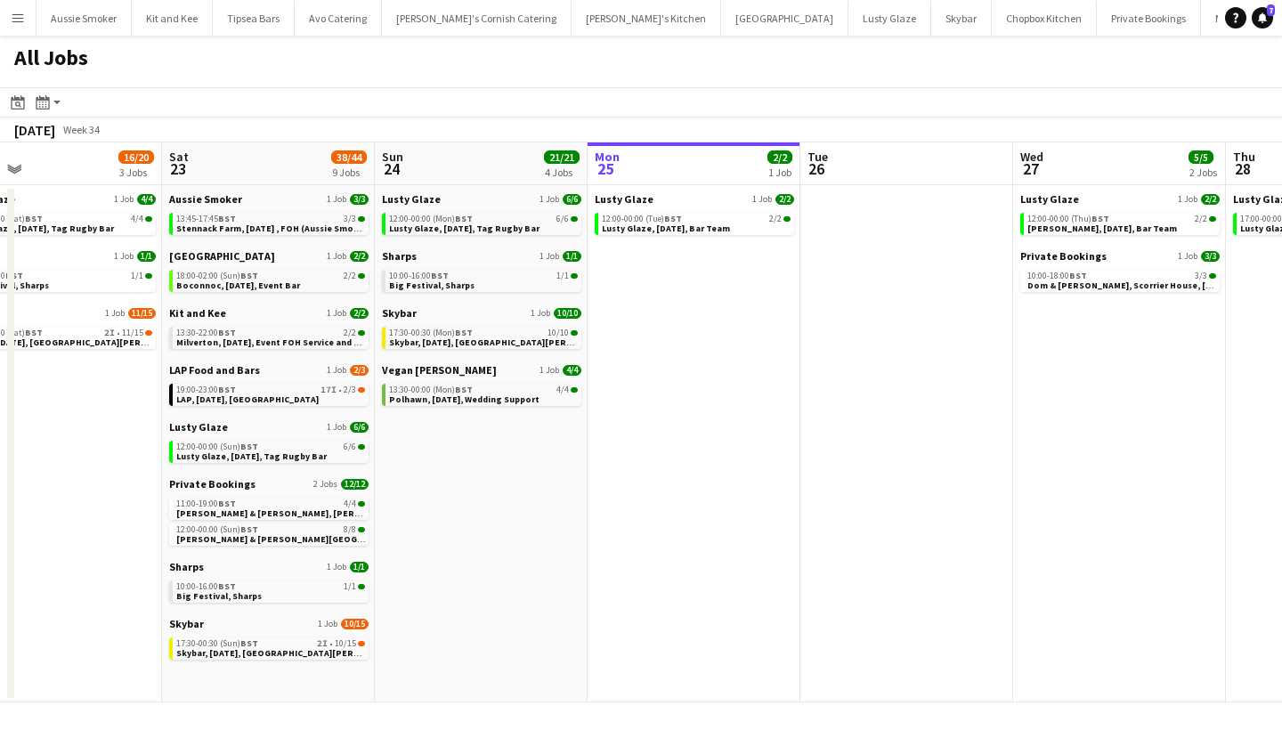
scroll to position [0, 472]
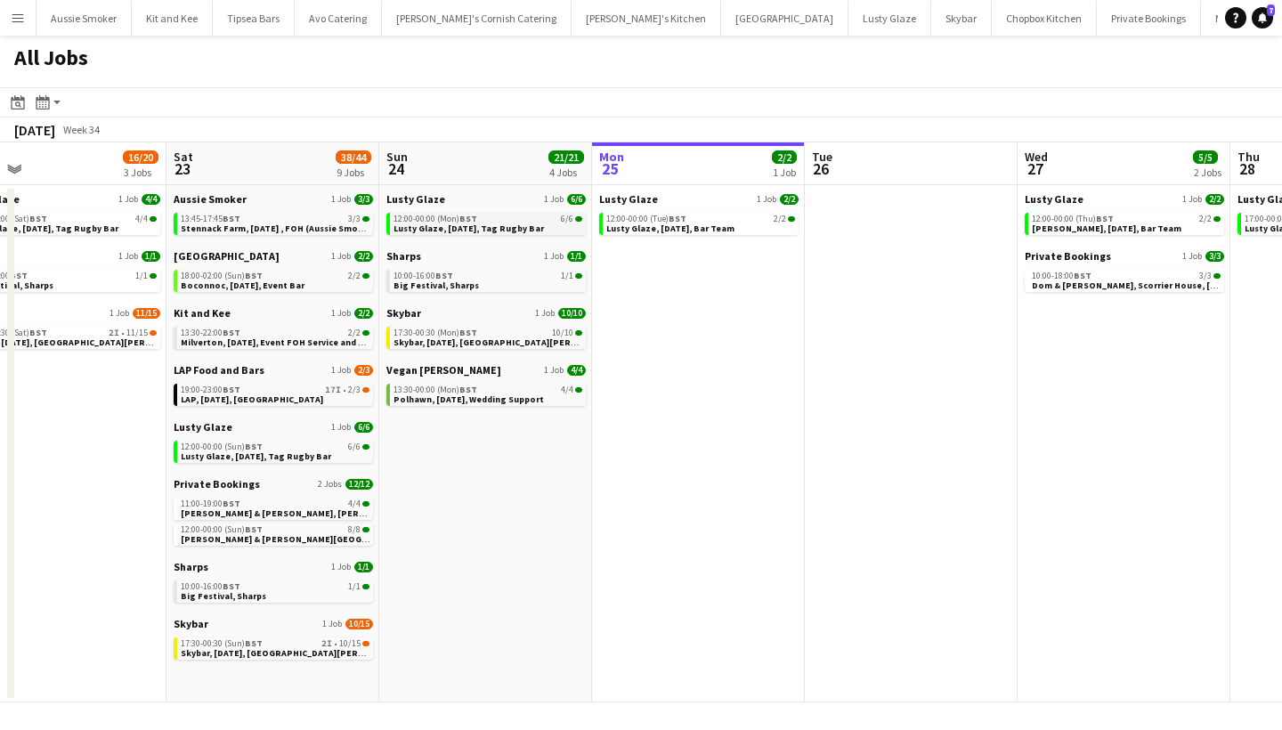
click at [460, 221] on span "BST" at bounding box center [468, 219] width 18 height 12
click at [713, 228] on span "Lusty Glaze, [DATE], Bar Team" at bounding box center [670, 229] width 128 height 12
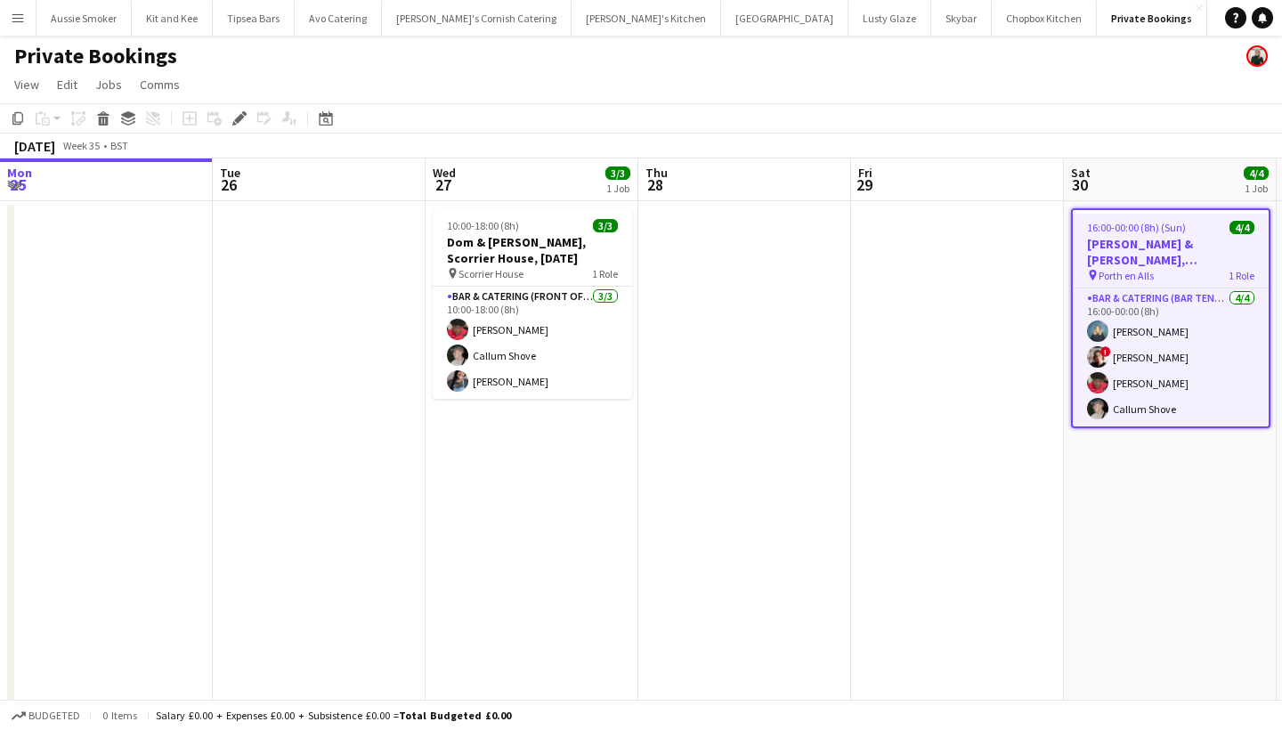
scroll to position [0, 612]
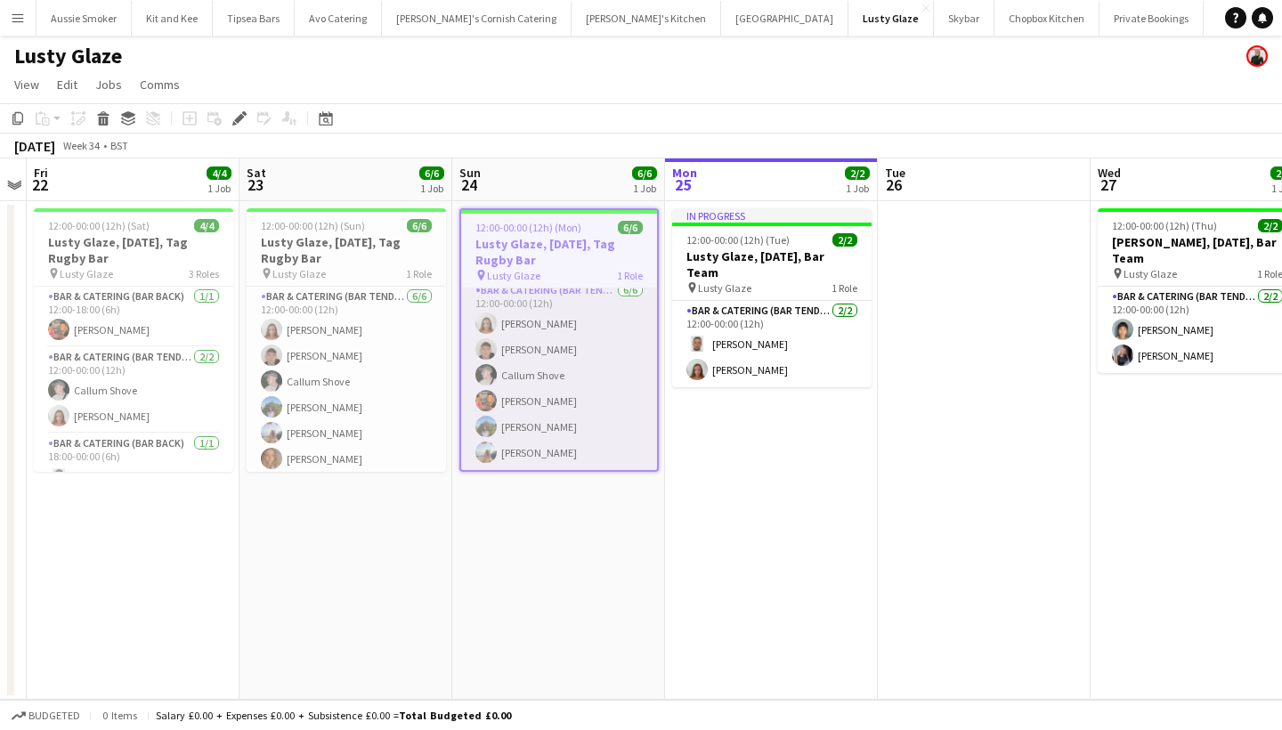
scroll to position [8, 0]
click at [534, 300] on app-card-role "Bar & Catering (Bar Tender) [DATE] 12:00-00:00 (12h) [PERSON_NAME] [PERSON_NAME…" at bounding box center [559, 375] width 196 height 190
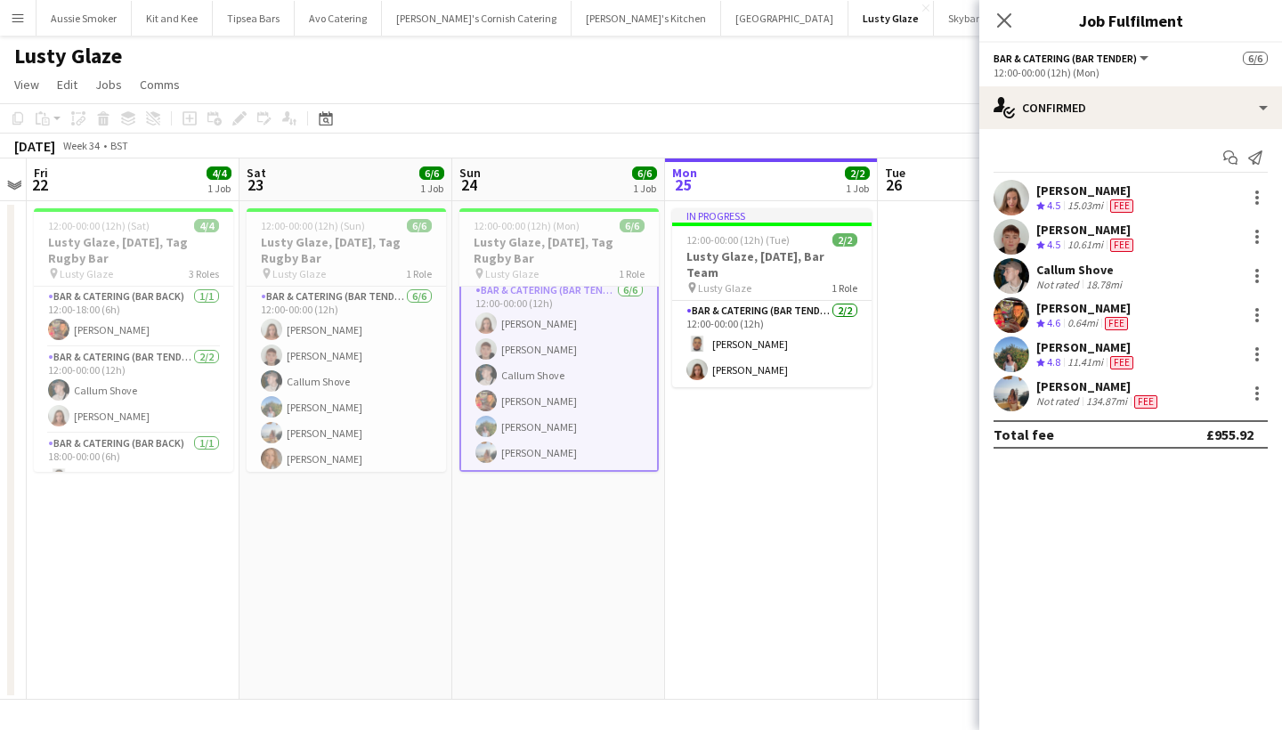
click at [1262, 184] on div "[PERSON_NAME] Crew rating 4.5 15.03mi Fee" at bounding box center [1130, 198] width 303 height 36
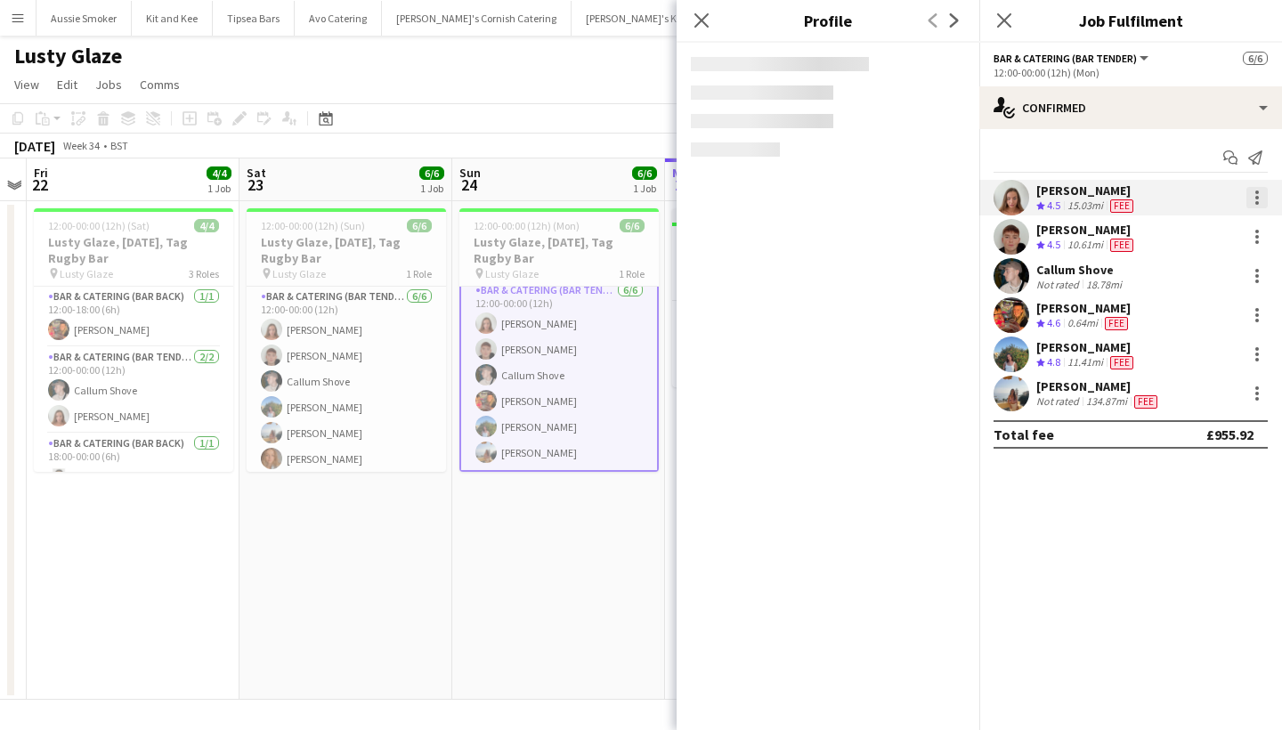
click at [1260, 192] on div at bounding box center [1256, 197] width 21 height 21
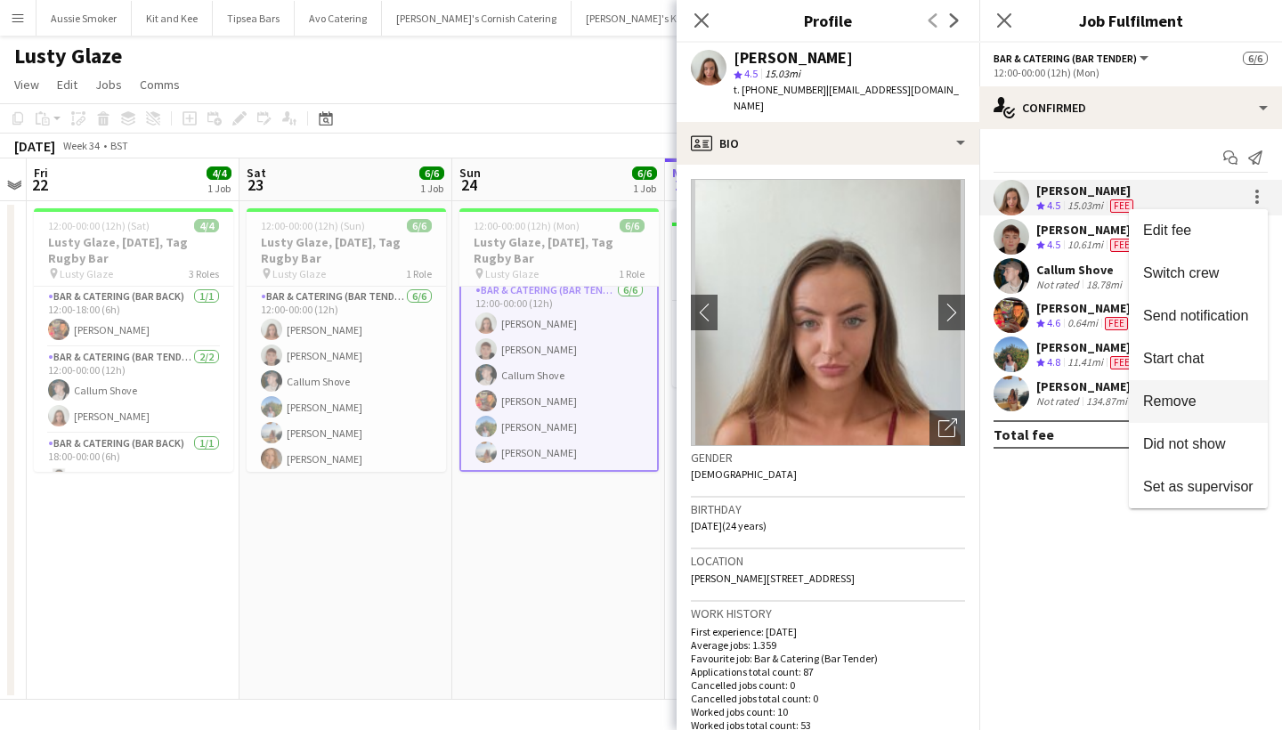
click at [1176, 394] on span "Remove" at bounding box center [1169, 400] width 53 height 15
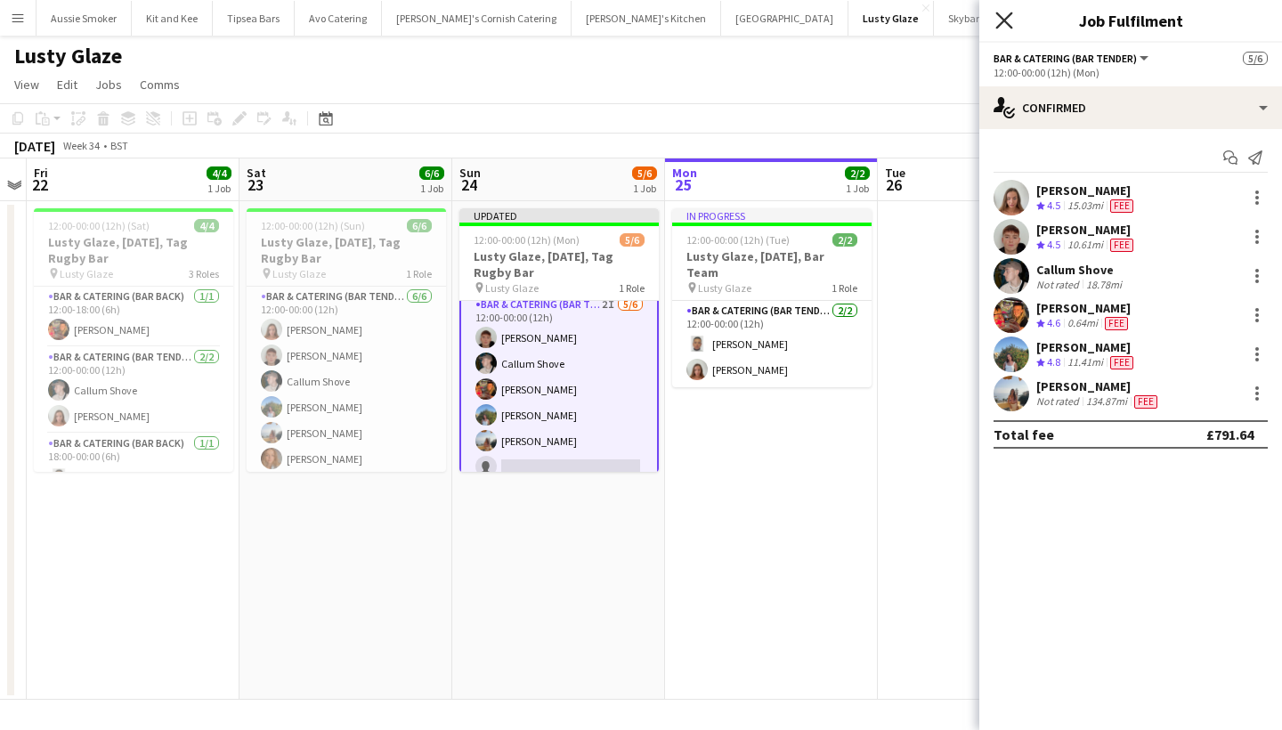
click at [1002, 20] on icon "Close pop-in" at bounding box center [1003, 20] width 17 height 17
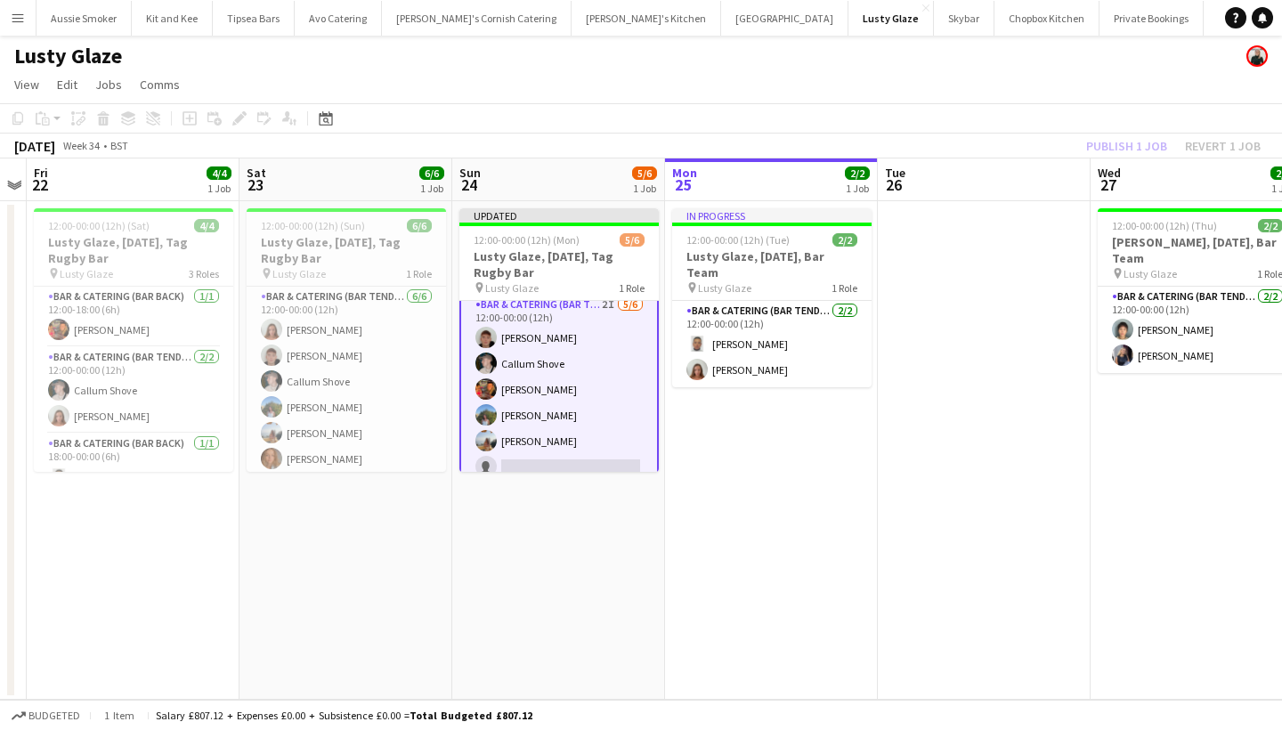
click at [1140, 142] on div "Publish 1 job Revert 1 job" at bounding box center [1173, 145] width 217 height 23
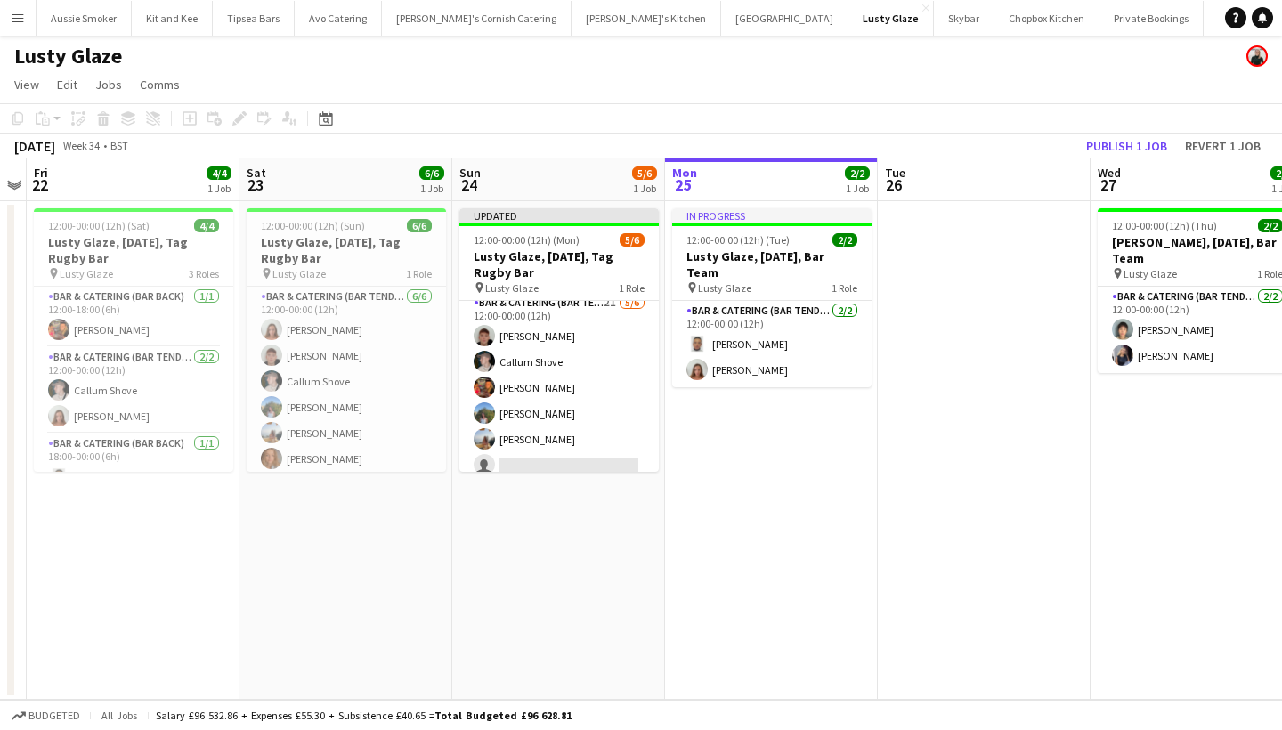
click at [1140, 142] on button "Publish 1 job" at bounding box center [1126, 145] width 95 height 23
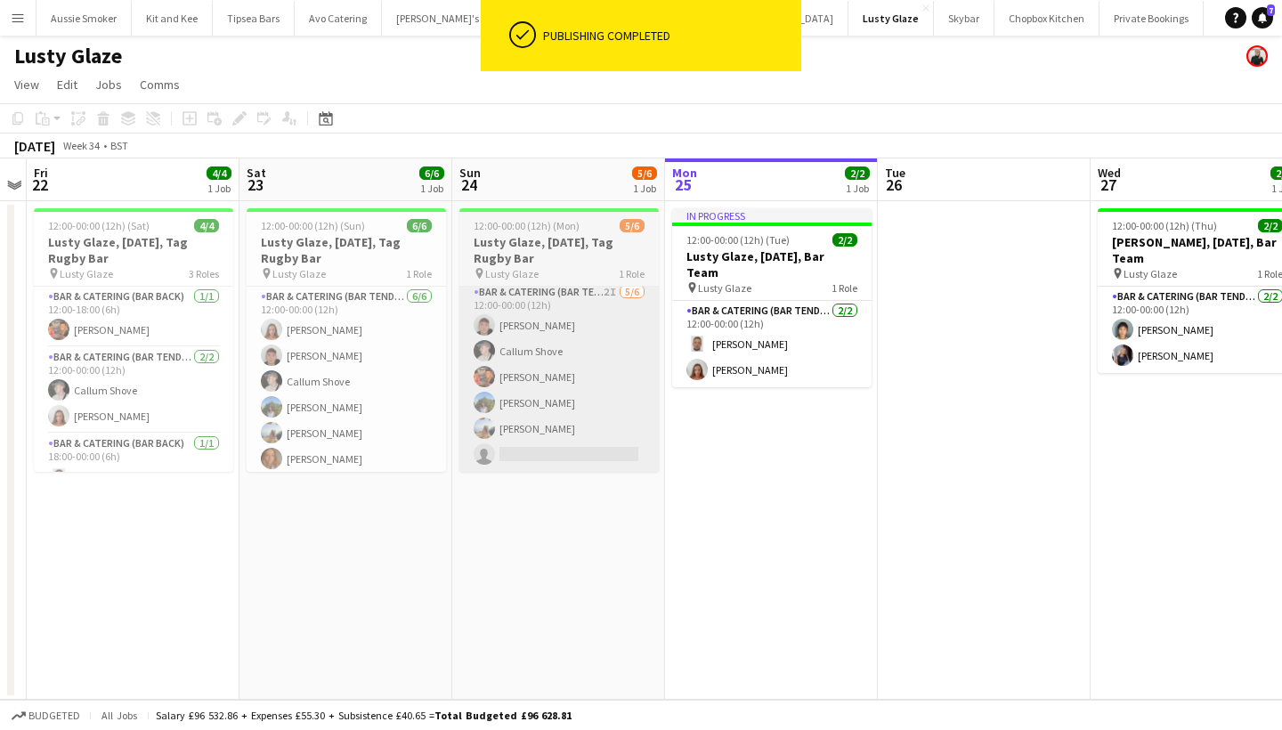
scroll to position [4, 0]
click at [602, 390] on app-card-role "Bar & Catering (Bar Tender) 2I [DATE] 12:00-00:00 (12h) [PERSON_NAME] Callum Sh…" at bounding box center [558, 377] width 199 height 190
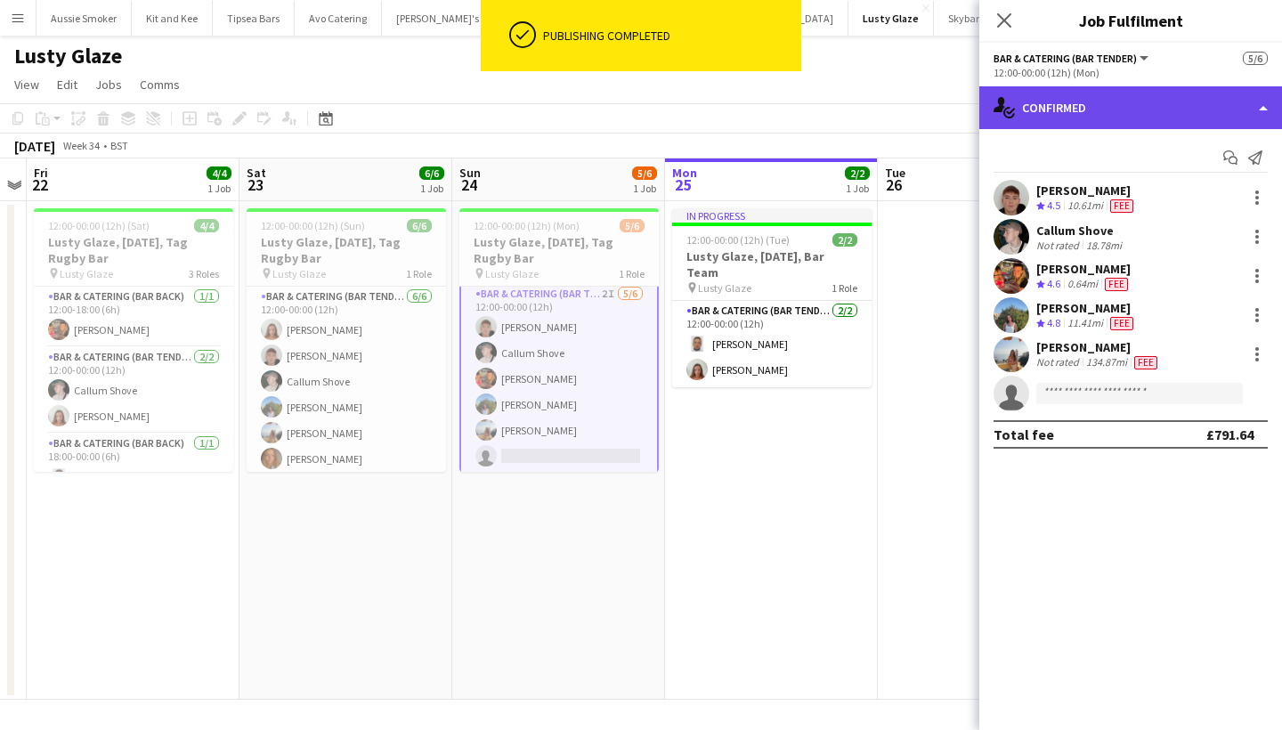
click at [1076, 107] on div "single-neutral-actions-check-2 Confirmed" at bounding box center [1130, 107] width 303 height 43
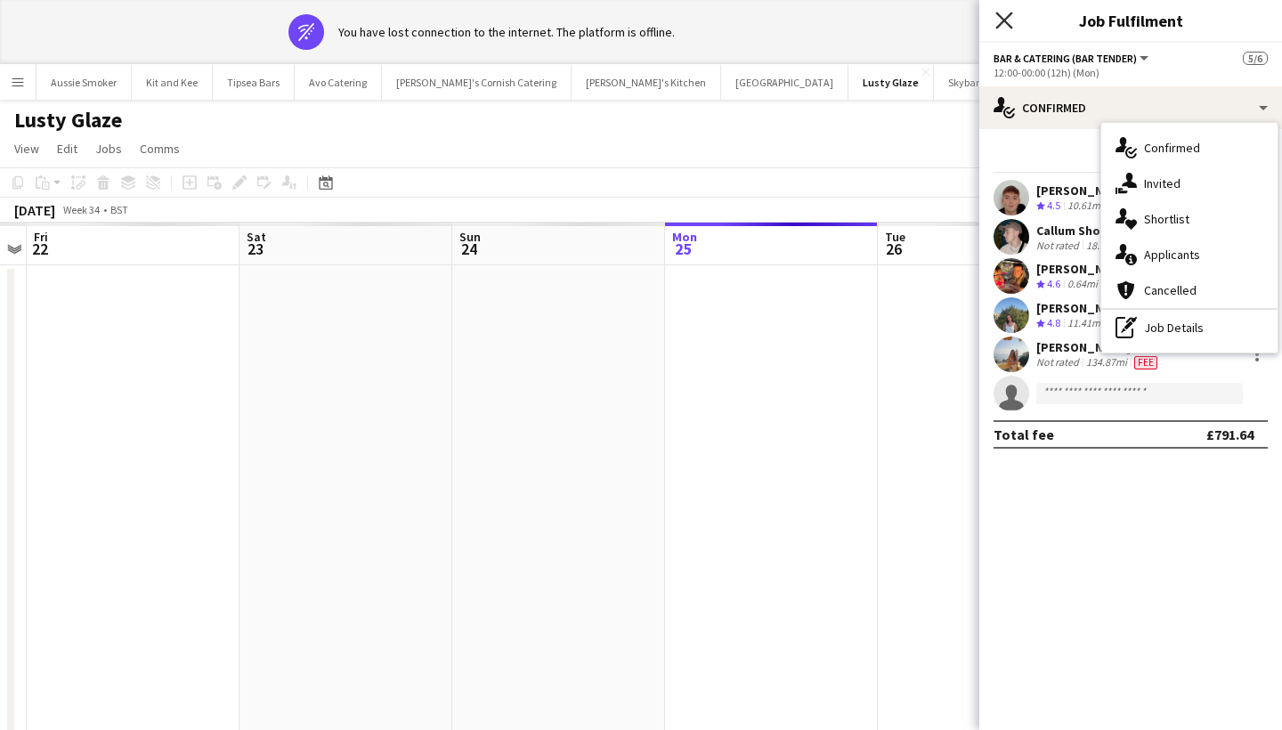
click at [1005, 17] on icon "Close pop-in" at bounding box center [1003, 20] width 17 height 17
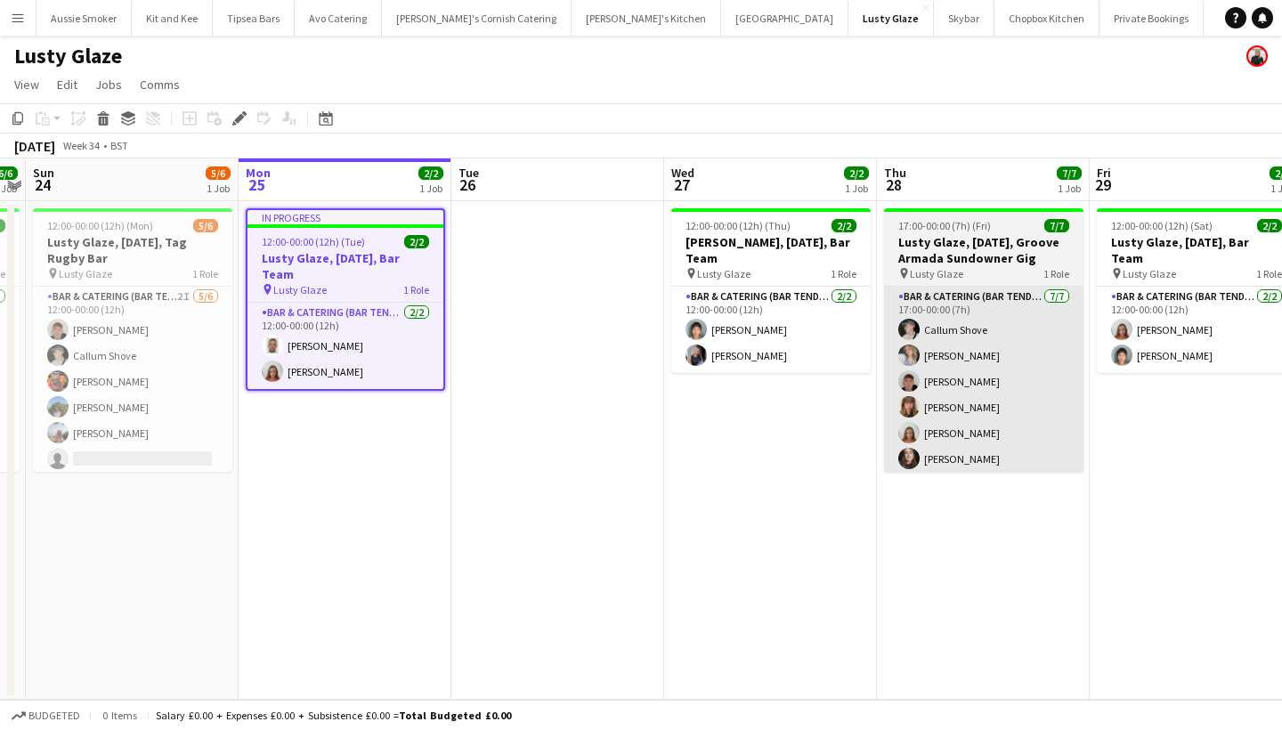
scroll to position [0, 826]
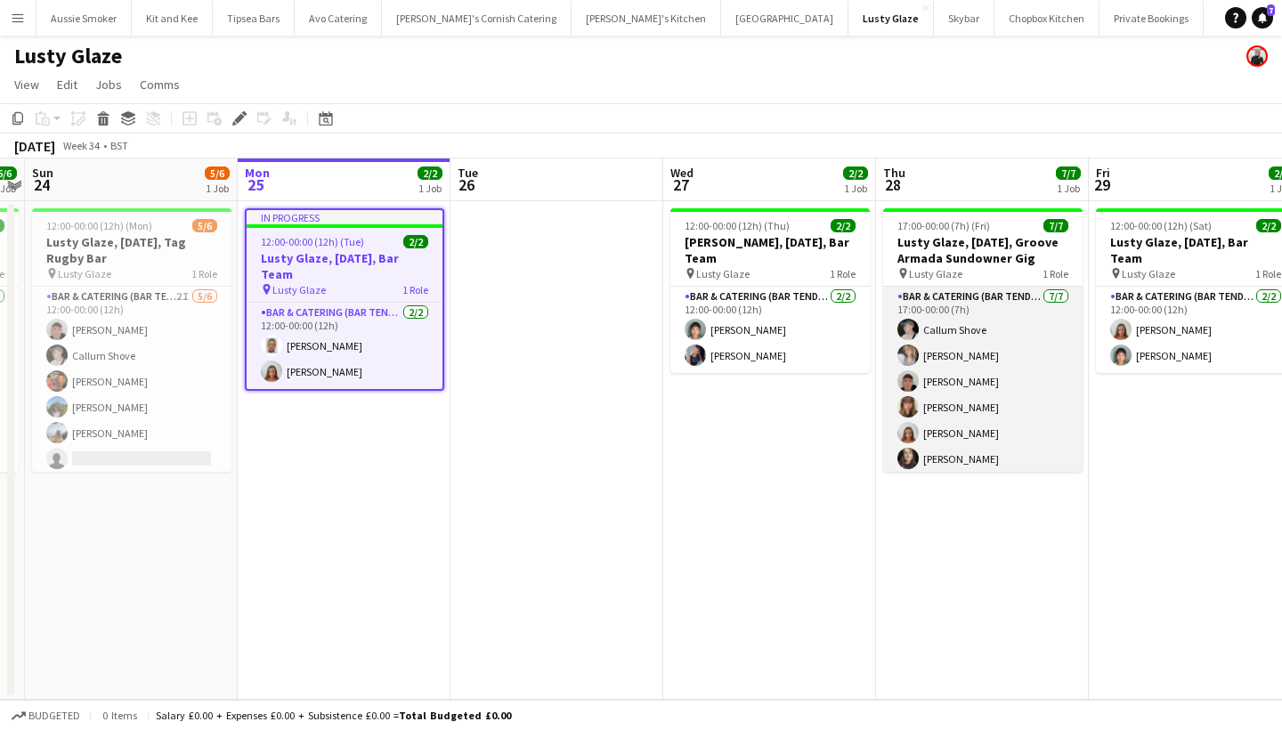
click at [1006, 387] on app-card-role "Bar & Catering (Bar Tender) [DATE] 17:00-00:00 (7h) [PERSON_NAME] [PERSON_NAME]…" at bounding box center [982, 394] width 199 height 215
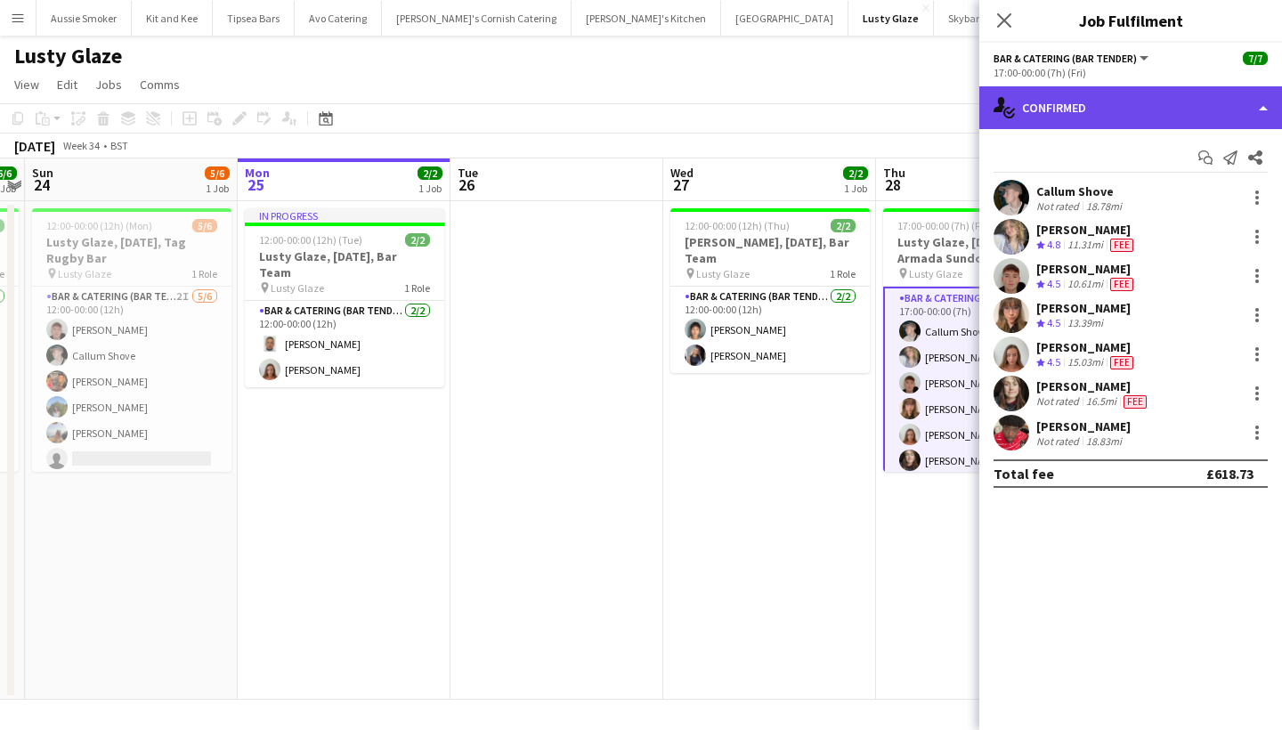
click at [1169, 125] on div "single-neutral-actions-check-2 Confirmed" at bounding box center [1130, 107] width 303 height 43
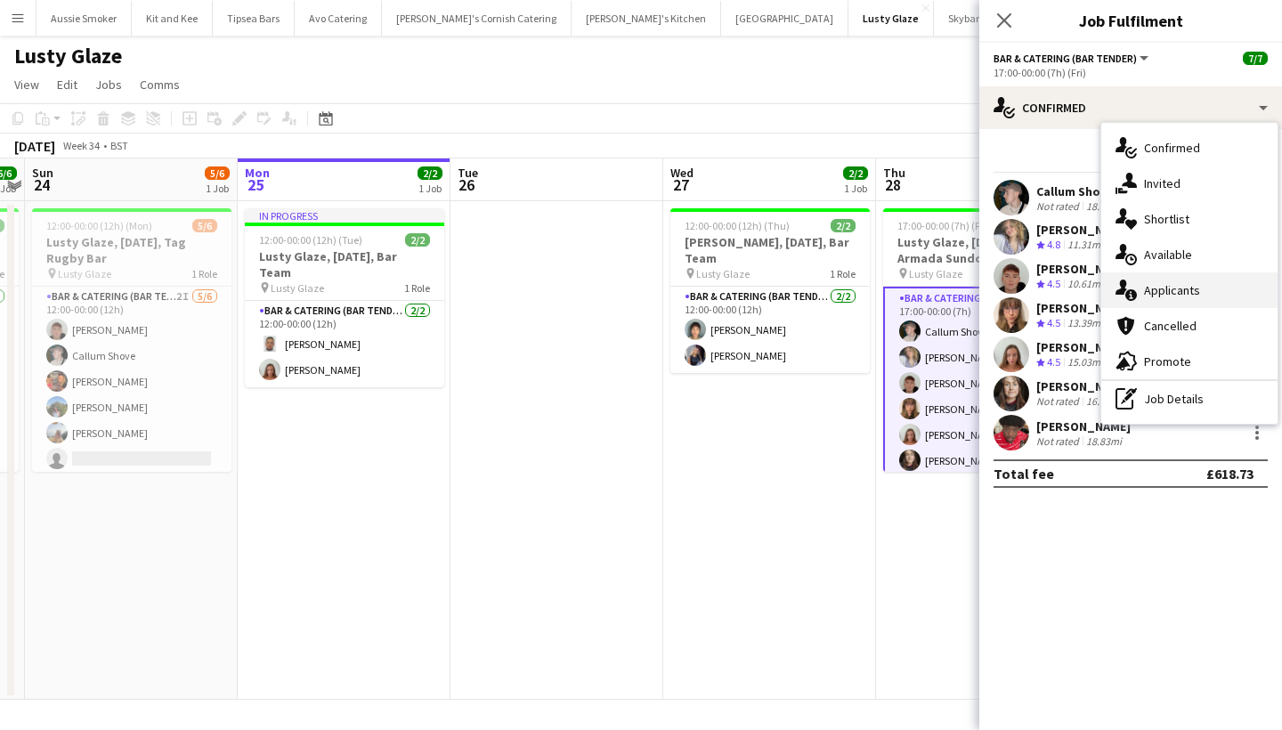
click at [1203, 292] on div "single-neutral-actions-information Applicants" at bounding box center [1189, 290] width 176 height 36
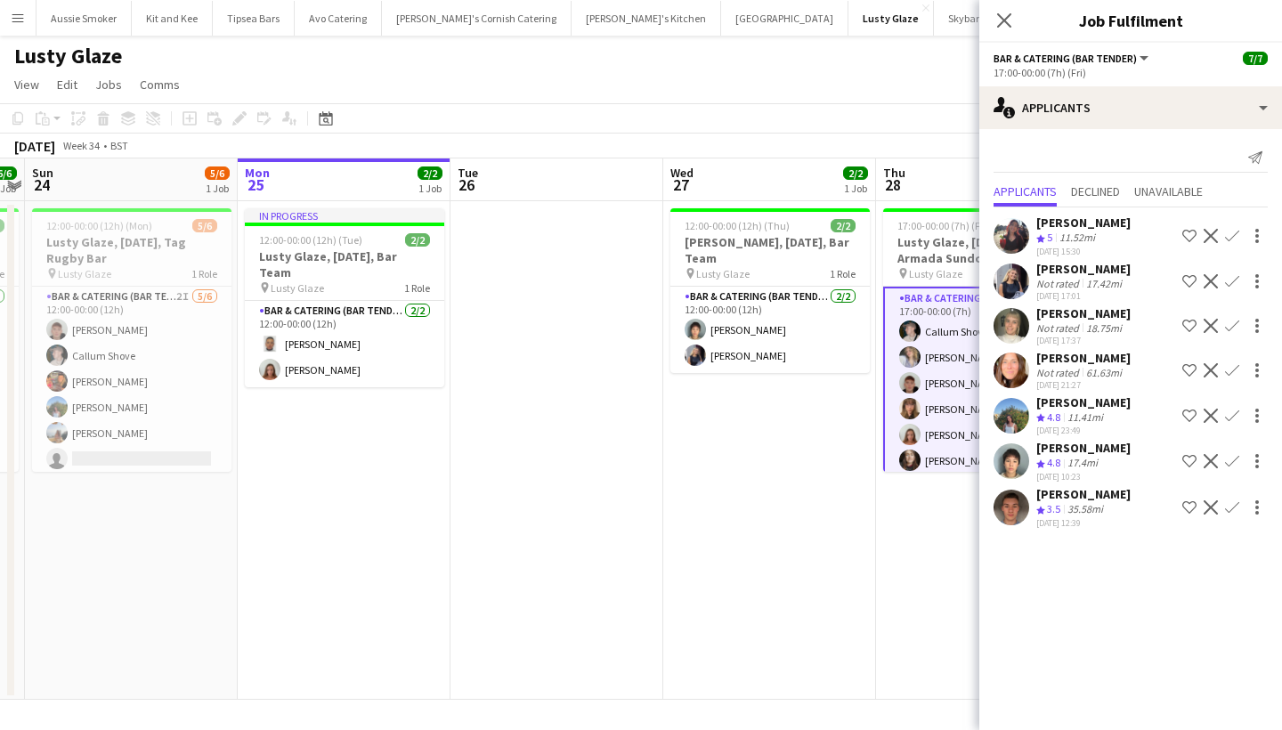
click at [951, 411] on app-card-role "Bar & Catering (Bar Tender) [DATE] 17:00-00:00 (7h) [PERSON_NAME] [PERSON_NAME]…" at bounding box center [982, 396] width 199 height 219
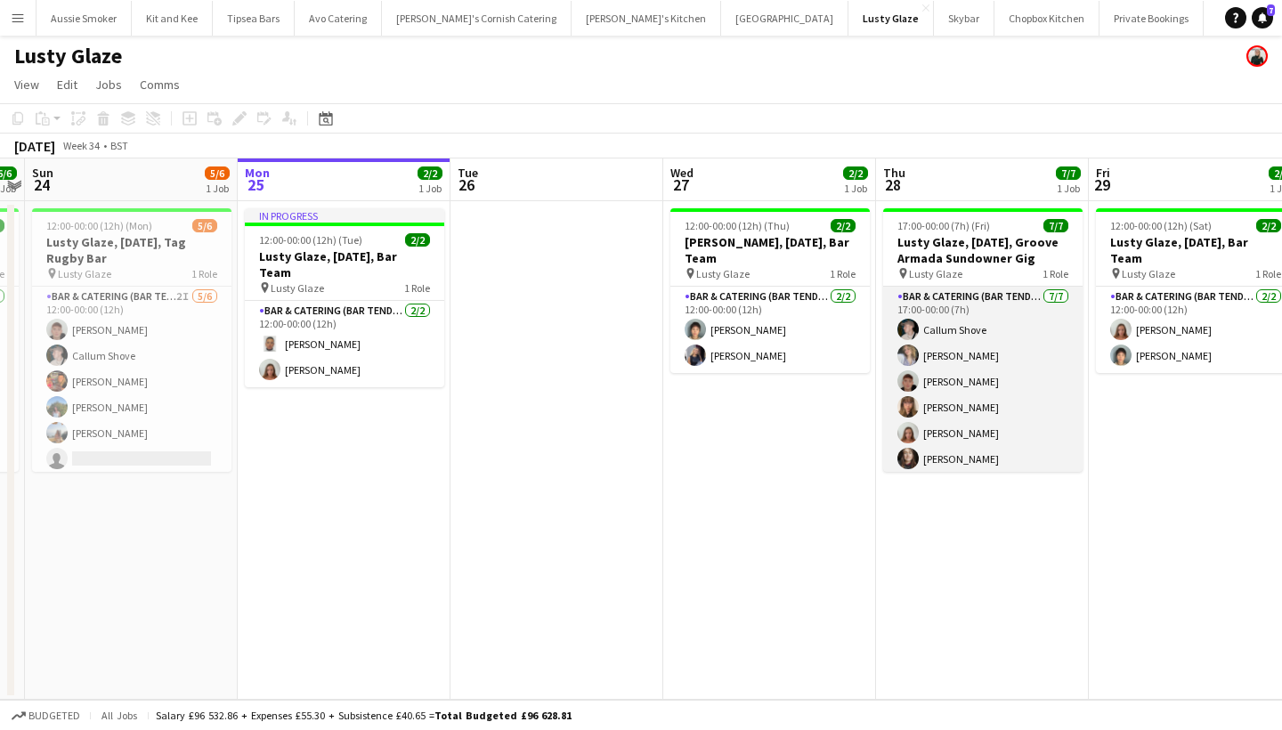
click at [998, 371] on app-card-role "Bar & Catering (Bar Tender) [DATE] 17:00-00:00 (7h) [PERSON_NAME] [PERSON_NAME]…" at bounding box center [982, 394] width 199 height 215
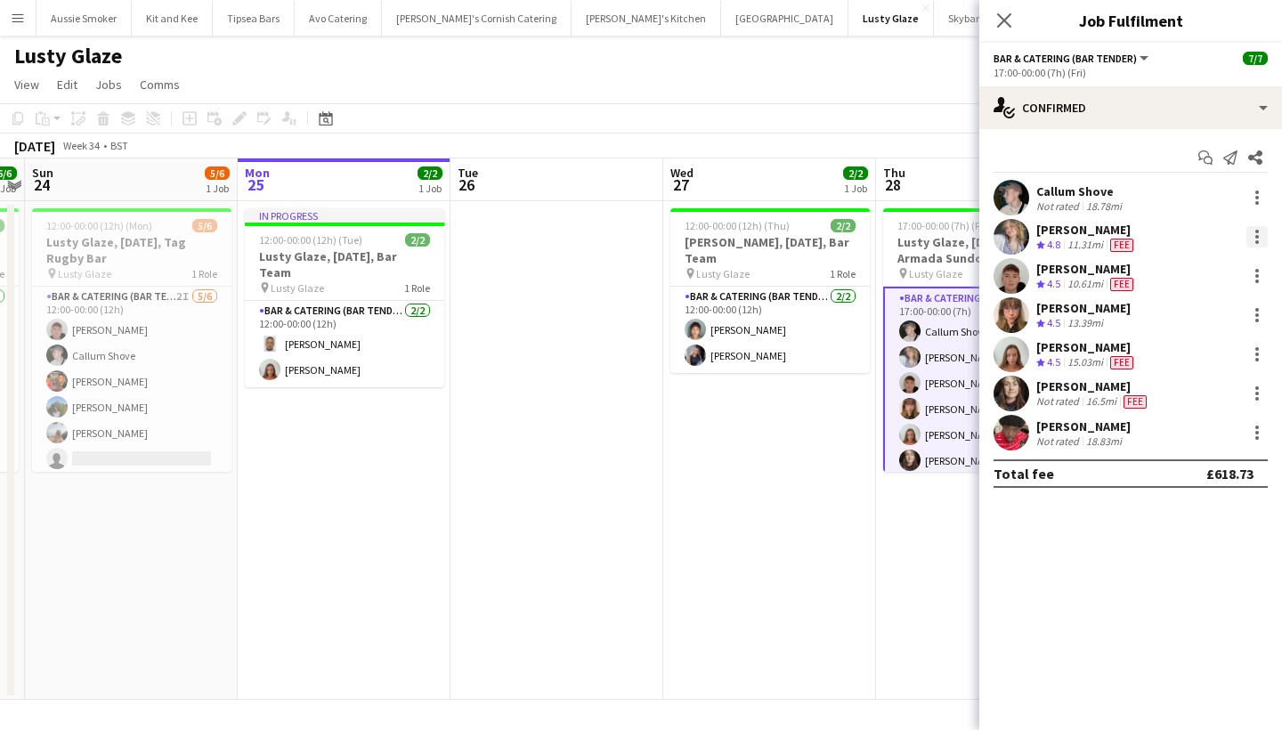
click at [1257, 234] on div at bounding box center [1256, 236] width 21 height 21
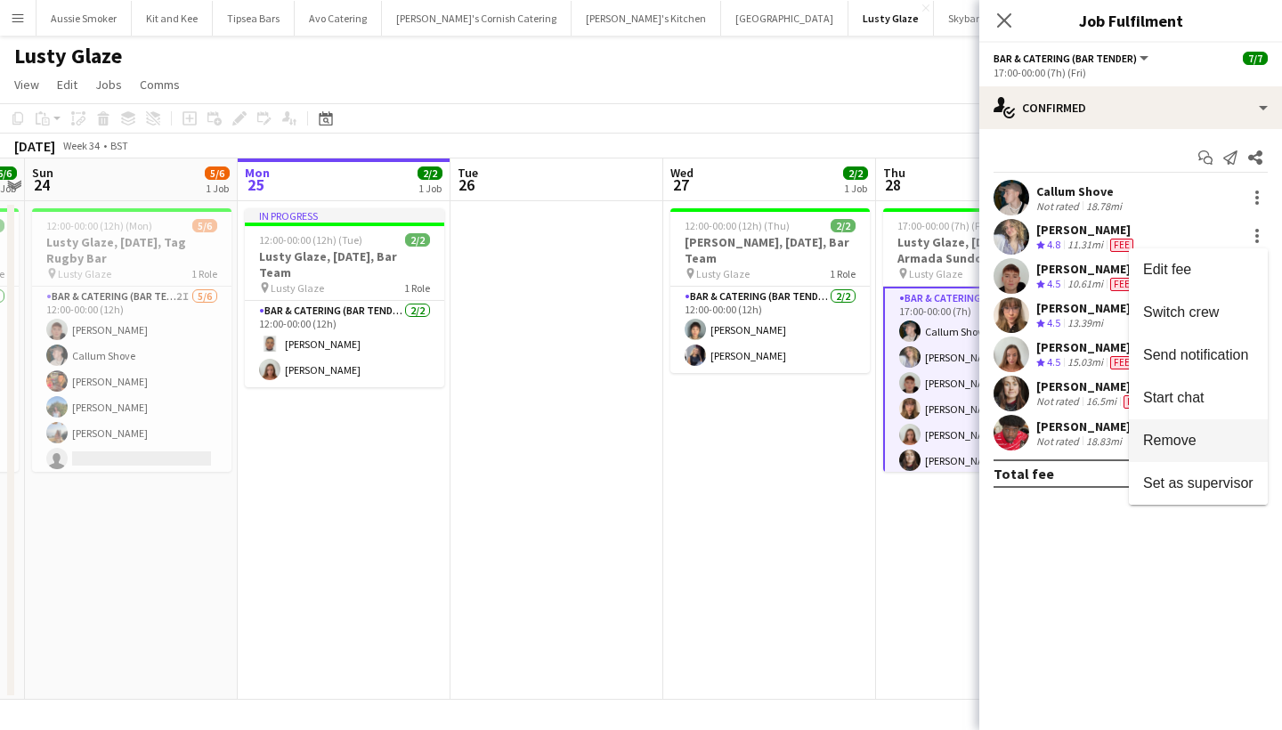
click at [1192, 440] on span "Remove" at bounding box center [1169, 440] width 53 height 15
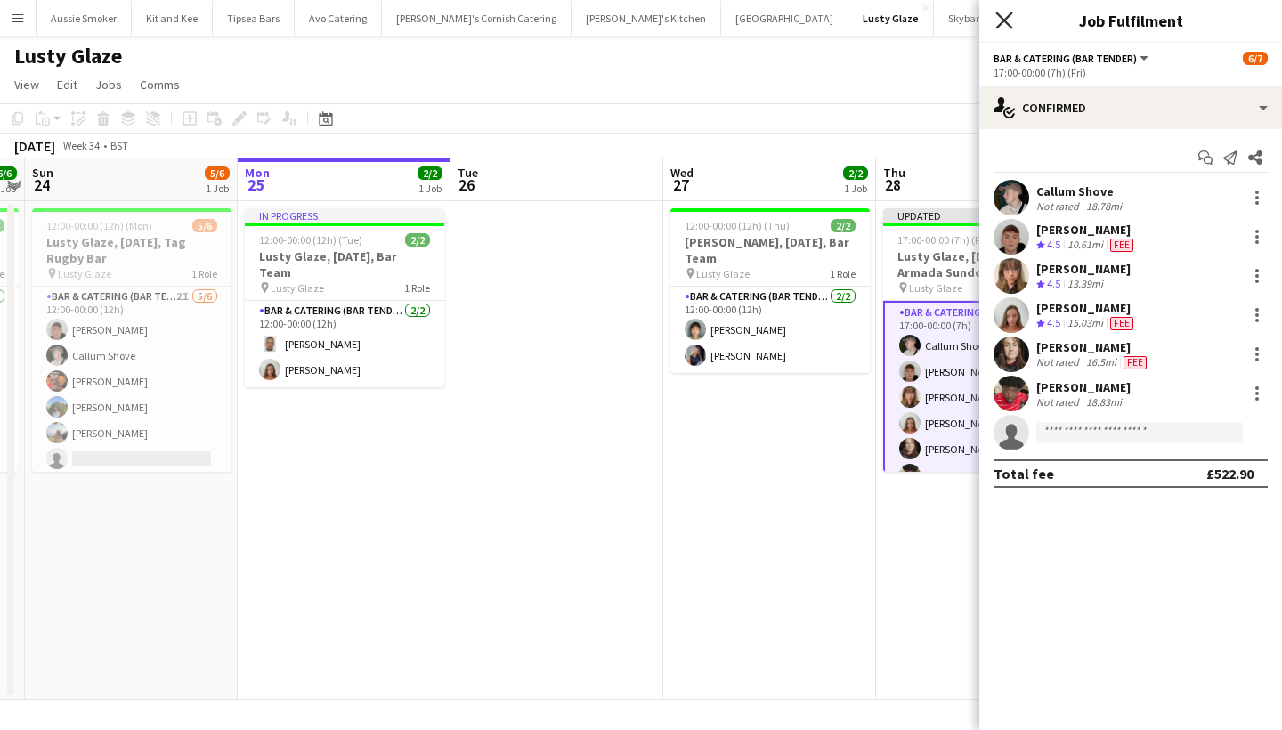
click at [998, 23] on icon "Close pop-in" at bounding box center [1003, 20] width 17 height 17
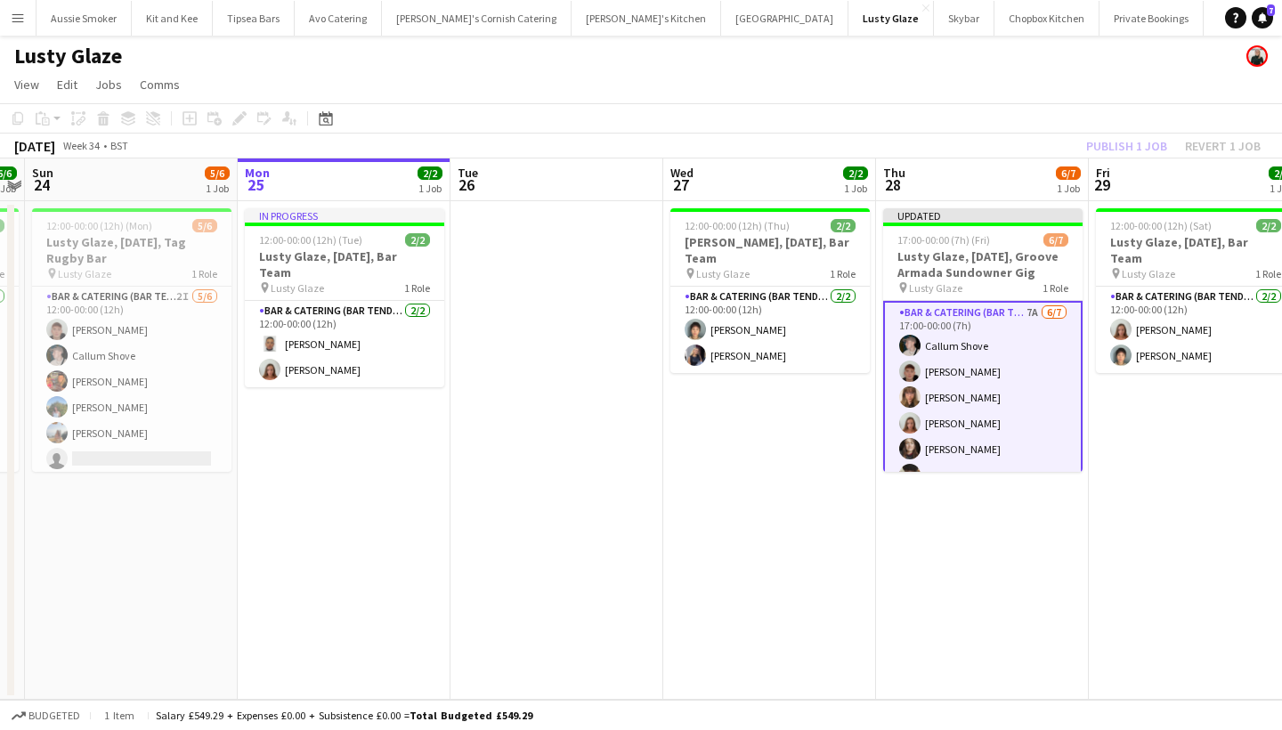
click at [1115, 143] on div "Publish 1 job Revert 1 job" at bounding box center [1173, 145] width 217 height 23
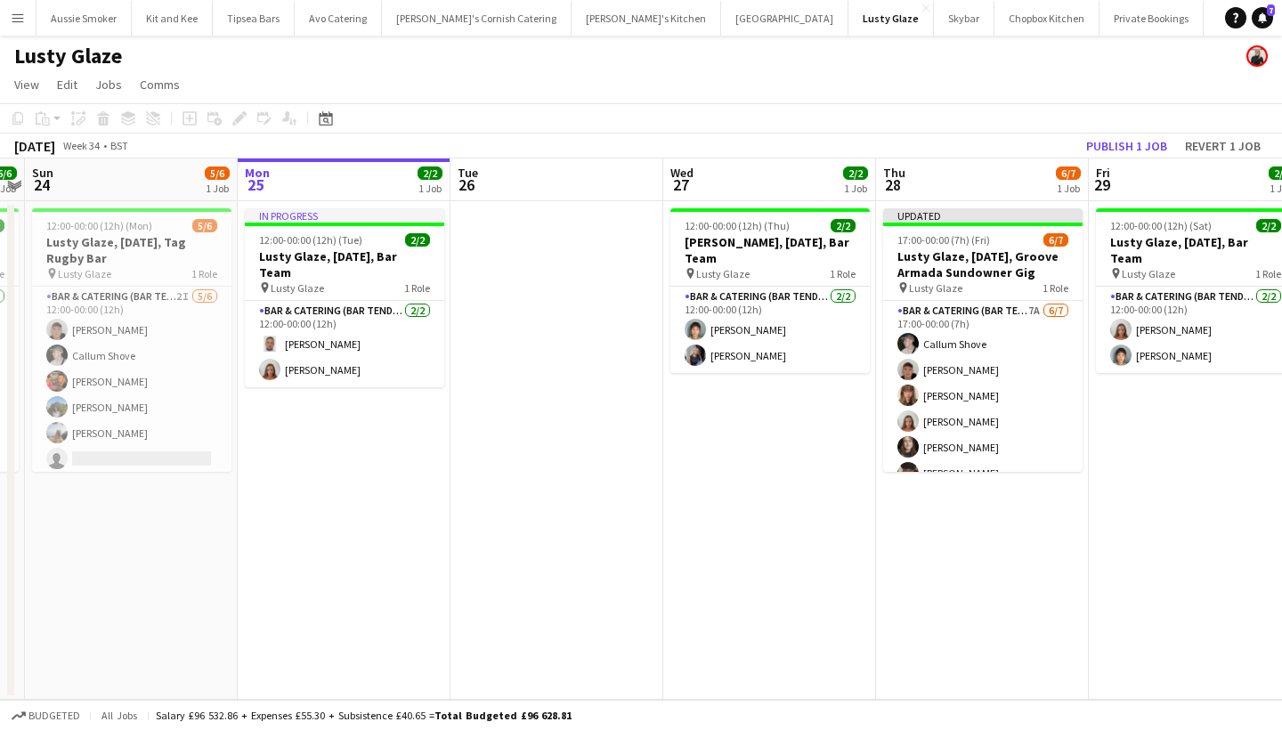
click at [1115, 143] on button "Publish 1 job" at bounding box center [1126, 145] width 95 height 23
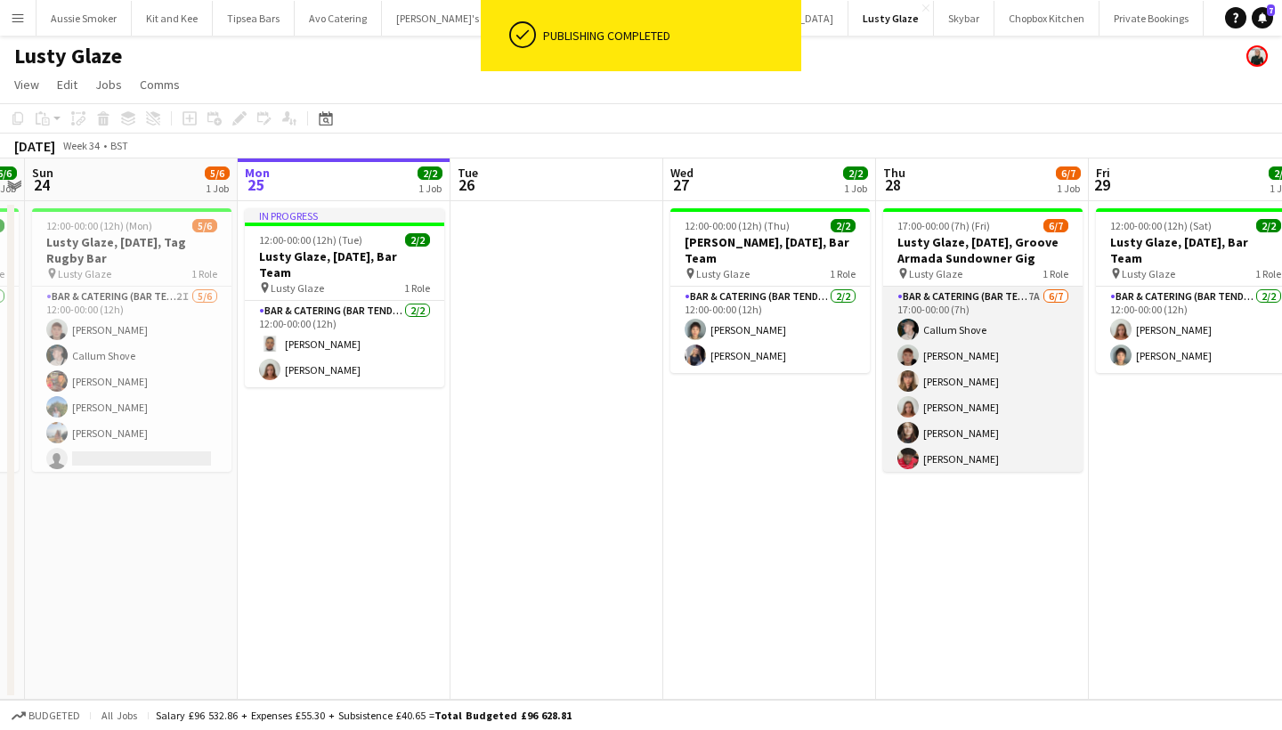
click at [1035, 373] on app-card-role "Bar & Catering (Bar Tender) 7A [DATE] 17:00-00:00 (7h) [PERSON_NAME] [PERSON_NA…" at bounding box center [982, 394] width 199 height 215
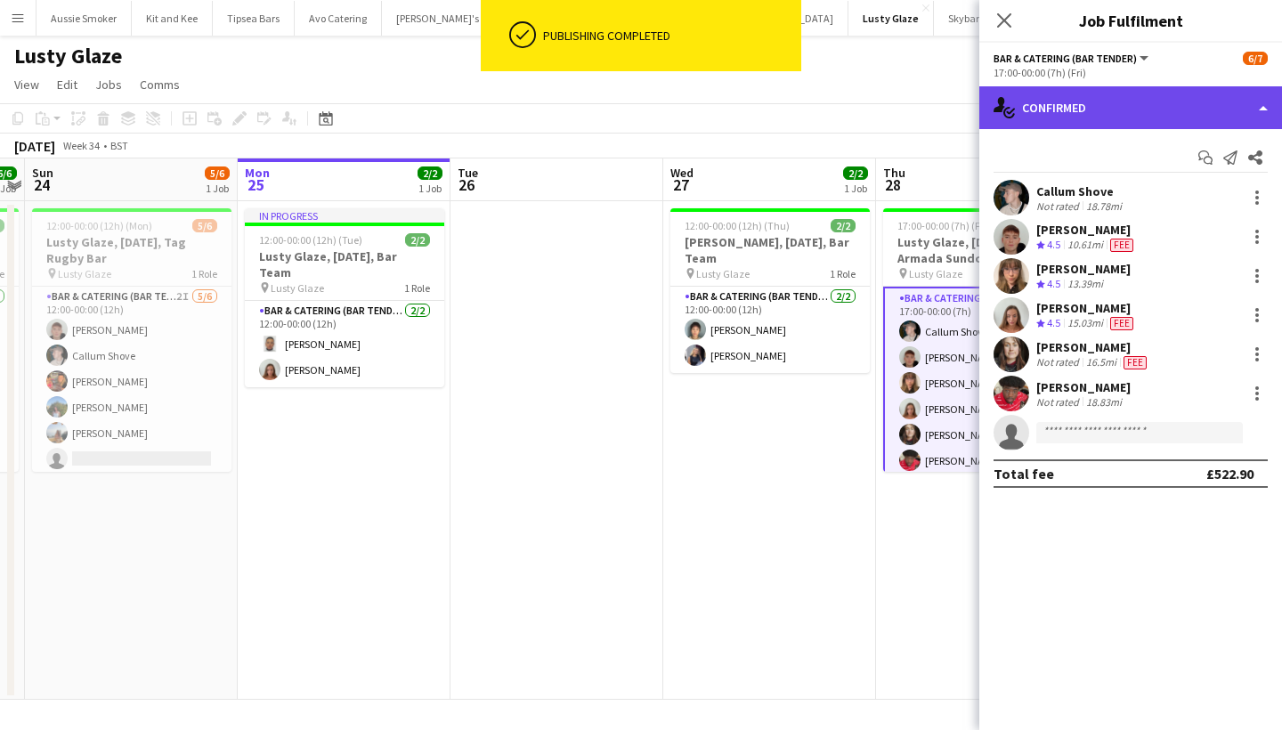
click at [1180, 103] on div "single-neutral-actions-check-2 Confirmed" at bounding box center [1130, 107] width 303 height 43
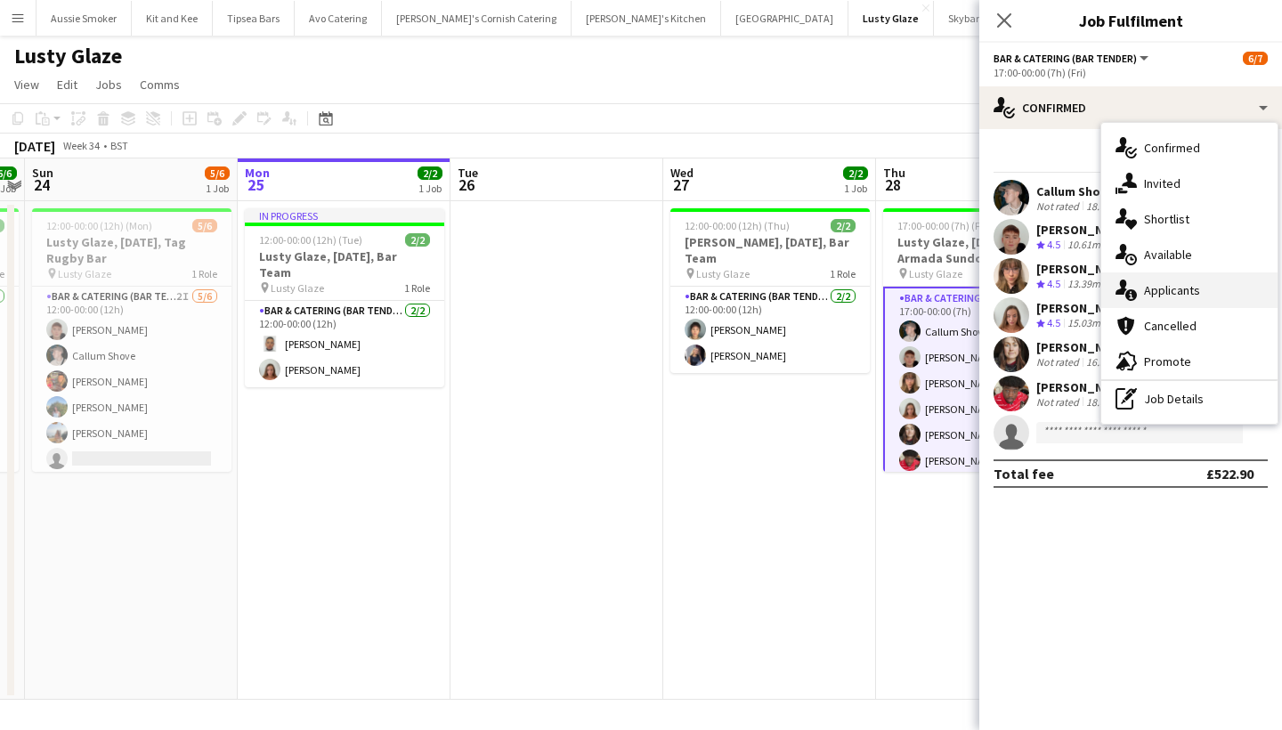
click at [1187, 289] on div "single-neutral-actions-information Applicants" at bounding box center [1189, 290] width 176 height 36
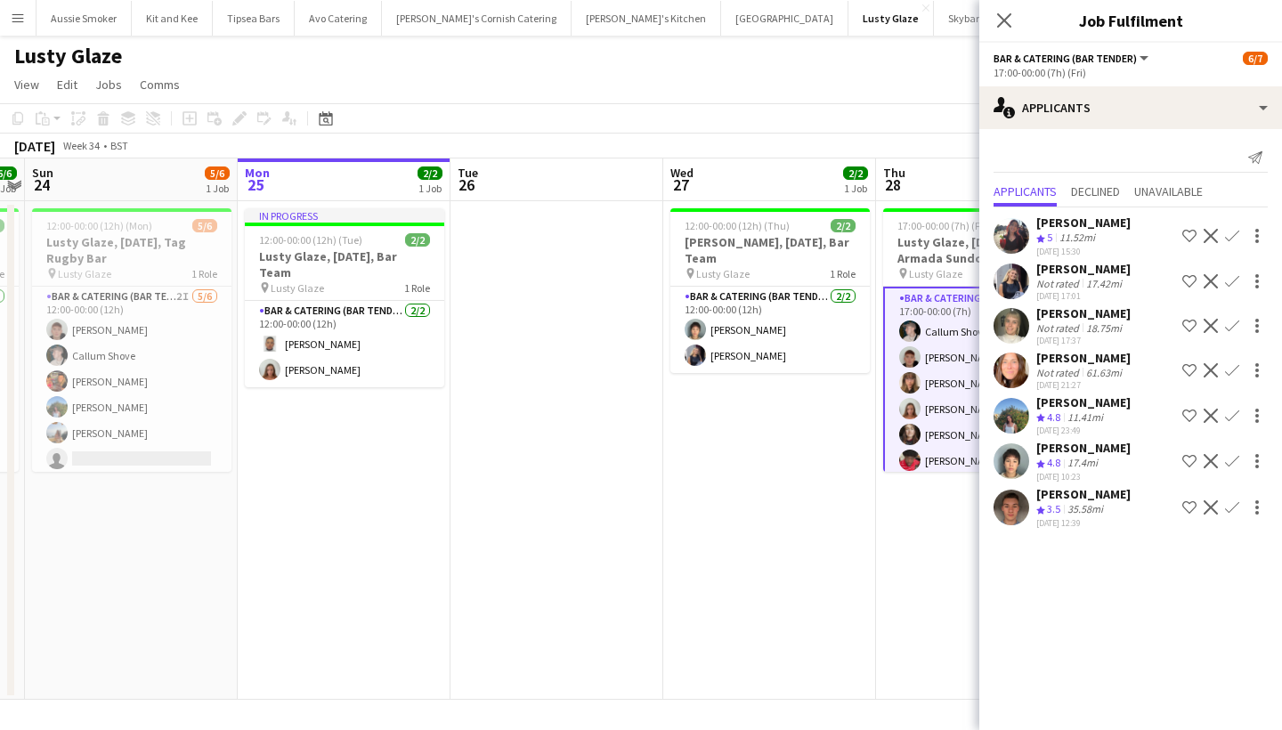
click at [1233, 280] on app-icon "Confirm" at bounding box center [1232, 281] width 14 height 14
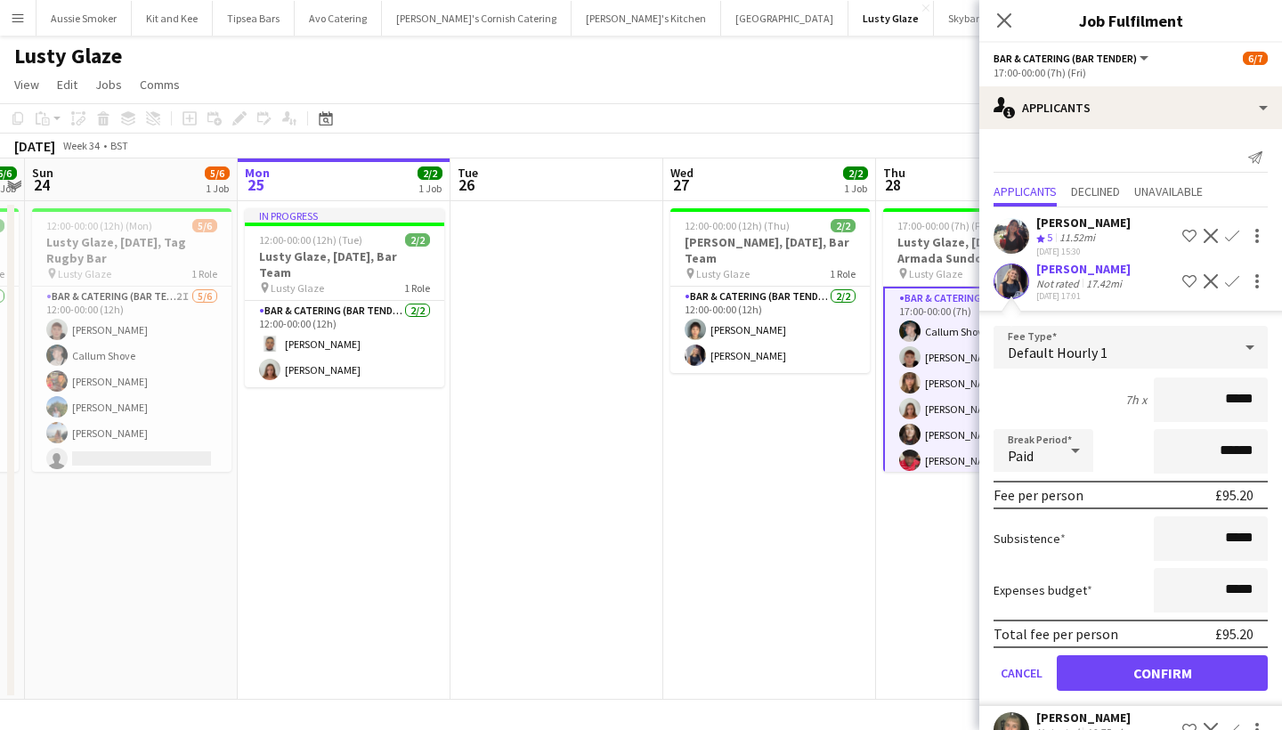
type input "******"
click at [1140, 676] on button "Confirm" at bounding box center [1162, 673] width 211 height 36
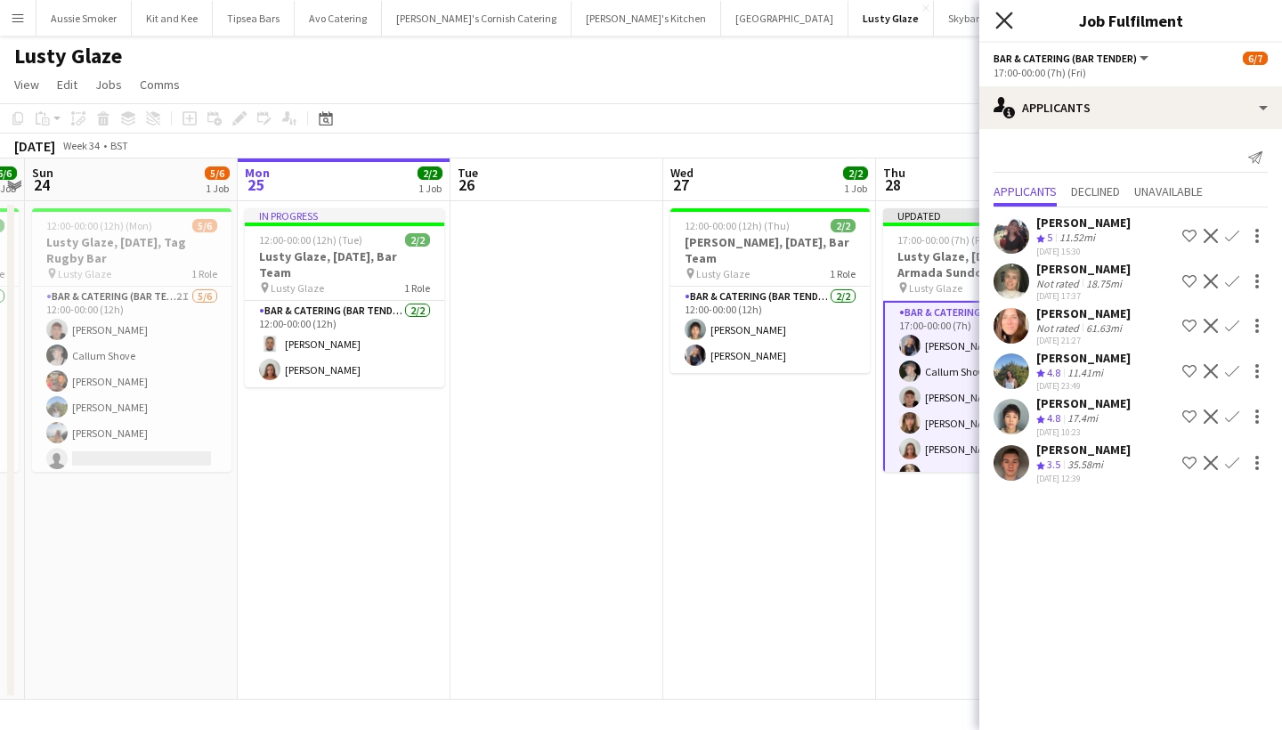
click at [1001, 23] on icon at bounding box center [1003, 20] width 17 height 17
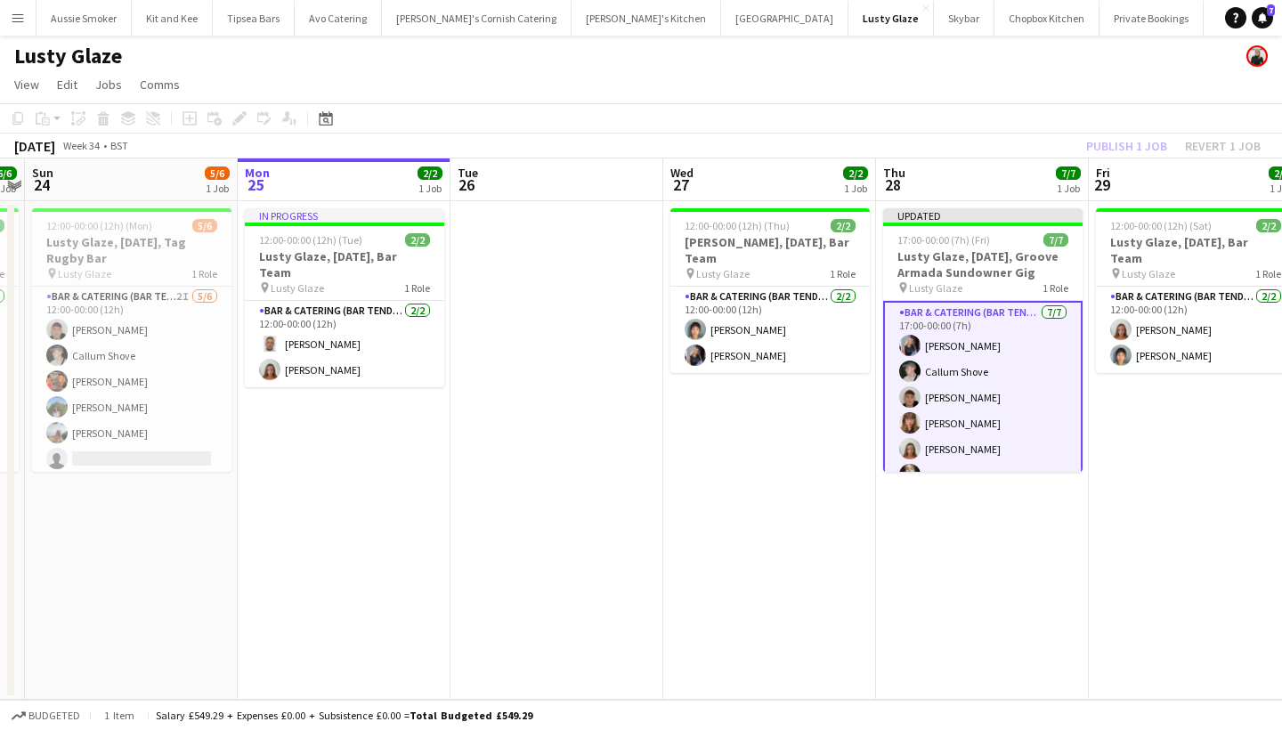
click at [1126, 159] on app-board-header-date "Fri 29 2/2 1 Job" at bounding box center [1195, 179] width 213 height 43
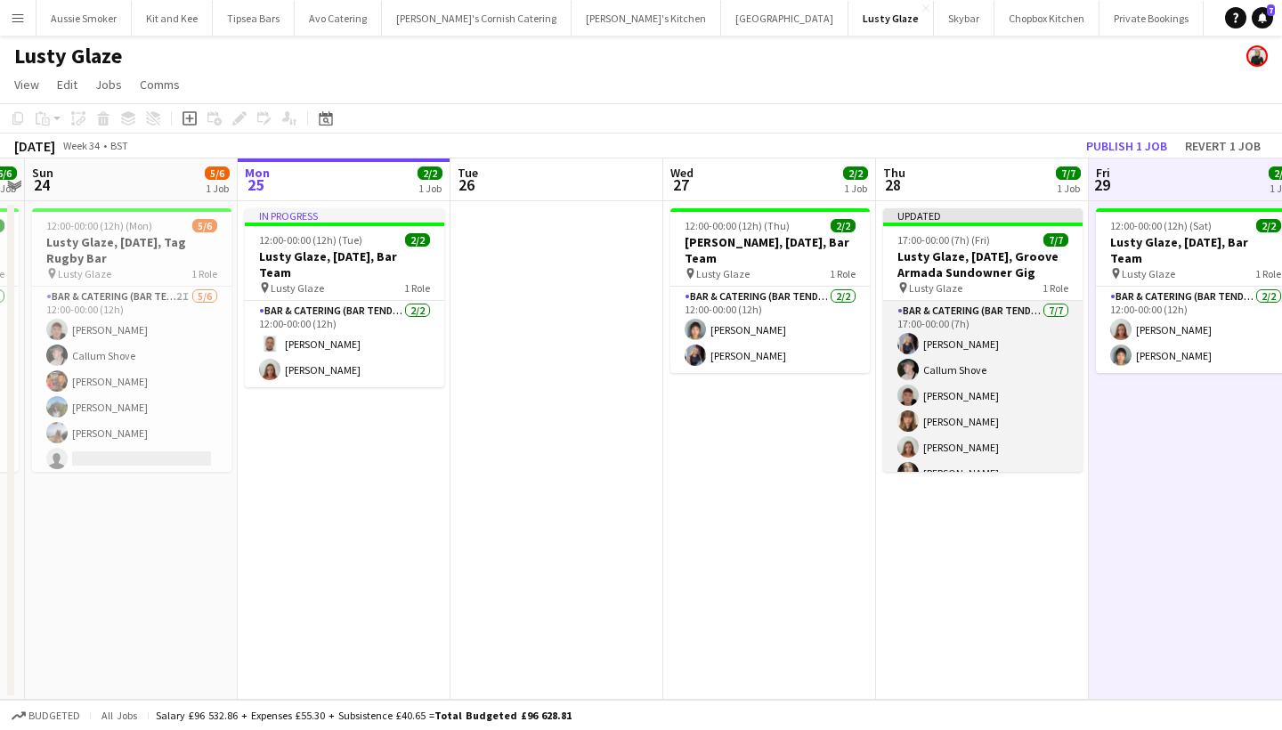
click at [1020, 352] on app-card-role "Bar & Catering (Bar Tender) 7/7 17:00-00:00 (7h) Beth Noble Callum Shove Domini…" at bounding box center [982, 408] width 199 height 215
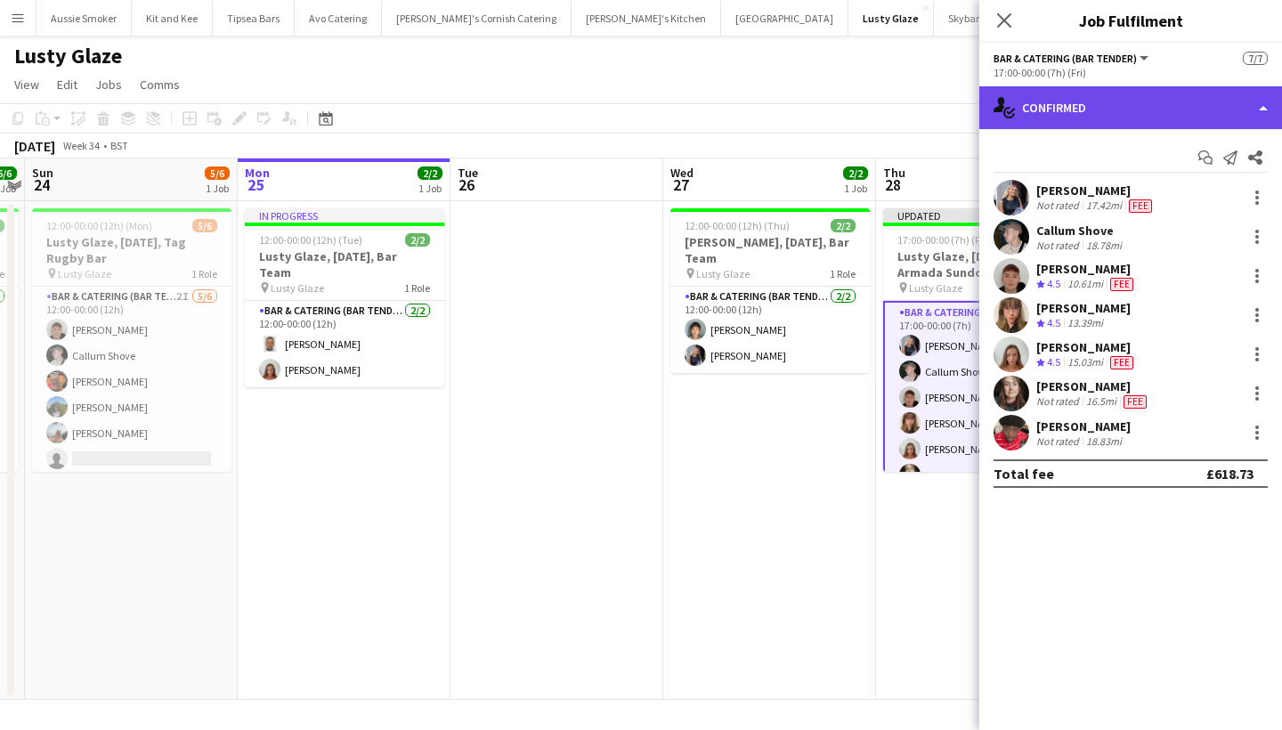
click at [1141, 123] on div "single-neutral-actions-check-2 Confirmed" at bounding box center [1130, 107] width 303 height 43
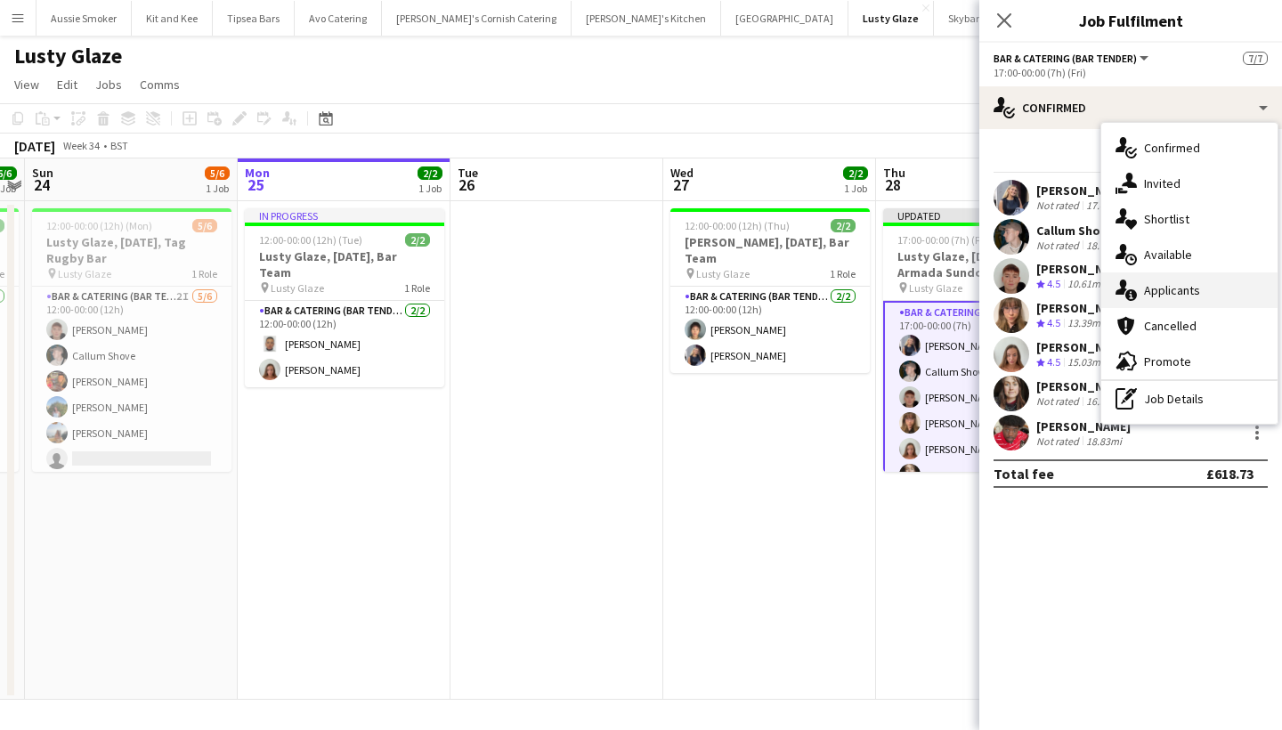
click at [1195, 297] on div "single-neutral-actions-information Applicants" at bounding box center [1189, 290] width 176 height 36
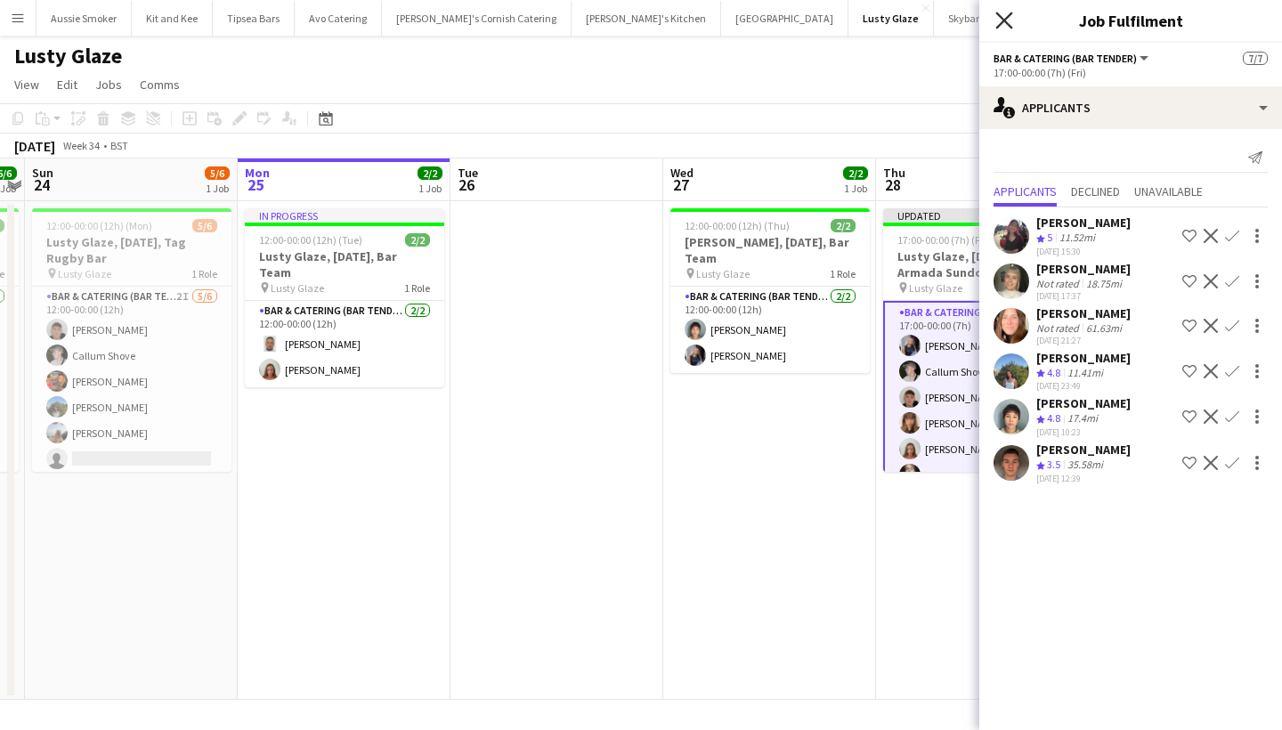
click at [1000, 25] on icon at bounding box center [1003, 20] width 17 height 17
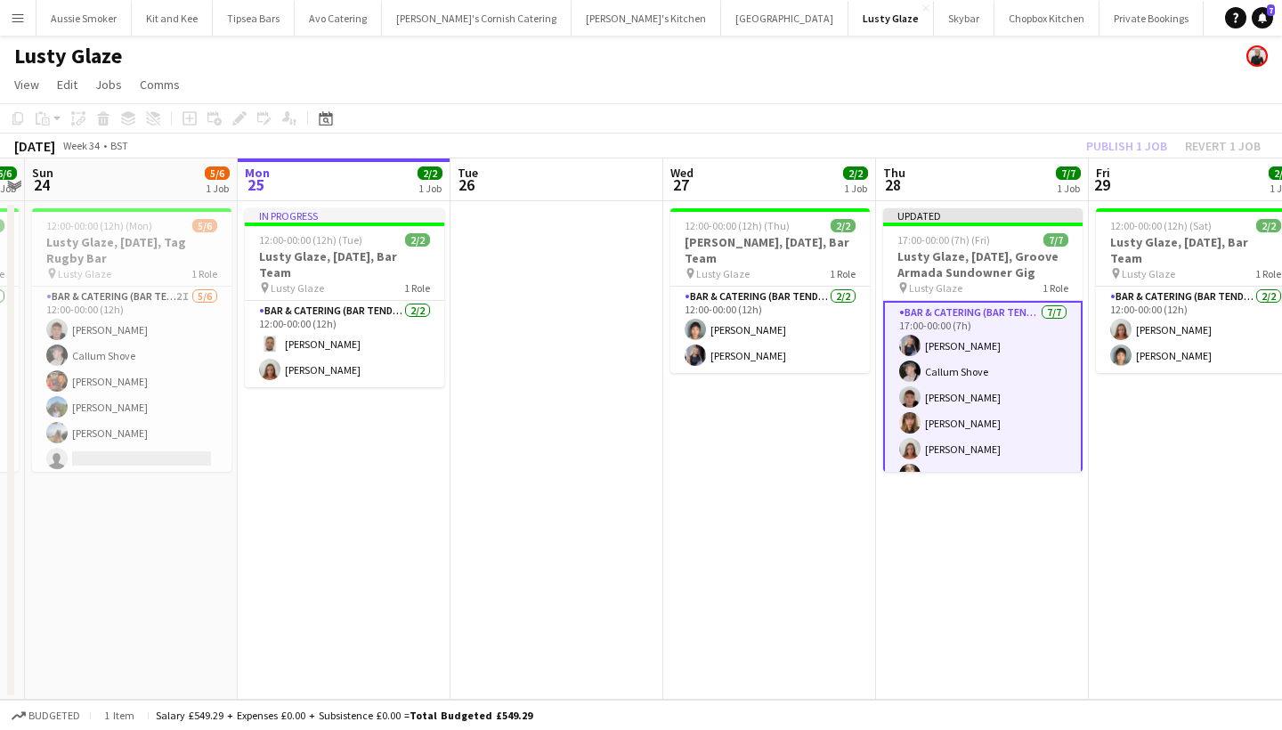
click at [1109, 144] on div "Publish 1 job Revert 1 job" at bounding box center [1173, 145] width 217 height 23
click at [1109, 144] on button "Publish 1 job" at bounding box center [1126, 145] width 95 height 23
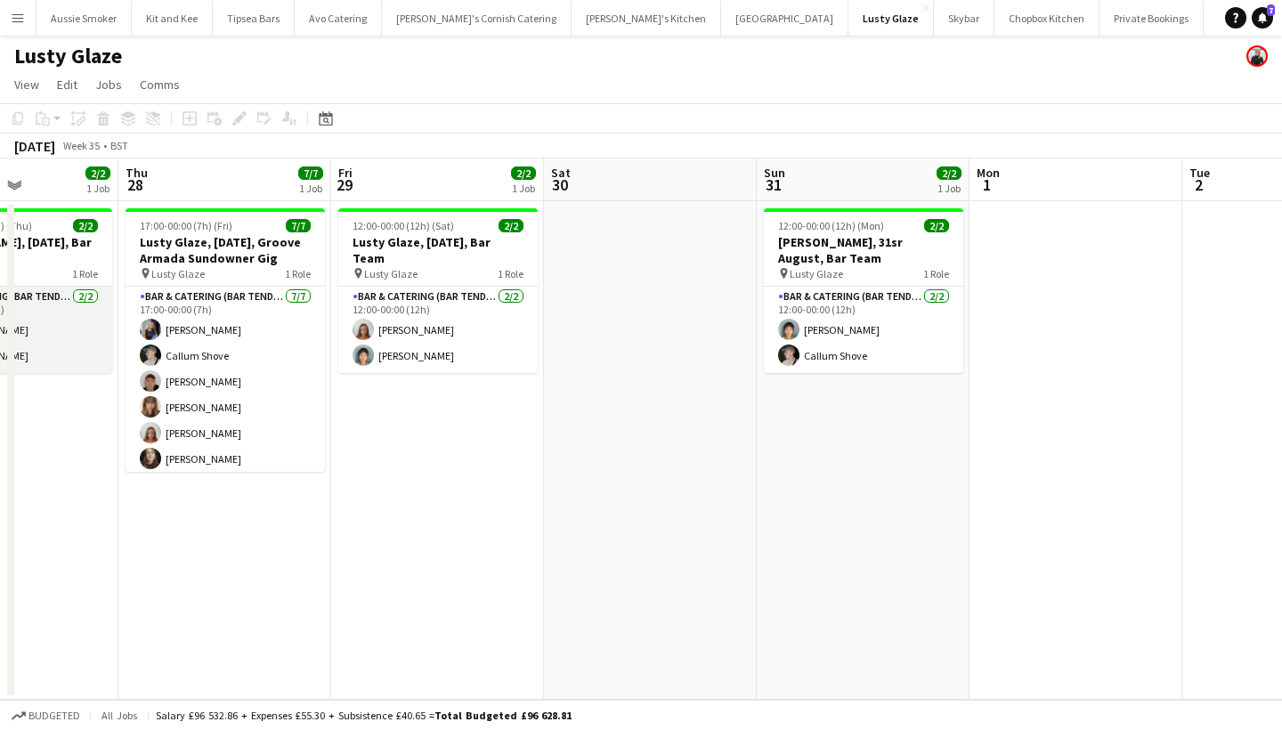
scroll to position [0, 763]
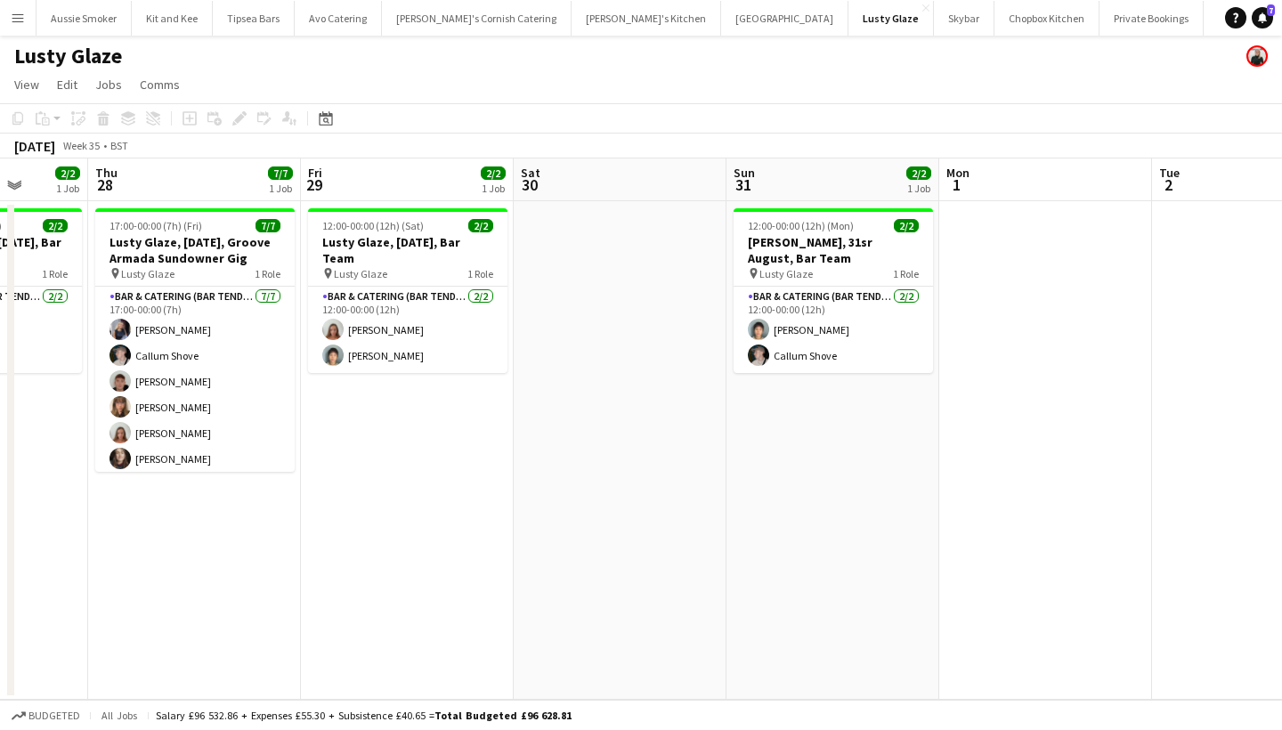
click at [12, 18] on app-icon "Menu" at bounding box center [18, 18] width 14 height 14
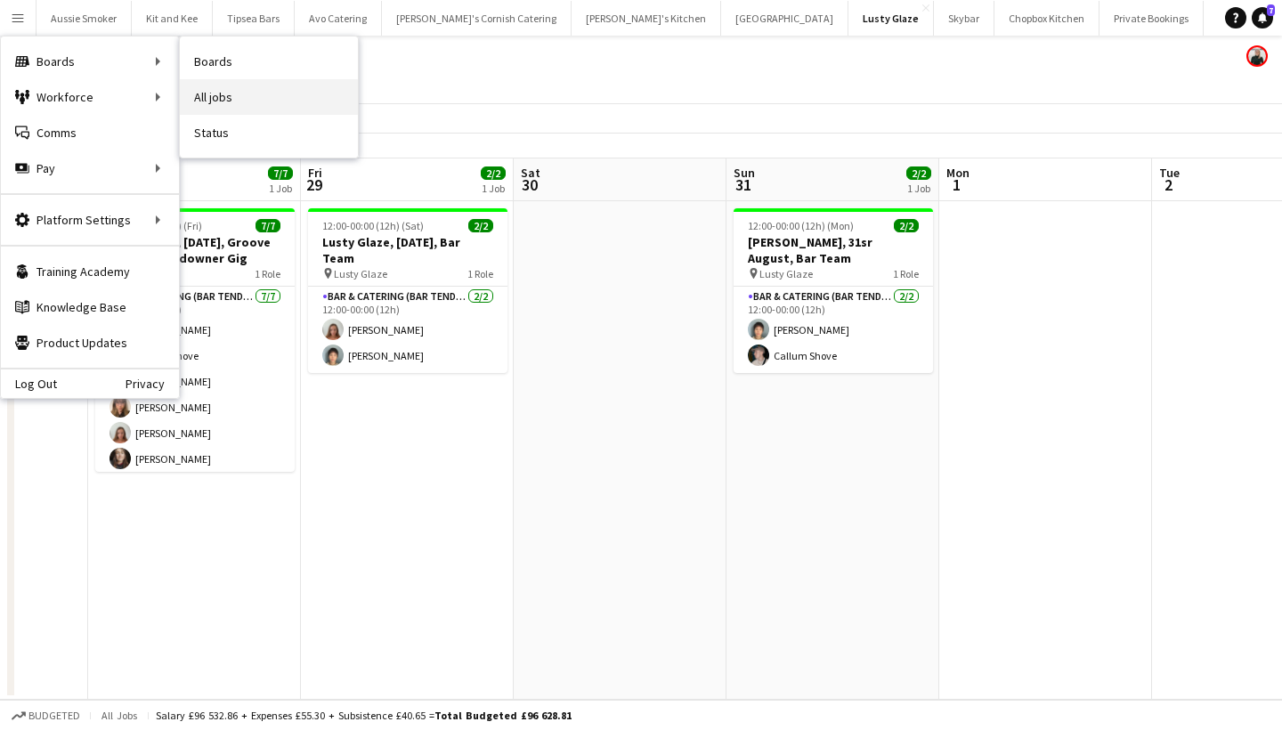
click at [249, 92] on link "All jobs" at bounding box center [269, 97] width 178 height 36
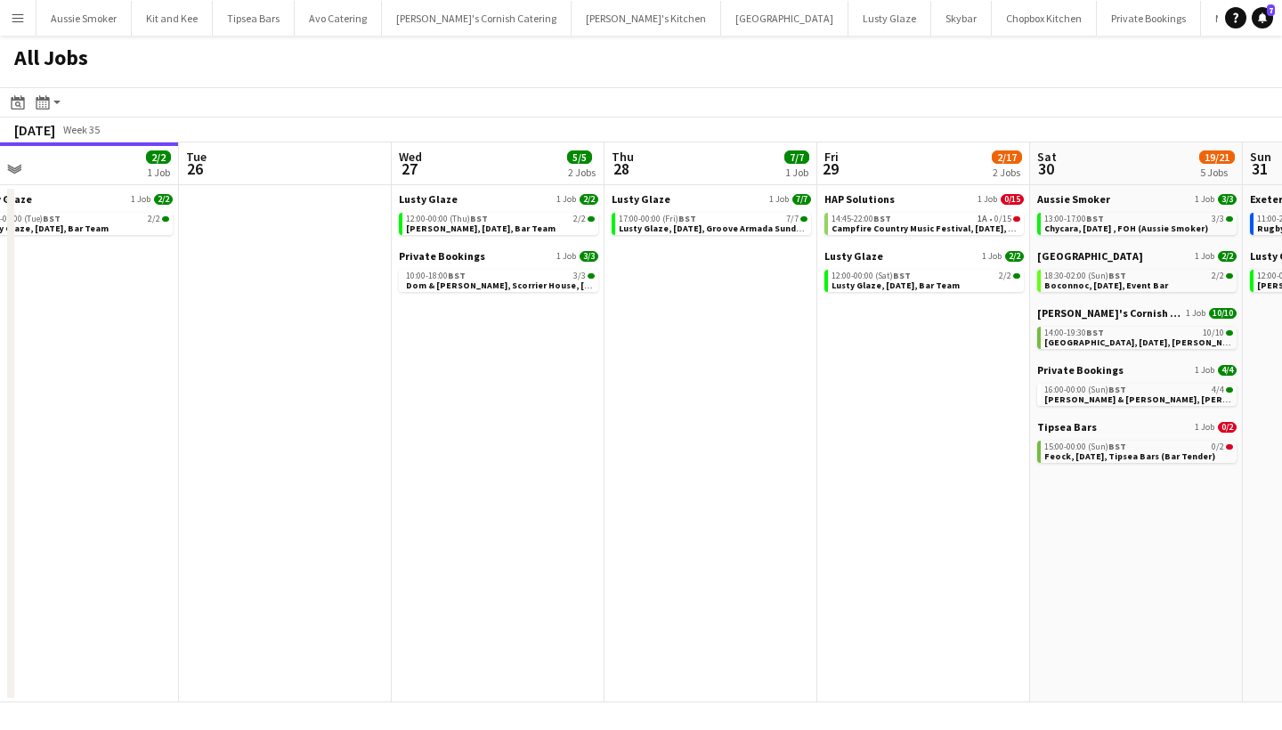
scroll to position [0, 677]
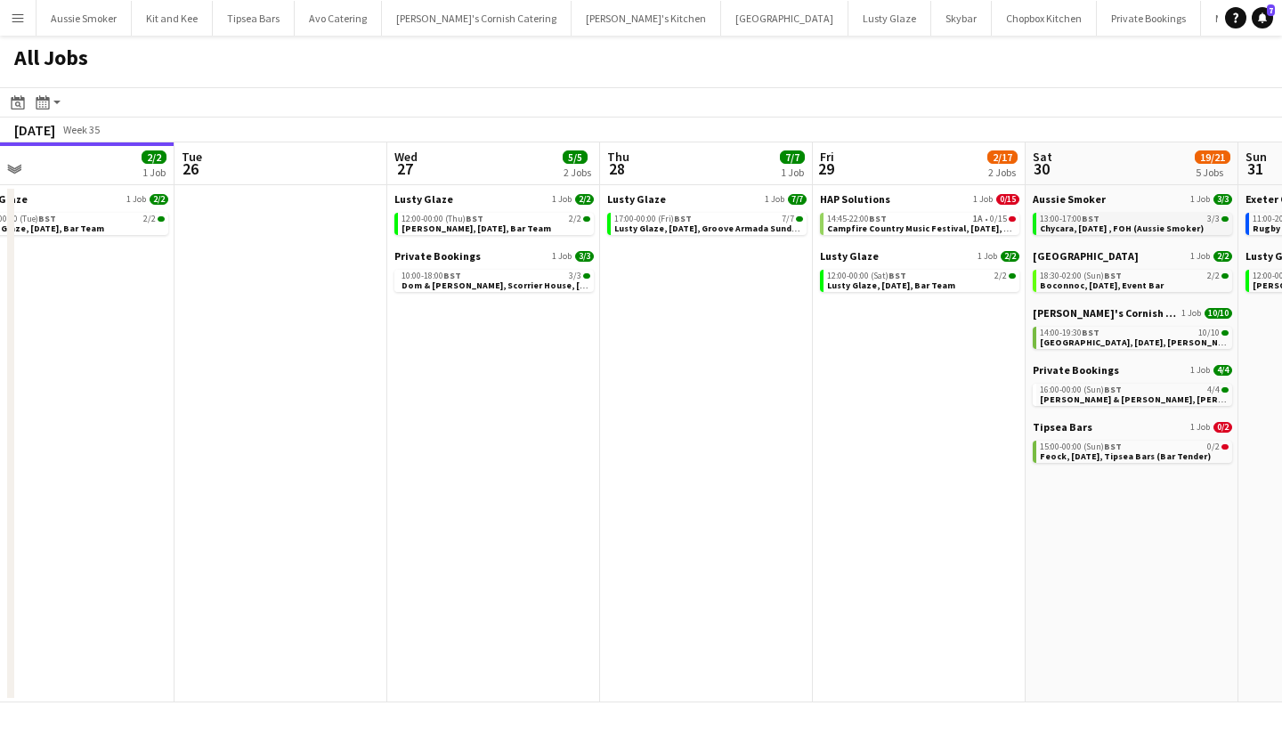
click at [1098, 233] on app-brief-job-card "13:00-17:00 BST 3/3 Chycara, 30th August , FOH (Aussie Smoker)" at bounding box center [1132, 224] width 199 height 22
click at [1092, 219] on span "BST" at bounding box center [1091, 219] width 18 height 12
click at [1139, 338] on span "Wadebridge, 30th August, Kerra's Catering" at bounding box center [1163, 342] width 246 height 12
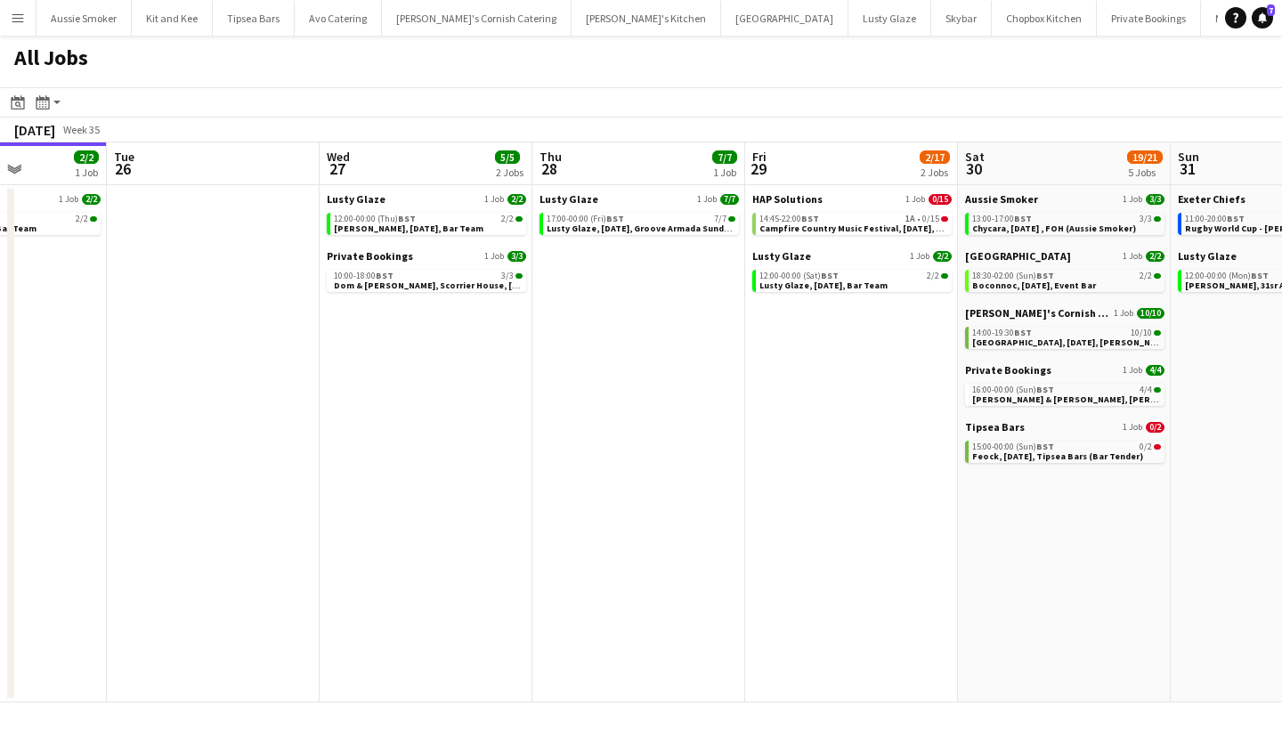
scroll to position [0, 746]
click at [1027, 397] on span "Ella & Nick, Porth en Alls, 30th August" at bounding box center [1143, 399] width 346 height 12
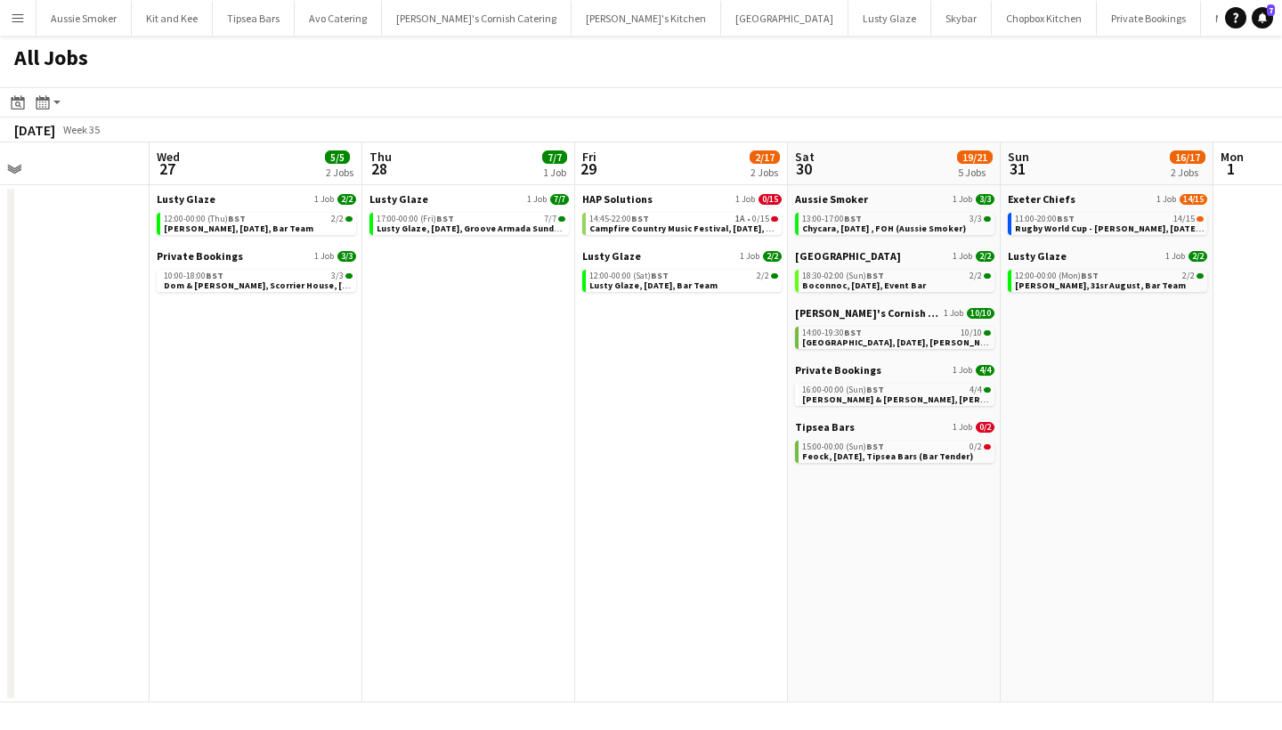
scroll to position [0, 498]
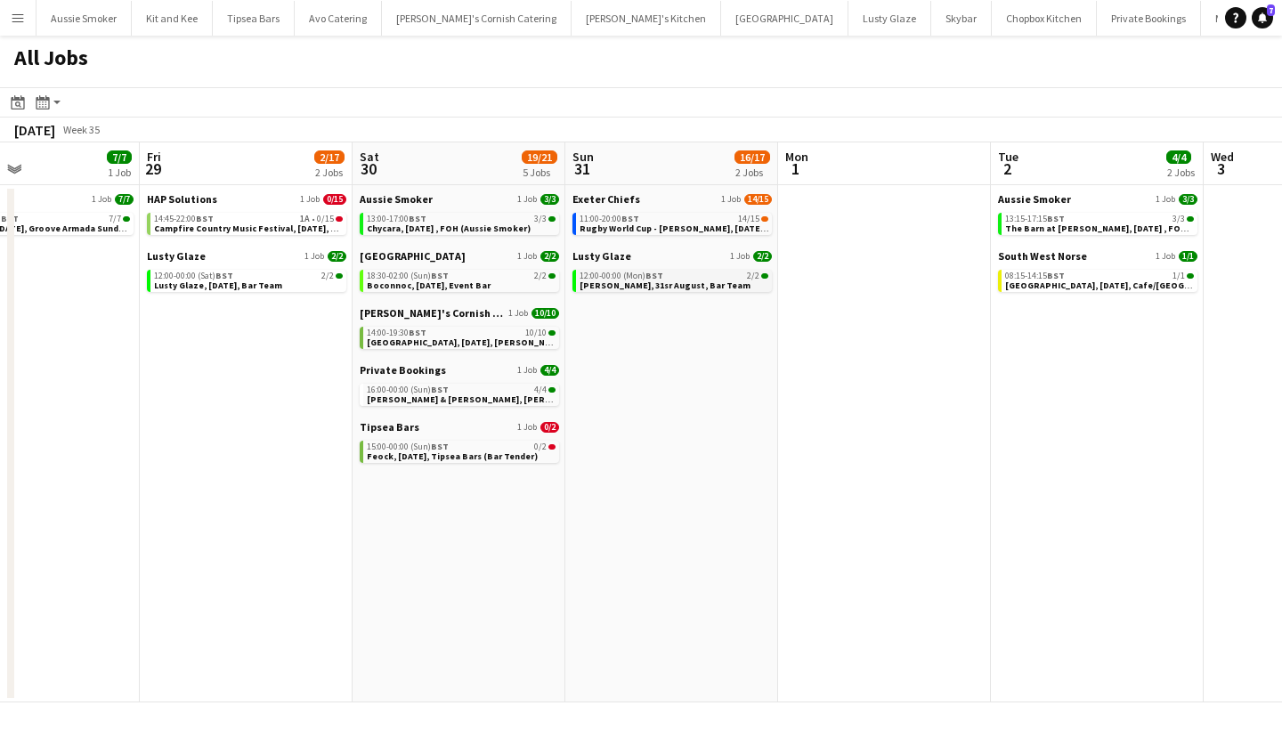
click at [699, 285] on span "[PERSON_NAME], 31sr August, Bar Team" at bounding box center [664, 286] width 171 height 12
click at [695, 231] on span "Rugby World Cup - Sandy Park, 31st August, Match Day Bar" at bounding box center [703, 229] width 249 height 12
click at [442, 343] on span "Wadebridge, 30th August, Kerra's Catering" at bounding box center [490, 342] width 246 height 12
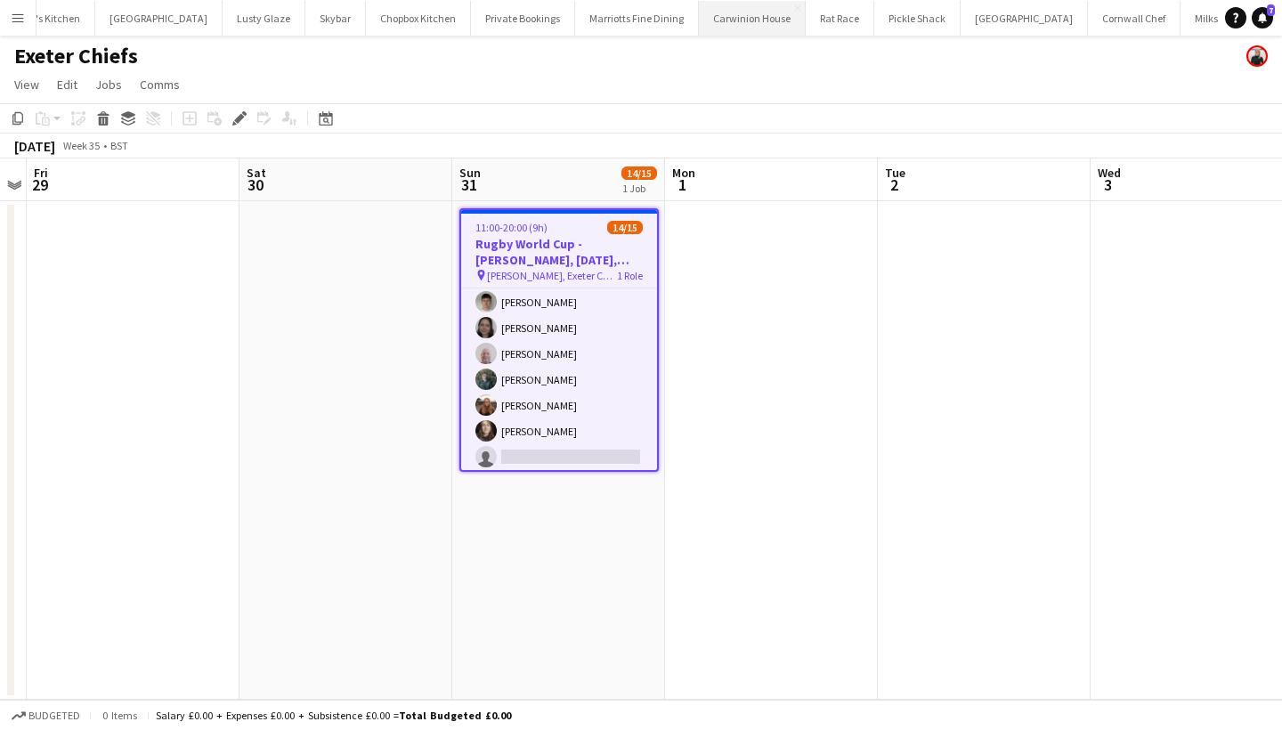
scroll to position [240, 0]
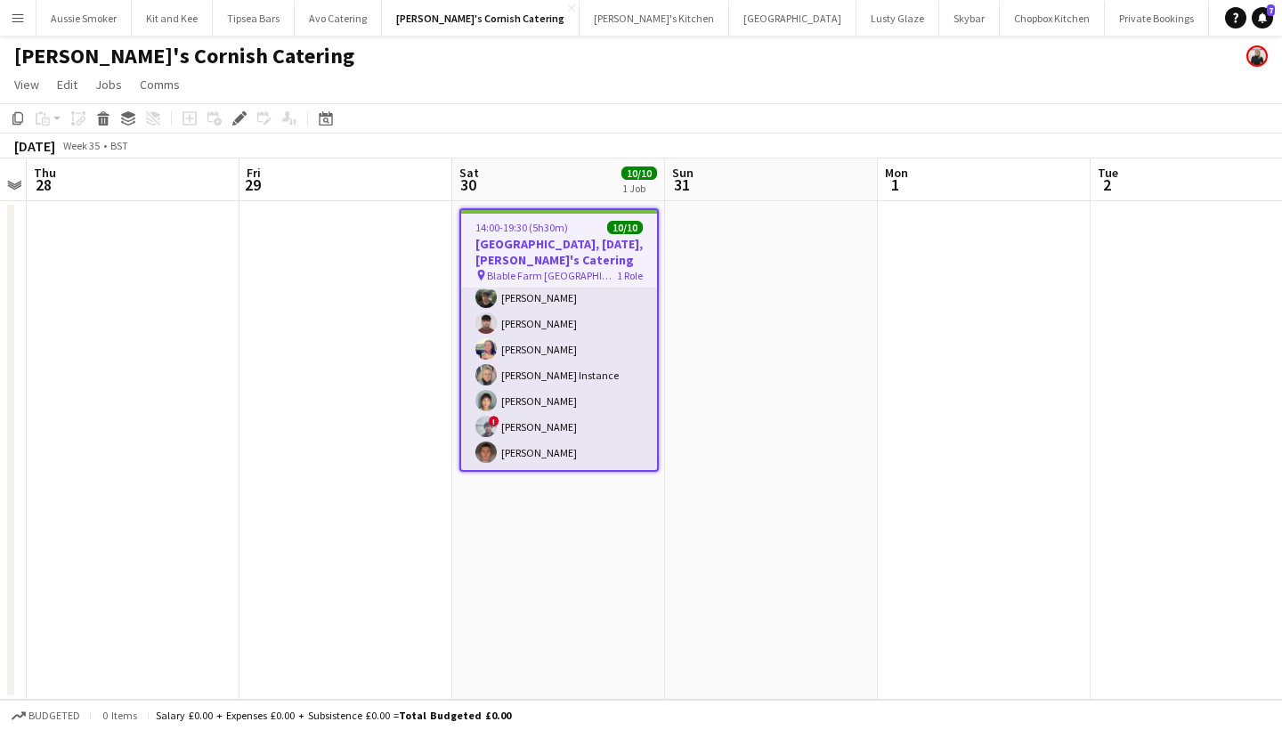
scroll to position [111, 0]
